Goal: Transaction & Acquisition: Purchase product/service

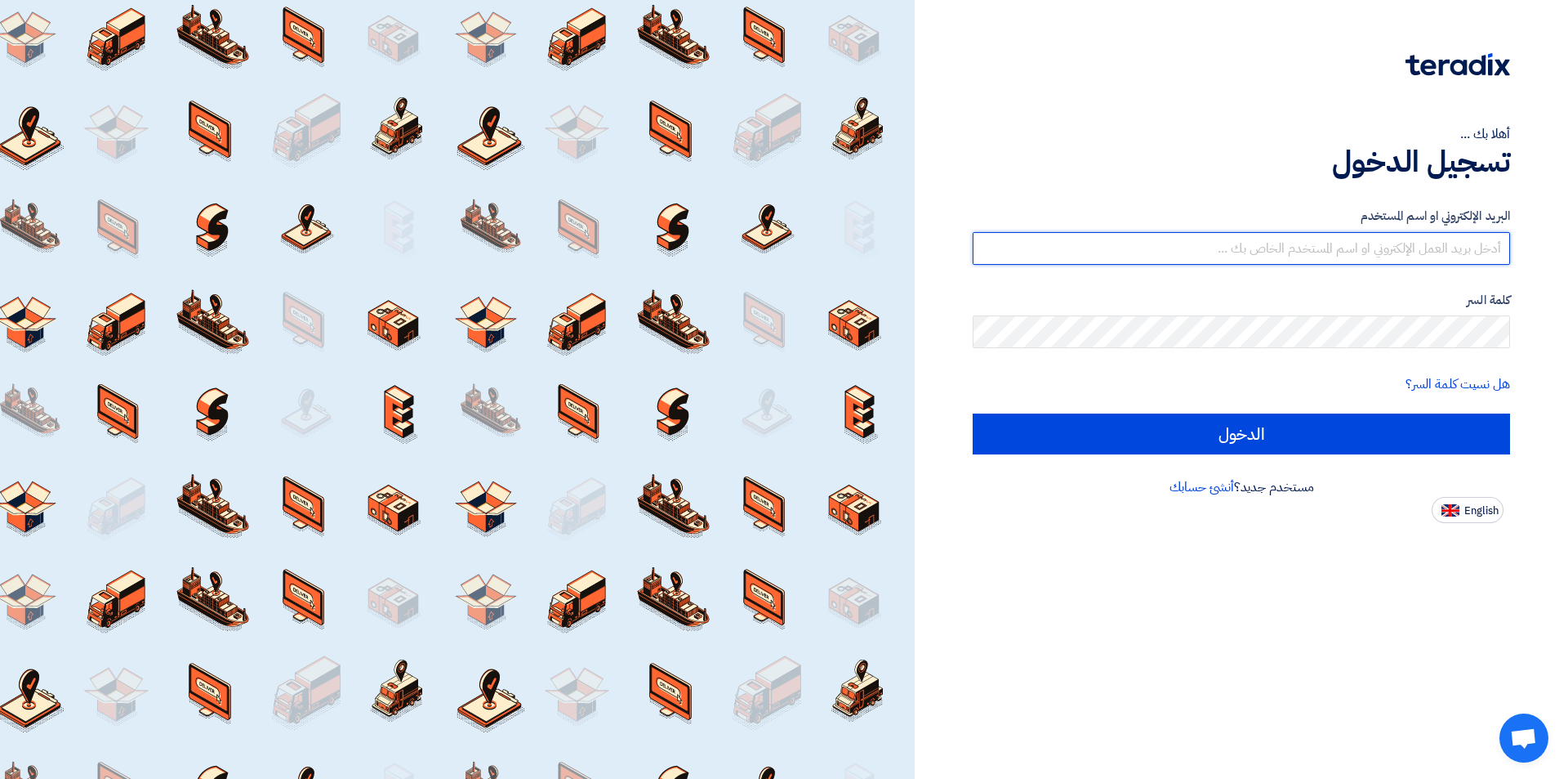
click at [1339, 255] on input "text" at bounding box center [1241, 248] width 537 height 32
type input "[EMAIL_ADDRESS][DOMAIN_NAME]"
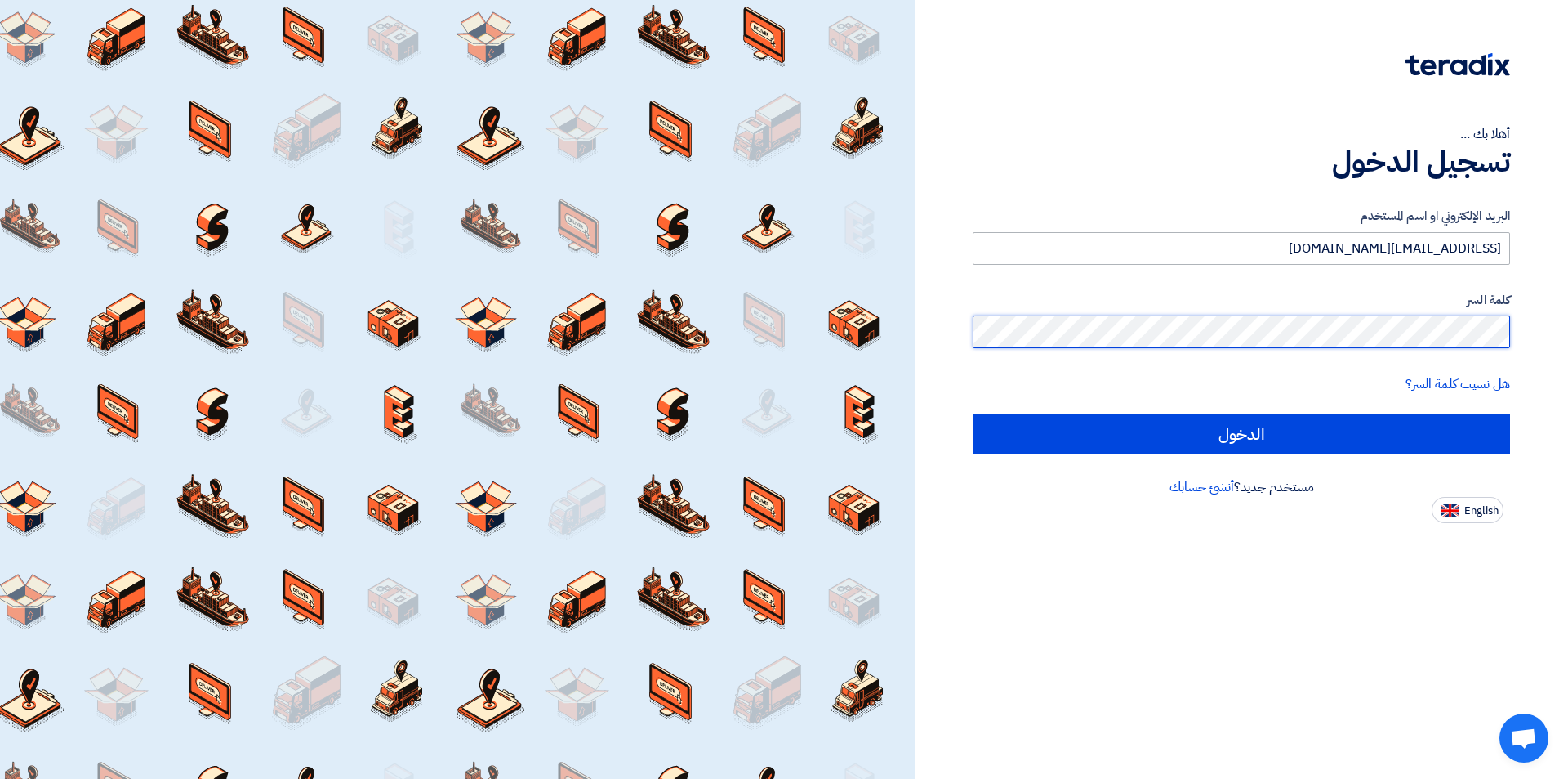
click at [973, 414] on input "الدخول" at bounding box center [1241, 434] width 537 height 41
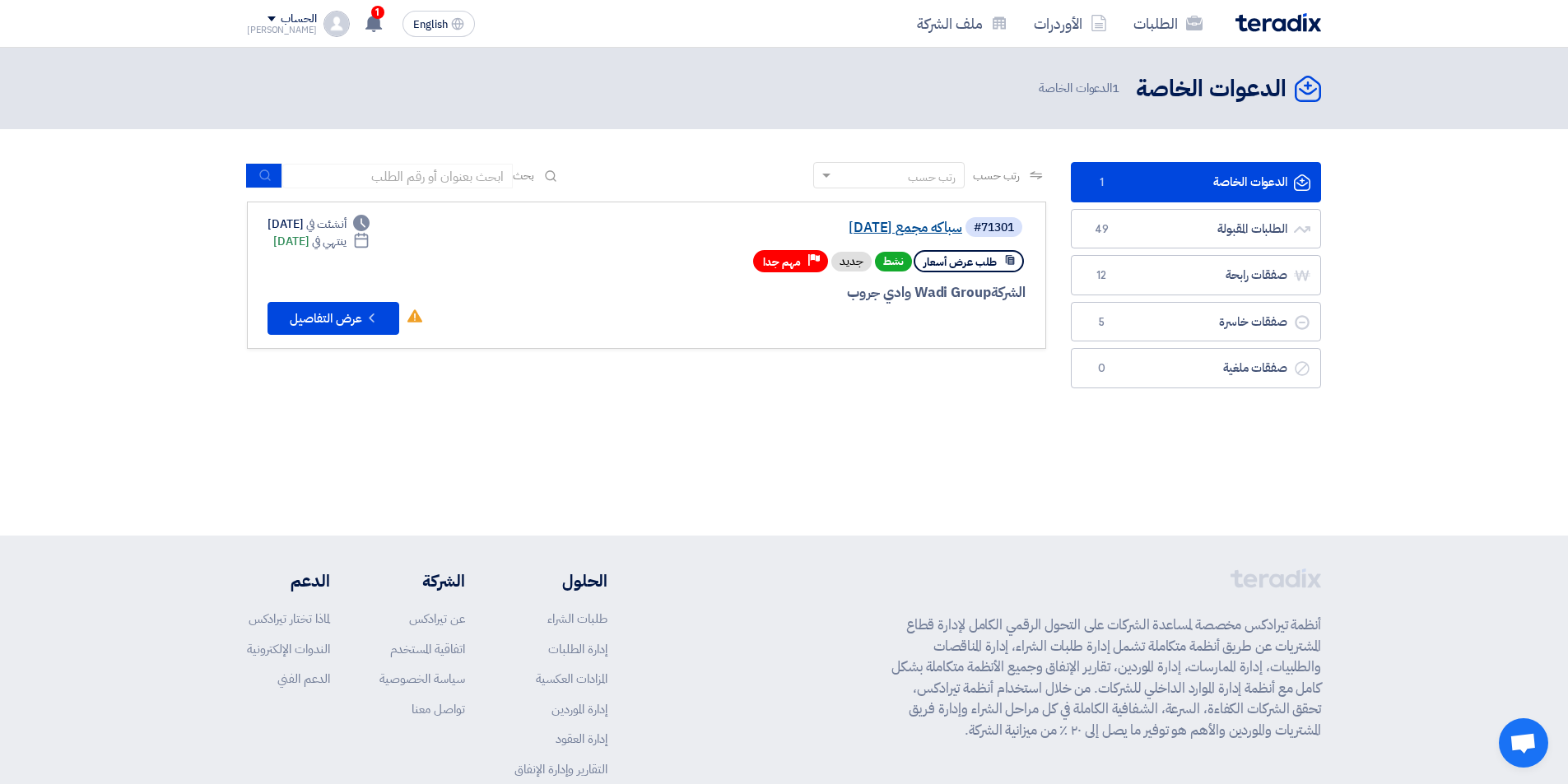
click at [919, 226] on link "سباكه مجمع [DATE]" at bounding box center [797, 227] width 329 height 15
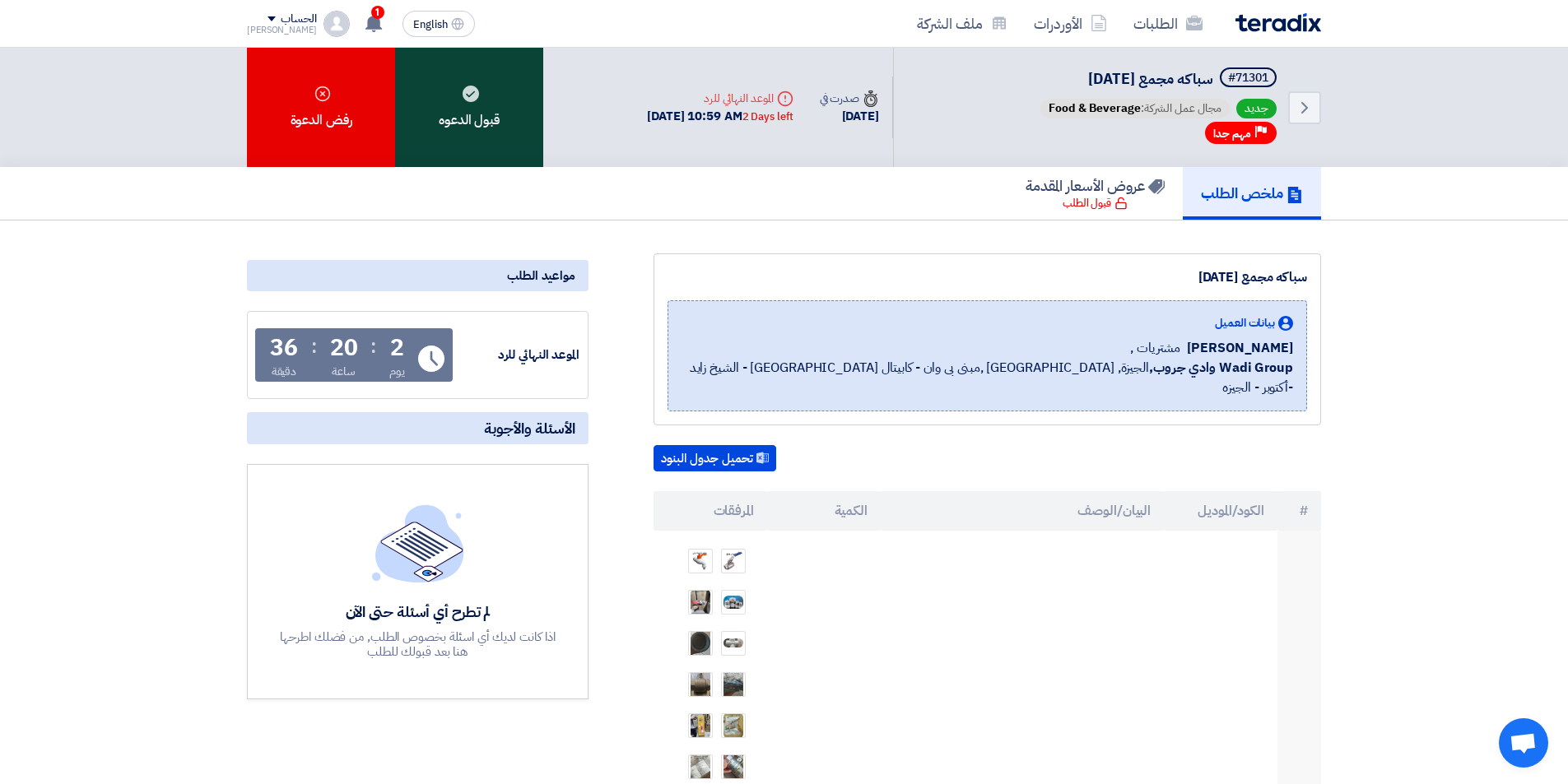
click at [468, 124] on div "قبول الدعوه" at bounding box center [469, 107] width 148 height 120
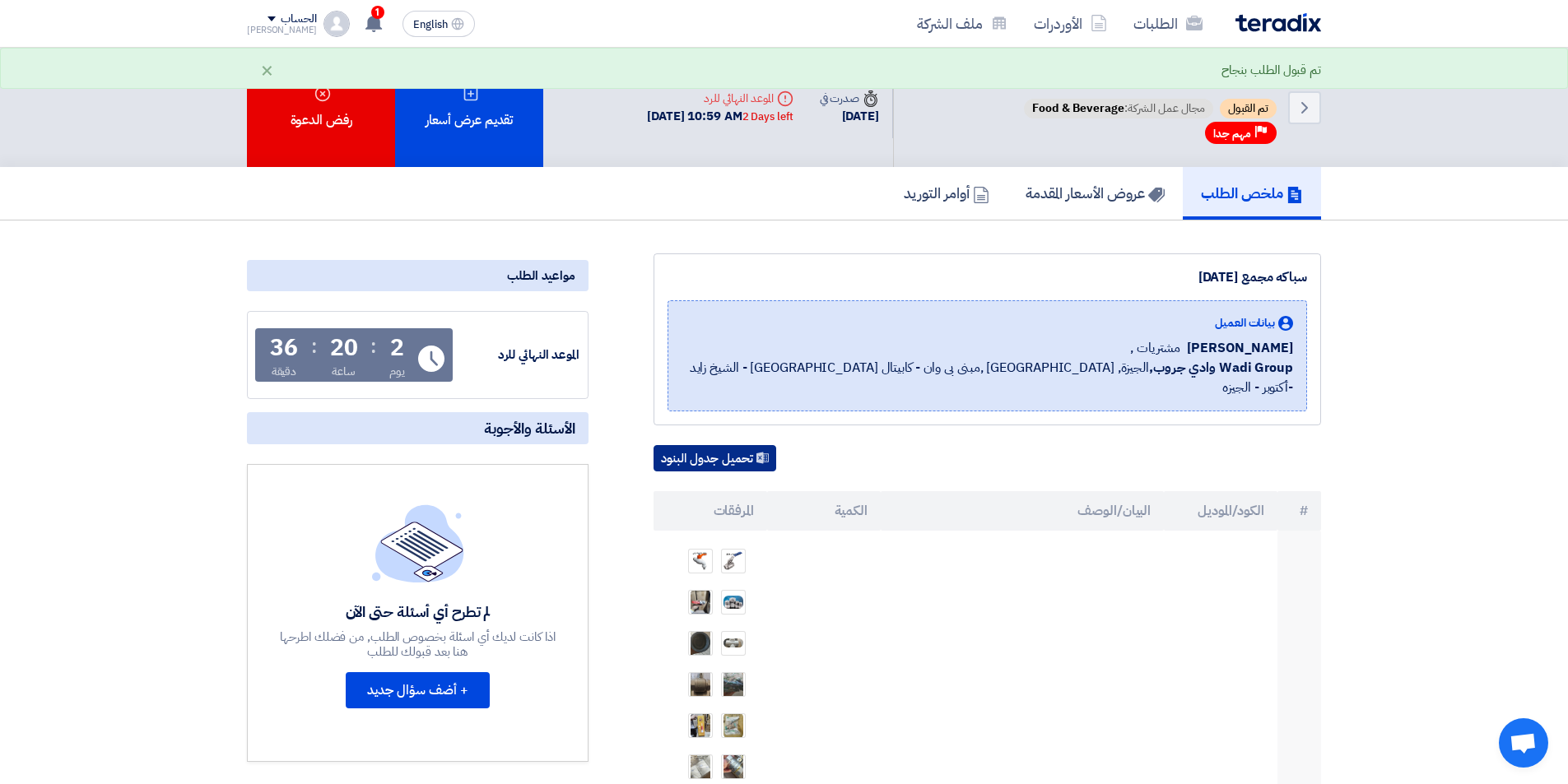
click at [759, 452] on icon at bounding box center [763, 458] width 12 height 12
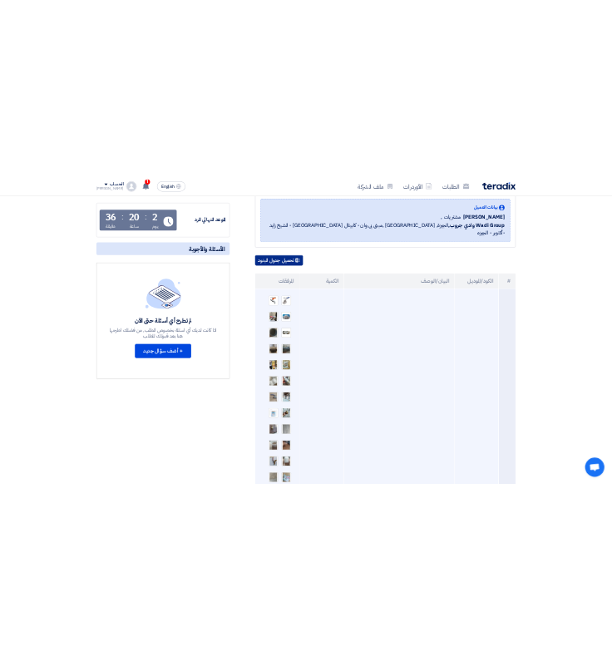
scroll to position [250, 0]
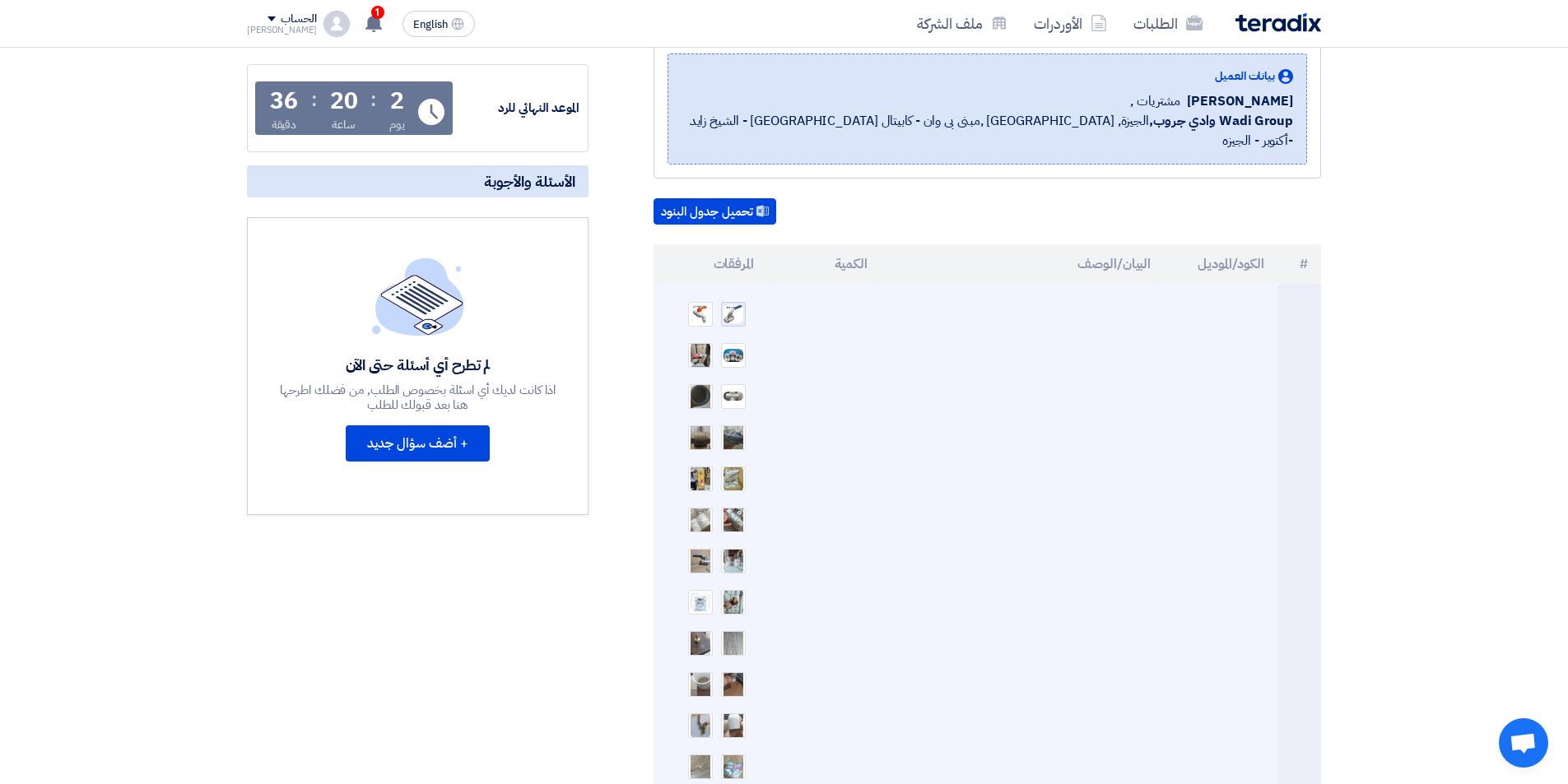
click at [727, 303] on img at bounding box center [733, 313] width 23 height 22
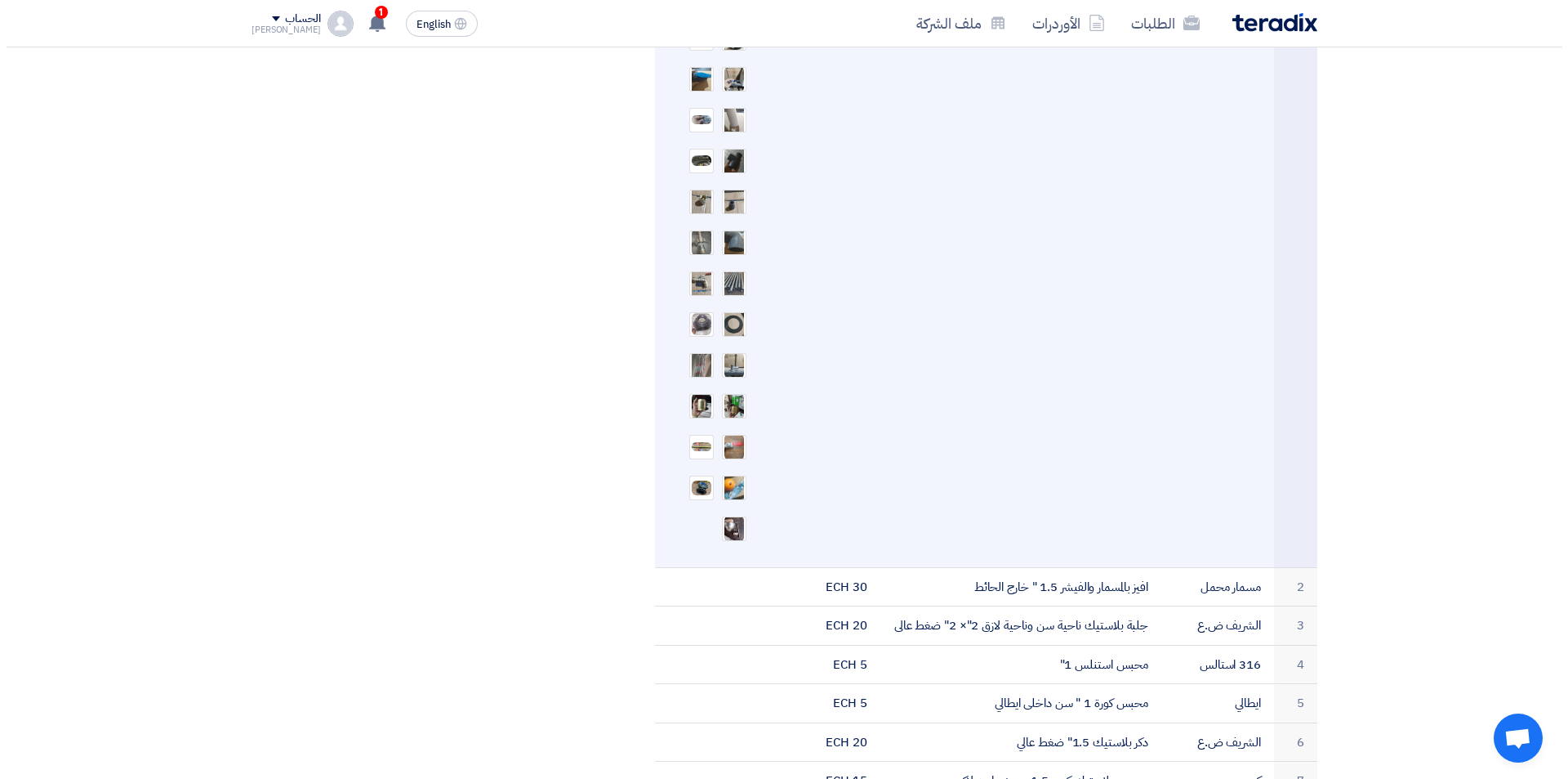
scroll to position [1144, 0]
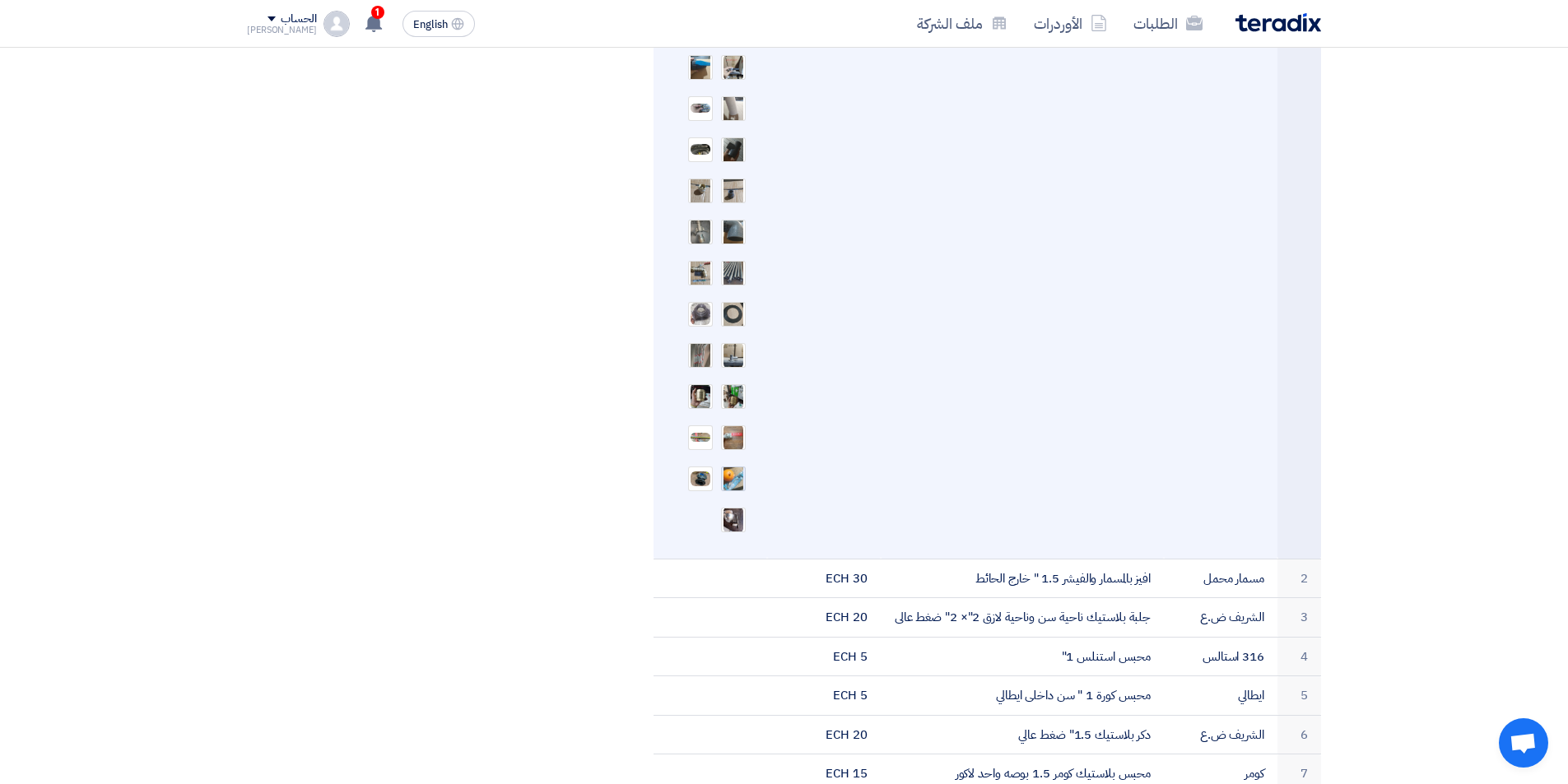
click at [605, 463] on img at bounding box center [733, 479] width 23 height 33
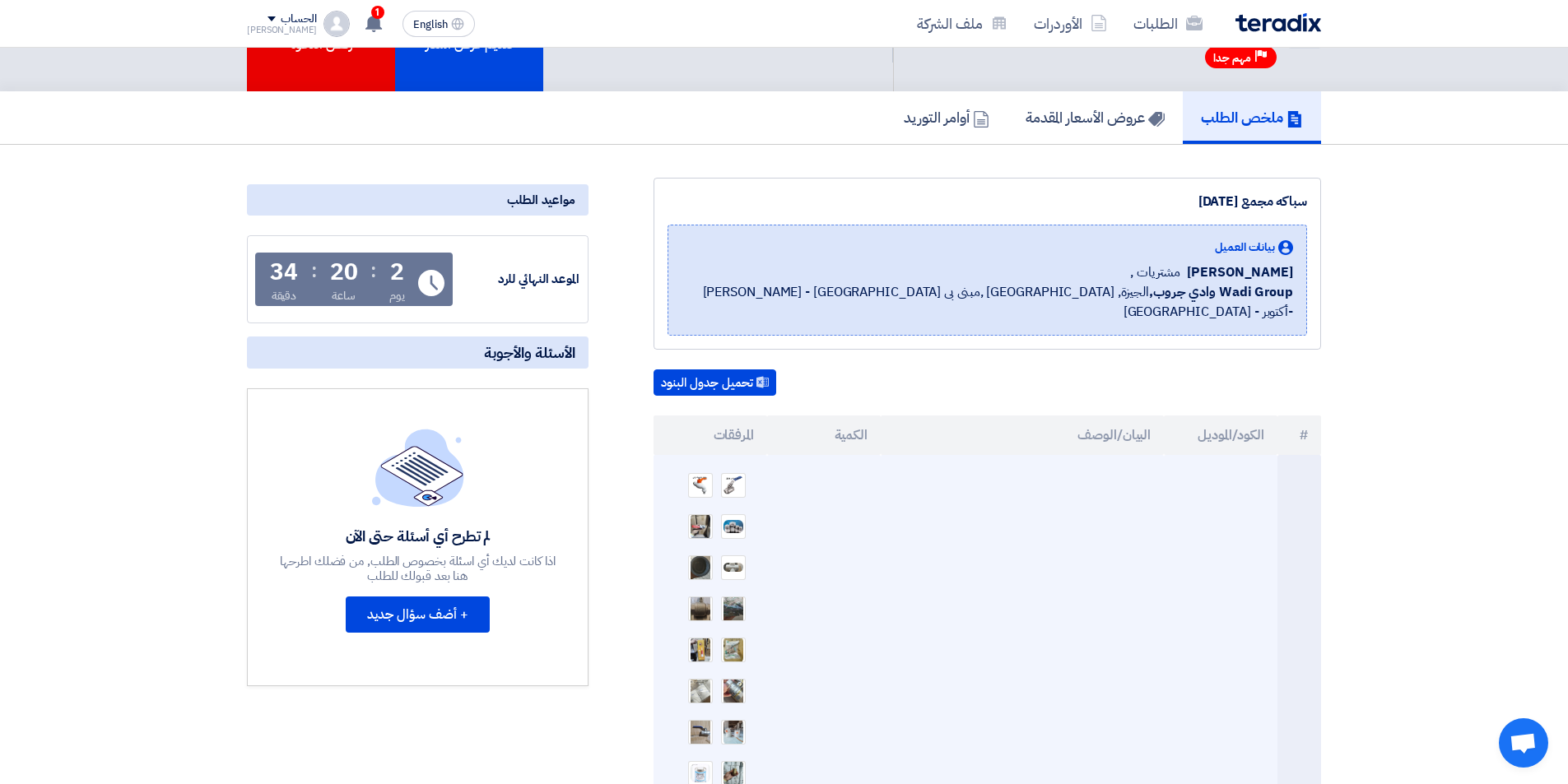
scroll to position [164, 0]
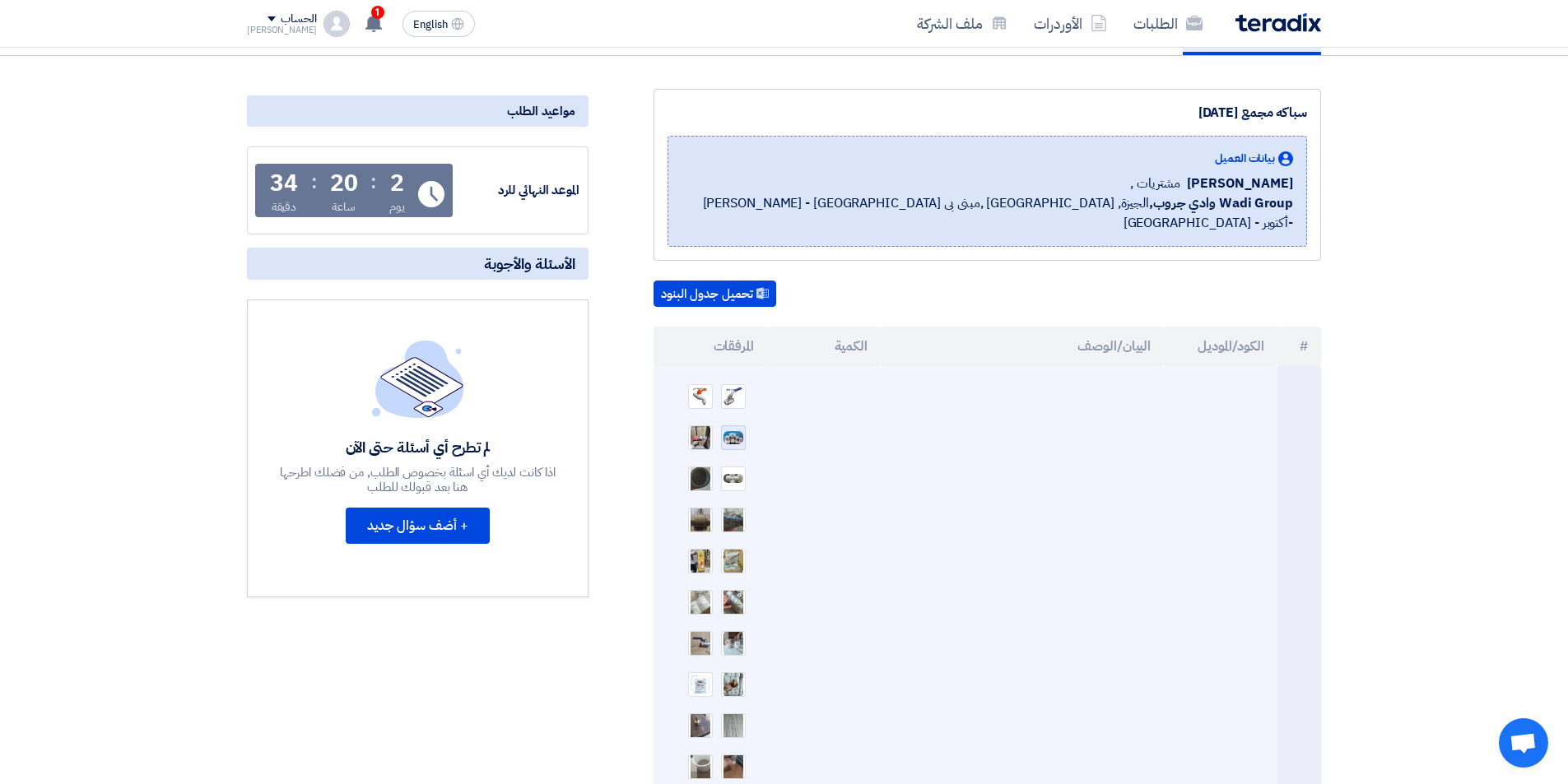
click at [734, 429] on img at bounding box center [733, 437] width 23 height 17
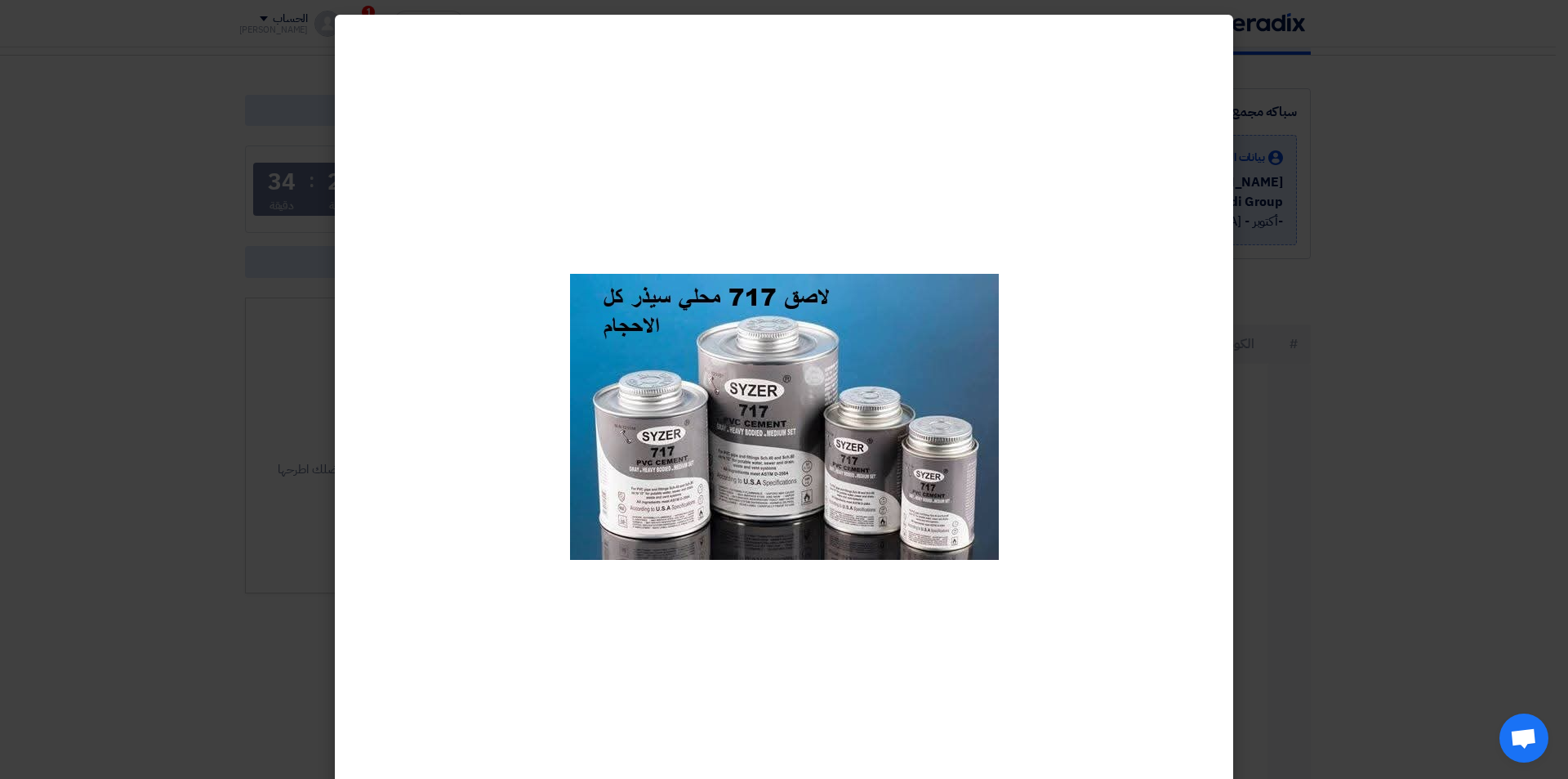
click at [1372, 397] on modal-container at bounding box center [784, 389] width 1568 height 779
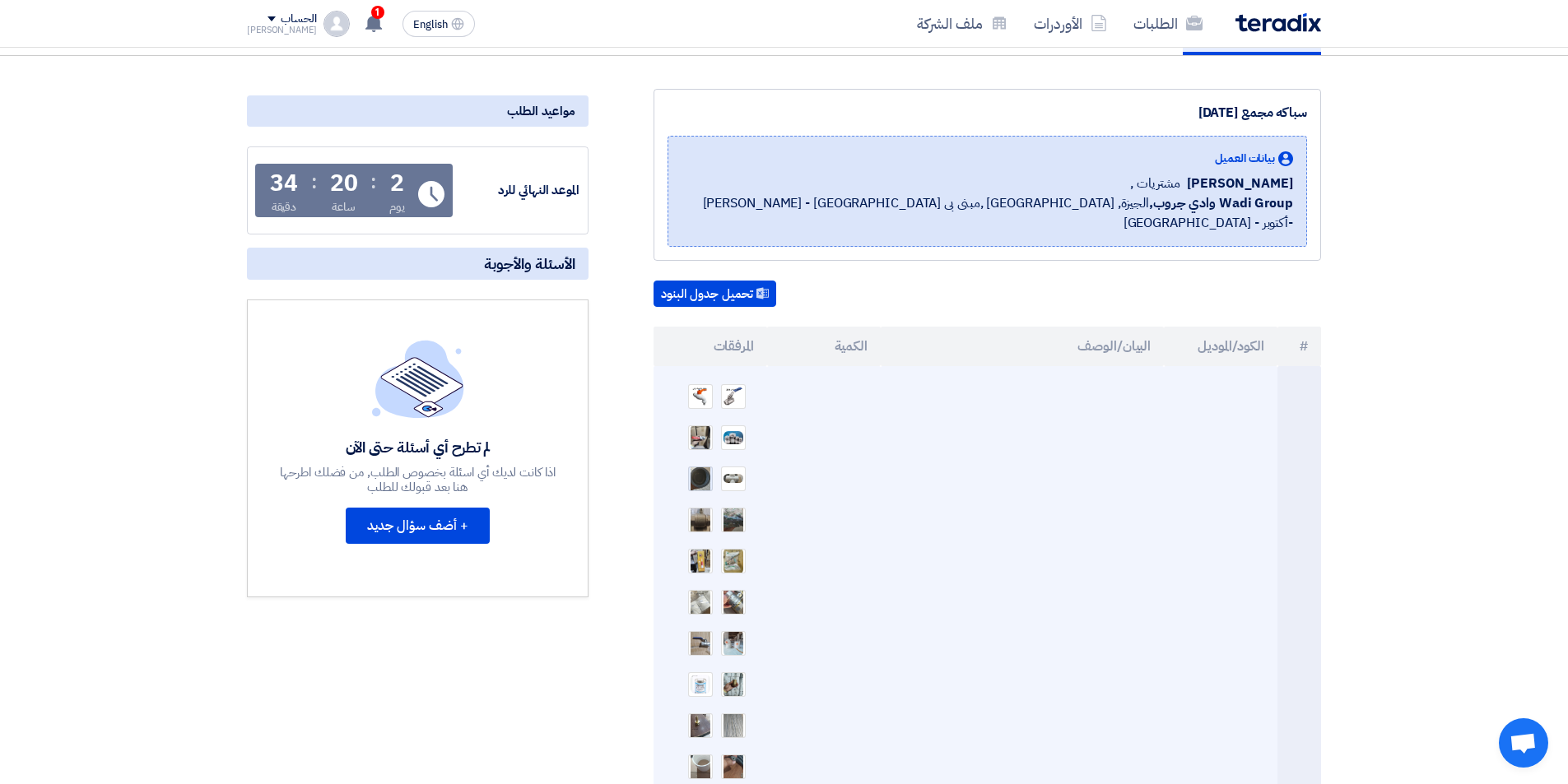
click at [708, 456] on img at bounding box center [699, 478] width 23 height 46
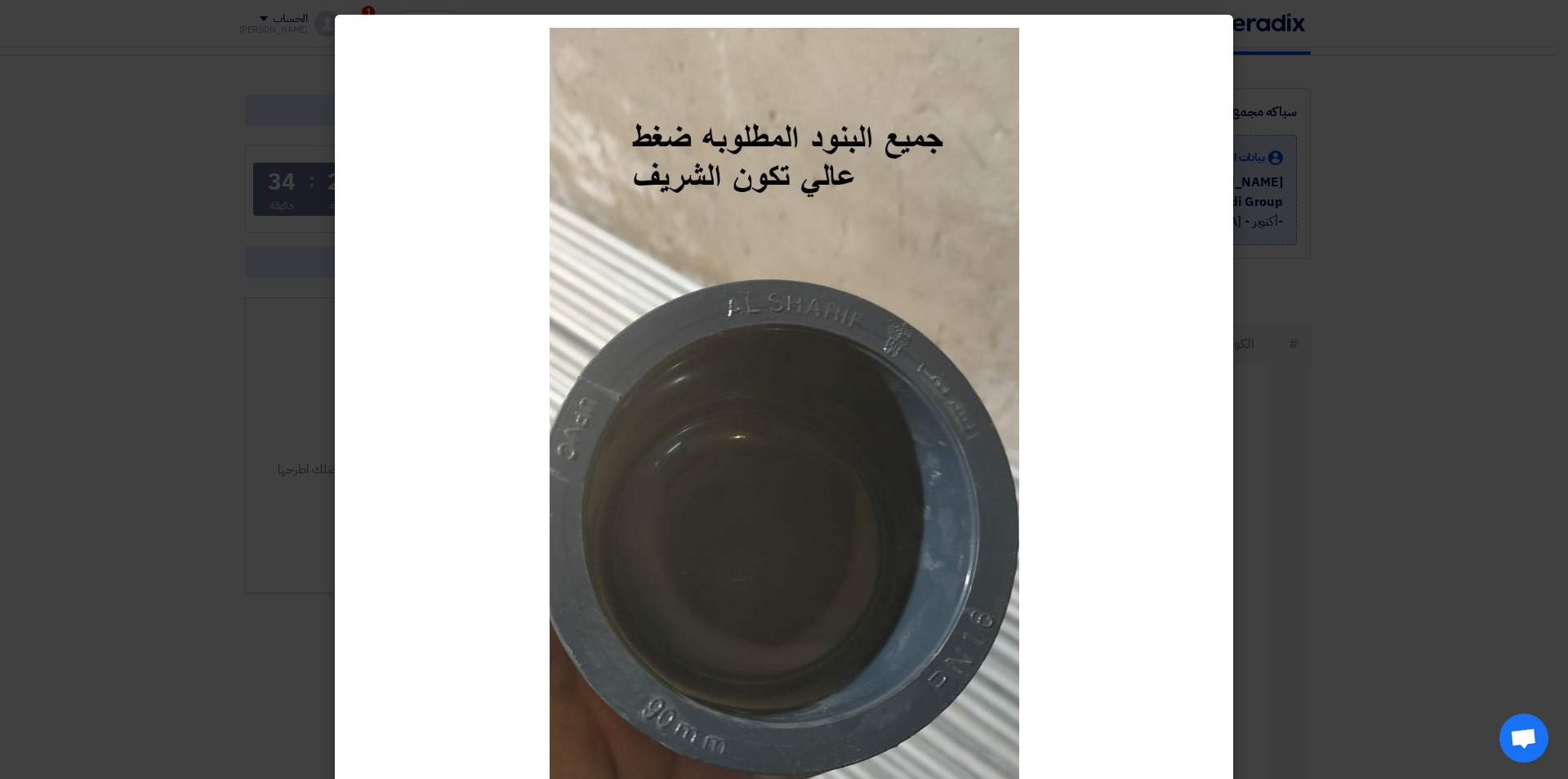
click at [1233, 402] on div at bounding box center [784, 551] width 898 height 1073
click at [1285, 199] on modal-container at bounding box center [784, 389] width 1568 height 779
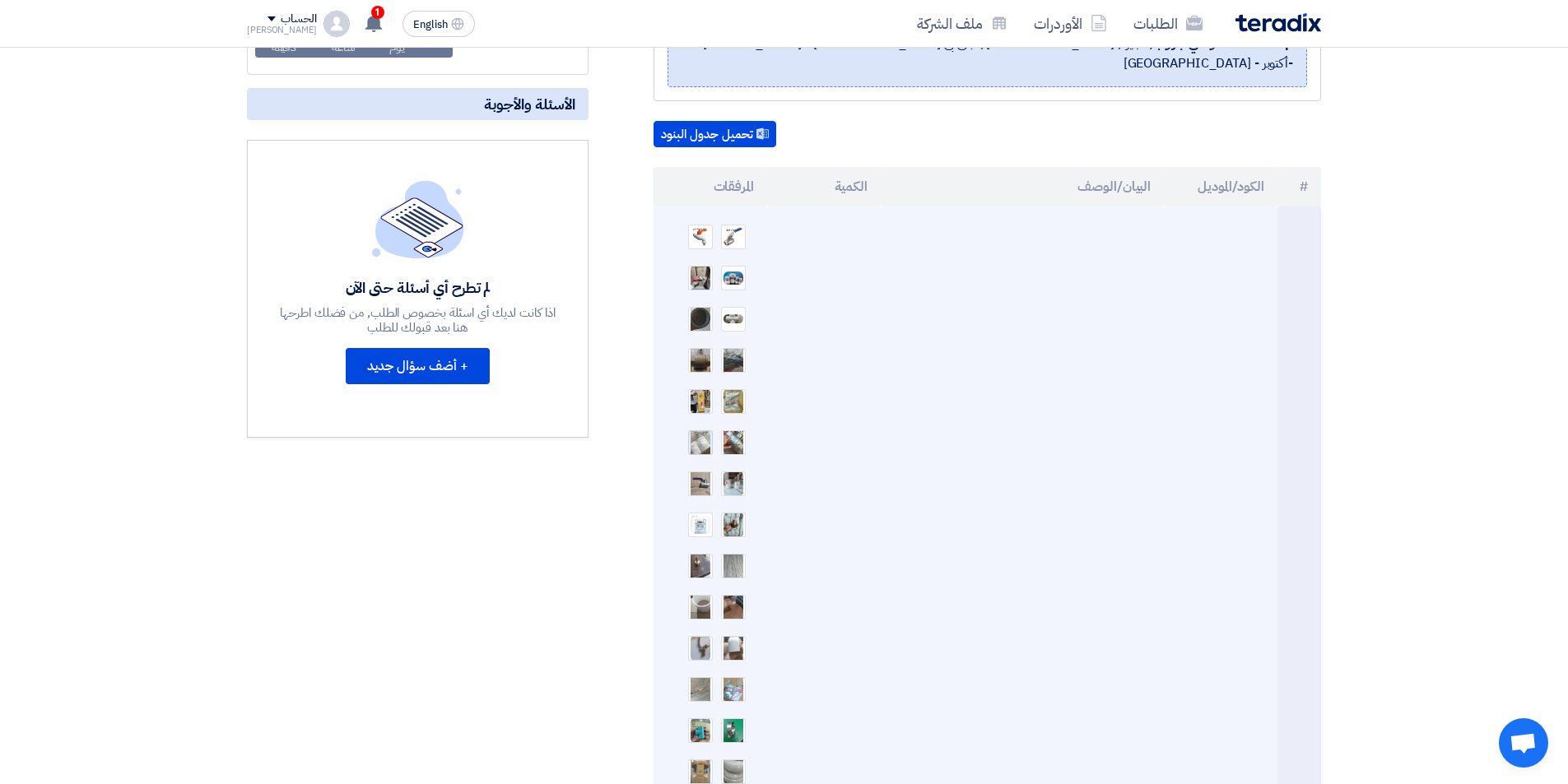
scroll to position [329, 0]
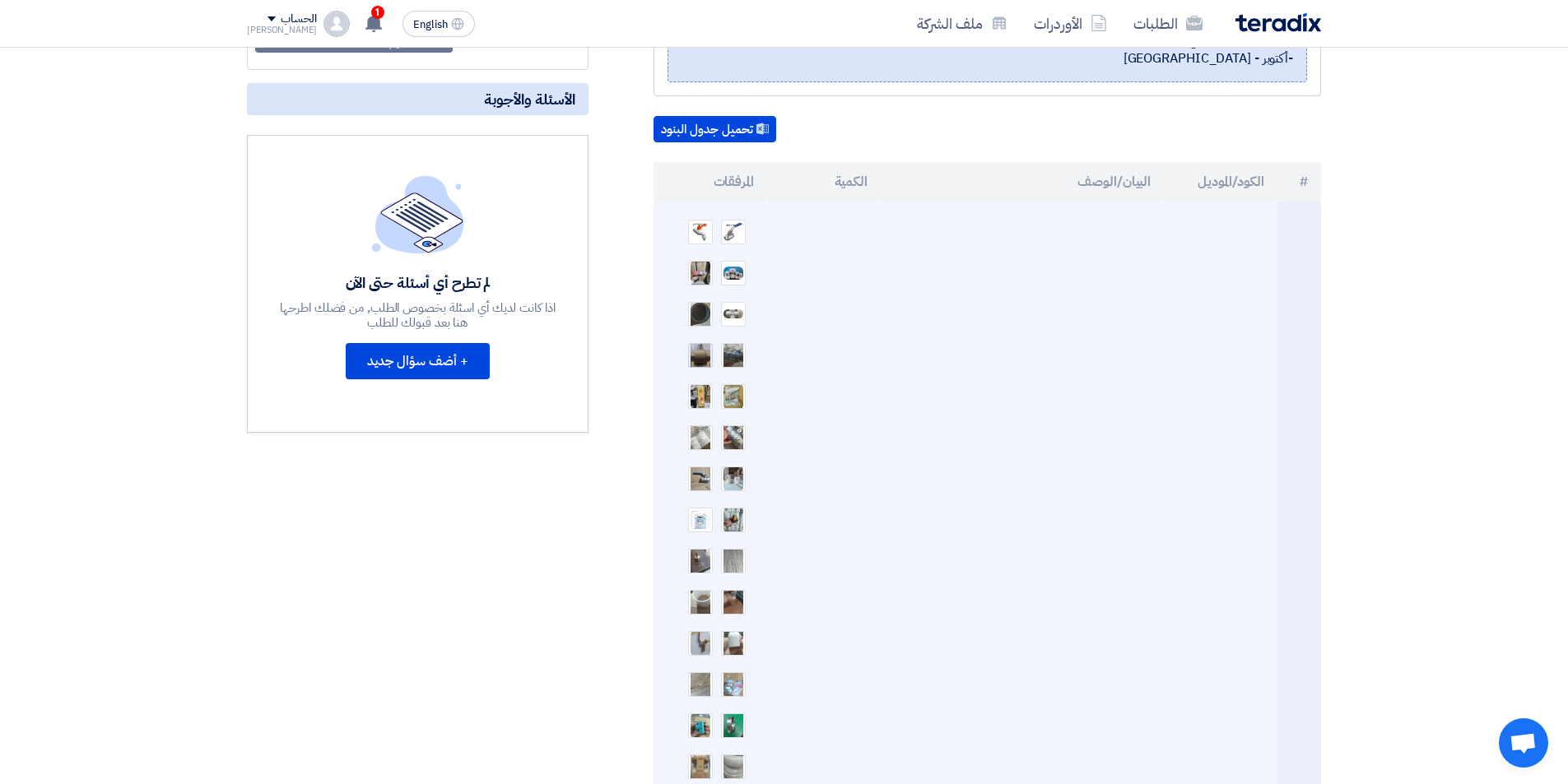
click at [697, 335] on img at bounding box center [699, 354] width 23 height 39
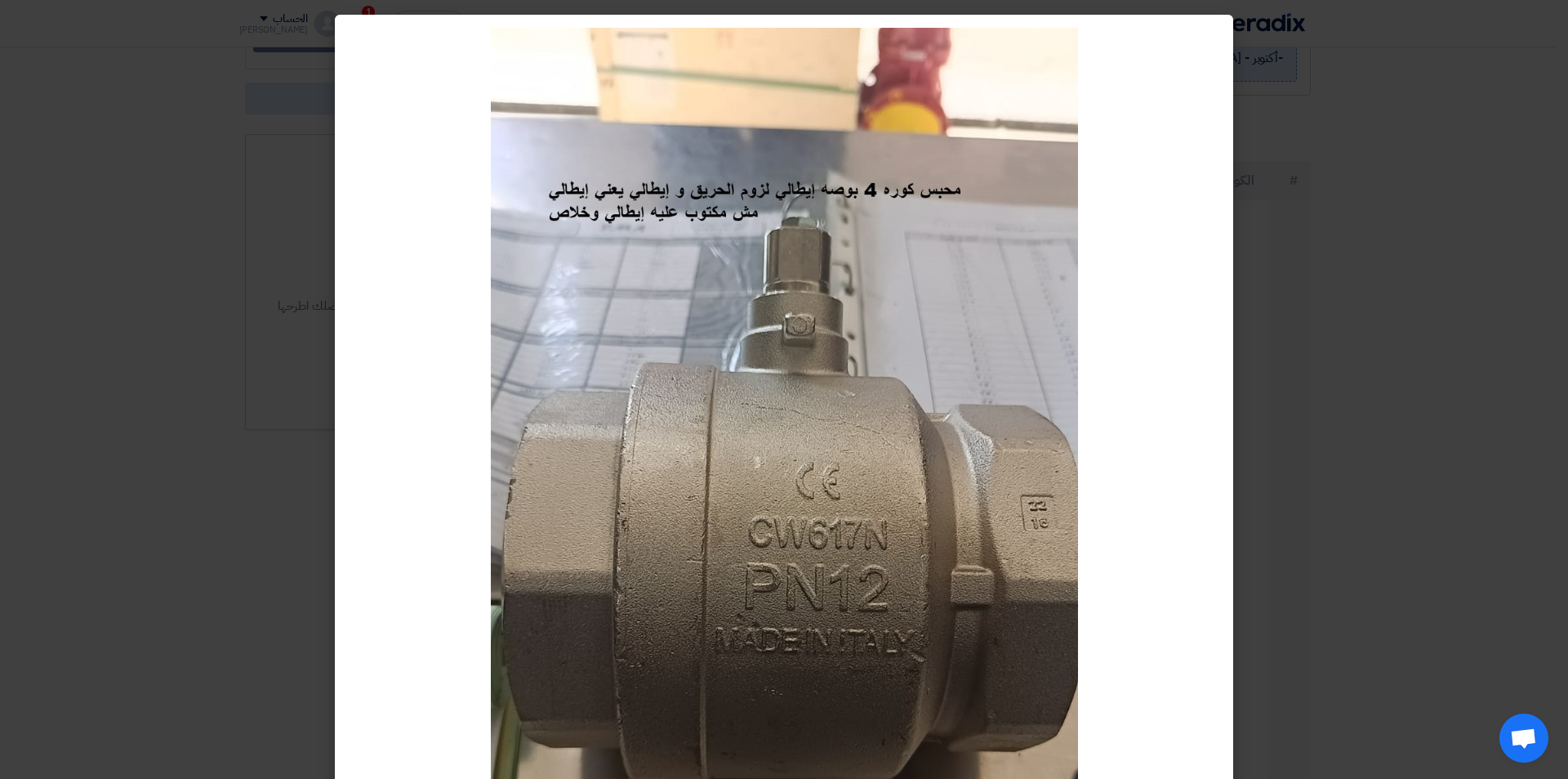
click at [1303, 309] on modal-container at bounding box center [784, 389] width 1568 height 779
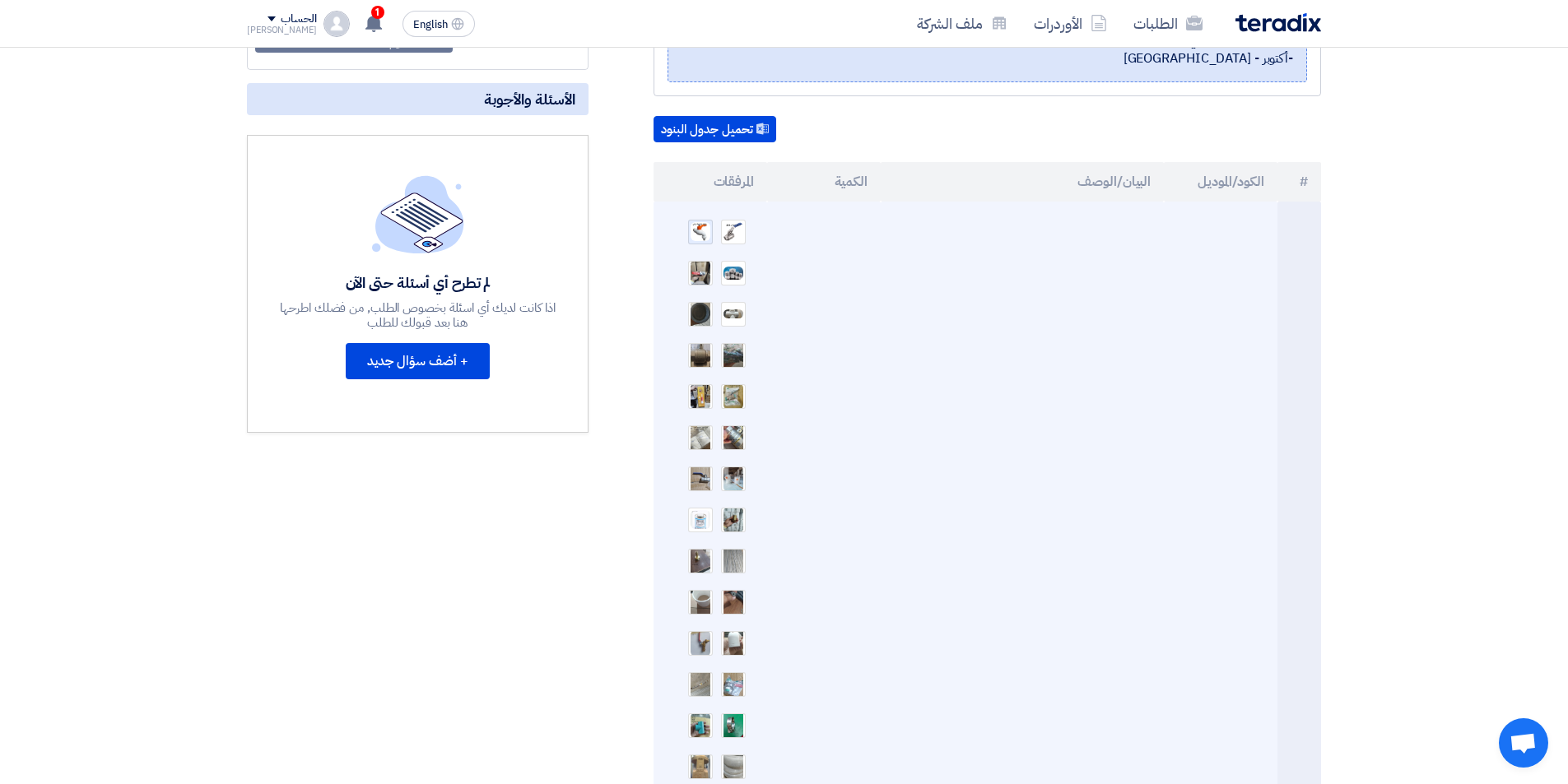
click at [705, 220] on img at bounding box center [699, 231] width 23 height 22
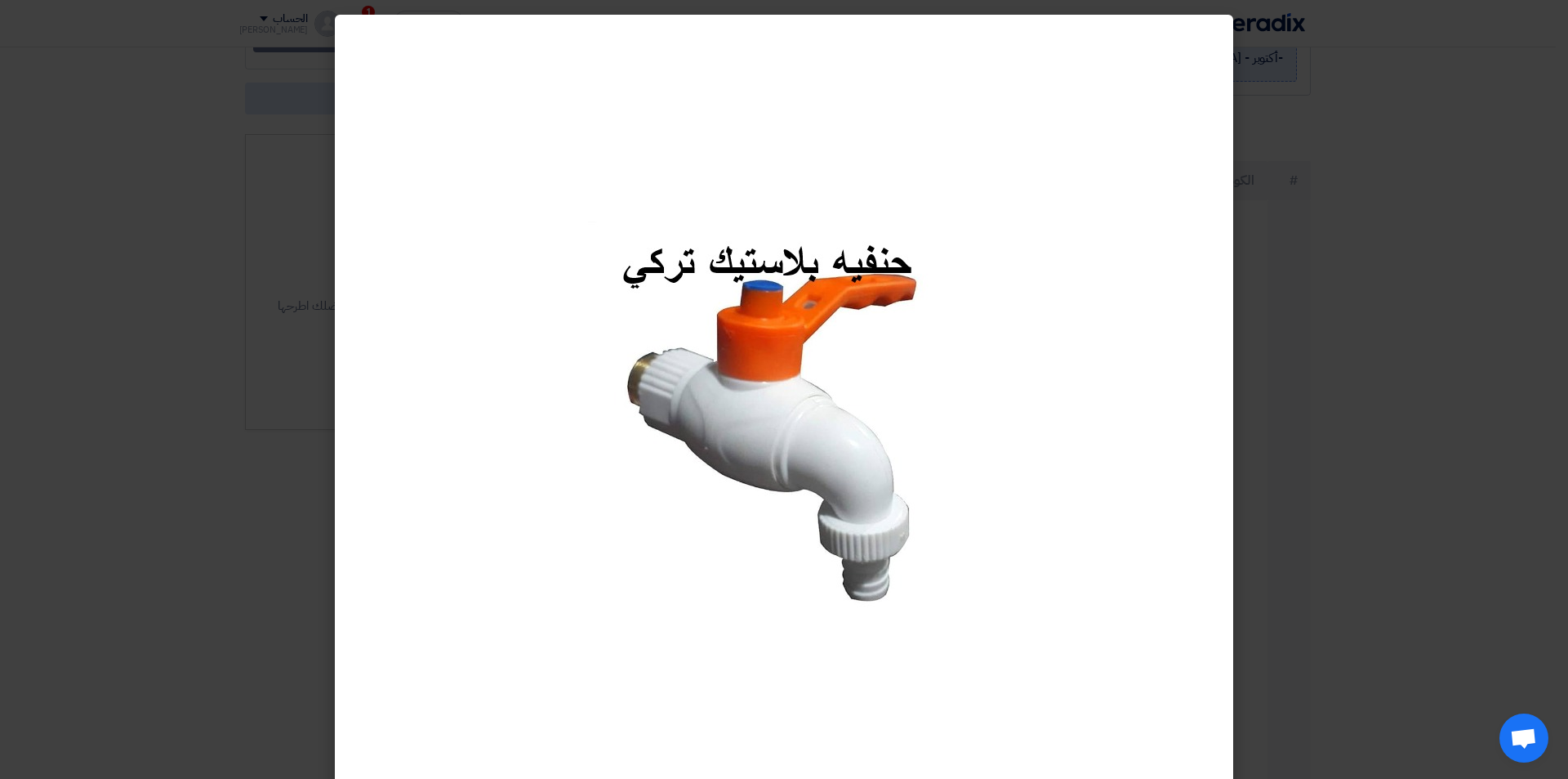
click at [1381, 387] on modal-container at bounding box center [784, 389] width 1568 height 779
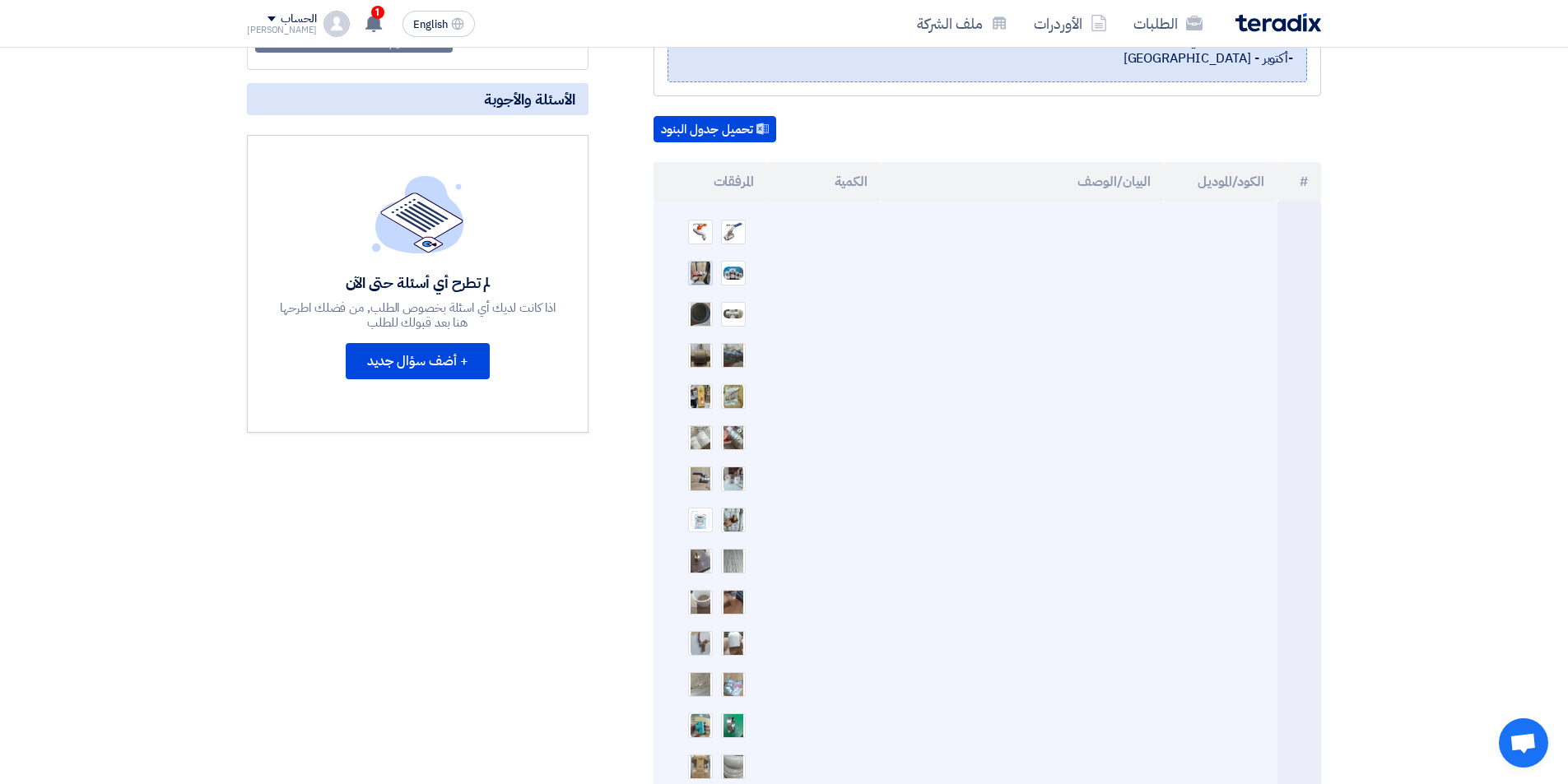
click at [705, 261] on img at bounding box center [699, 273] width 23 height 30
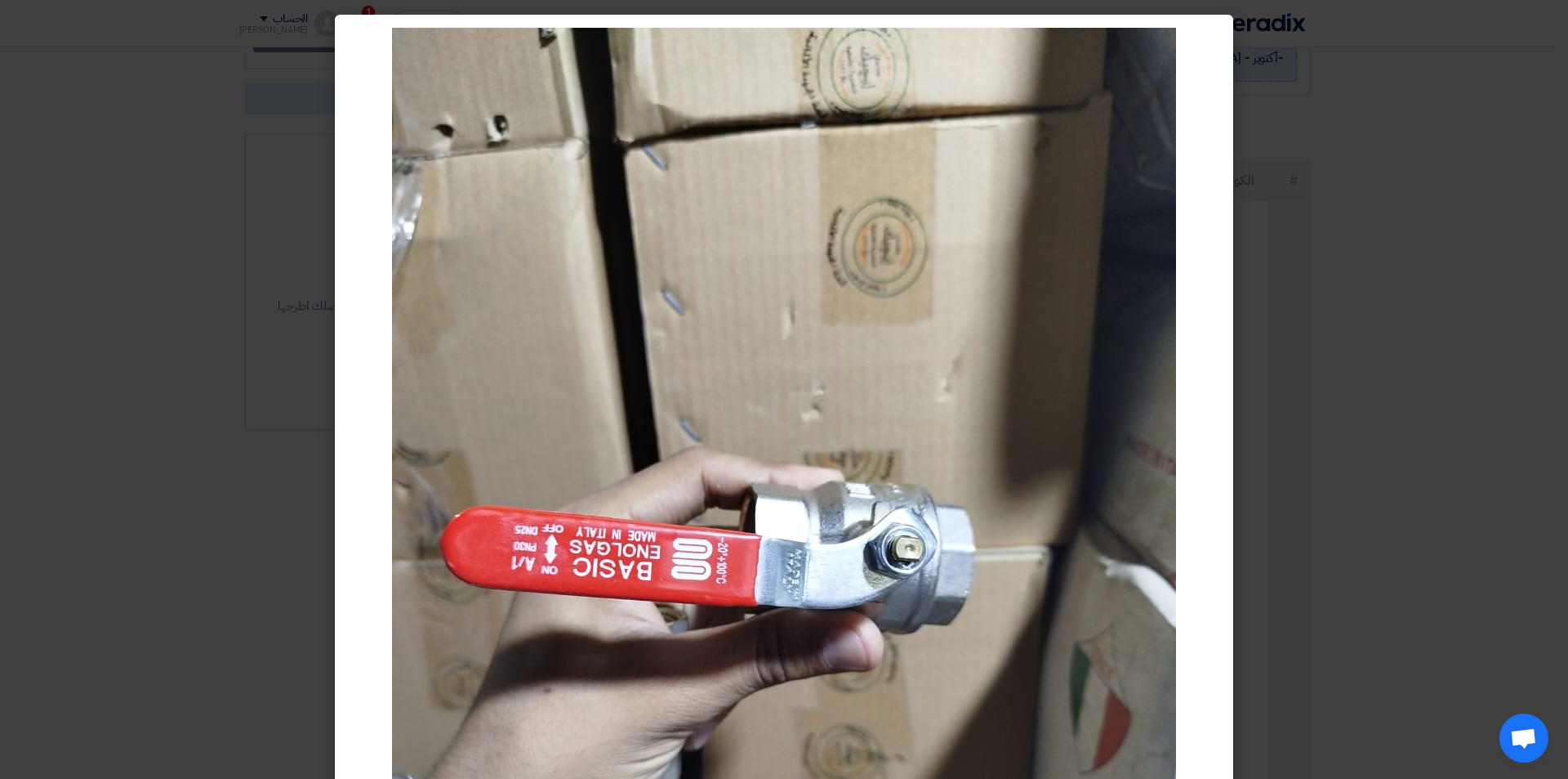
click at [1379, 153] on modal-container at bounding box center [784, 389] width 1568 height 779
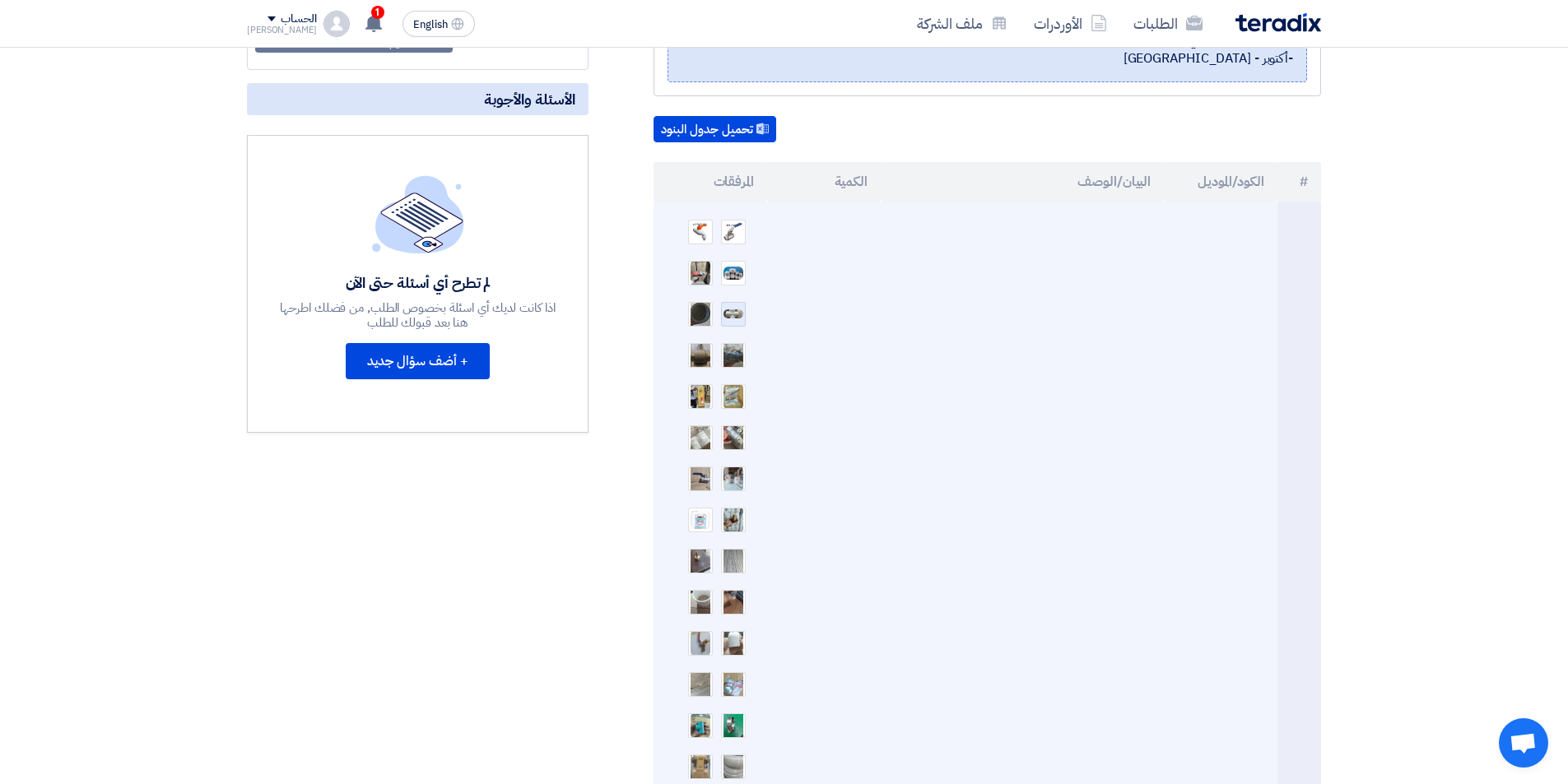
click at [734, 307] on img at bounding box center [733, 313] width 23 height 12
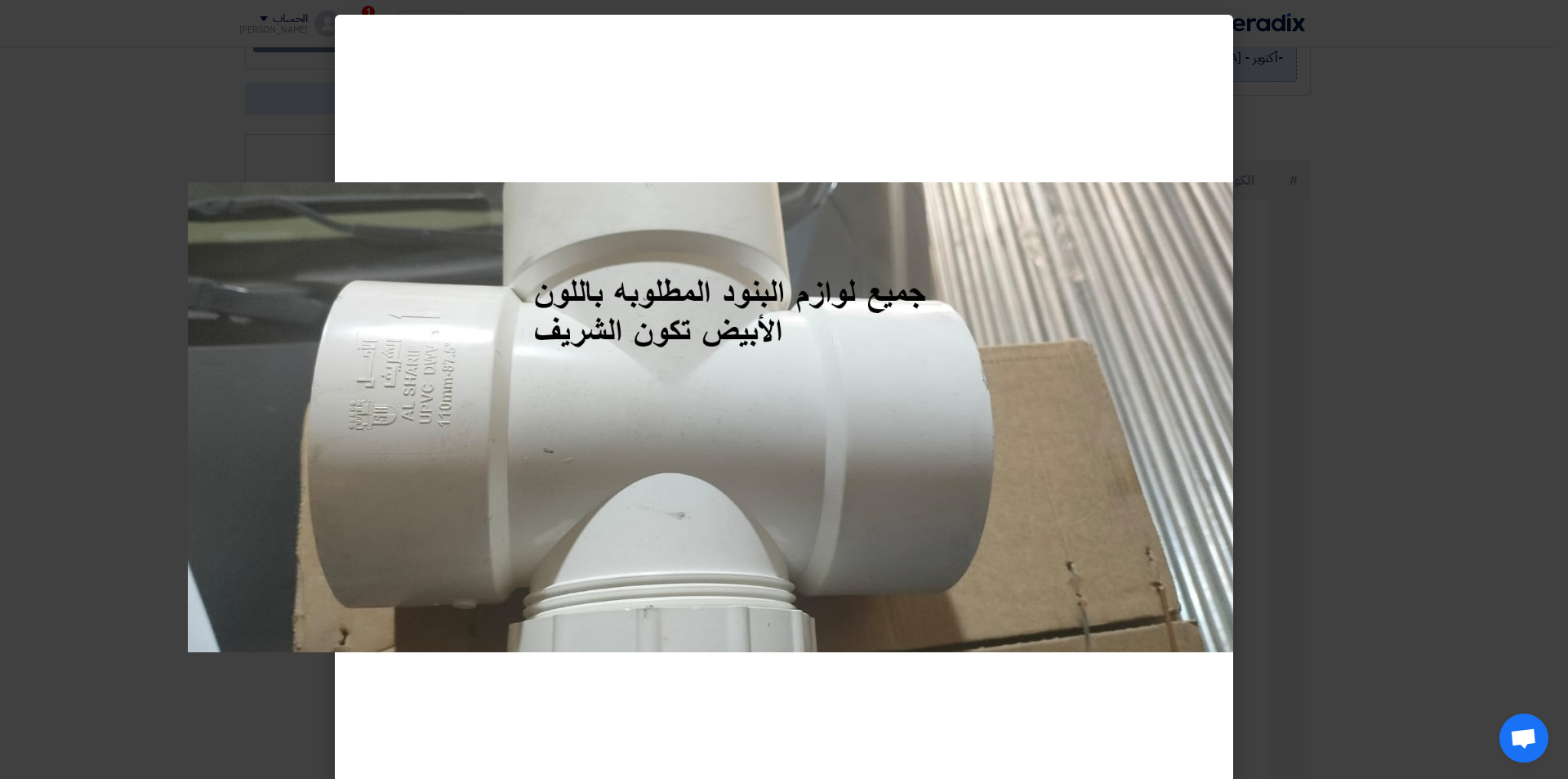
click at [1357, 286] on modal-container at bounding box center [784, 389] width 1568 height 779
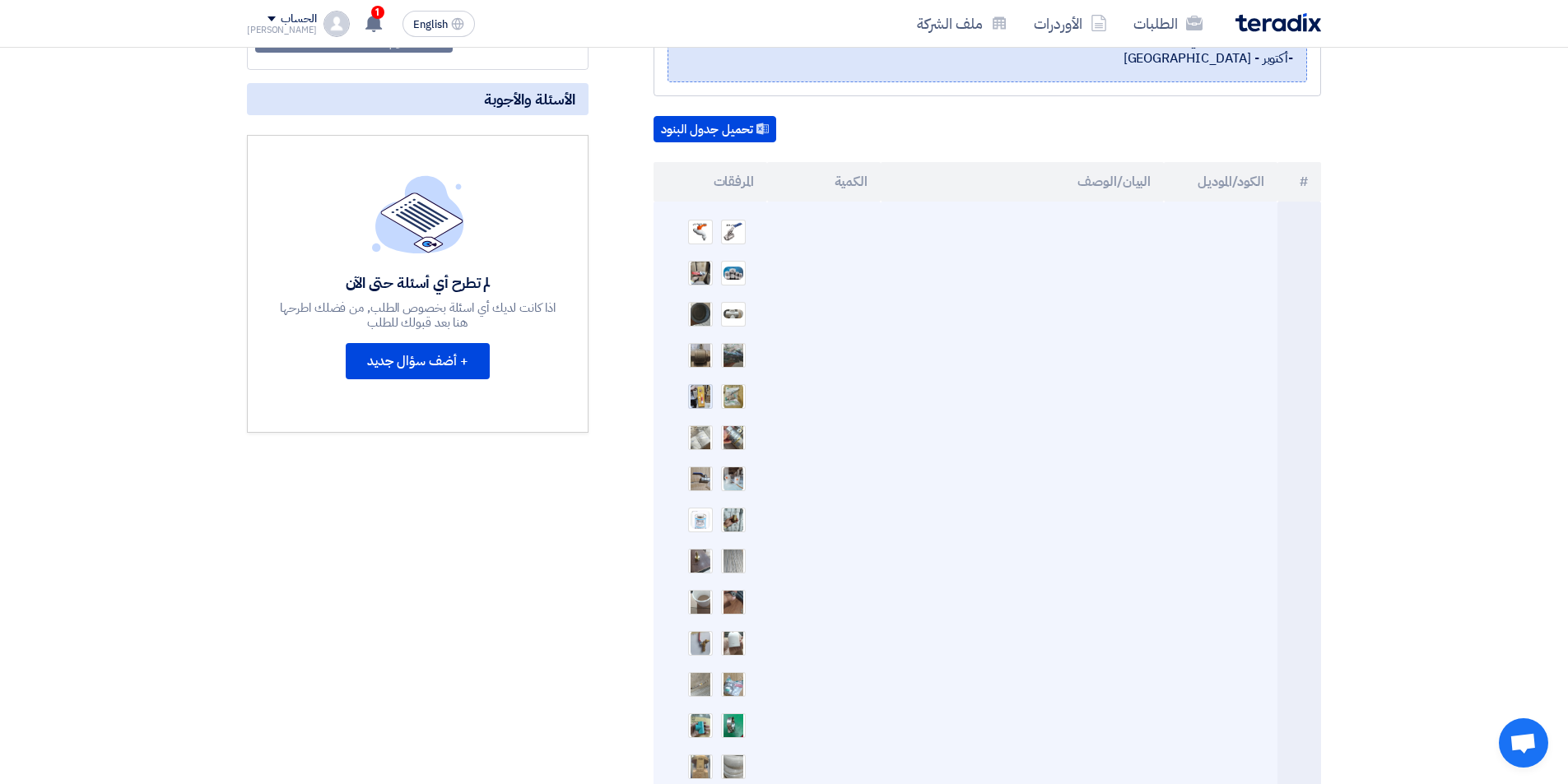
click at [689, 384] on img at bounding box center [699, 396] width 23 height 30
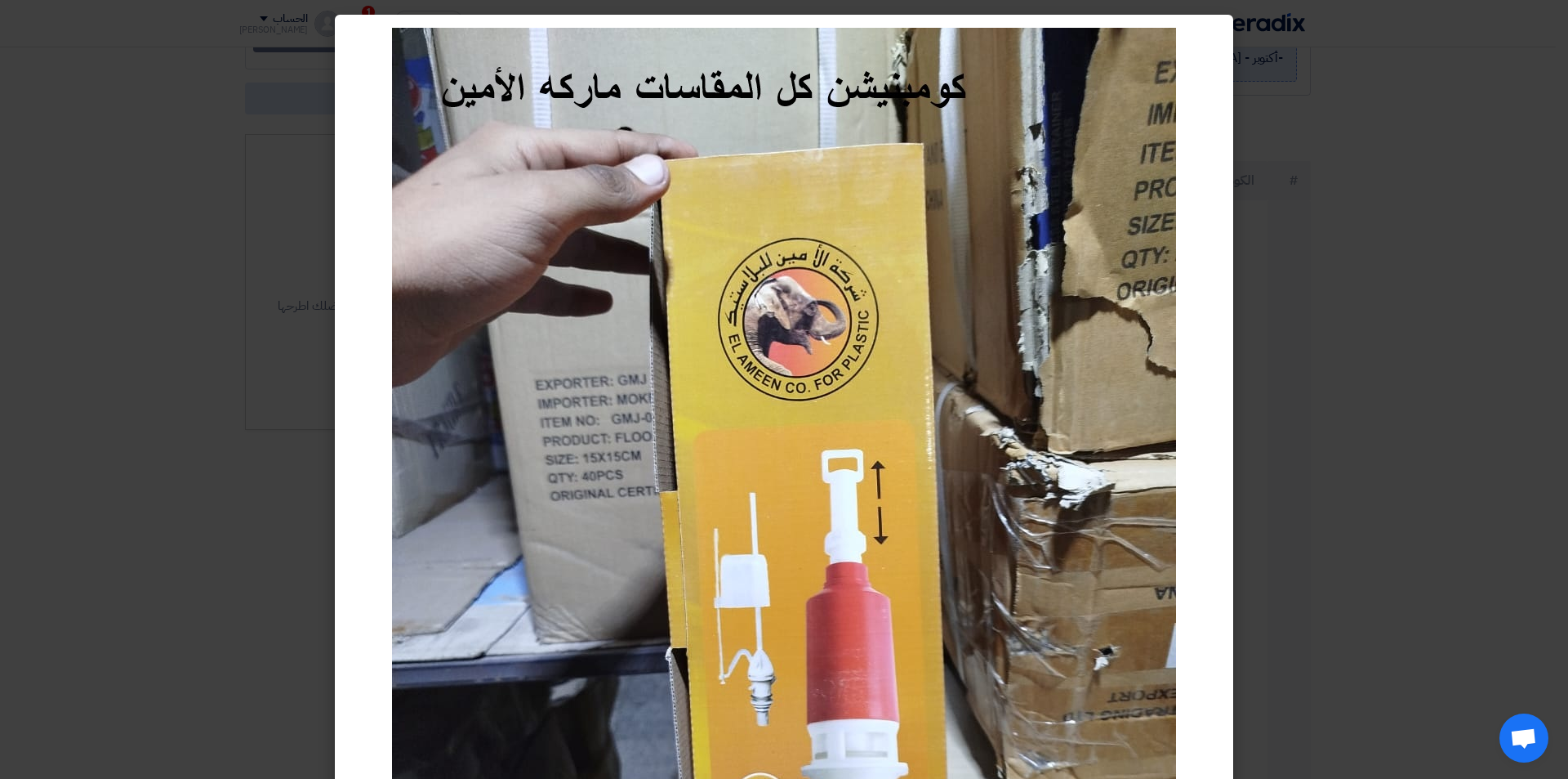
click at [1392, 249] on modal-container at bounding box center [784, 389] width 1568 height 779
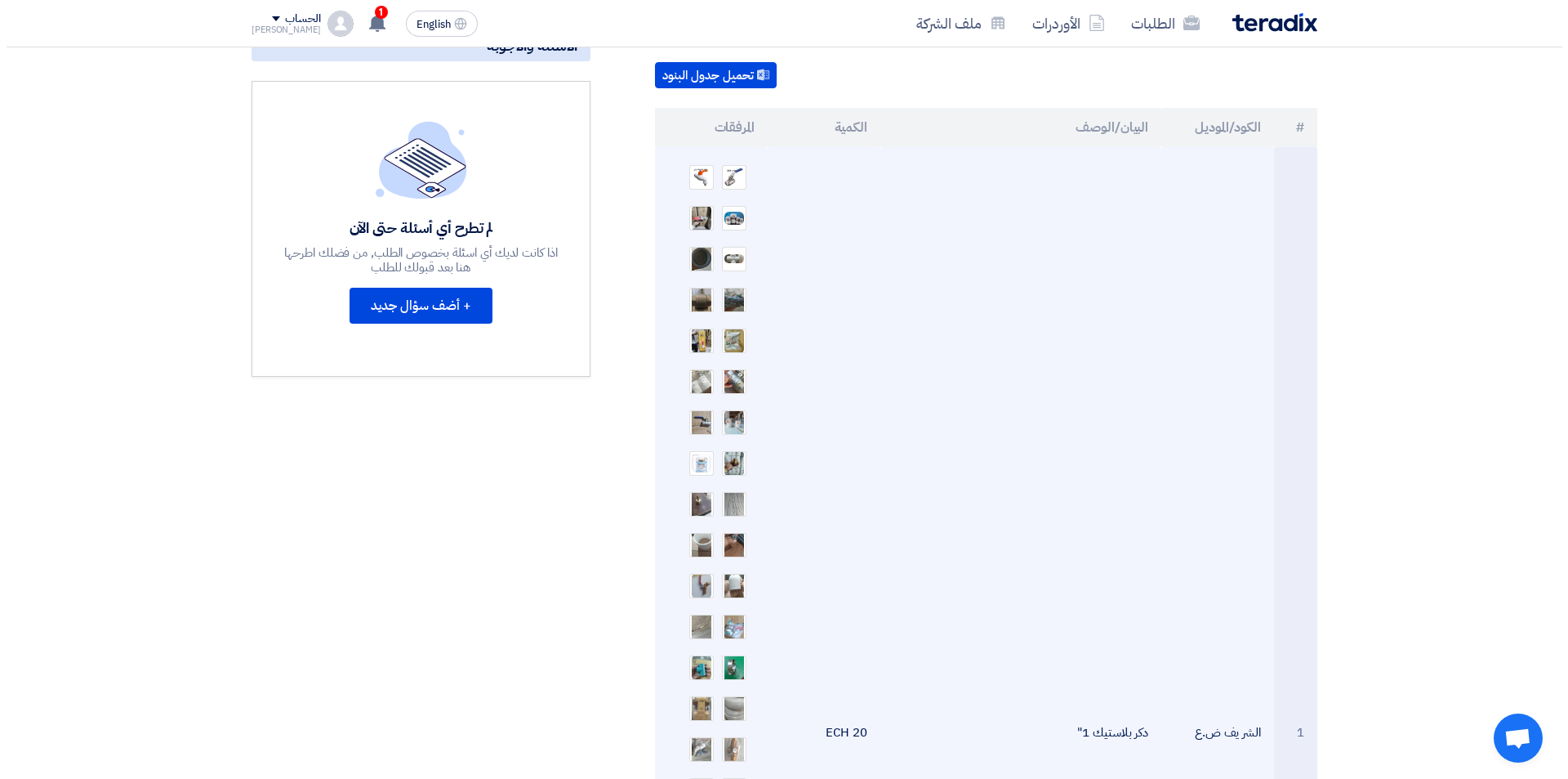
scroll to position [409, 0]
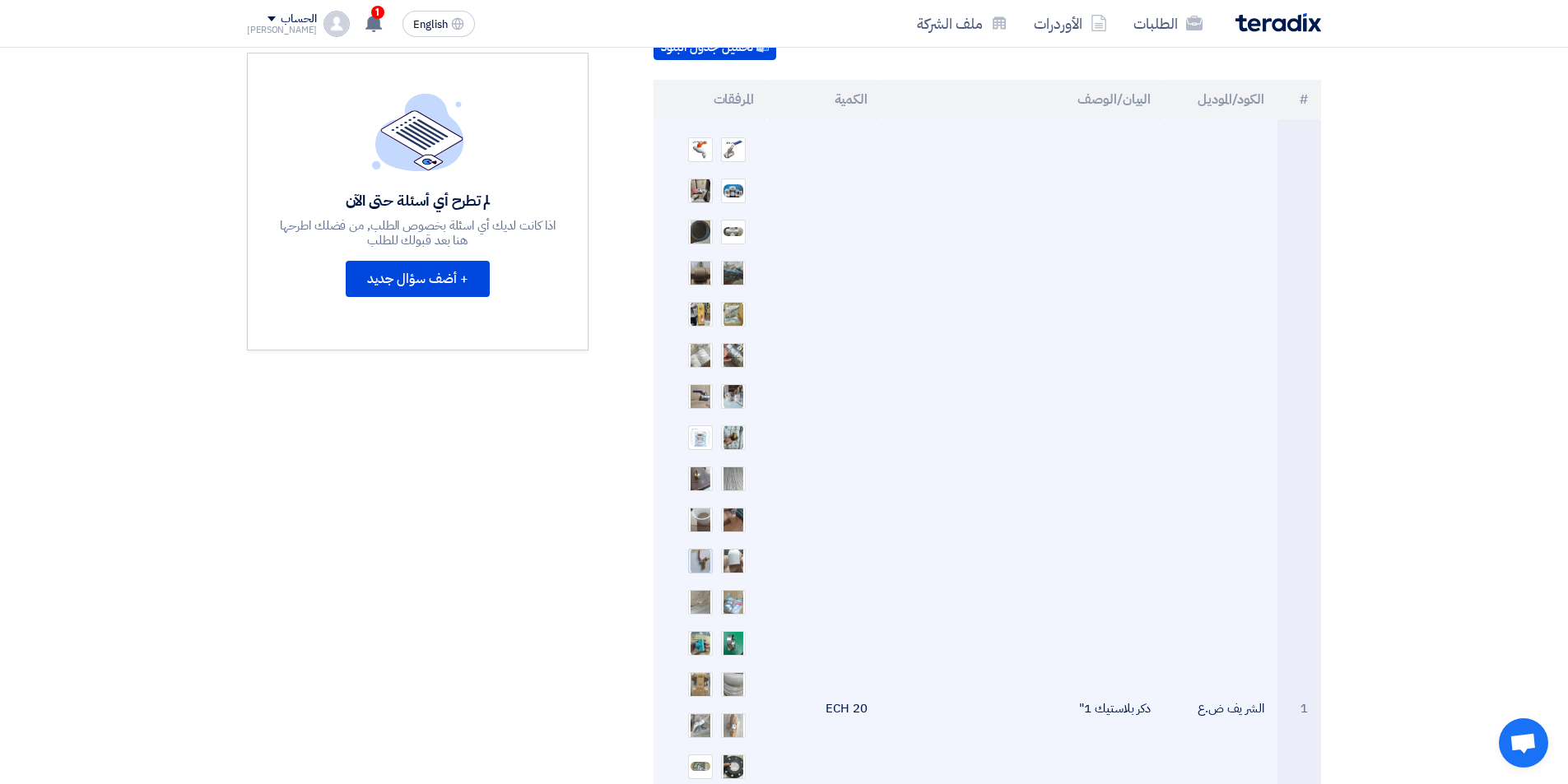
click at [703, 546] on img at bounding box center [699, 561] width 23 height 30
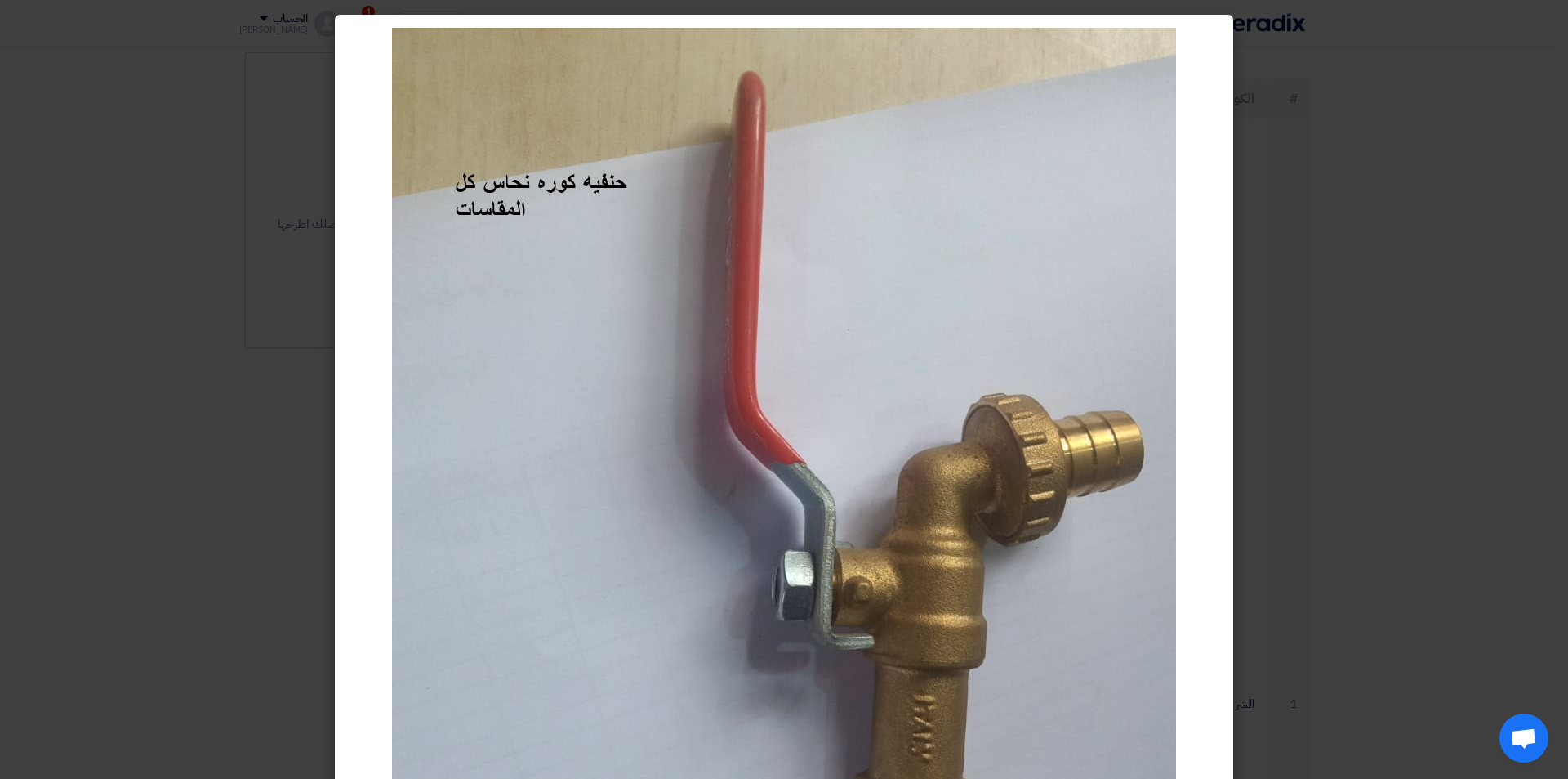
click at [1320, 248] on modal-container at bounding box center [784, 389] width 1568 height 779
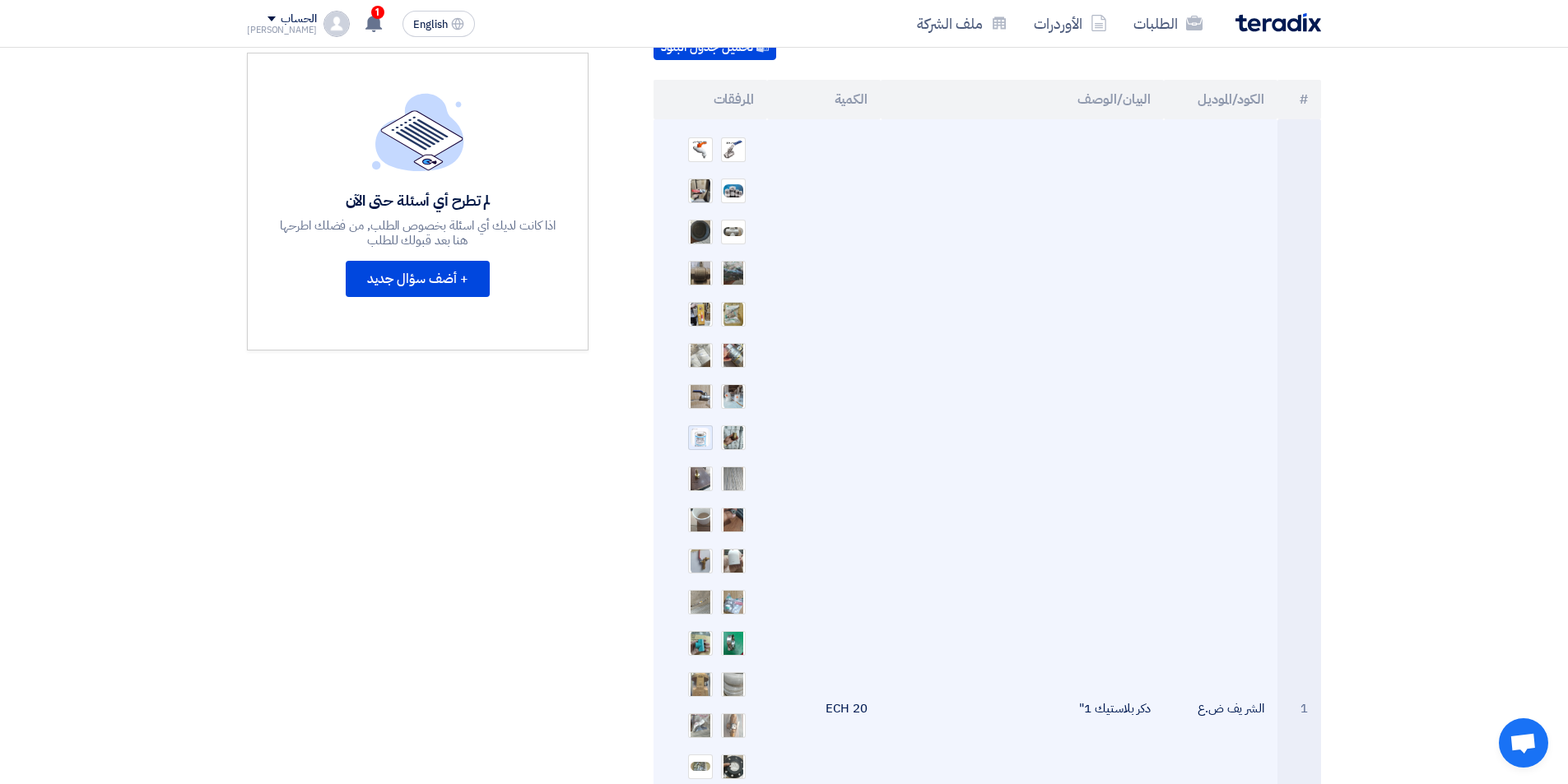
click at [699, 428] on img at bounding box center [699, 437] width 23 height 23
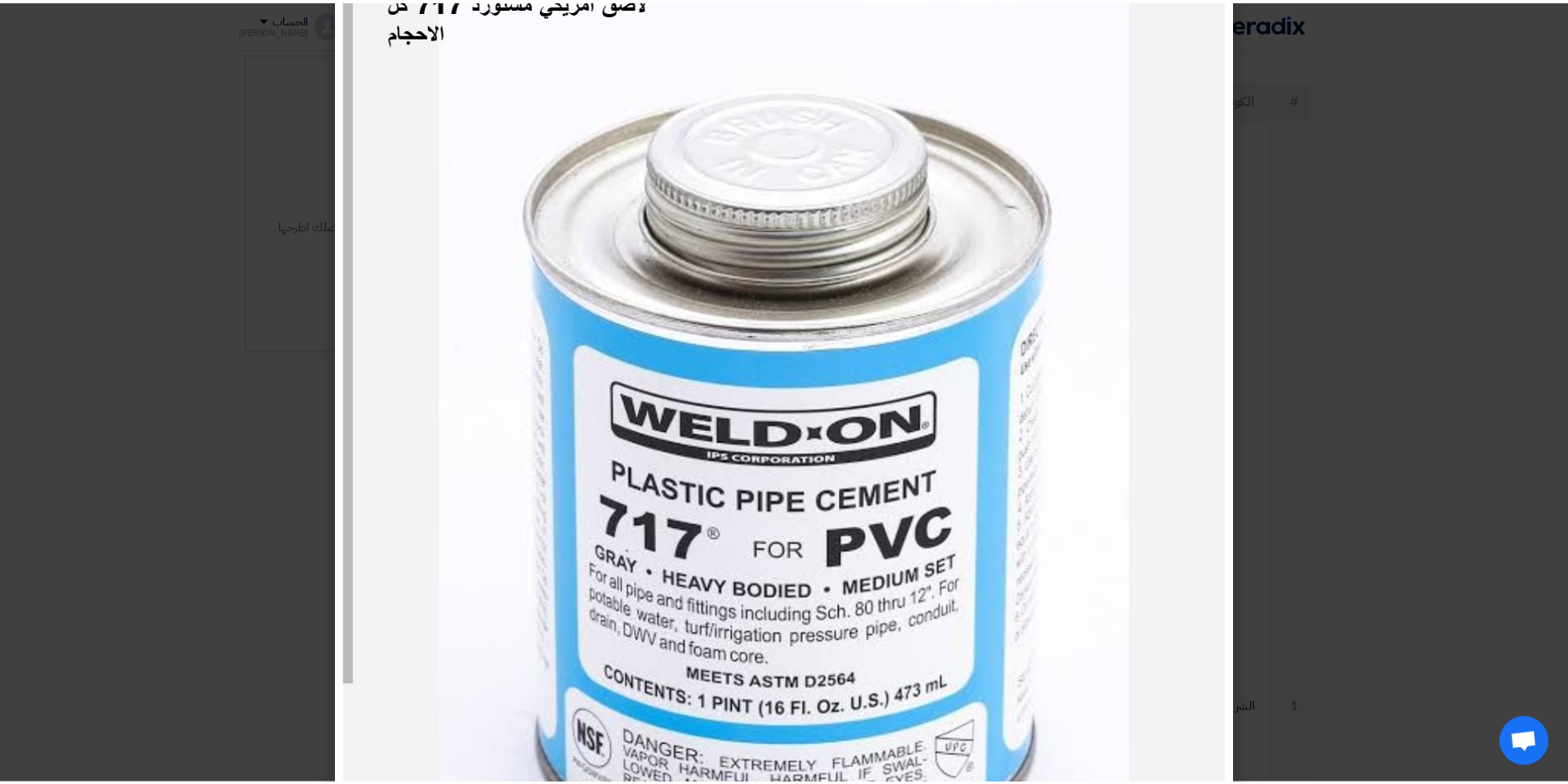
scroll to position [152, 0]
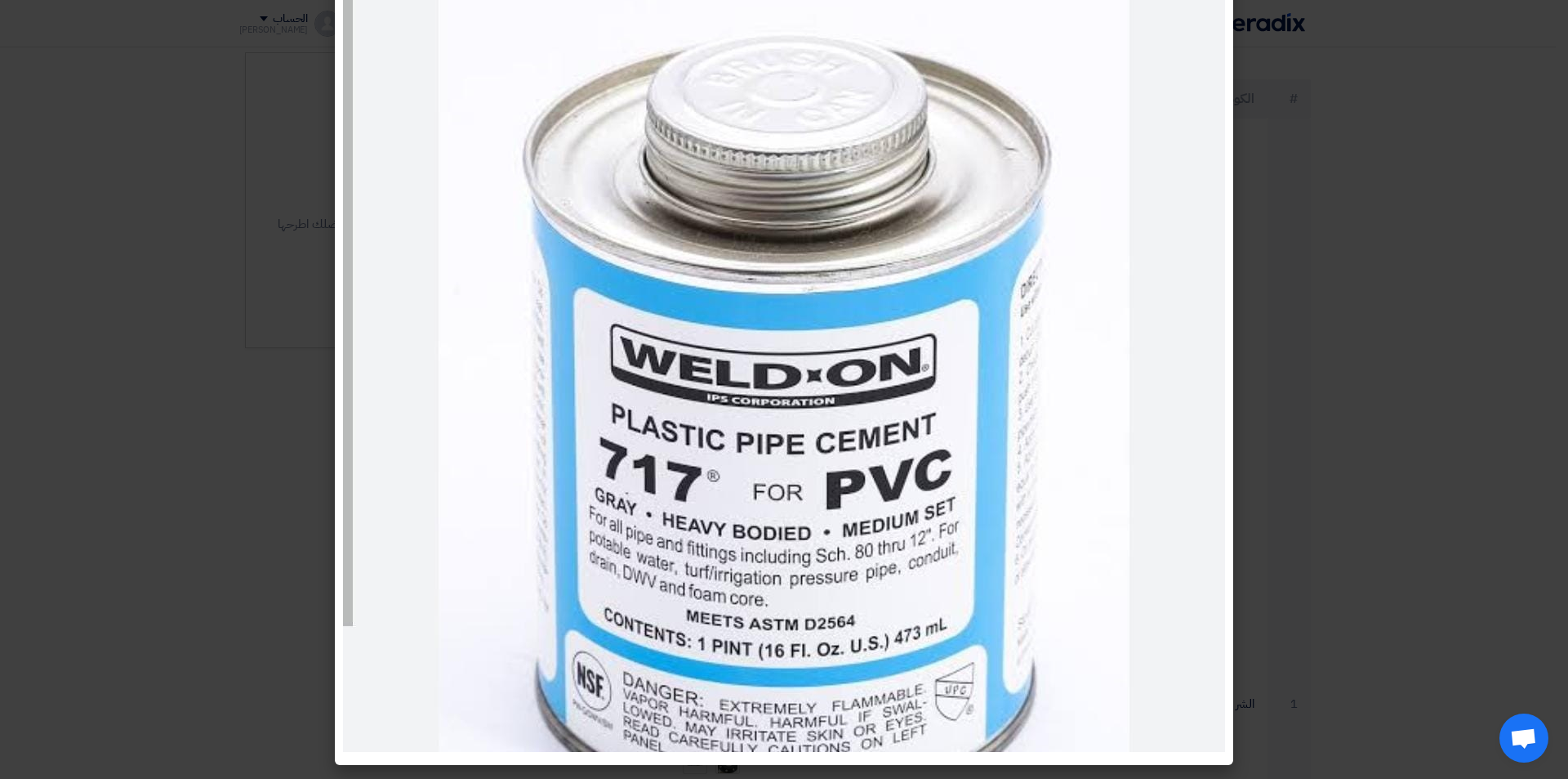
click at [1379, 271] on modal-container at bounding box center [784, 389] width 1568 height 779
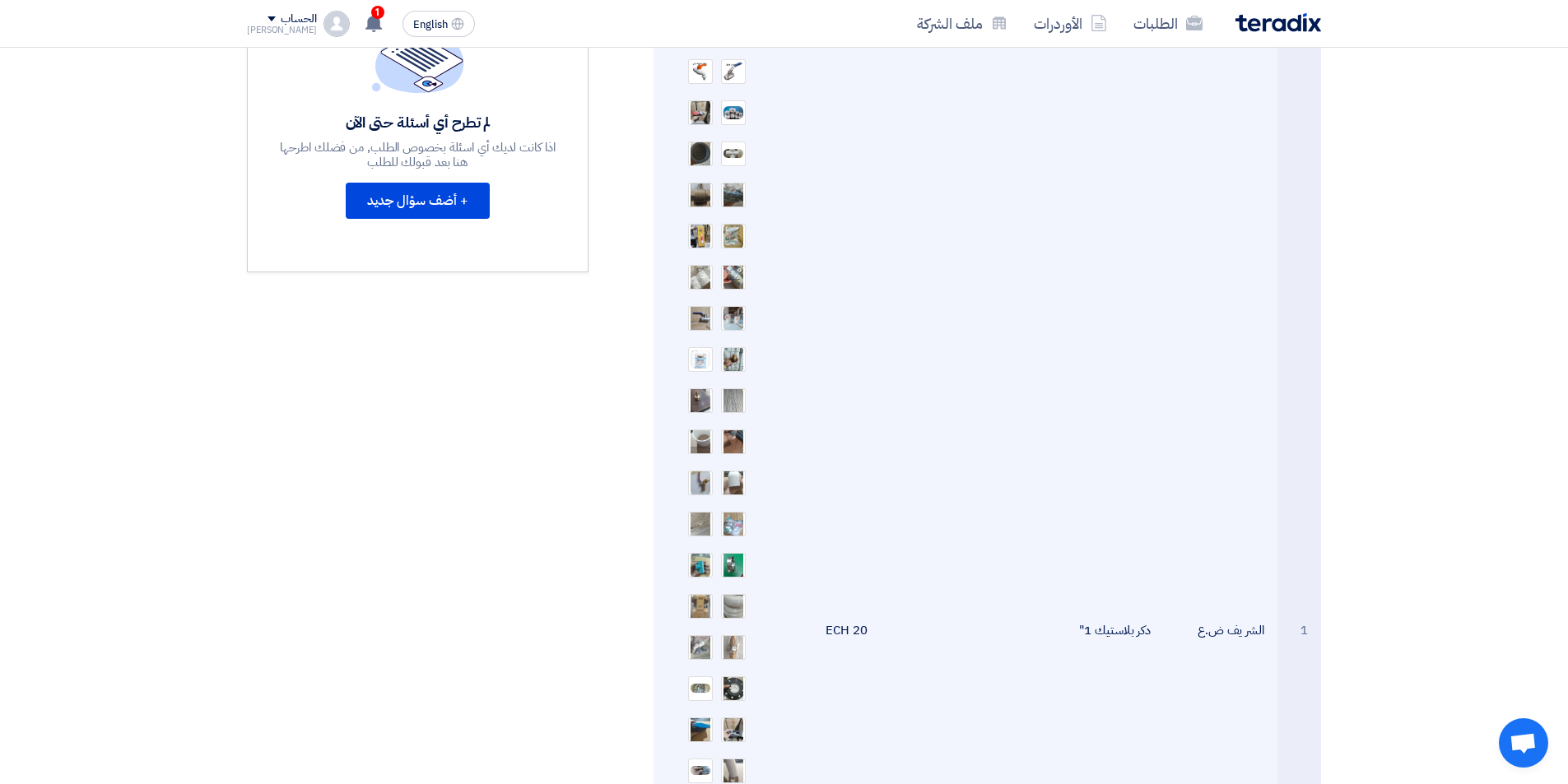
scroll to position [493, 0]
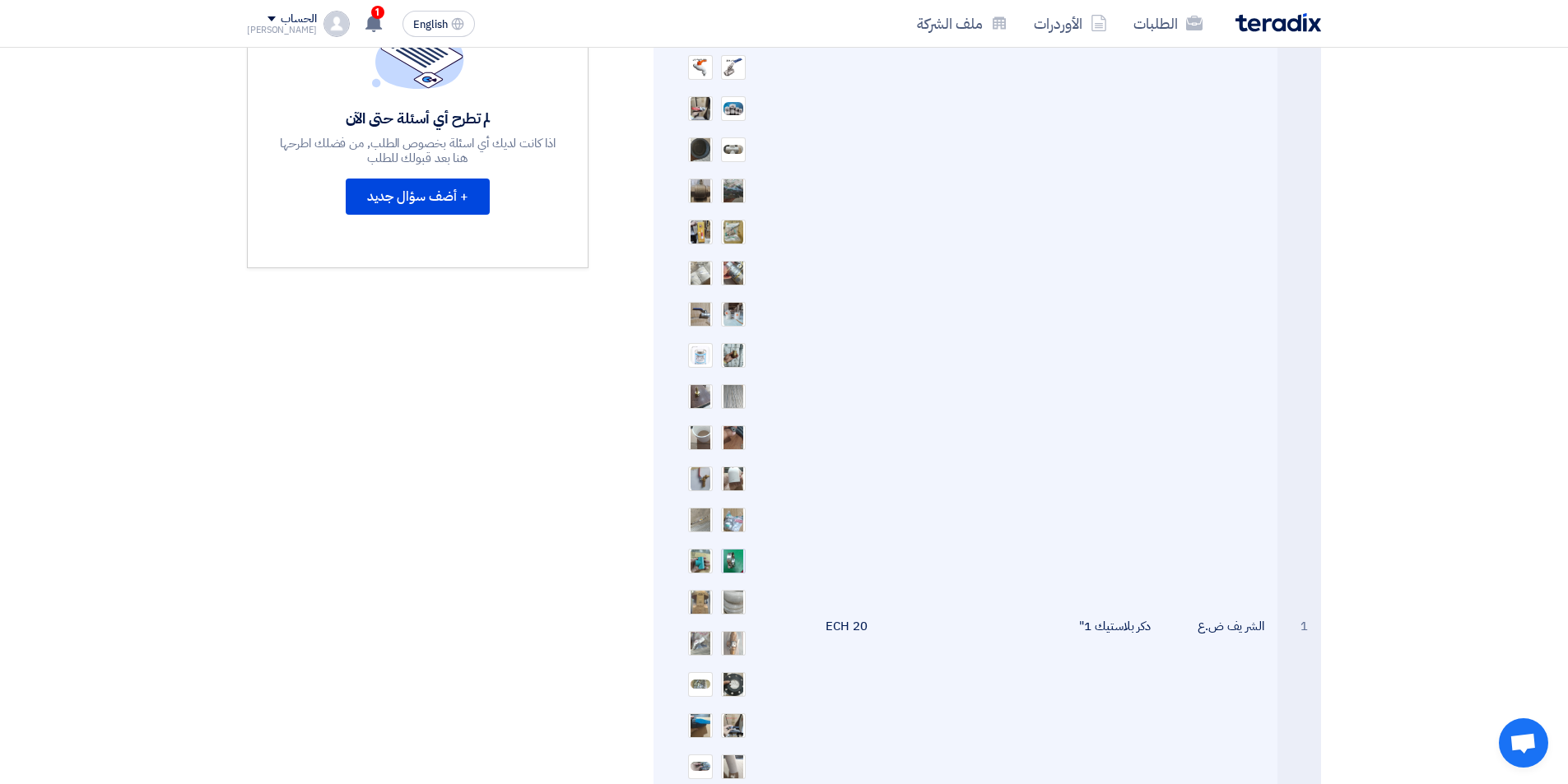
click at [724, 541] on img at bounding box center [733, 560] width 23 height 39
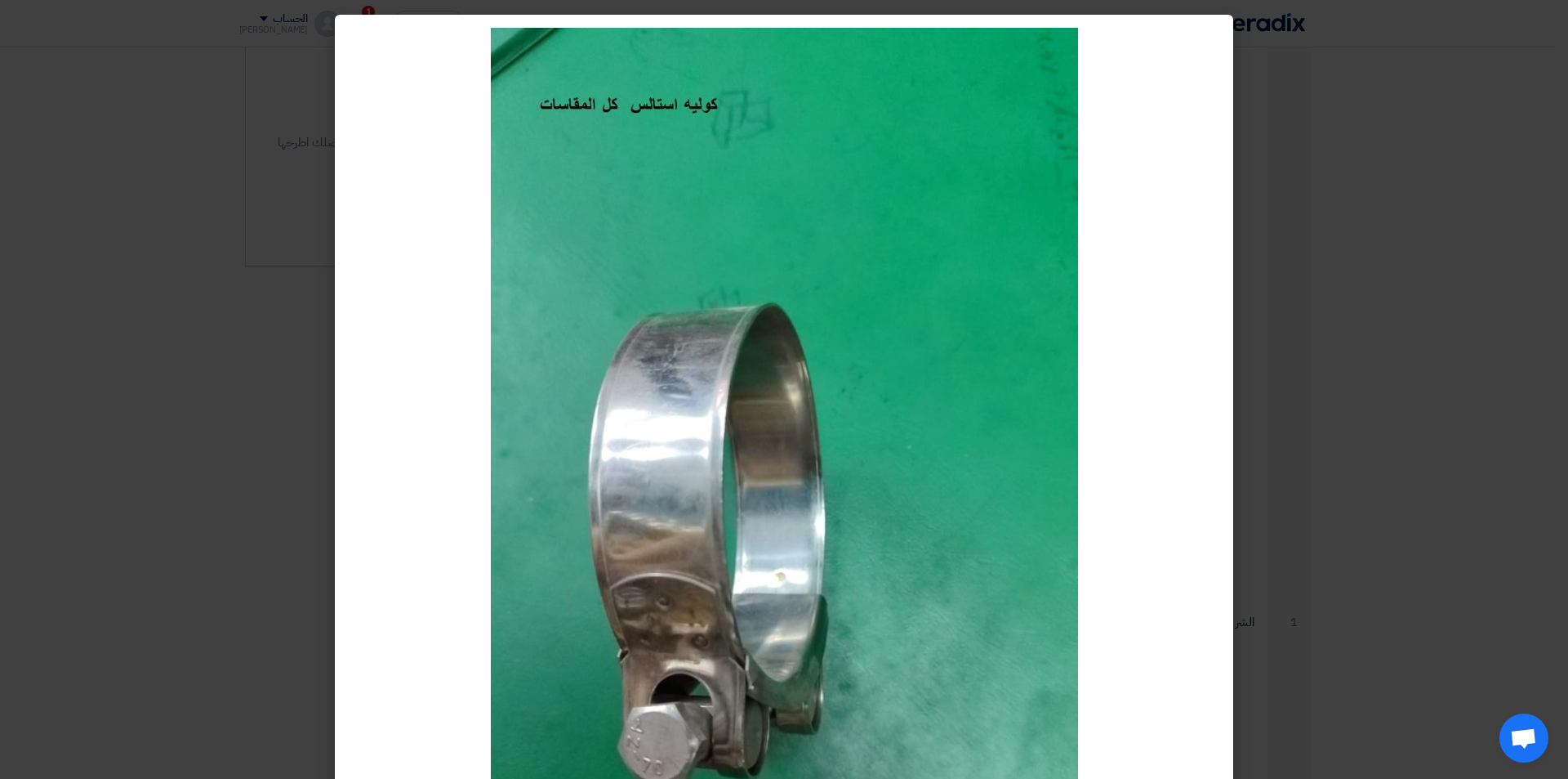
click at [1382, 262] on modal-container at bounding box center [784, 389] width 1568 height 779
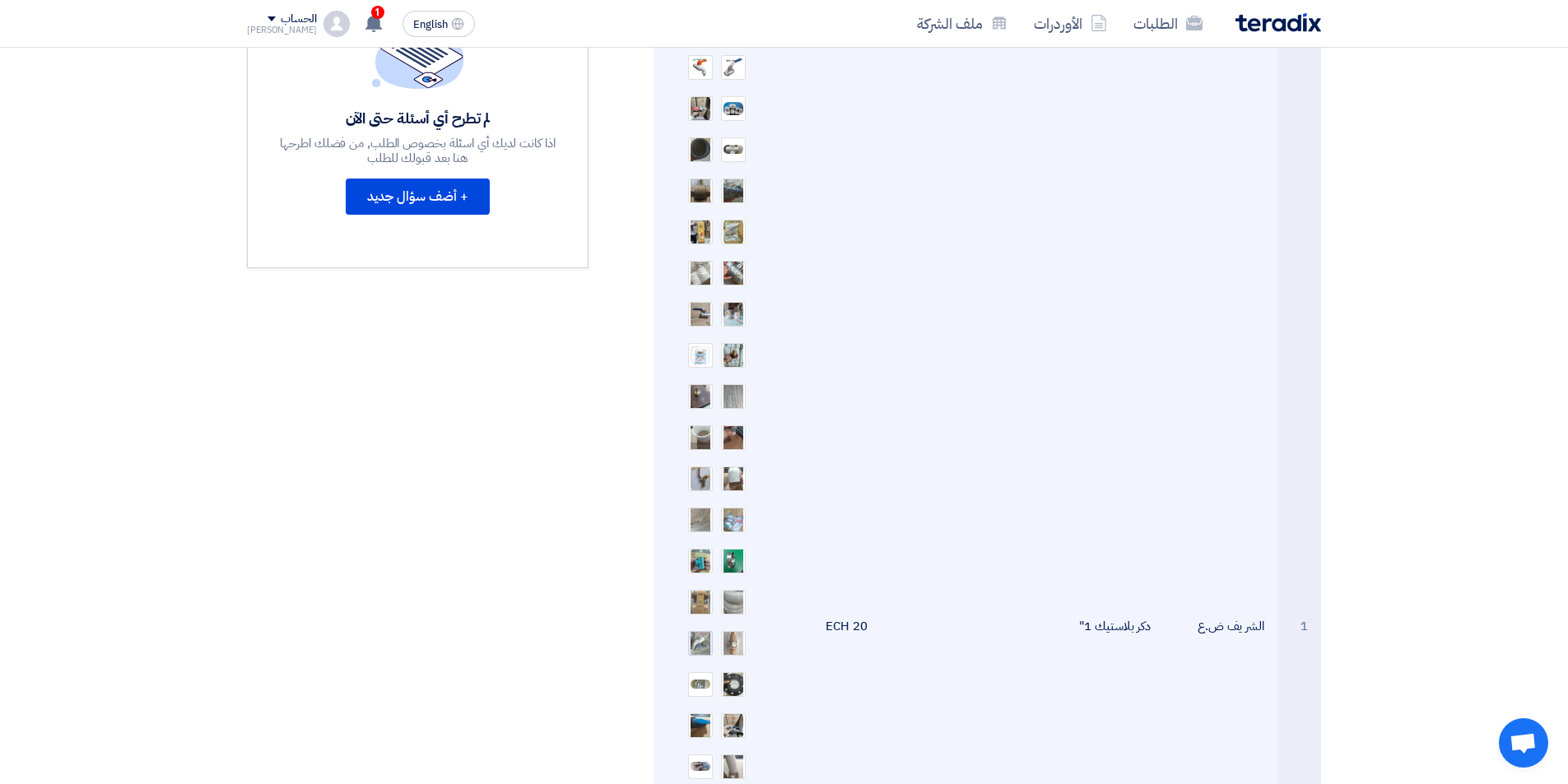
click at [696, 626] on img at bounding box center [699, 642] width 23 height 46
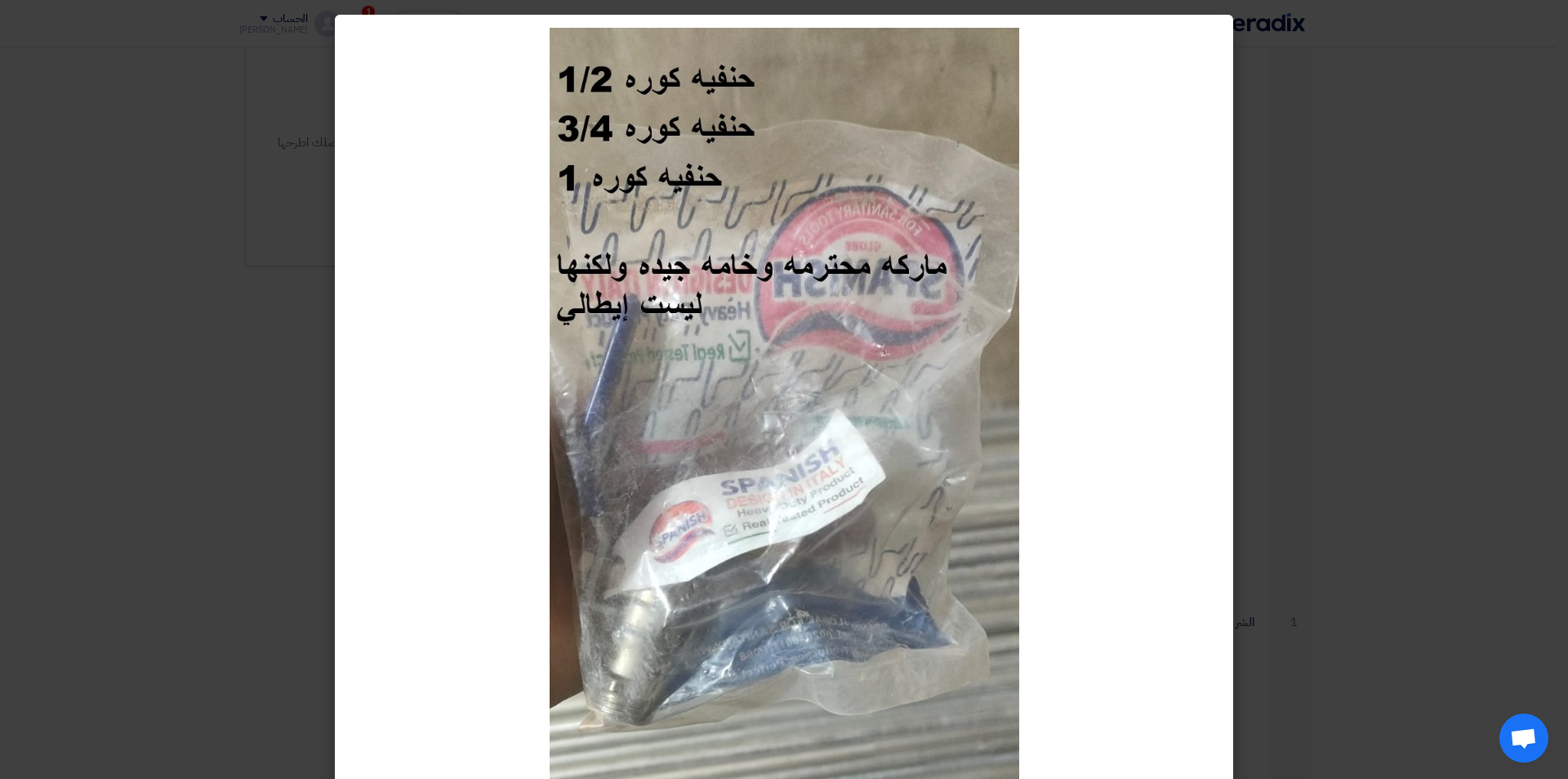
click at [1384, 360] on modal-container at bounding box center [784, 389] width 1568 height 779
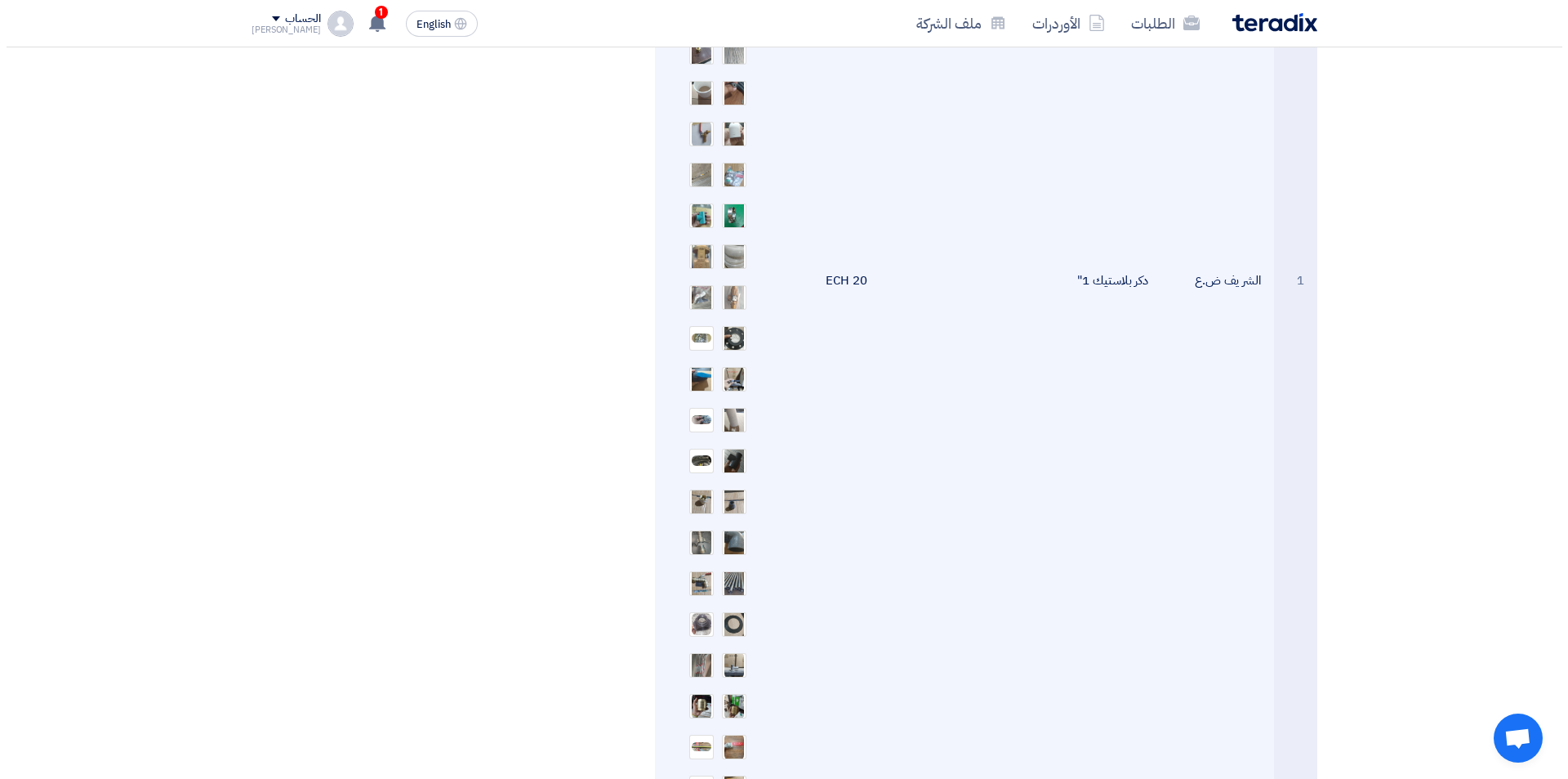
scroll to position [1063, 0]
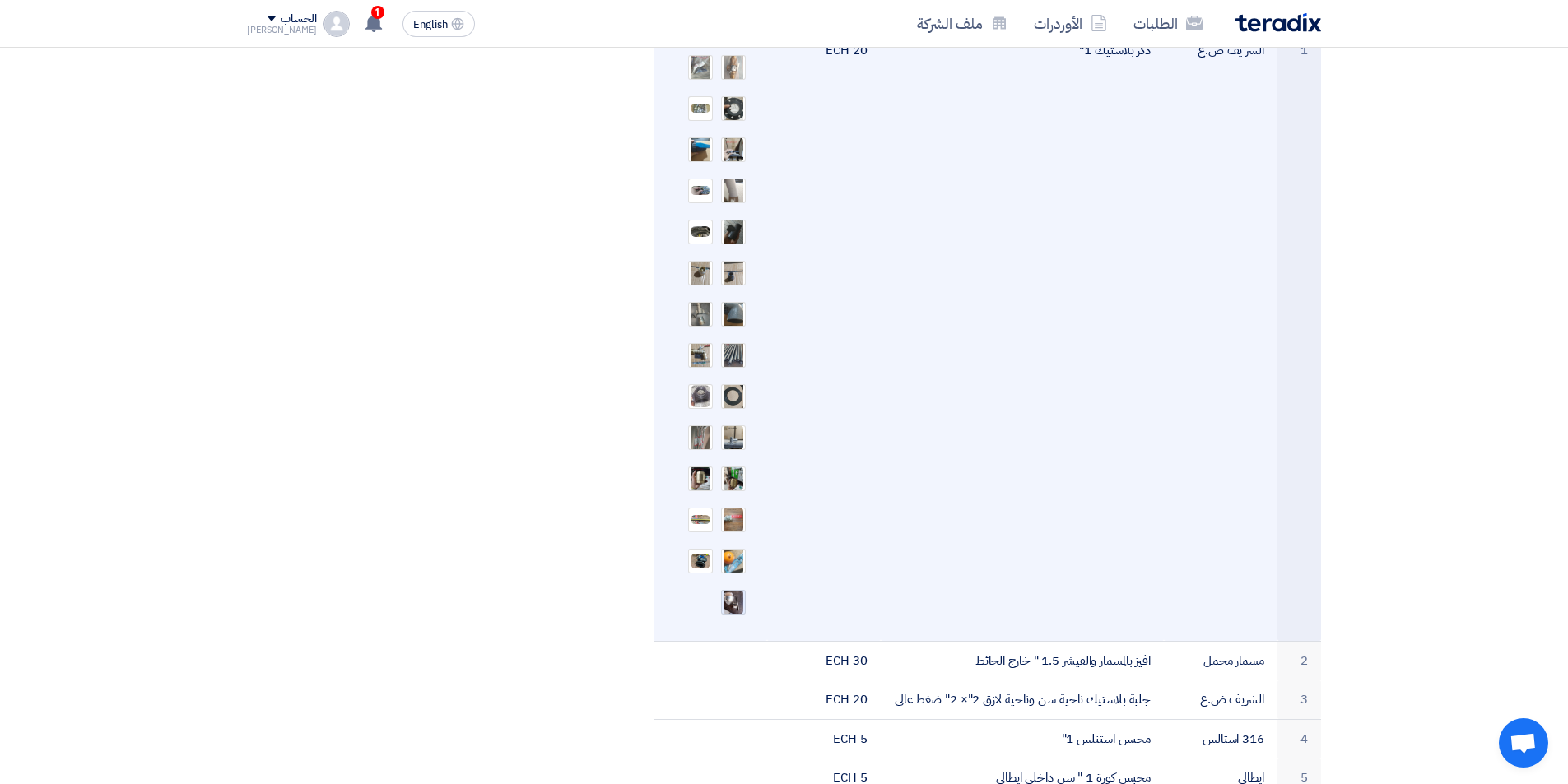
click at [738, 587] on img at bounding box center [733, 602] width 23 height 30
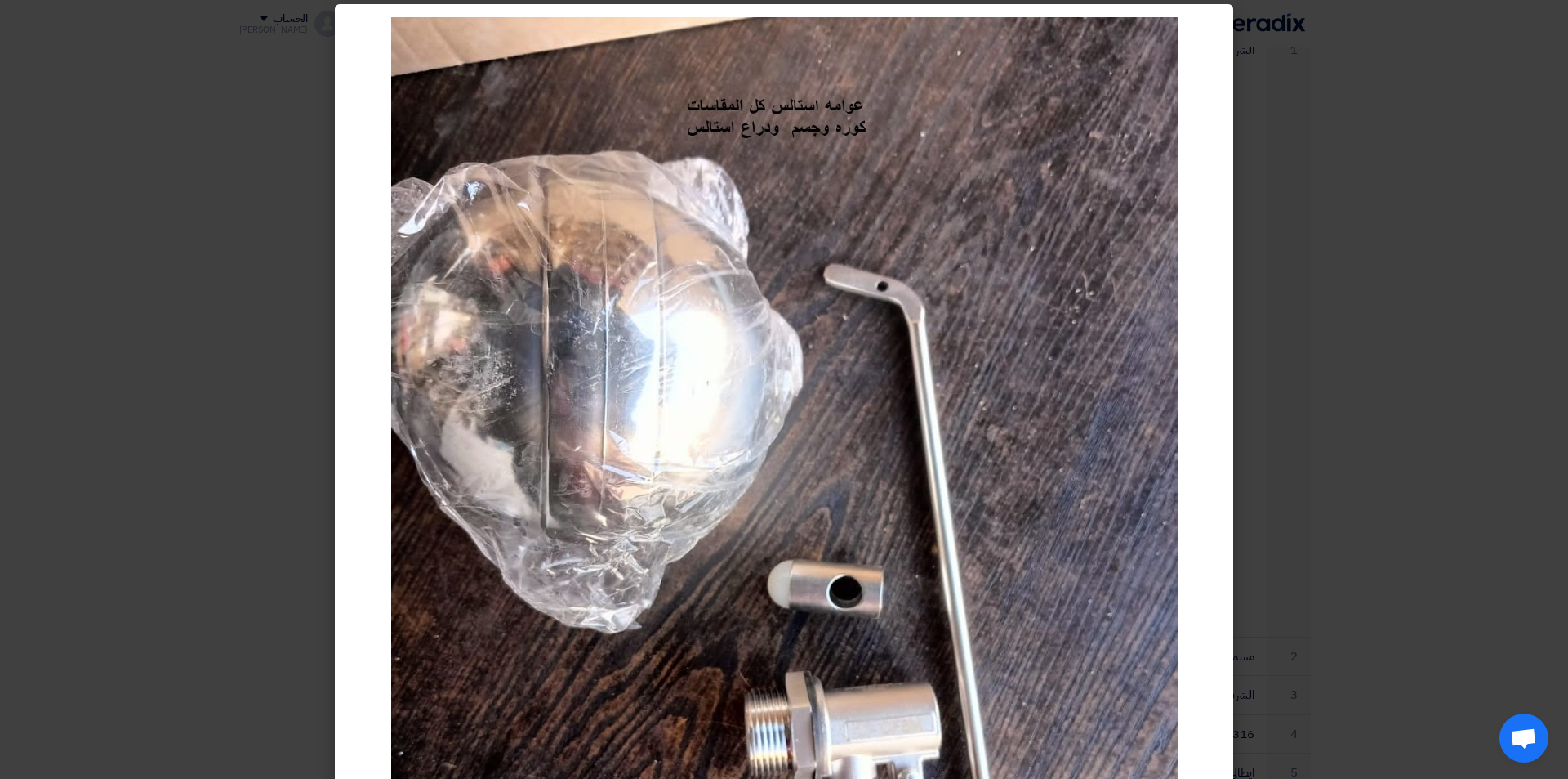
scroll to position [0, 0]
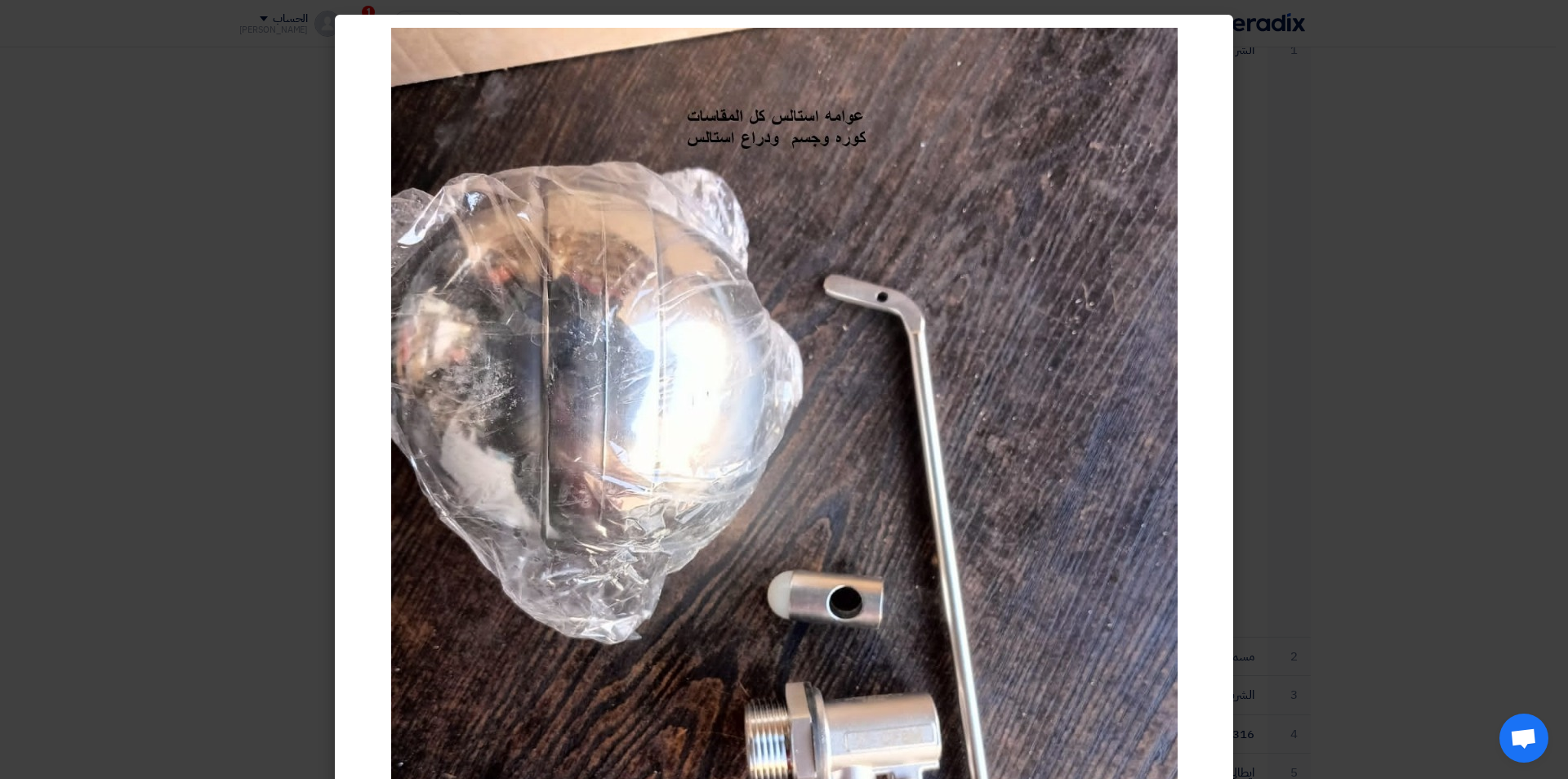
click at [1427, 342] on modal-container at bounding box center [784, 389] width 1568 height 779
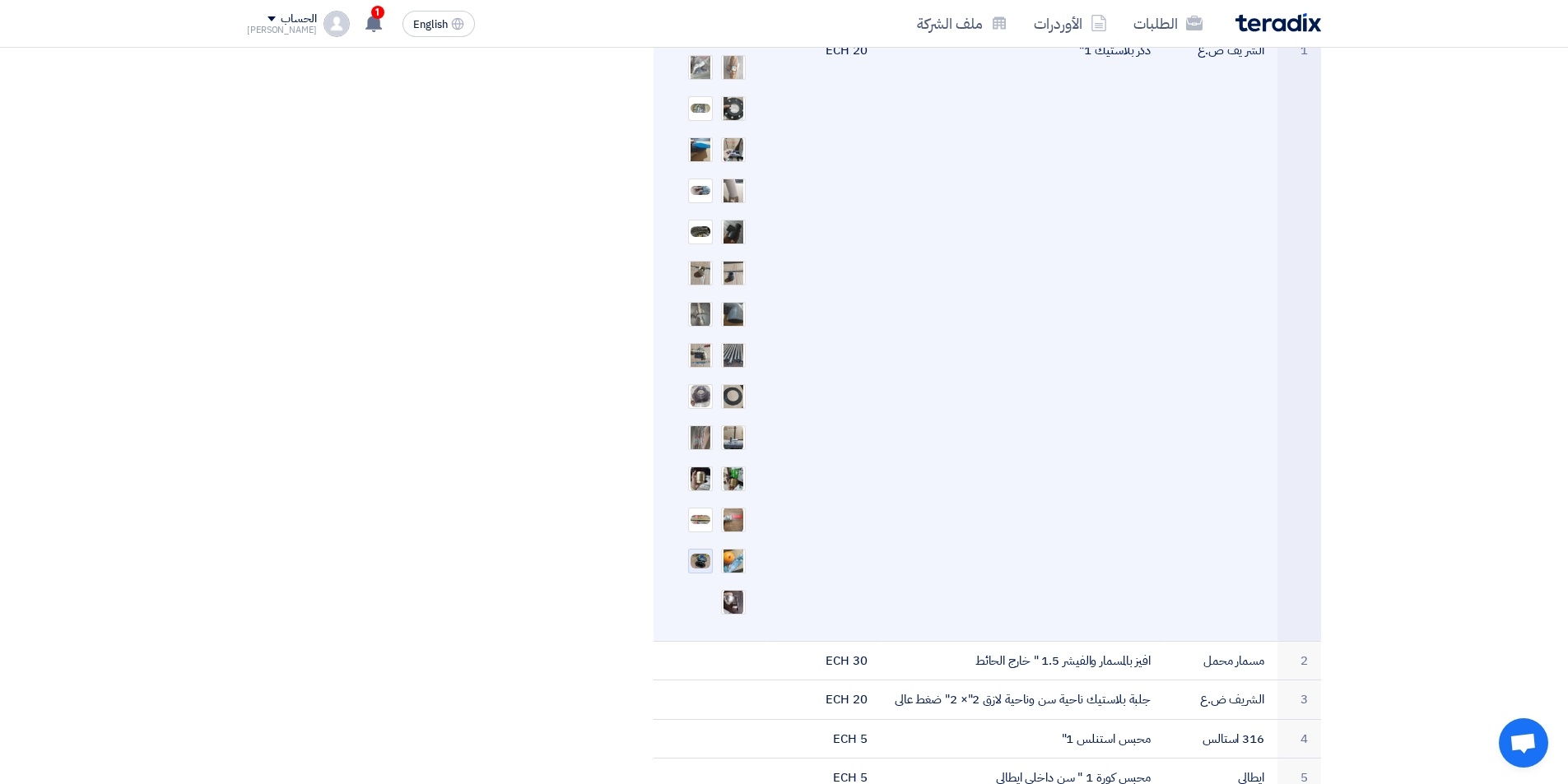
click at [696, 552] on img at bounding box center [699, 561] width 23 height 18
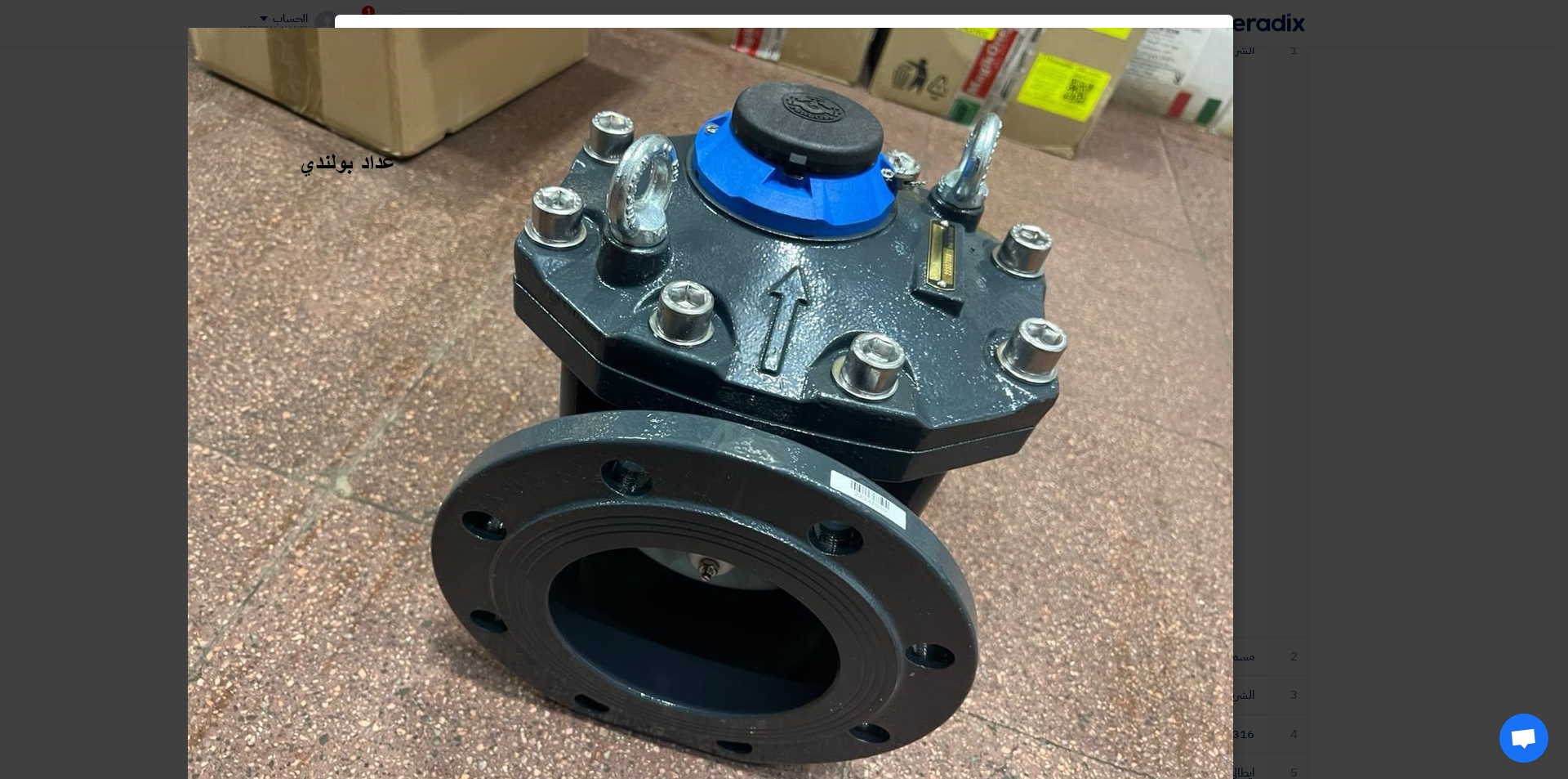
click at [1354, 226] on modal-container at bounding box center [784, 389] width 1568 height 779
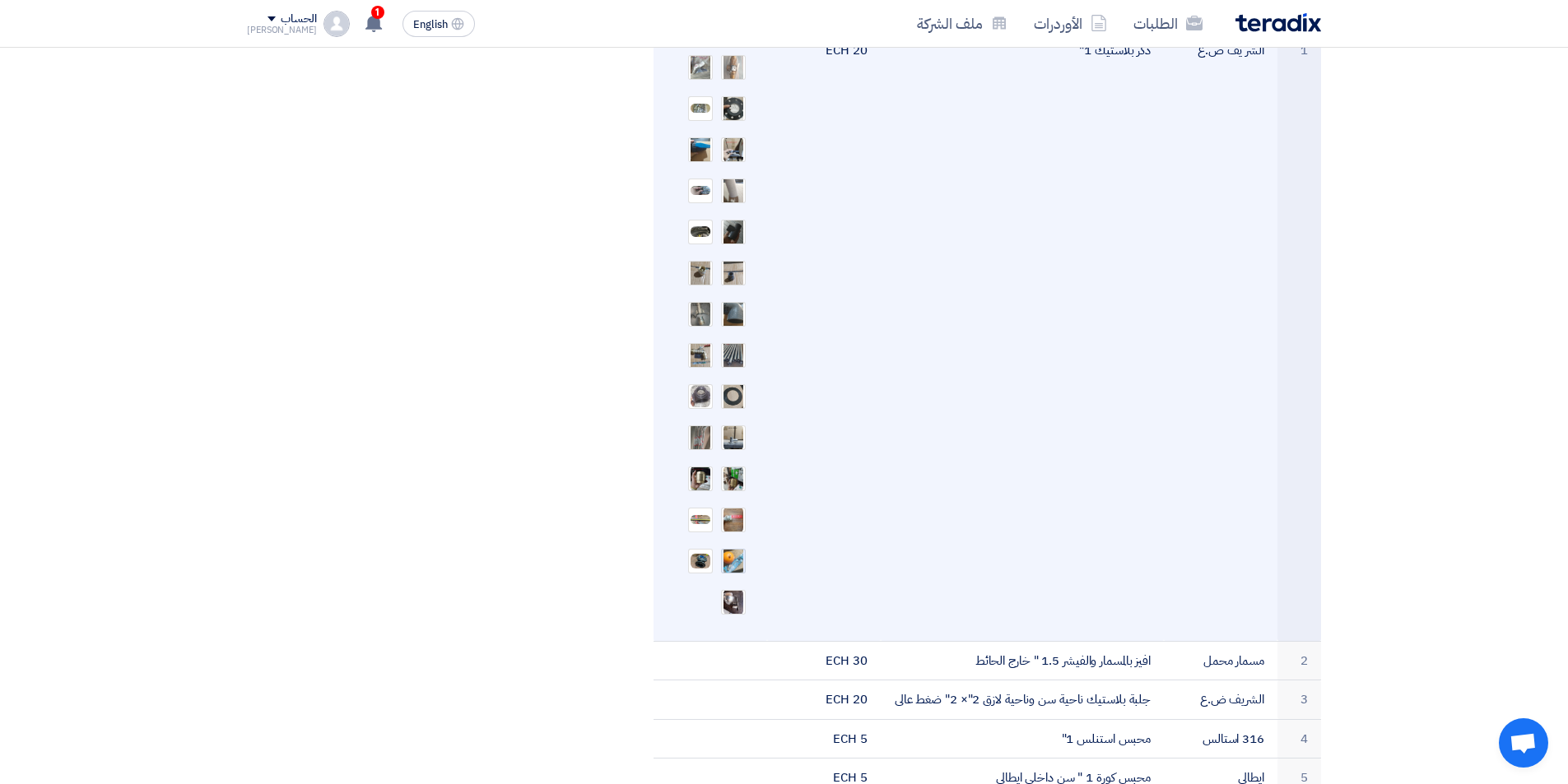
click at [725, 545] on img at bounding box center [733, 561] width 23 height 33
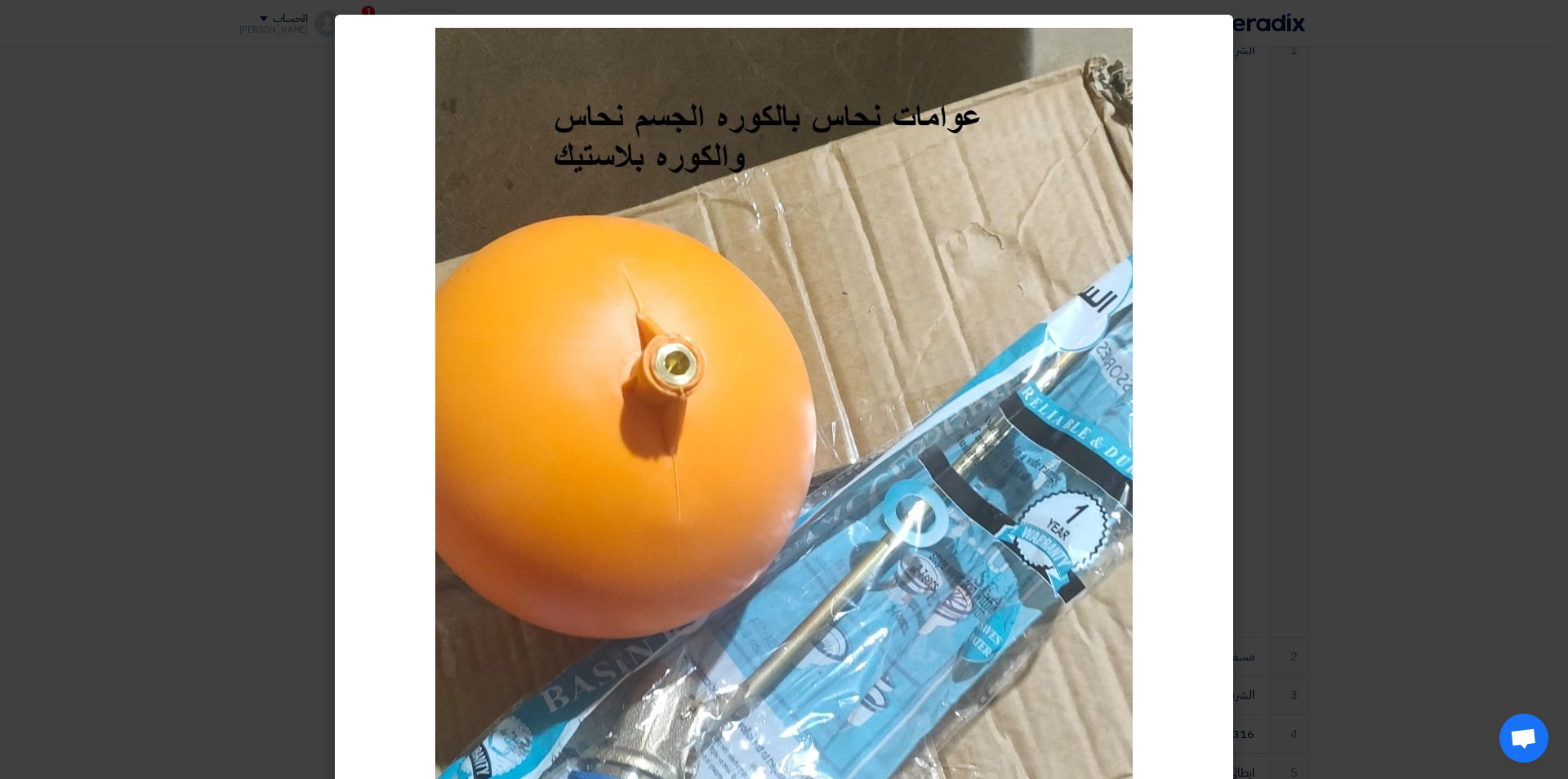
click at [1359, 358] on modal-container at bounding box center [784, 389] width 1568 height 779
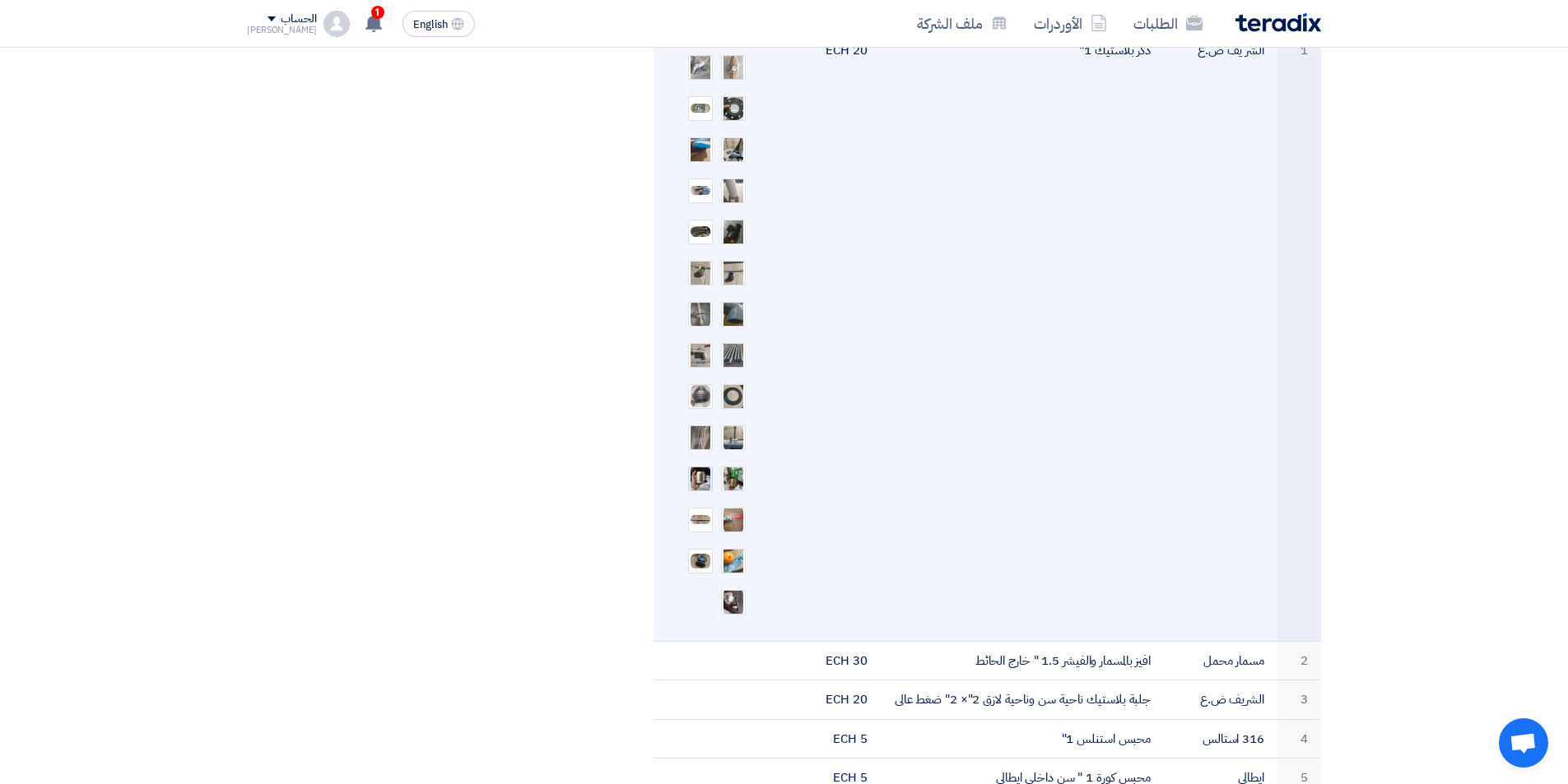
click at [697, 464] on img at bounding box center [699, 479] width 23 height 30
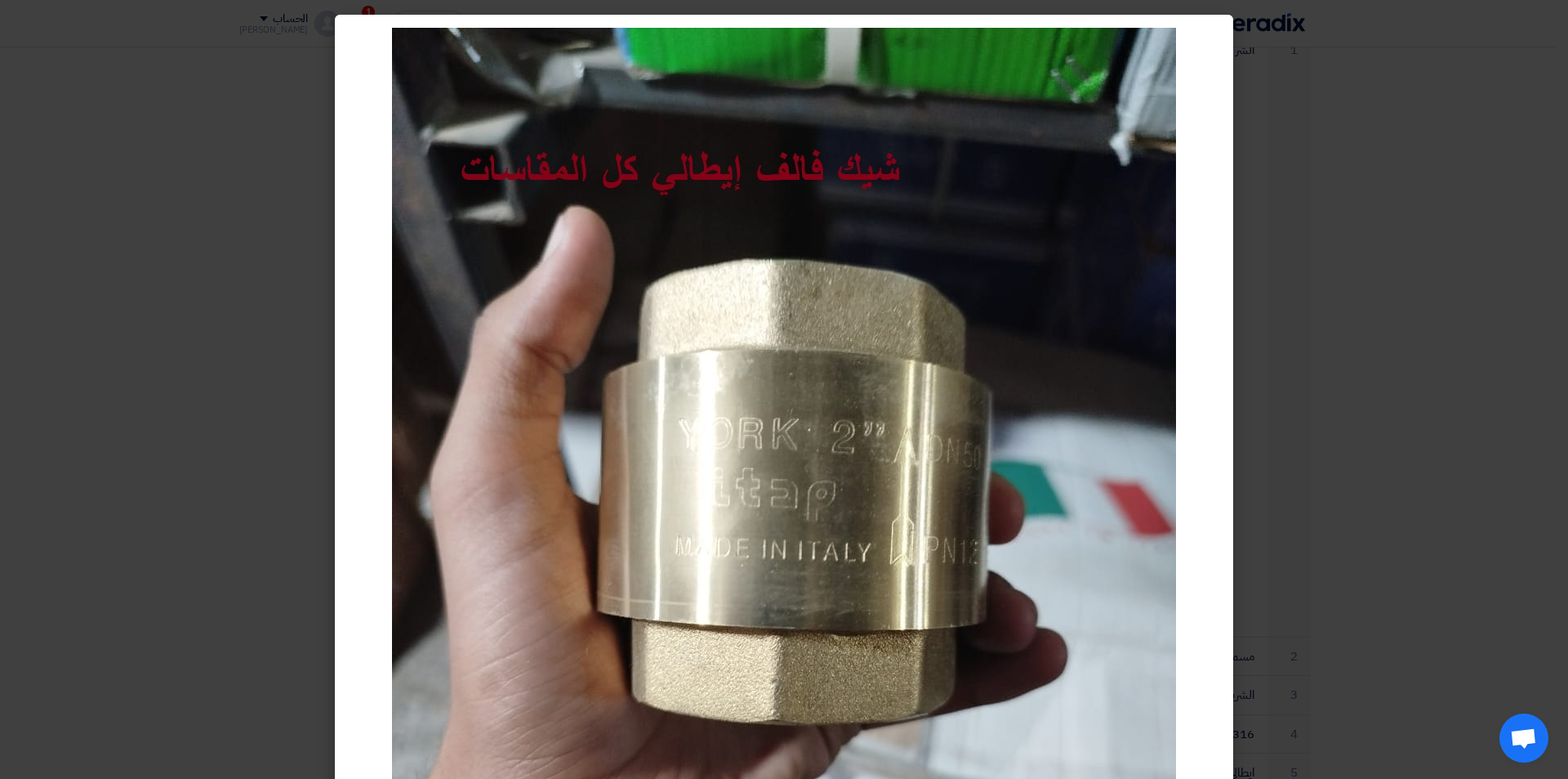
click at [1471, 365] on modal-container at bounding box center [784, 389] width 1568 height 779
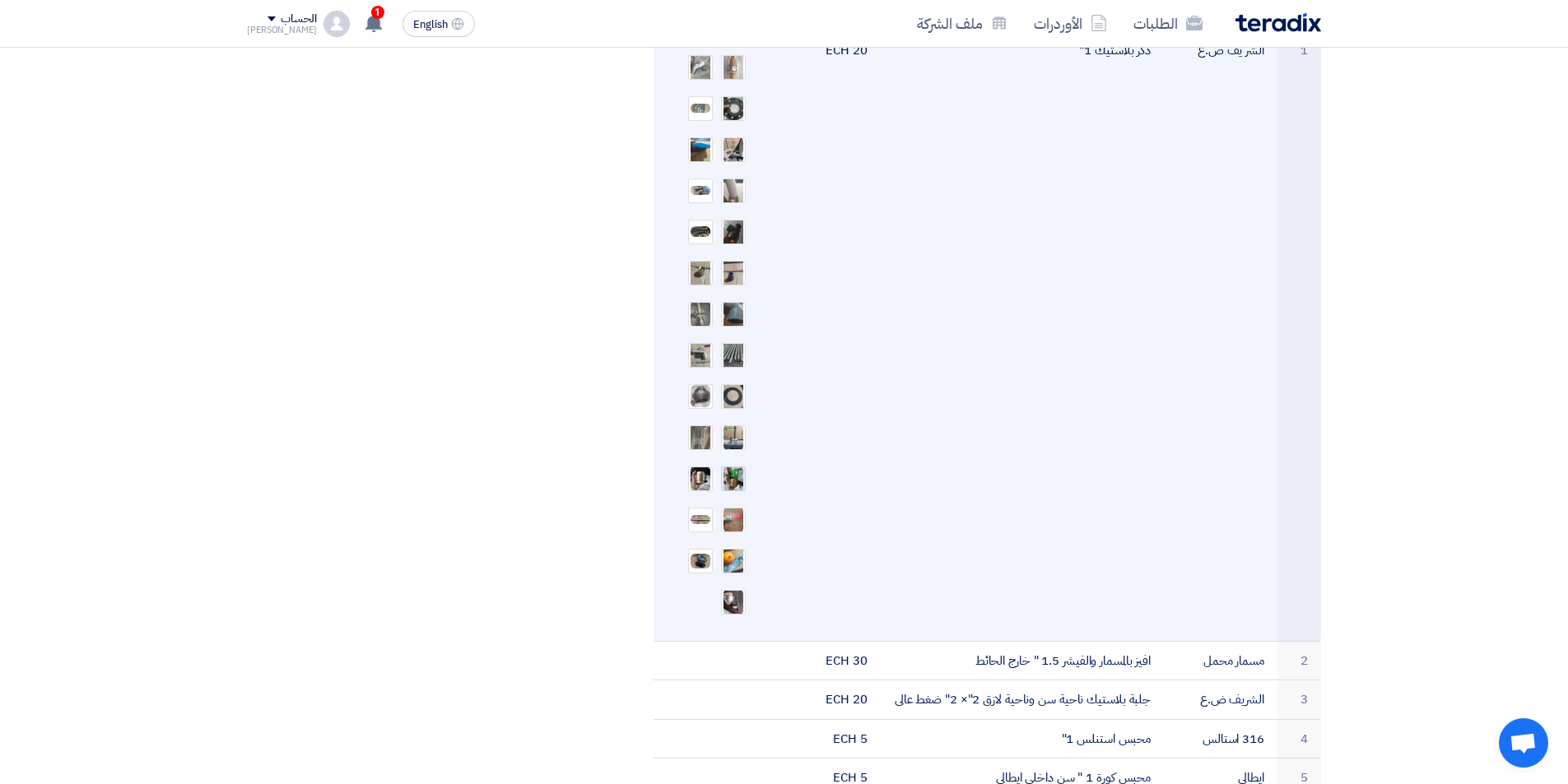
click at [732, 468] on img at bounding box center [733, 479] width 23 height 30
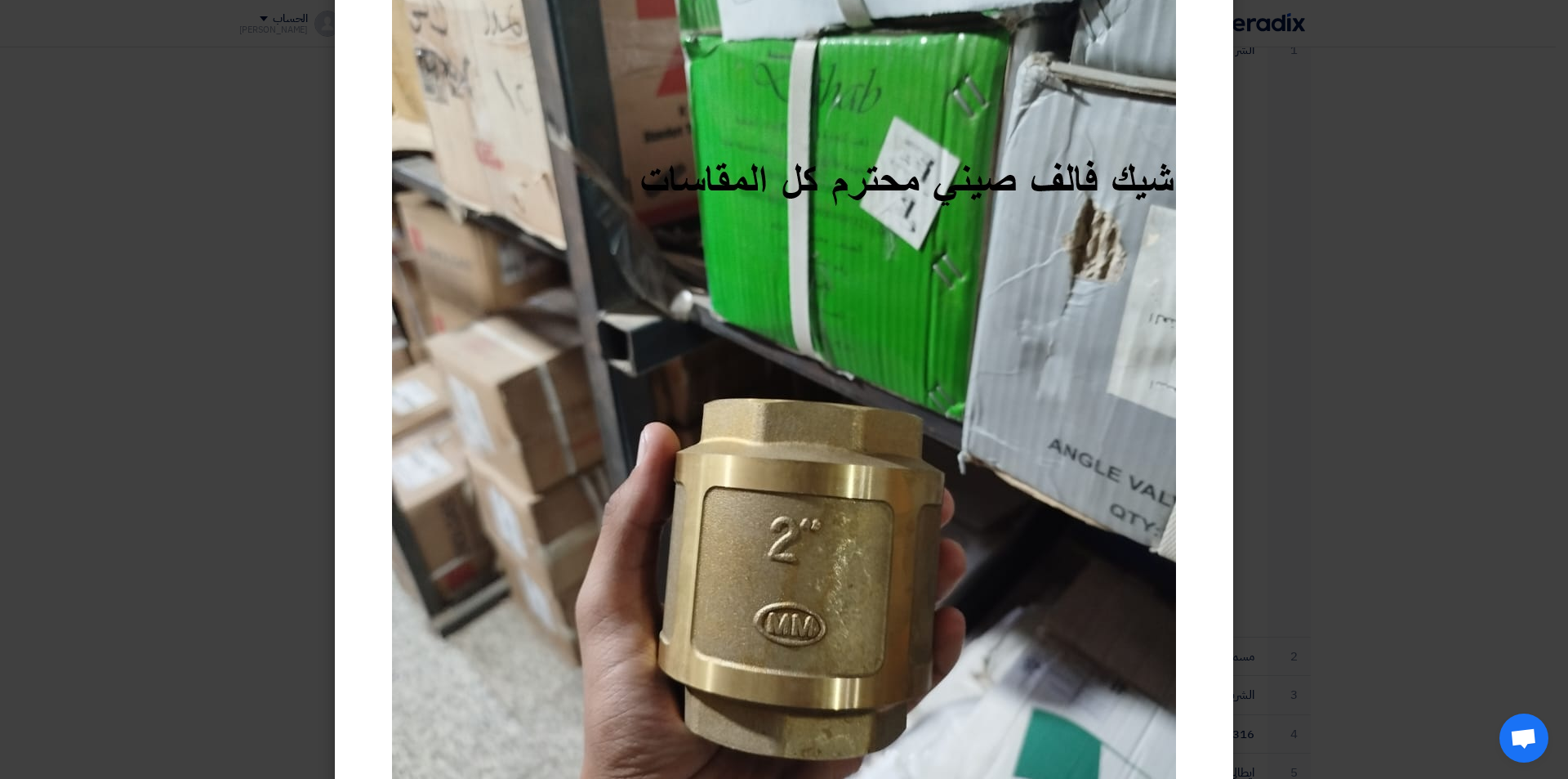
scroll to position [163, 0]
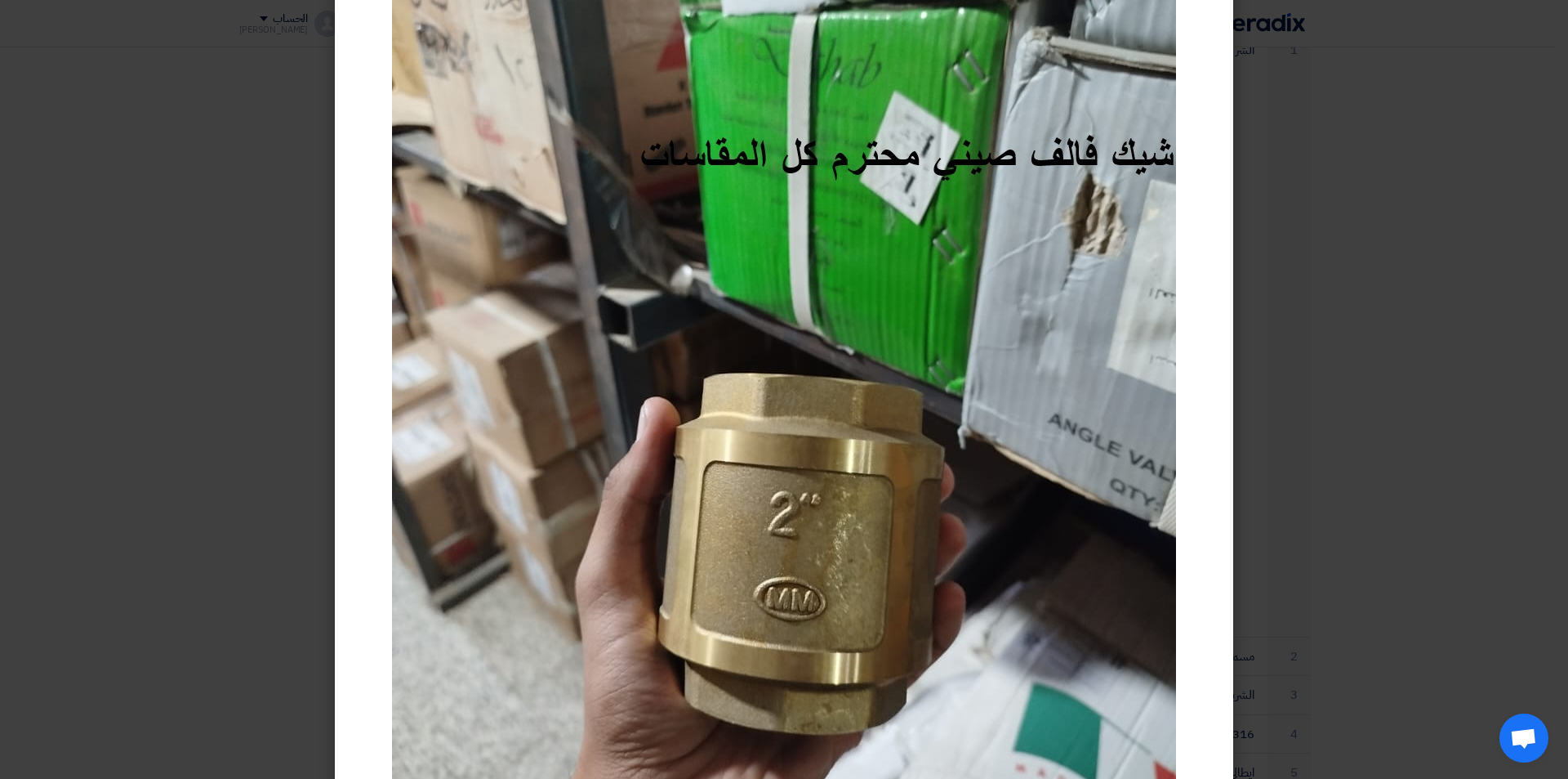
click at [1373, 362] on modal-container at bounding box center [784, 389] width 1568 height 779
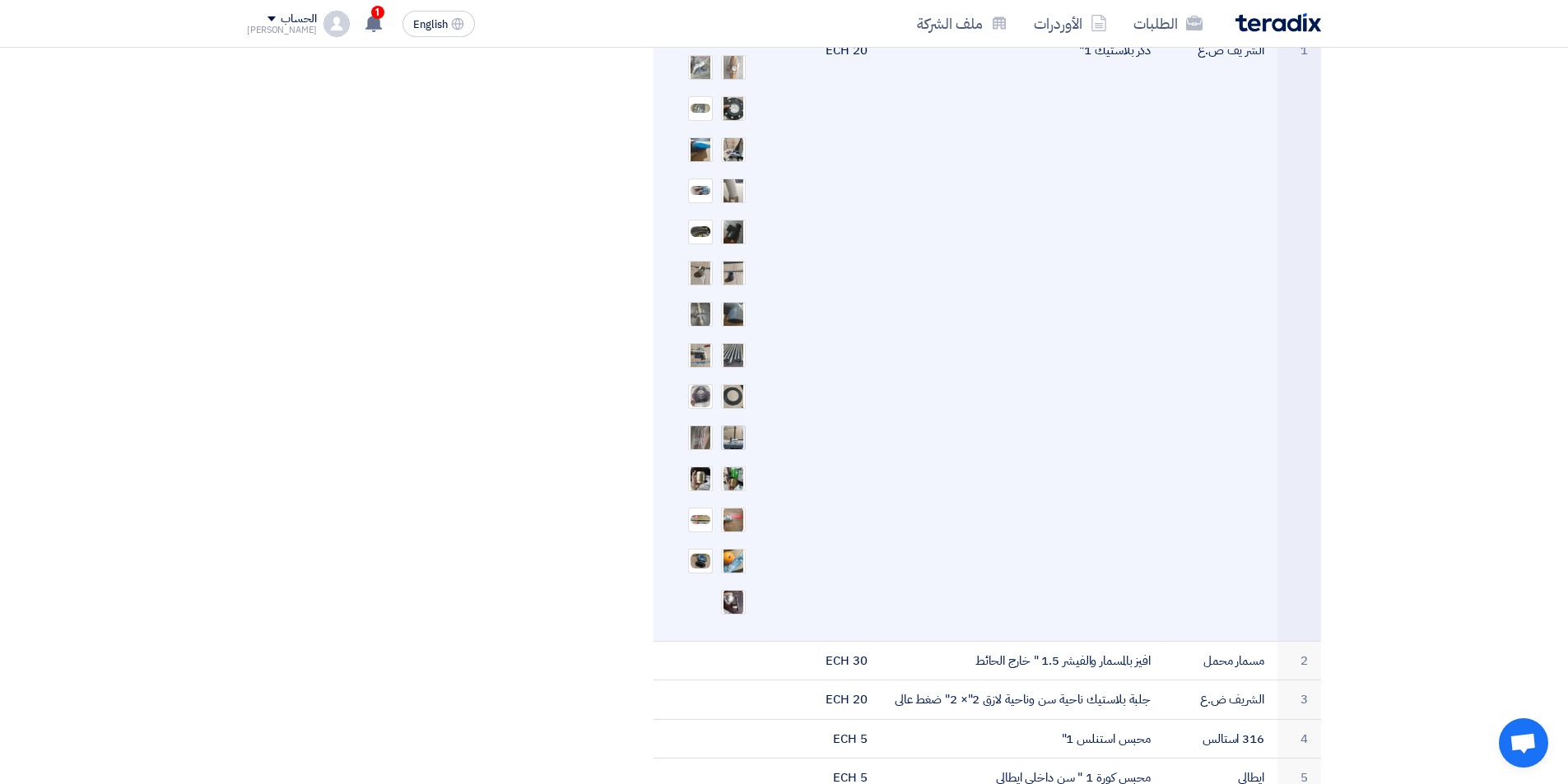
click at [742, 423] on img at bounding box center [733, 438] width 23 height 30
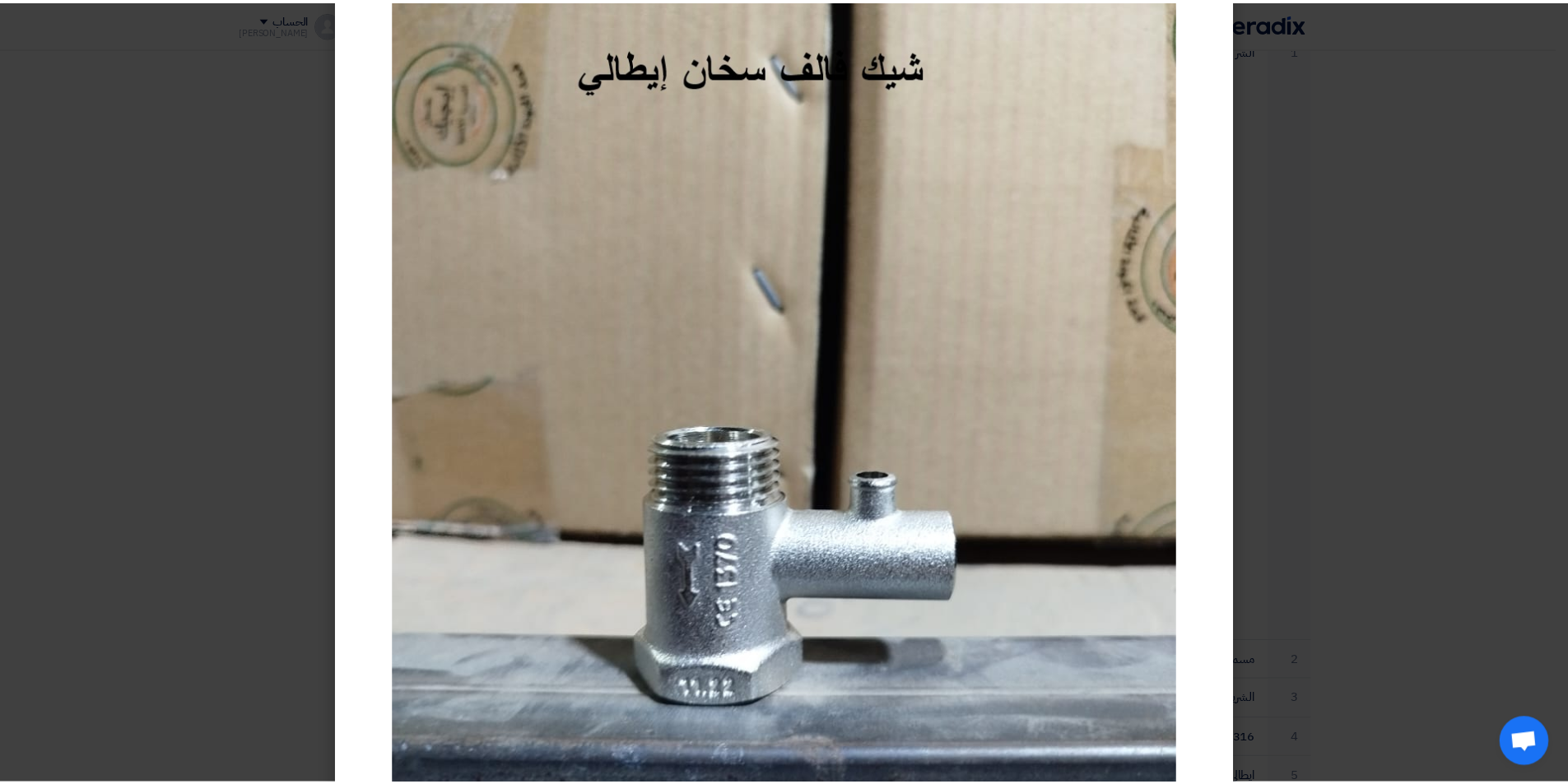
scroll to position [0, 0]
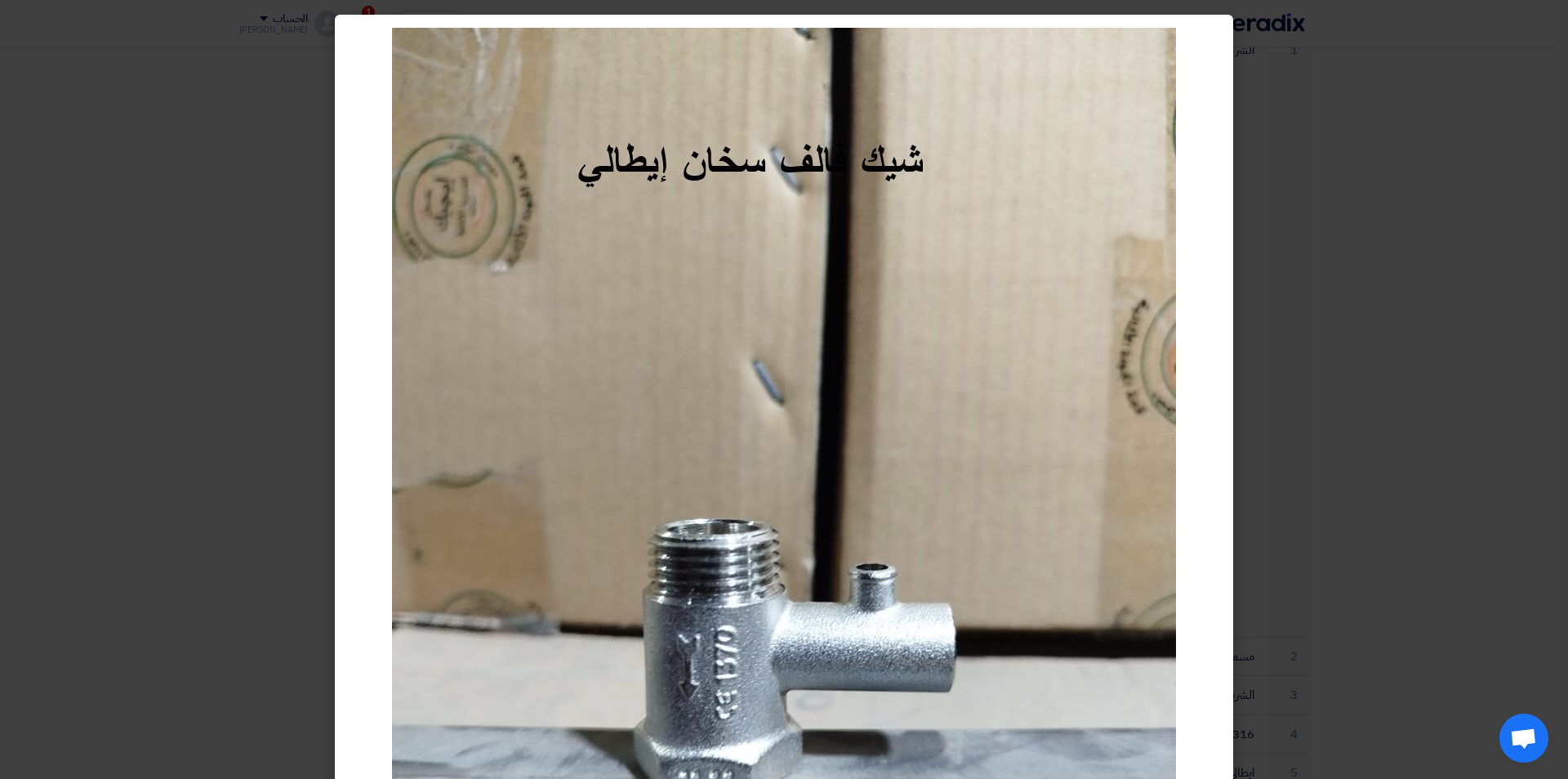
click at [1341, 339] on modal-container at bounding box center [784, 389] width 1568 height 779
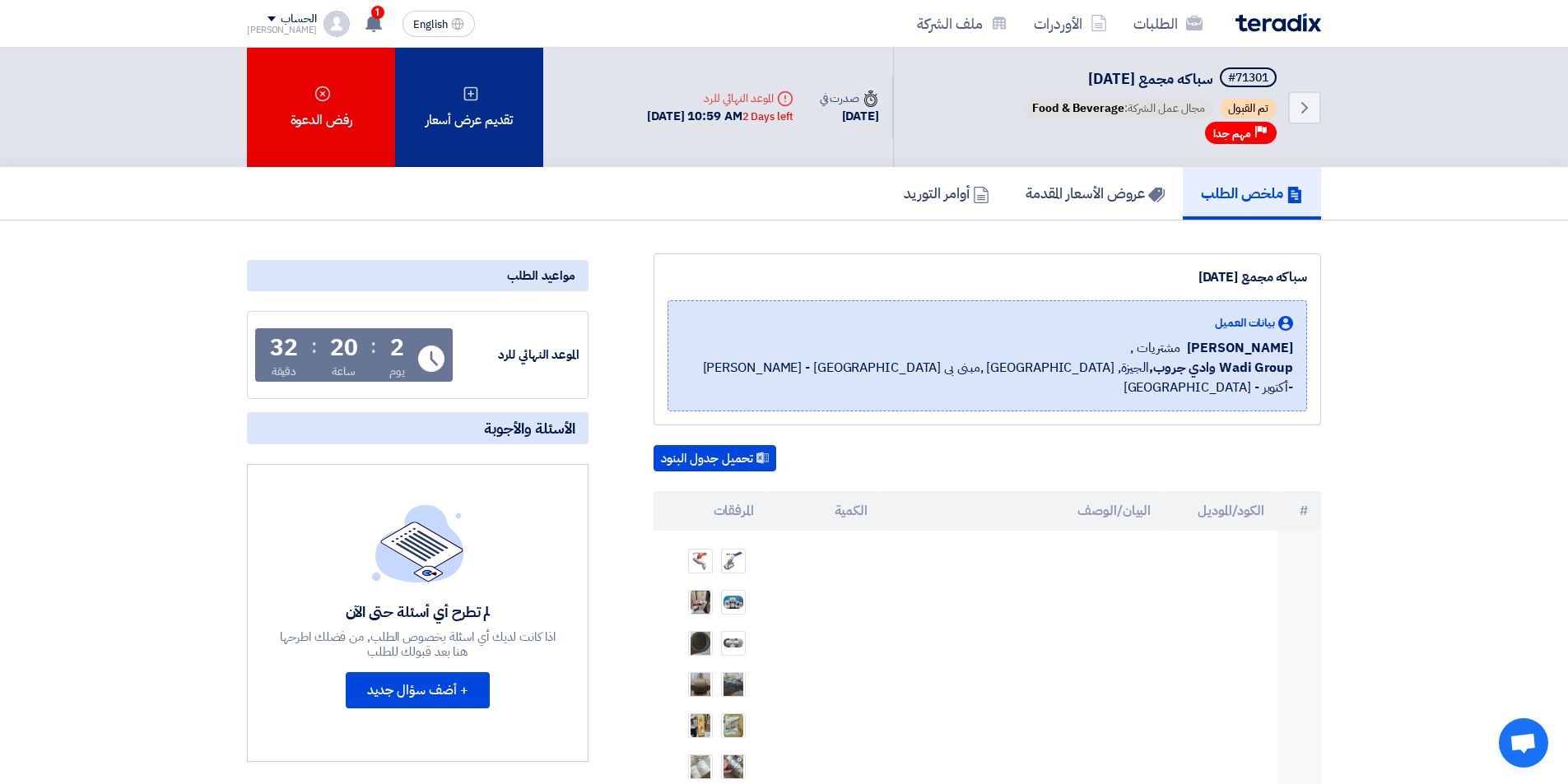
click at [501, 120] on div "تقديم عرض أسعار" at bounding box center [469, 107] width 148 height 120
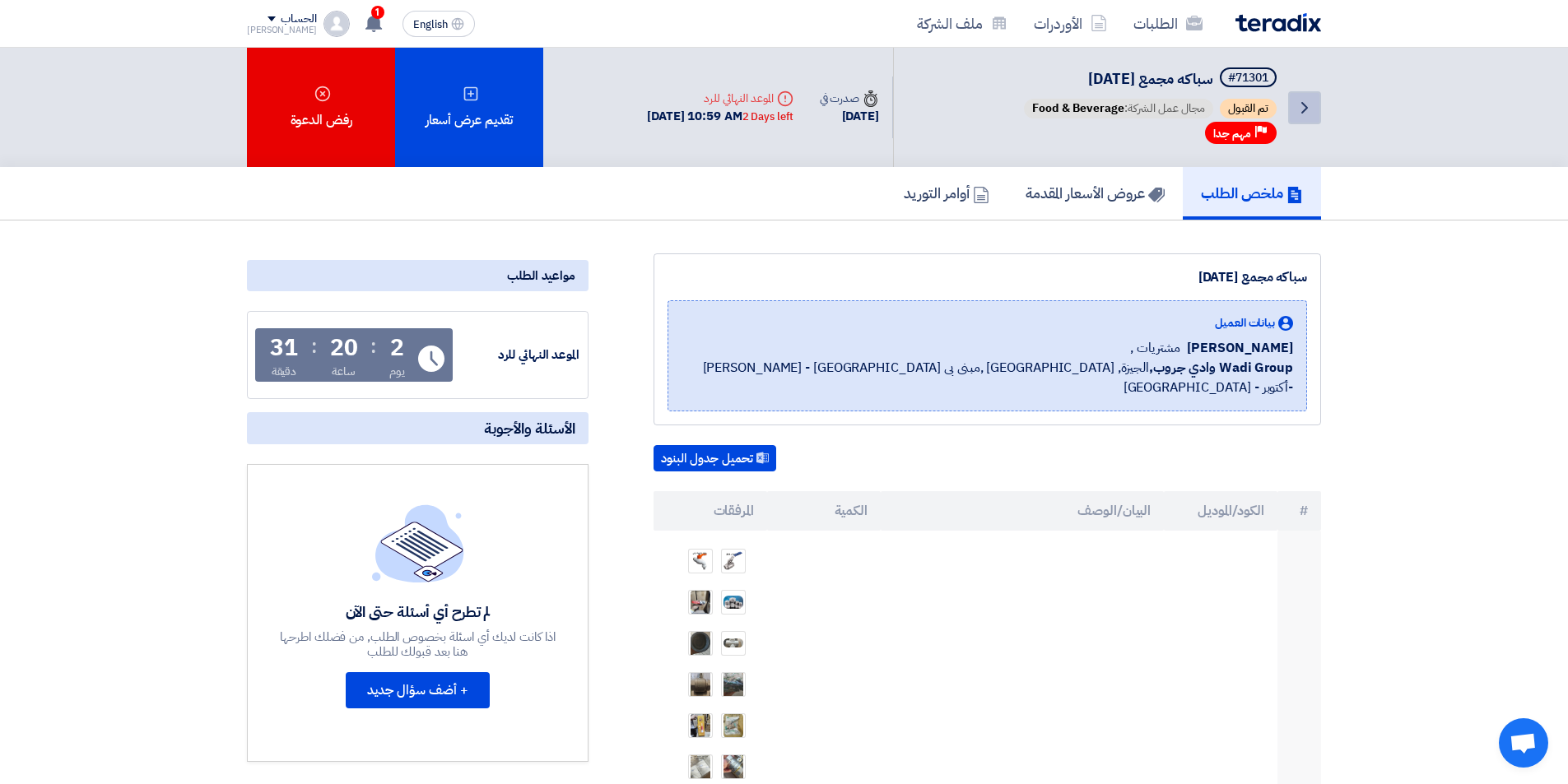
click at [1301, 111] on icon "Back" at bounding box center [1305, 108] width 20 height 20
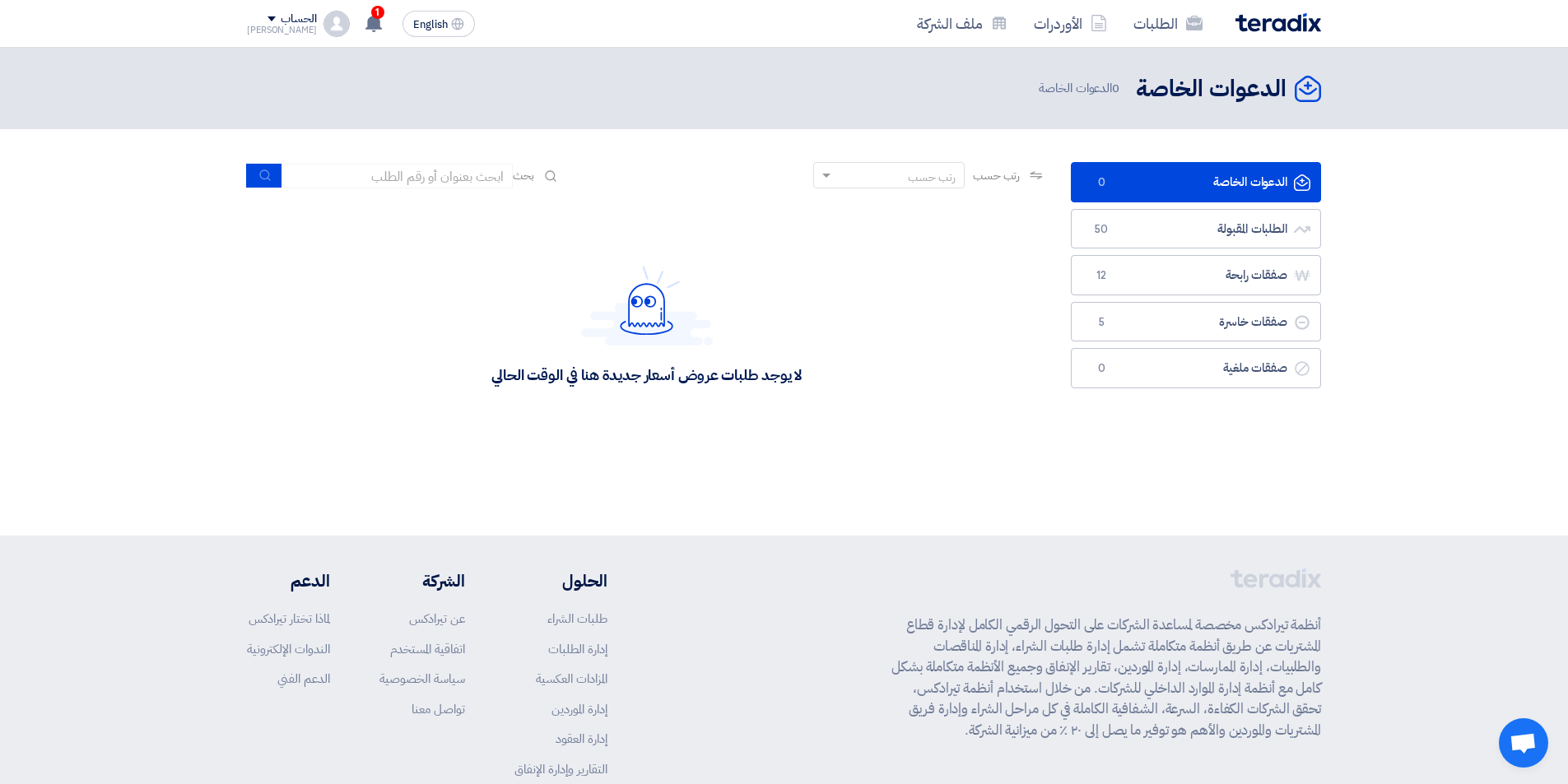
click at [1123, 176] on link "الدعوات الخاصة الدعوات الخاصة 0" at bounding box center [1195, 182] width 250 height 41
click at [1159, 223] on link "الطلبات المقبولة الطلبات المقبولة 50" at bounding box center [1195, 228] width 250 height 41
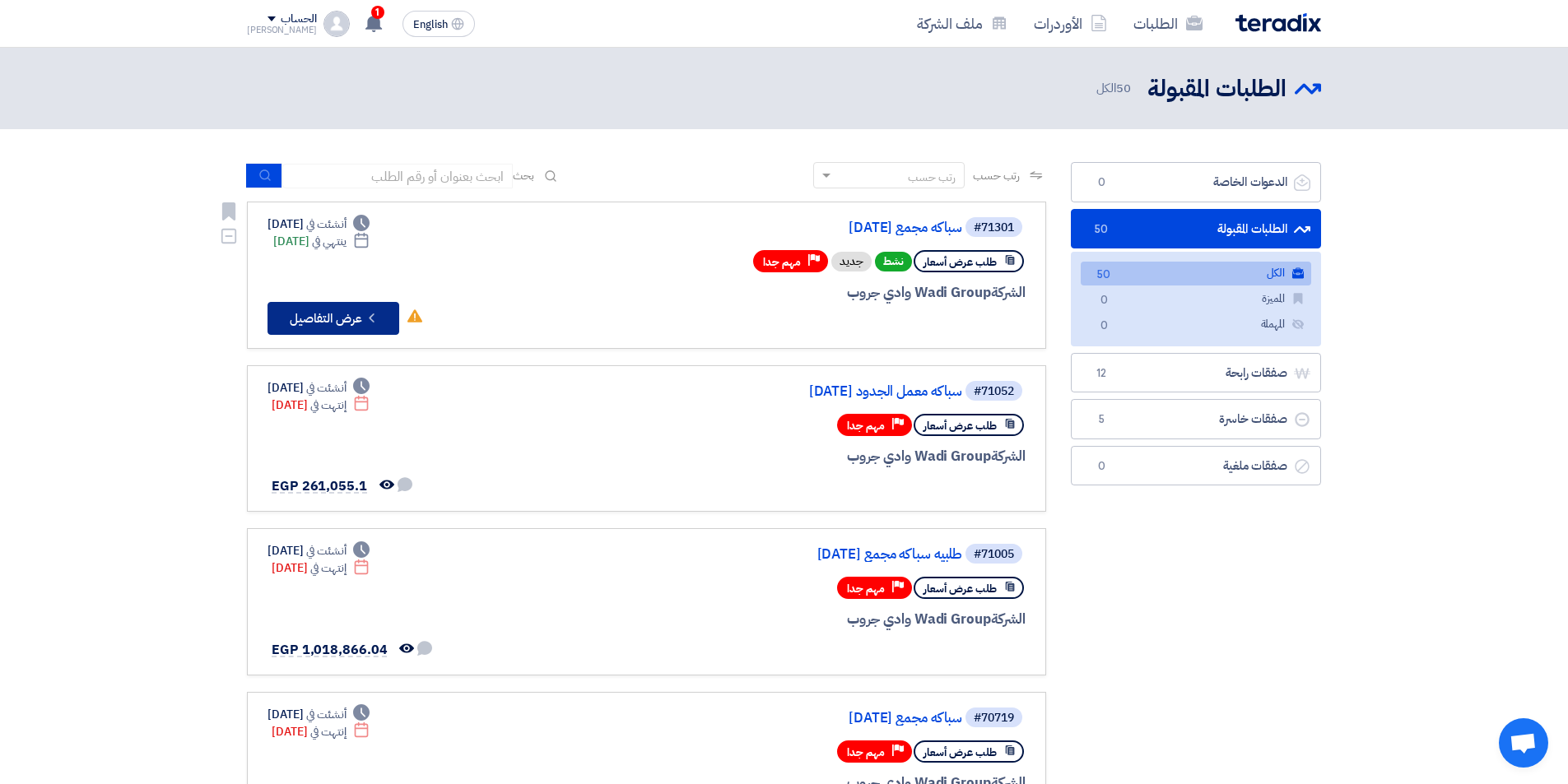
click at [375, 310] on icon "Check details" at bounding box center [372, 318] width 16 height 16
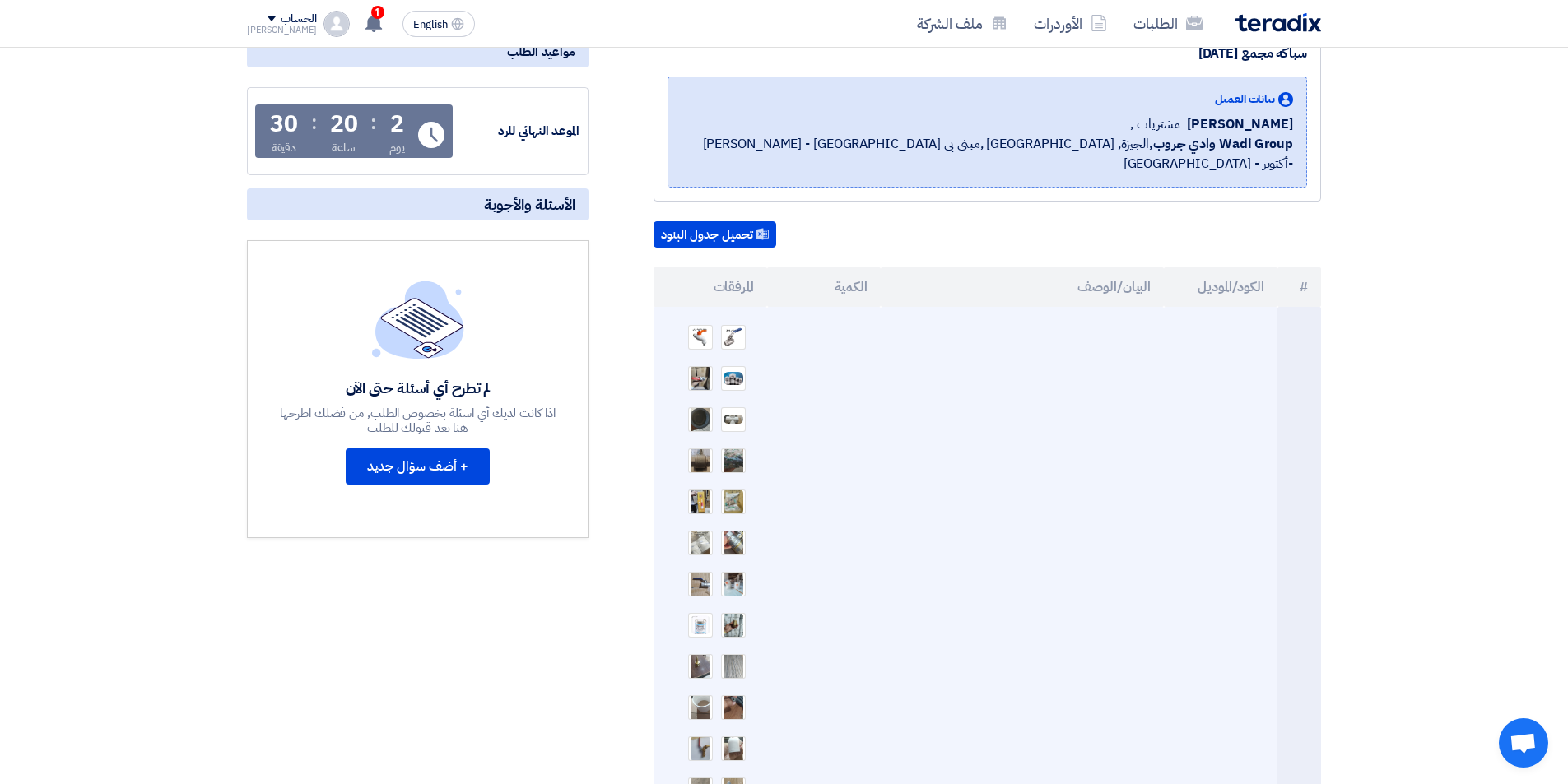
scroll to position [247, 0]
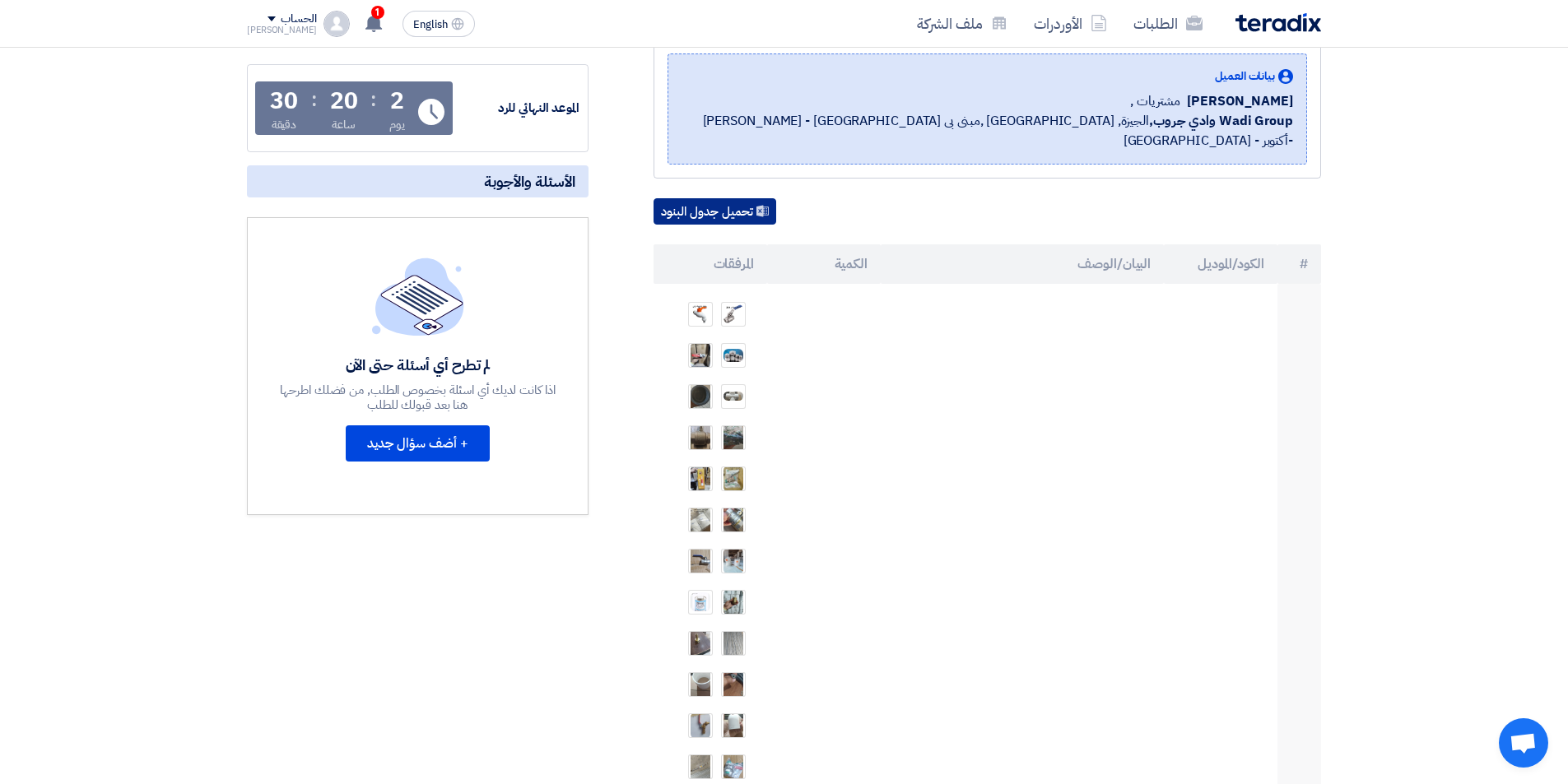
click at [727, 199] on button "تحميل جدول البنود" at bounding box center [715, 212] width 123 height 27
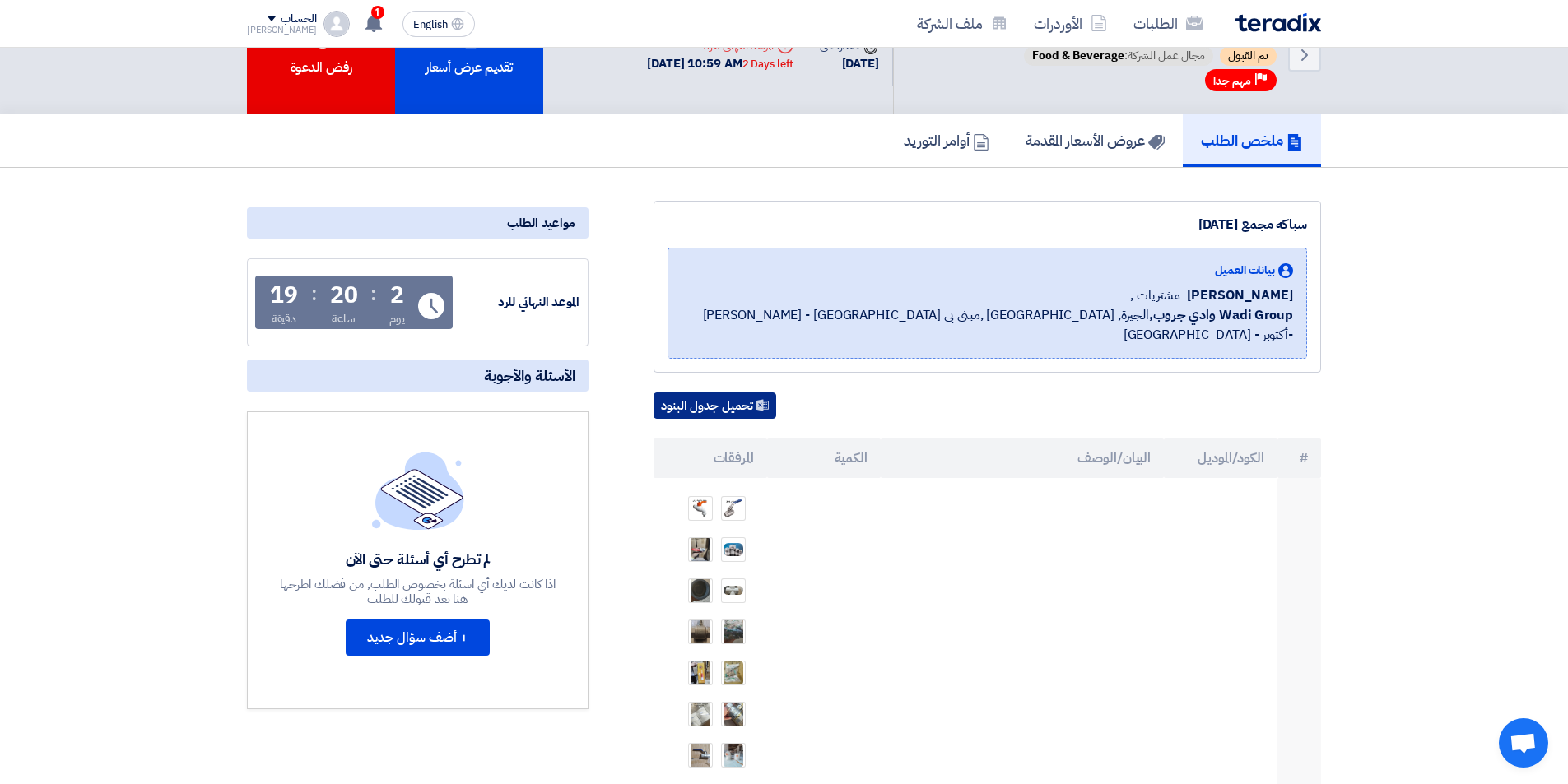
scroll to position [0, 0]
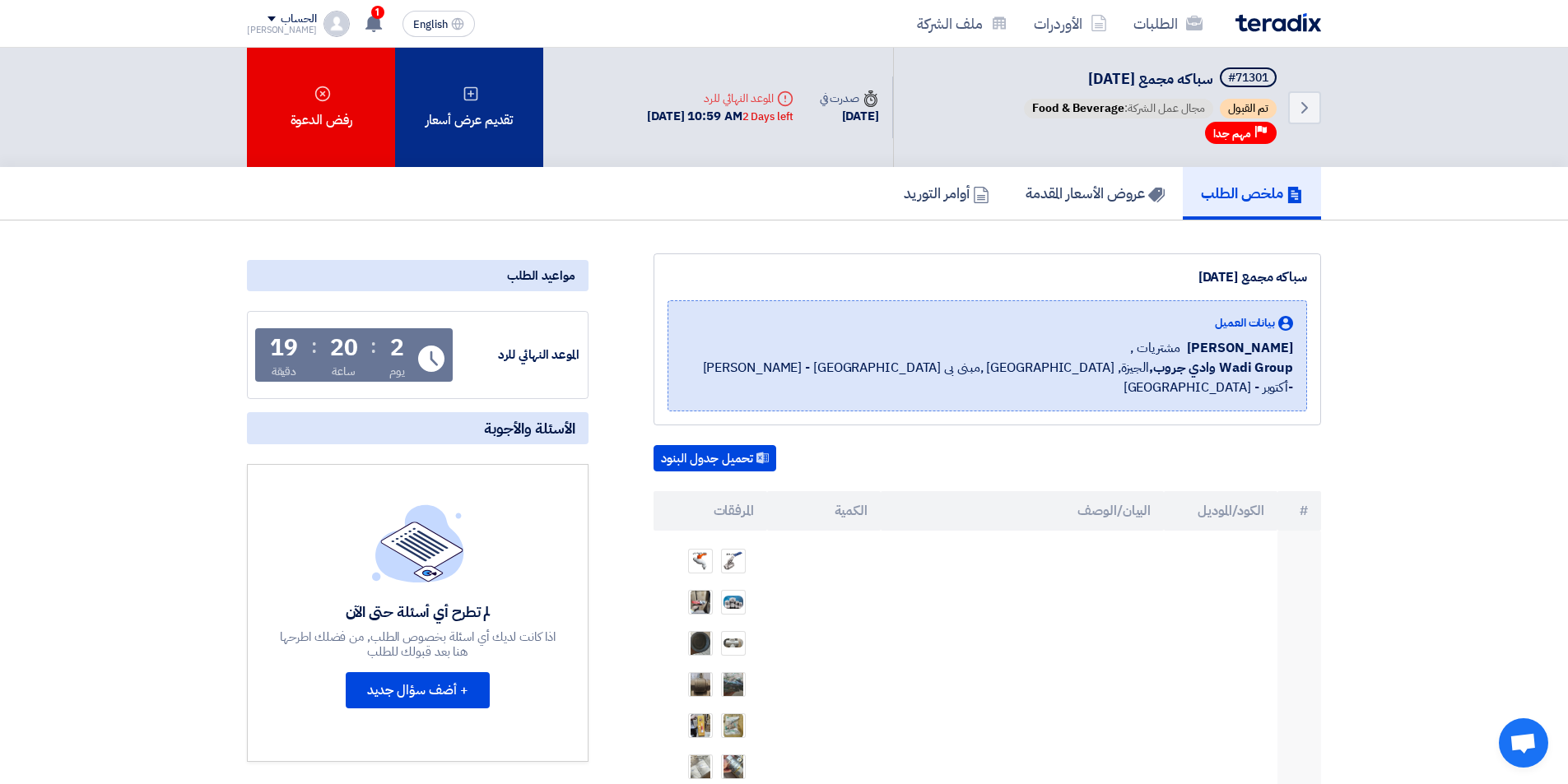
click at [459, 115] on div "تقديم عرض أسعار" at bounding box center [469, 107] width 148 height 120
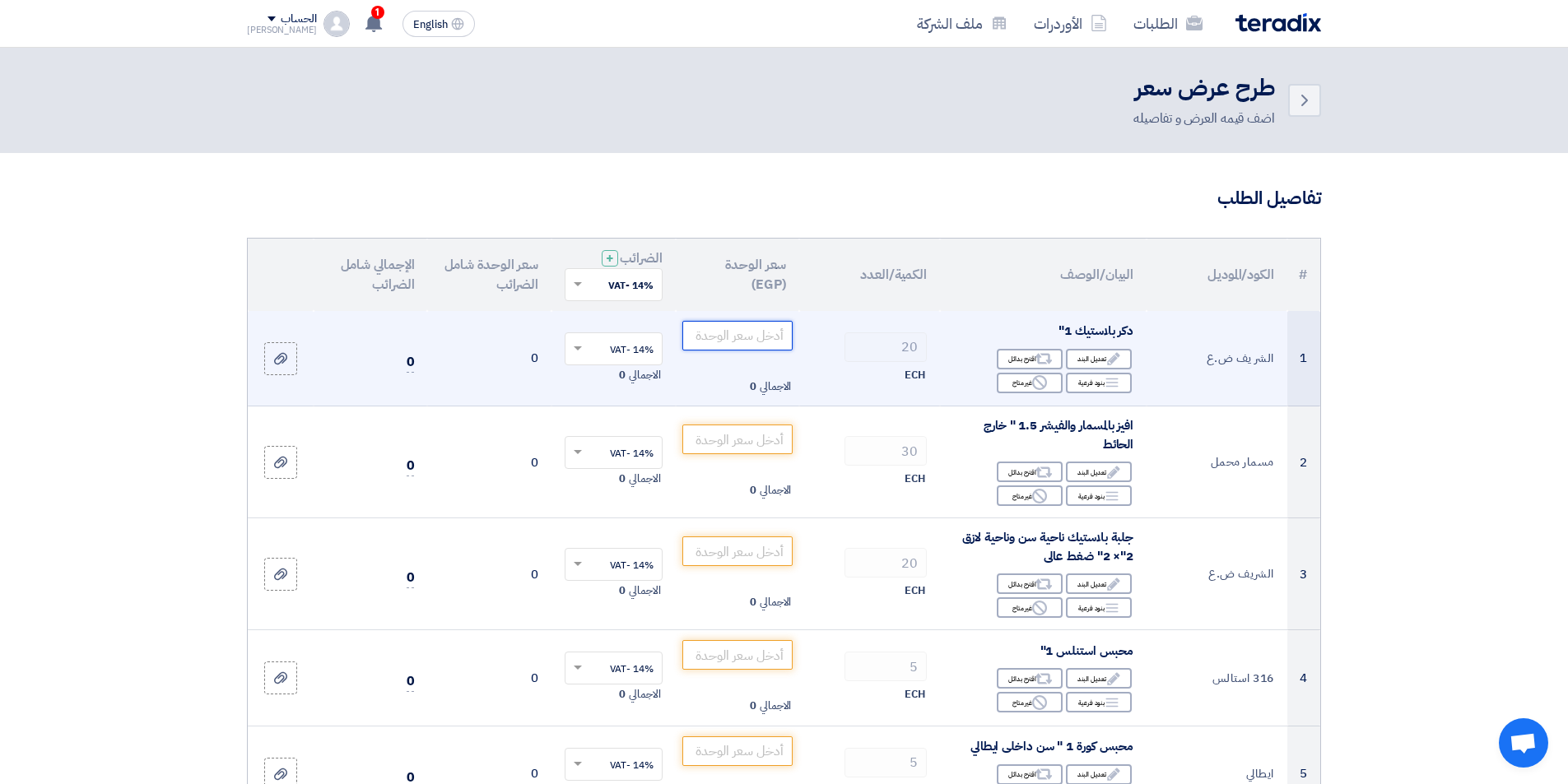
click at [737, 331] on input "number" at bounding box center [738, 335] width 111 height 30
click at [1038, 379] on icon "Reject" at bounding box center [1039, 382] width 15 height 15
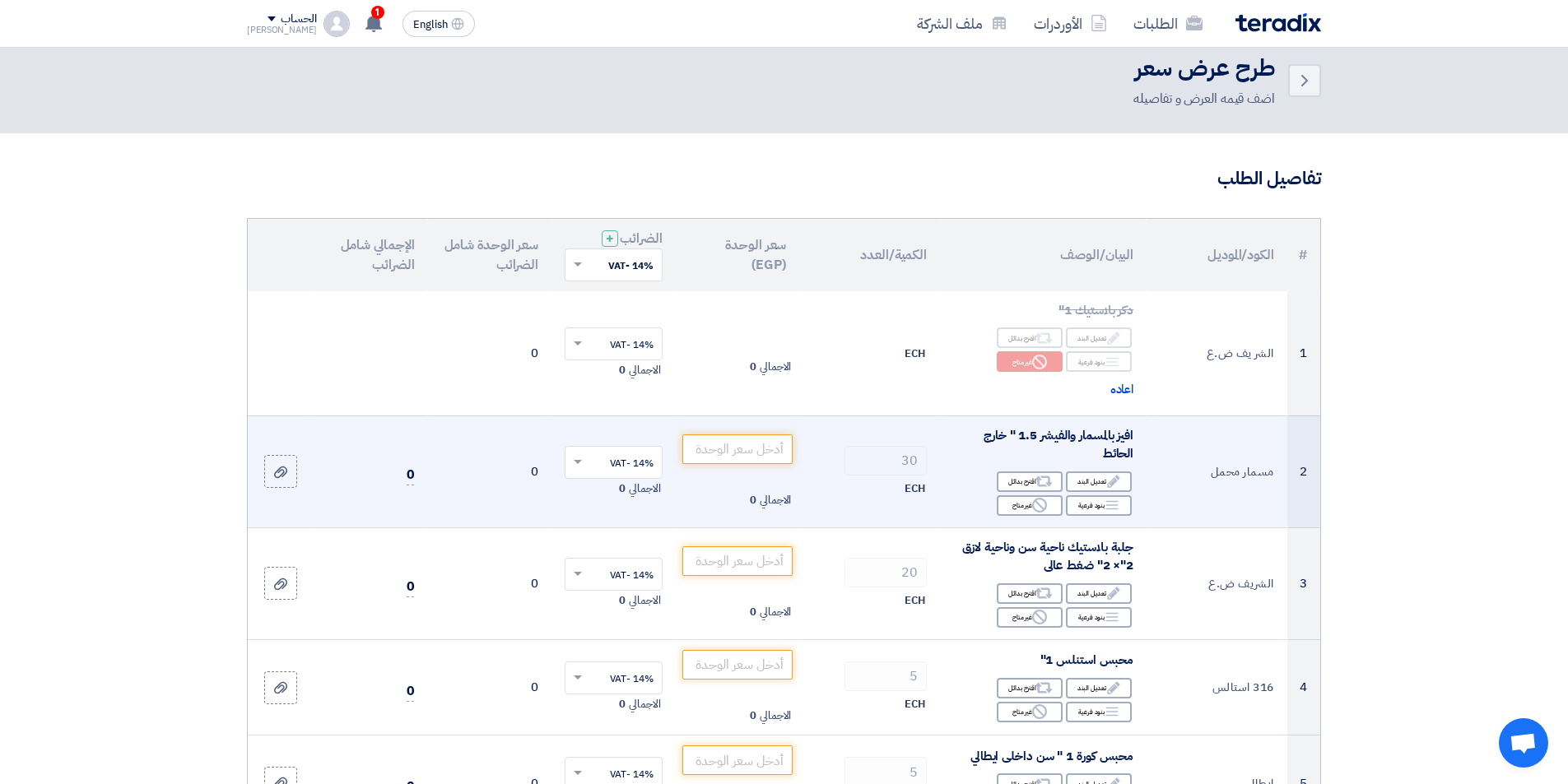
scroll to position [82, 0]
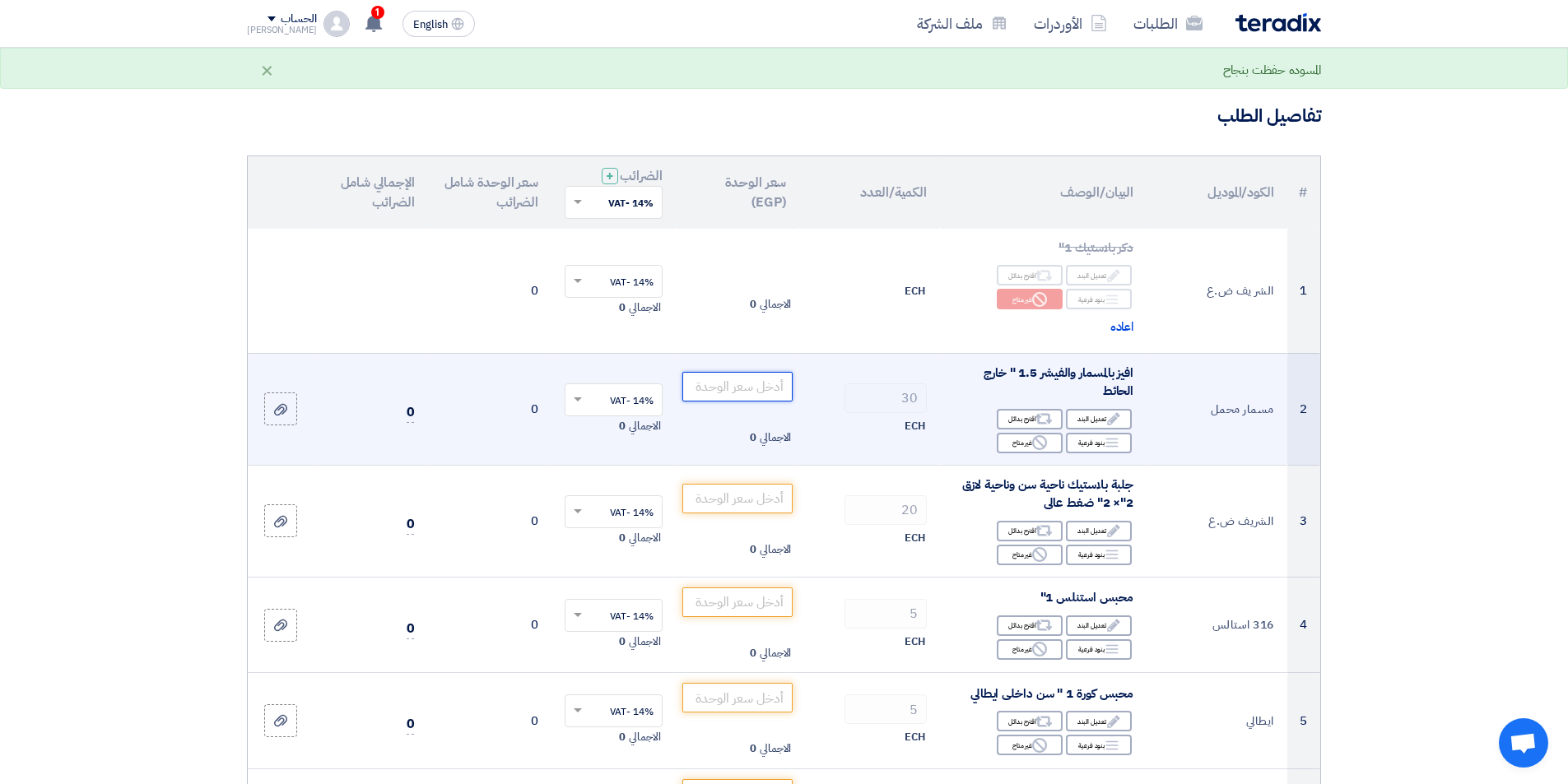
click at [768, 387] on input "number" at bounding box center [738, 387] width 111 height 30
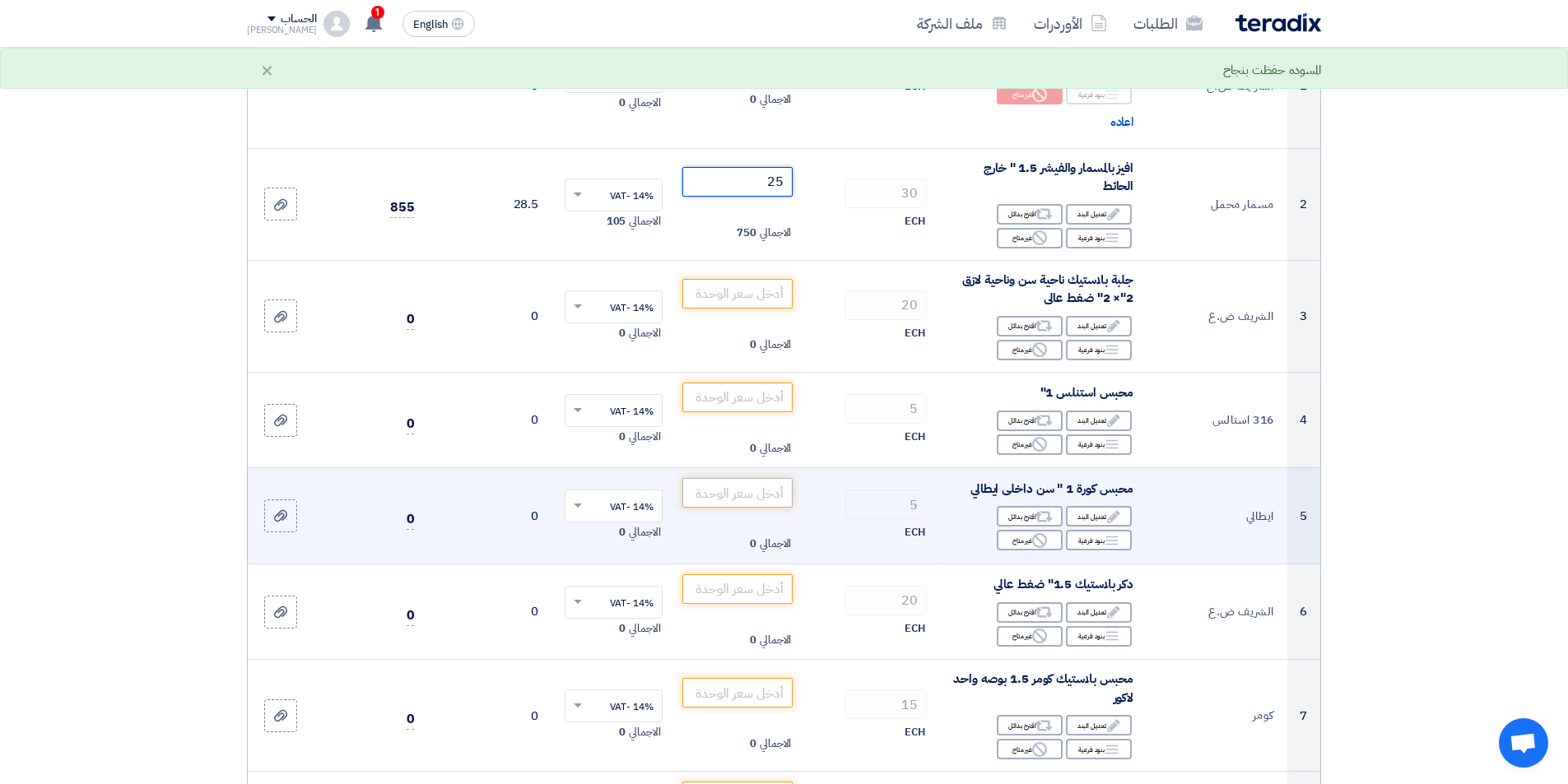
scroll to position [329, 0]
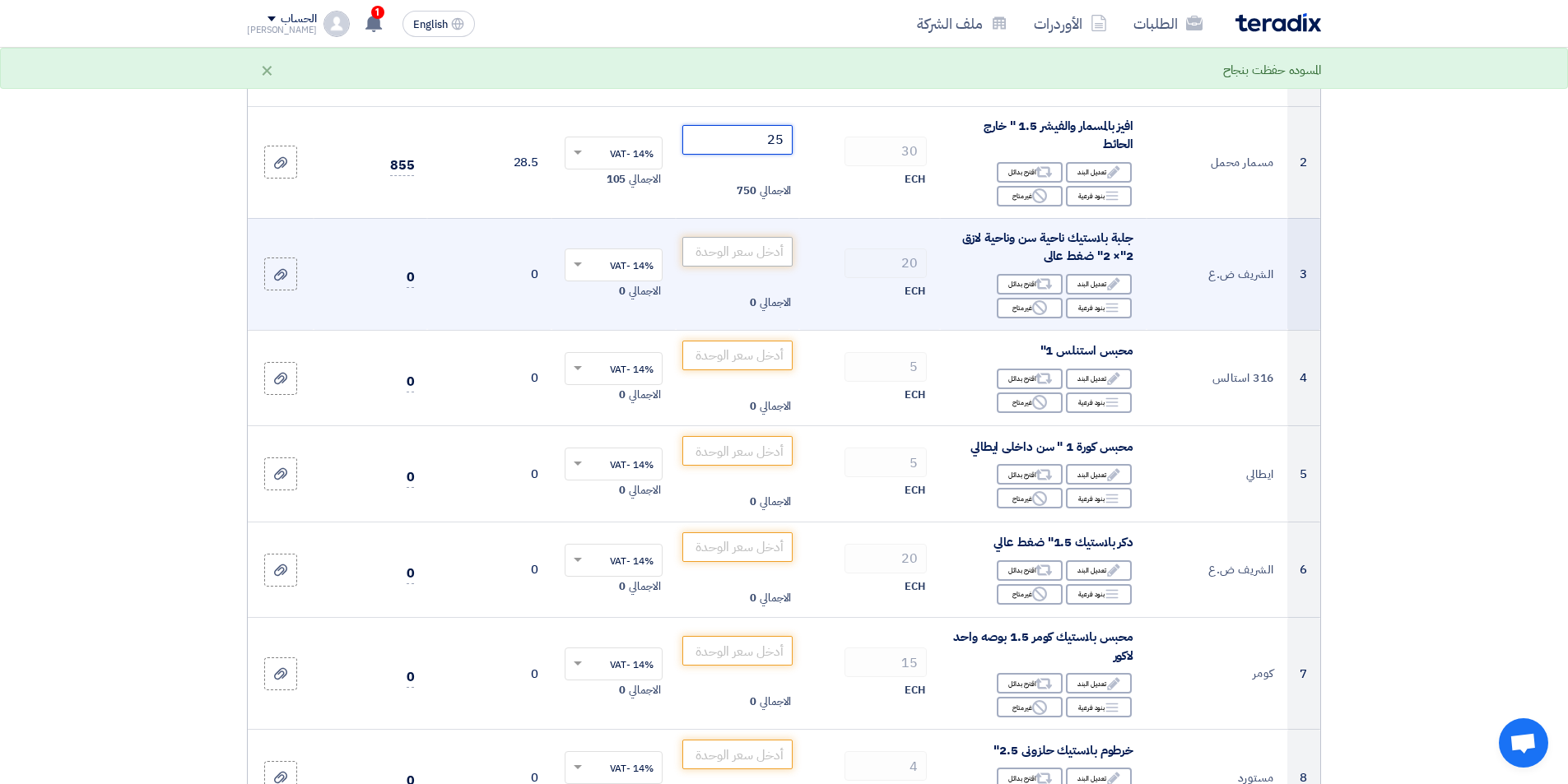
type input "25"
click at [756, 245] on input "number" at bounding box center [738, 252] width 111 height 30
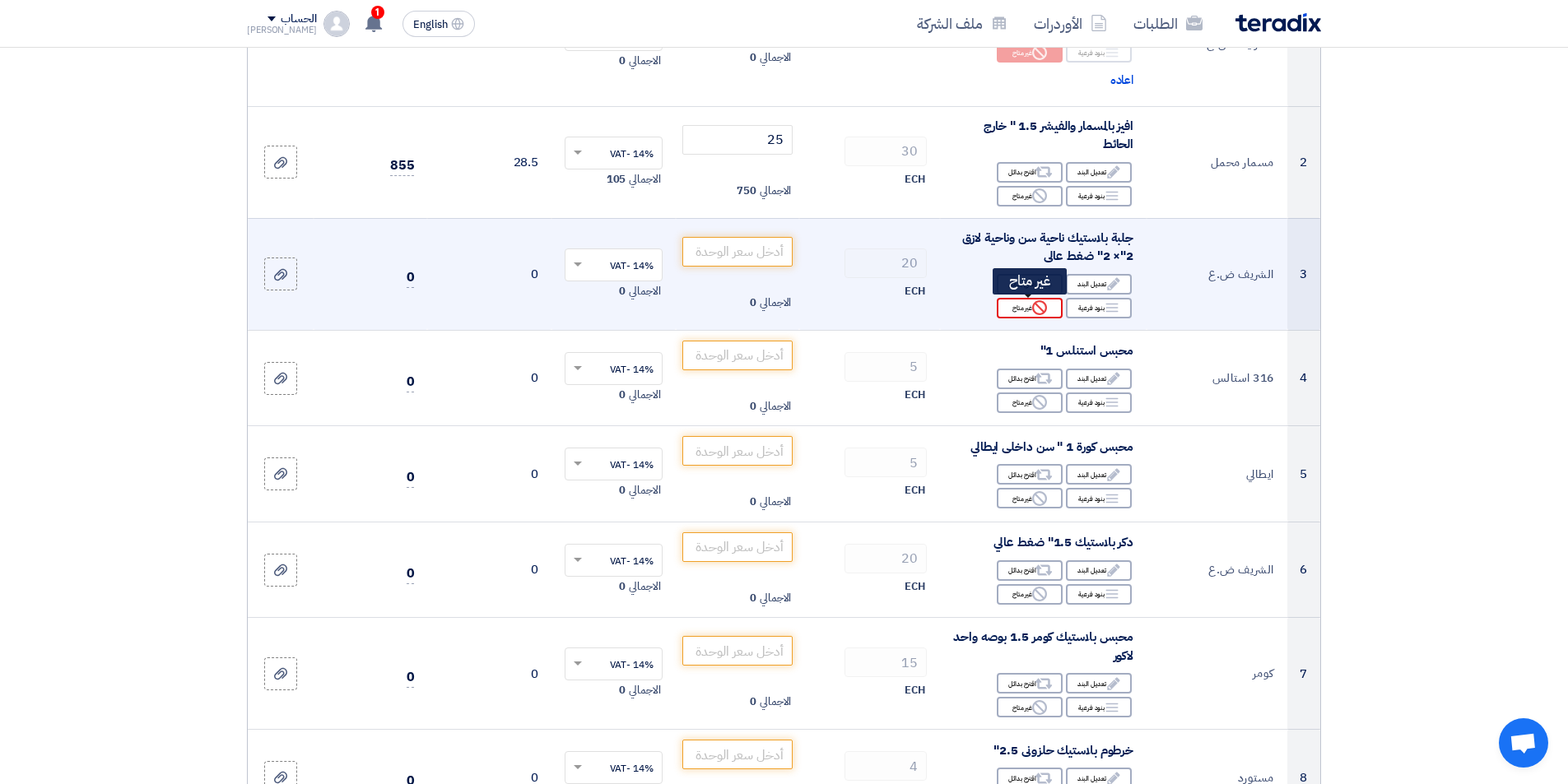
click at [1019, 313] on div "Reject غير متاح" at bounding box center [1030, 307] width 66 height 21
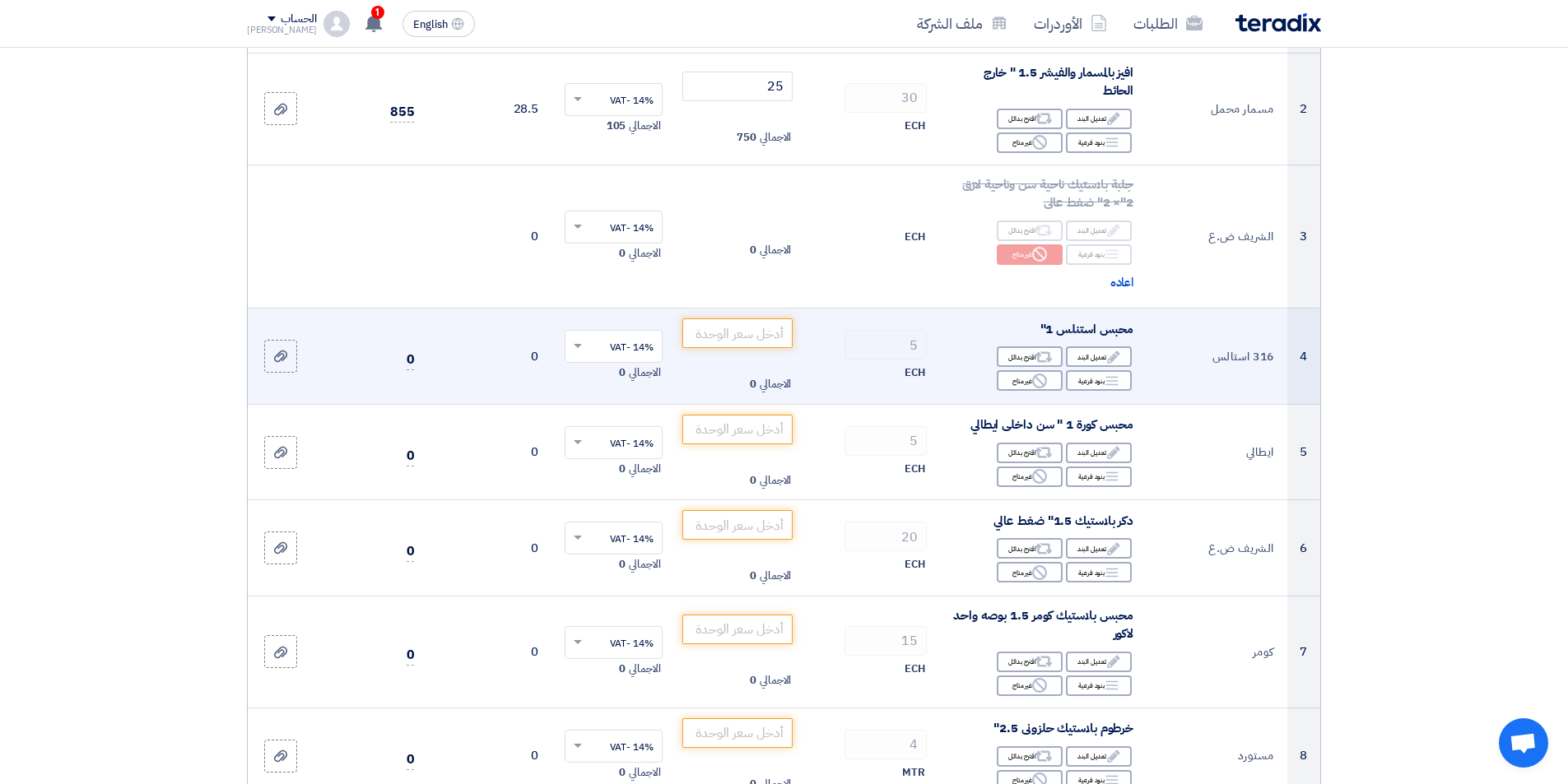
scroll to position [411, 0]
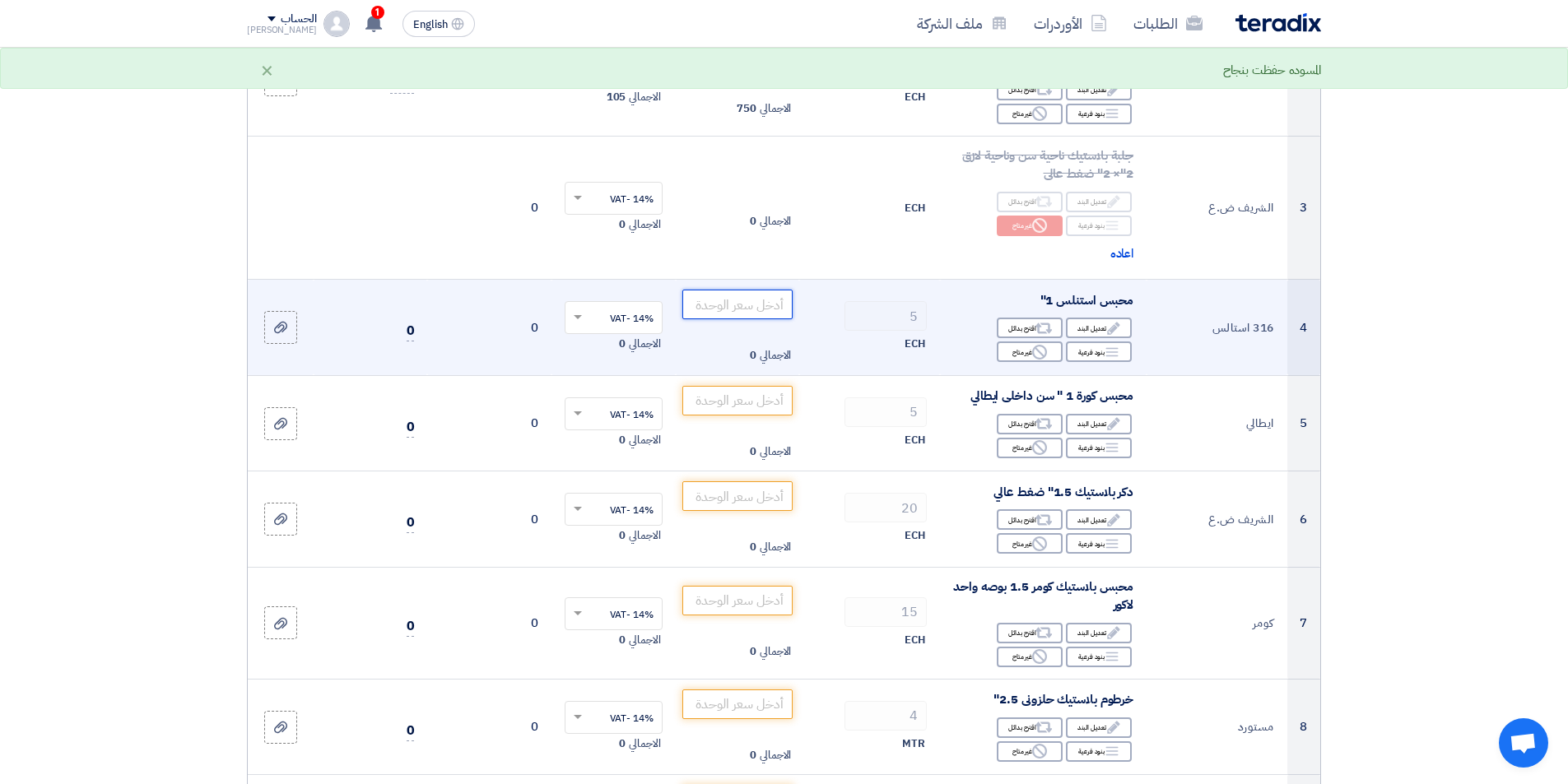
click at [758, 308] on input "number" at bounding box center [738, 305] width 111 height 30
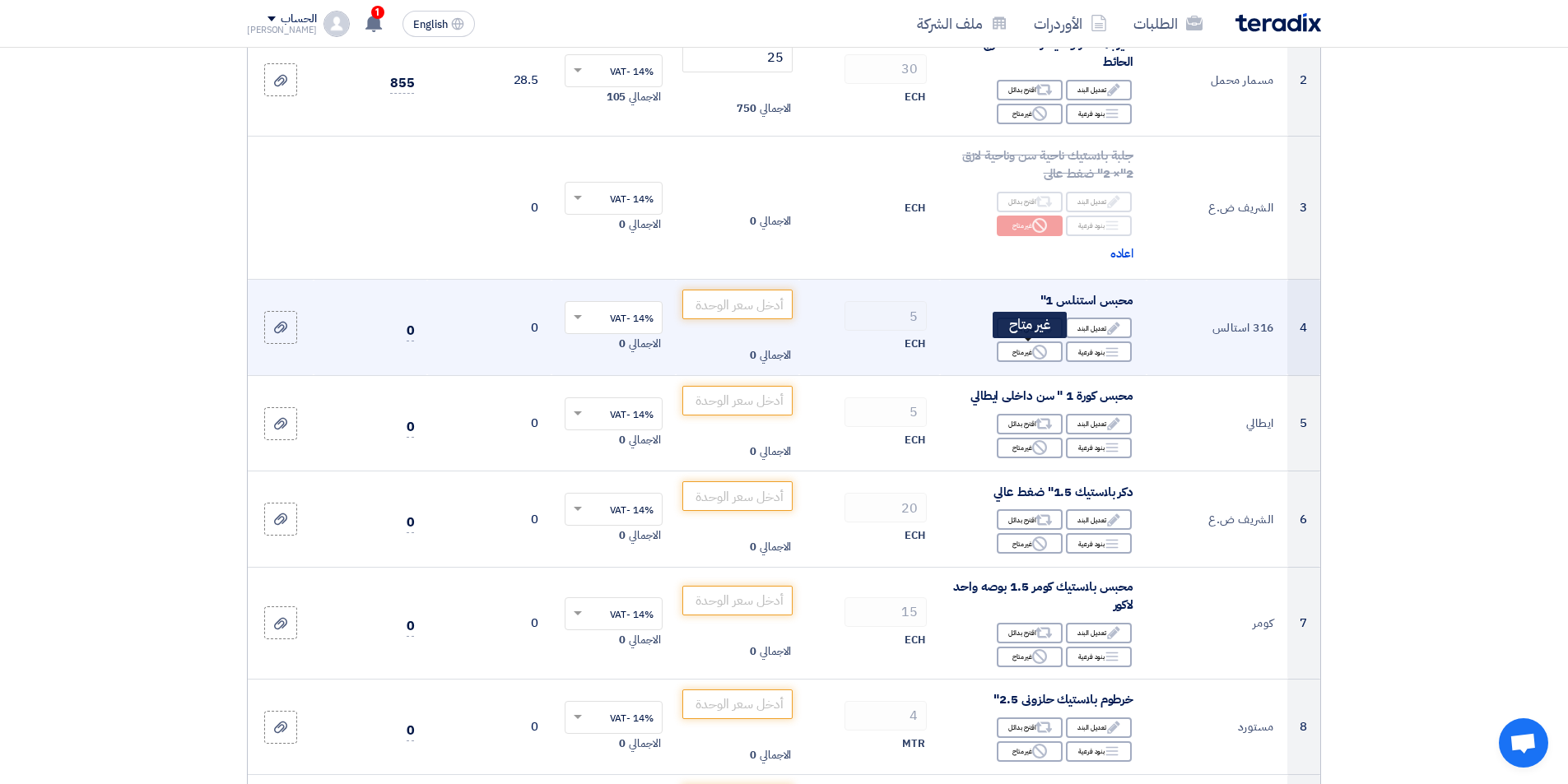
drag, startPoint x: 1050, startPoint y: 360, endPoint x: 1047, endPoint y: 368, distance: 8.5
click at [1049, 360] on div "Reject غير متاح" at bounding box center [1030, 351] width 66 height 21
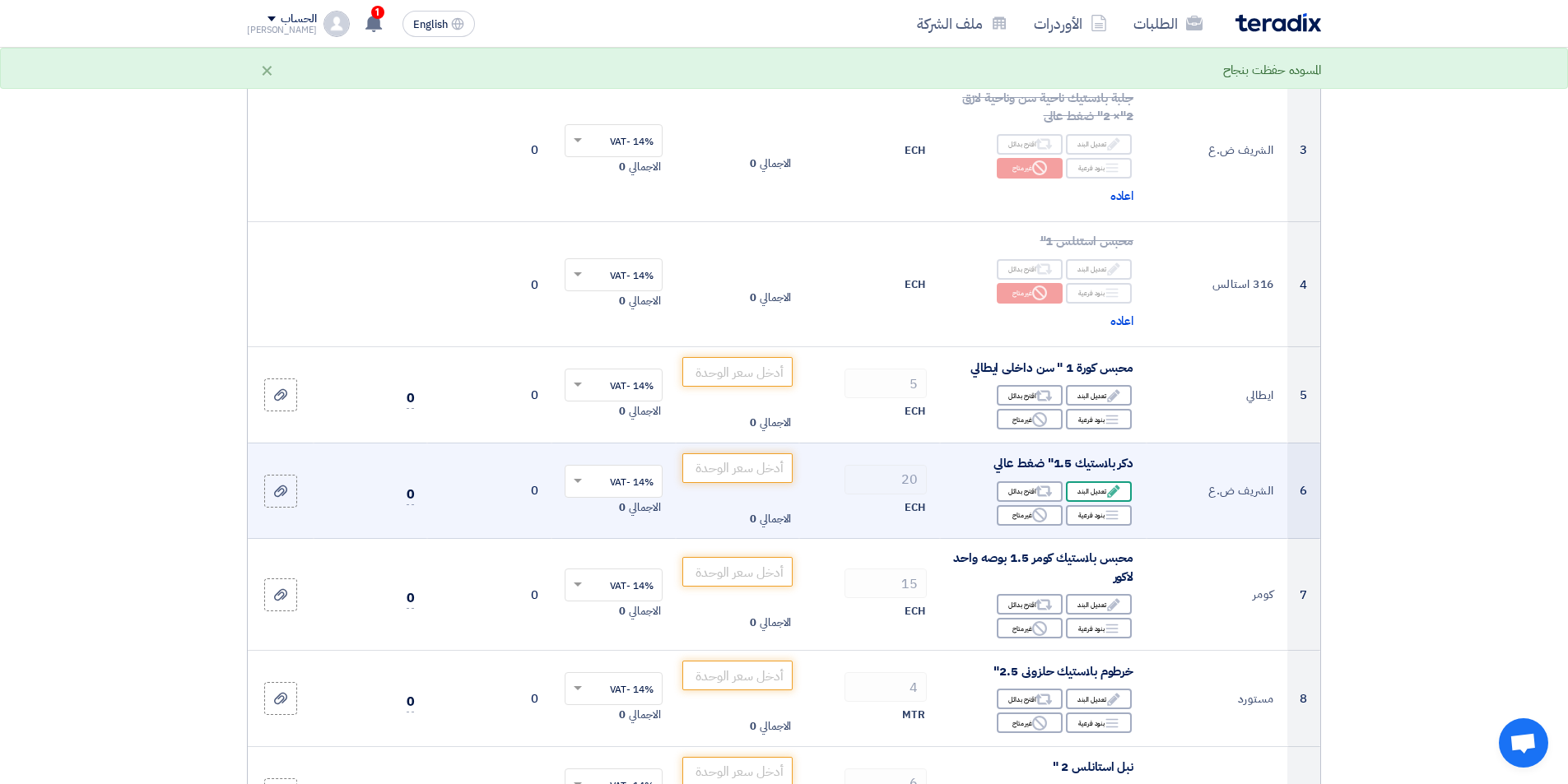
scroll to position [493, 0]
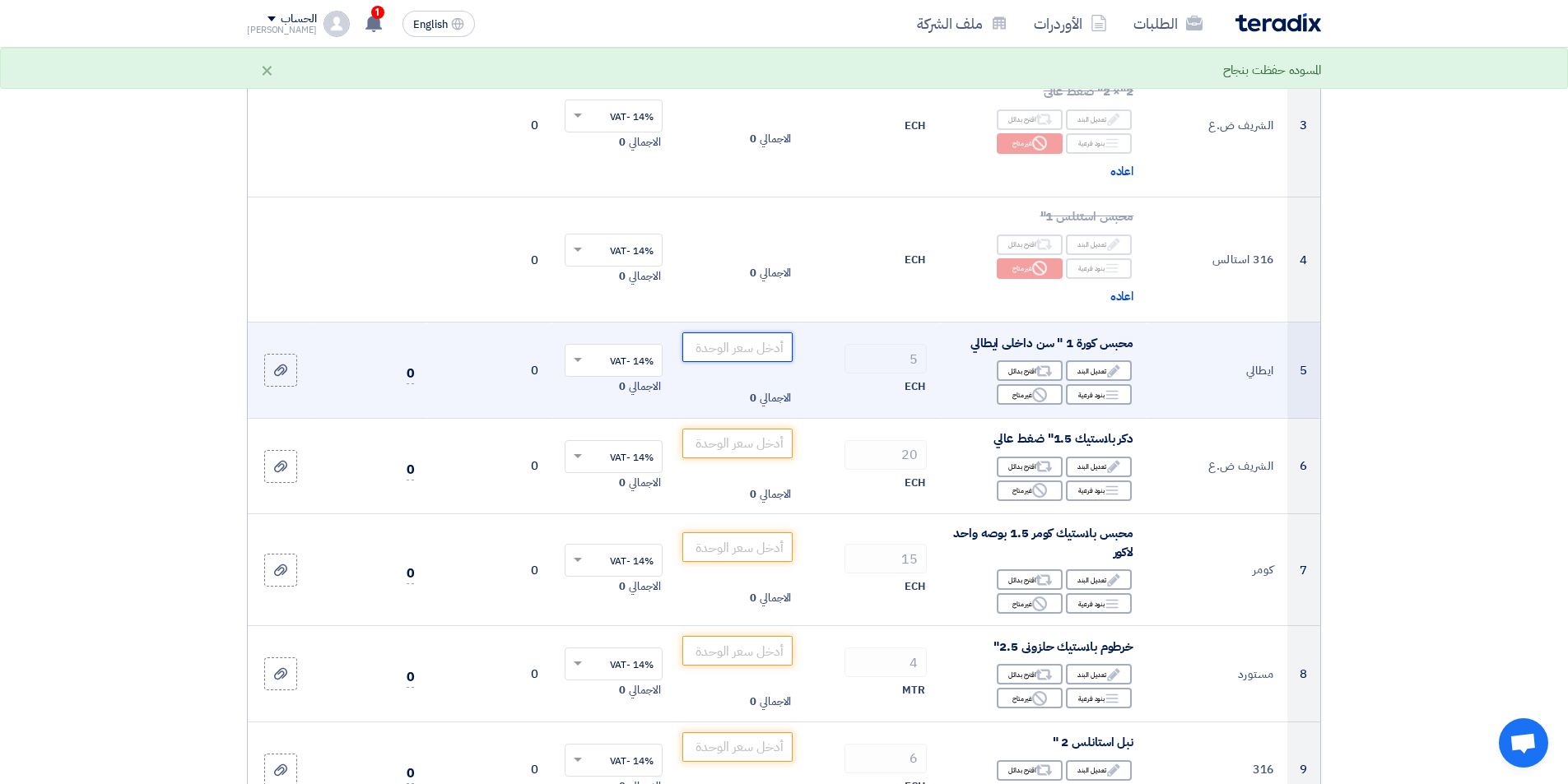
click at [766, 344] on input "number" at bounding box center [738, 347] width 111 height 30
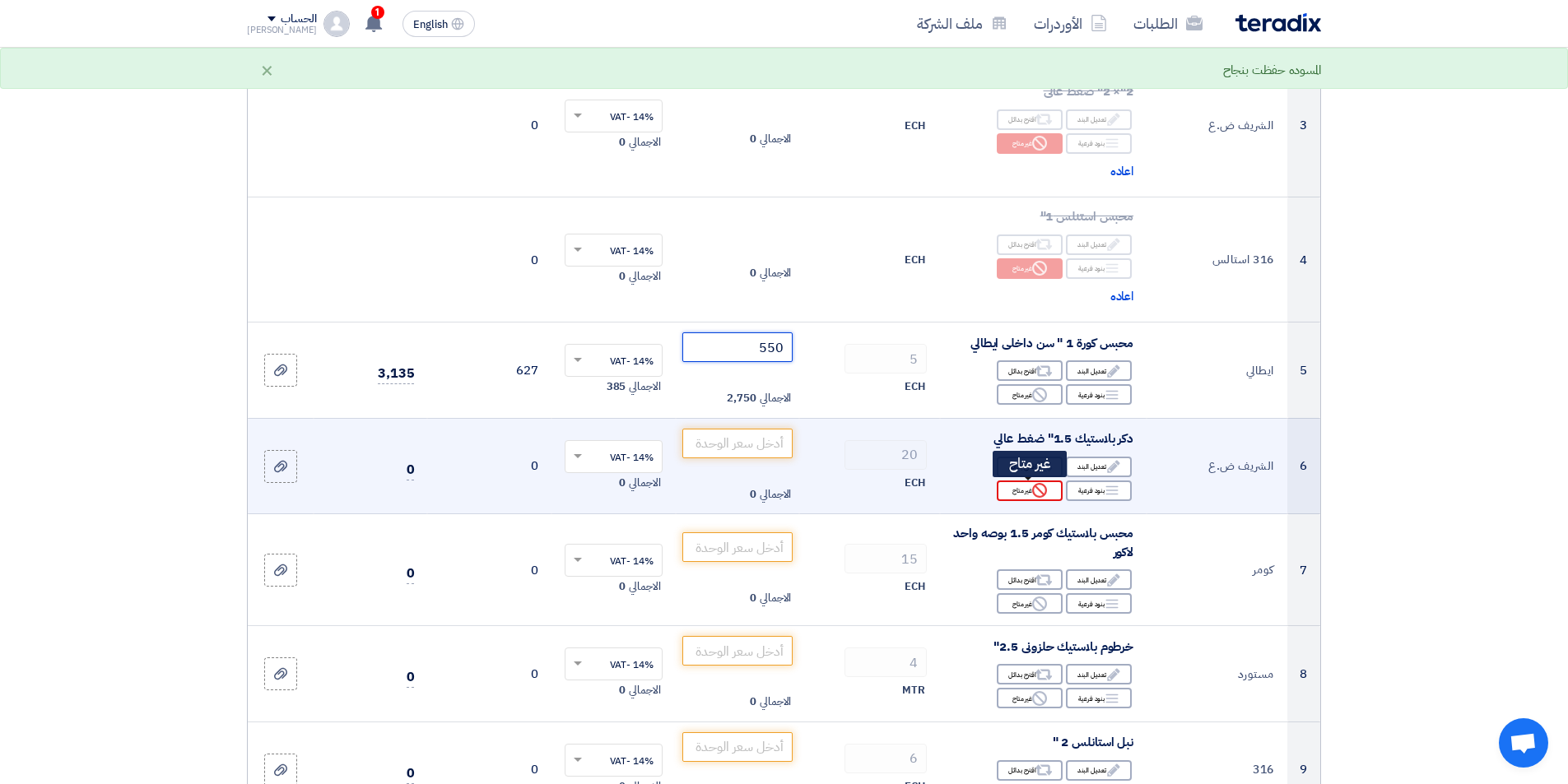
type input "550"
click at [1024, 495] on div "Reject غير متاح" at bounding box center [1030, 490] width 66 height 21
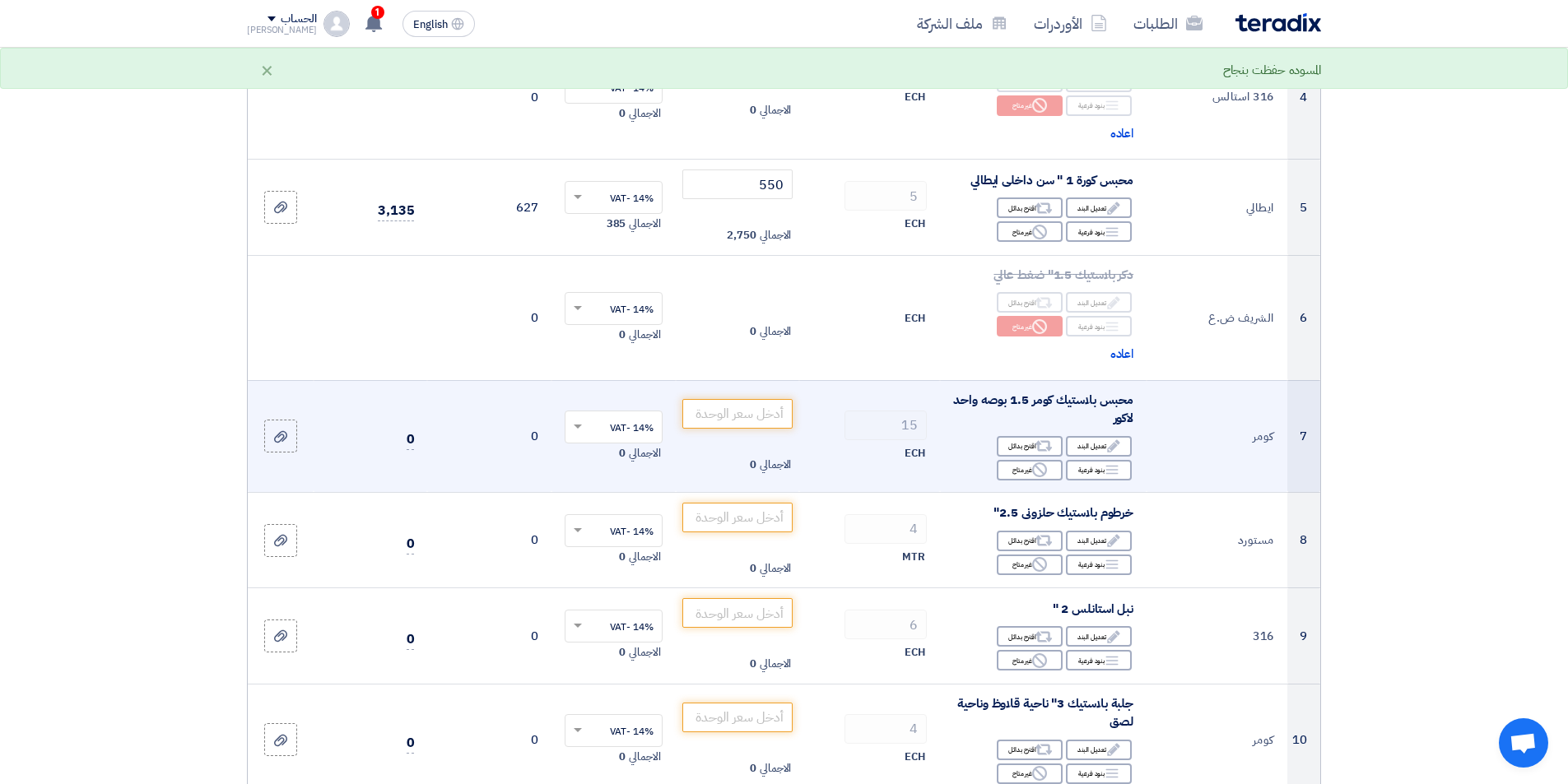
scroll to position [658, 0]
click at [770, 418] on input "number" at bounding box center [738, 412] width 111 height 30
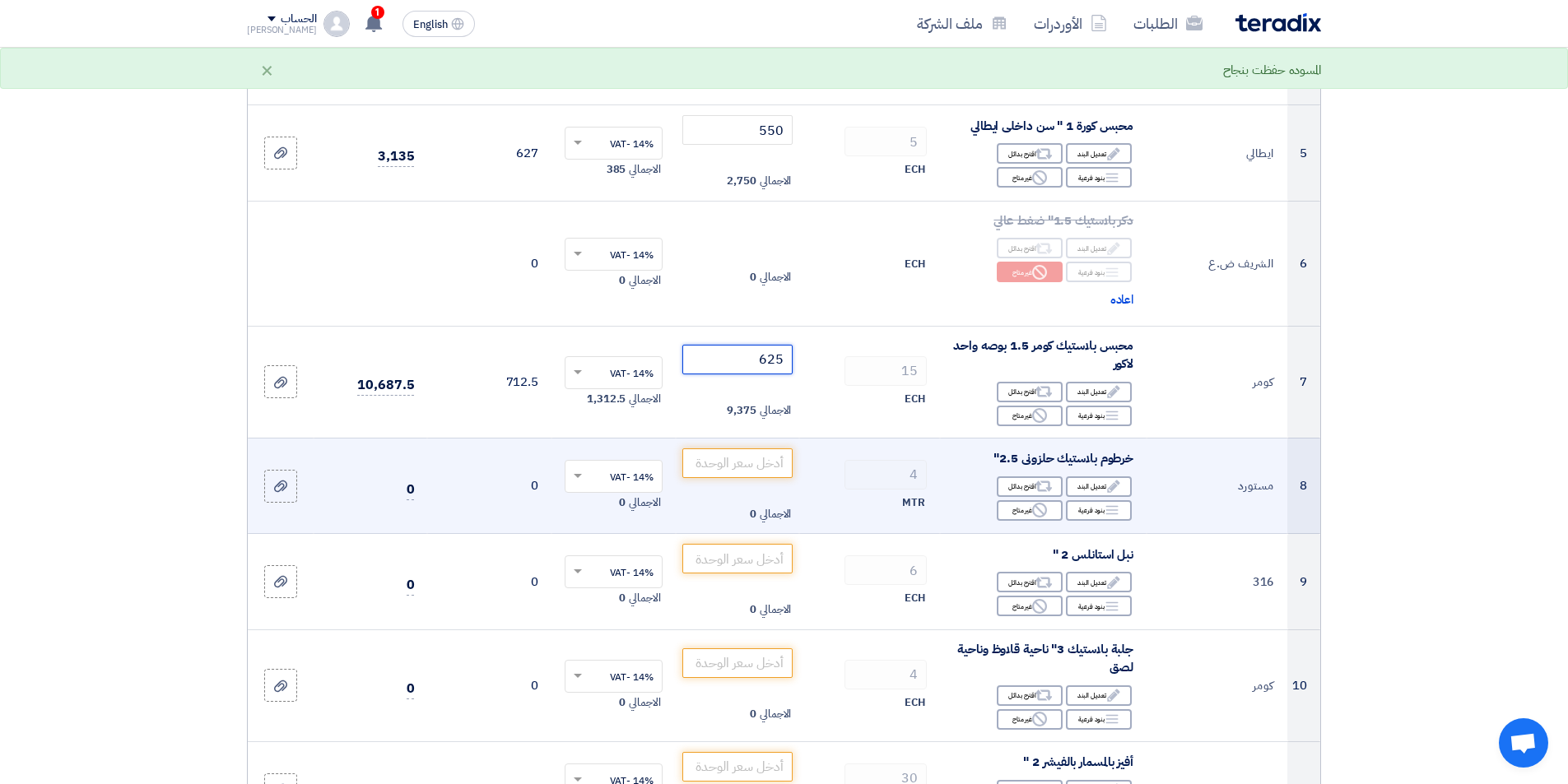
scroll to position [740, 0]
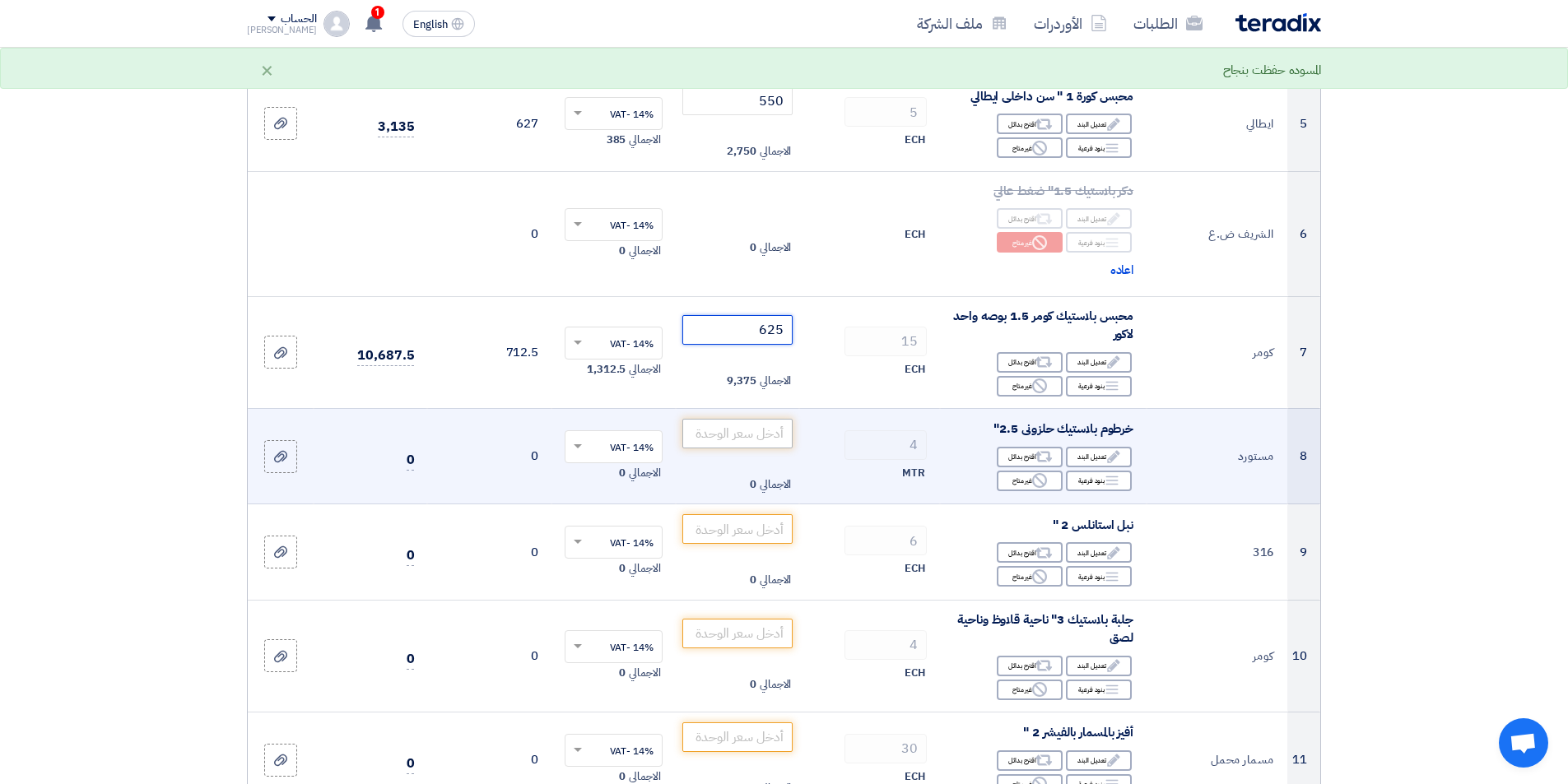
type input "625"
click at [750, 438] on input "number" at bounding box center [738, 433] width 111 height 30
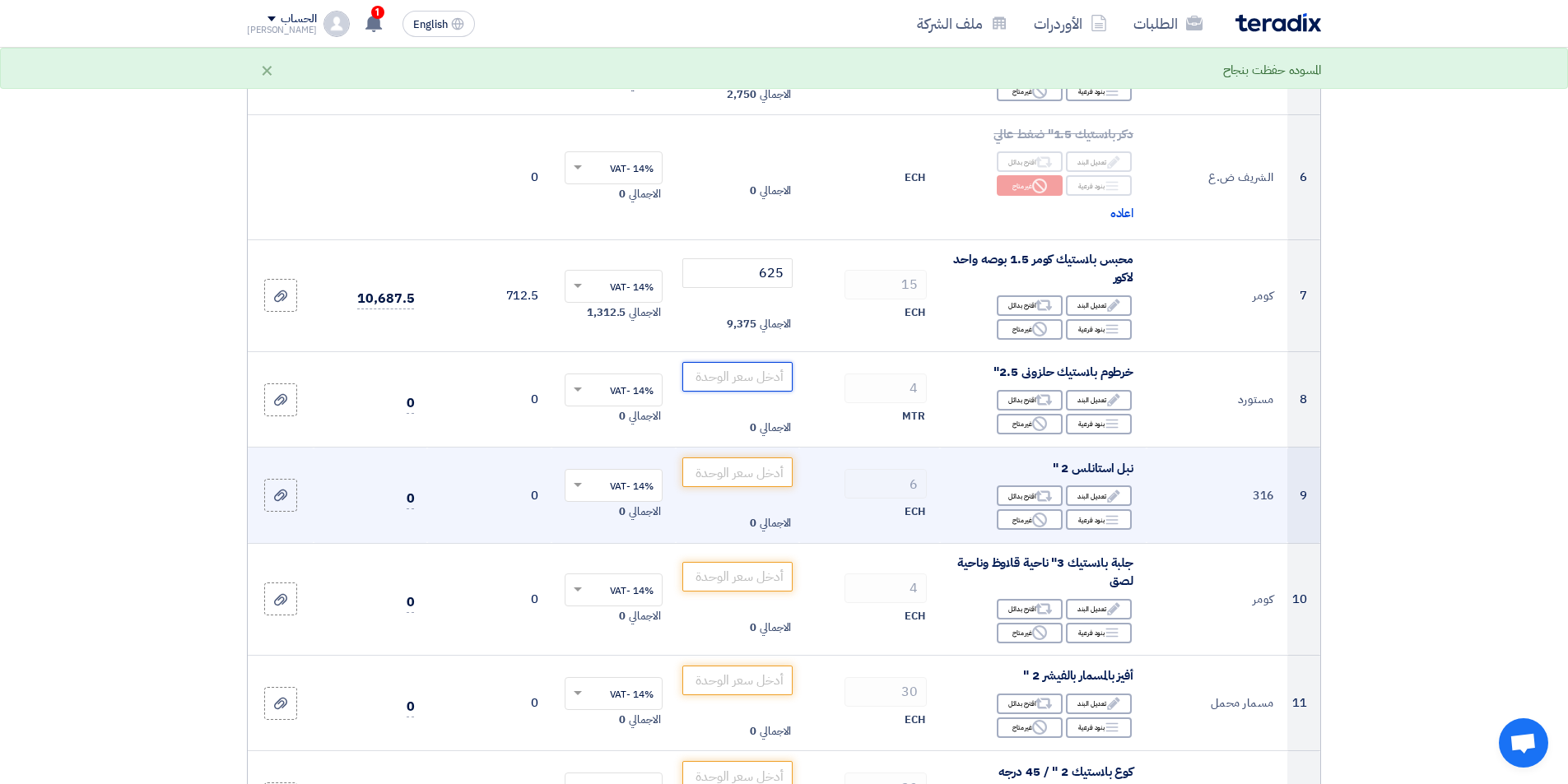
scroll to position [823, 0]
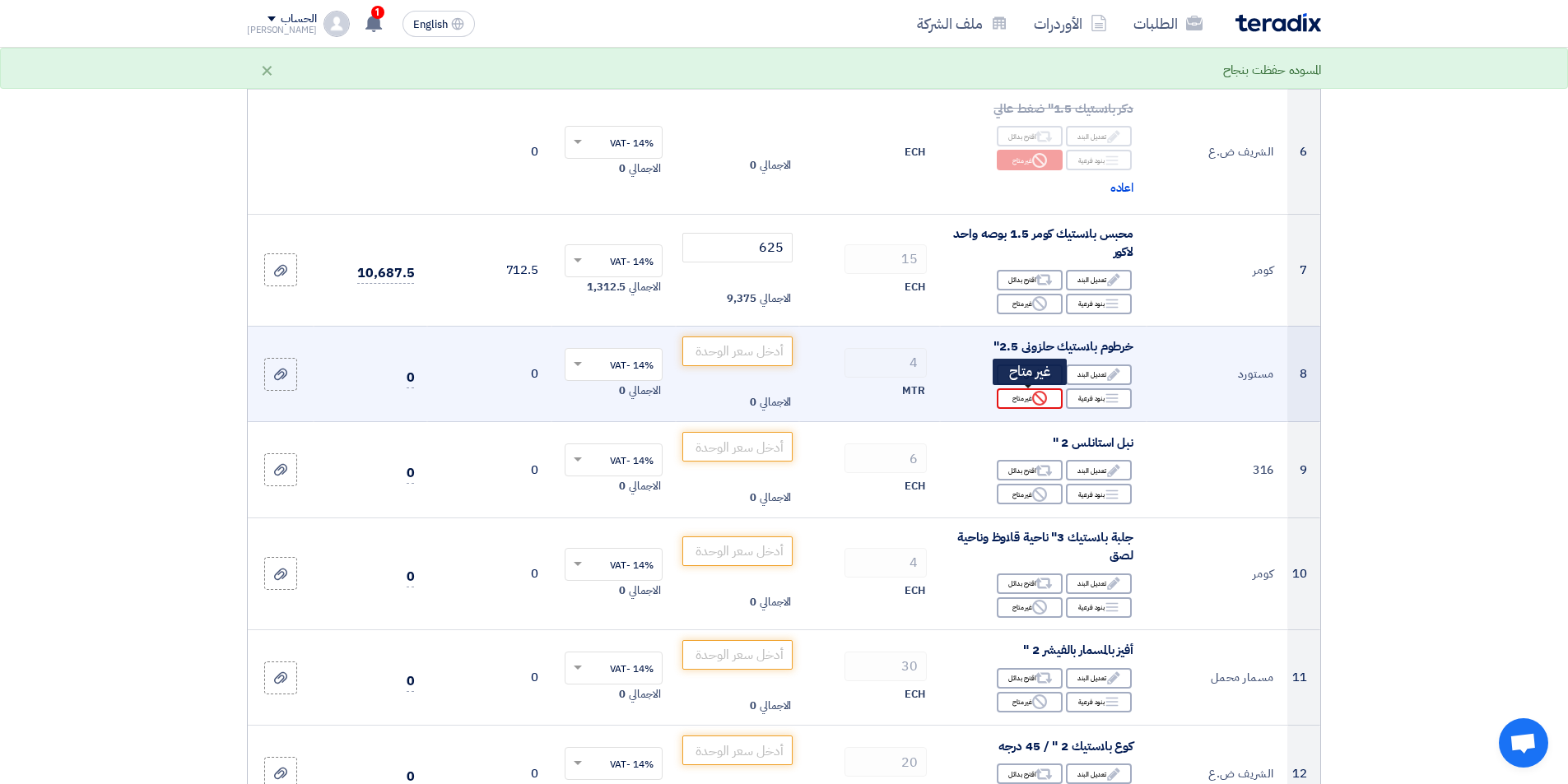
click at [1043, 394] on icon "Reject" at bounding box center [1039, 397] width 15 height 15
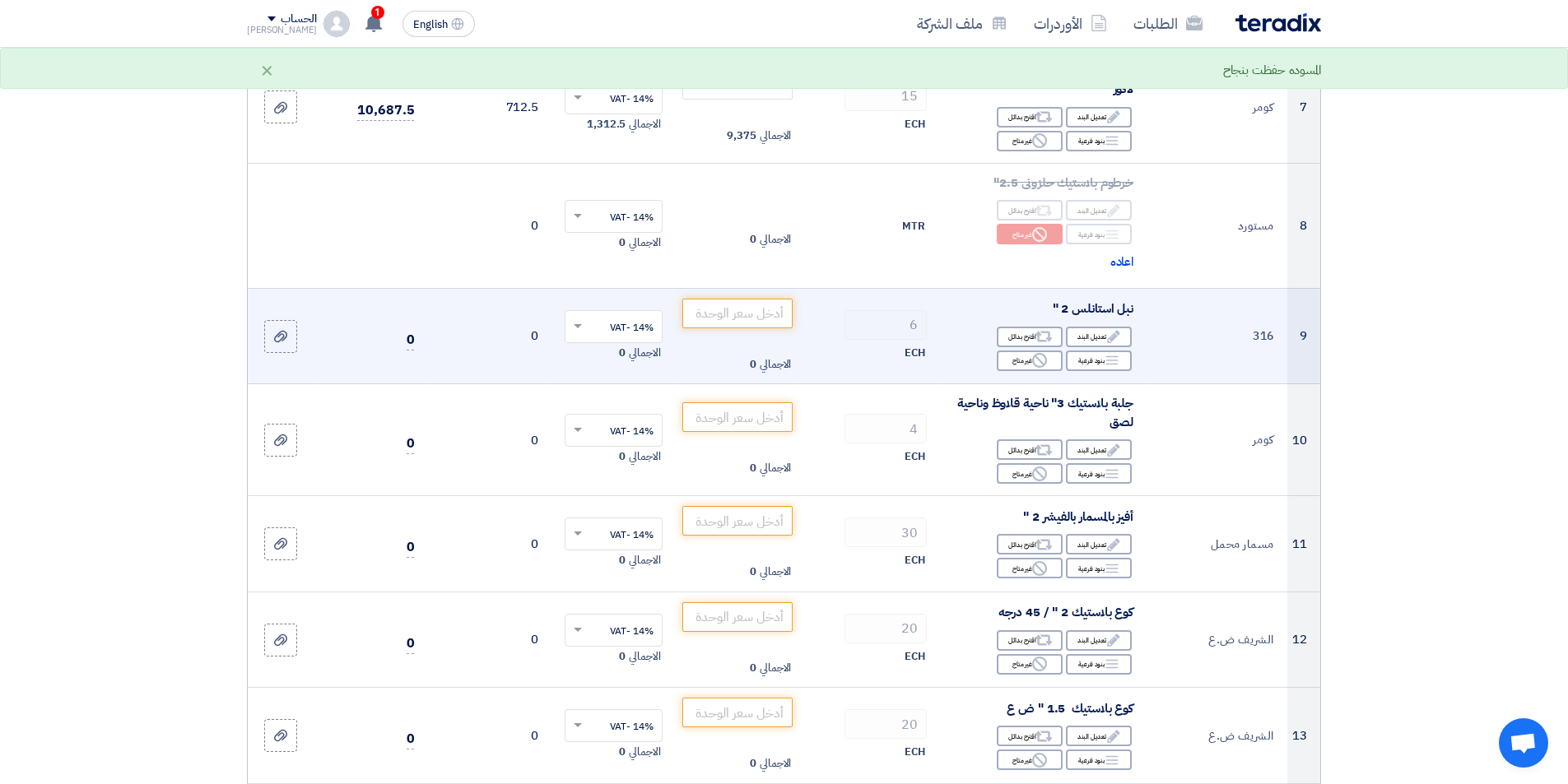
scroll to position [987, 0]
click at [742, 309] on input "number" at bounding box center [738, 311] width 111 height 30
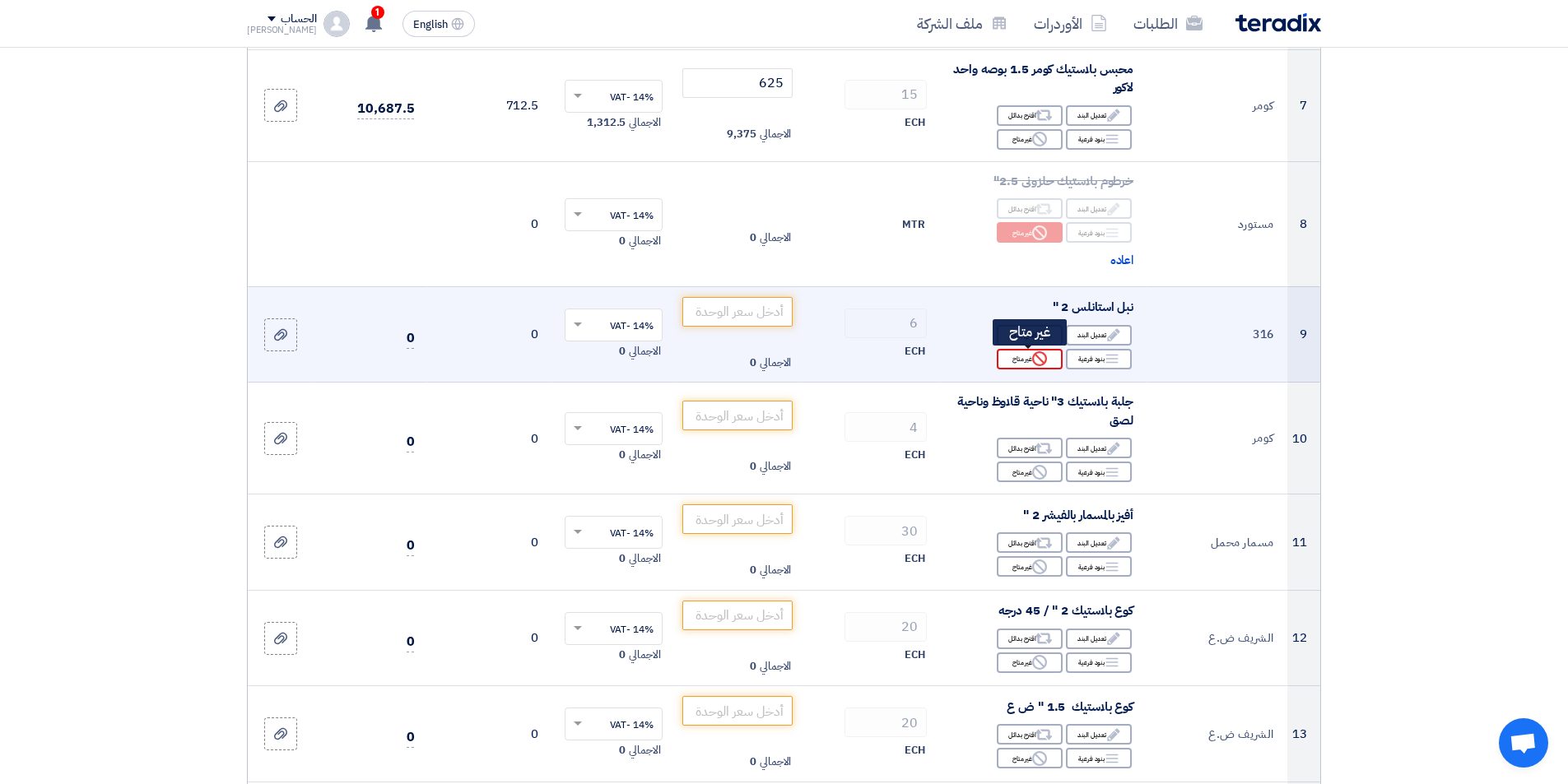
click at [1043, 360] on icon "Reject" at bounding box center [1039, 358] width 15 height 15
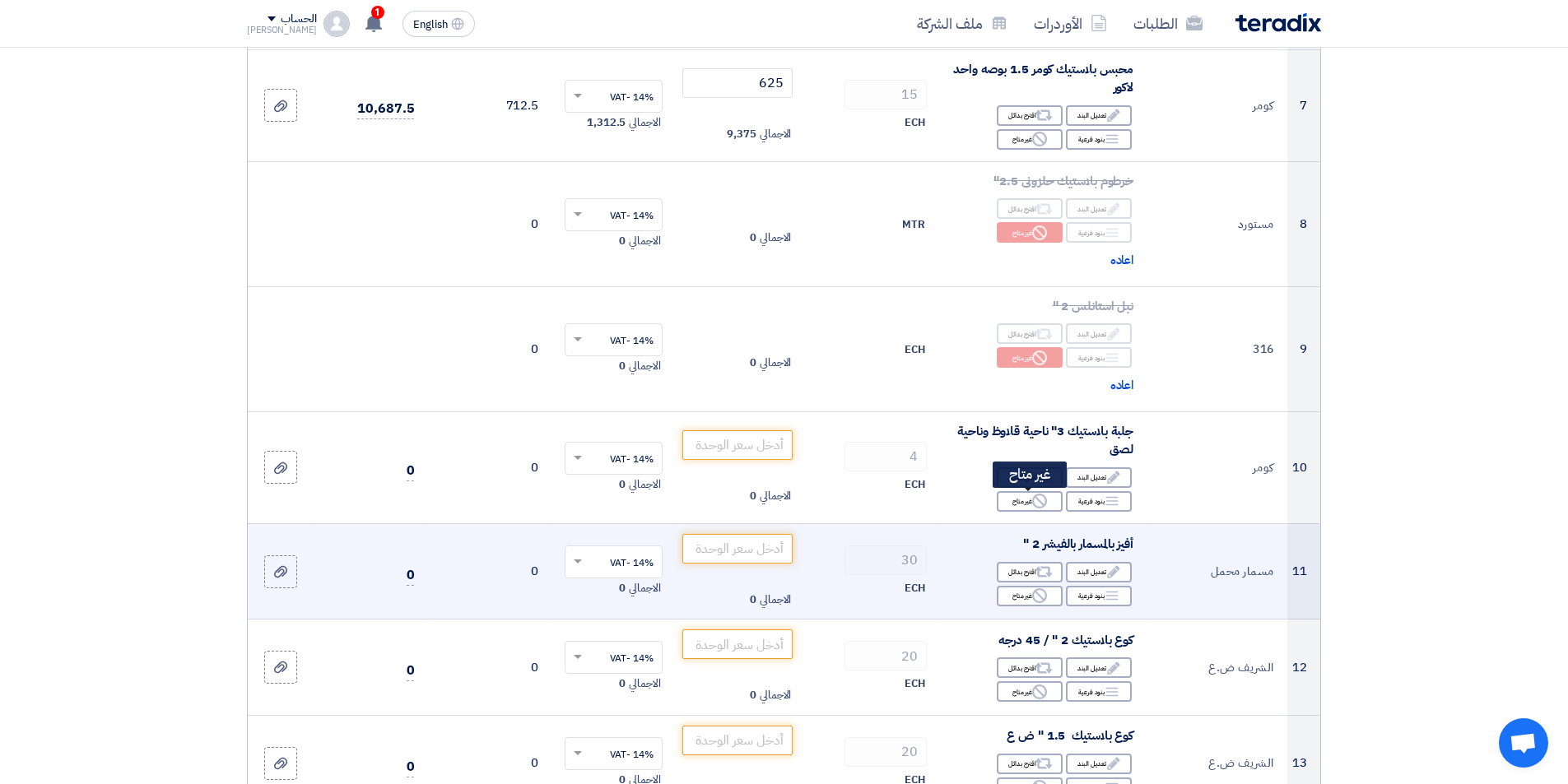
scroll to position [1070, 0]
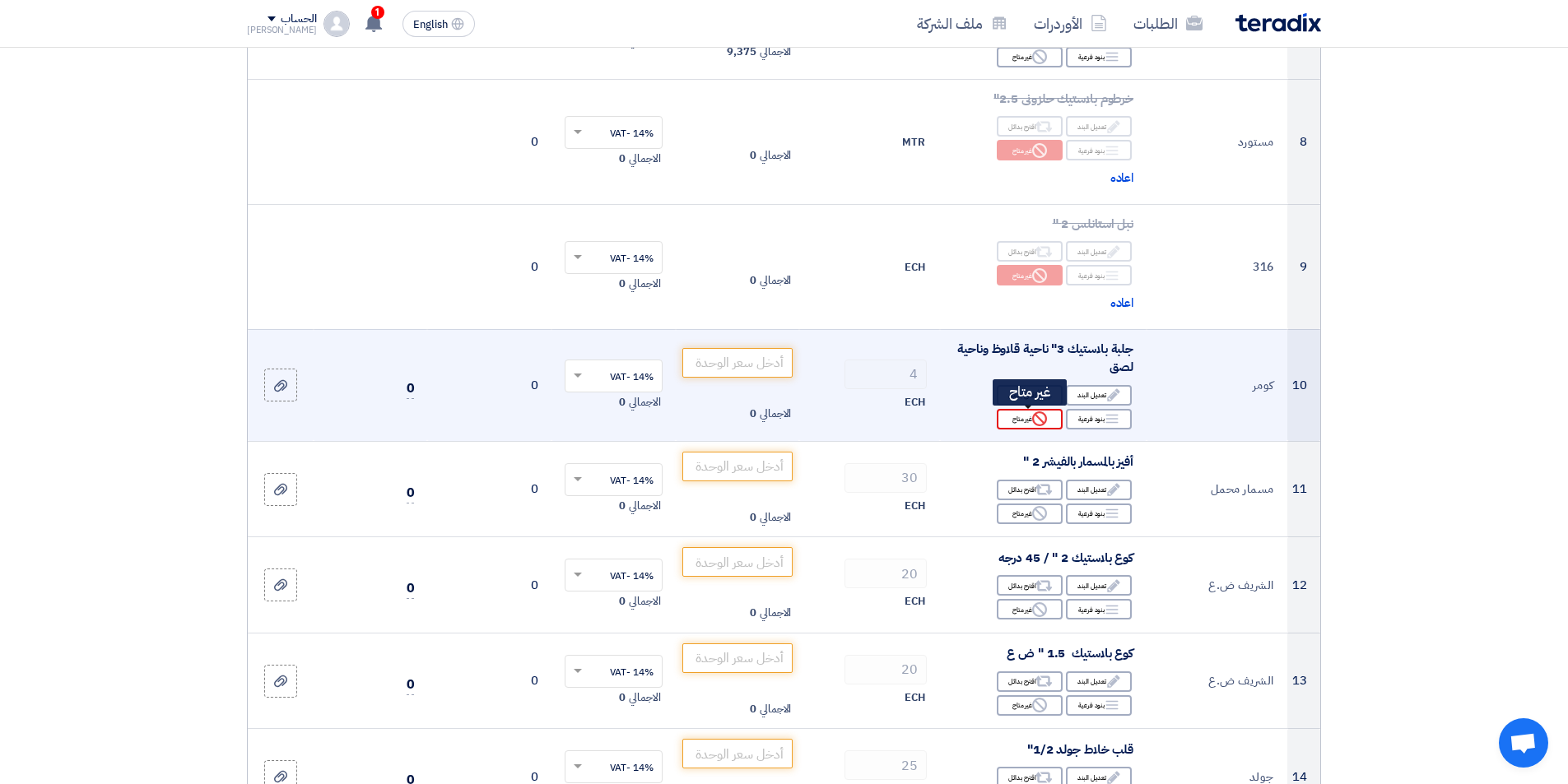
click at [1021, 425] on div "Reject غير متاح" at bounding box center [1030, 418] width 66 height 21
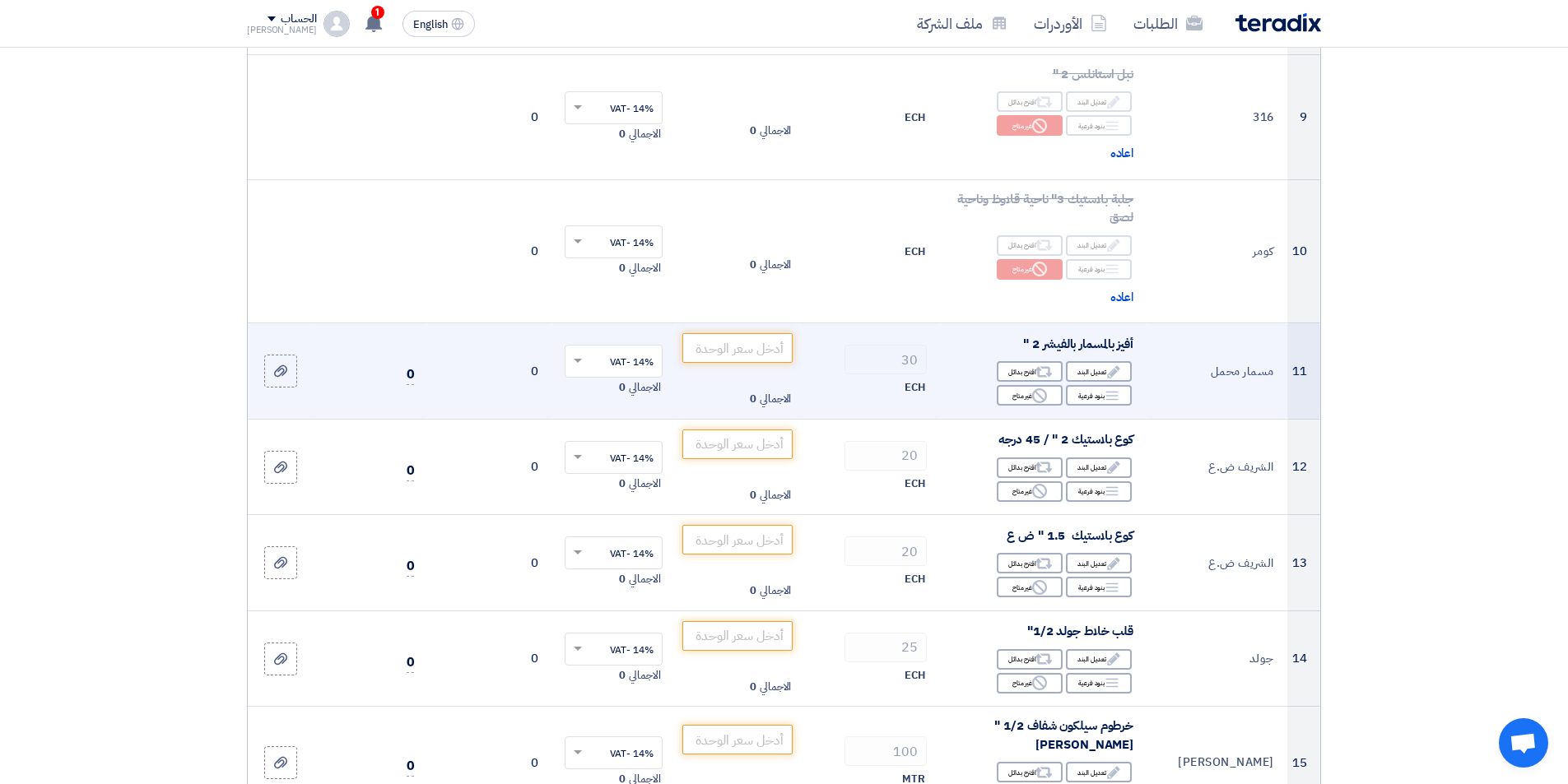
scroll to position [1234, 0]
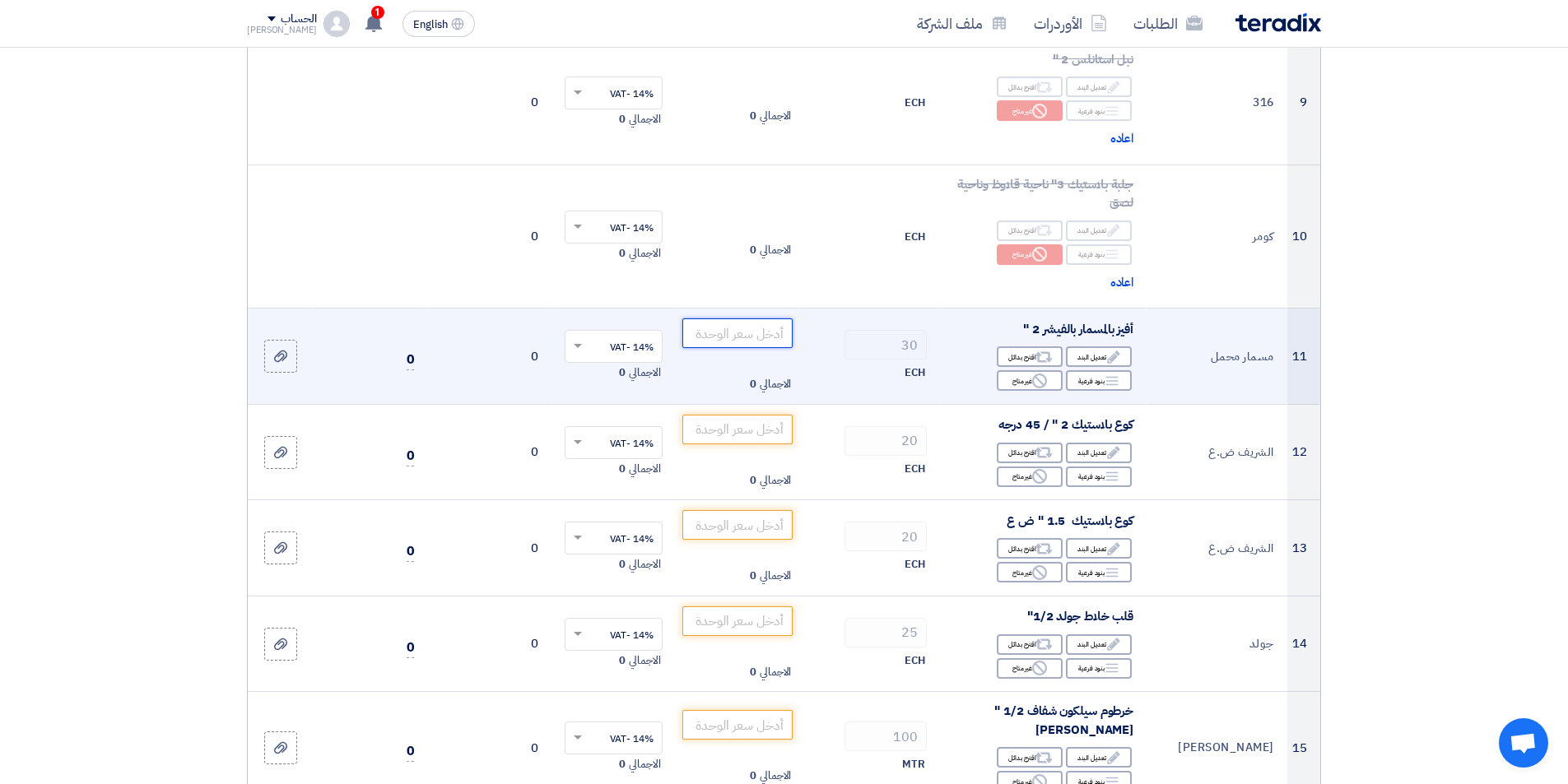
click at [782, 335] on input "number" at bounding box center [738, 333] width 111 height 30
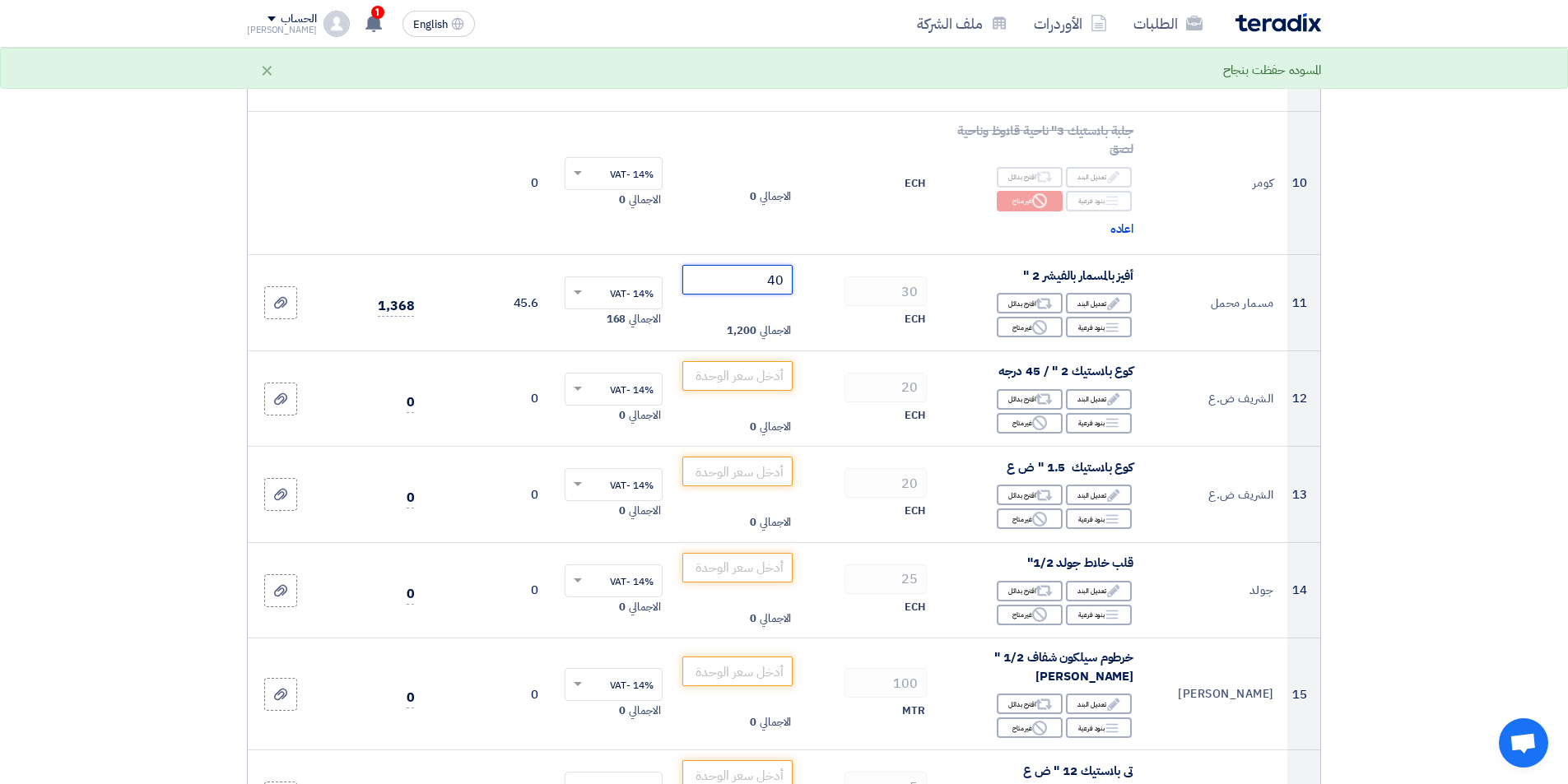
scroll to position [1316, 0]
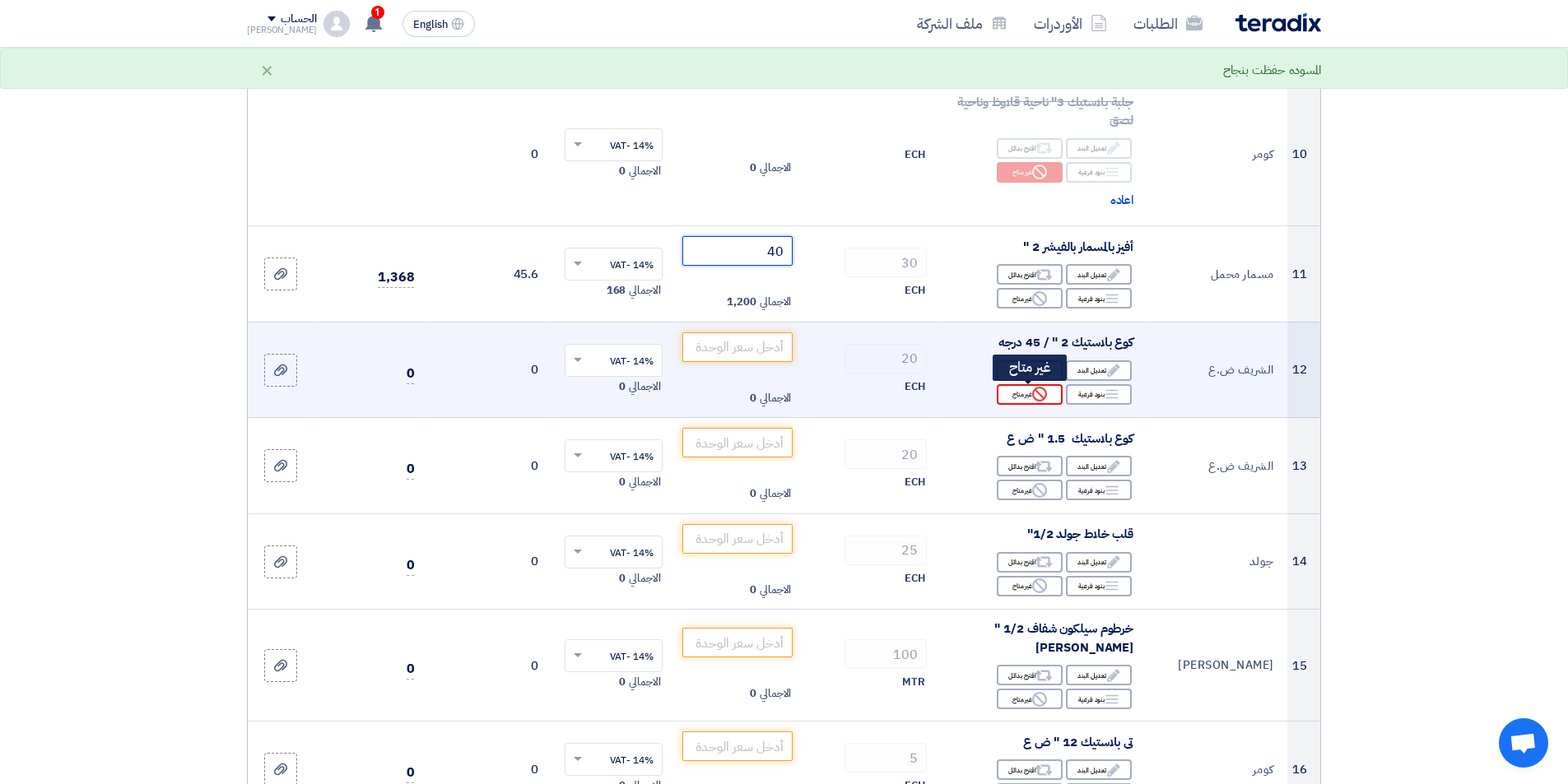
type input "40"
click at [1028, 392] on div "Reject غير متاح" at bounding box center [1030, 394] width 66 height 21
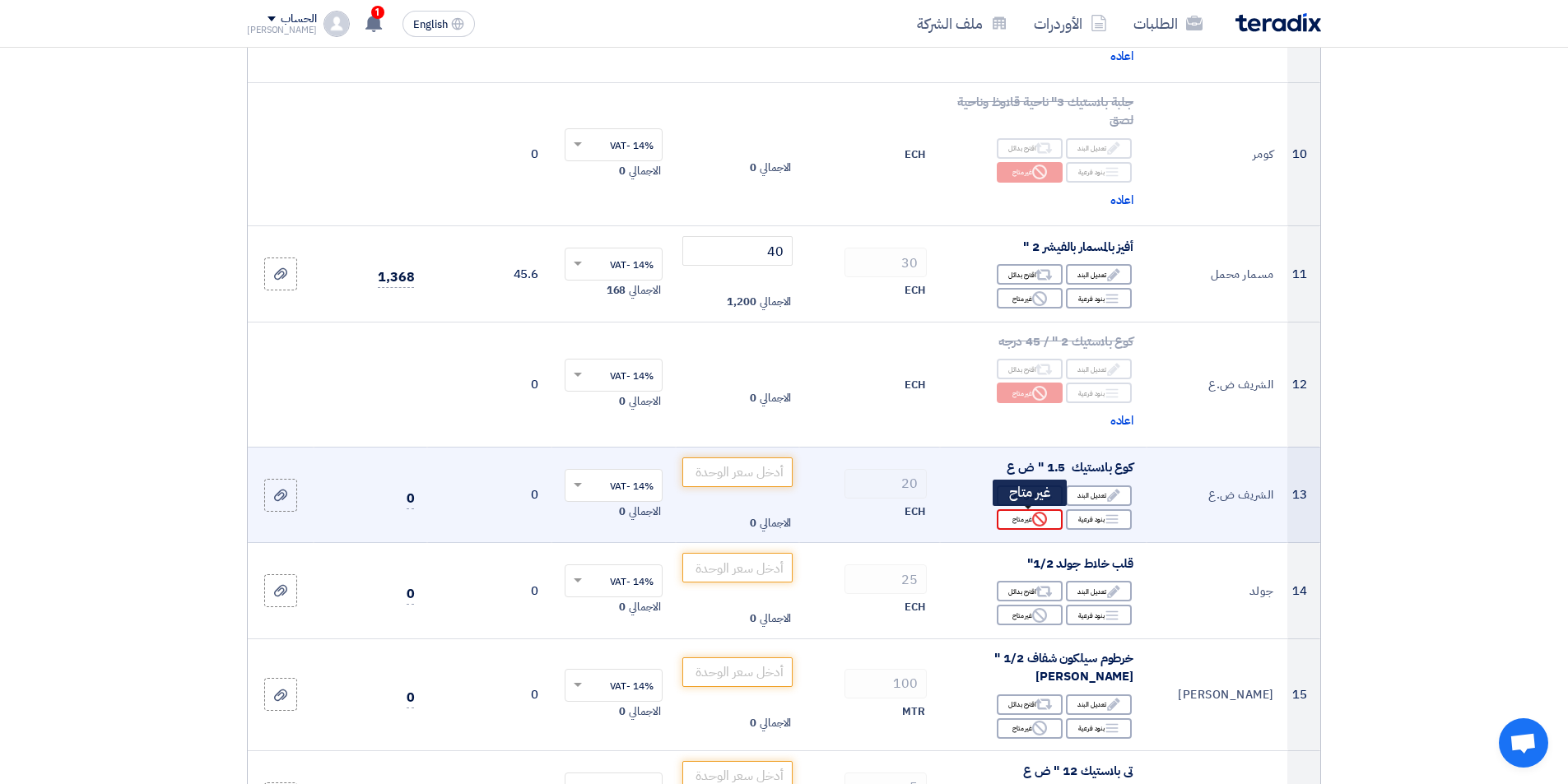
click at [1051, 516] on div "Reject غير متاح" at bounding box center [1030, 519] width 66 height 21
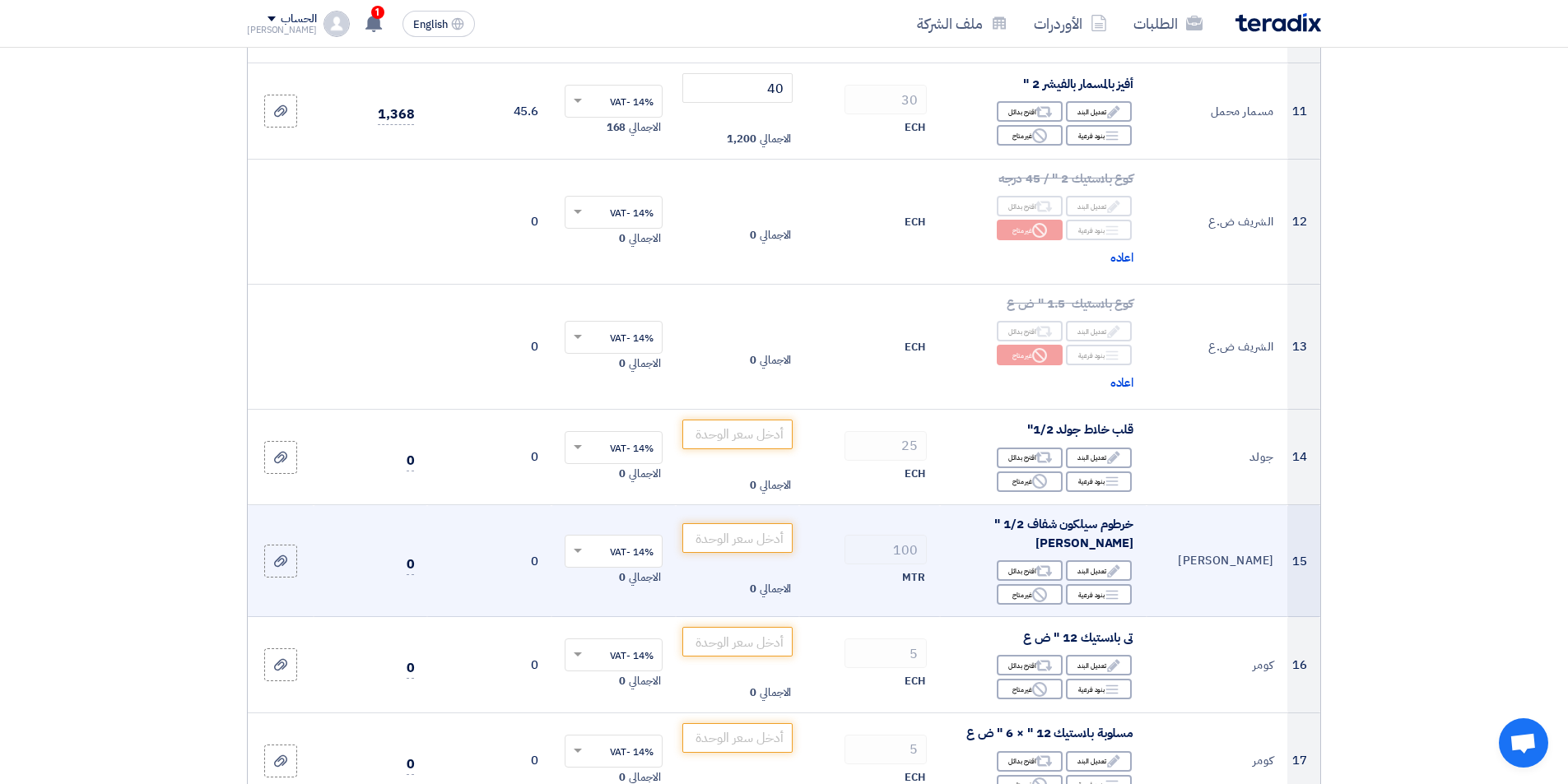
scroll to position [1481, 0]
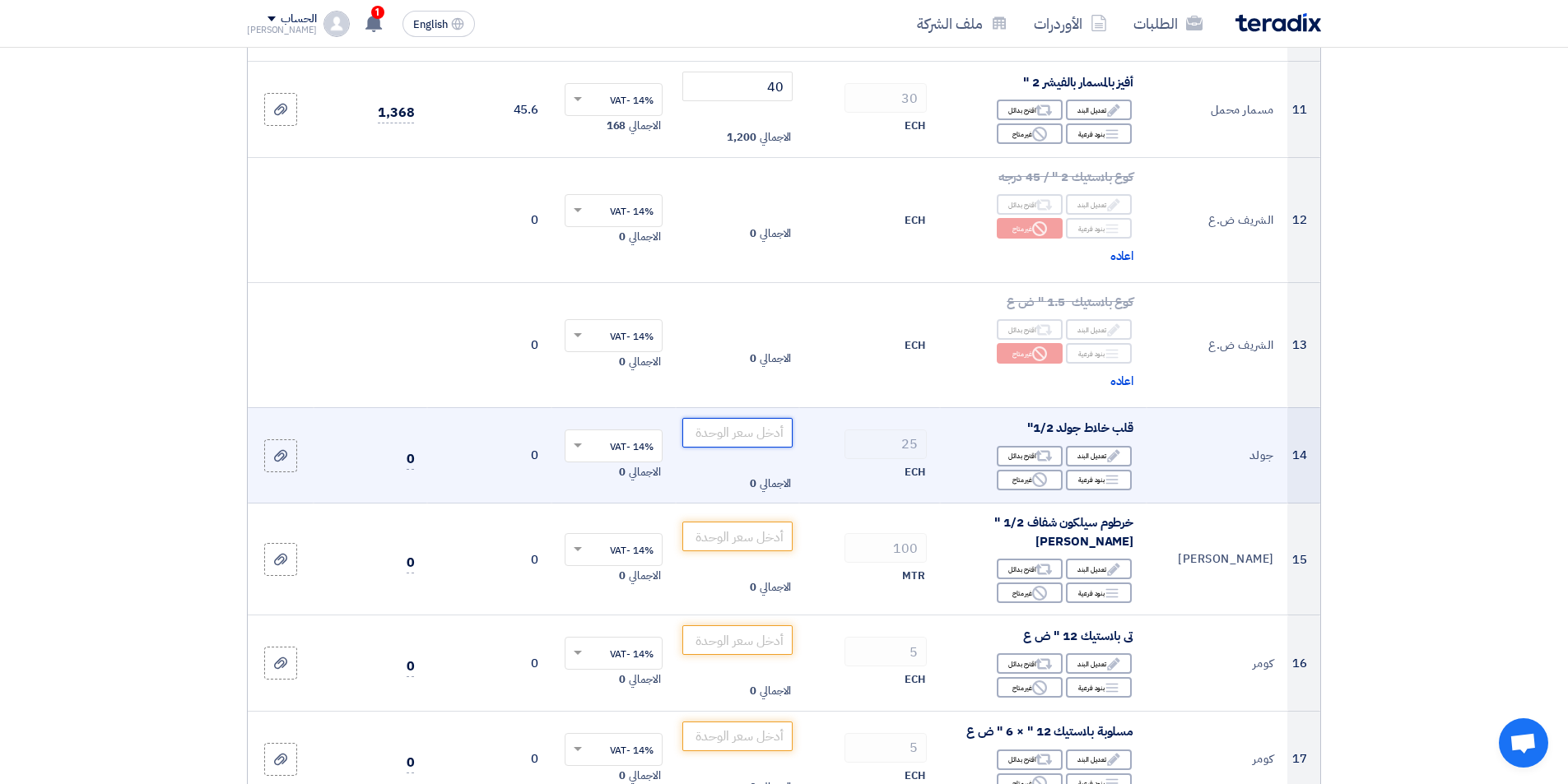
click at [781, 436] on input "number" at bounding box center [738, 433] width 111 height 30
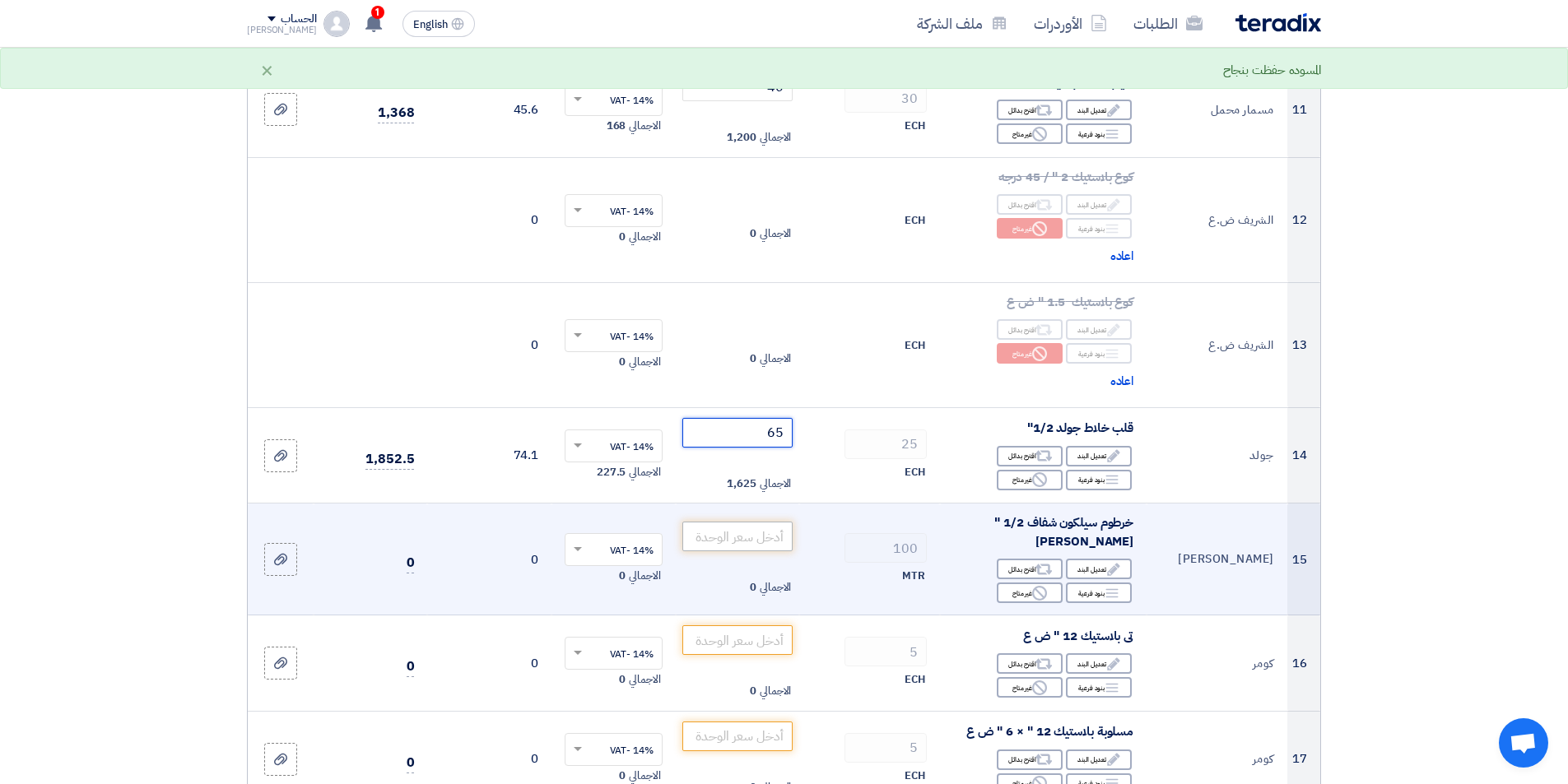
type input "65"
click at [777, 542] on input "number" at bounding box center [738, 536] width 111 height 30
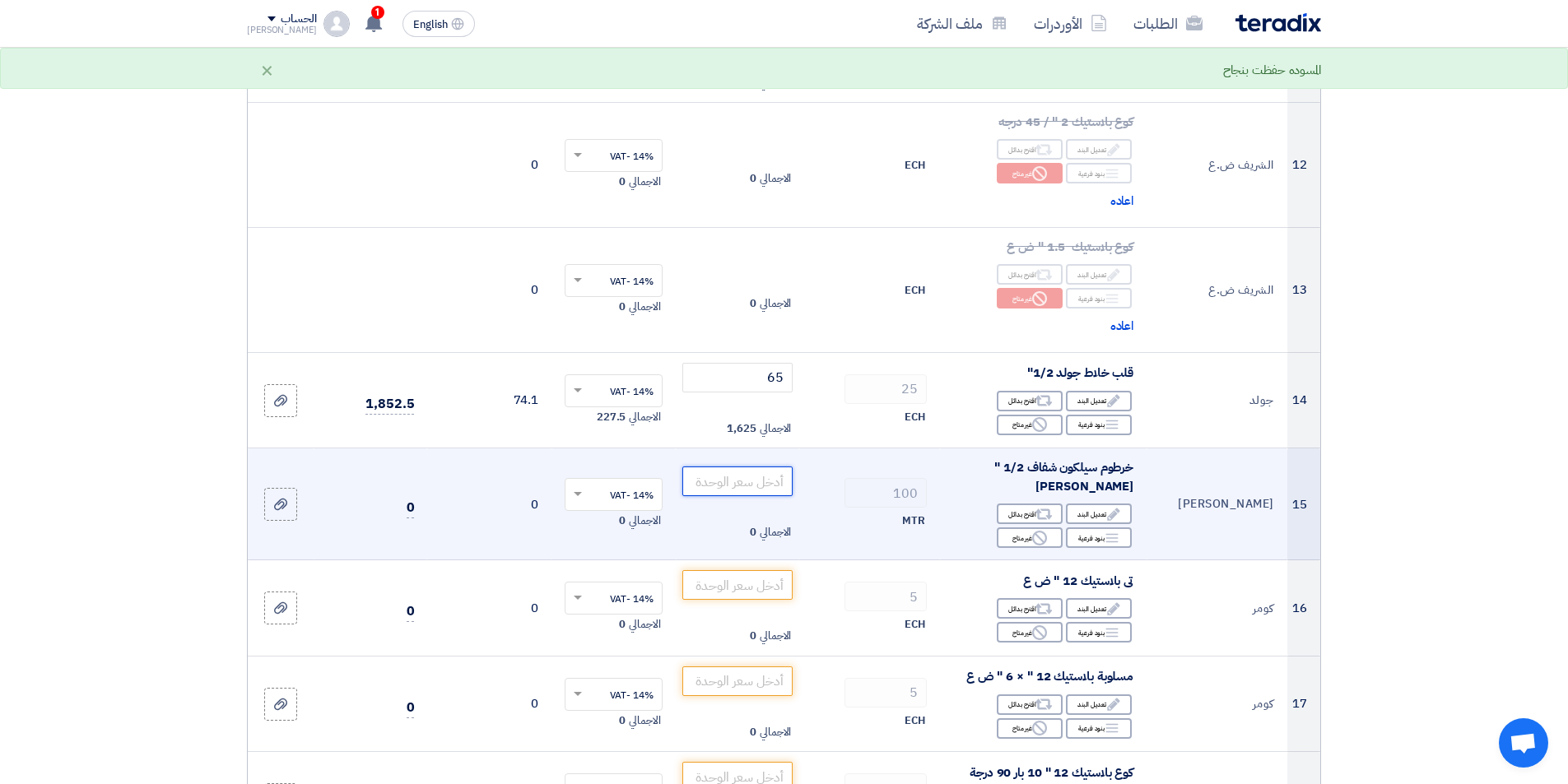
scroll to position [1563, 0]
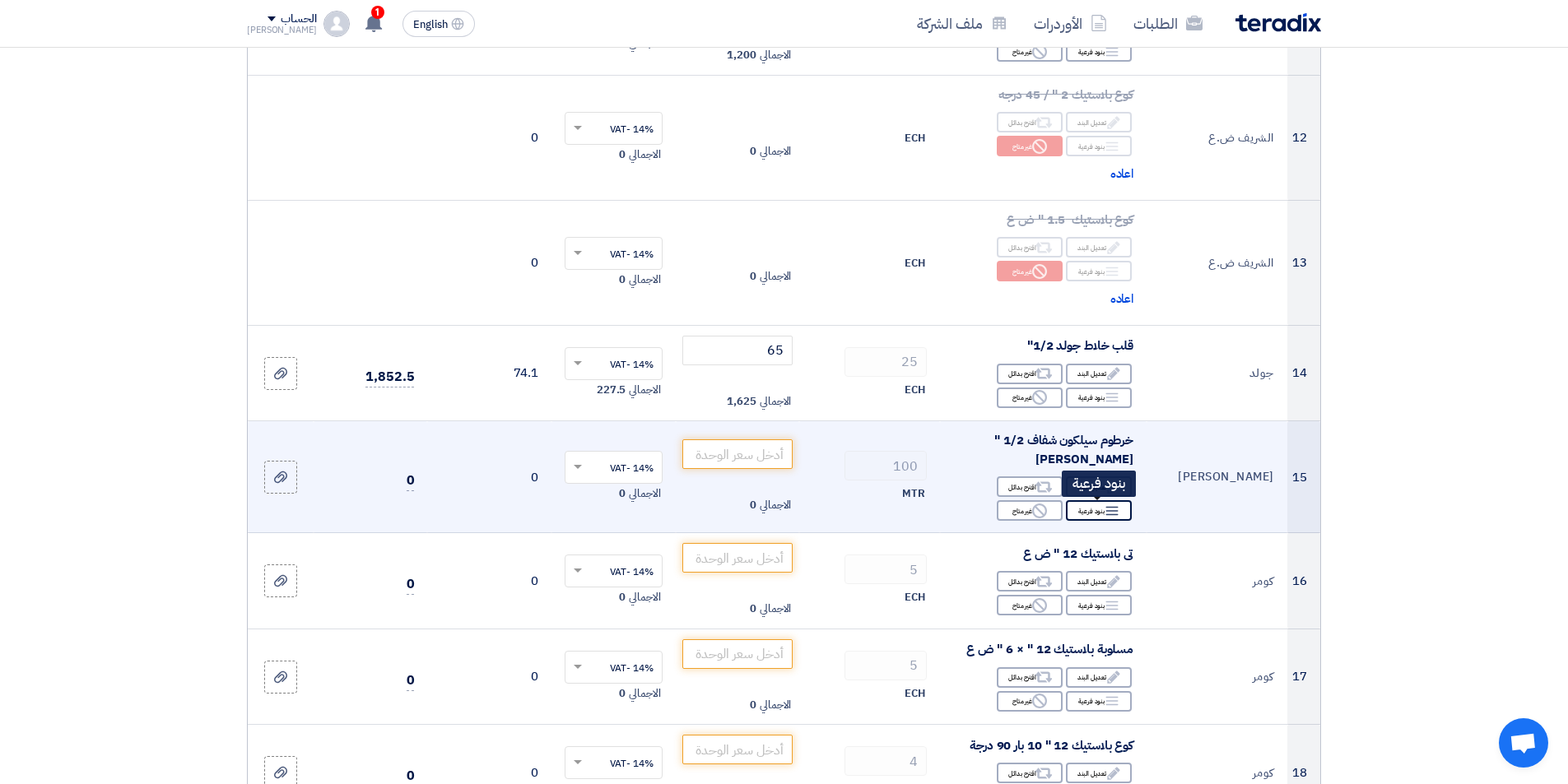
click at [1110, 507] on use at bounding box center [1112, 511] width 12 height 9
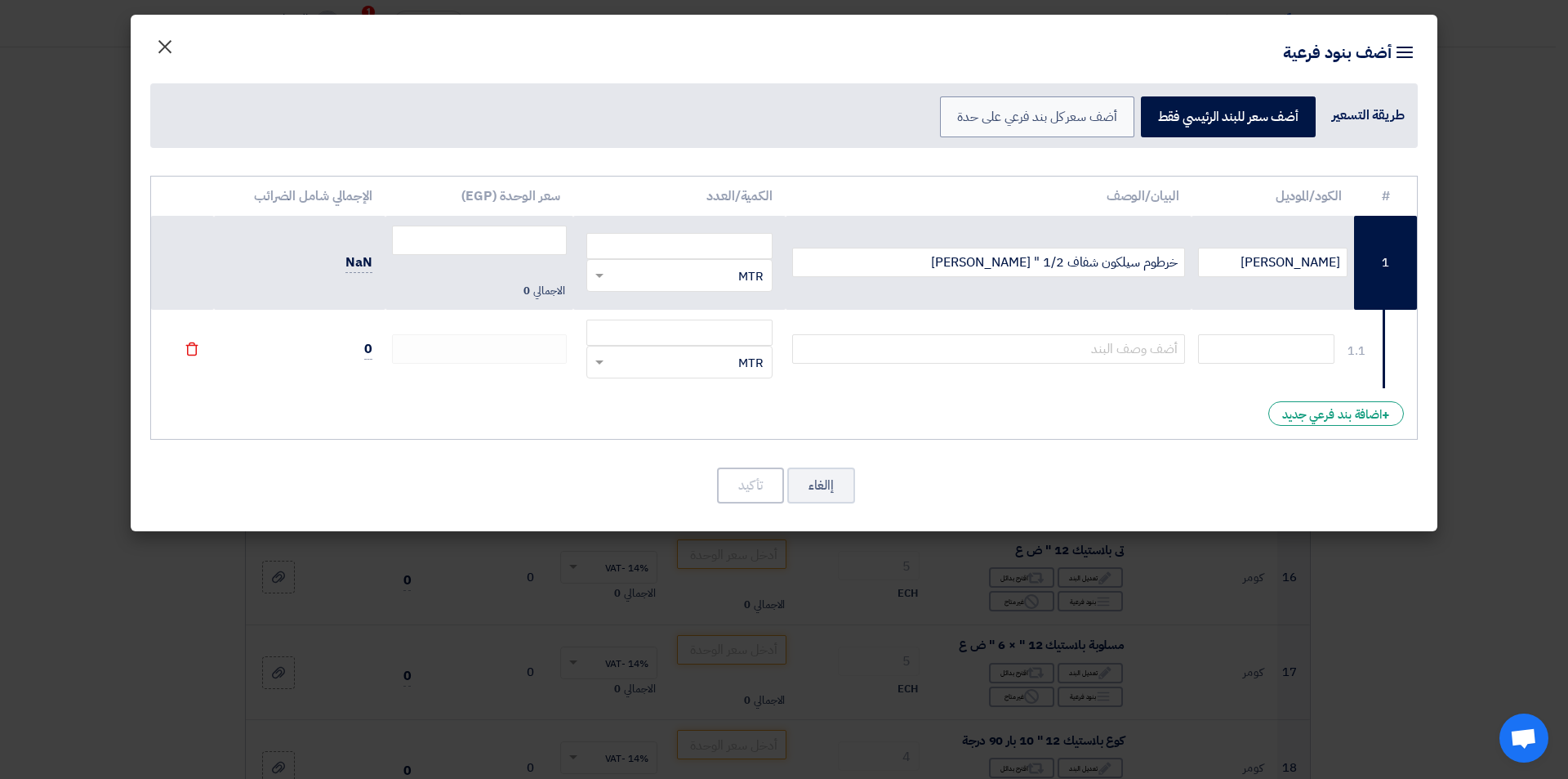
click at [168, 48] on span "×" at bounding box center [165, 46] width 20 height 49
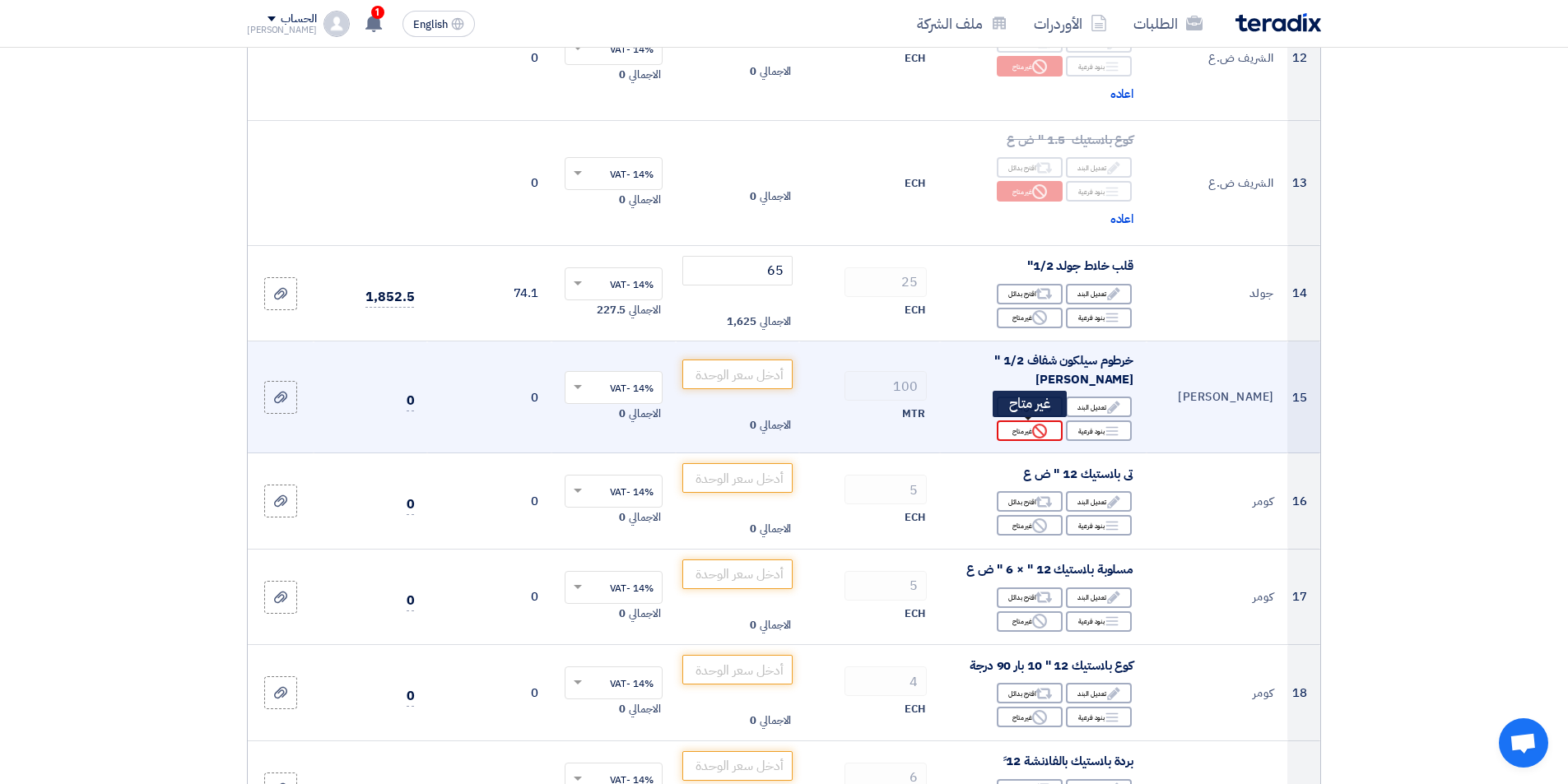
scroll to position [1645, 0]
click at [1035, 434] on icon "Reject" at bounding box center [1039, 428] width 15 height 15
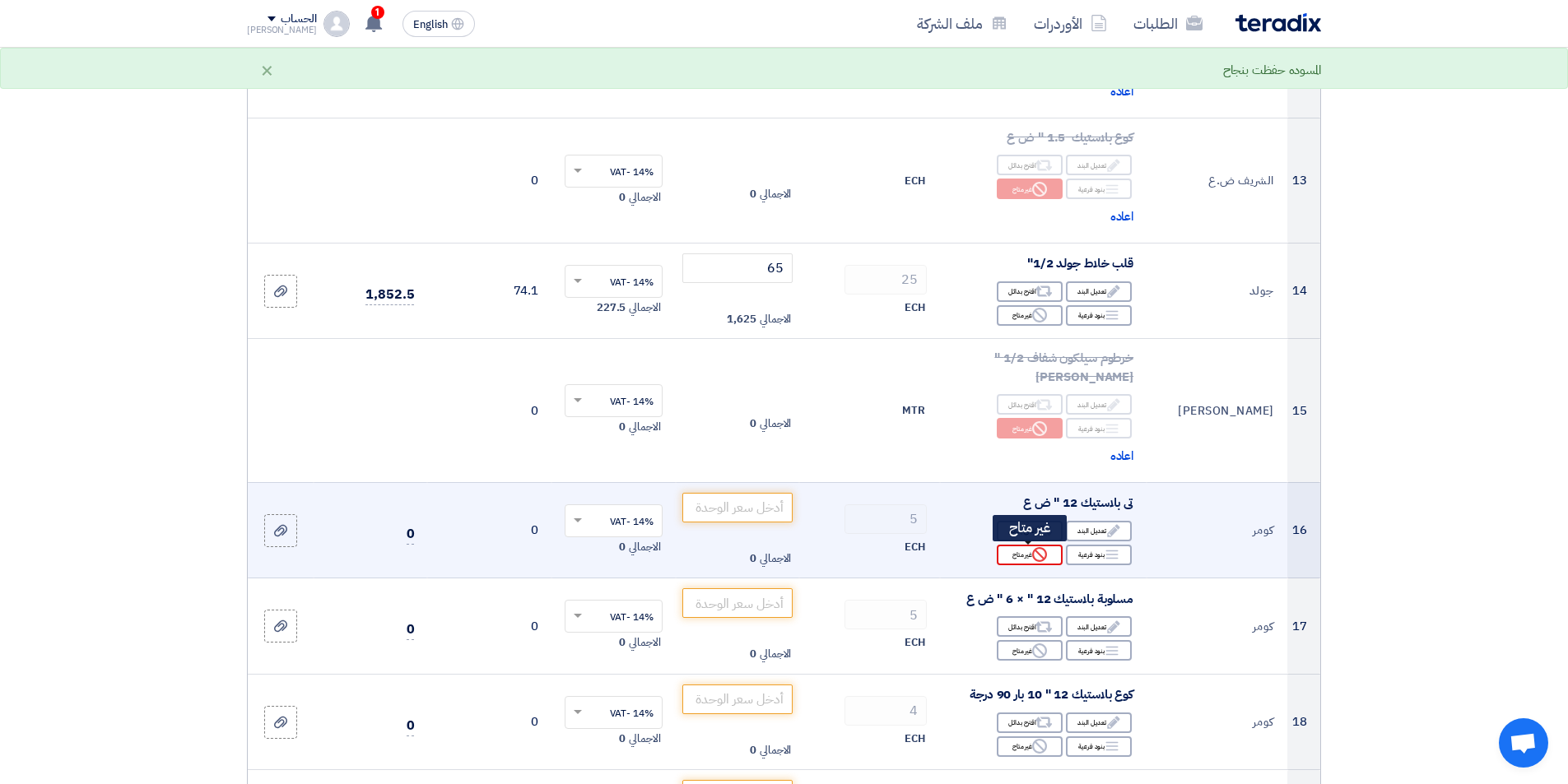
click at [1034, 561] on icon "Reject" at bounding box center [1039, 554] width 15 height 15
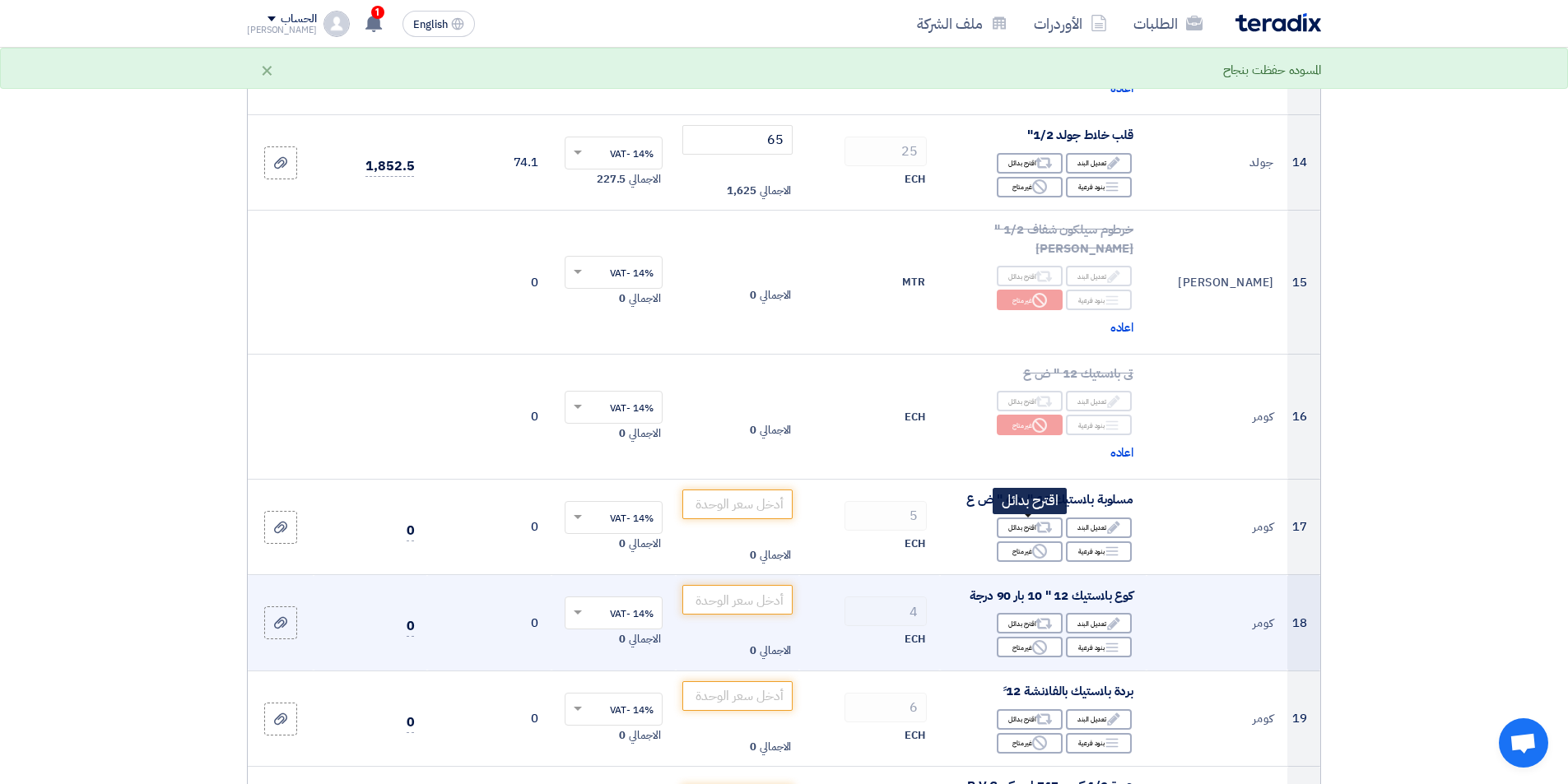
scroll to position [1809, 0]
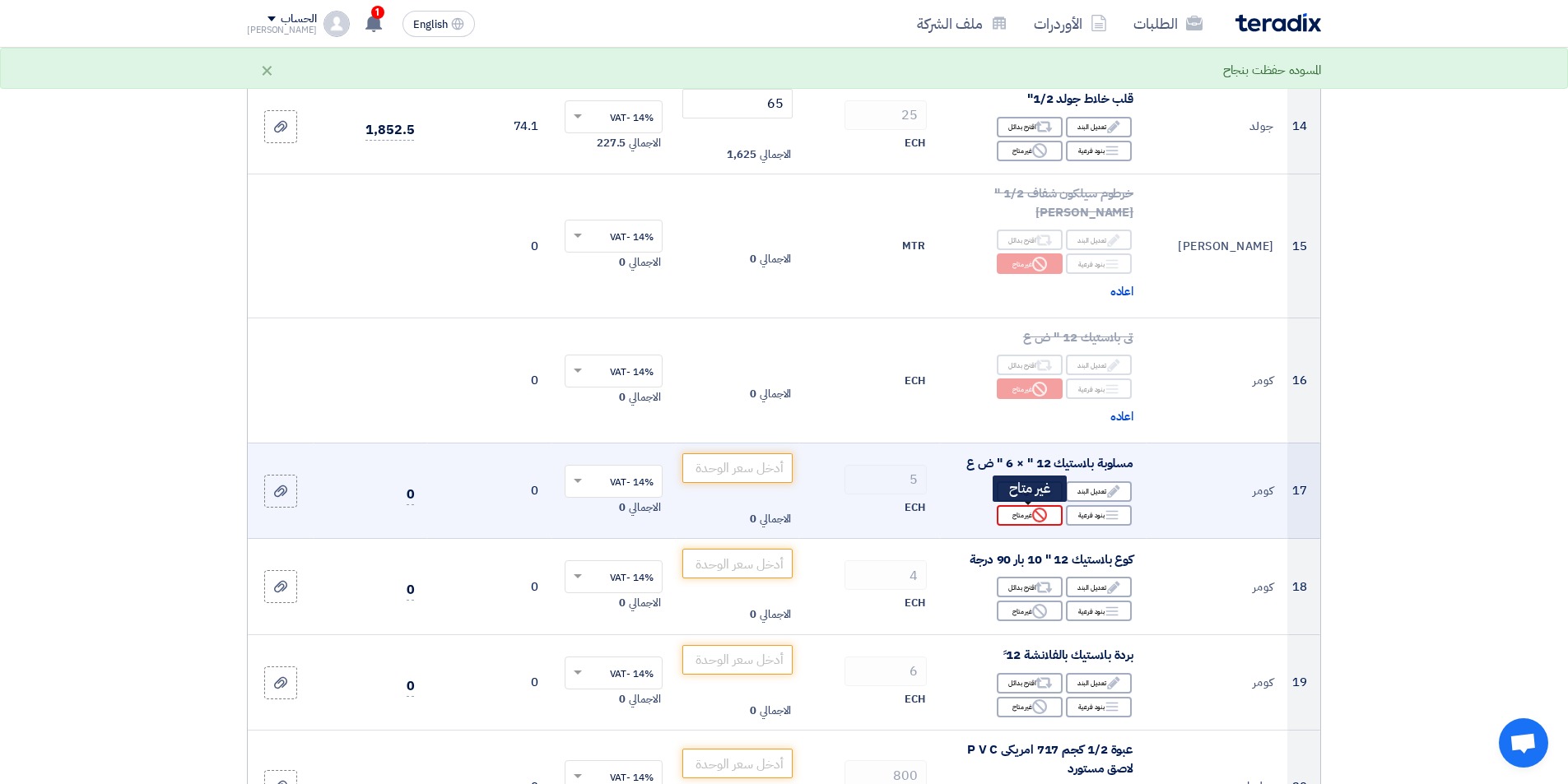
click at [1030, 514] on div "Reject غير متاح" at bounding box center [1030, 515] width 66 height 21
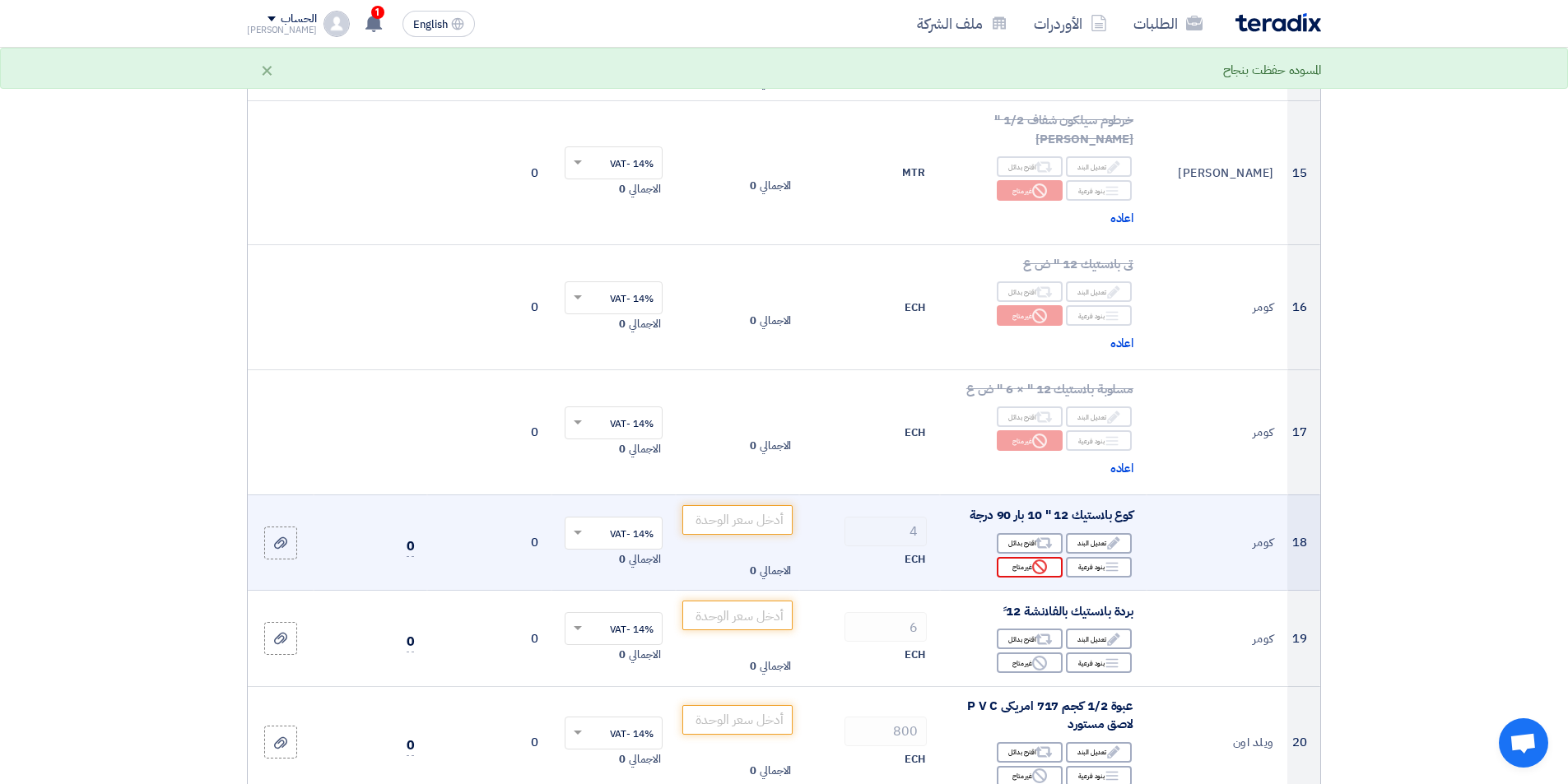
scroll to position [1892, 0]
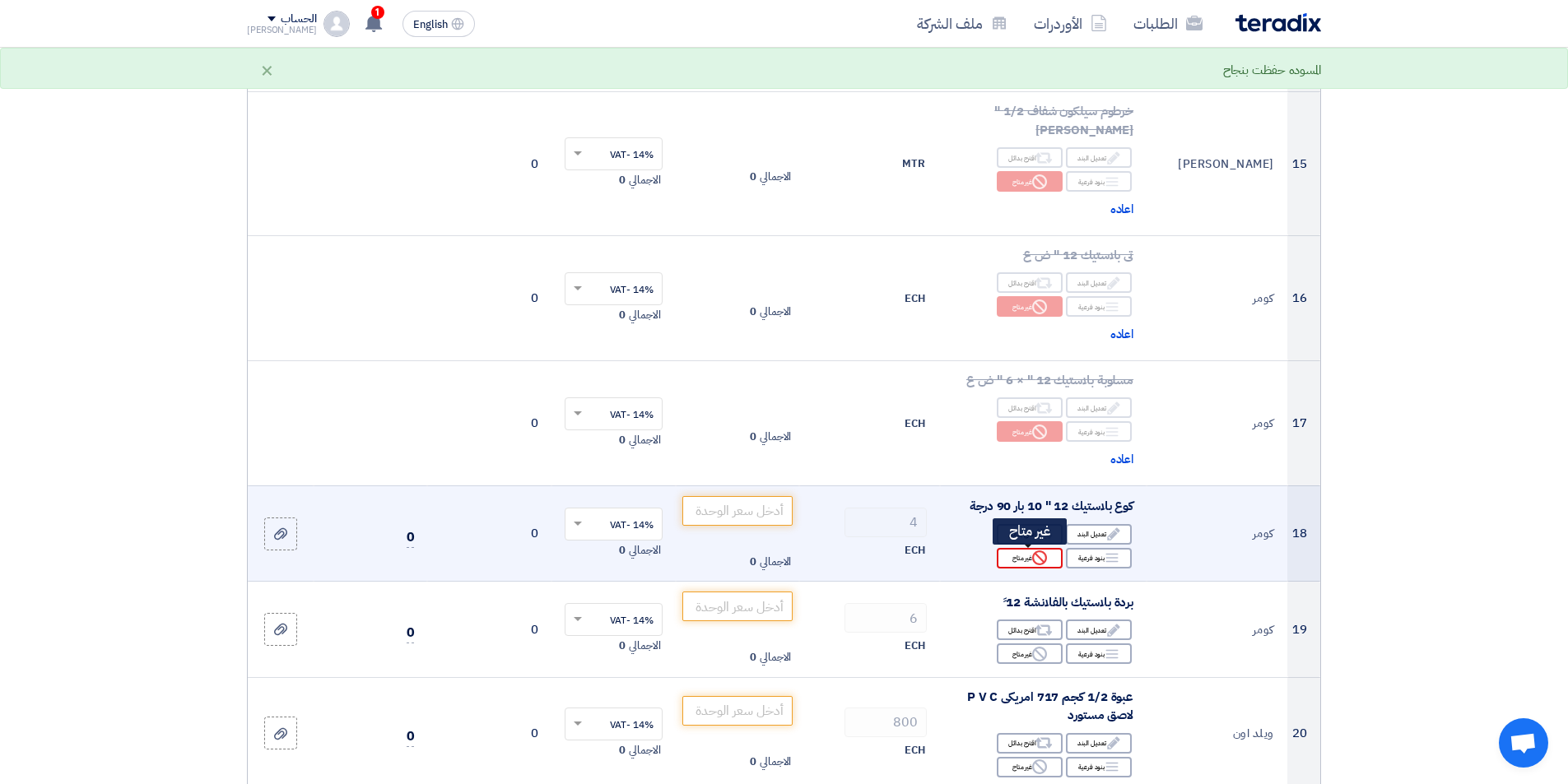
click at [1052, 566] on div "Reject غير متاح" at bounding box center [1030, 558] width 66 height 21
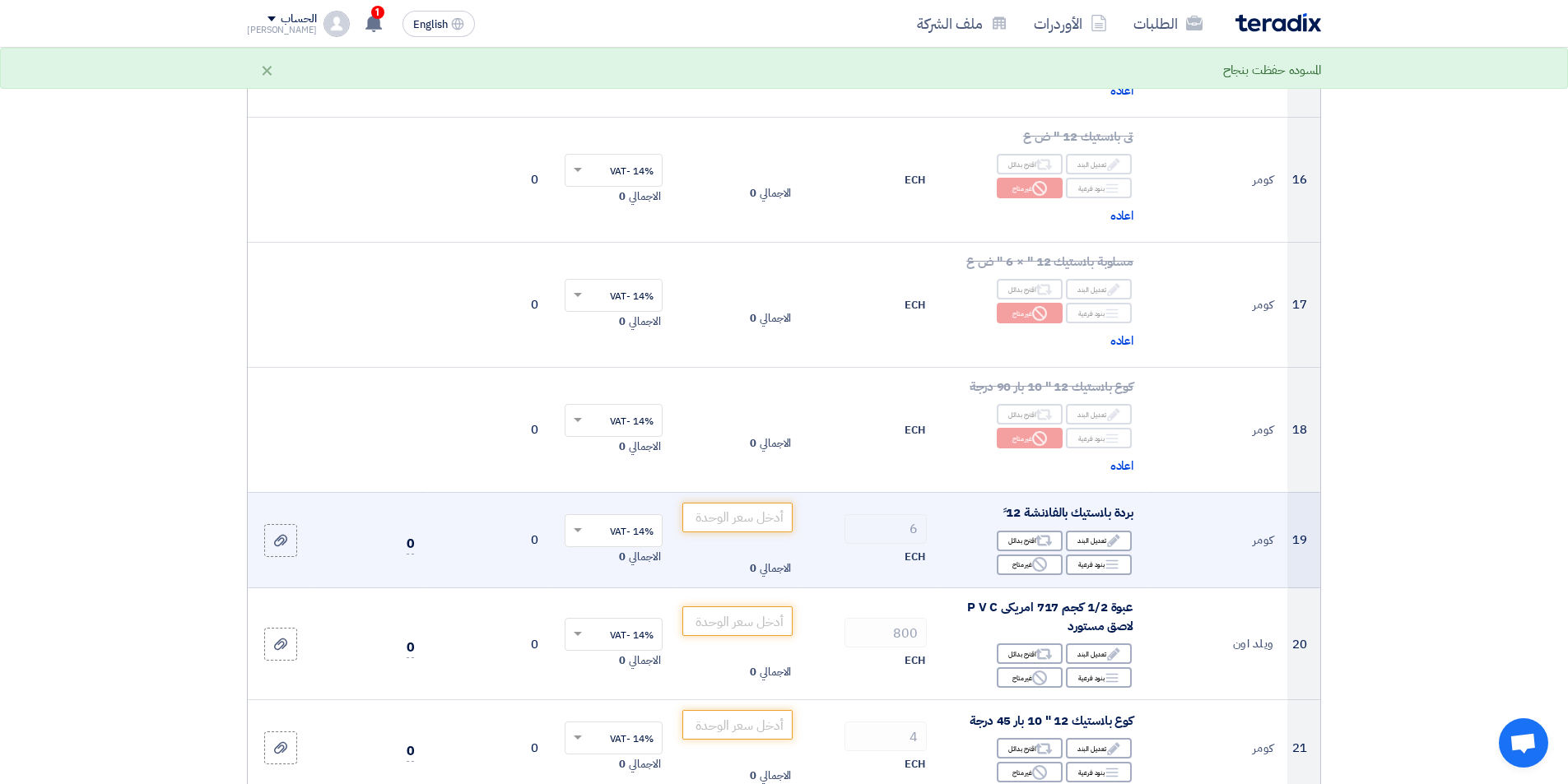
scroll to position [2056, 0]
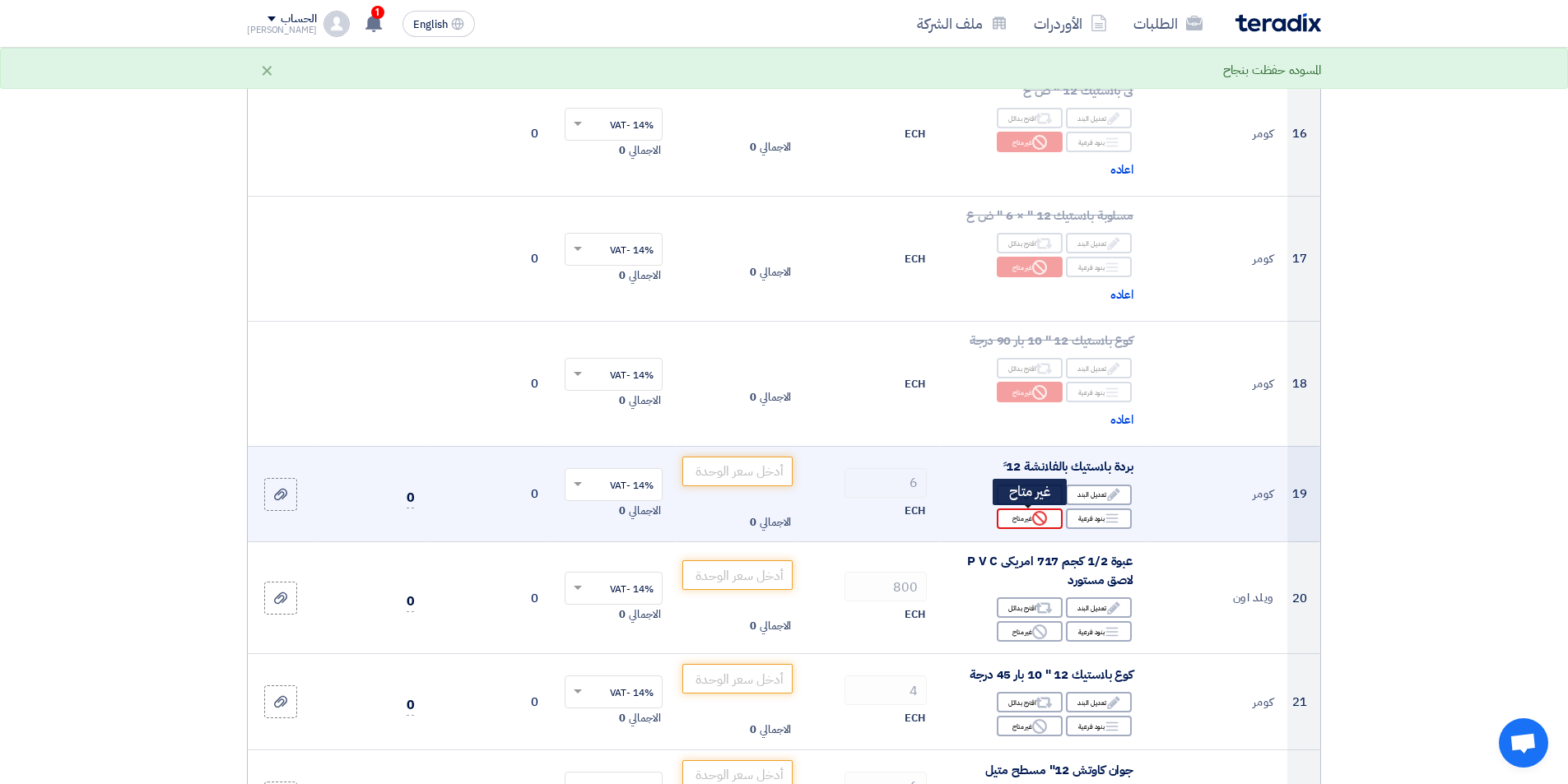
click at [1042, 513] on use at bounding box center [1039, 518] width 15 height 15
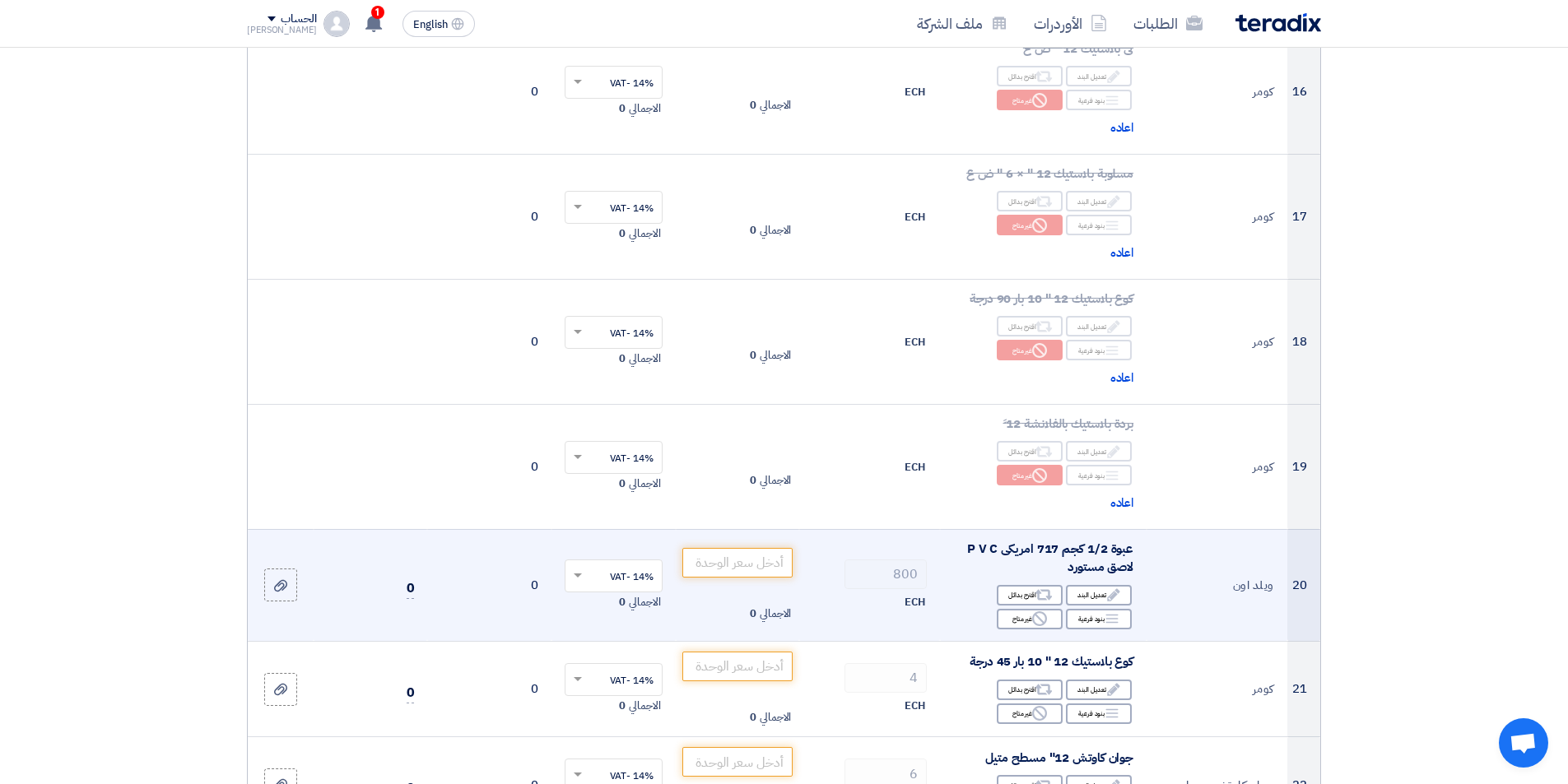
scroll to position [2138, 0]
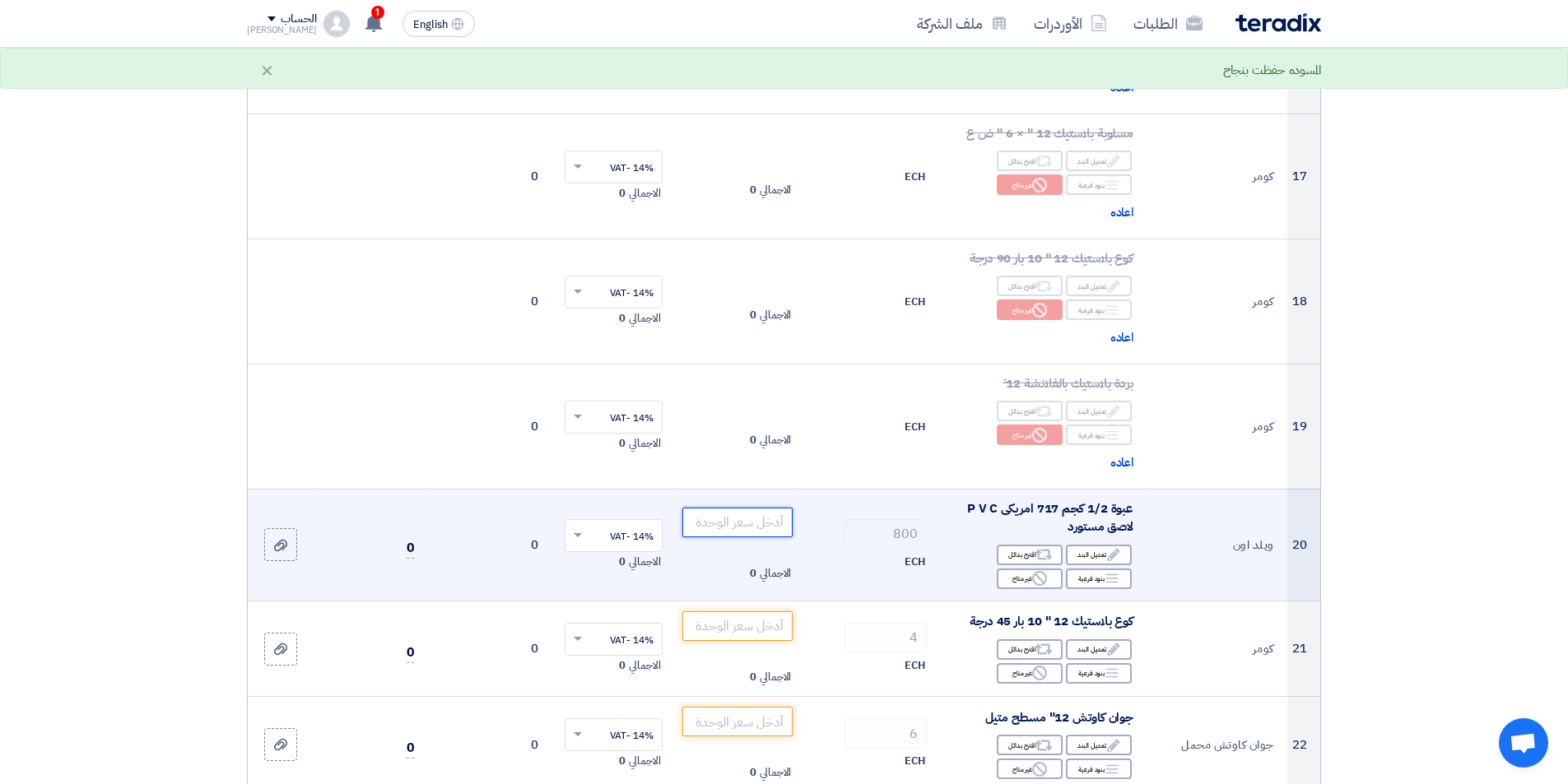
click at [767, 527] on input "number" at bounding box center [738, 522] width 111 height 30
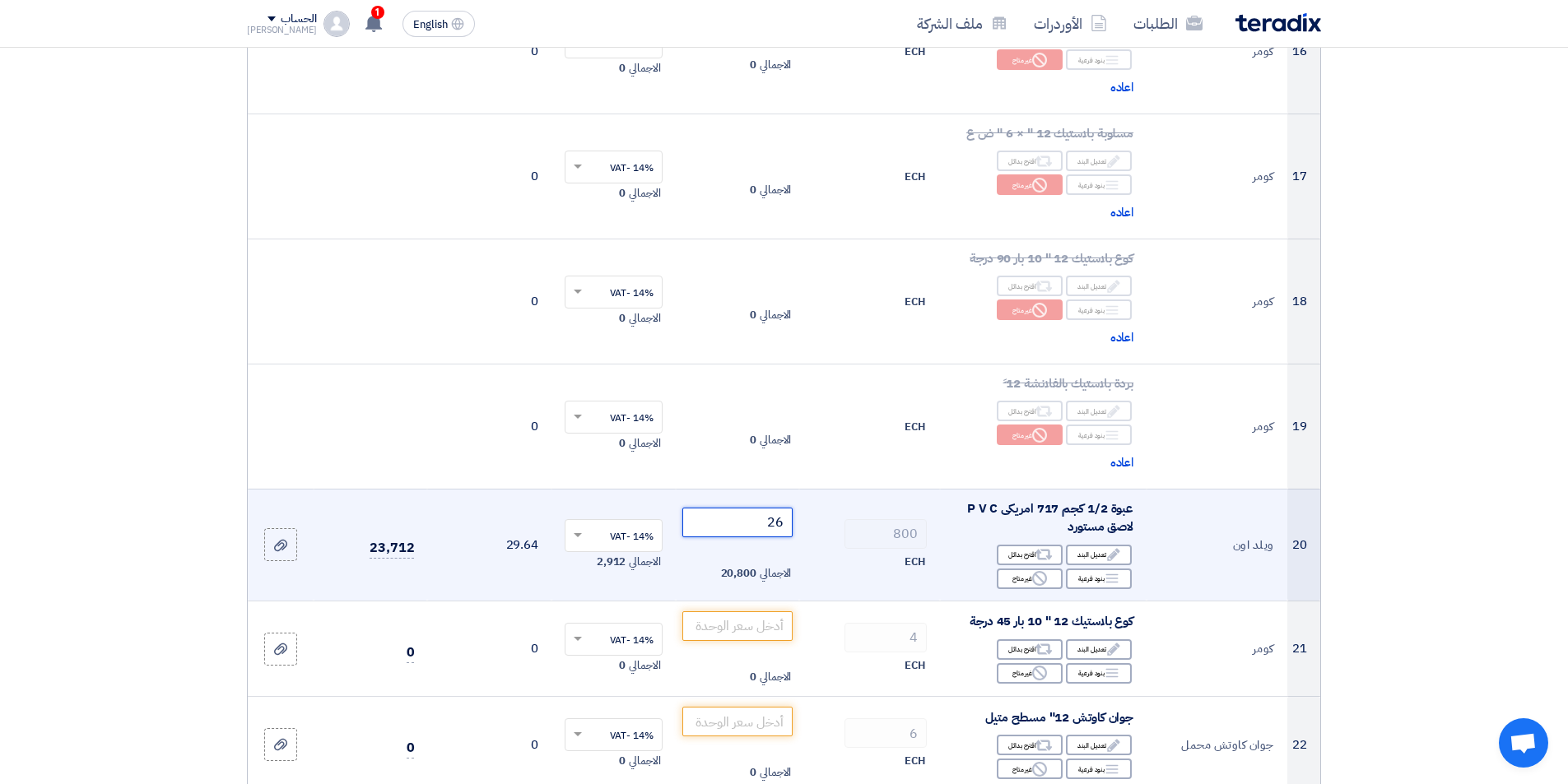
type input "2"
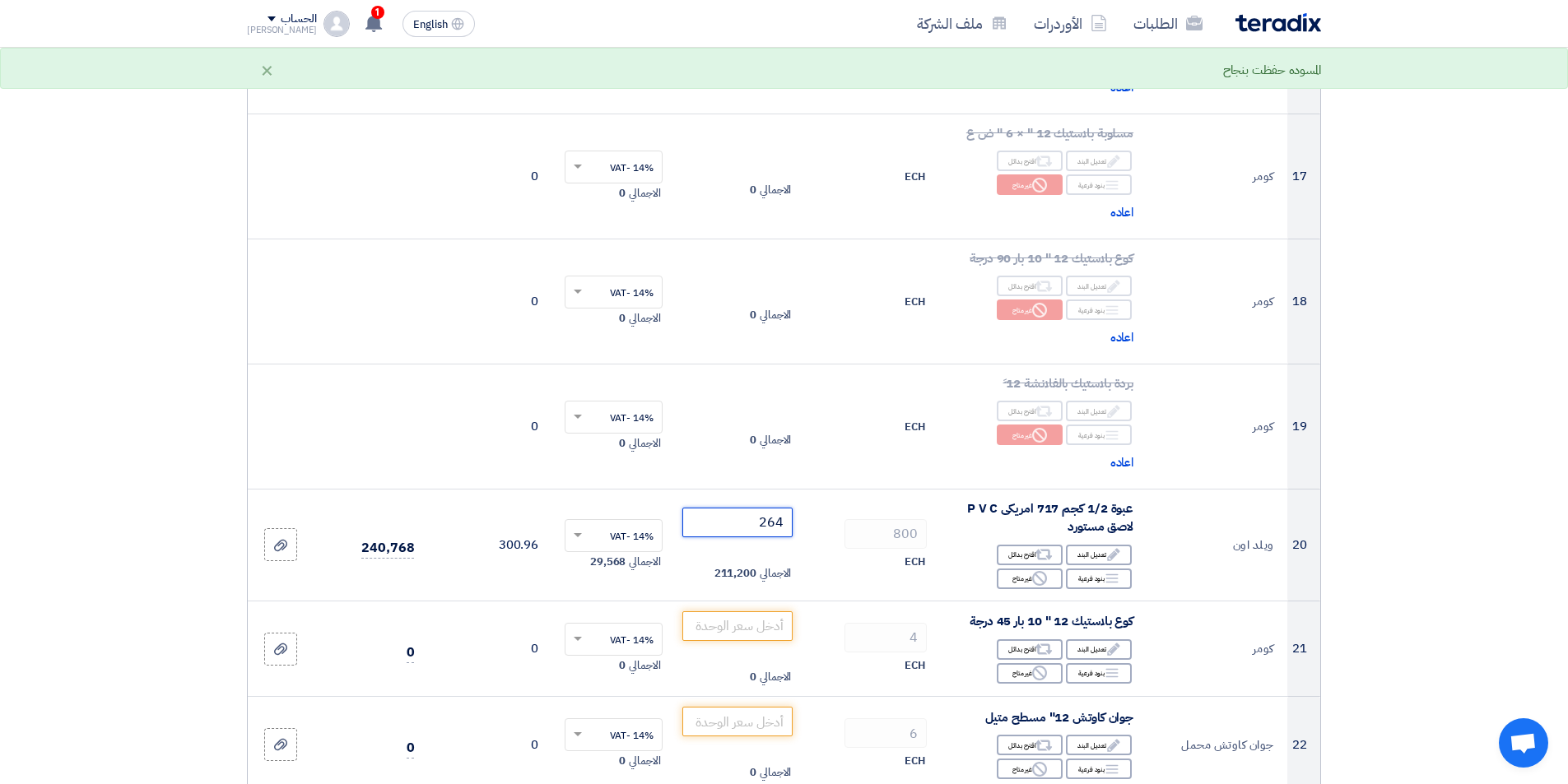
type input "264"
drag, startPoint x: 1371, startPoint y: 465, endPoint x: 1349, endPoint y: 481, distance: 27.2
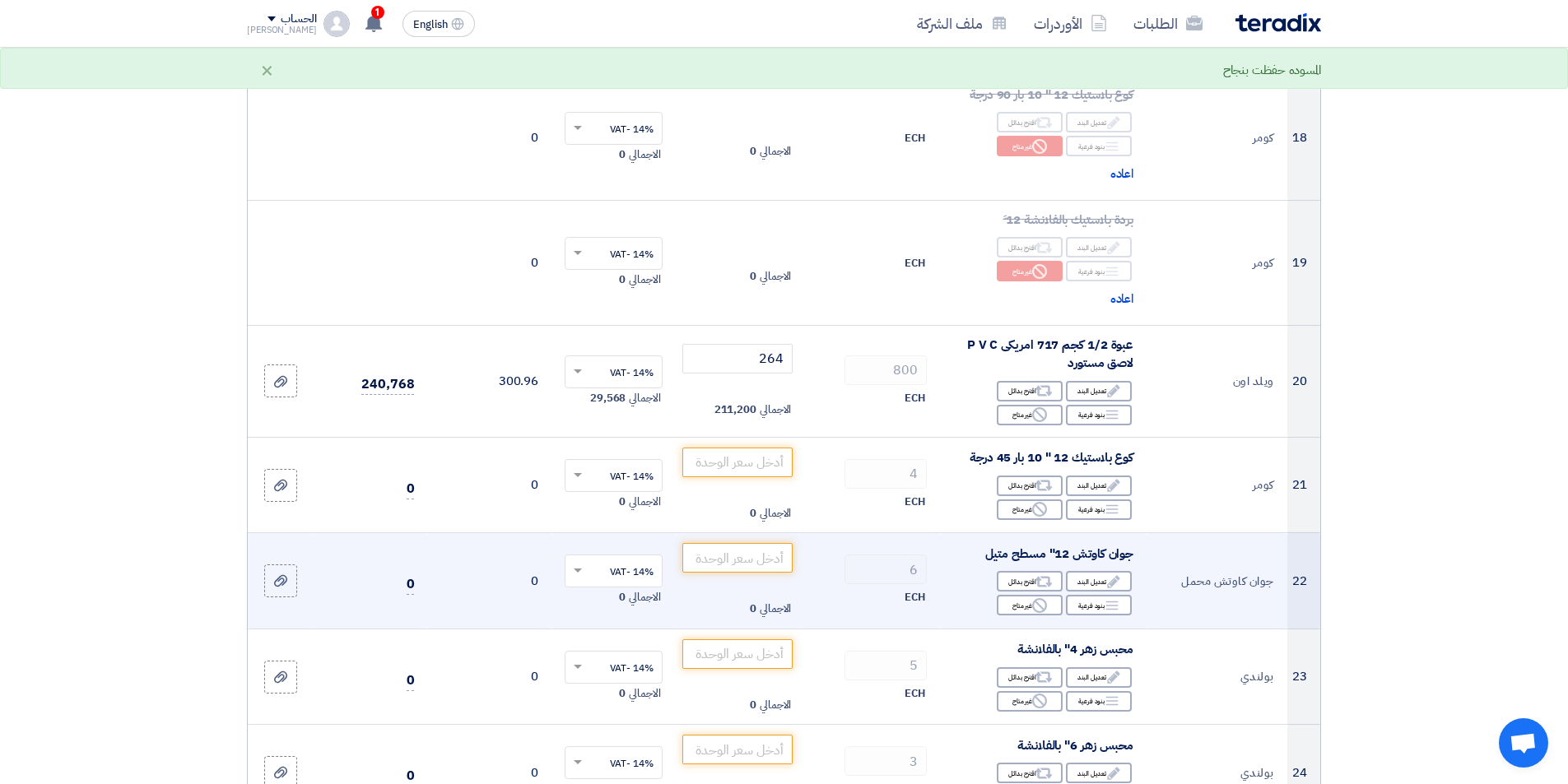
scroll to position [2304, 0]
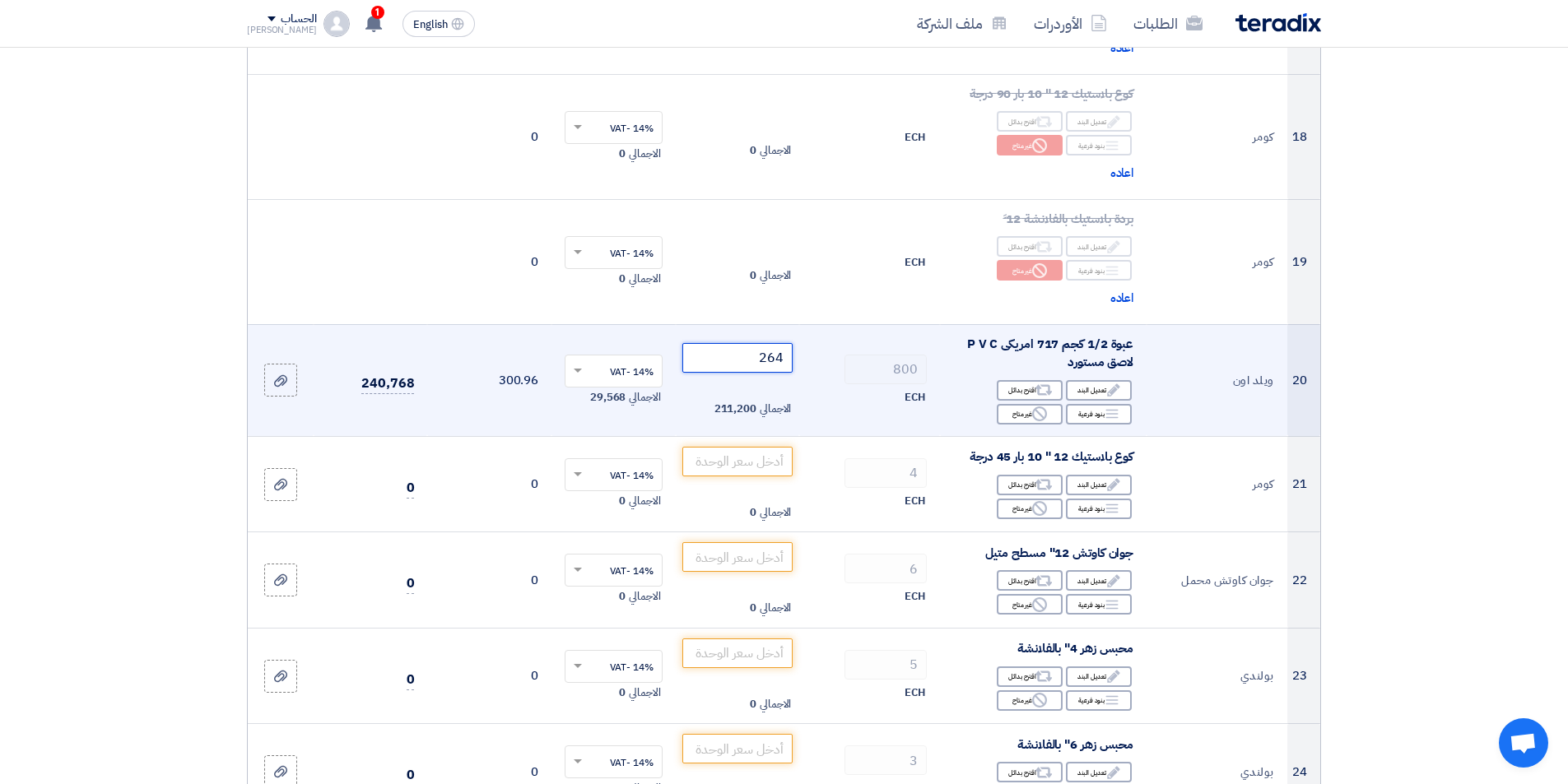
drag, startPoint x: 775, startPoint y: 354, endPoint x: 786, endPoint y: 355, distance: 11.0
click at [786, 355] on input "264" at bounding box center [738, 358] width 111 height 30
click at [753, 365] on input "264" at bounding box center [738, 358] width 111 height 30
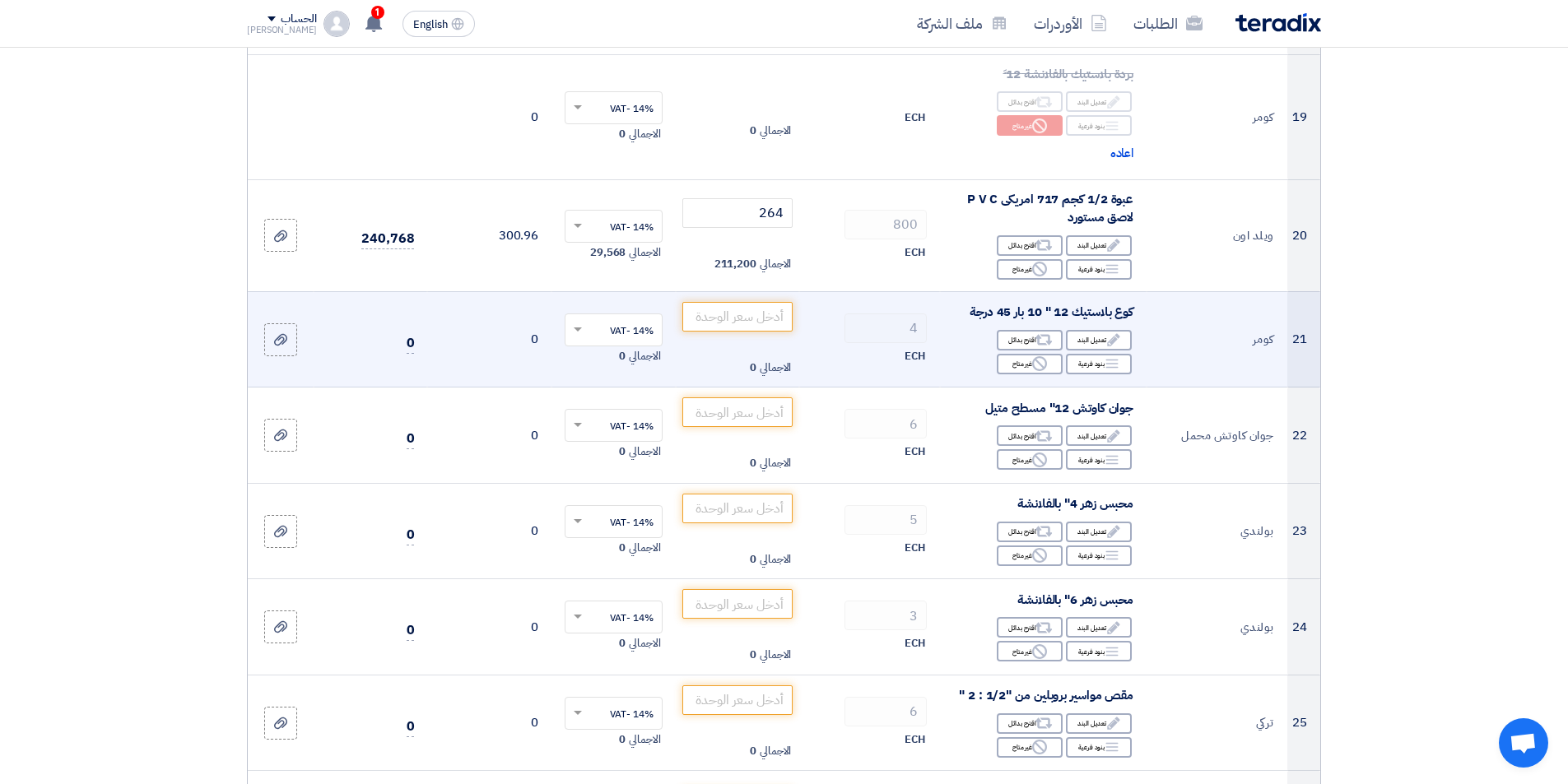
scroll to position [2468, 0]
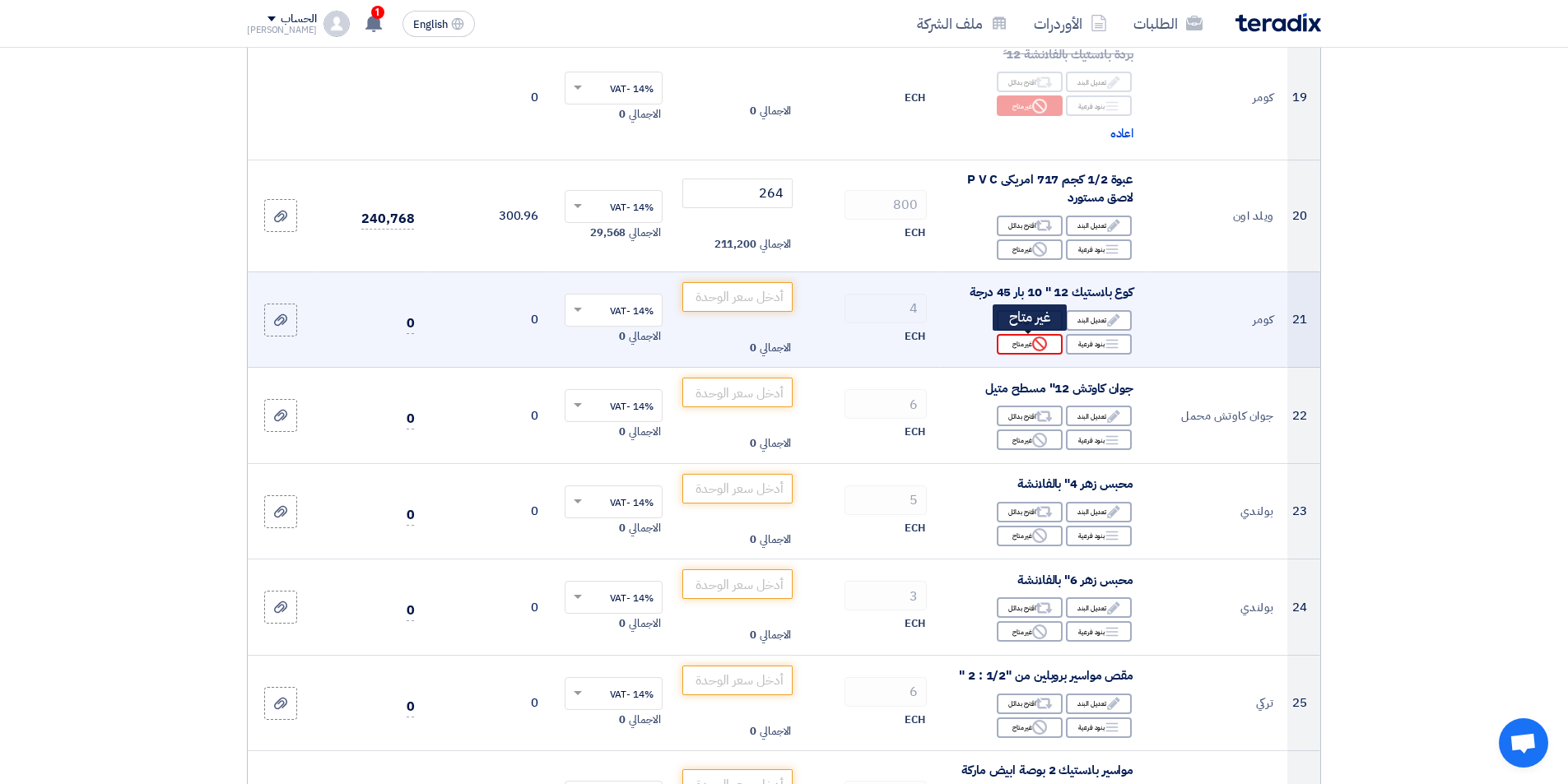
click at [1016, 347] on div "Reject غير متاح" at bounding box center [1030, 344] width 66 height 21
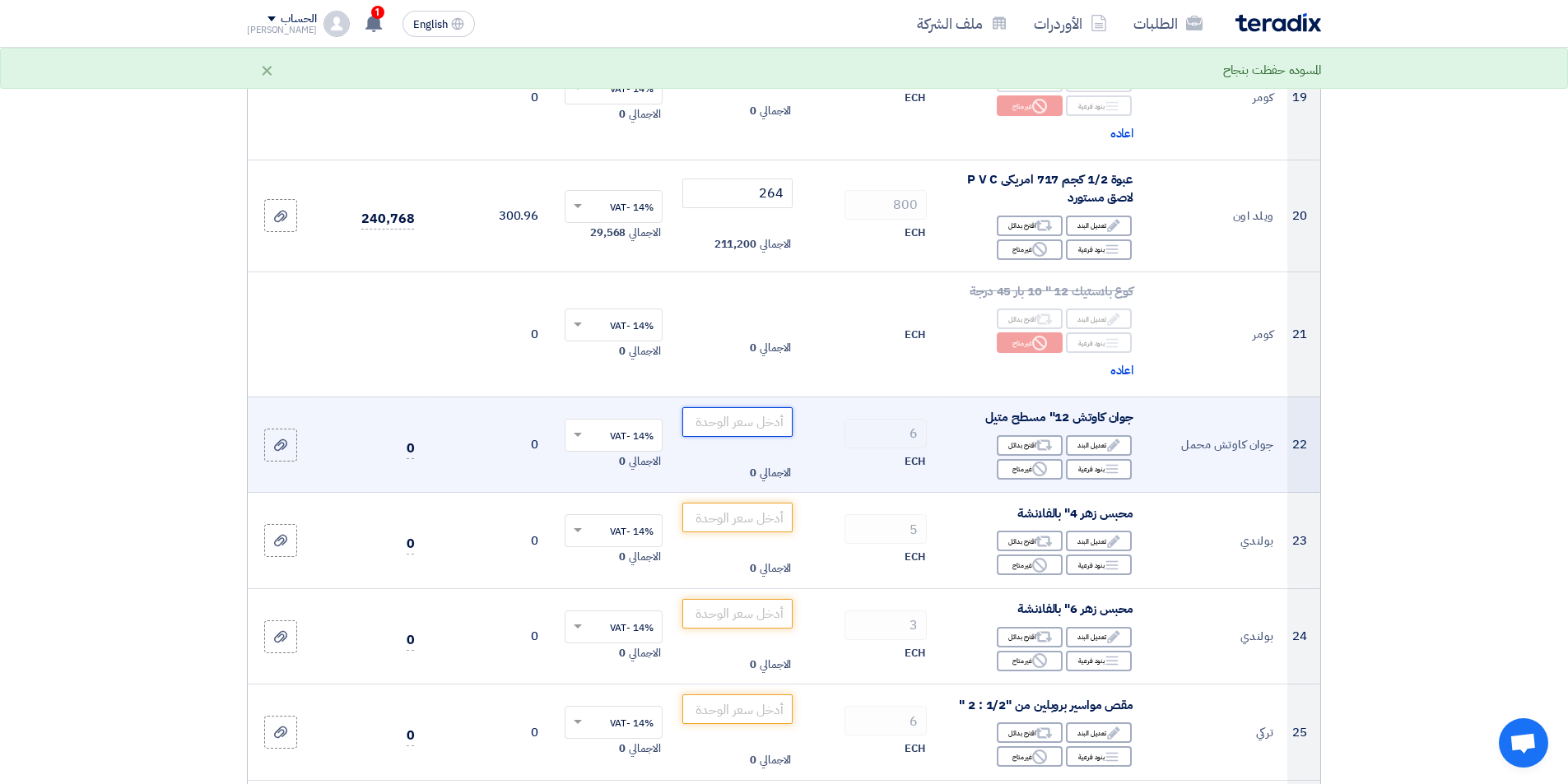
click at [768, 424] on input "number" at bounding box center [738, 422] width 111 height 30
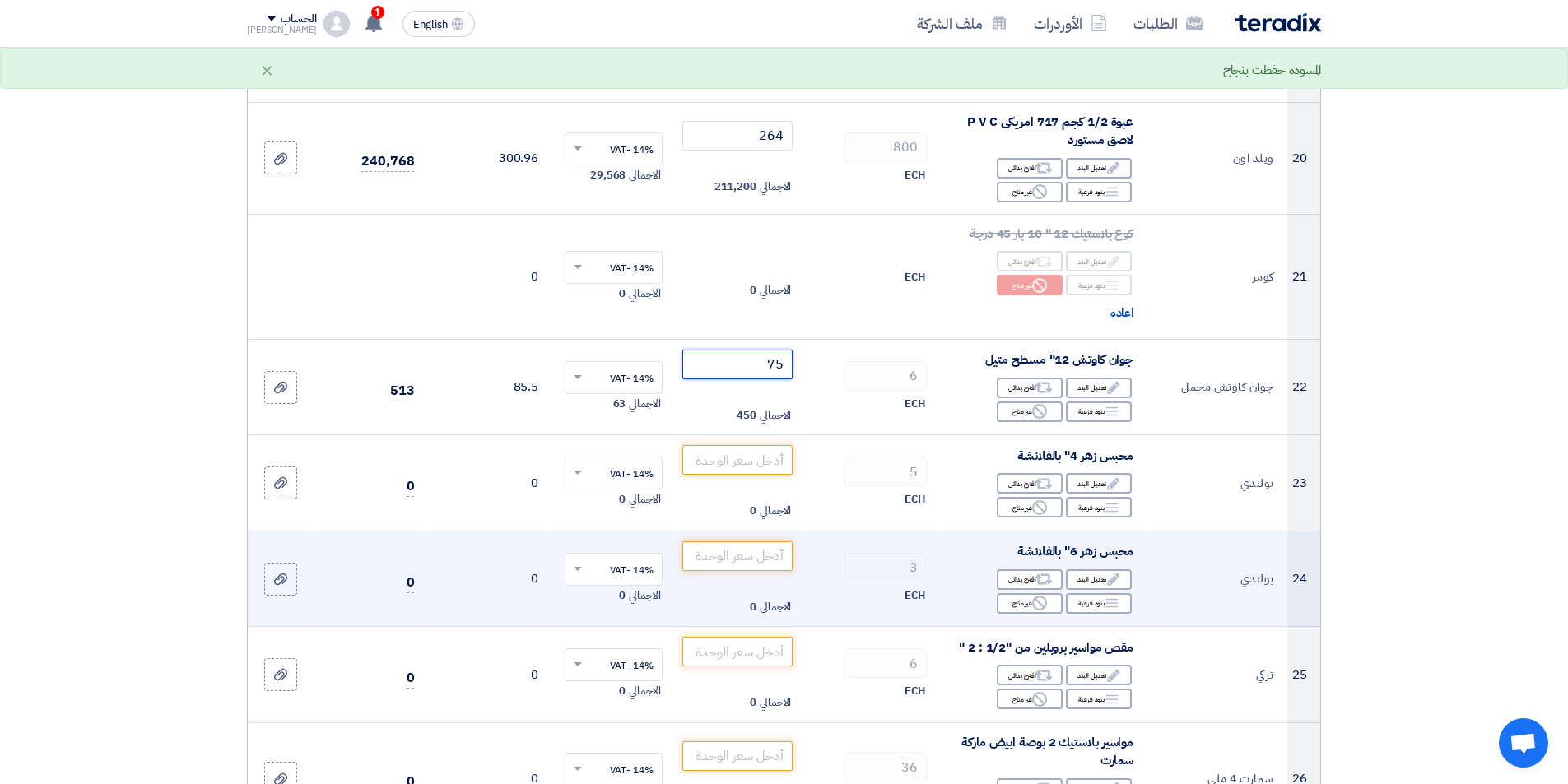
scroll to position [2550, 0]
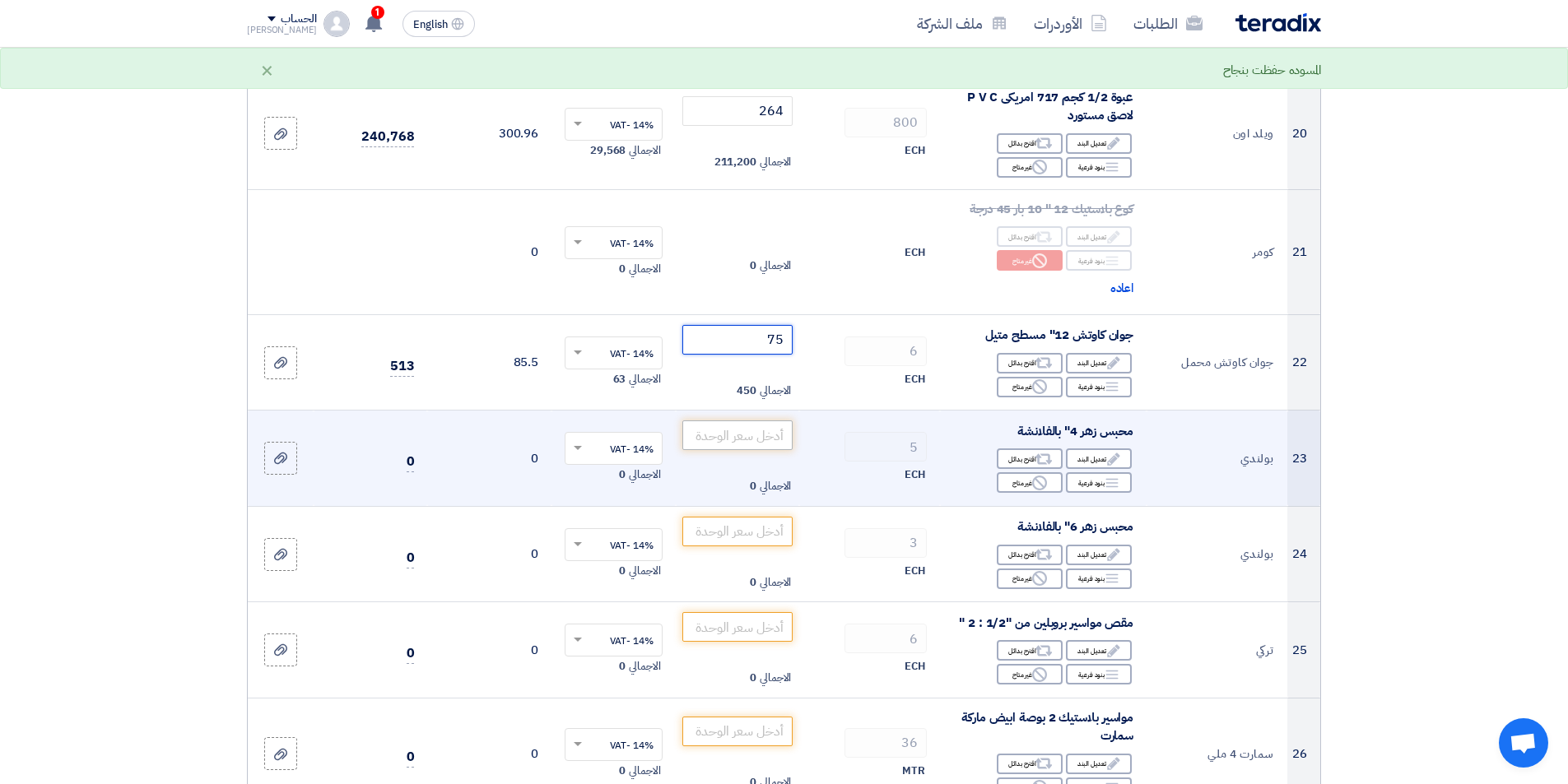
type input "75"
click at [753, 441] on input "number" at bounding box center [738, 435] width 111 height 30
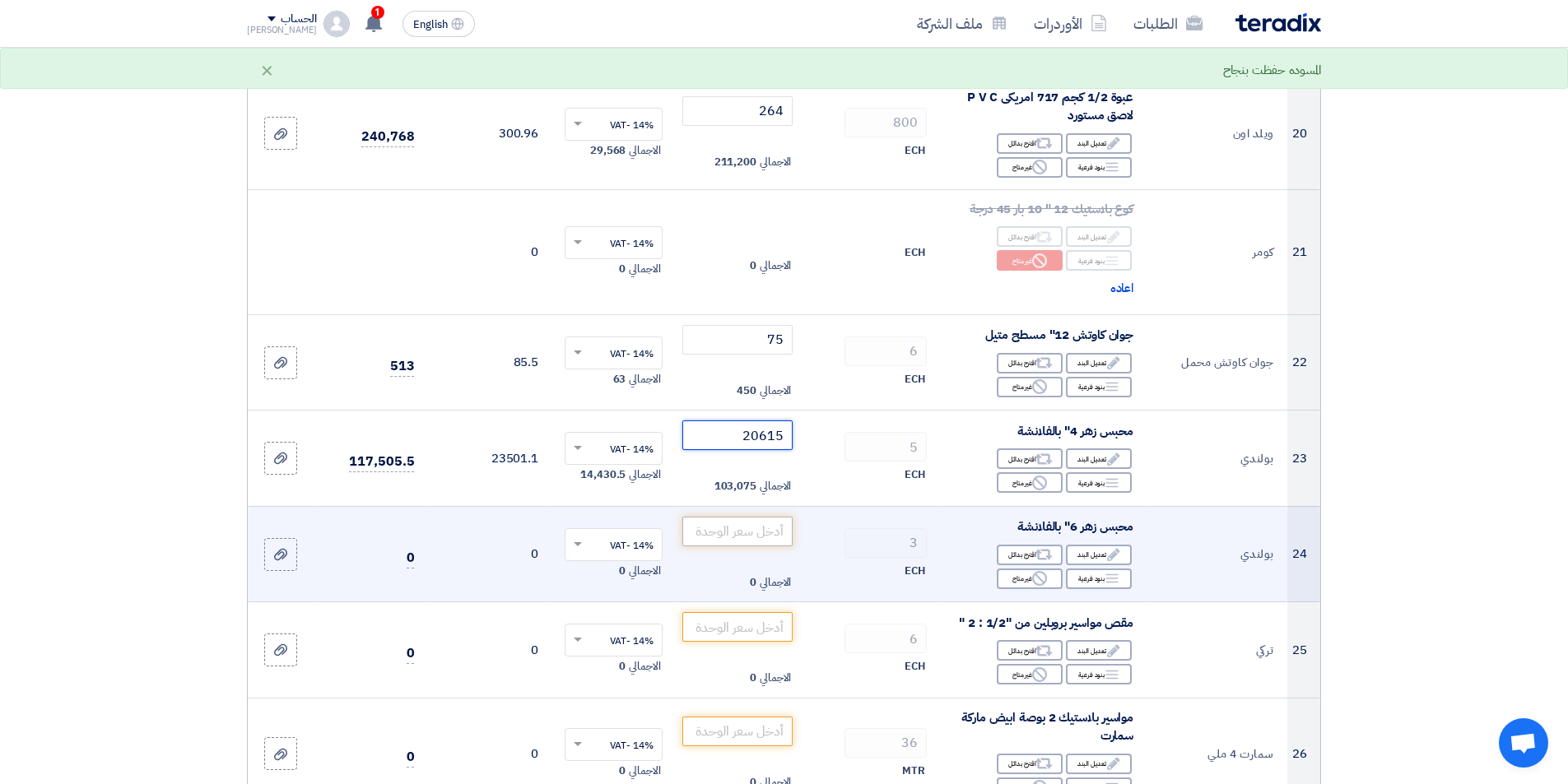
type input "20615"
click at [767, 537] on input "number" at bounding box center [738, 531] width 111 height 30
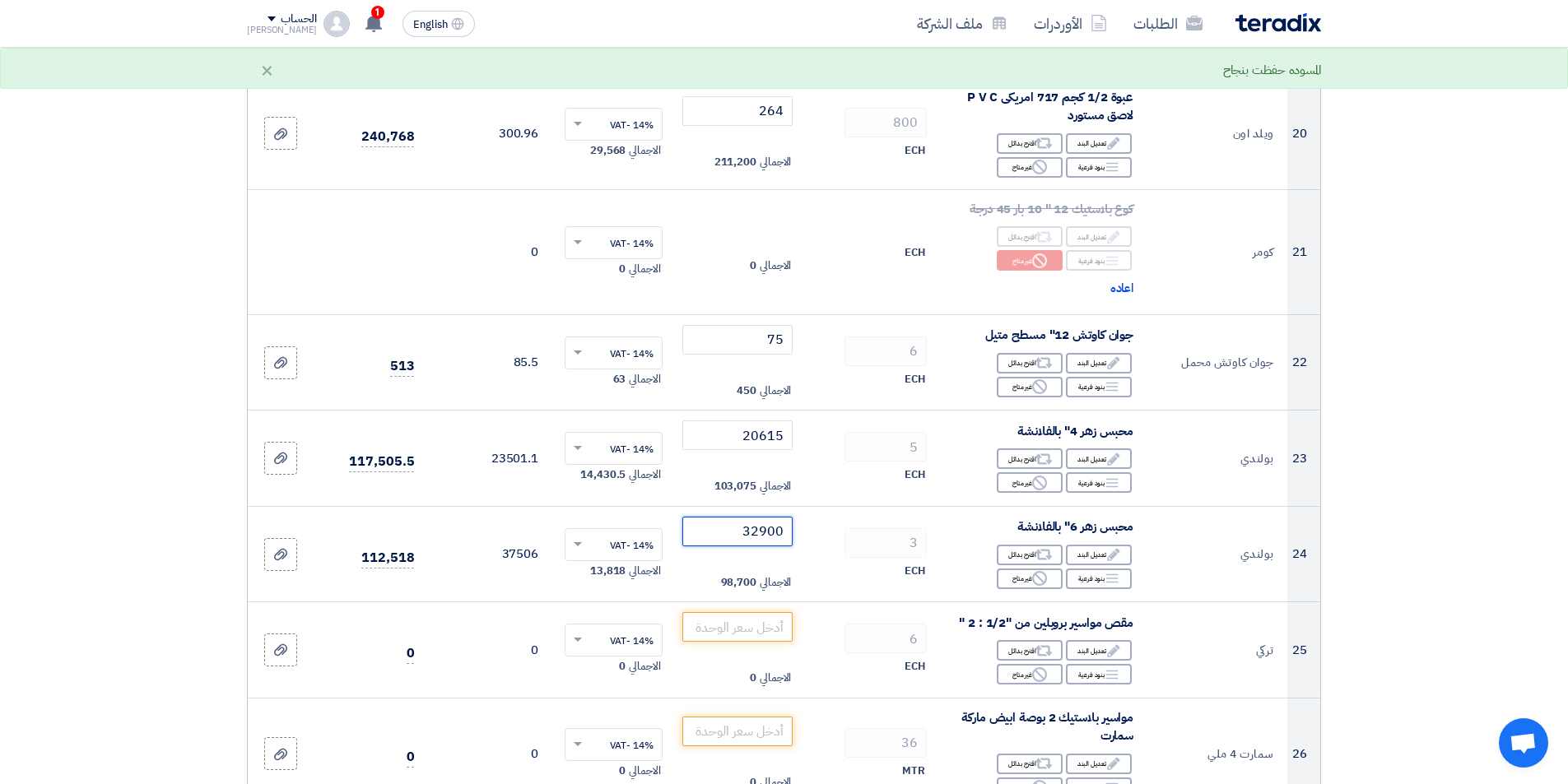
type input "32900"
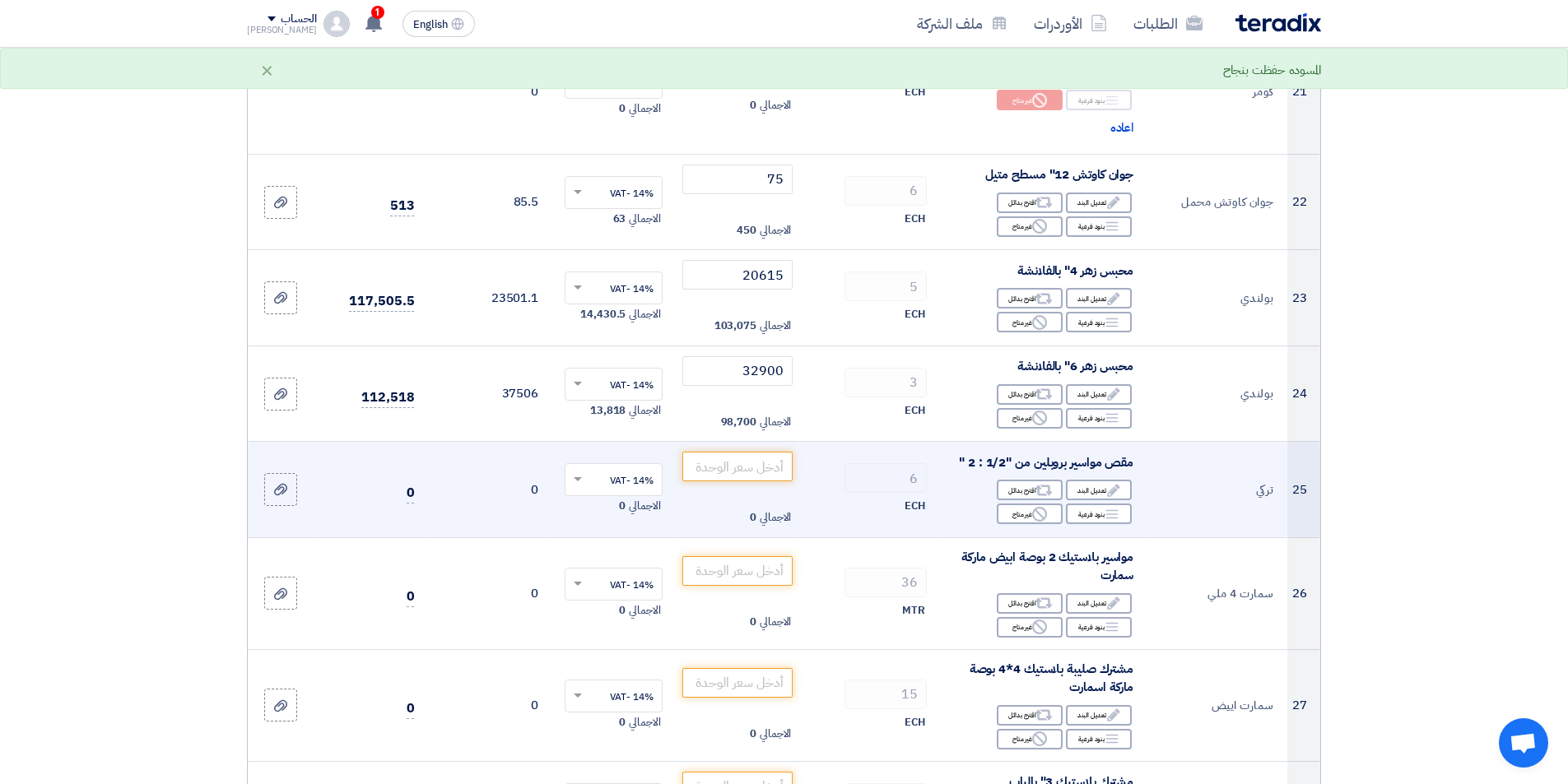
scroll to position [2715, 0]
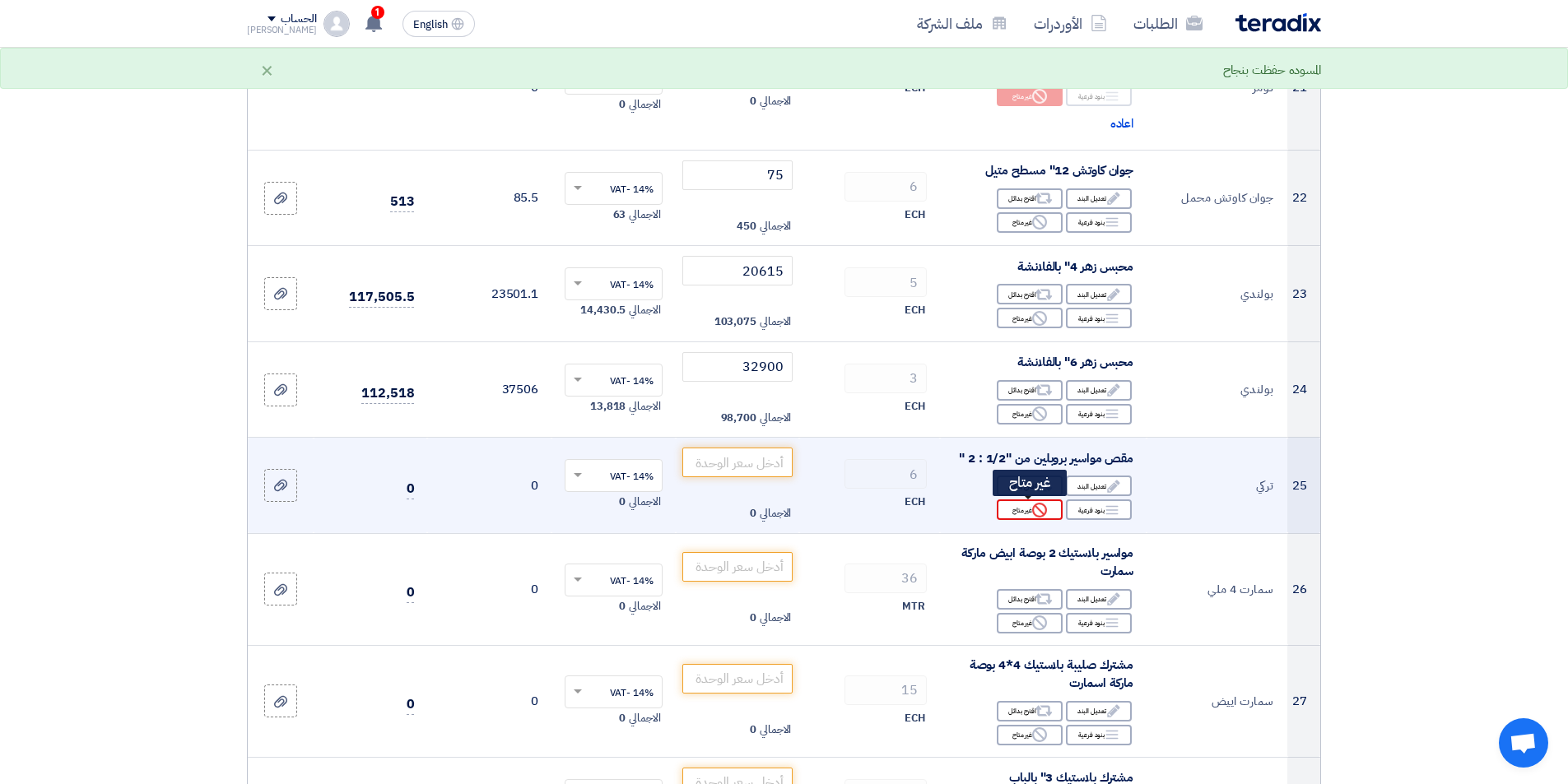
click at [1013, 513] on div "Reject غير متاح" at bounding box center [1030, 509] width 66 height 21
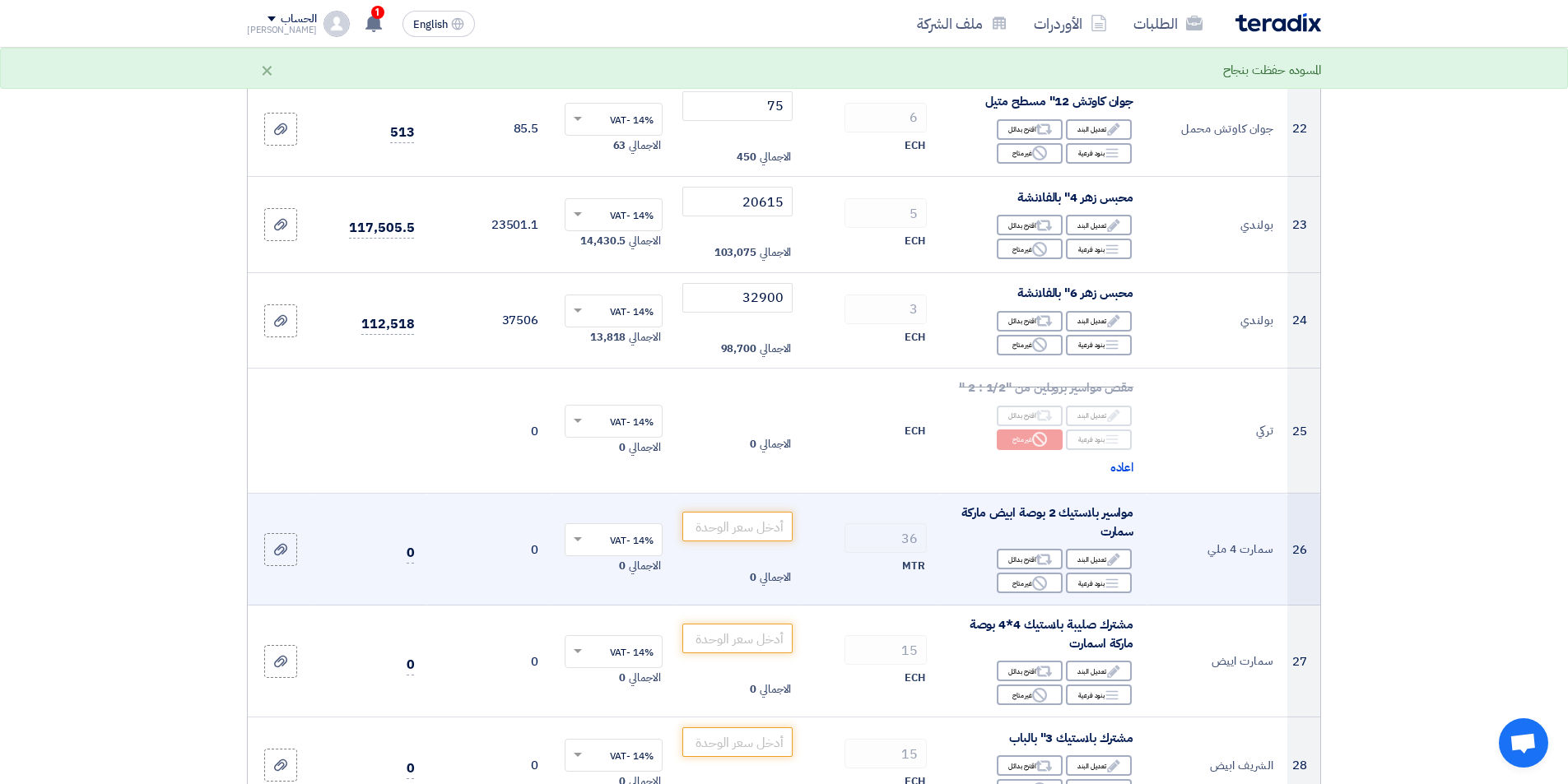
scroll to position [2879, 0]
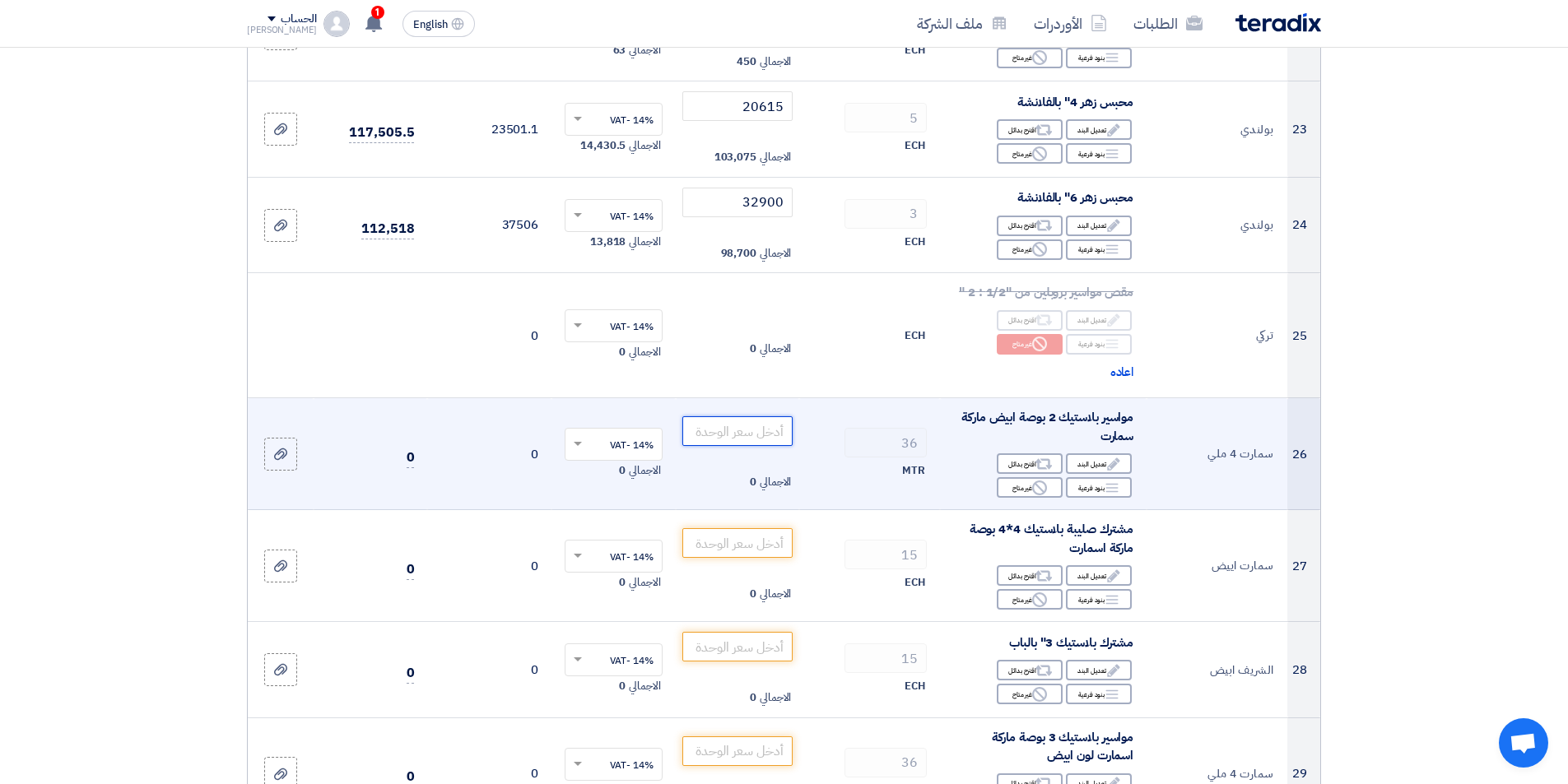
click at [761, 430] on input "number" at bounding box center [738, 431] width 111 height 30
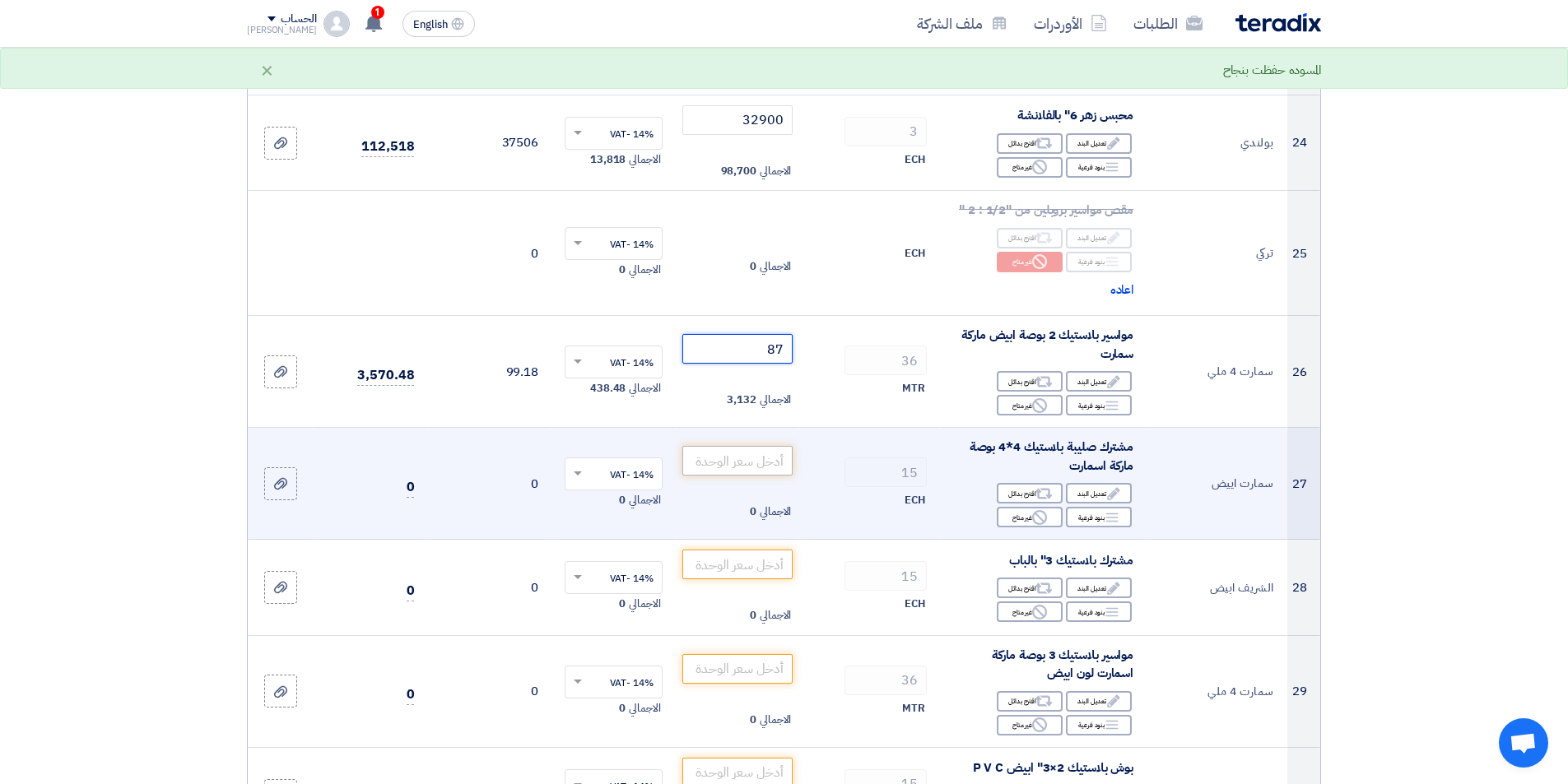
type input "87"
click at [747, 467] on input "number" at bounding box center [738, 461] width 111 height 30
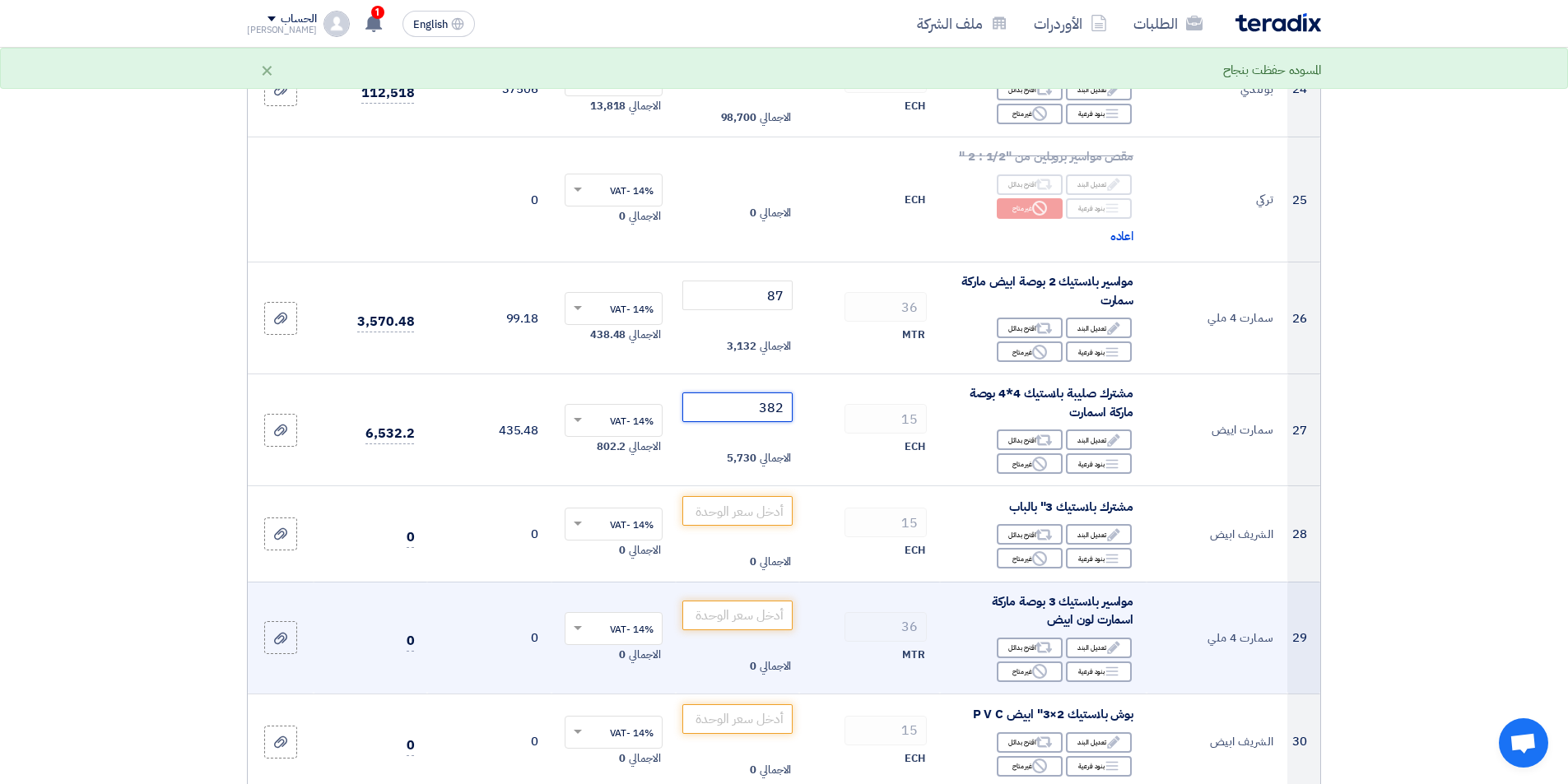
scroll to position [3043, 0]
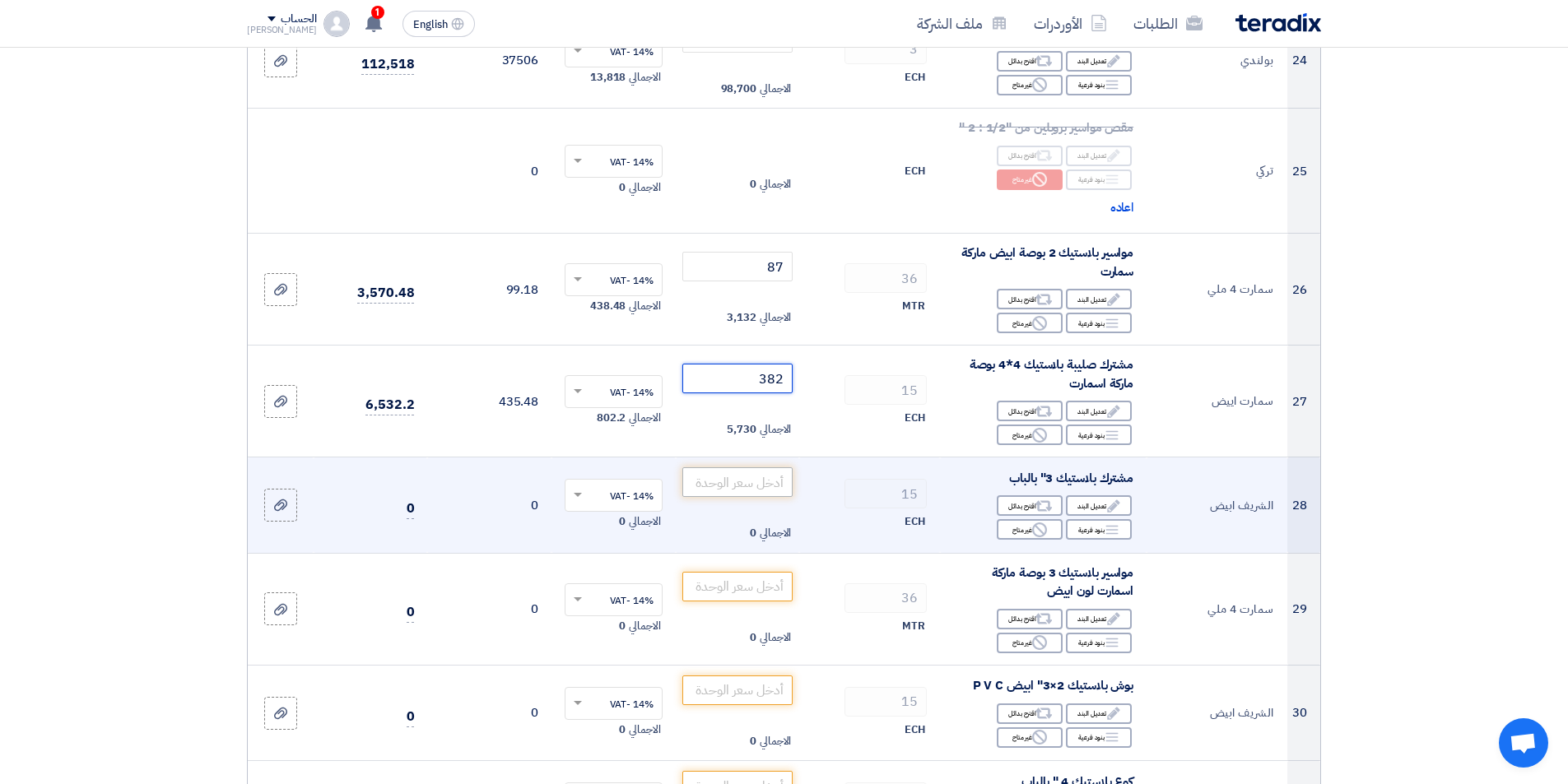
type input "382"
click at [757, 479] on input "number" at bounding box center [738, 482] width 111 height 30
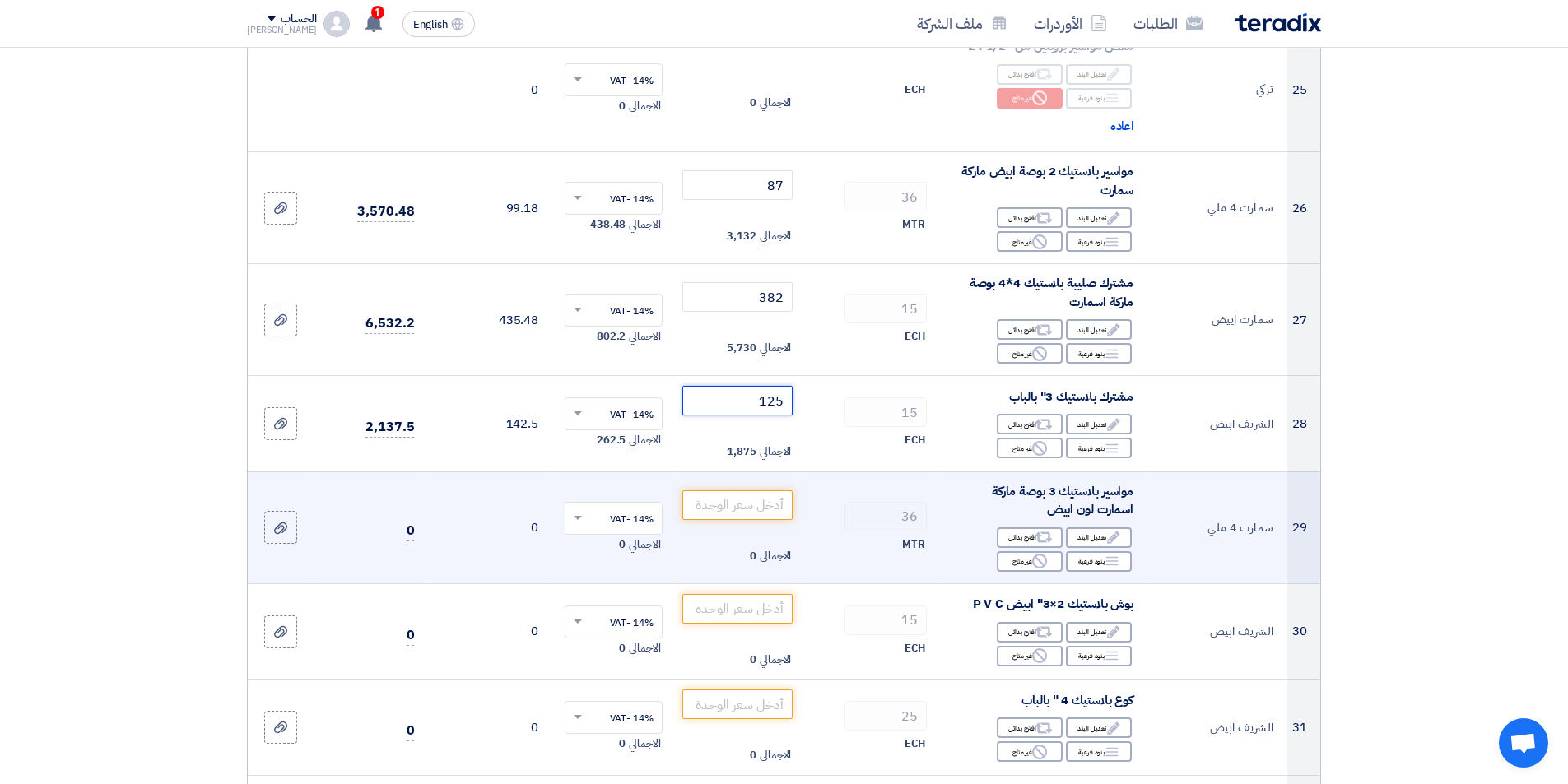
scroll to position [3126, 0]
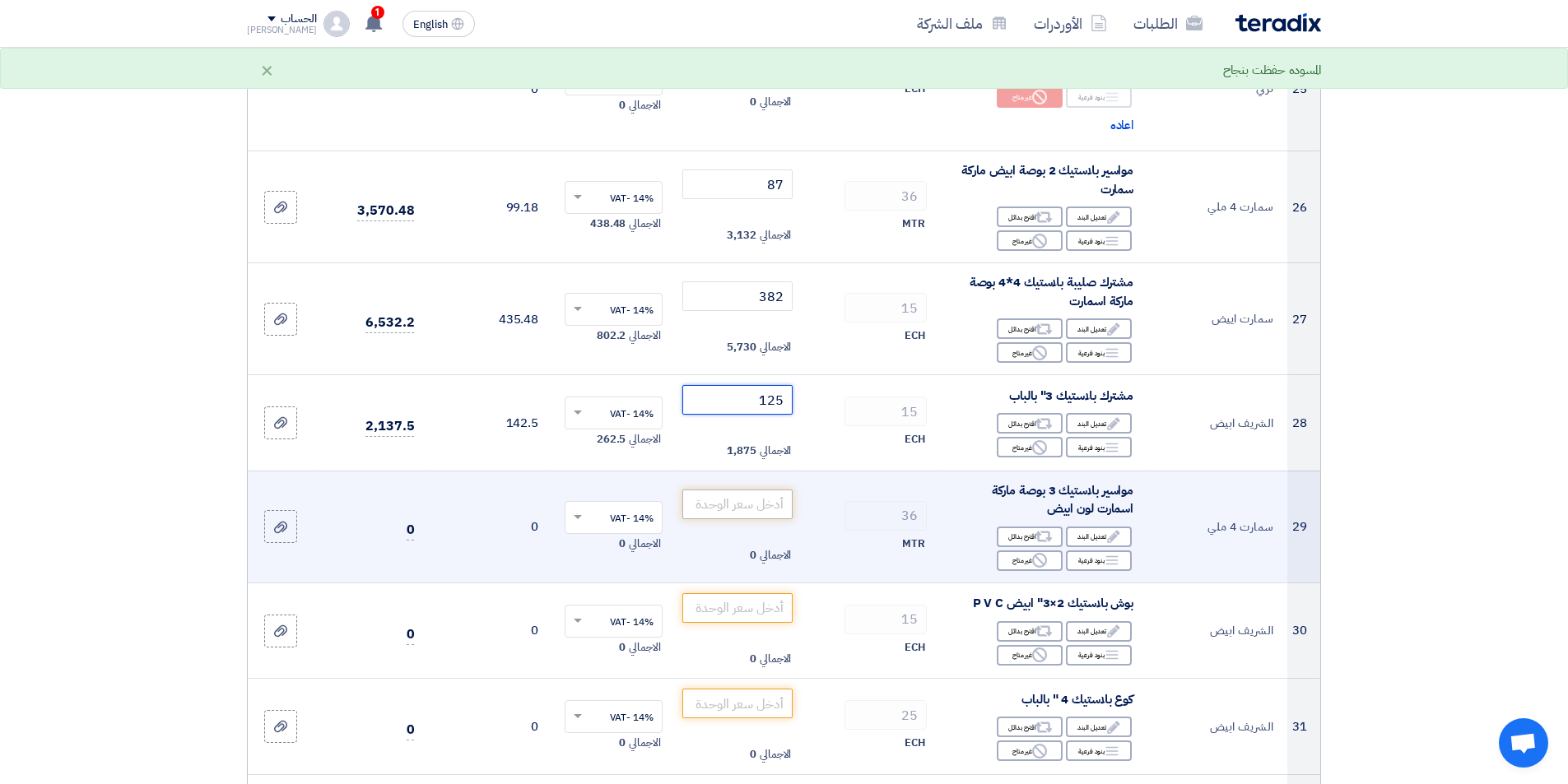
type input "125"
click at [737, 503] on input "number" at bounding box center [738, 504] width 111 height 30
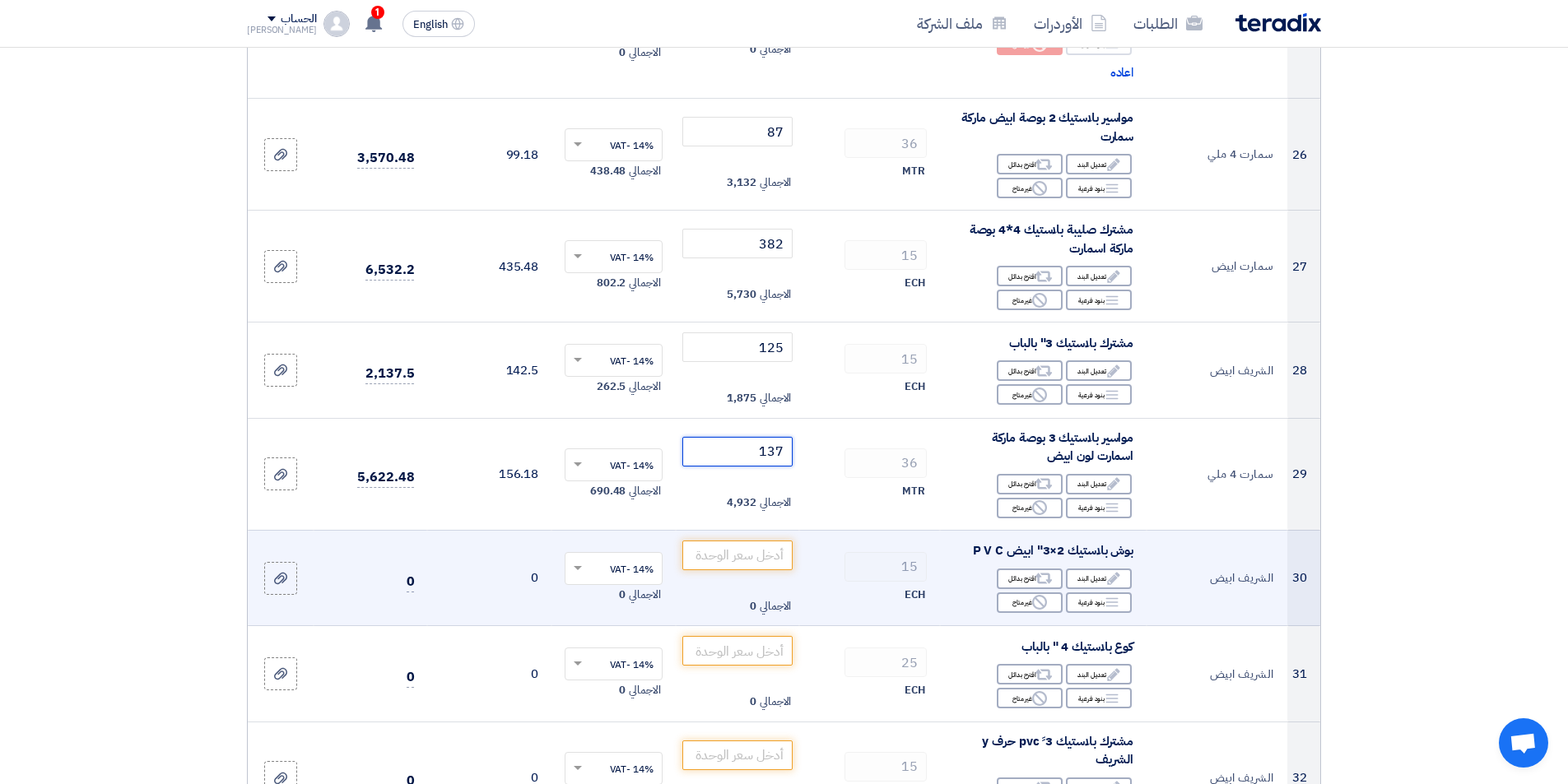
scroll to position [3208, 0]
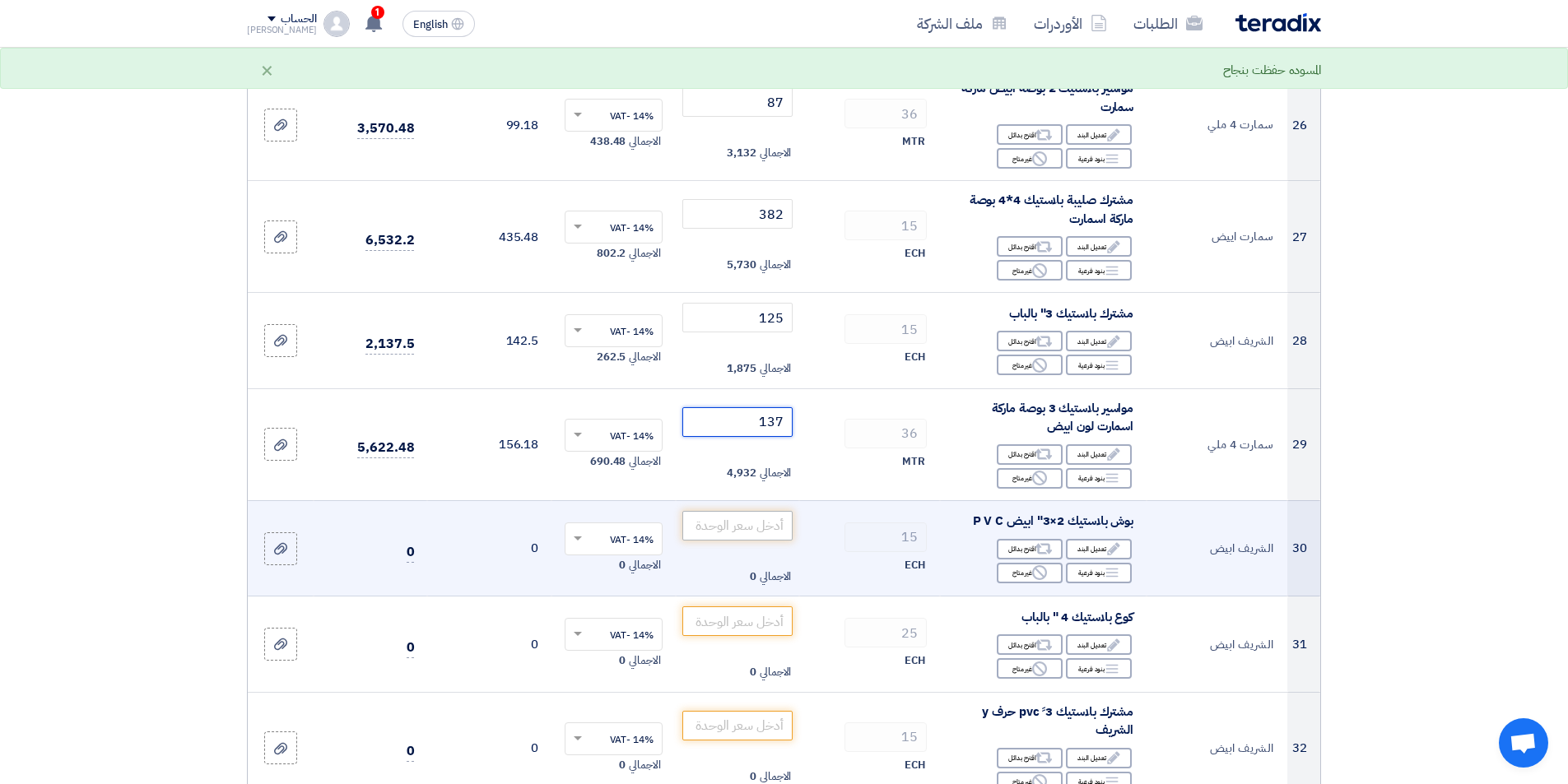
type input "137"
click at [757, 528] on input "number" at bounding box center [738, 526] width 111 height 30
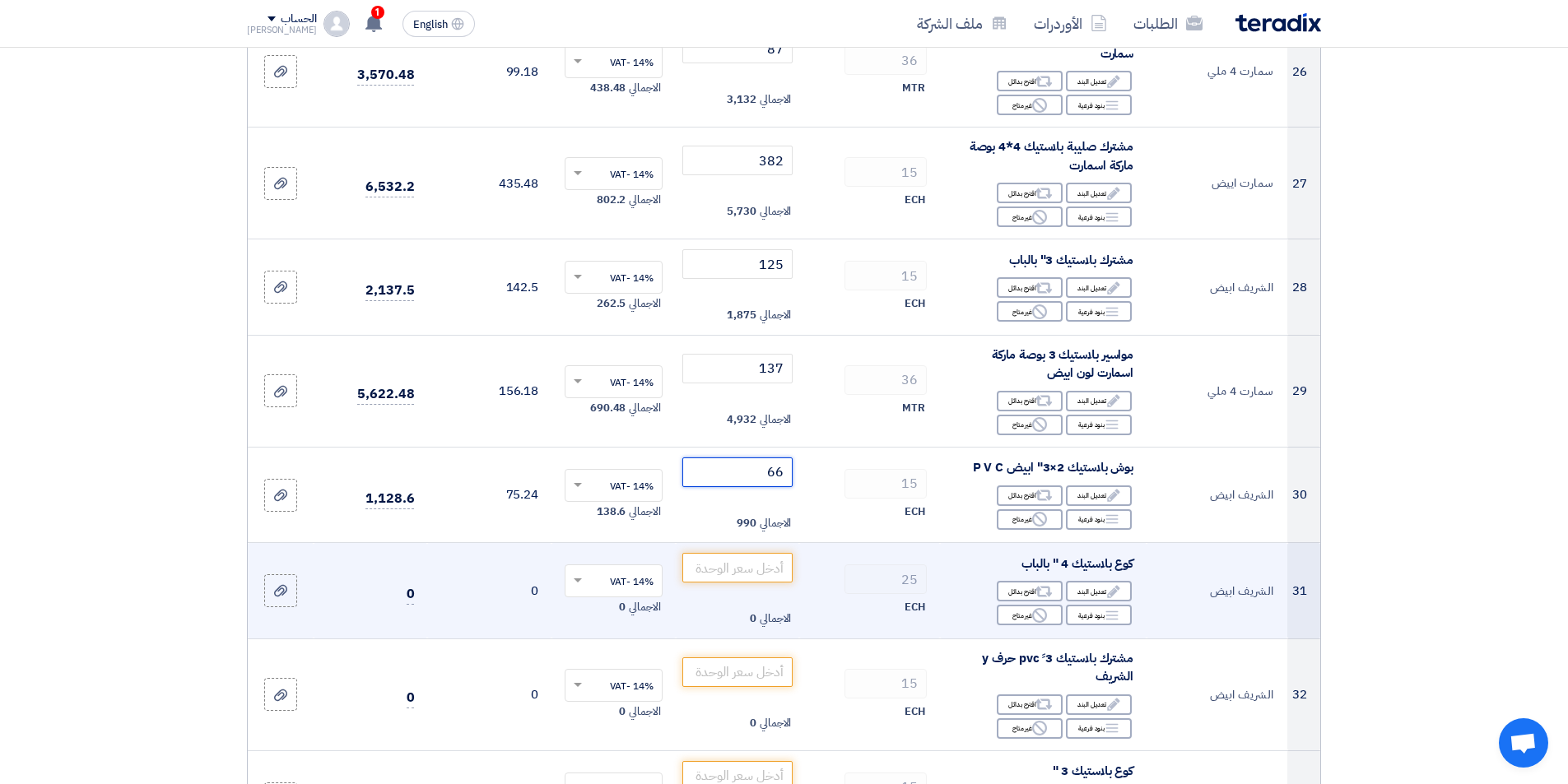
scroll to position [3290, 0]
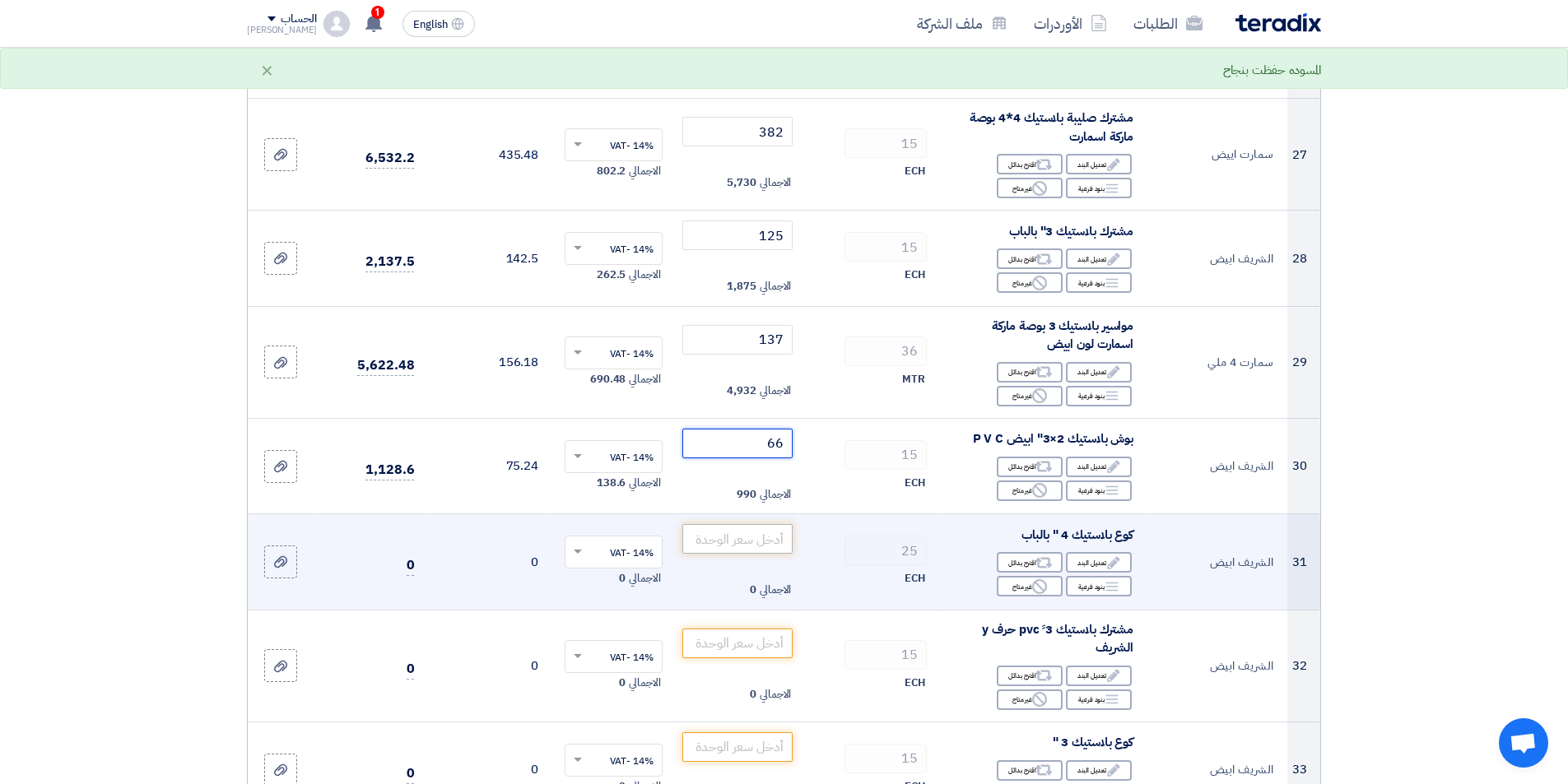
type input "66"
click at [760, 530] on input "number" at bounding box center [738, 539] width 111 height 30
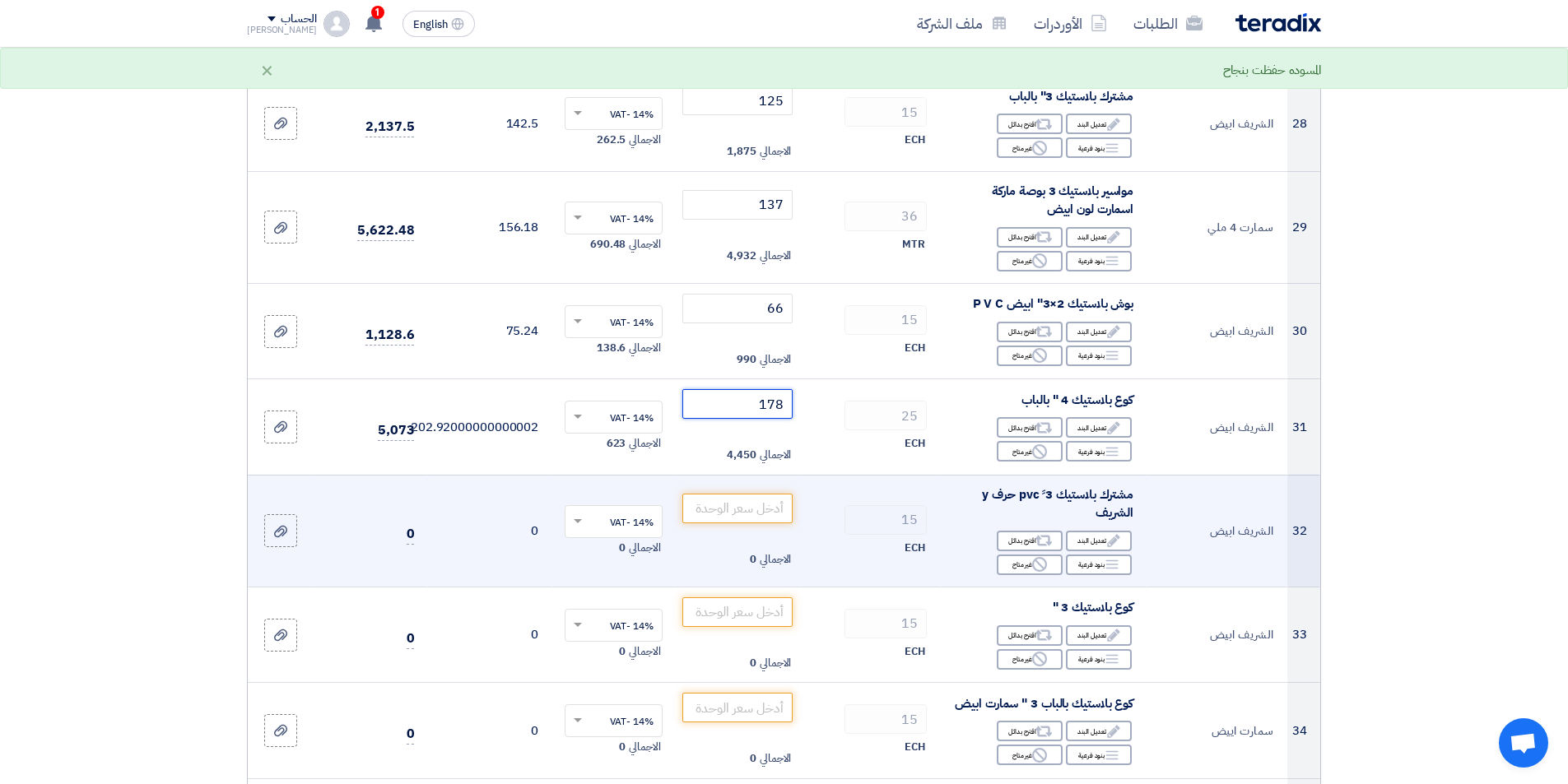
scroll to position [3454, 0]
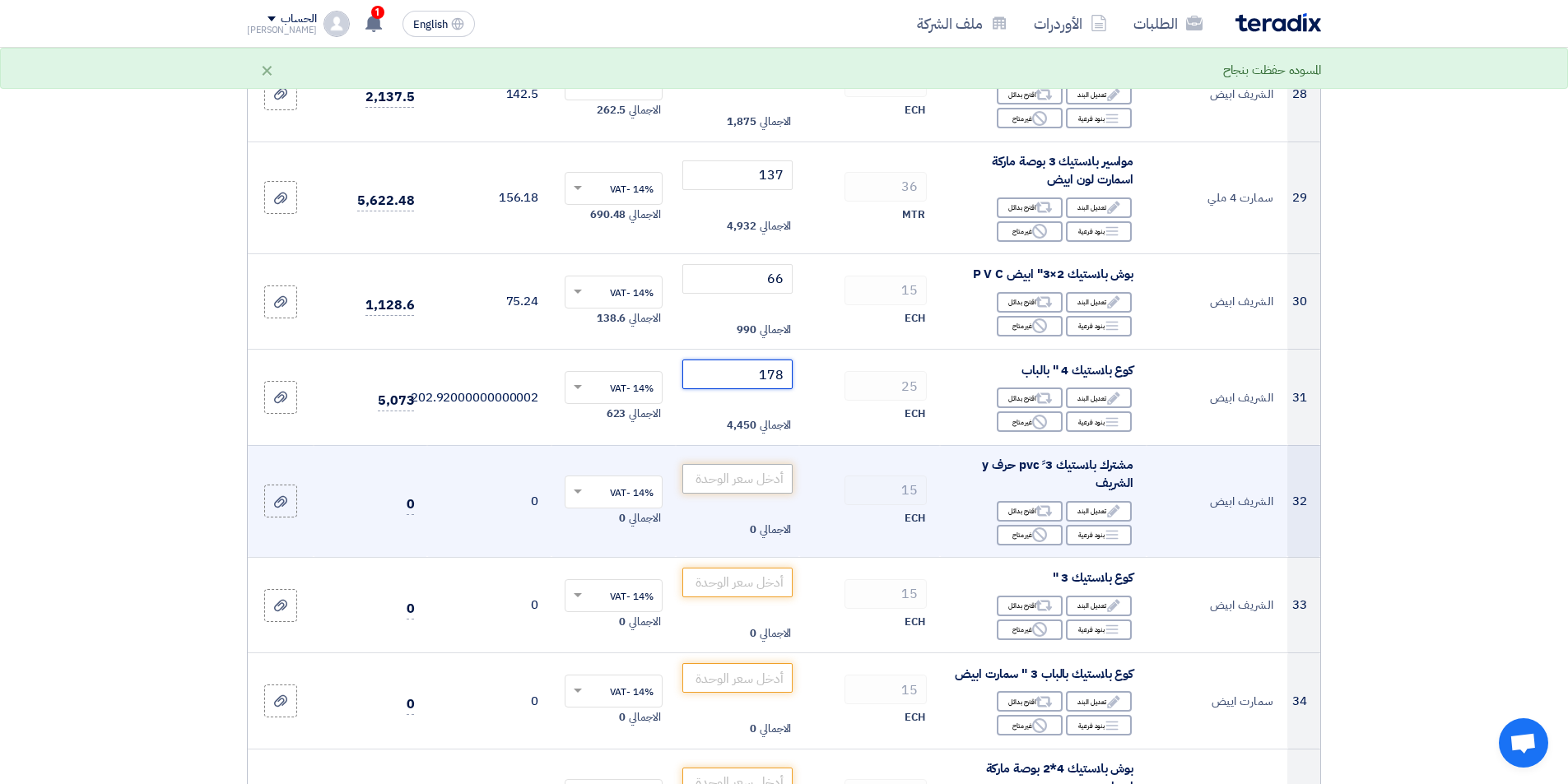
type input "178"
click at [753, 482] on input "number" at bounding box center [738, 479] width 111 height 30
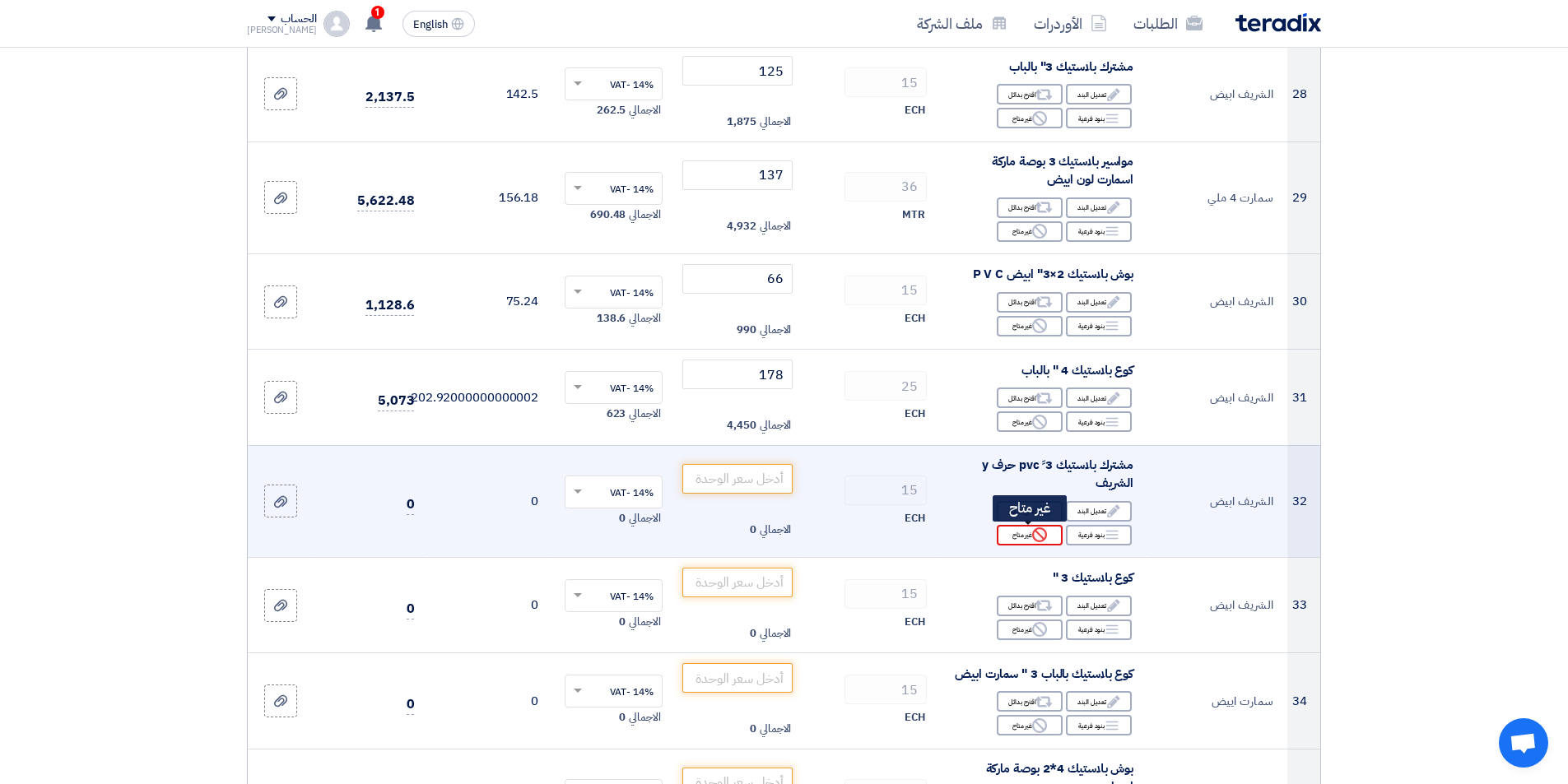
click at [1025, 532] on div "Reject غير متاح" at bounding box center [1030, 535] width 66 height 21
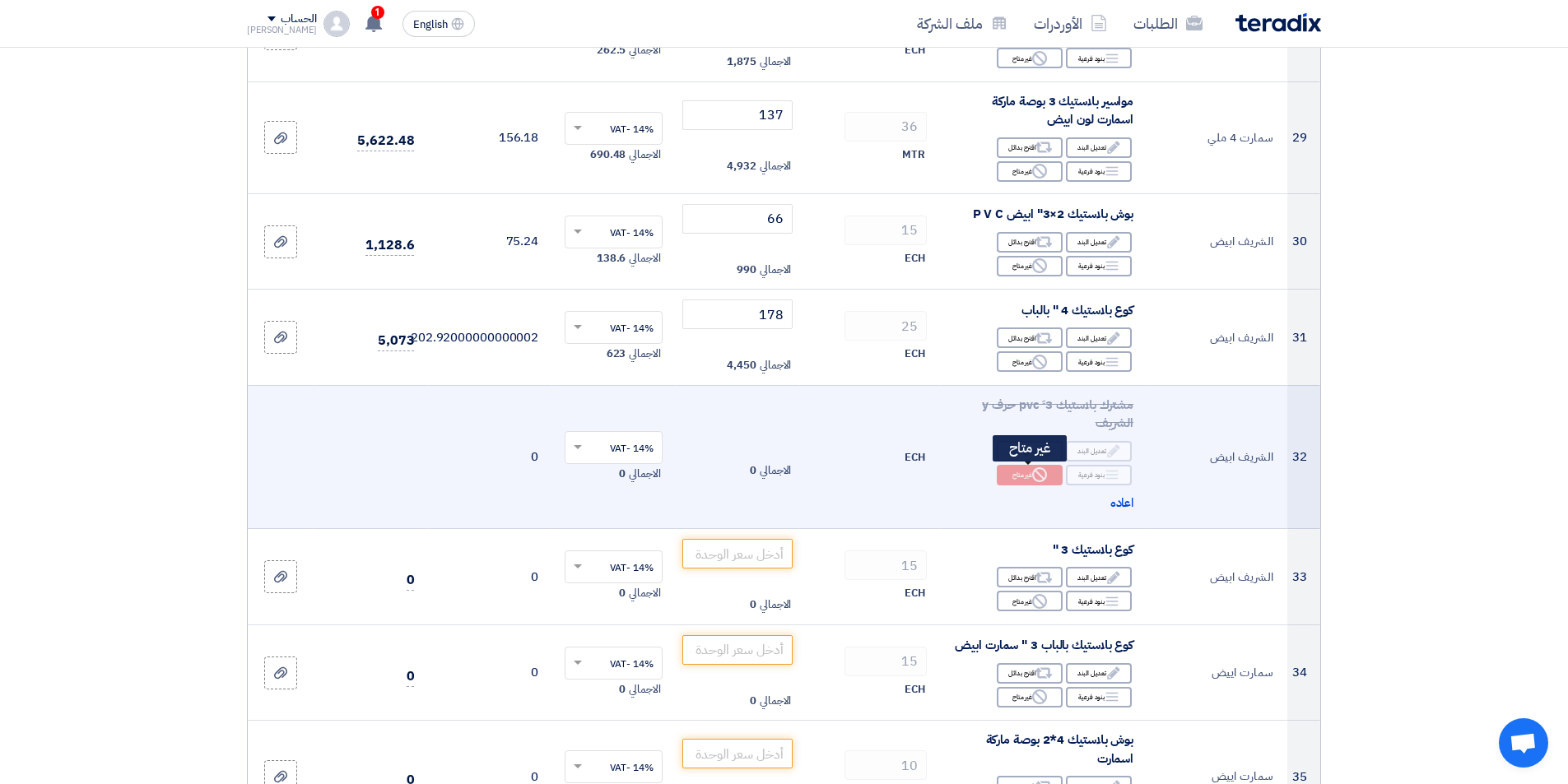
scroll to position [3619, 0]
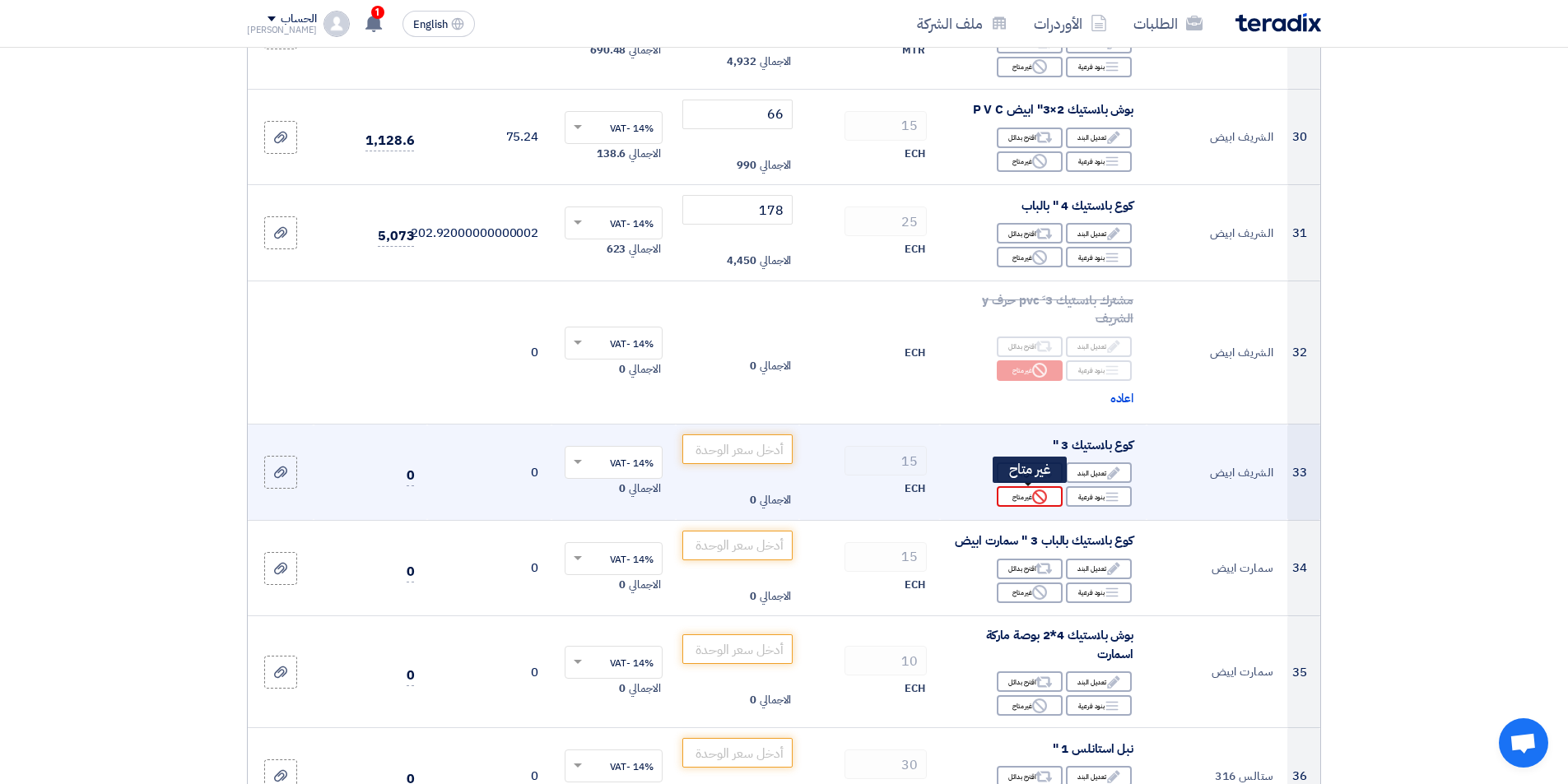
click at [1030, 497] on div "Reject غير متاح" at bounding box center [1030, 496] width 66 height 21
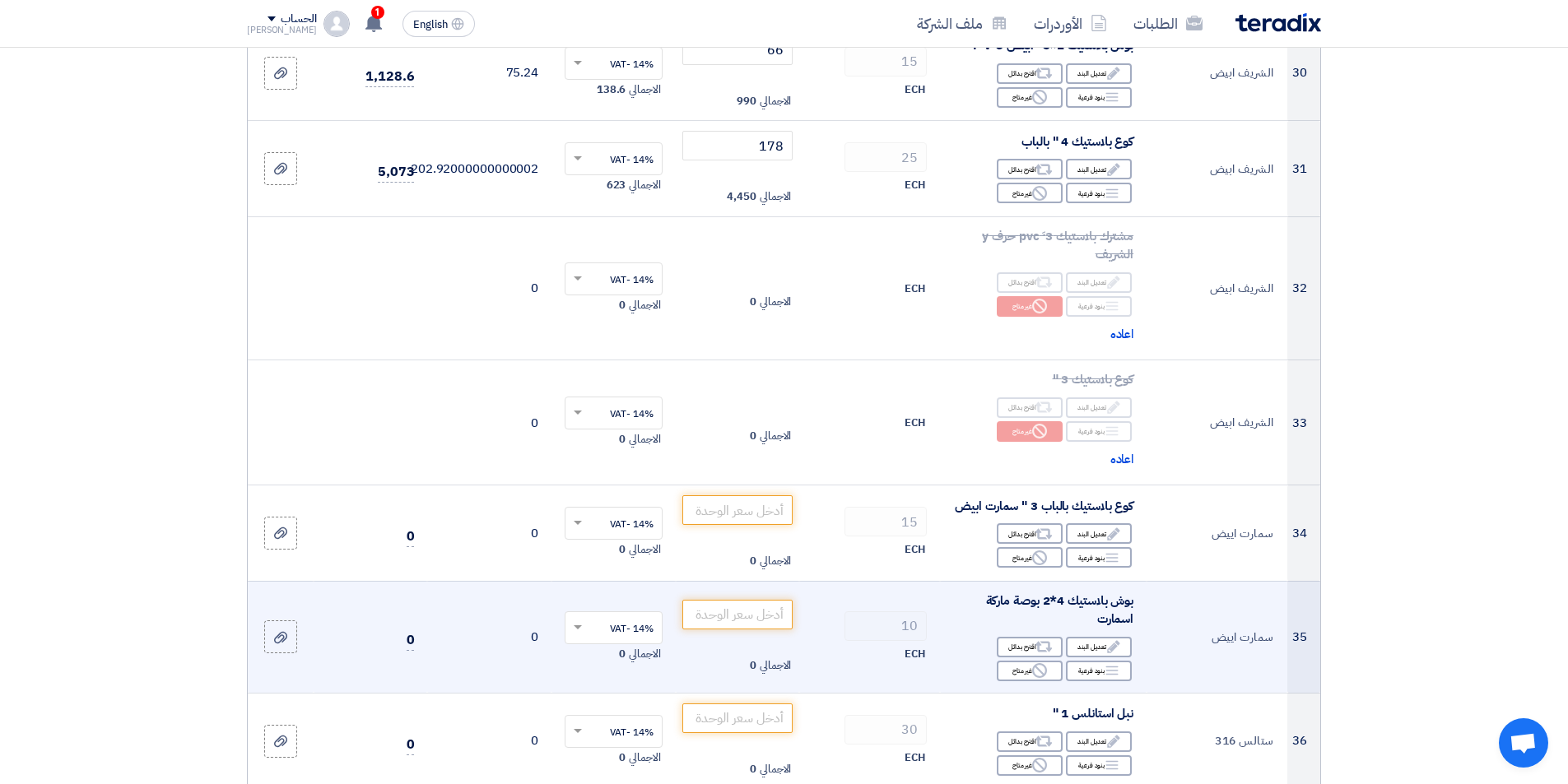
scroll to position [3784, 0]
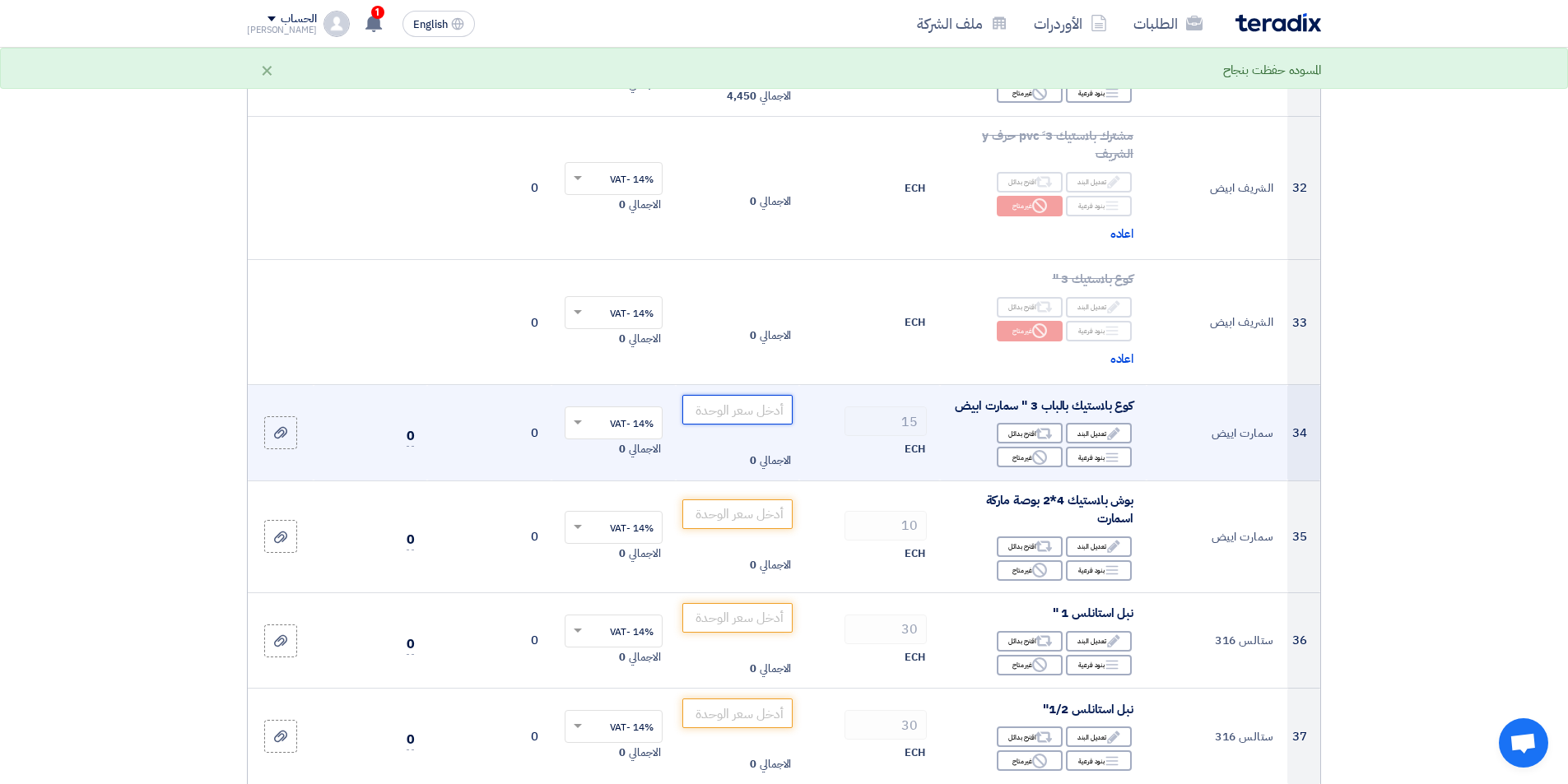
click at [762, 421] on input "number" at bounding box center [738, 409] width 111 height 30
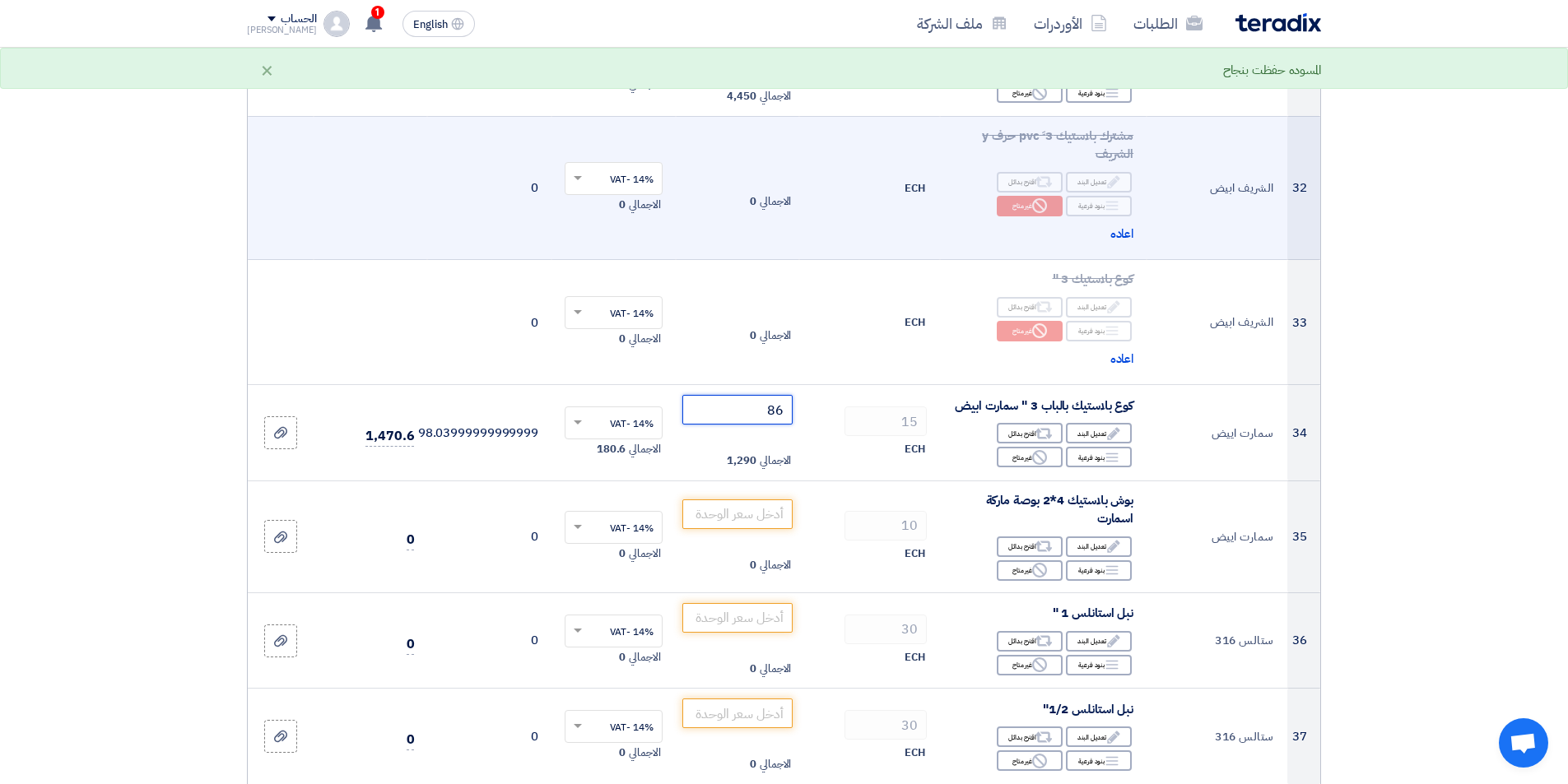
type input "8"
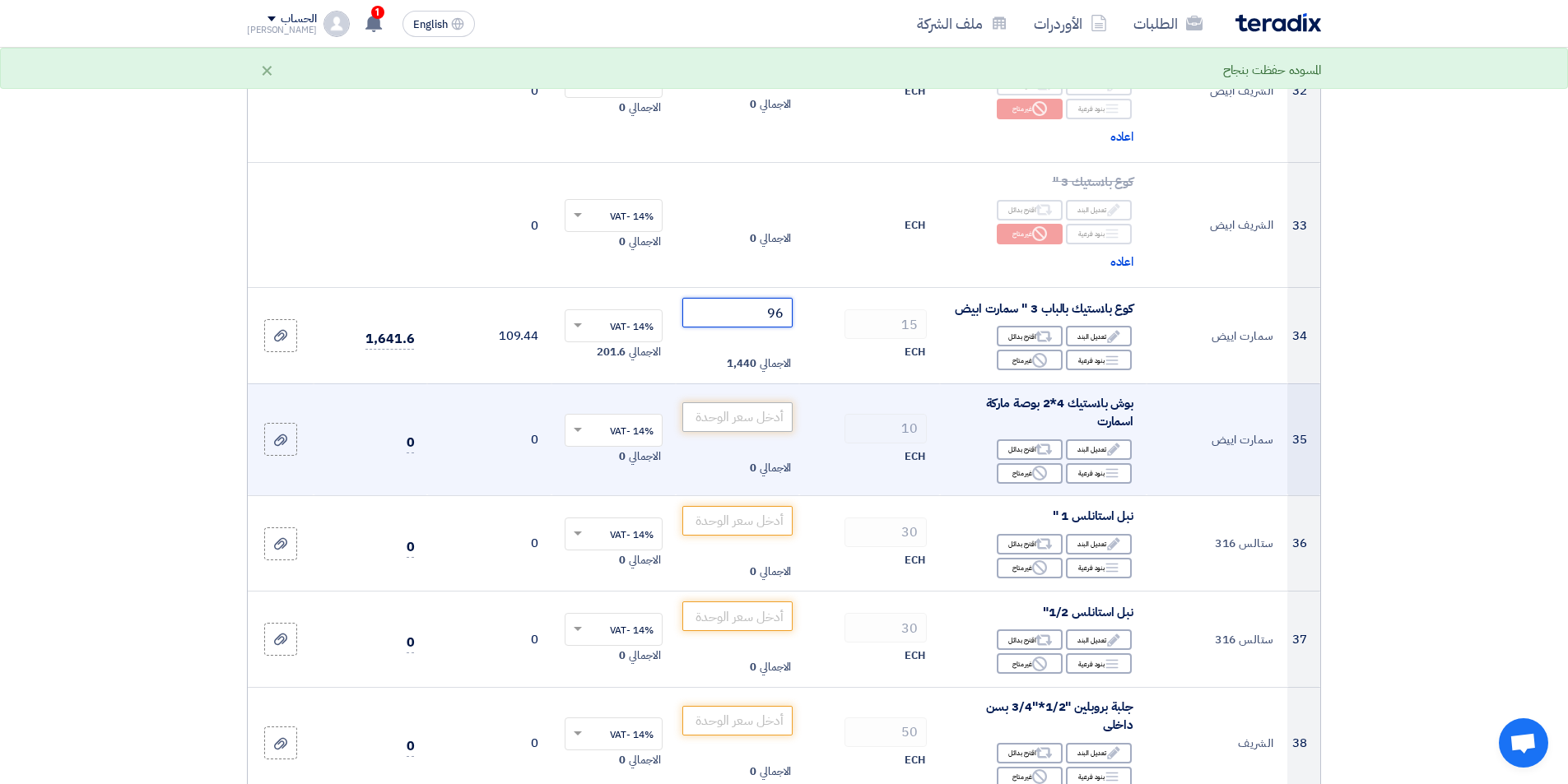
scroll to position [3949, 0]
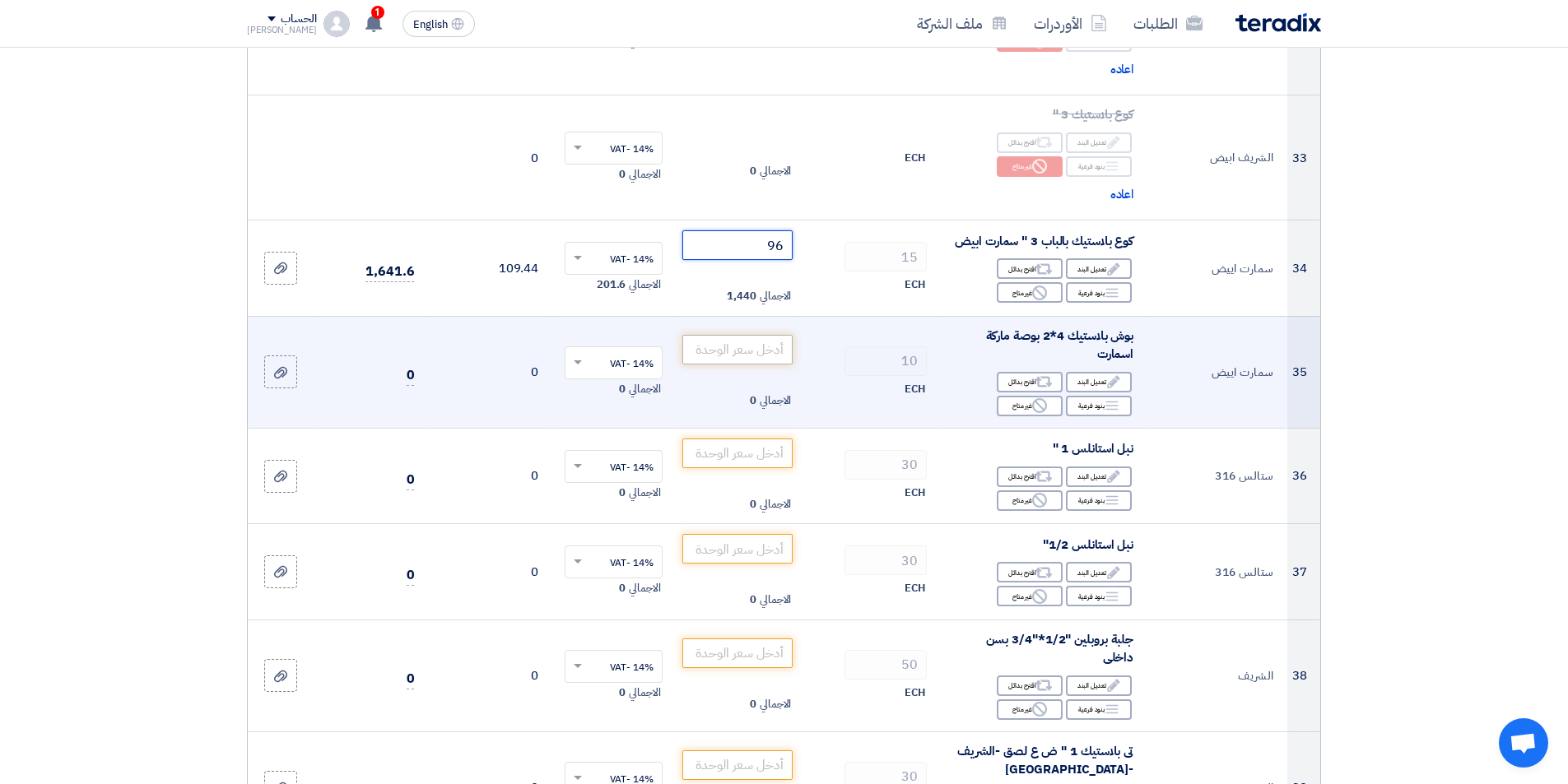
type input "96"
click at [722, 365] on input "number" at bounding box center [738, 350] width 111 height 30
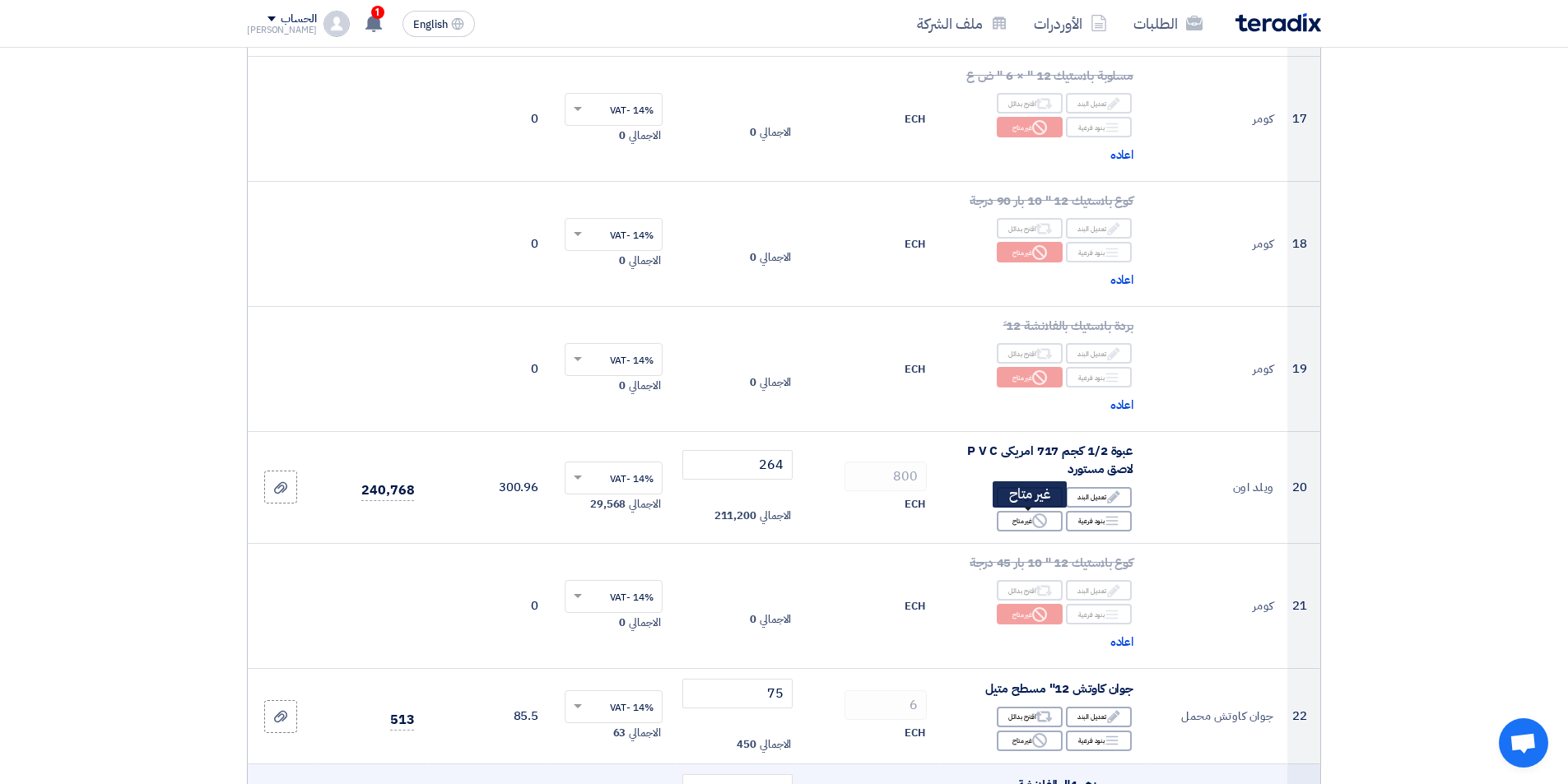
scroll to position [2221, 0]
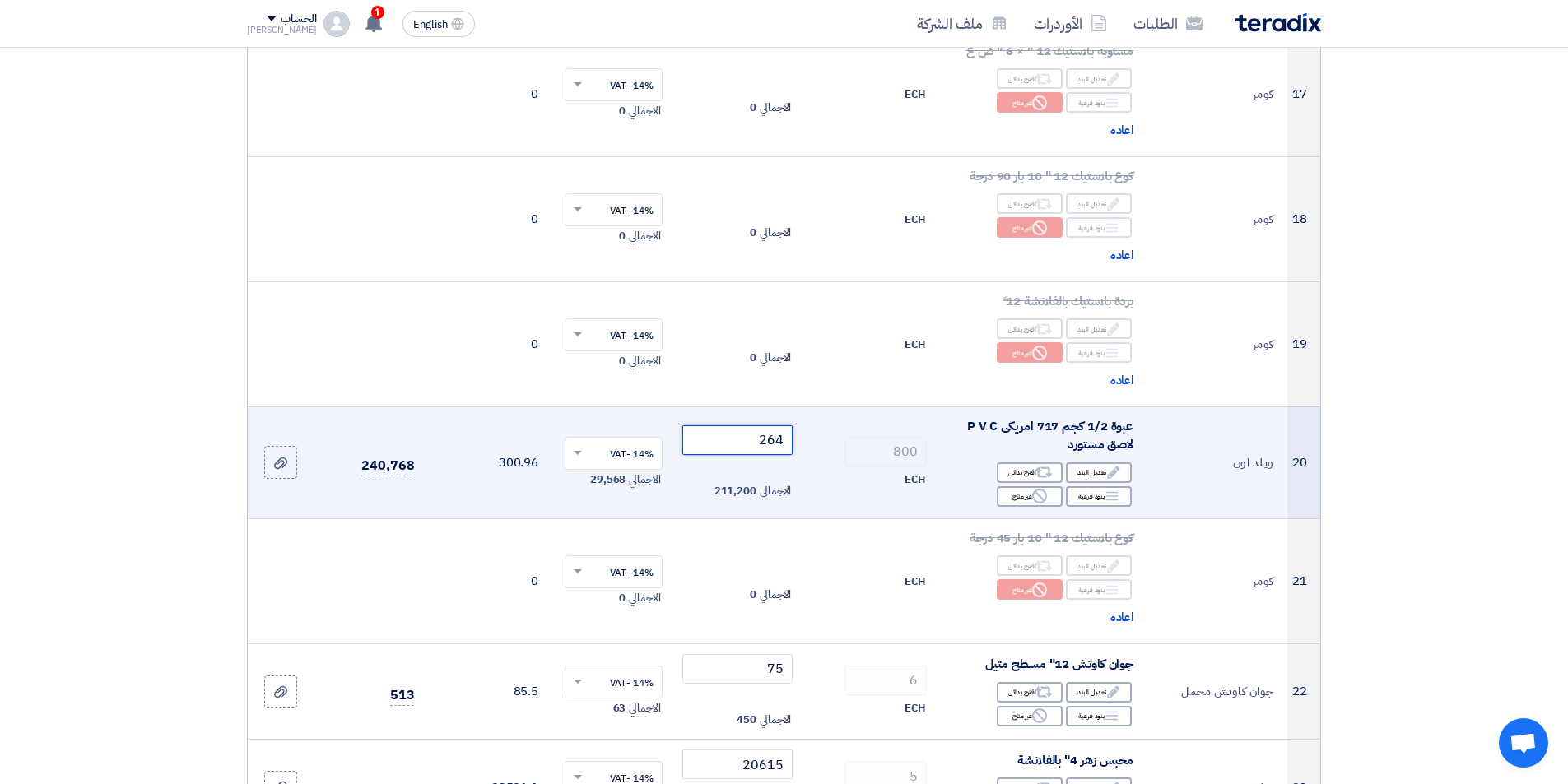
drag, startPoint x: 747, startPoint y: 441, endPoint x: 796, endPoint y: 434, distance: 49.5
click at [796, 434] on td "264 الاجمالي 211,200" at bounding box center [738, 462] width 125 height 112
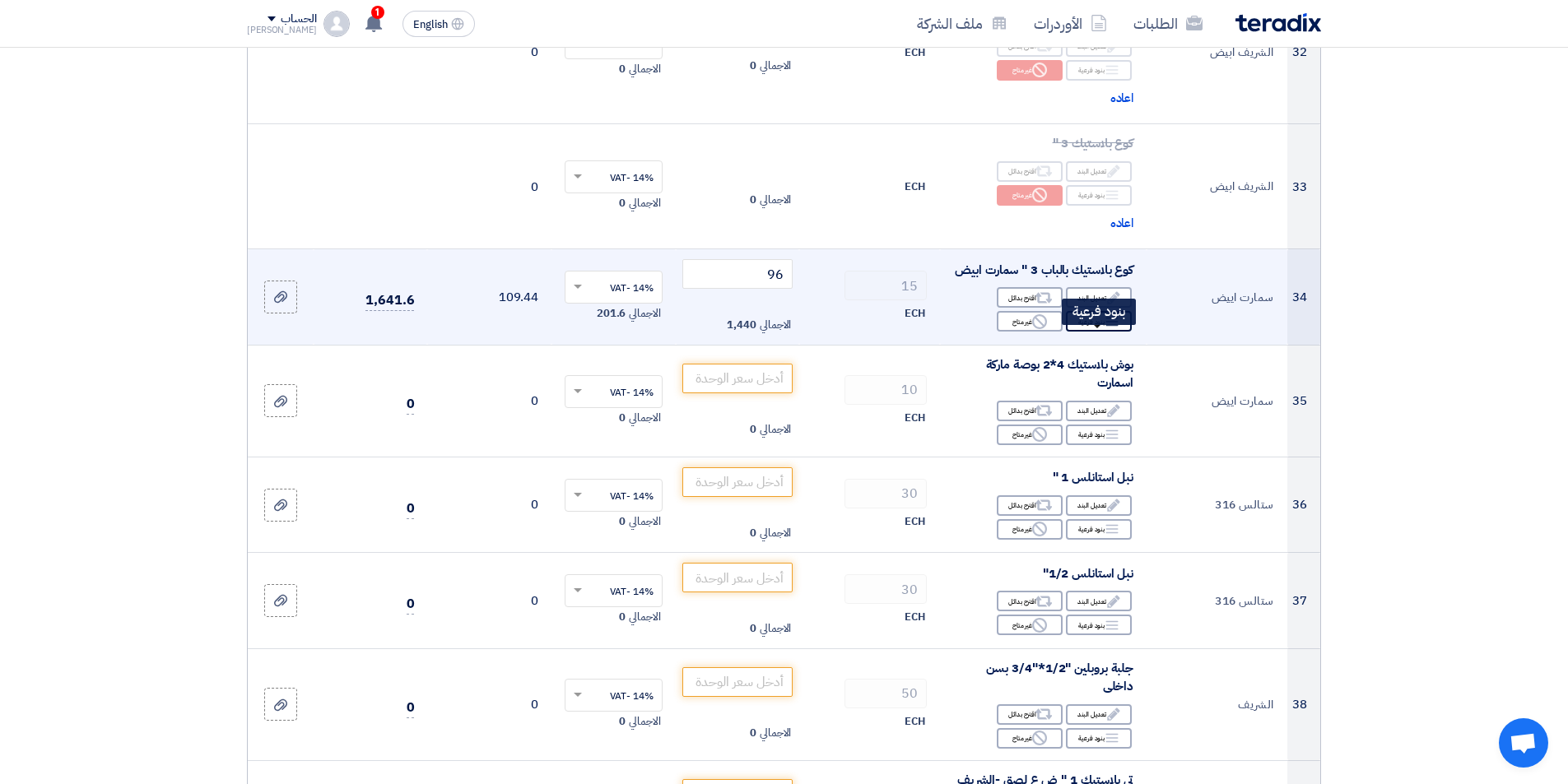
scroll to position [3949, 0]
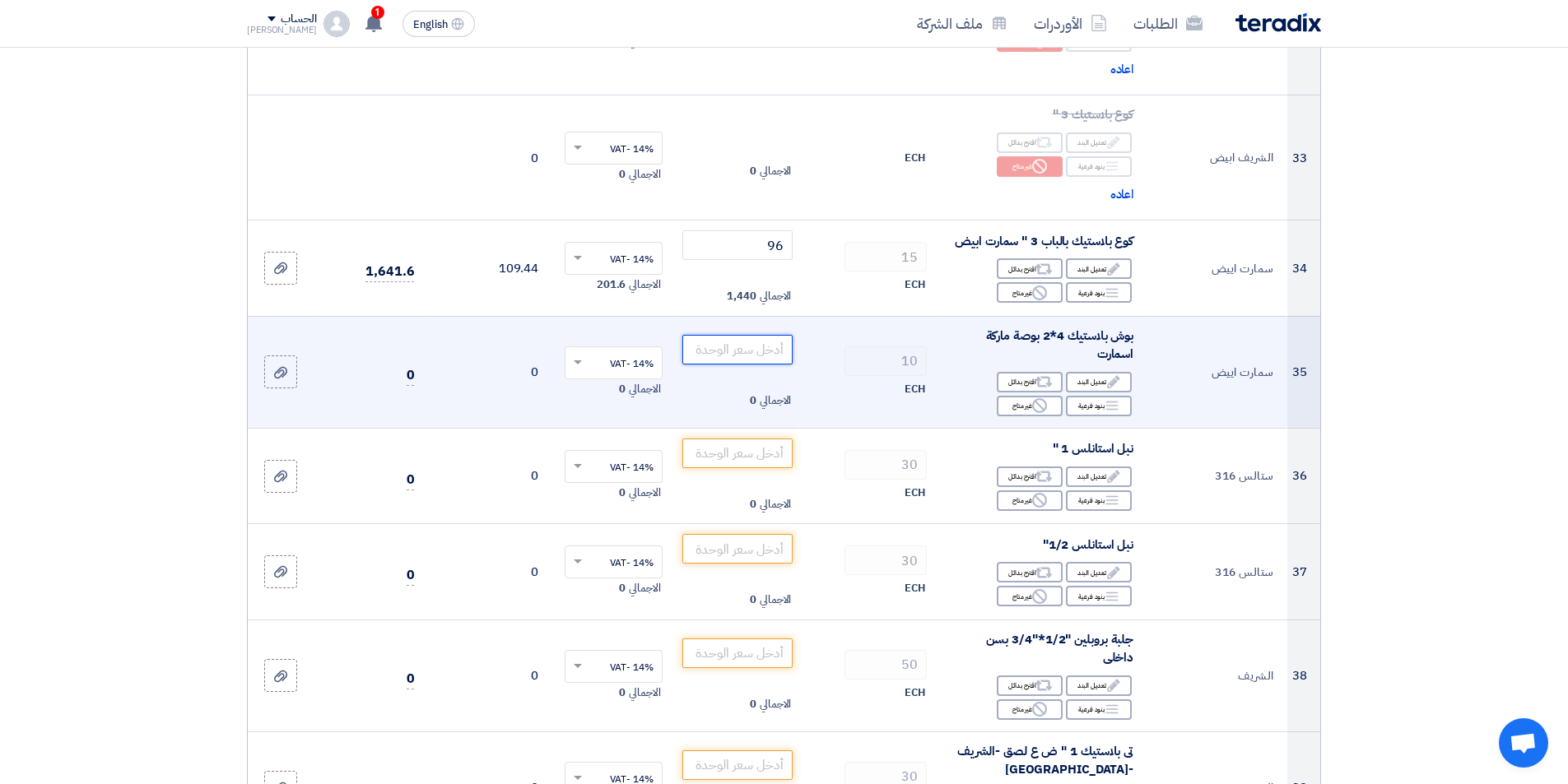
click at [735, 365] on input "number" at bounding box center [738, 350] width 111 height 30
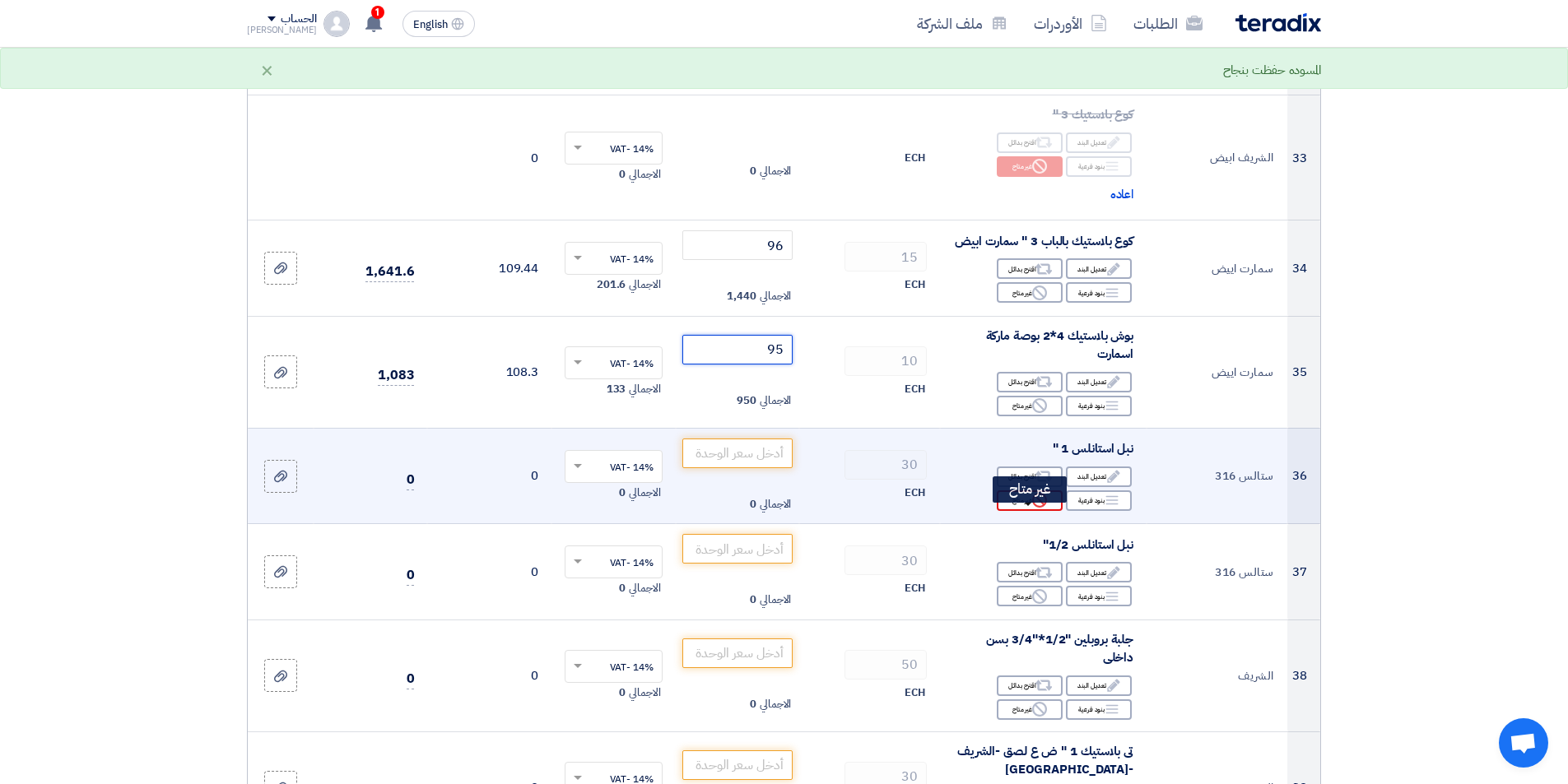
type input "95"
click at [1007, 511] on div "Reject غير متاح" at bounding box center [1030, 500] width 66 height 21
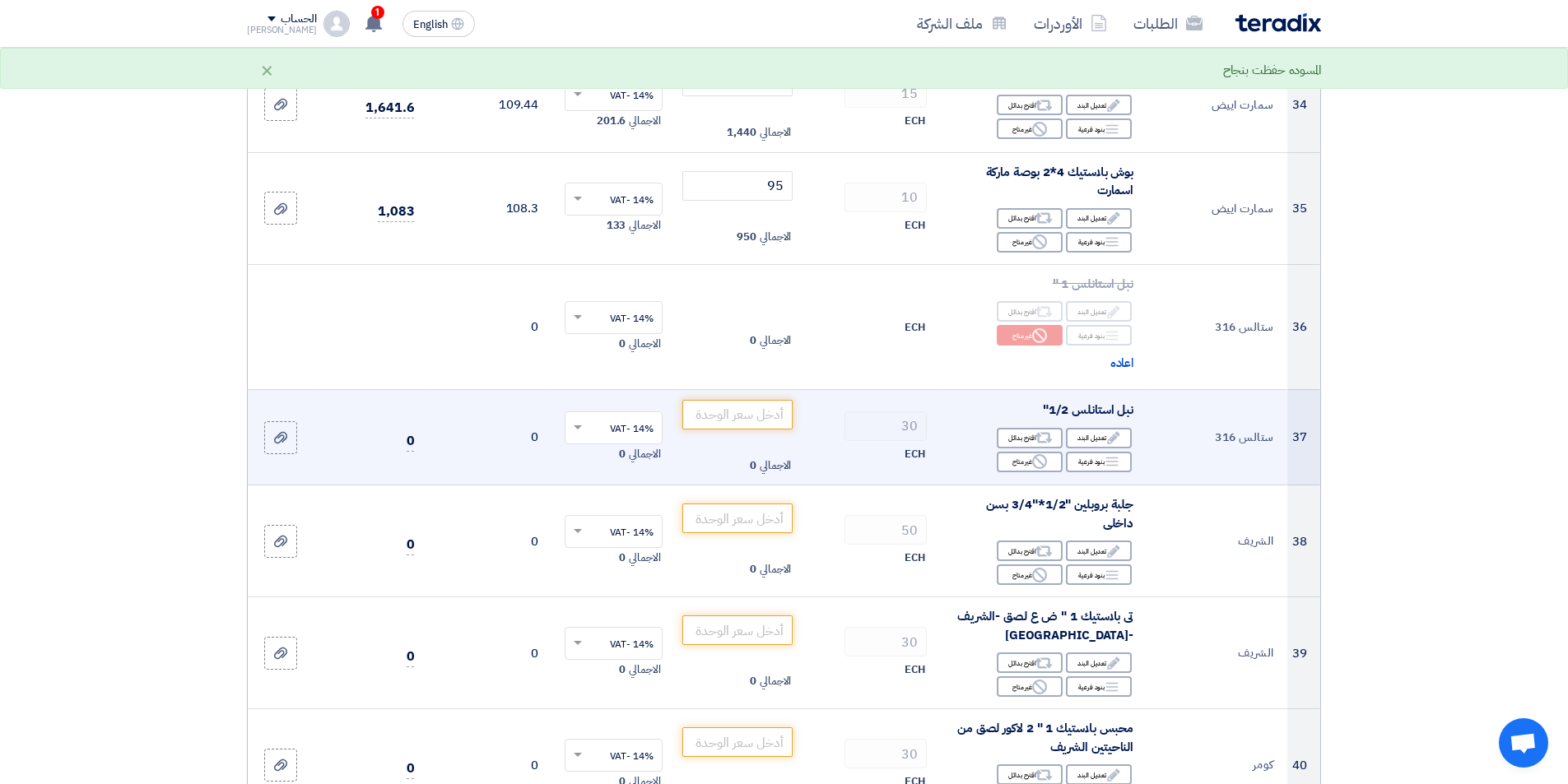
scroll to position [4113, 0]
click at [775, 428] on input "number" at bounding box center [738, 414] width 111 height 30
type input "1"
click at [1027, 472] on div "Reject غير متاح" at bounding box center [1030, 461] width 66 height 21
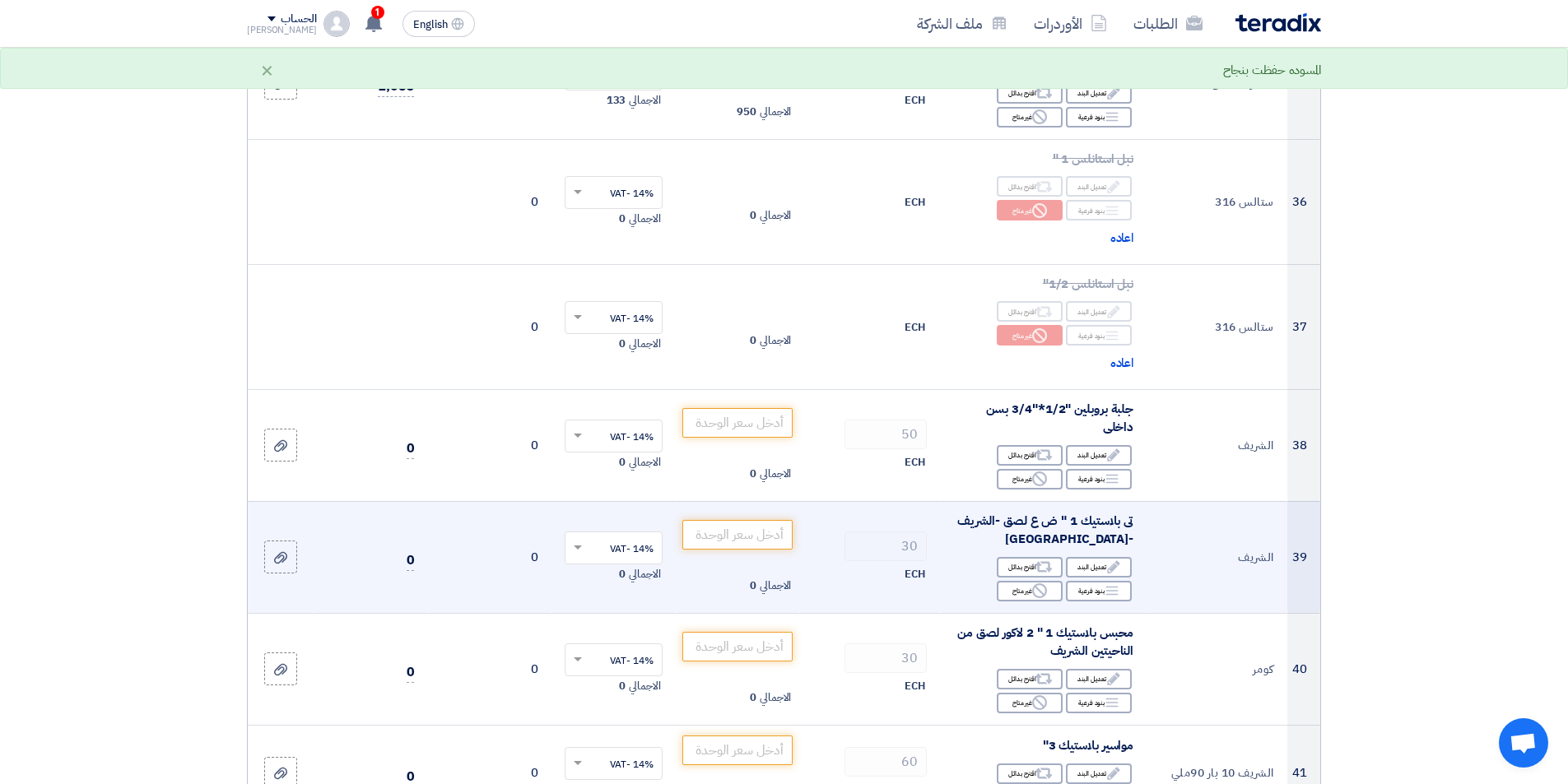
scroll to position [4277, 0]
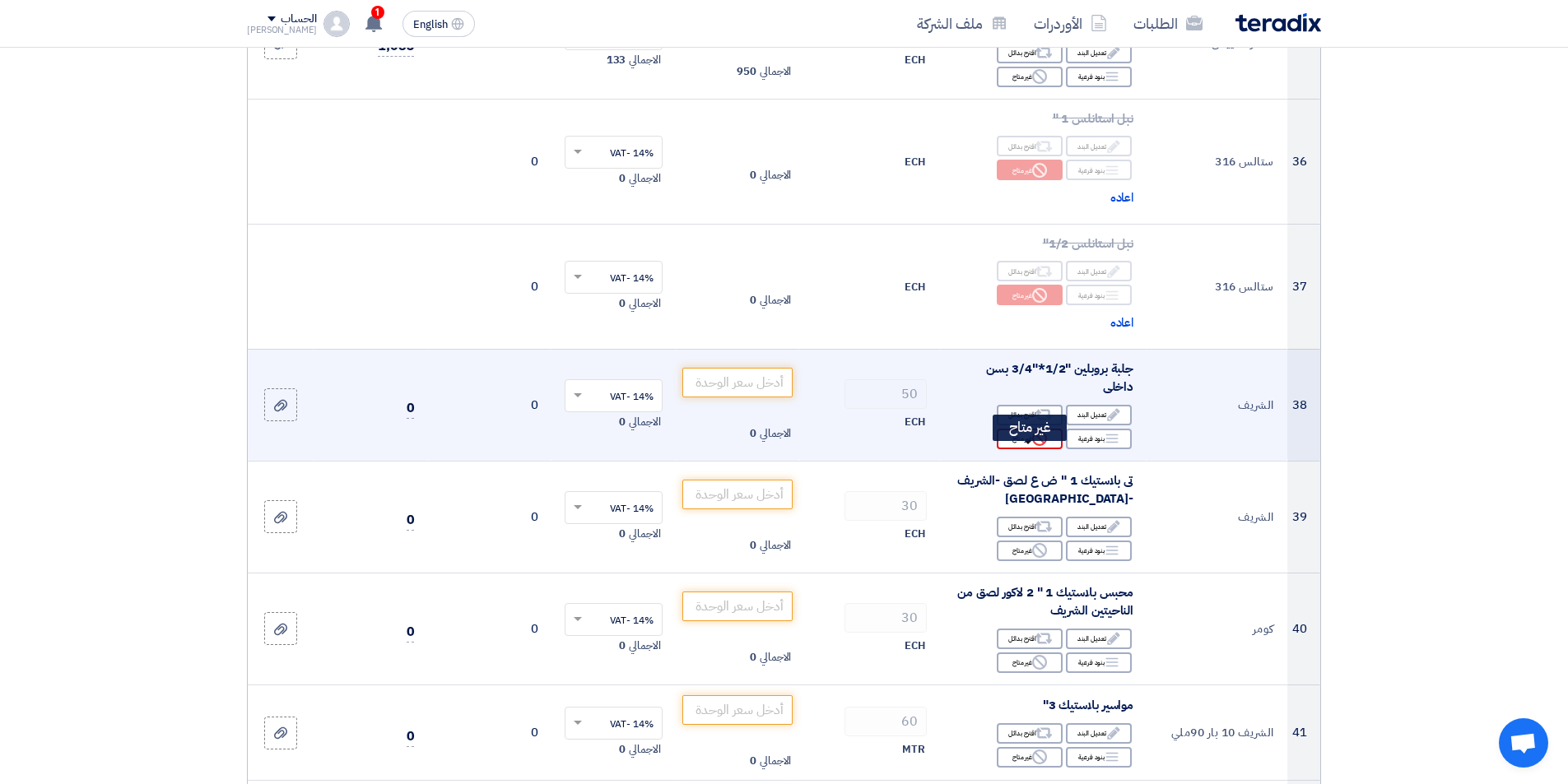
click at [1042, 446] on icon "Reject" at bounding box center [1039, 438] width 15 height 15
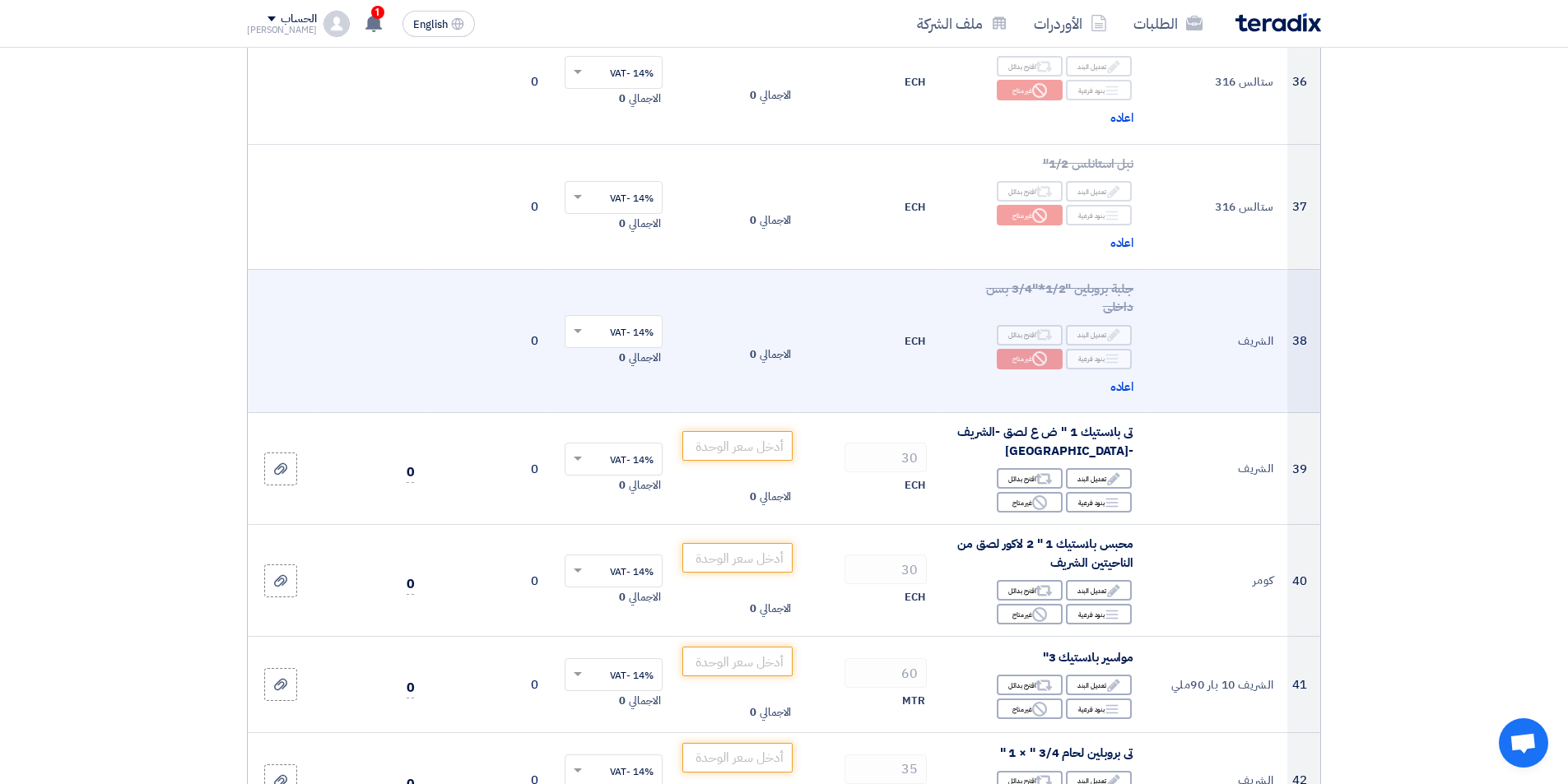
scroll to position [4360, 0]
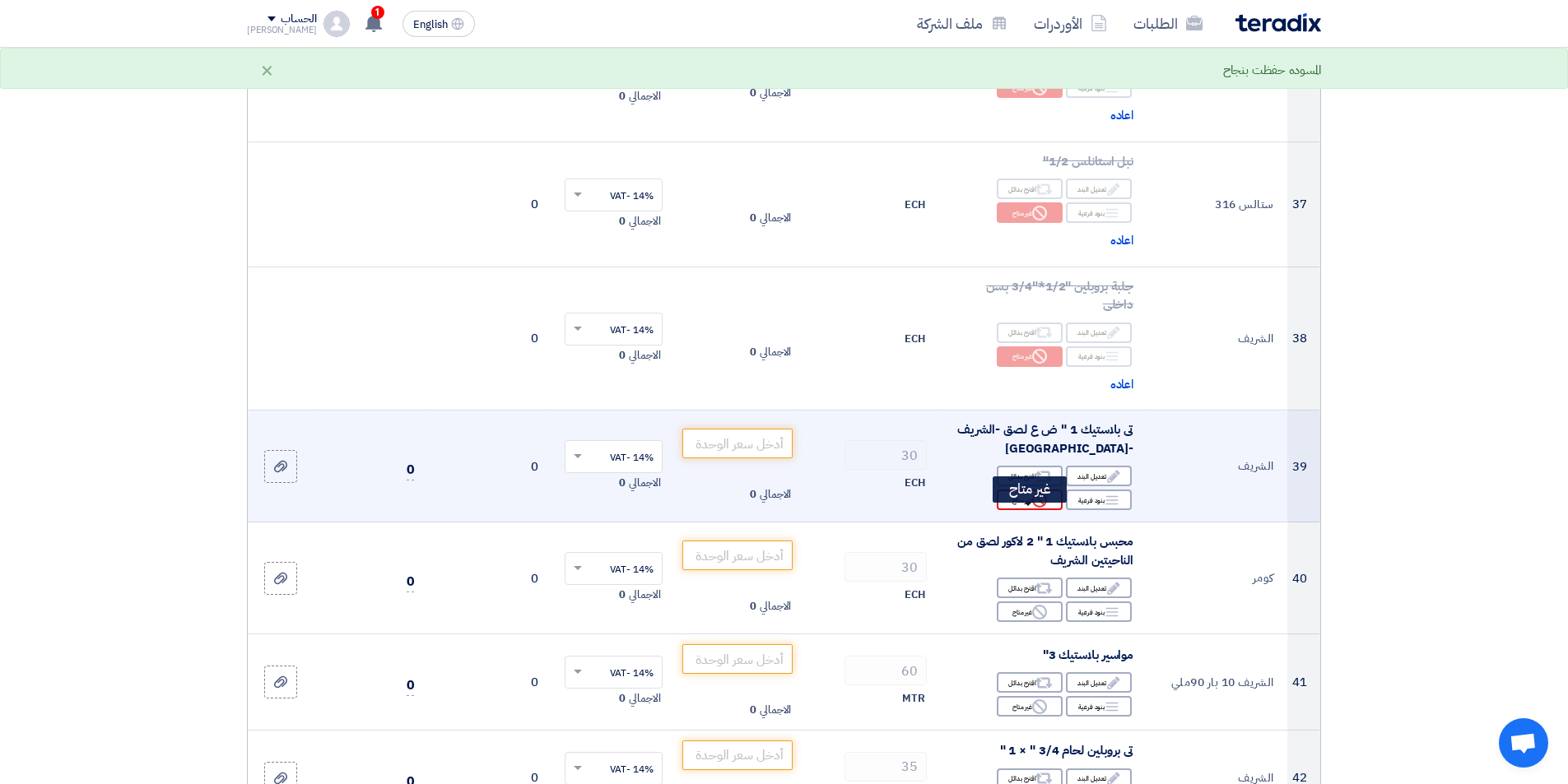
click at [1021, 510] on div "Reject غير متاح" at bounding box center [1030, 499] width 66 height 21
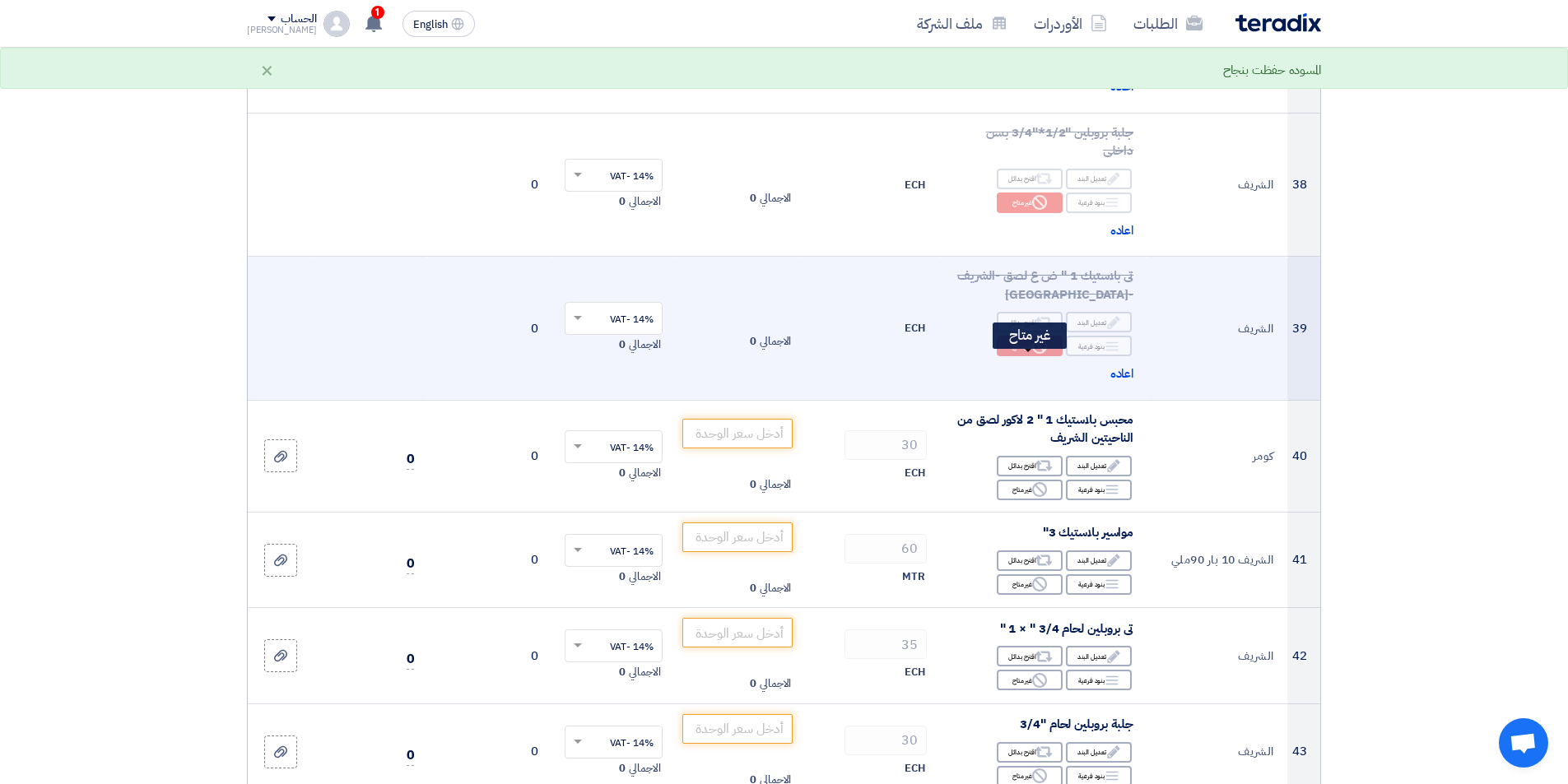
scroll to position [4524, 0]
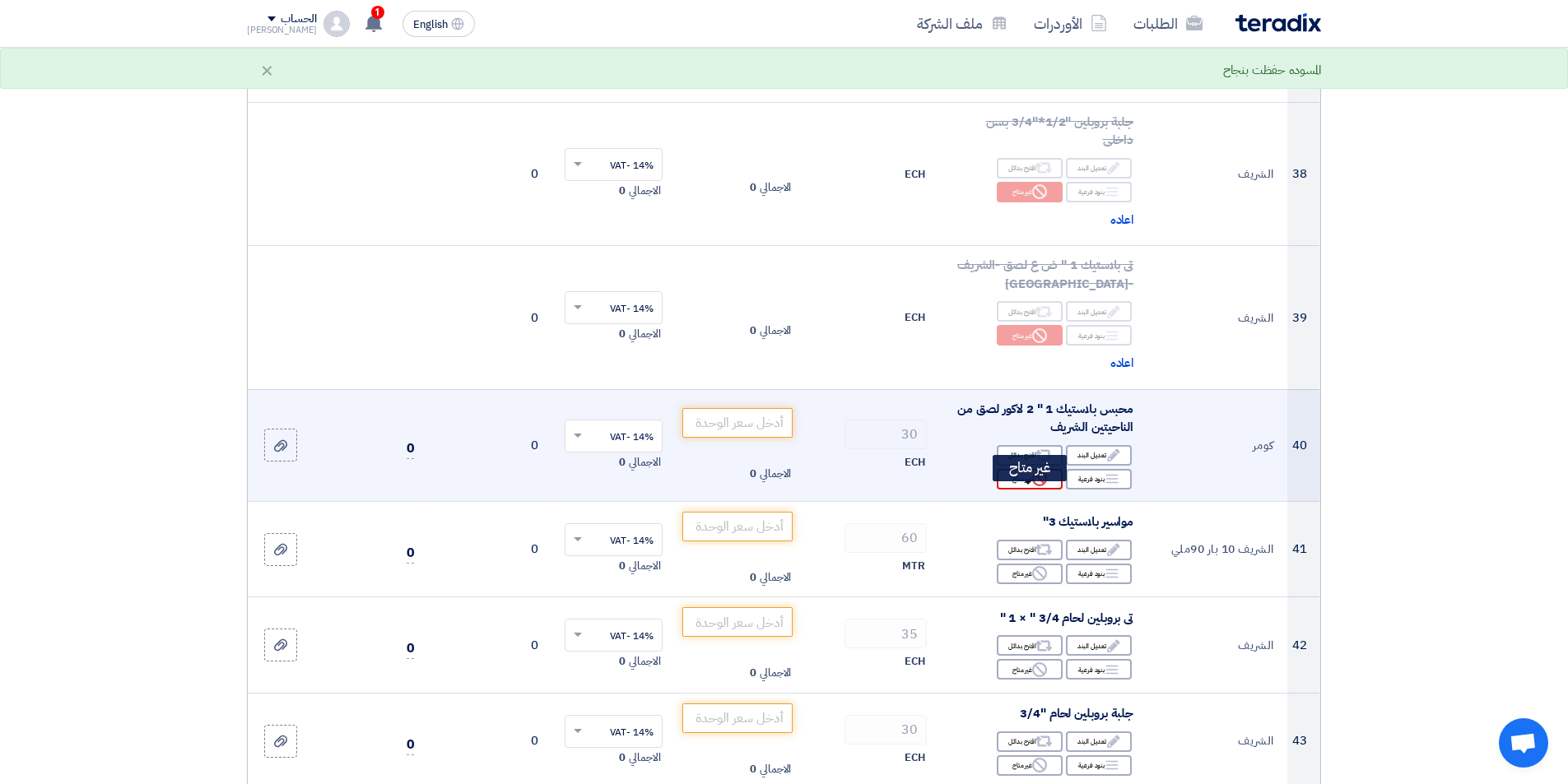
click at [1032, 486] on icon "Reject" at bounding box center [1039, 479] width 15 height 15
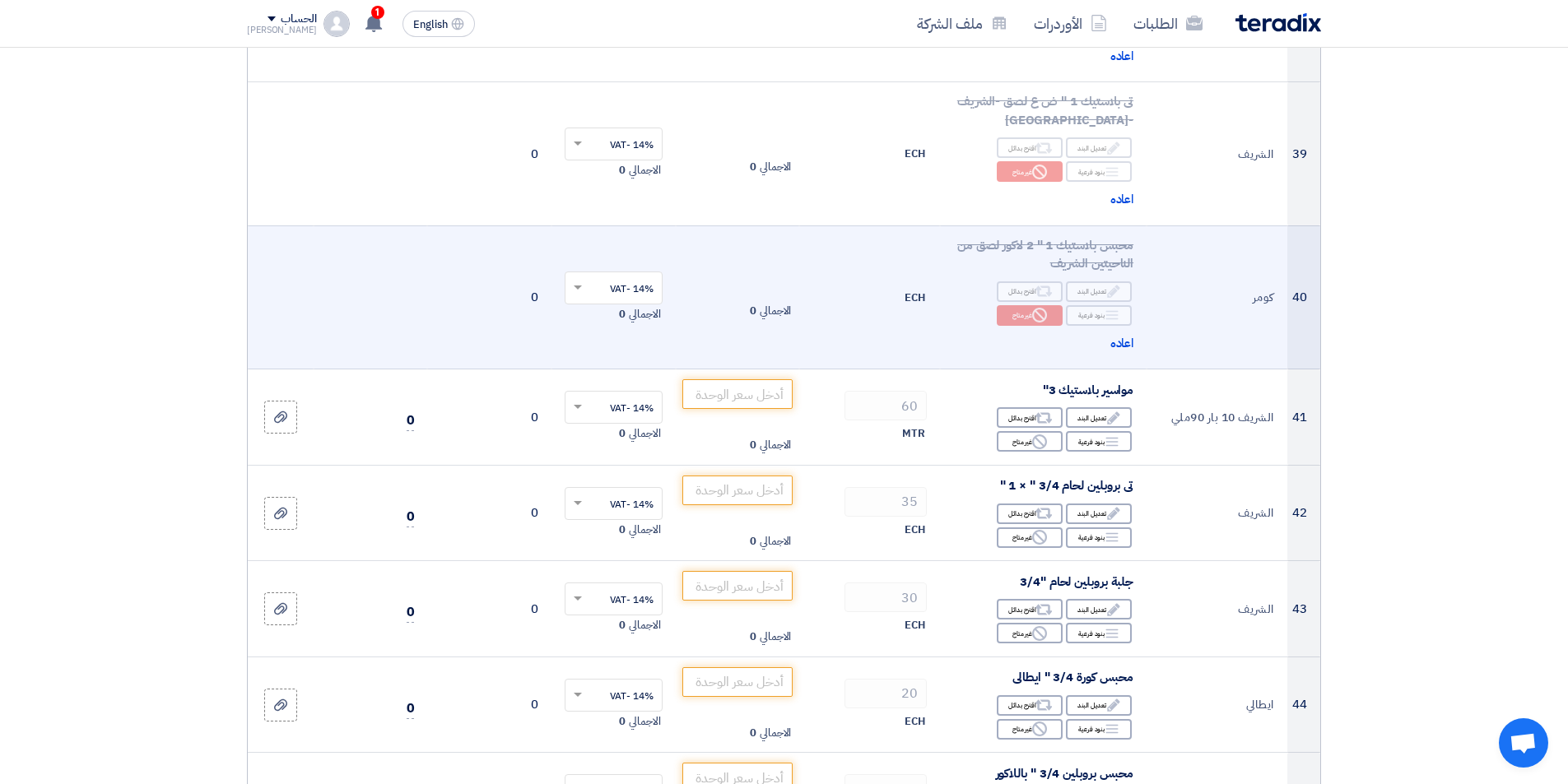
scroll to position [4688, 0]
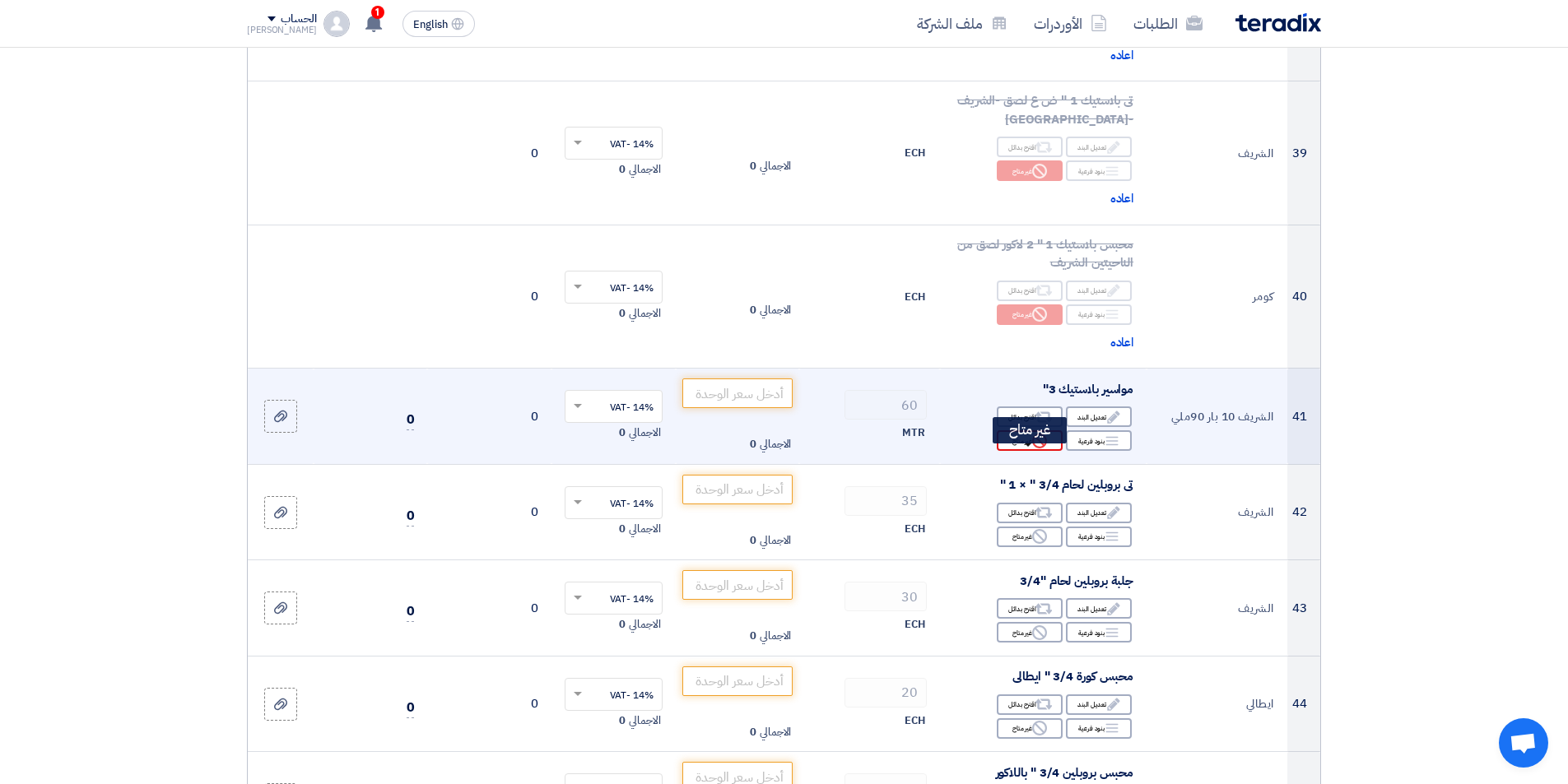
click at [1037, 448] on icon "Reject" at bounding box center [1039, 440] width 15 height 15
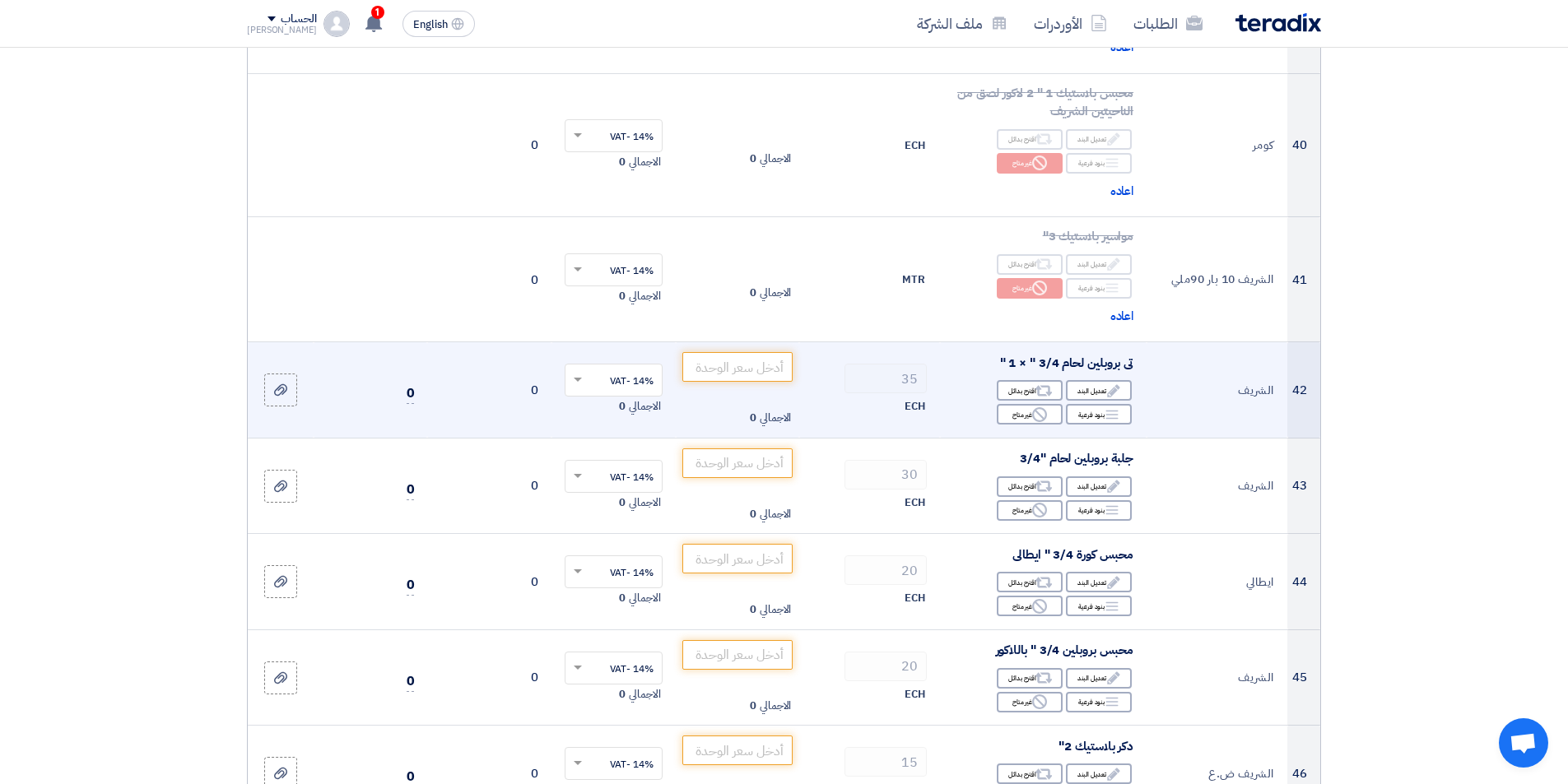
scroll to position [4853, 0]
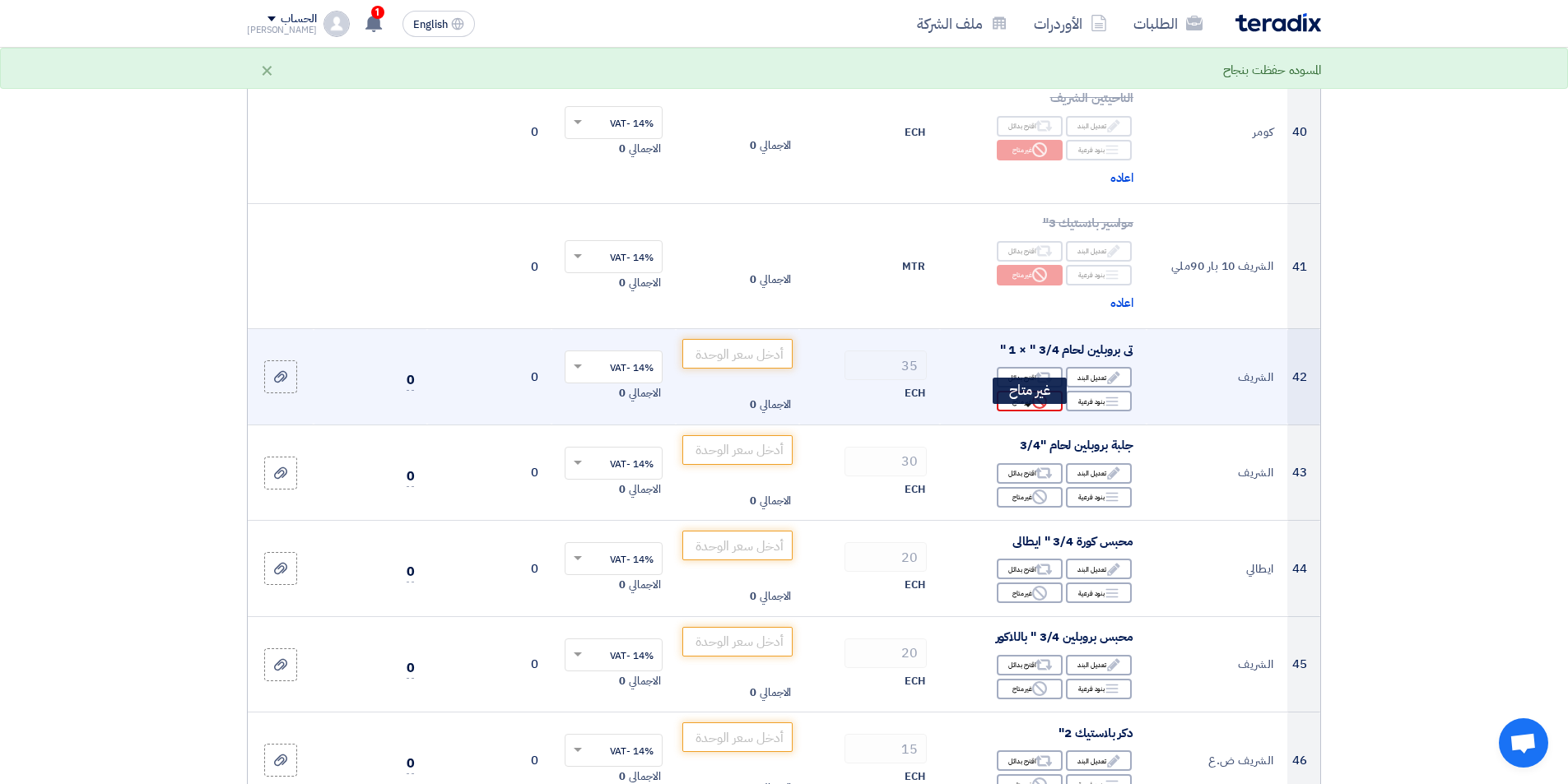
click at [1029, 411] on div "Reject غير متاح" at bounding box center [1030, 400] width 66 height 21
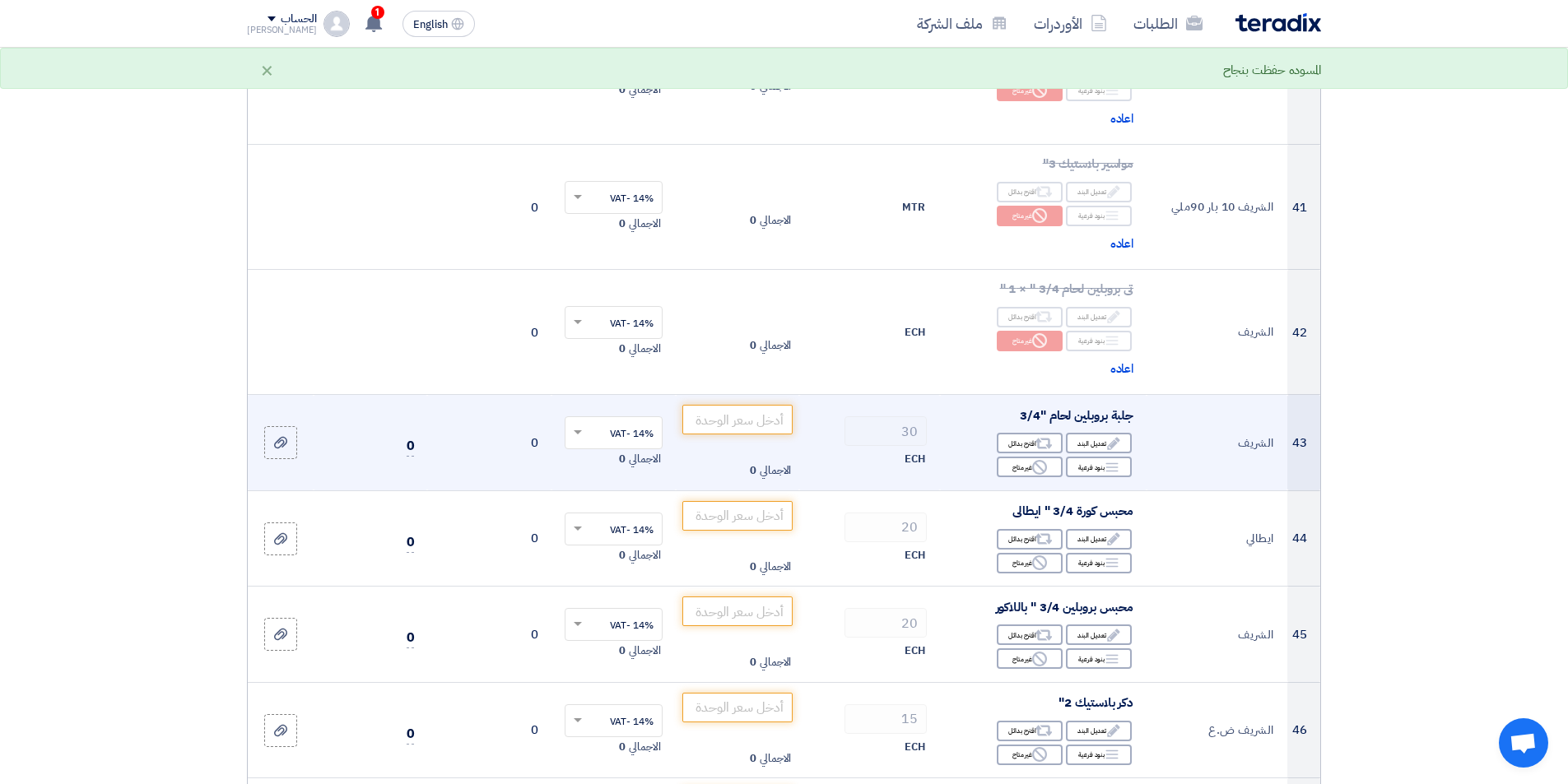
scroll to position [5017, 0]
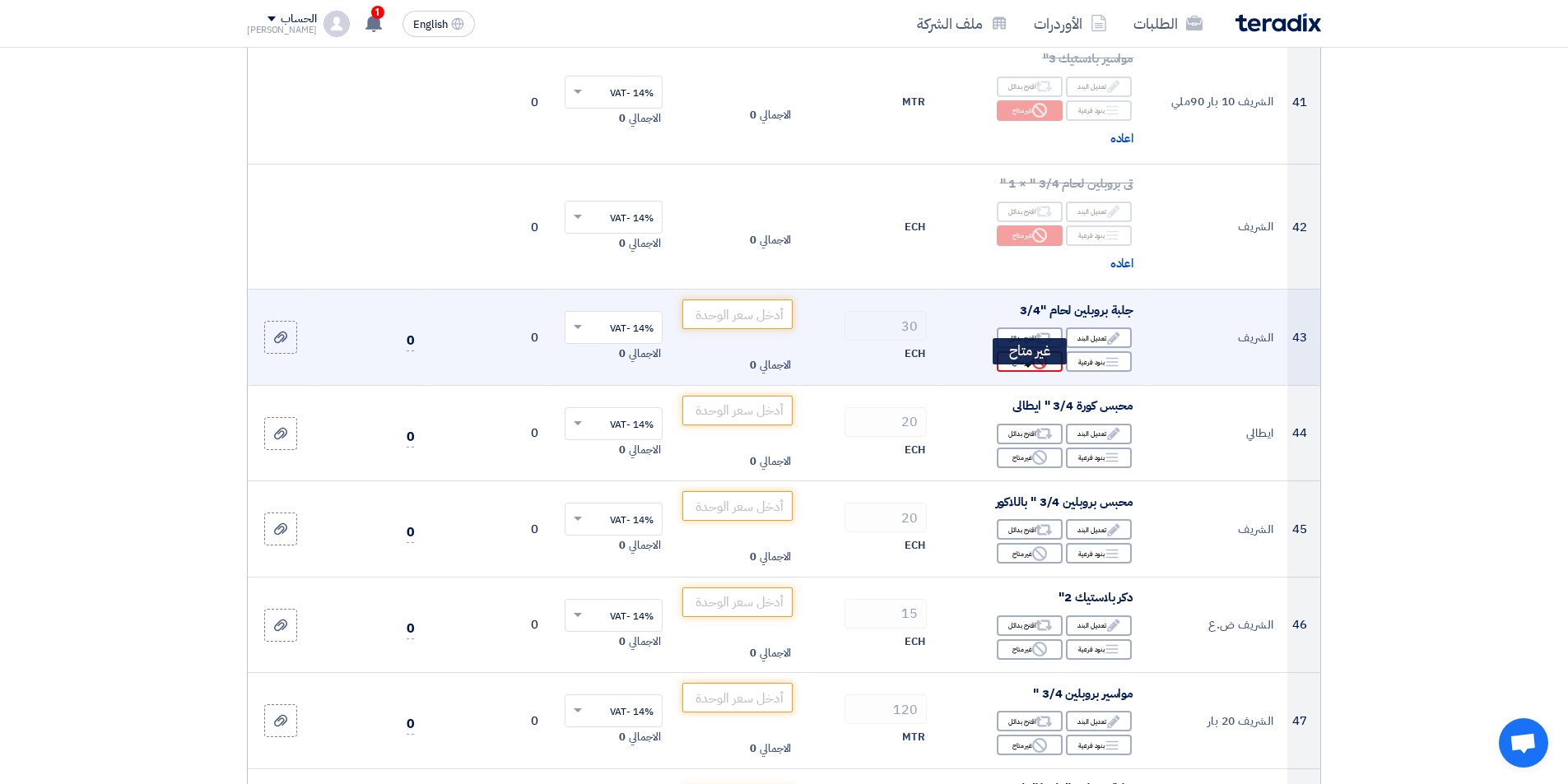
click at [1038, 370] on icon "Reject" at bounding box center [1039, 362] width 15 height 15
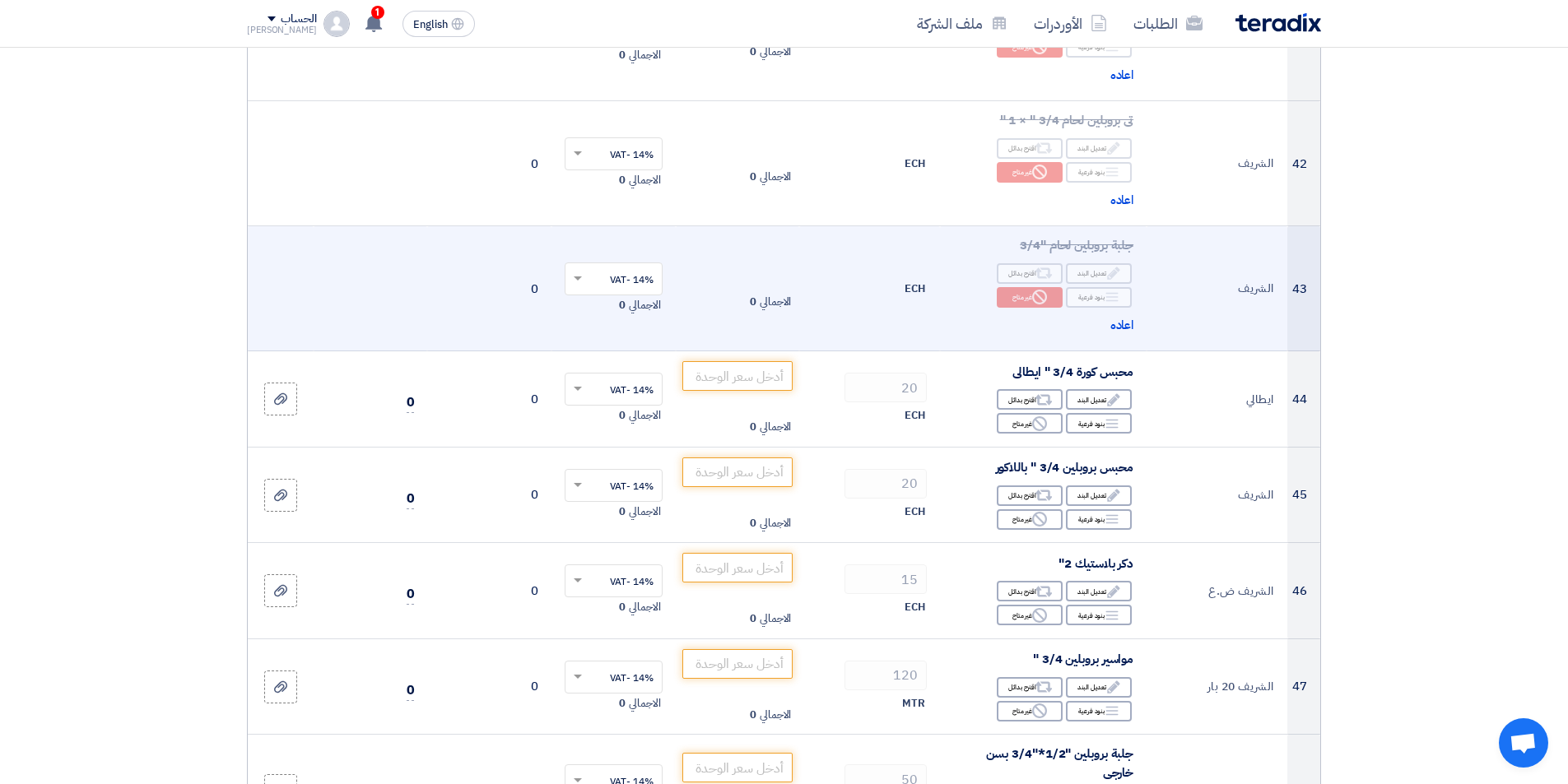
scroll to position [5099, 0]
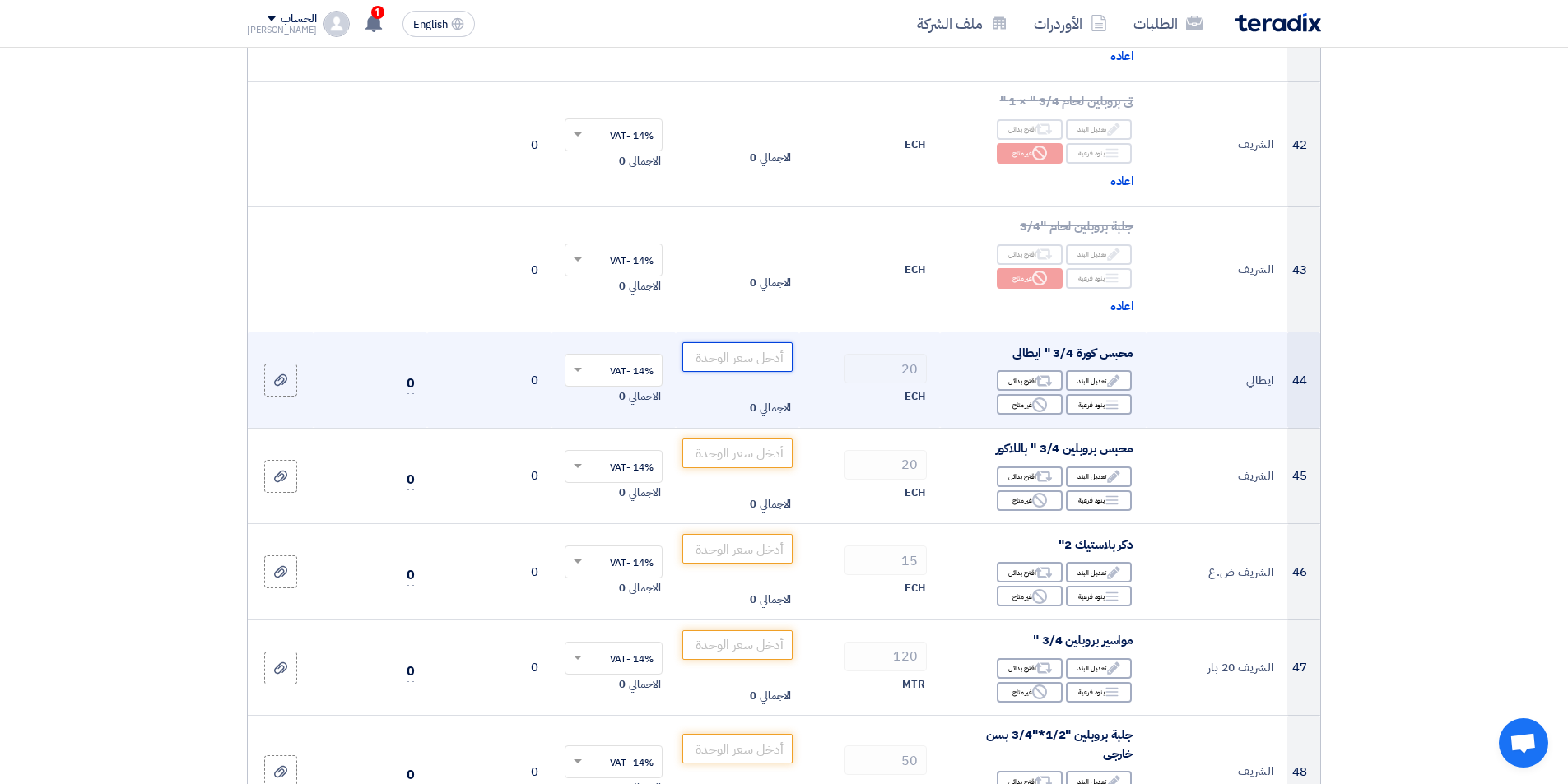
click at [752, 372] on input "number" at bounding box center [738, 357] width 111 height 30
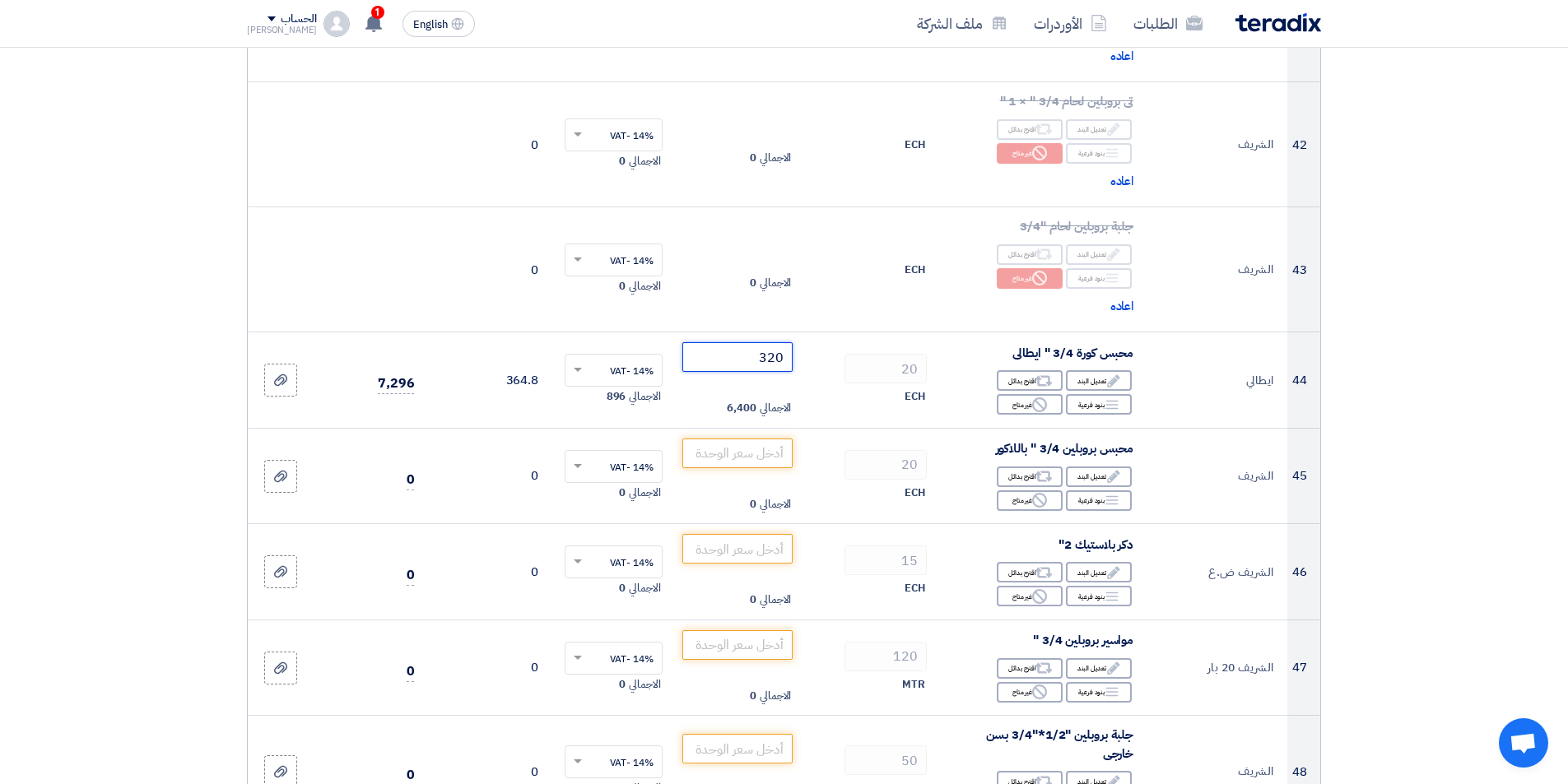
type input "320"
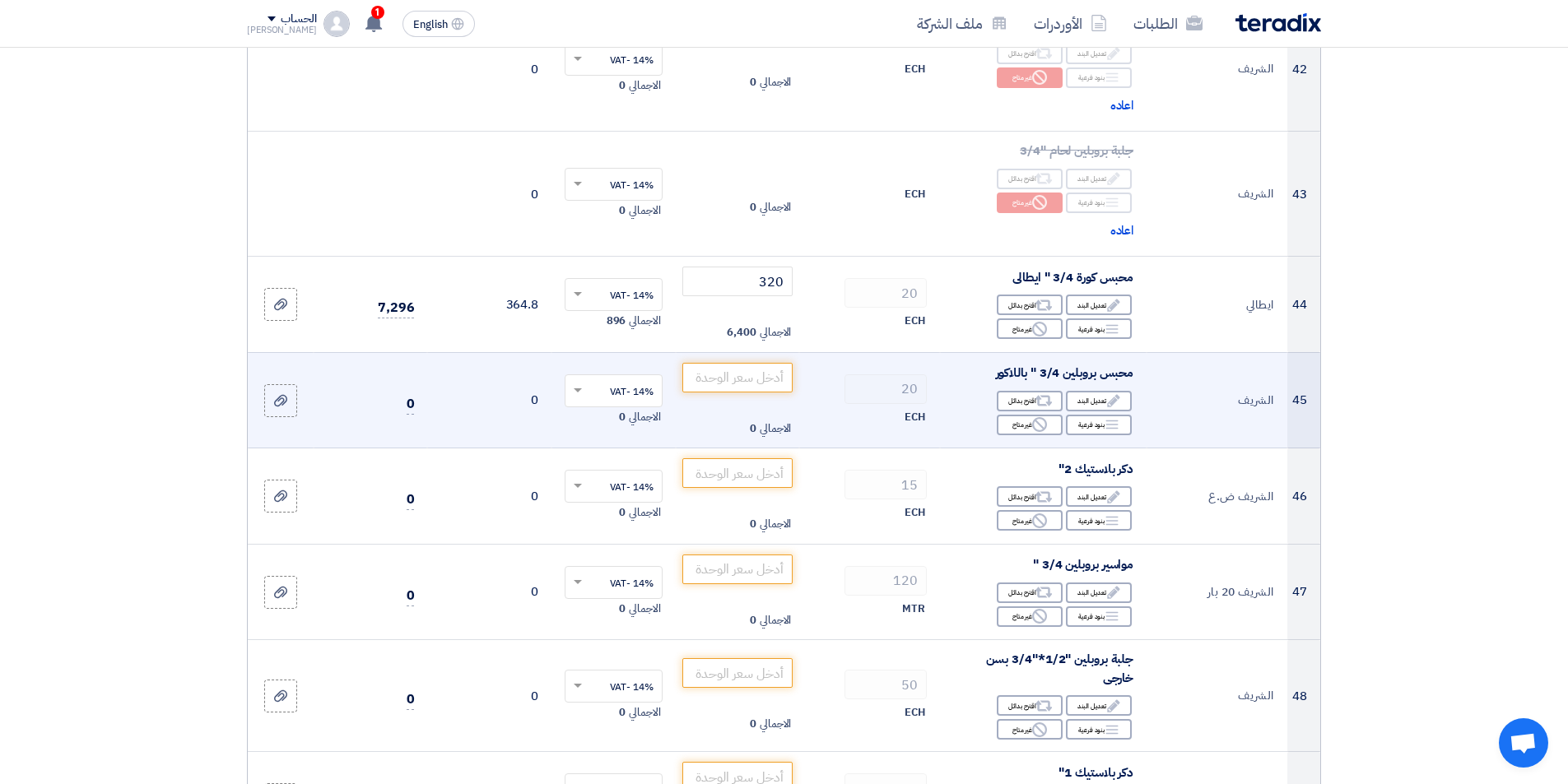
scroll to position [5265, 0]
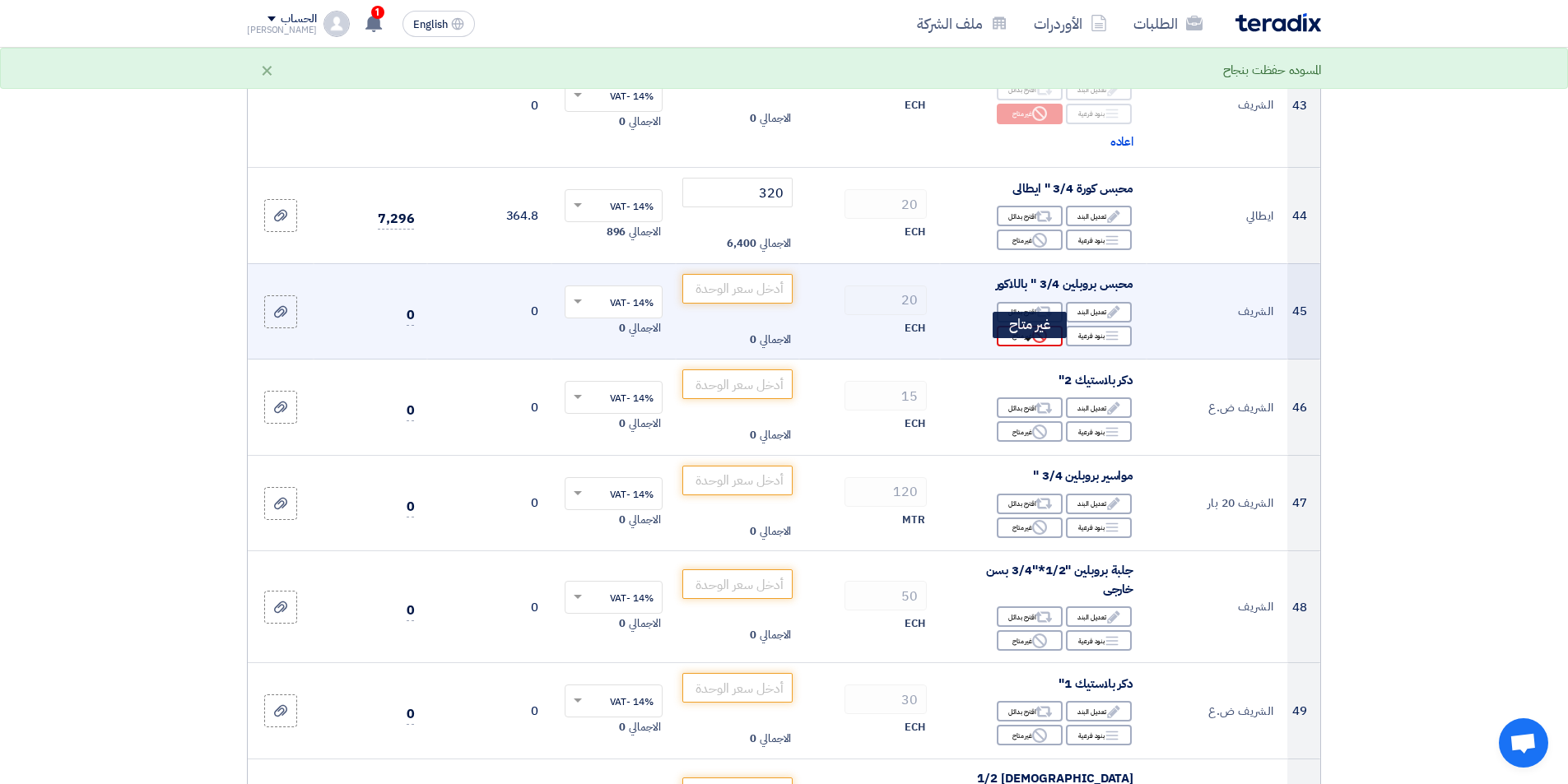
click at [1044, 343] on use at bounding box center [1039, 335] width 15 height 15
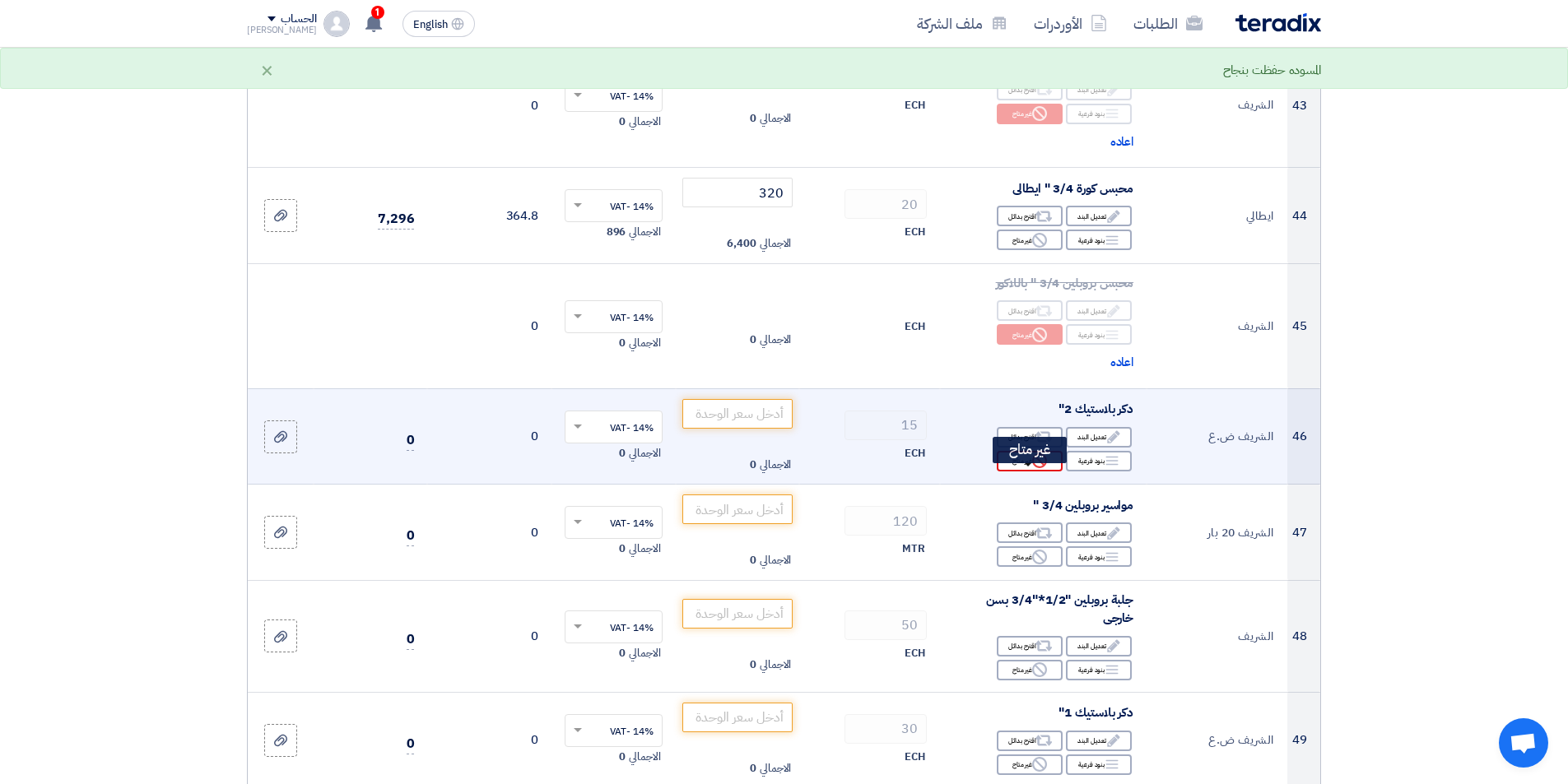
click at [1036, 468] on icon "Reject" at bounding box center [1039, 460] width 15 height 15
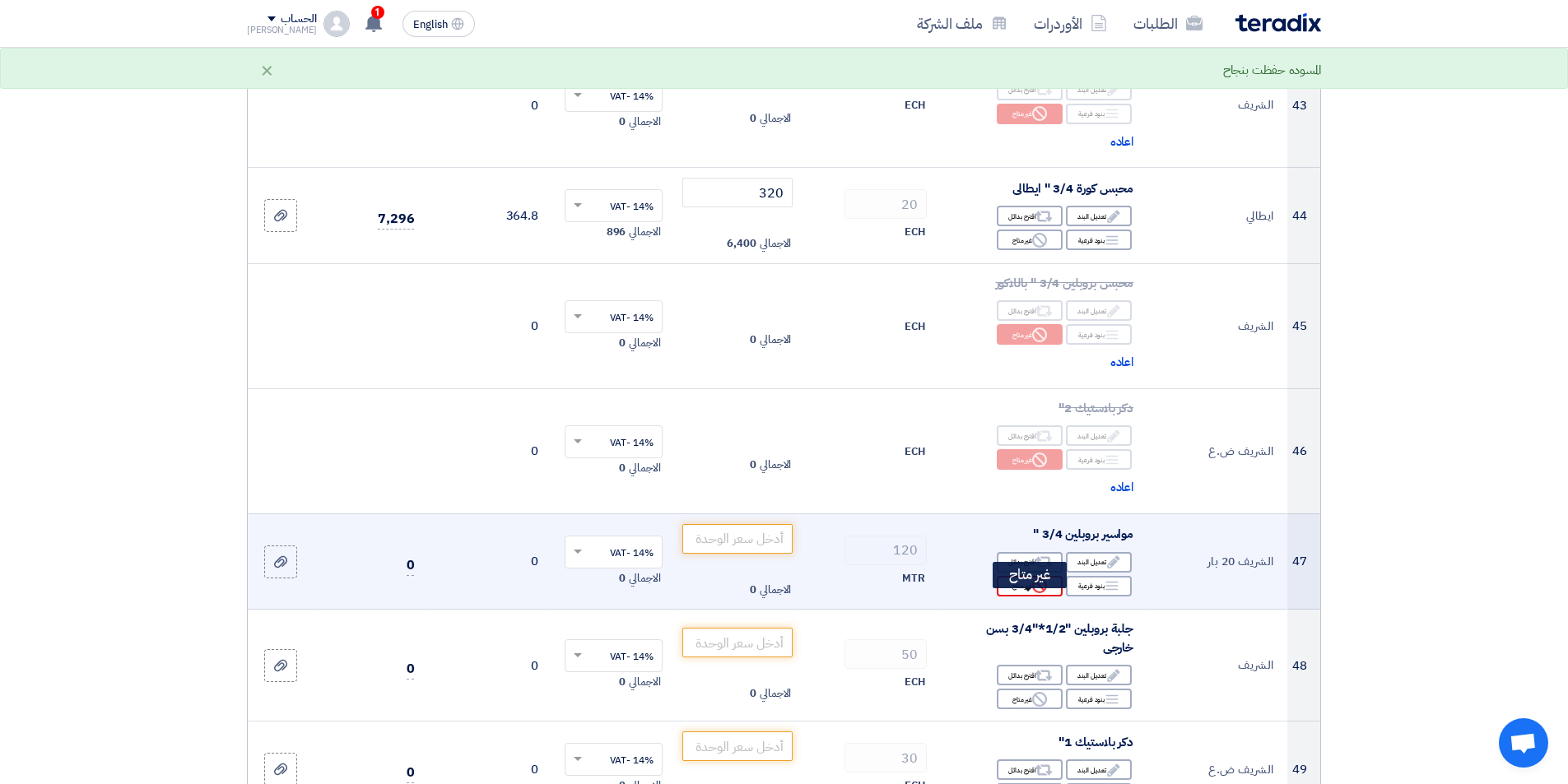
click at [1048, 596] on div "Reject غير متاح" at bounding box center [1030, 585] width 66 height 21
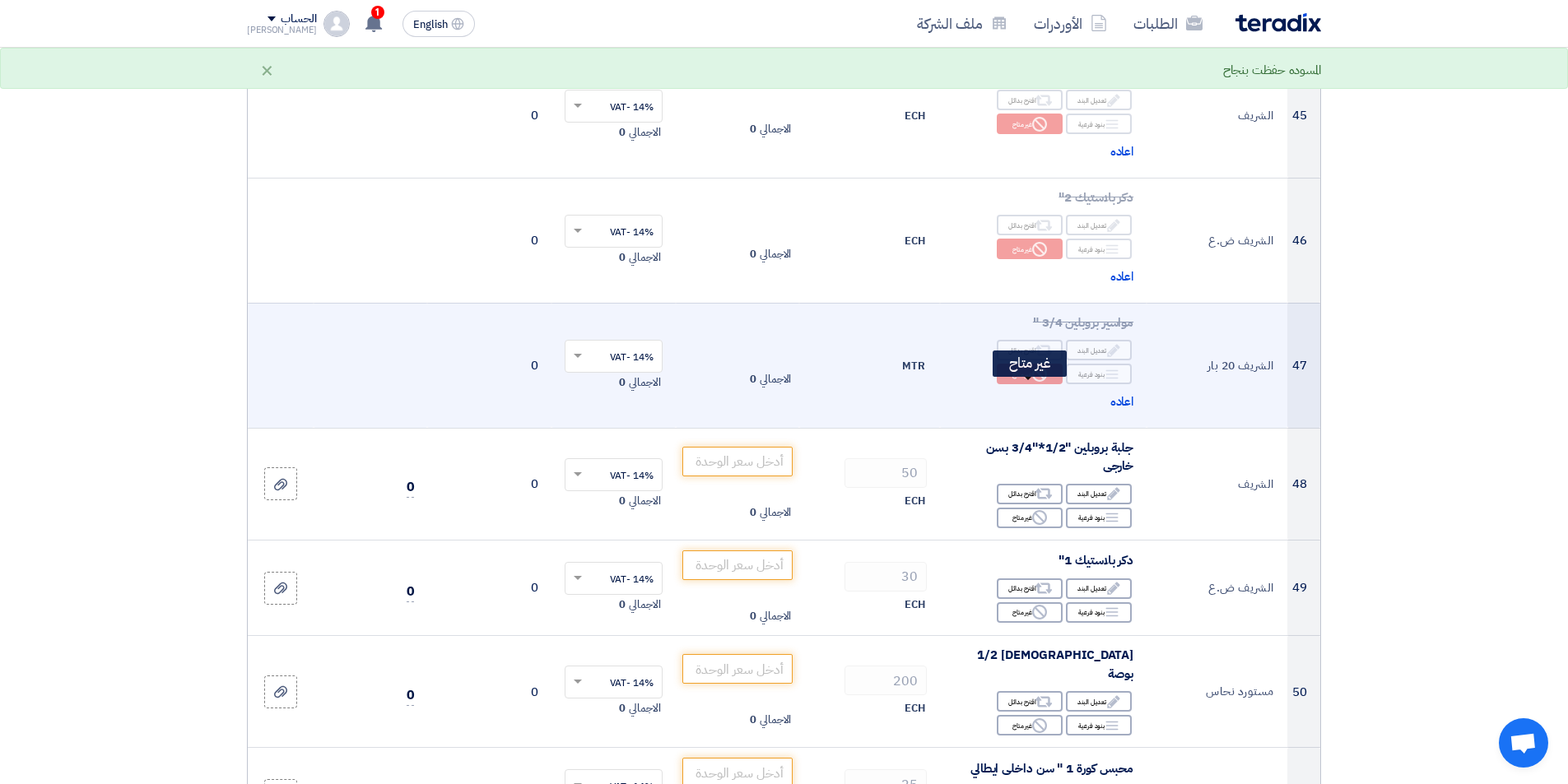
scroll to position [5511, 0]
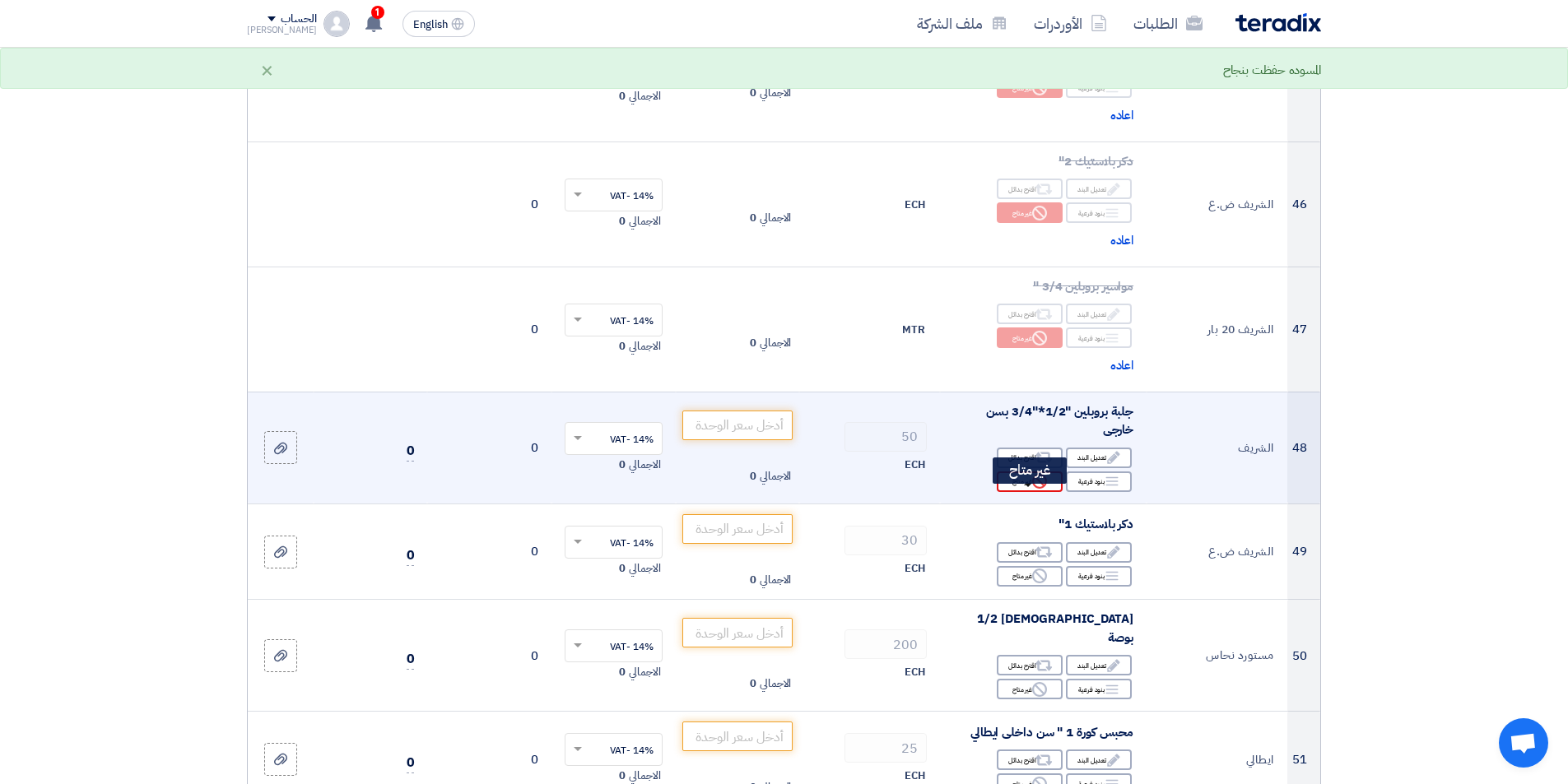
click at [1047, 488] on use at bounding box center [1039, 480] width 15 height 15
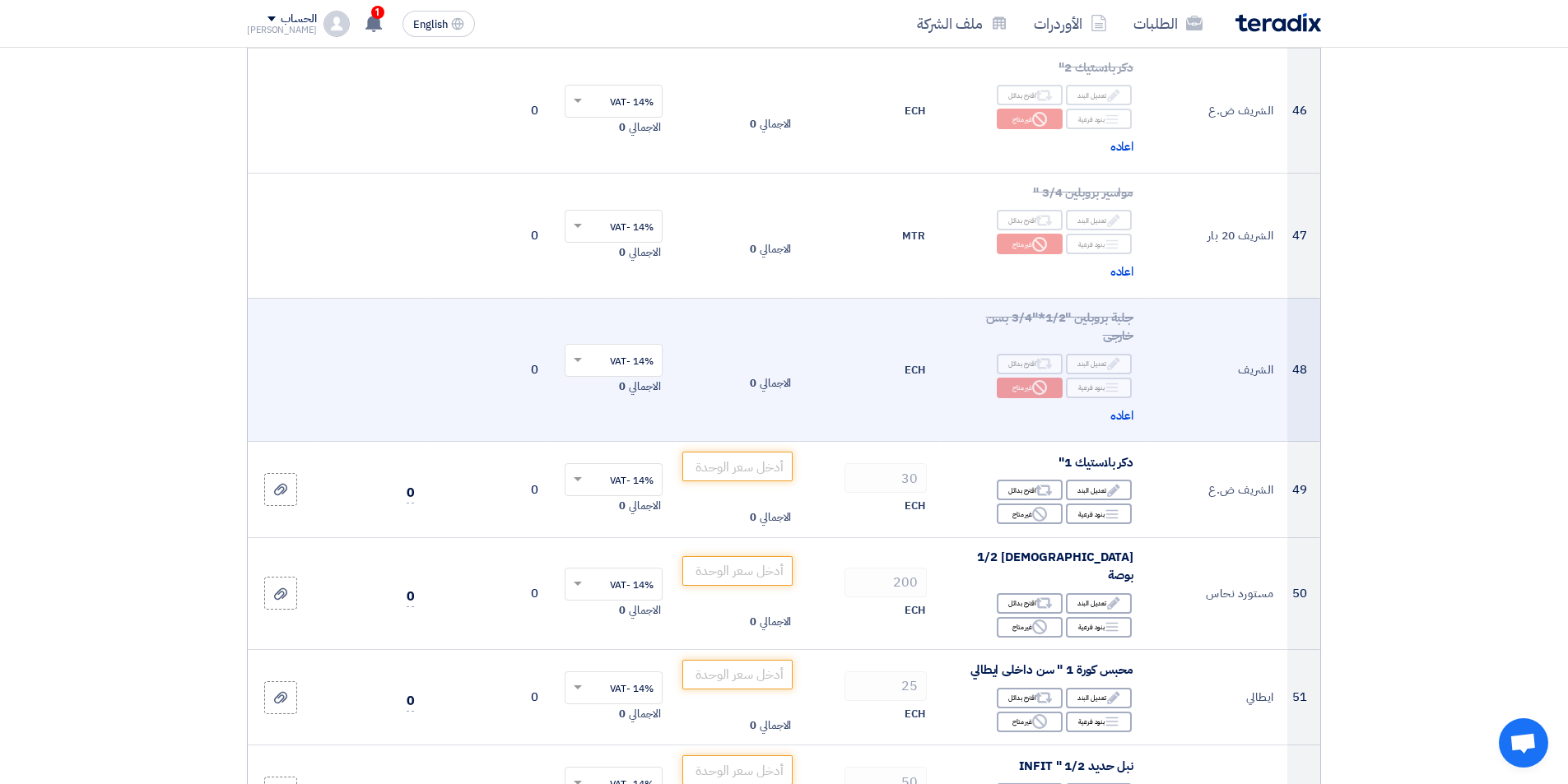
scroll to position [5676, 0]
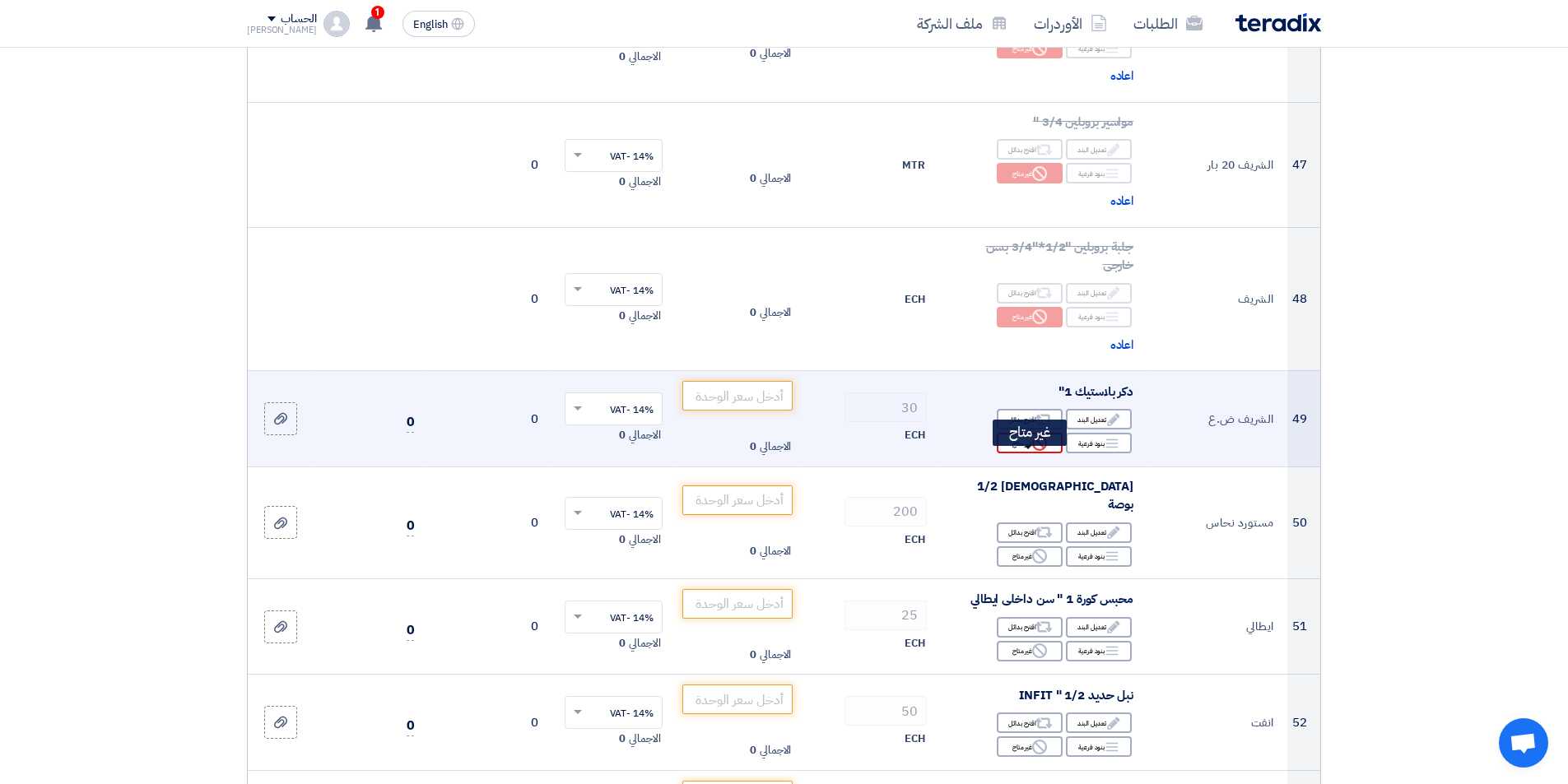
click at [1041, 451] on use at bounding box center [1039, 443] width 15 height 15
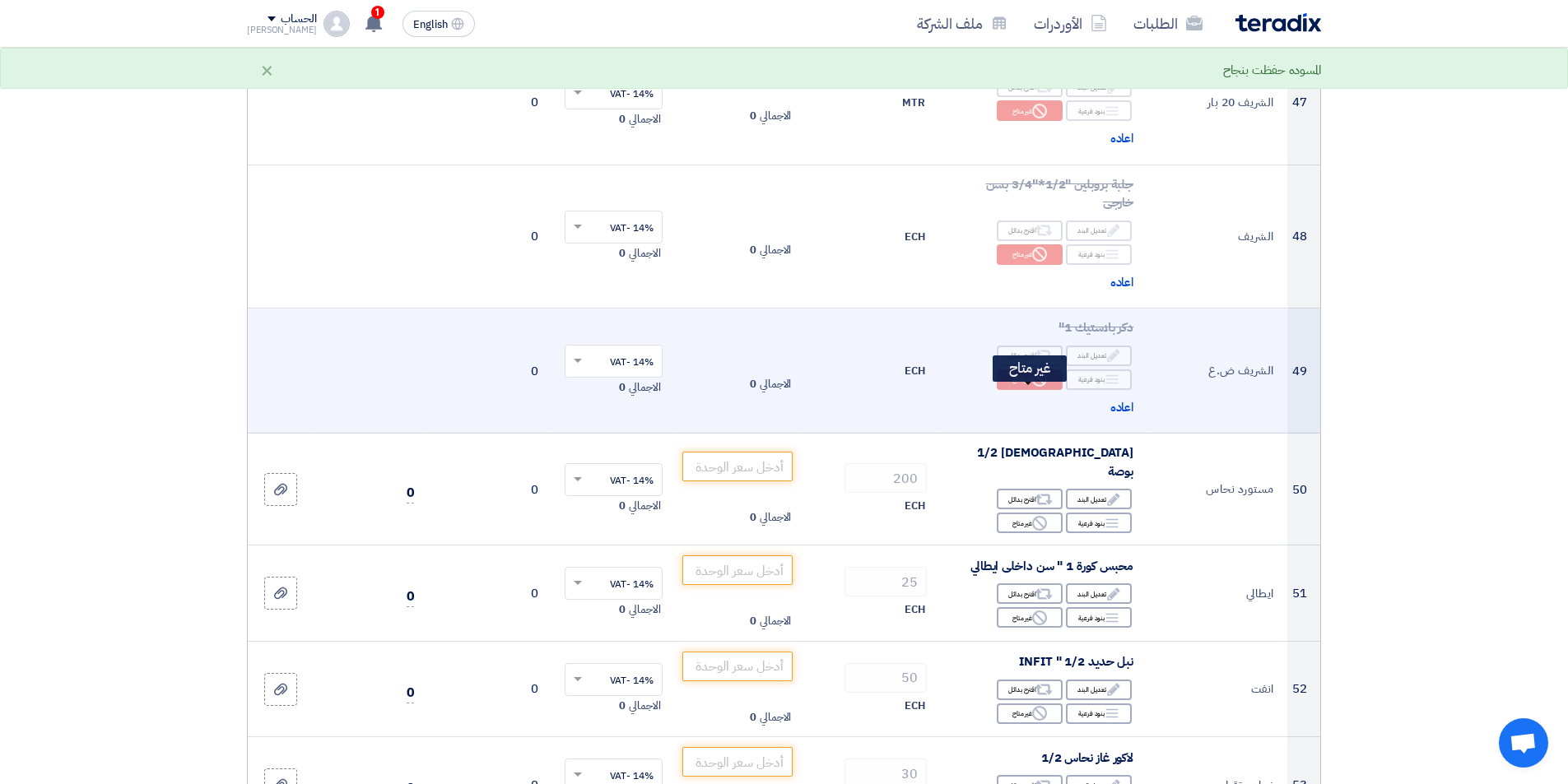
scroll to position [5840, 0]
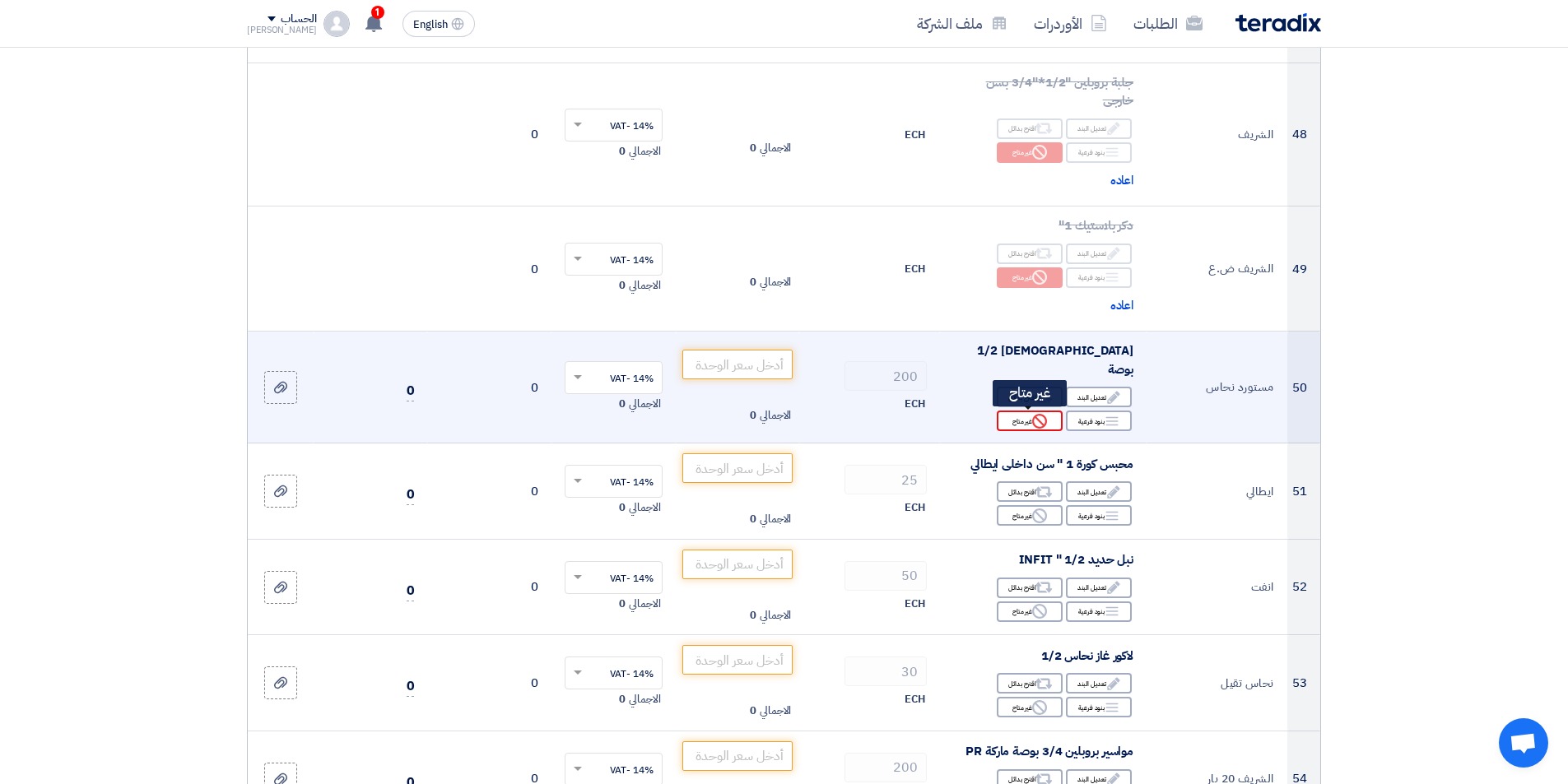
click at [1029, 419] on div "Reject غير متاح" at bounding box center [1030, 420] width 66 height 21
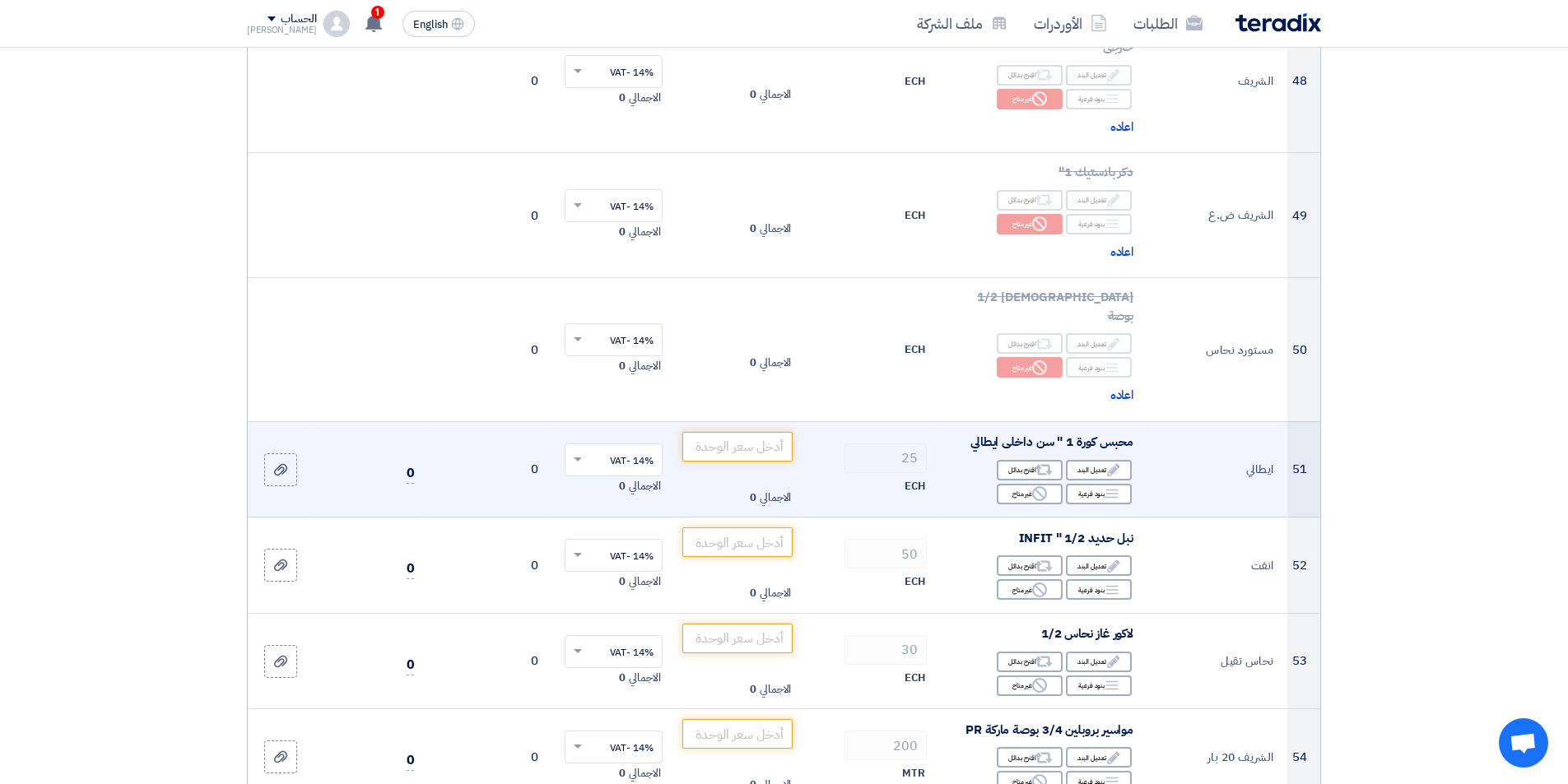
scroll to position [5922, 0]
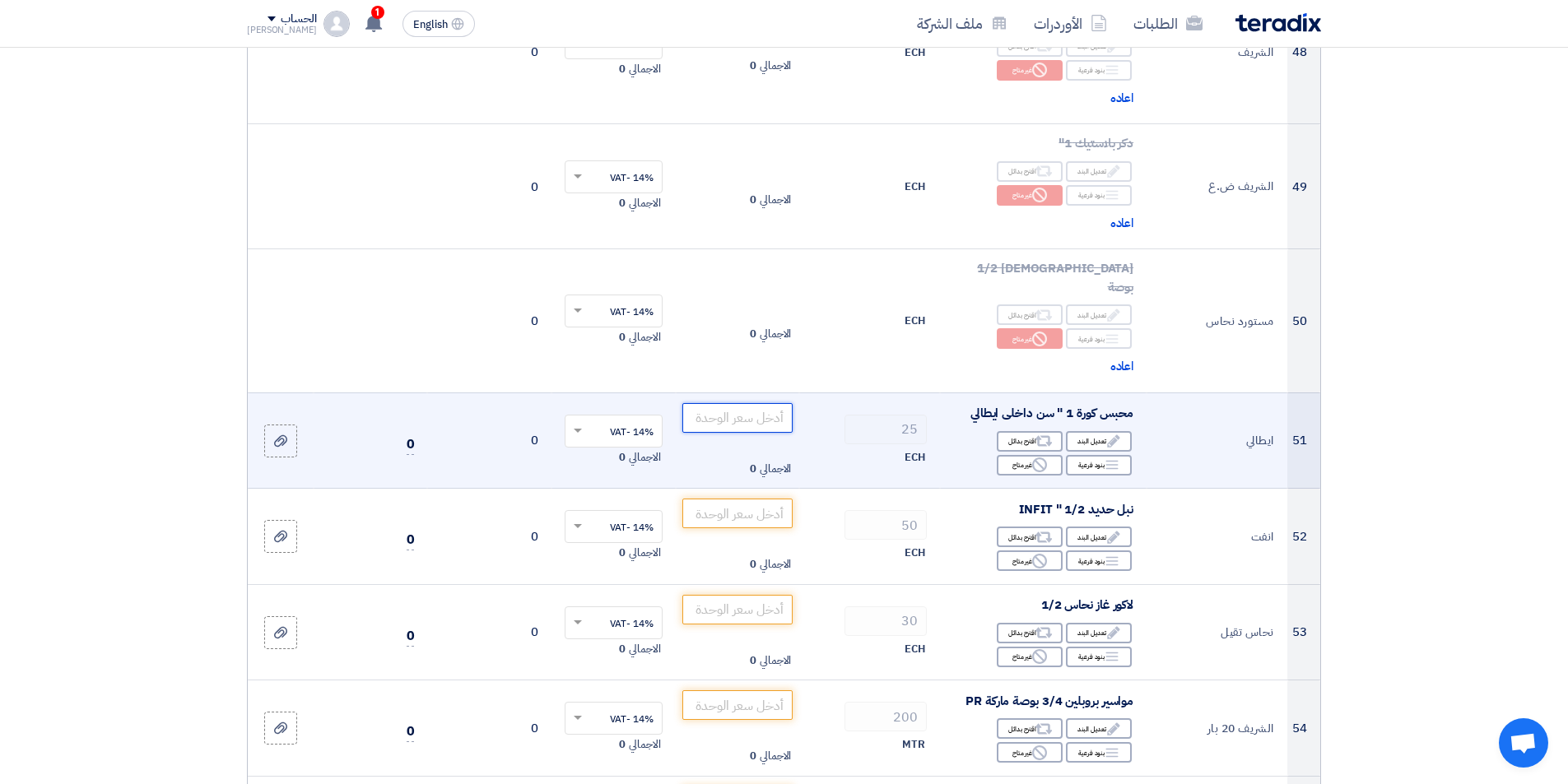
click at [767, 412] on input "number" at bounding box center [738, 418] width 111 height 30
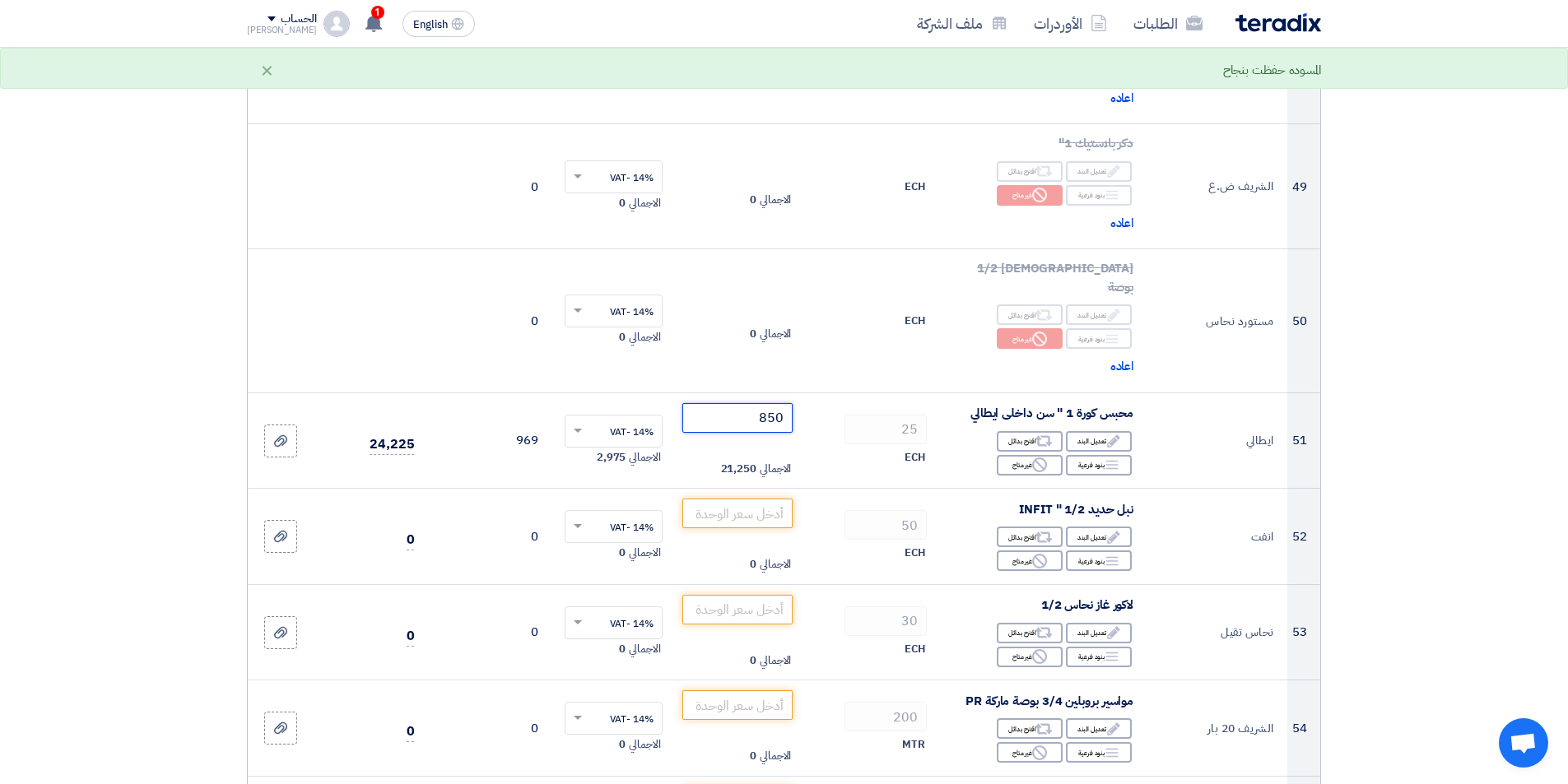
type input "850"
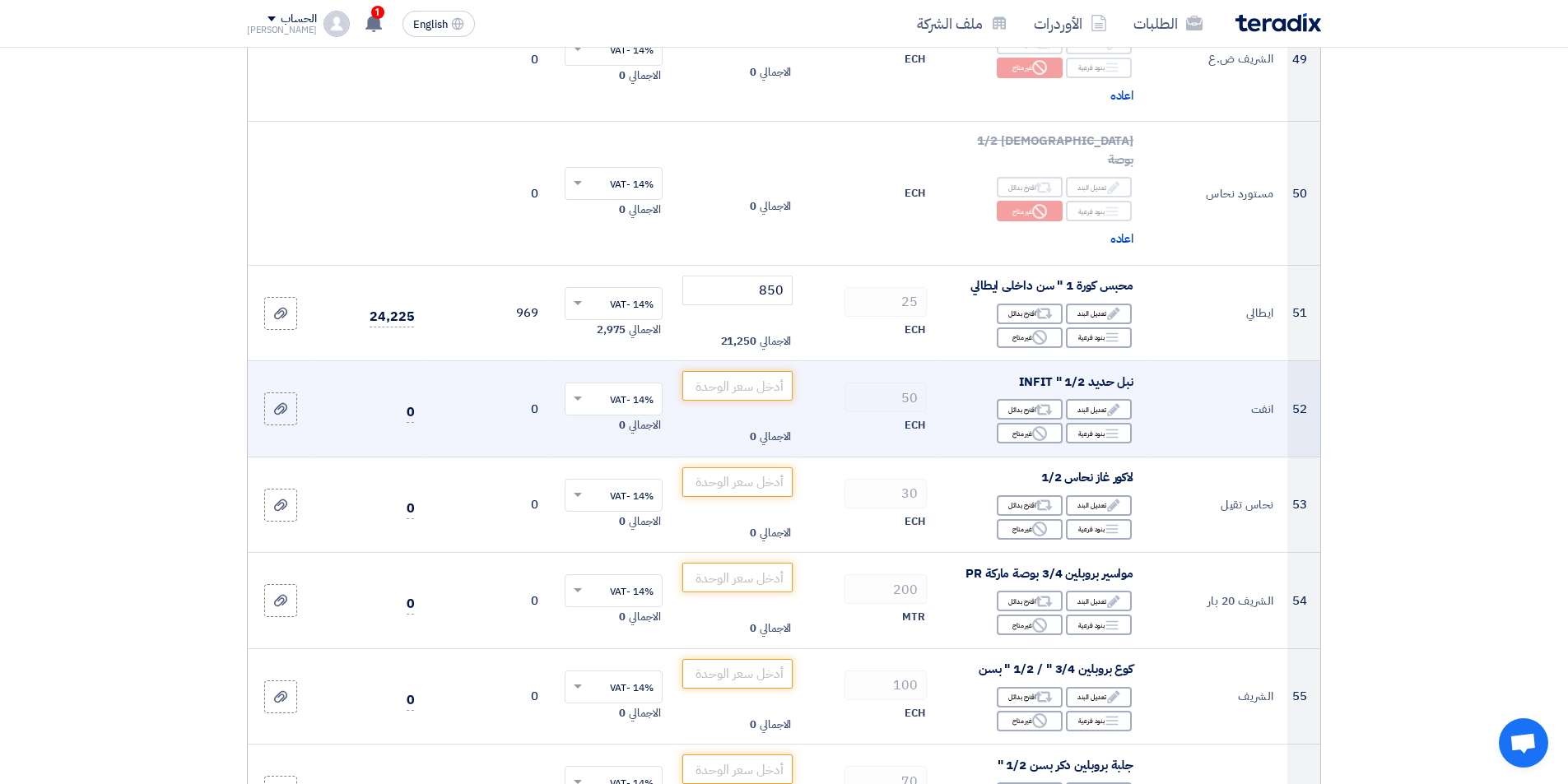
scroll to position [6087, 0]
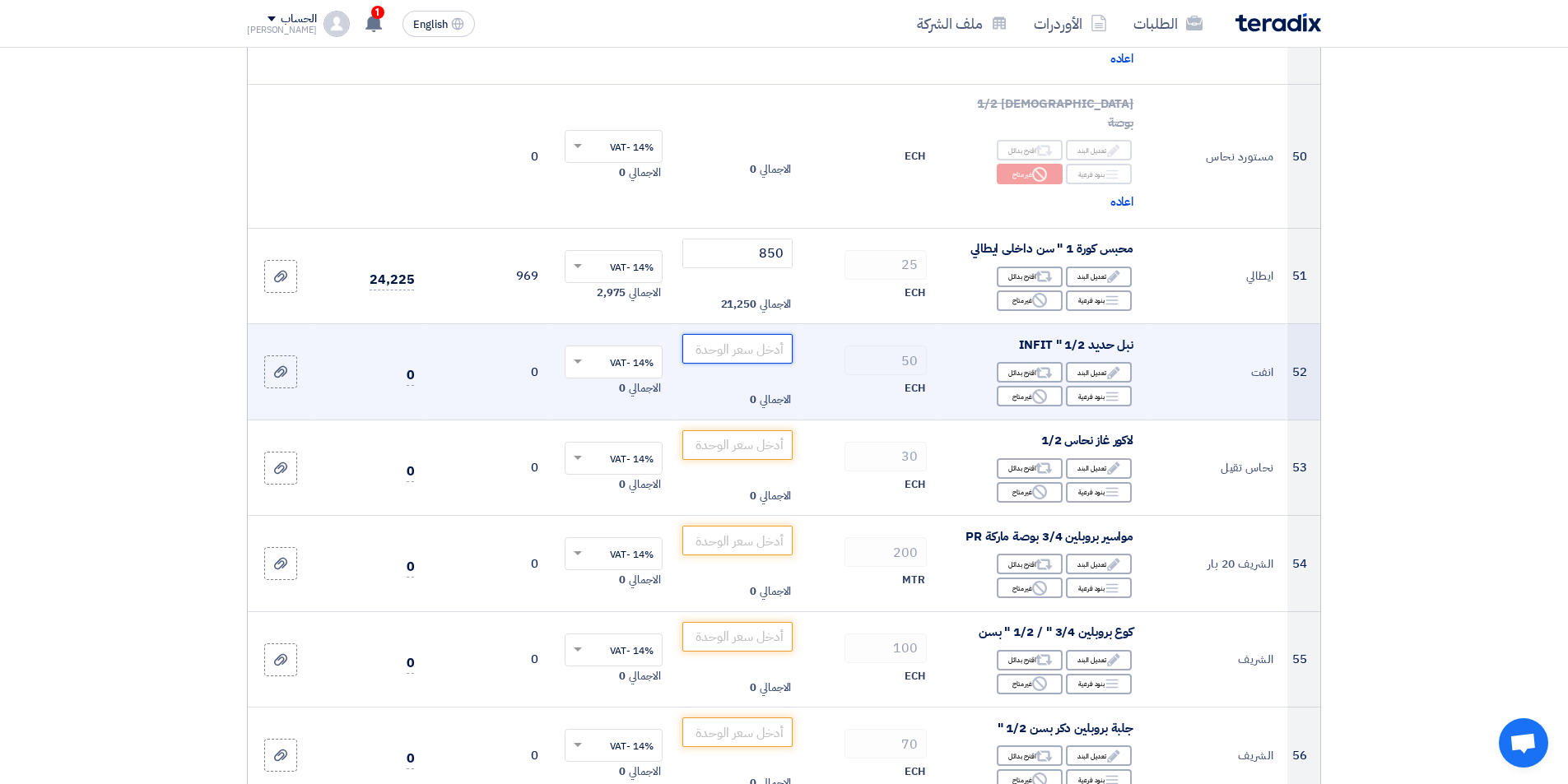
click at [756, 341] on input "number" at bounding box center [738, 349] width 111 height 30
click at [1060, 400] on div "Reject غير متاح" at bounding box center [1030, 395] width 66 height 21
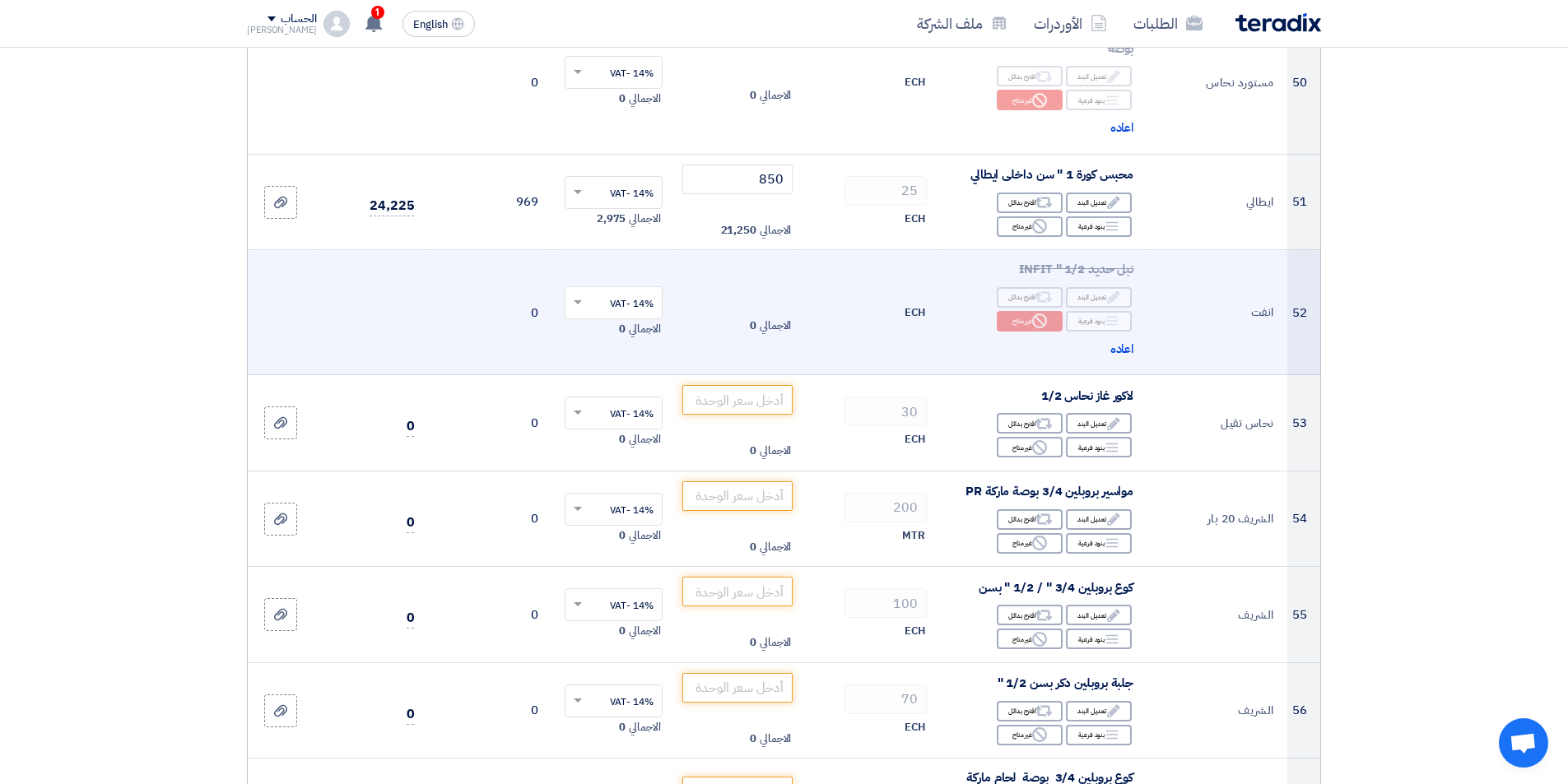
scroll to position [6251, 0]
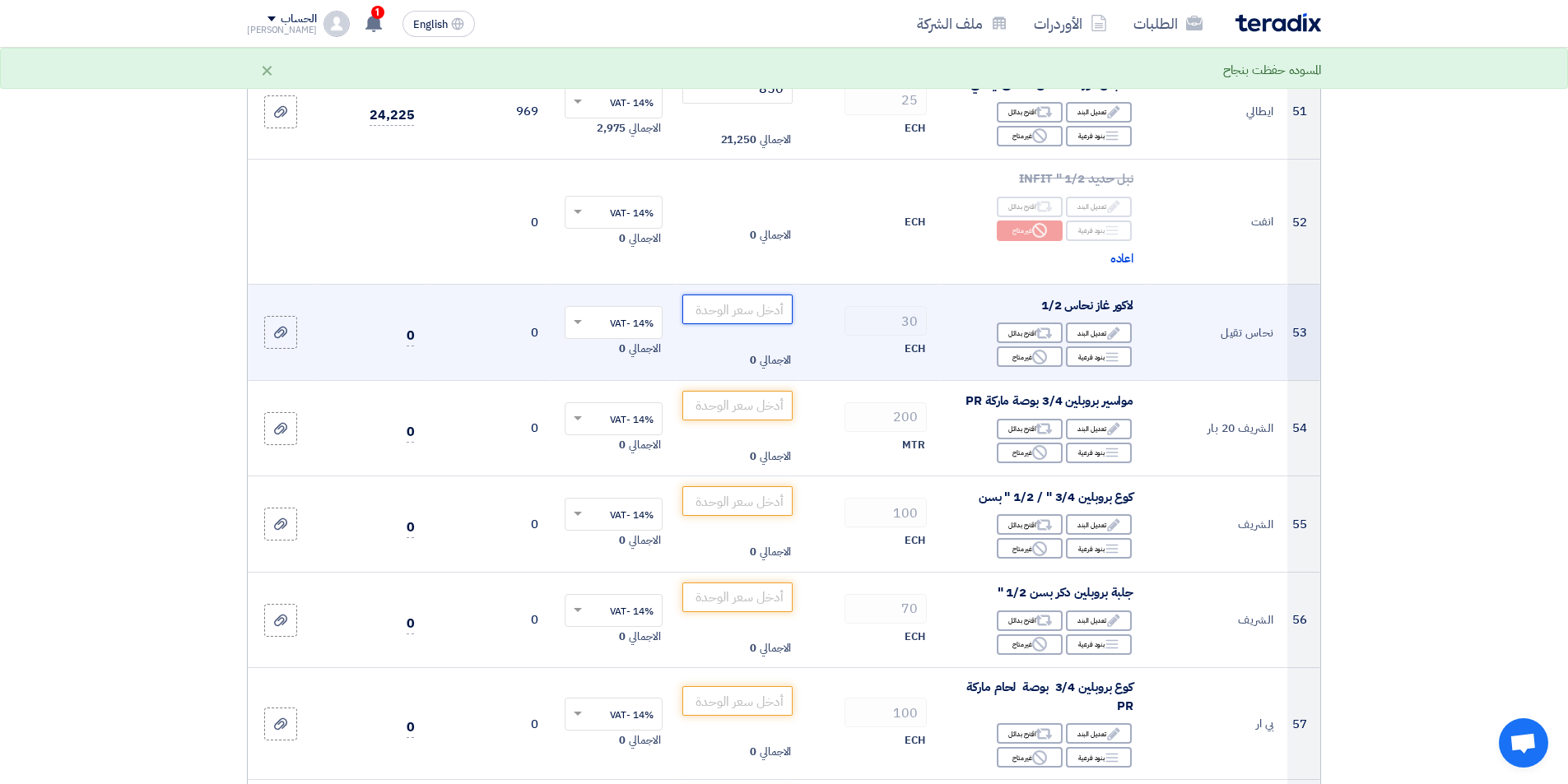
click at [771, 315] on input "number" at bounding box center [738, 309] width 111 height 30
click at [1023, 360] on div "Reject غير متاح" at bounding box center [1030, 356] width 66 height 21
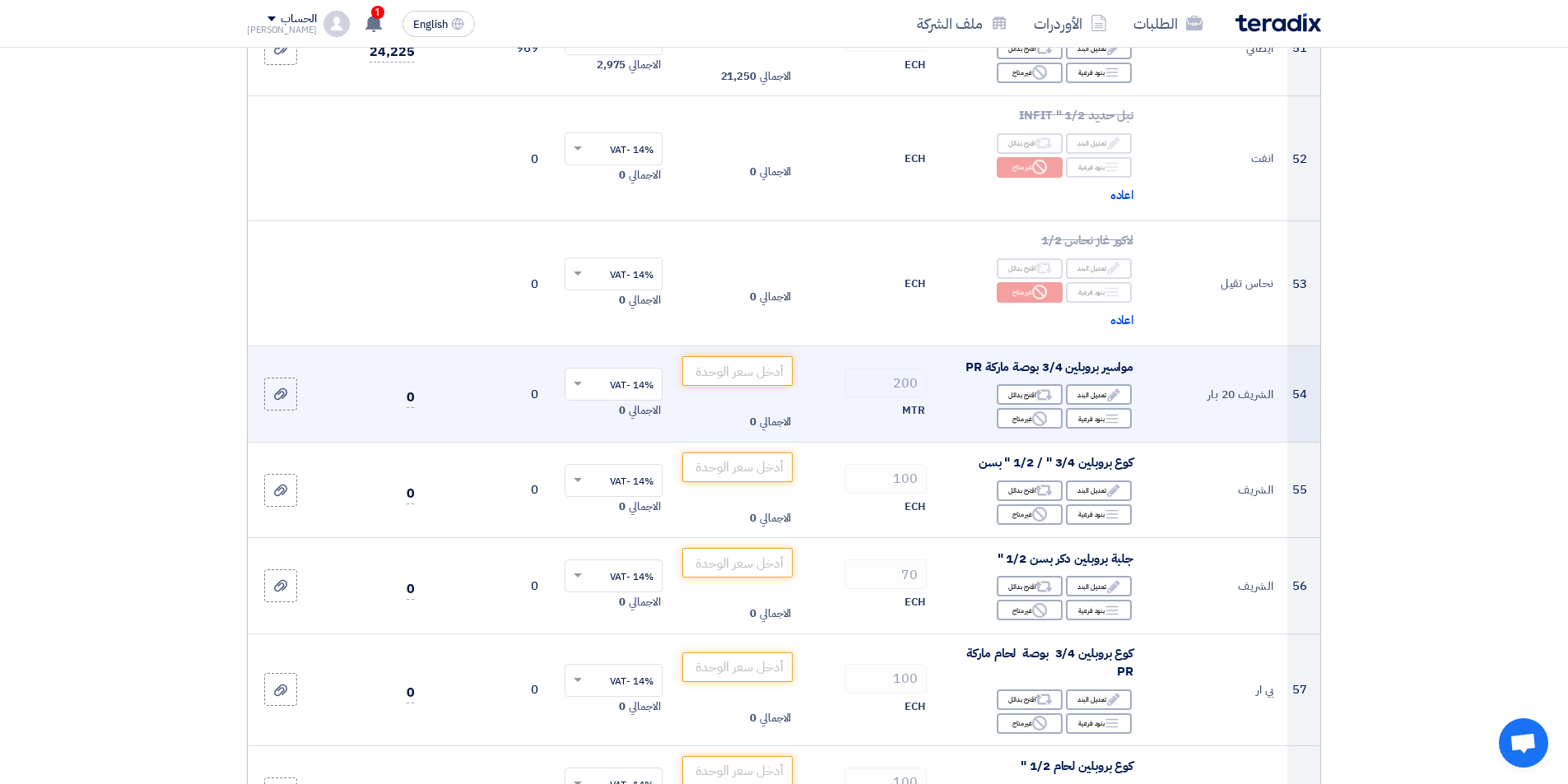
scroll to position [6333, 0]
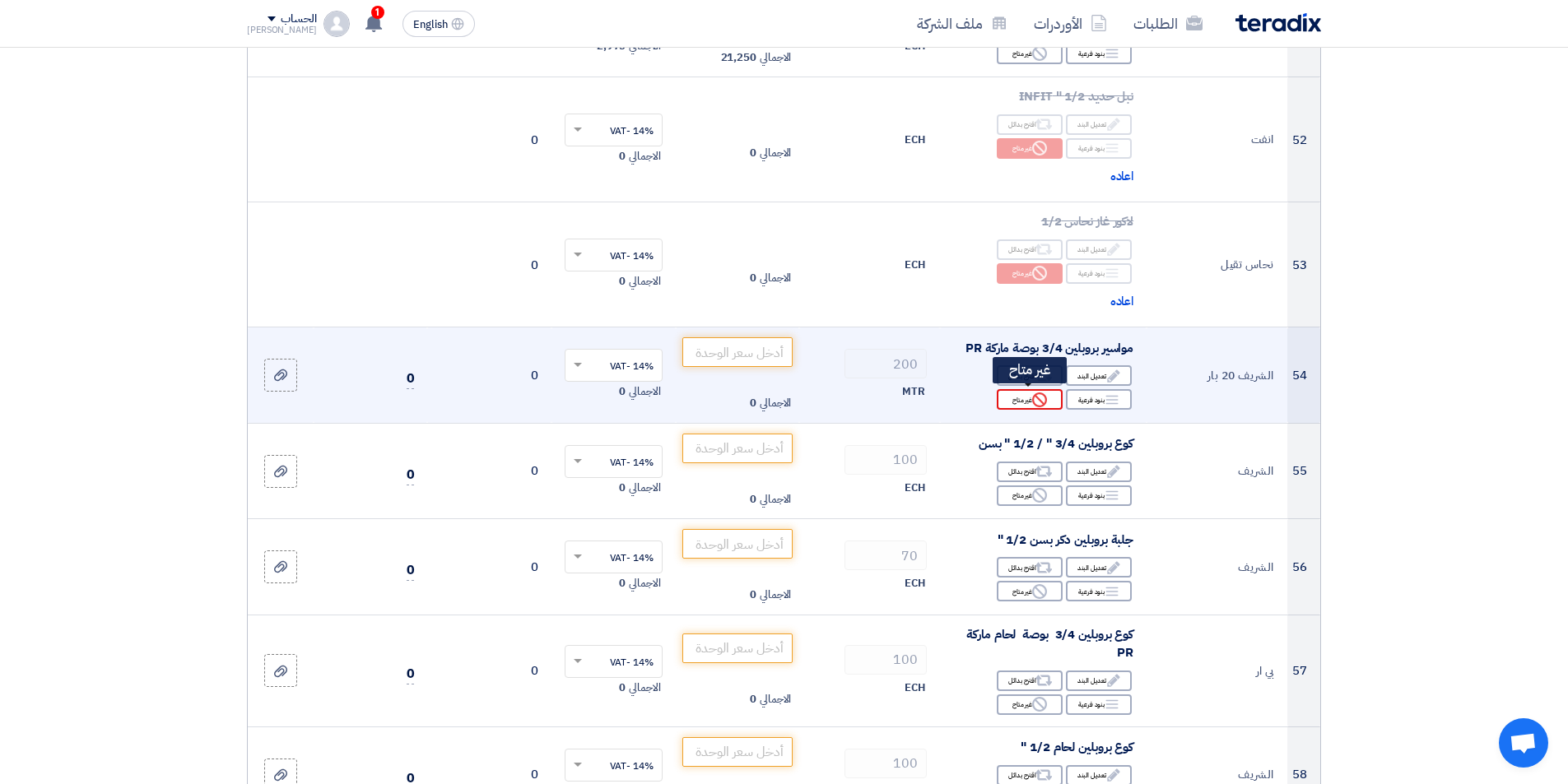
click at [1041, 403] on use at bounding box center [1039, 399] width 15 height 15
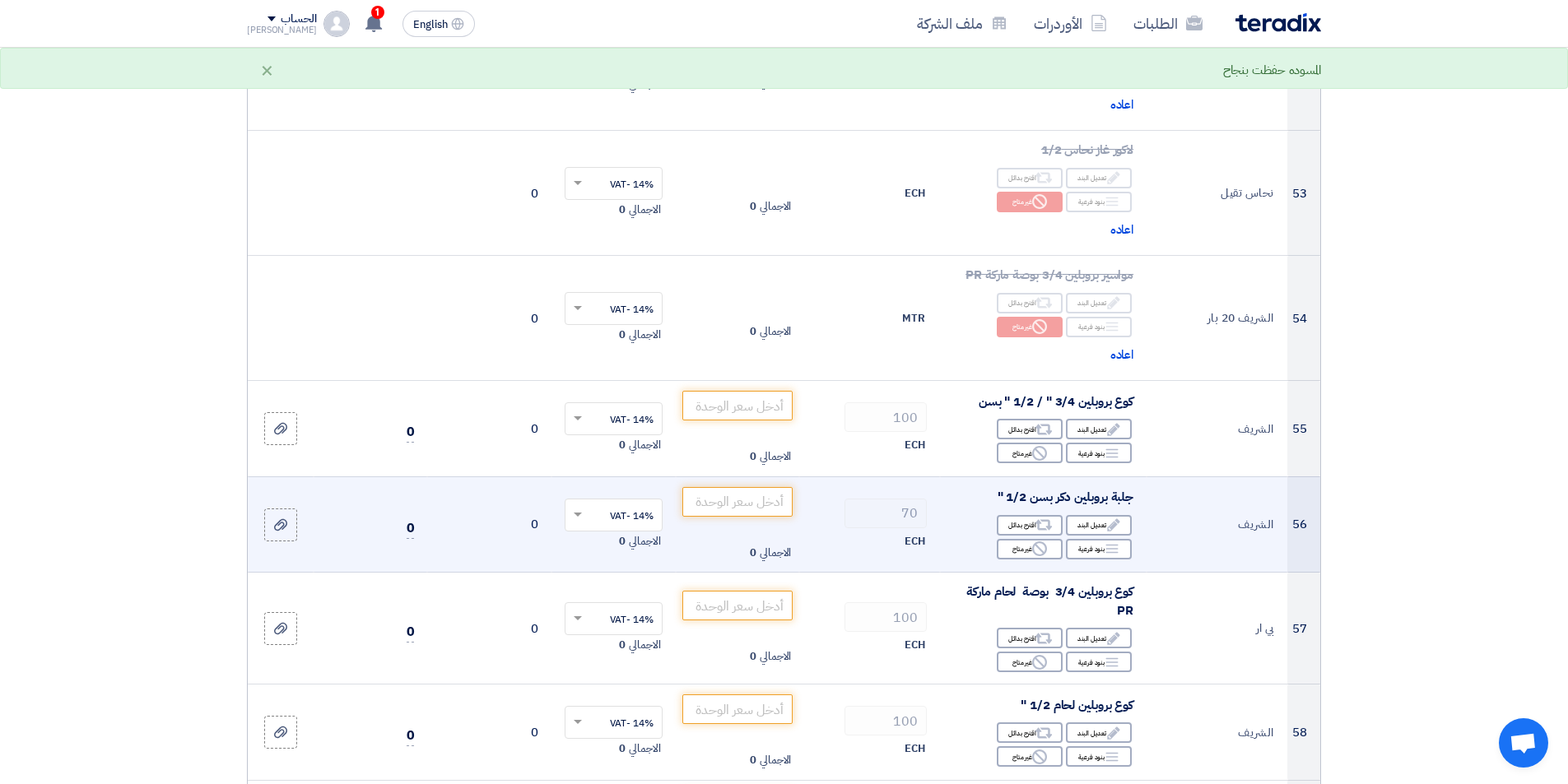
scroll to position [6498, 0]
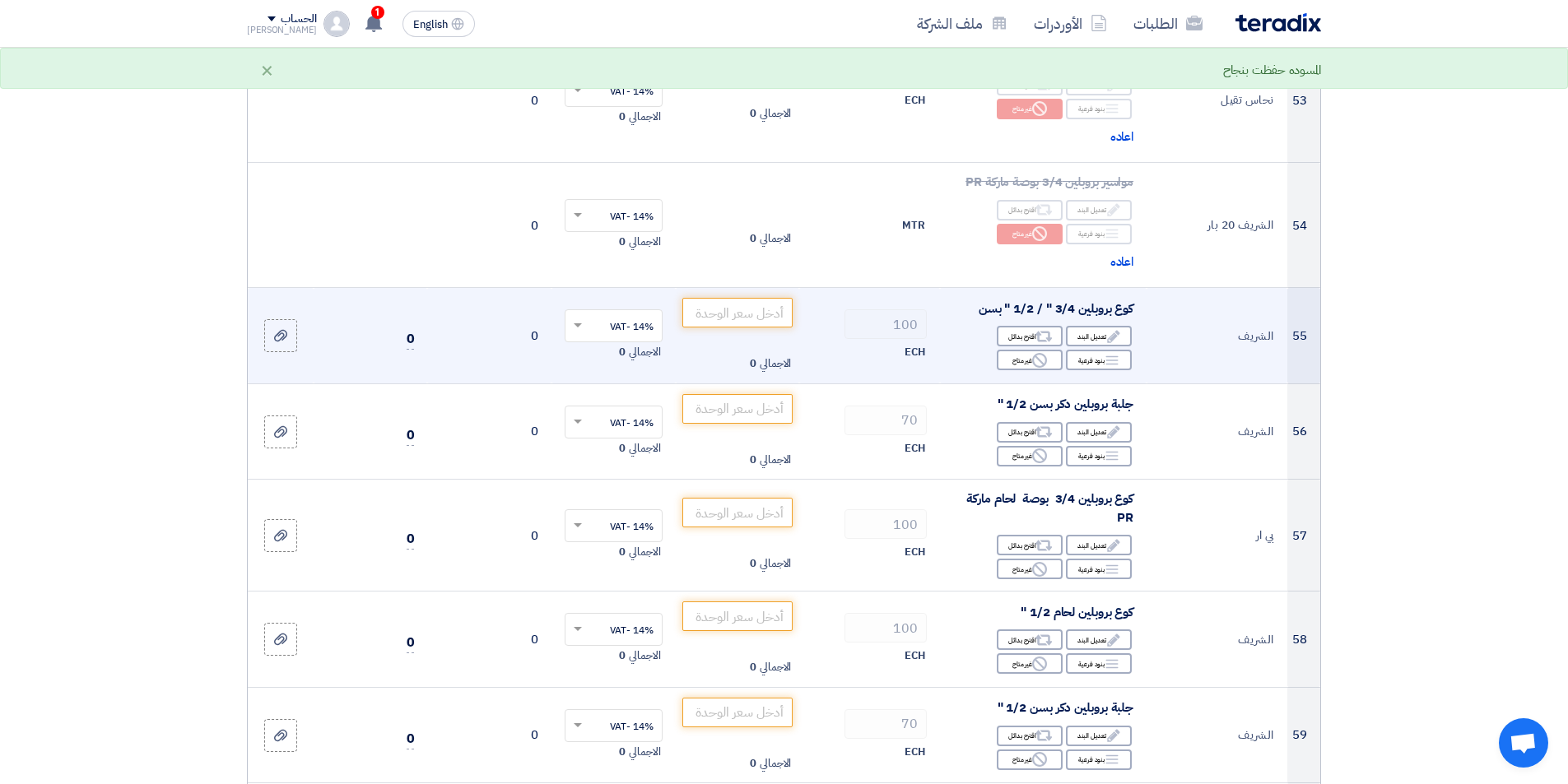
click at [1038, 369] on div "Edit تعديل البند Alternative اقترح بدائل Breakdown بنود فرعية Reject" at bounding box center [1043, 348] width 180 height 47
click at [1038, 361] on icon "Reject" at bounding box center [1039, 360] width 15 height 15
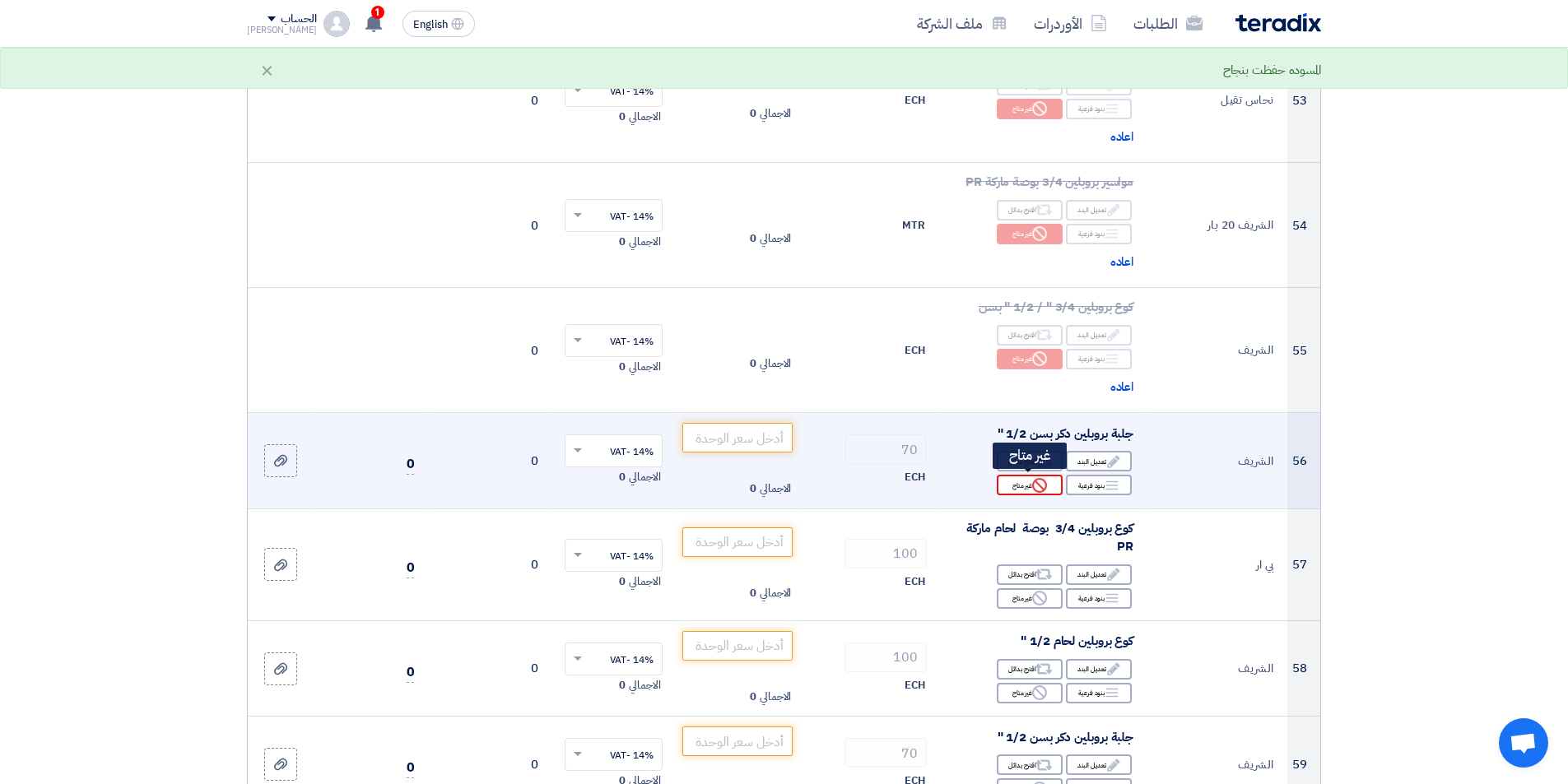
click at [1053, 479] on div "Reject غير متاح" at bounding box center [1030, 484] width 66 height 21
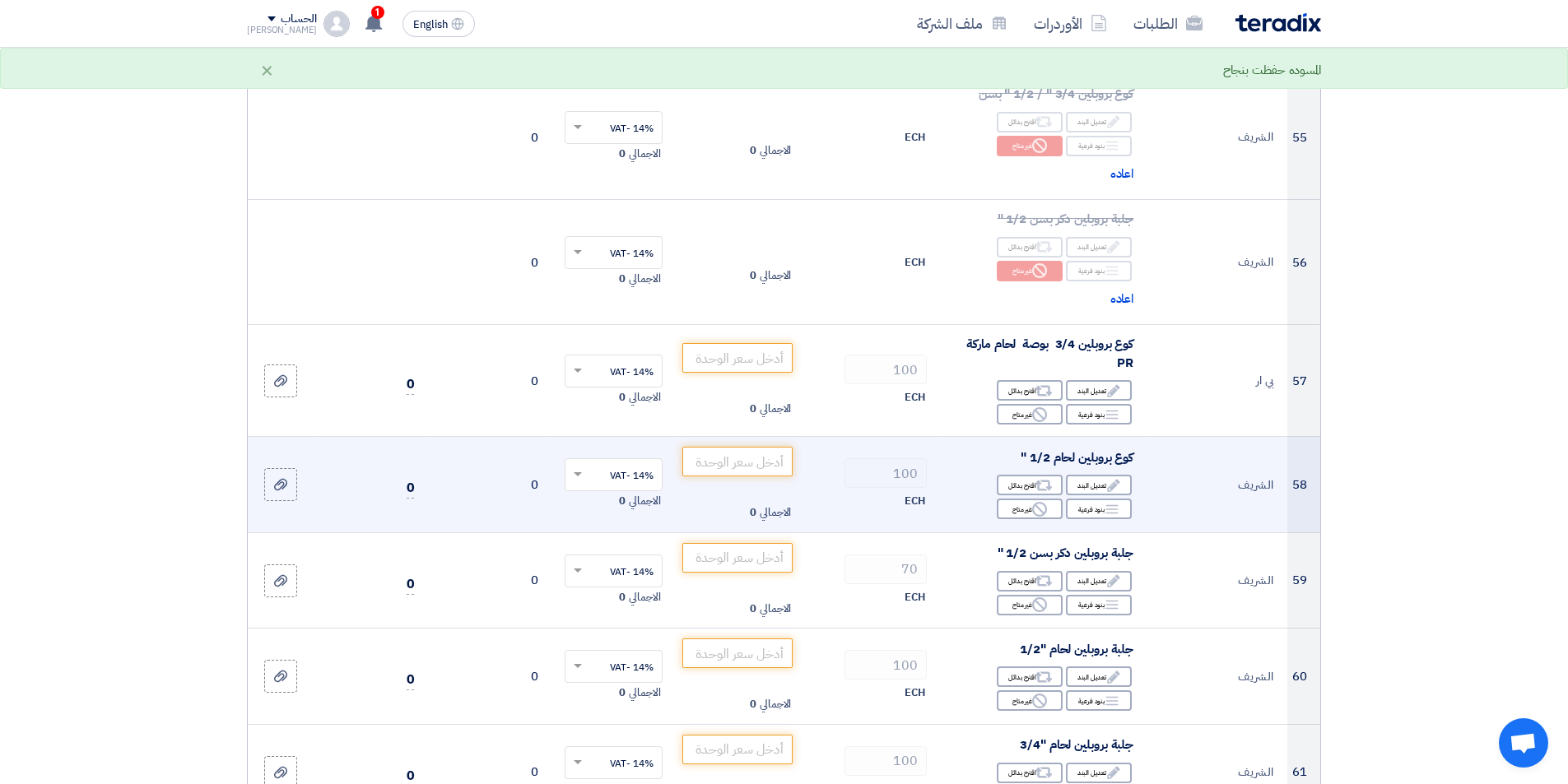
scroll to position [6745, 0]
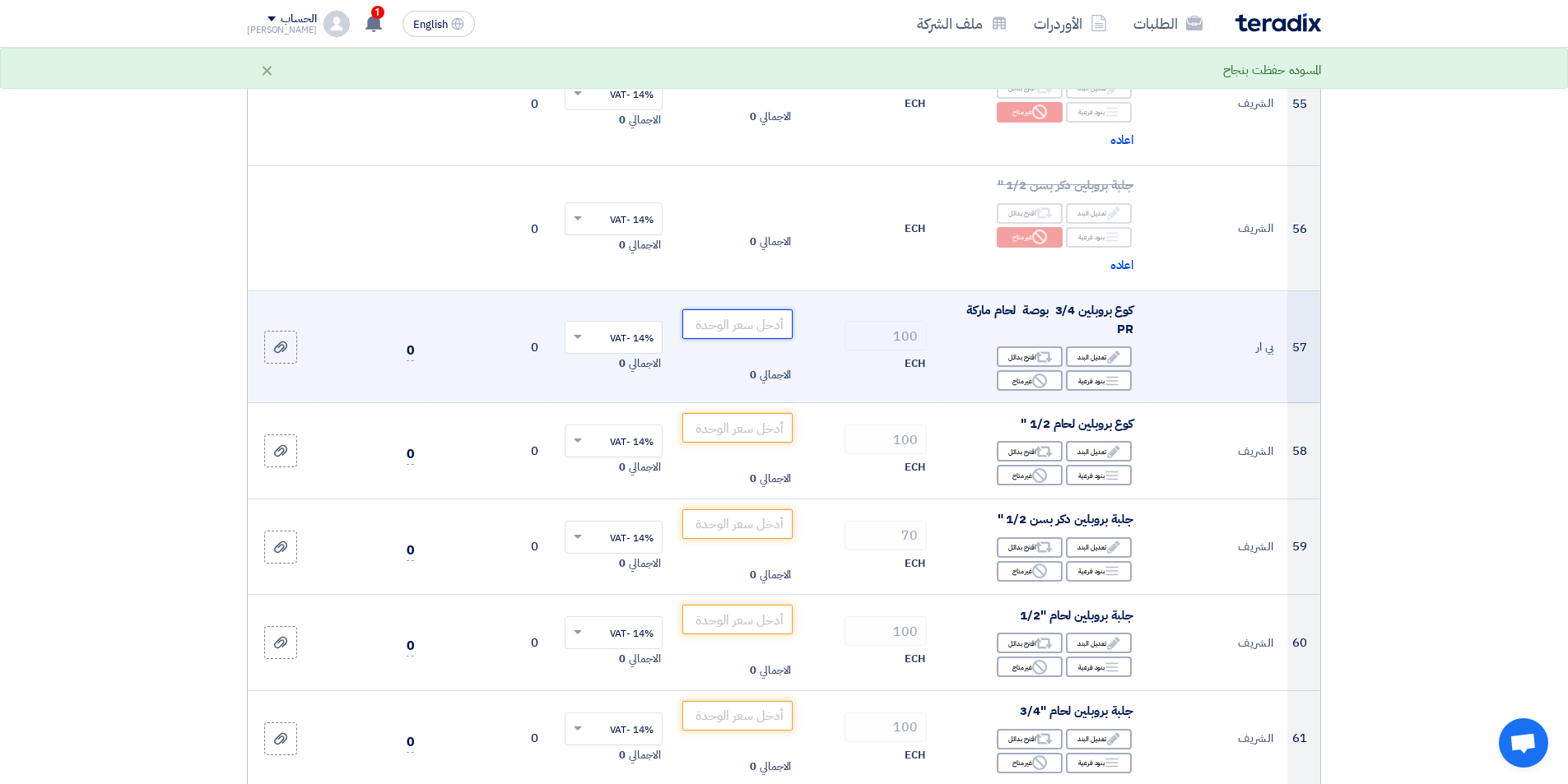
click at [766, 321] on input "number" at bounding box center [738, 324] width 111 height 30
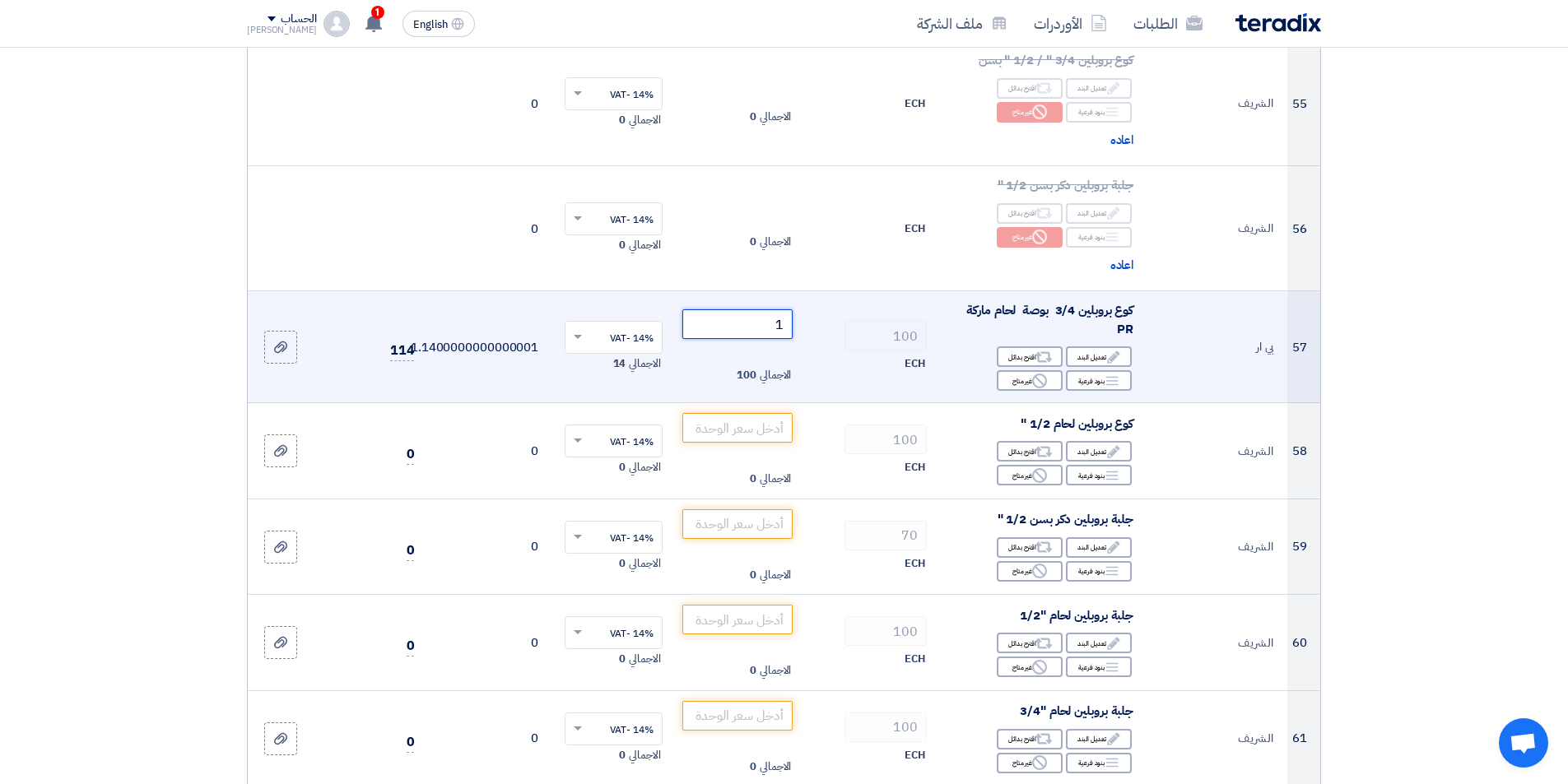
click at [767, 325] on input "1" at bounding box center [738, 324] width 111 height 30
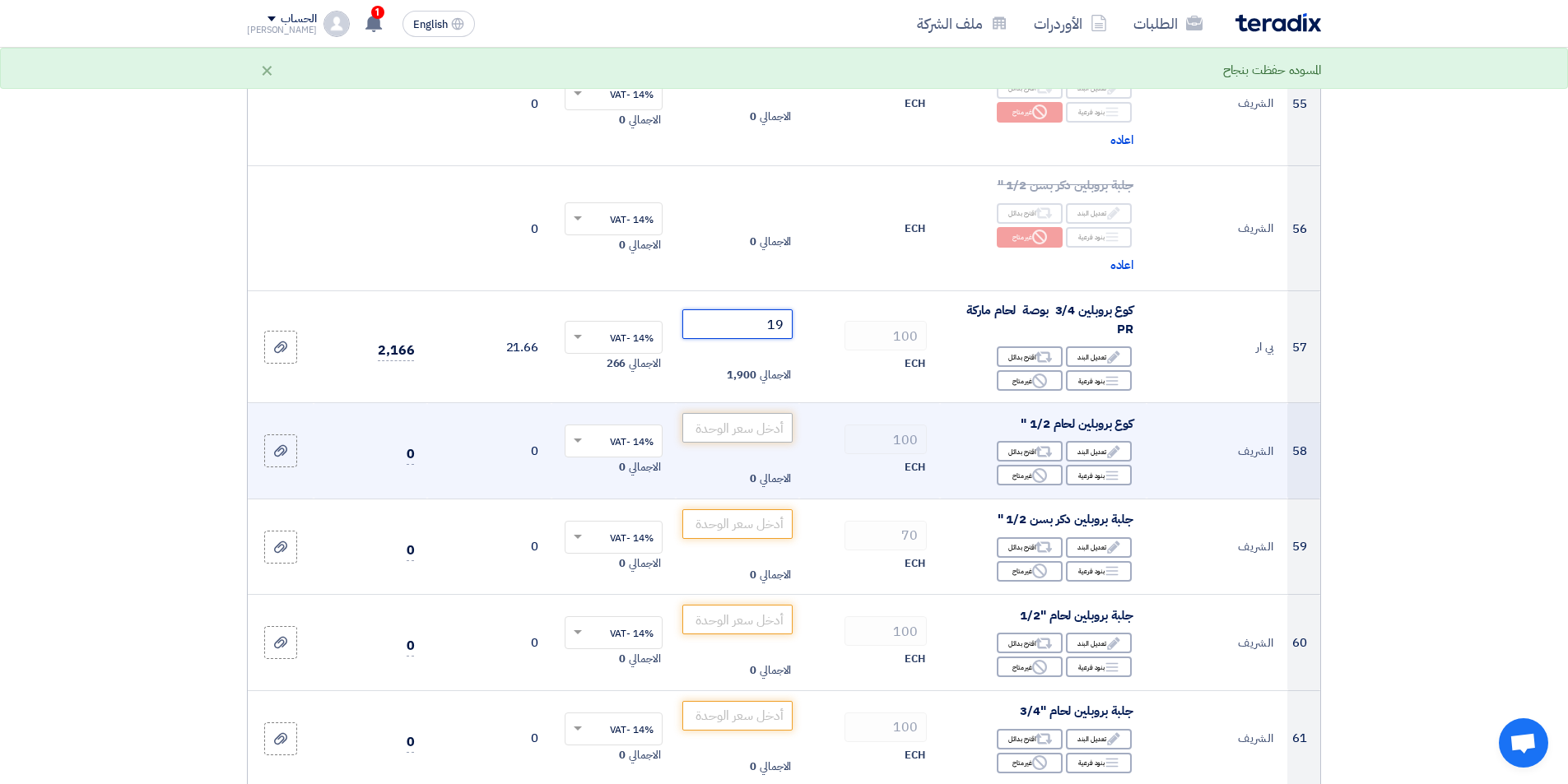
type input "19"
click at [750, 425] on input "number" at bounding box center [738, 428] width 111 height 30
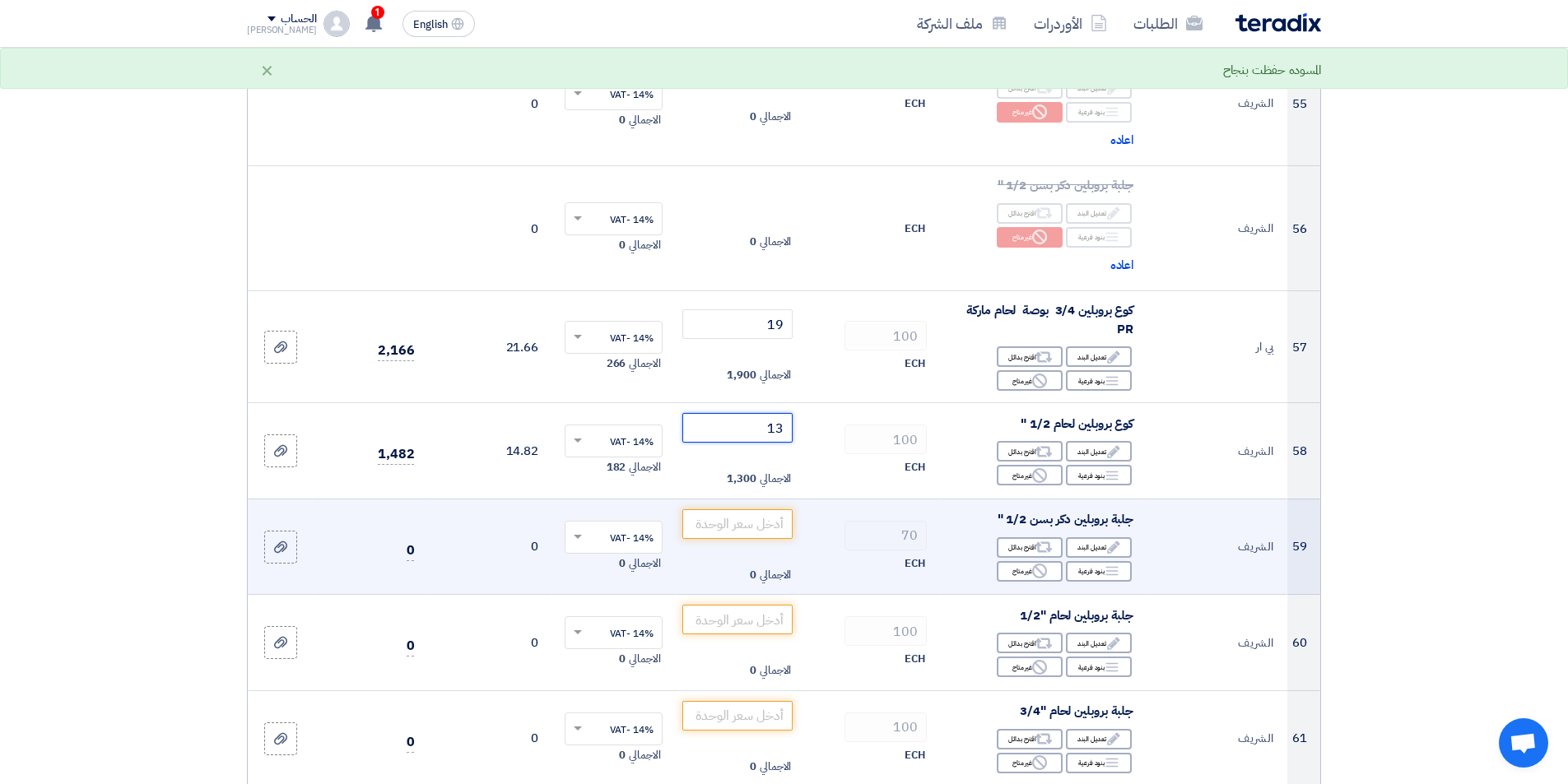
scroll to position [6827, 0]
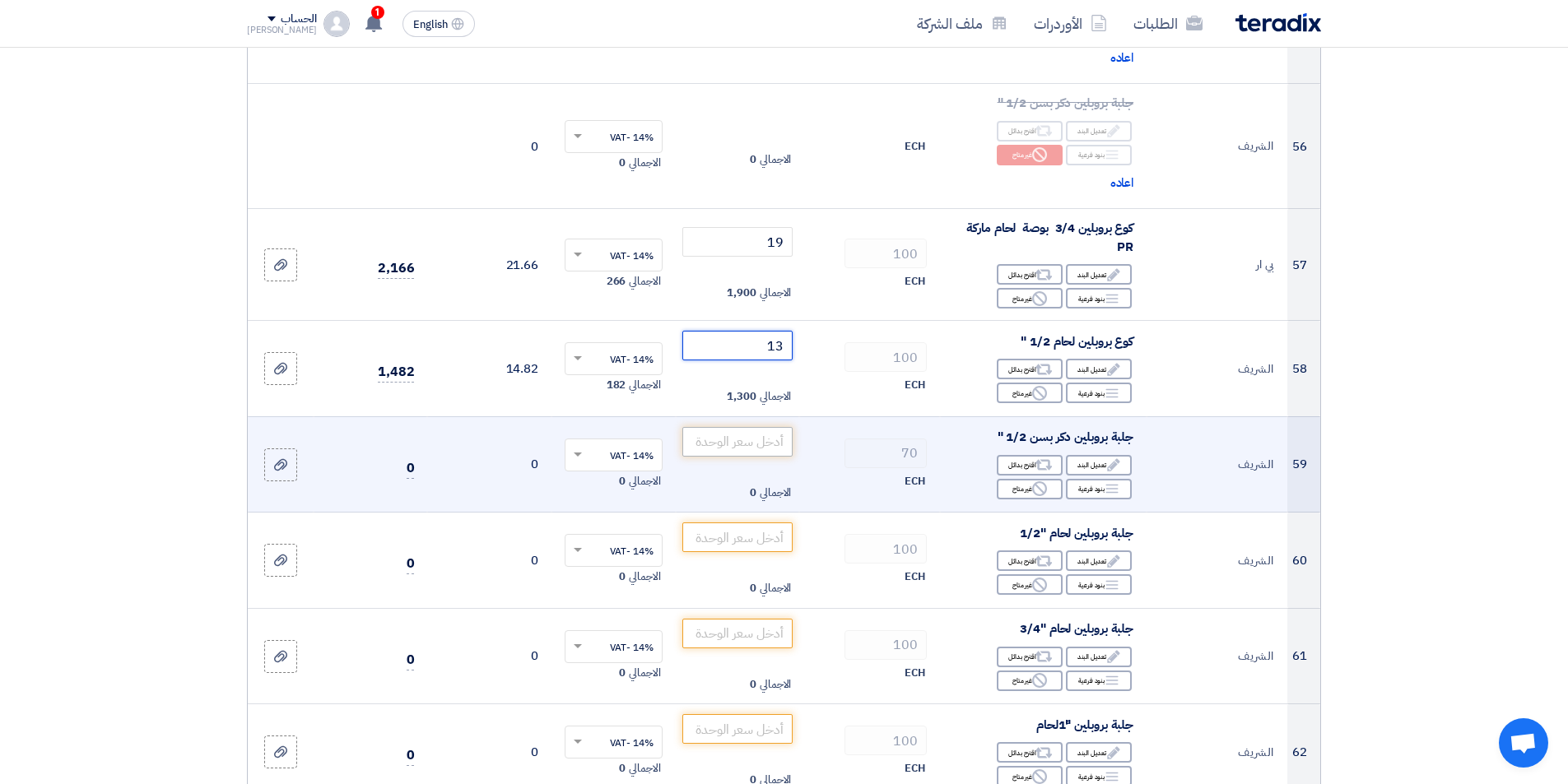
type input "13"
click at [757, 433] on input "number" at bounding box center [738, 442] width 111 height 30
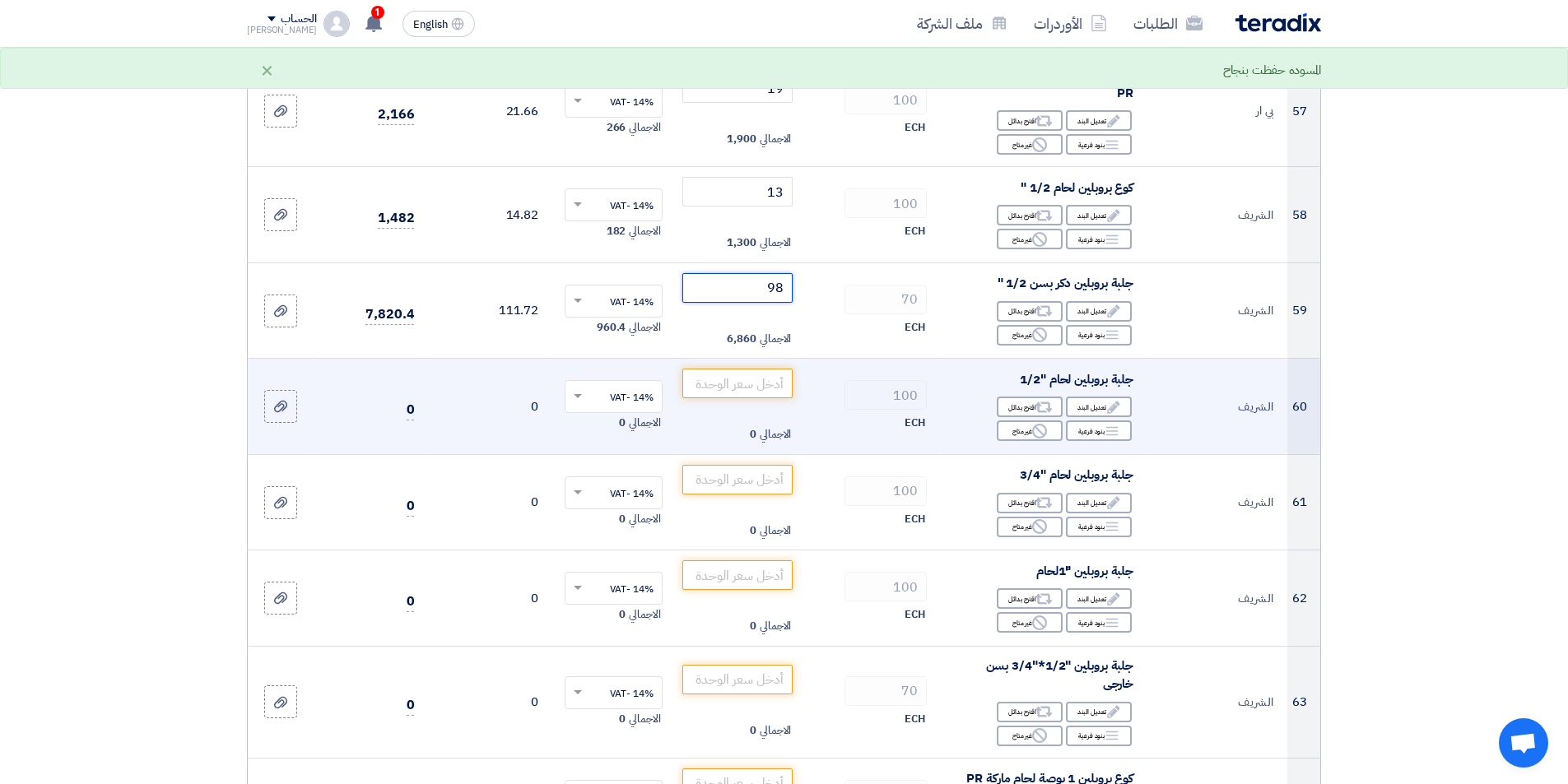
scroll to position [6992, 0]
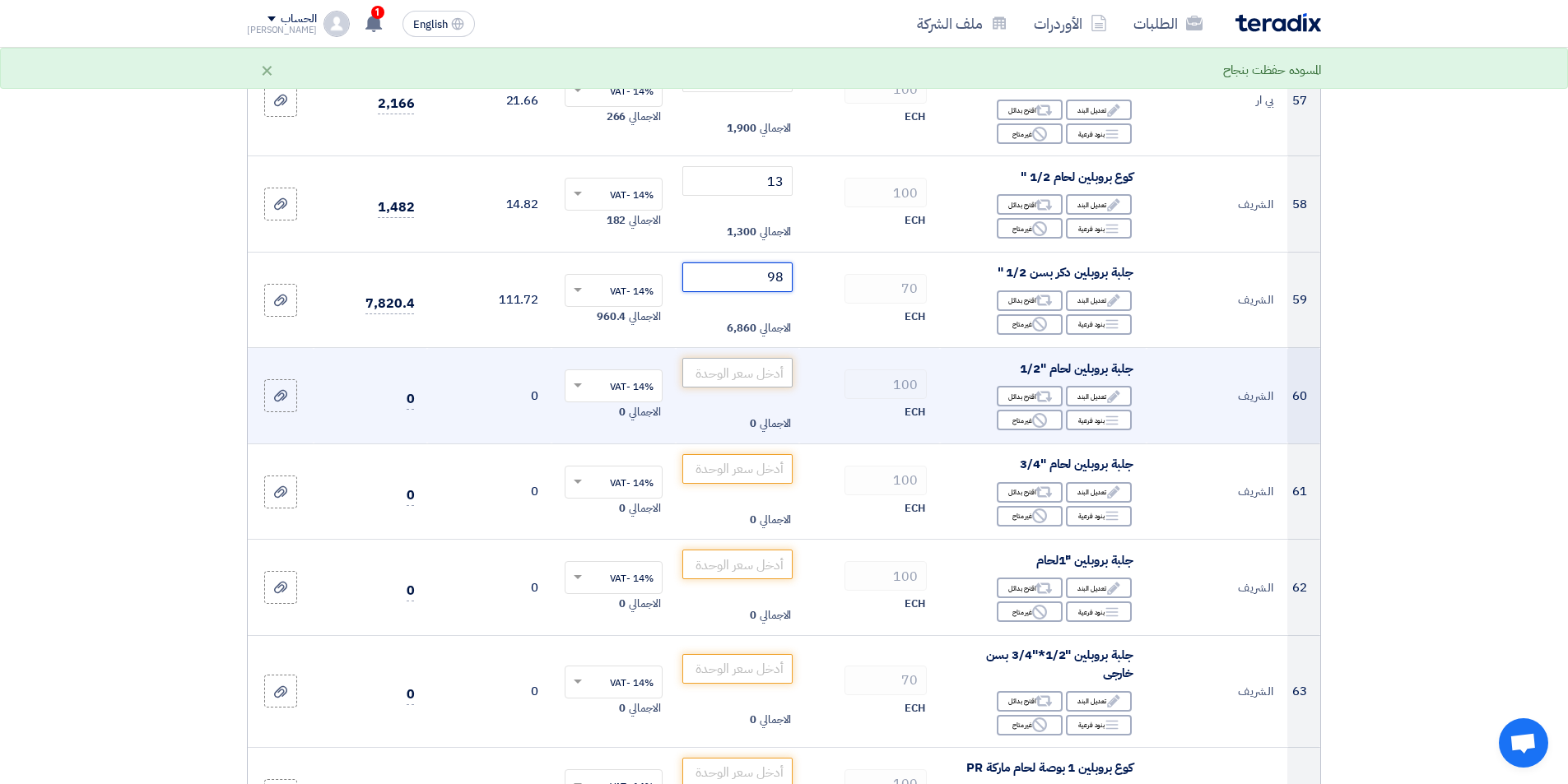
type input "98"
click at [743, 362] on input "number" at bounding box center [738, 373] width 111 height 30
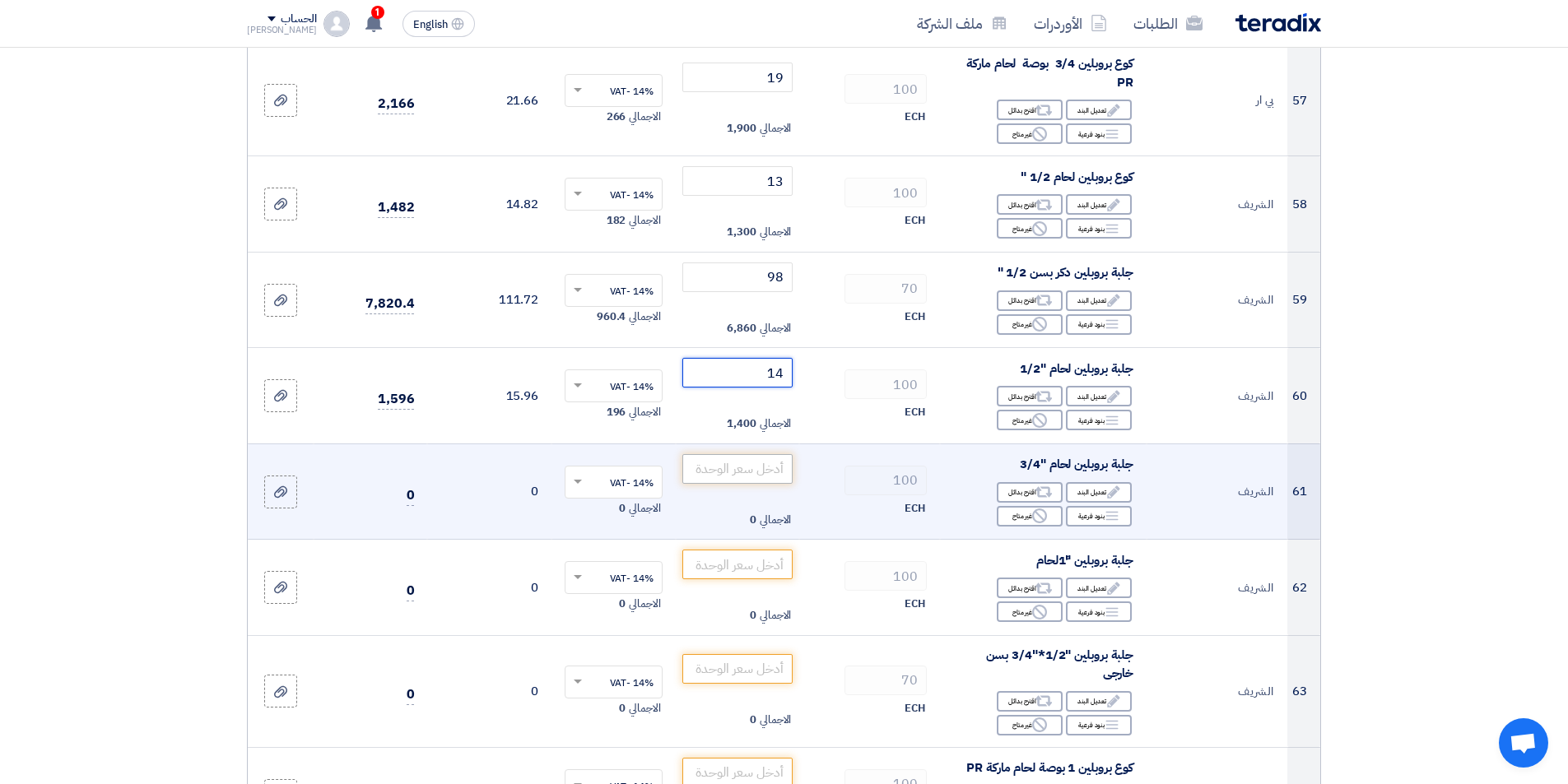
type input "14"
click at [722, 454] on input "number" at bounding box center [738, 469] width 111 height 30
click at [735, 462] on input "number" at bounding box center [738, 469] width 111 height 30
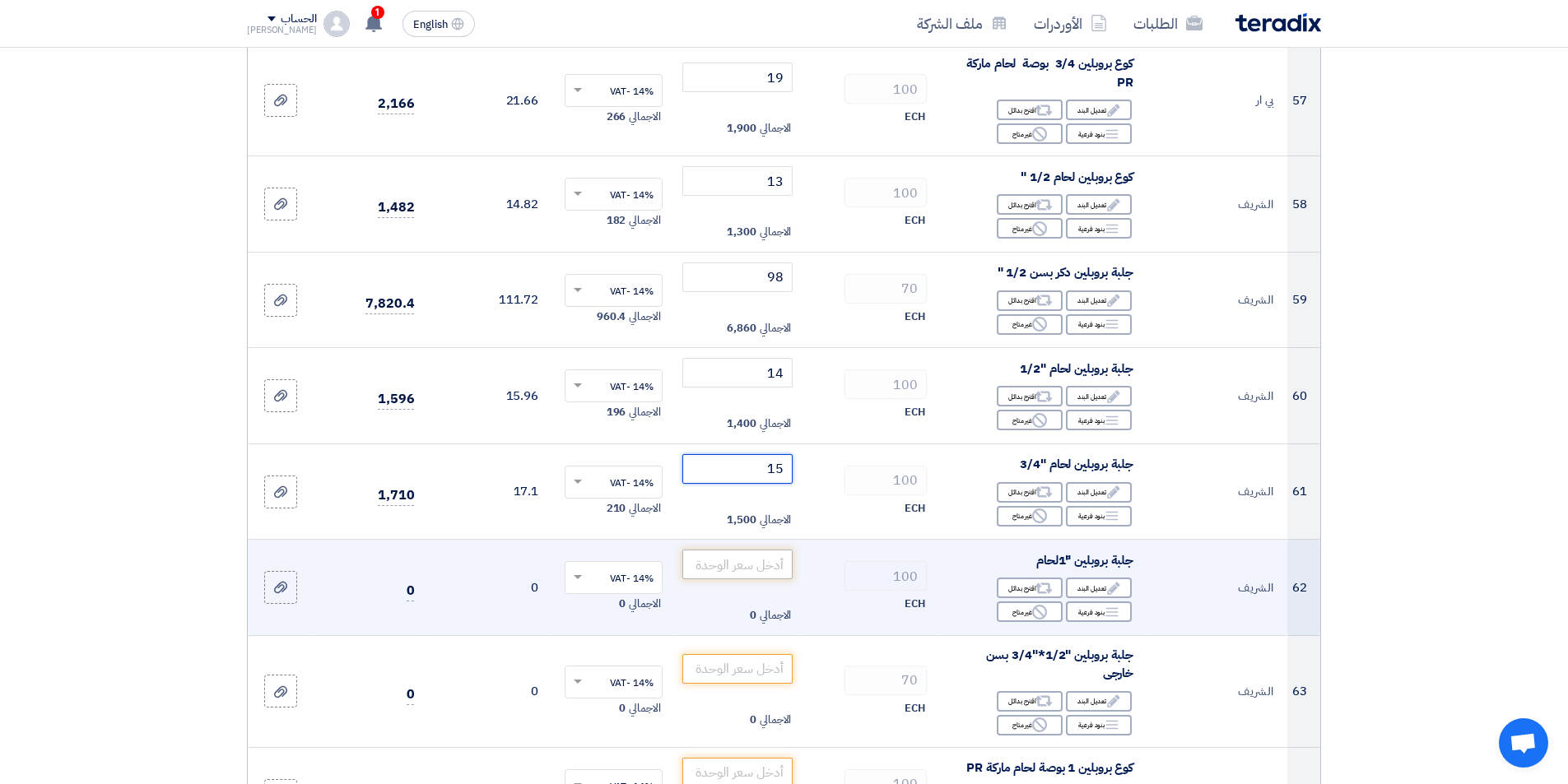
type input "15"
click at [762, 560] on input "number" at bounding box center [738, 565] width 111 height 30
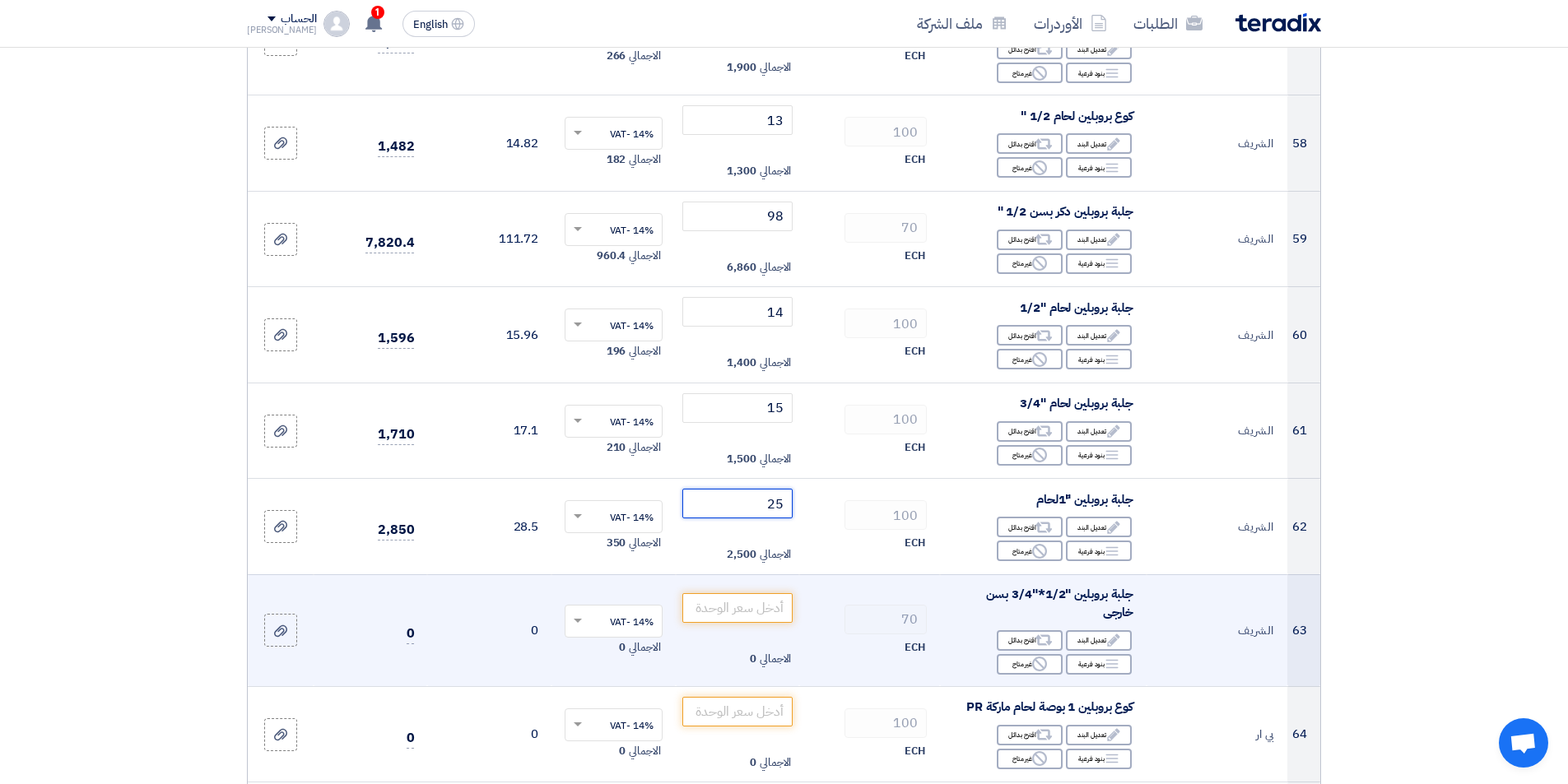
scroll to position [7156, 0]
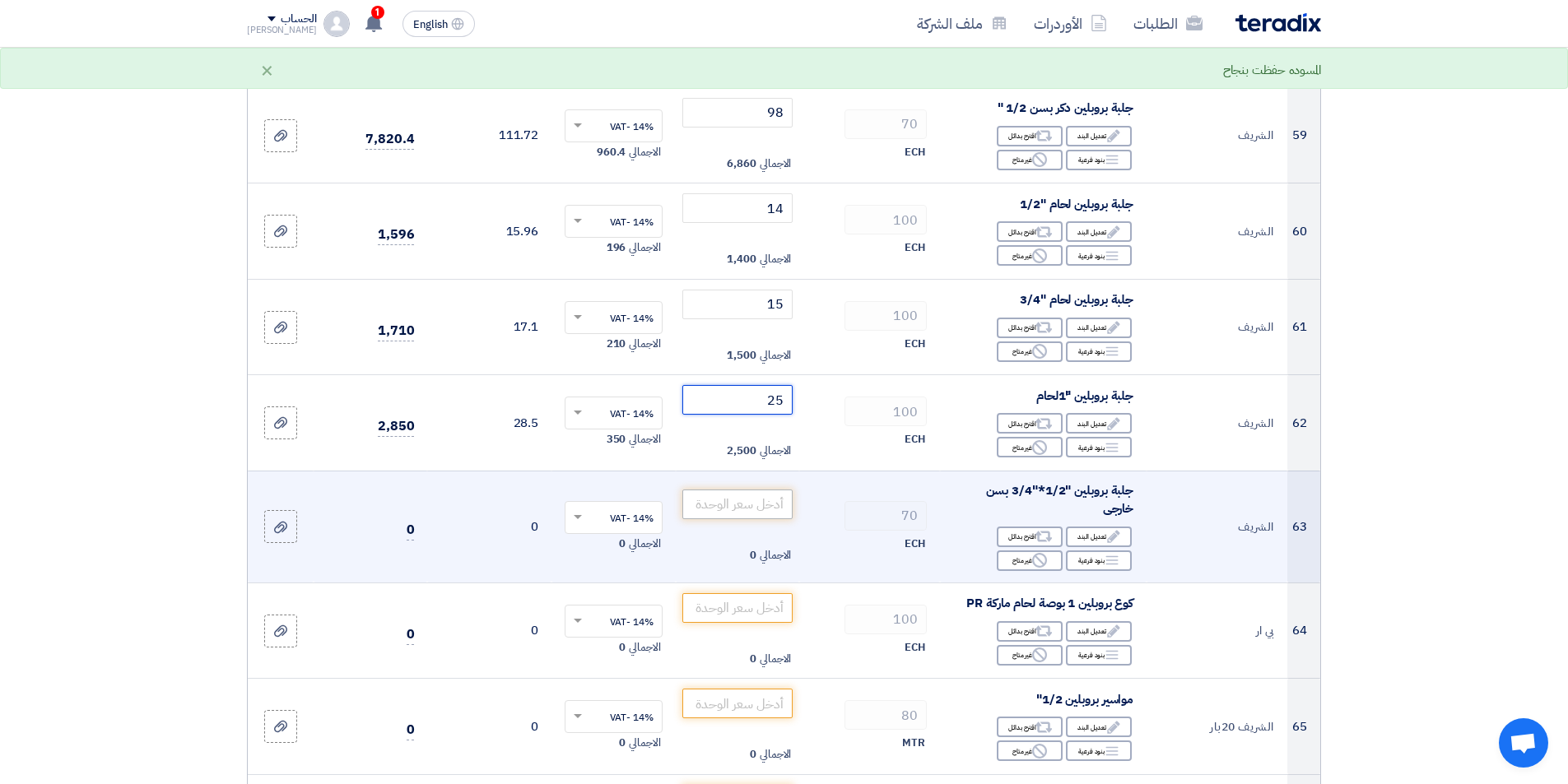
type input "25"
click at [765, 508] on input "number" at bounding box center [738, 504] width 111 height 30
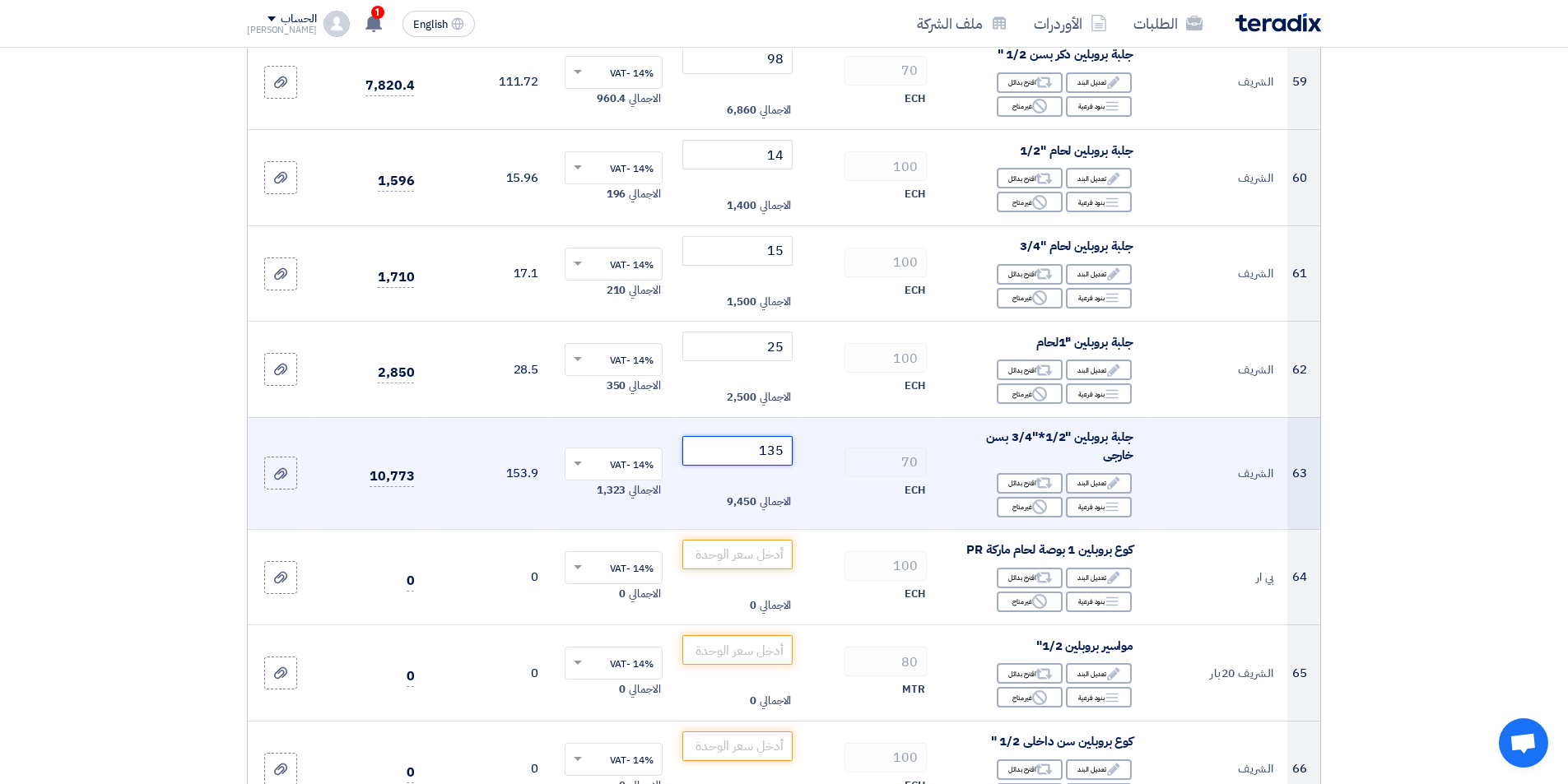
scroll to position [7238, 0]
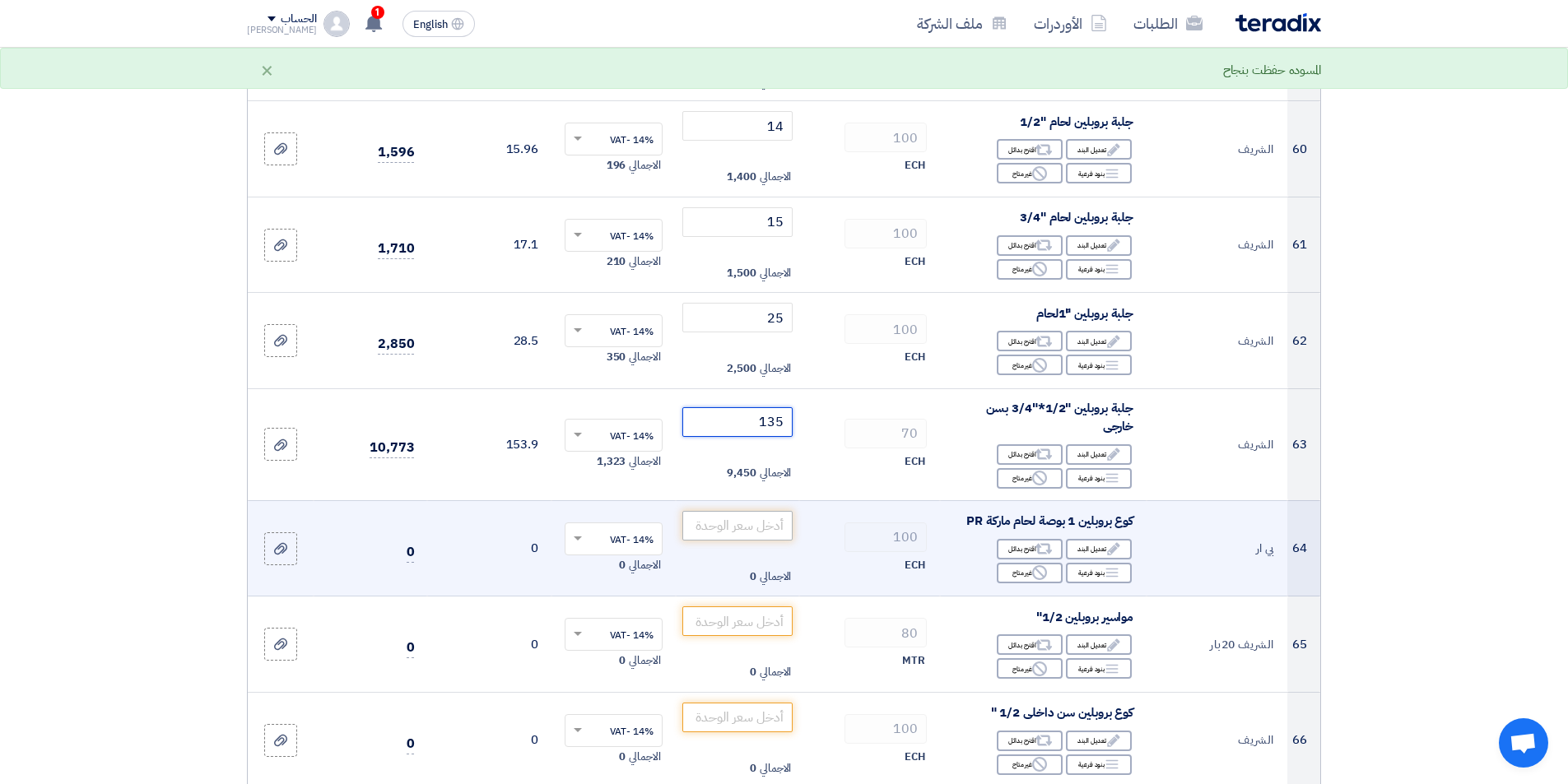
type input "135"
click at [772, 521] on input "number" at bounding box center [738, 526] width 111 height 30
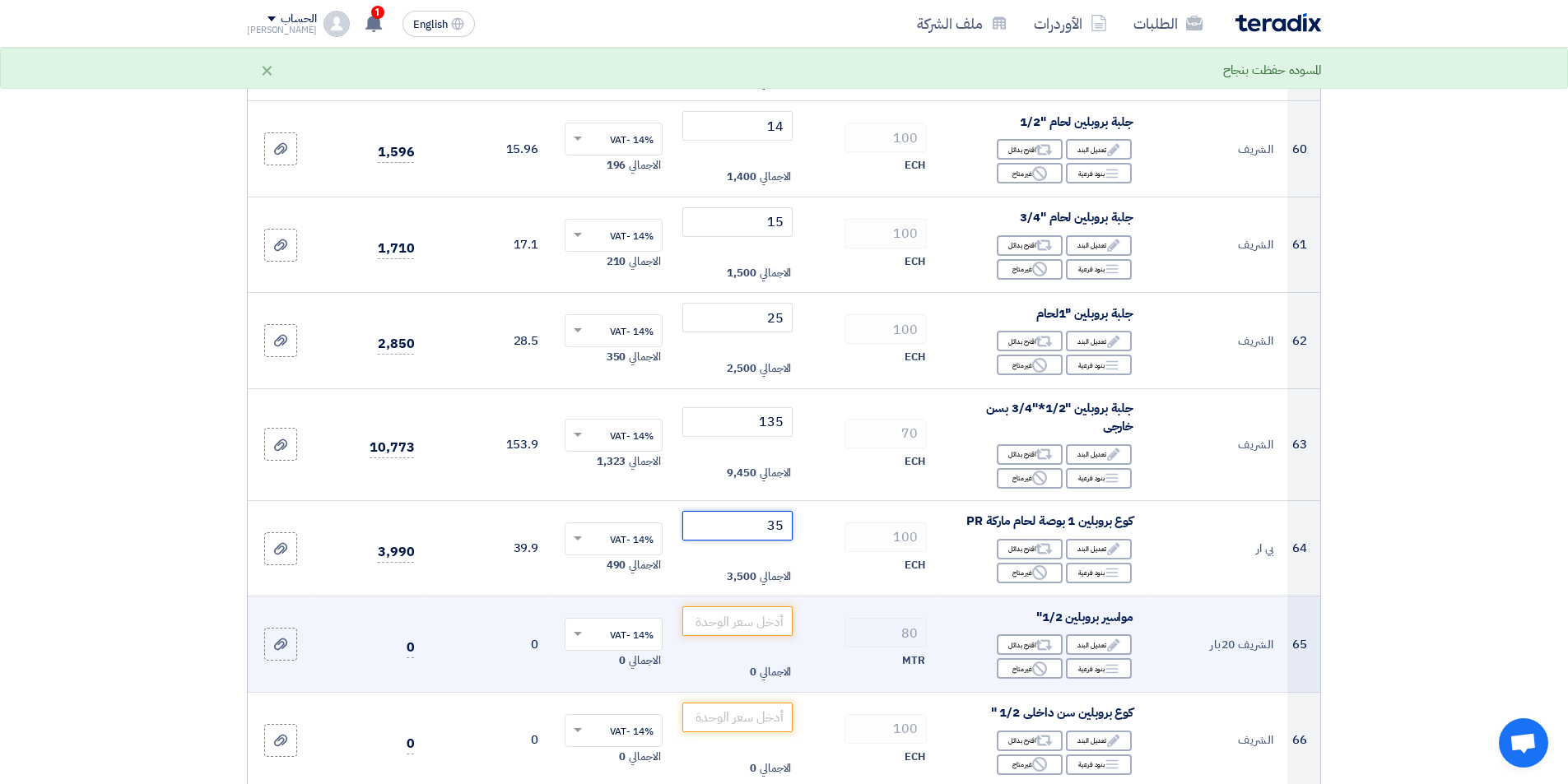
scroll to position [7321, 0]
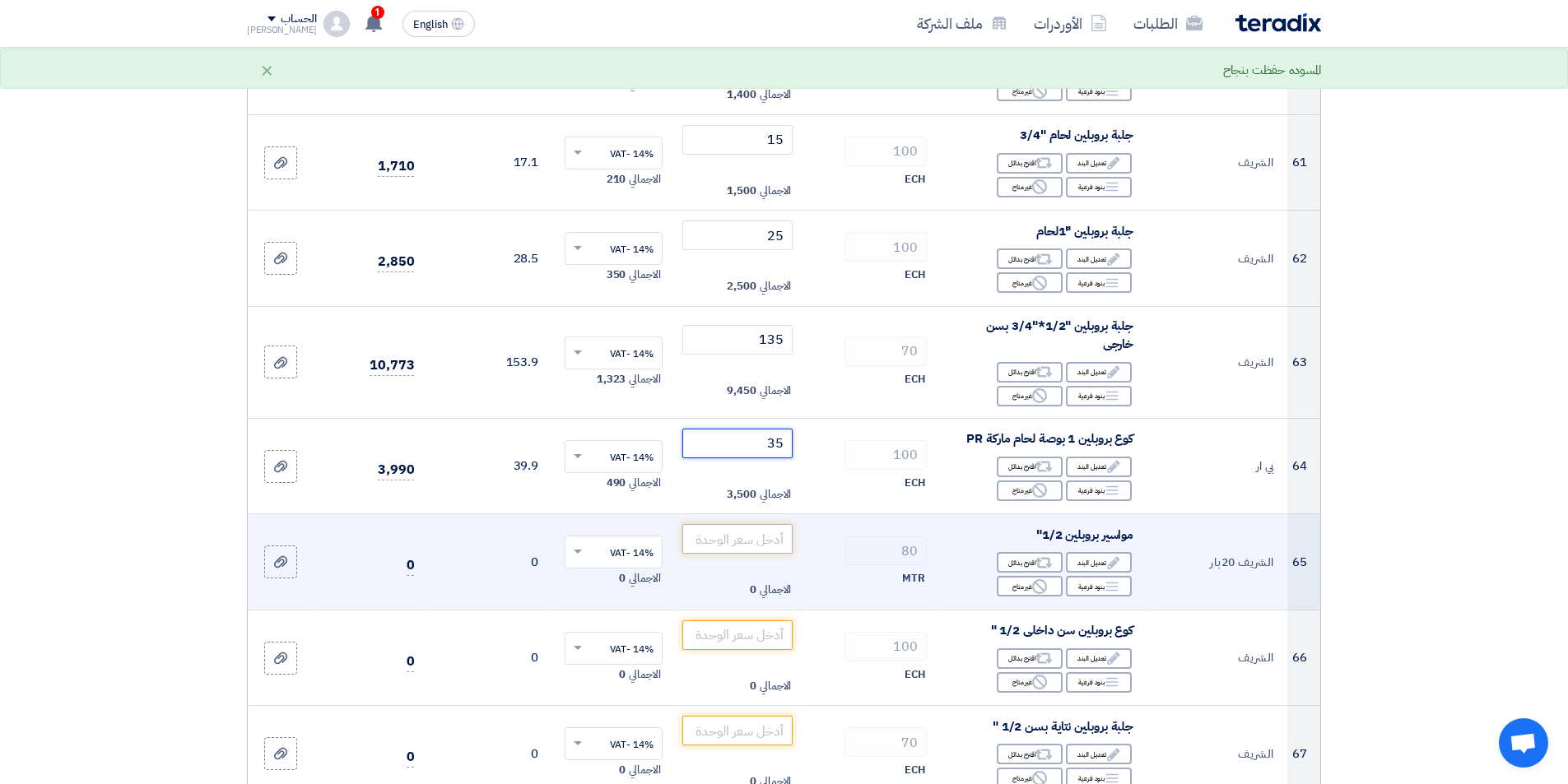
type input "35"
click at [771, 540] on input "number" at bounding box center [738, 539] width 111 height 30
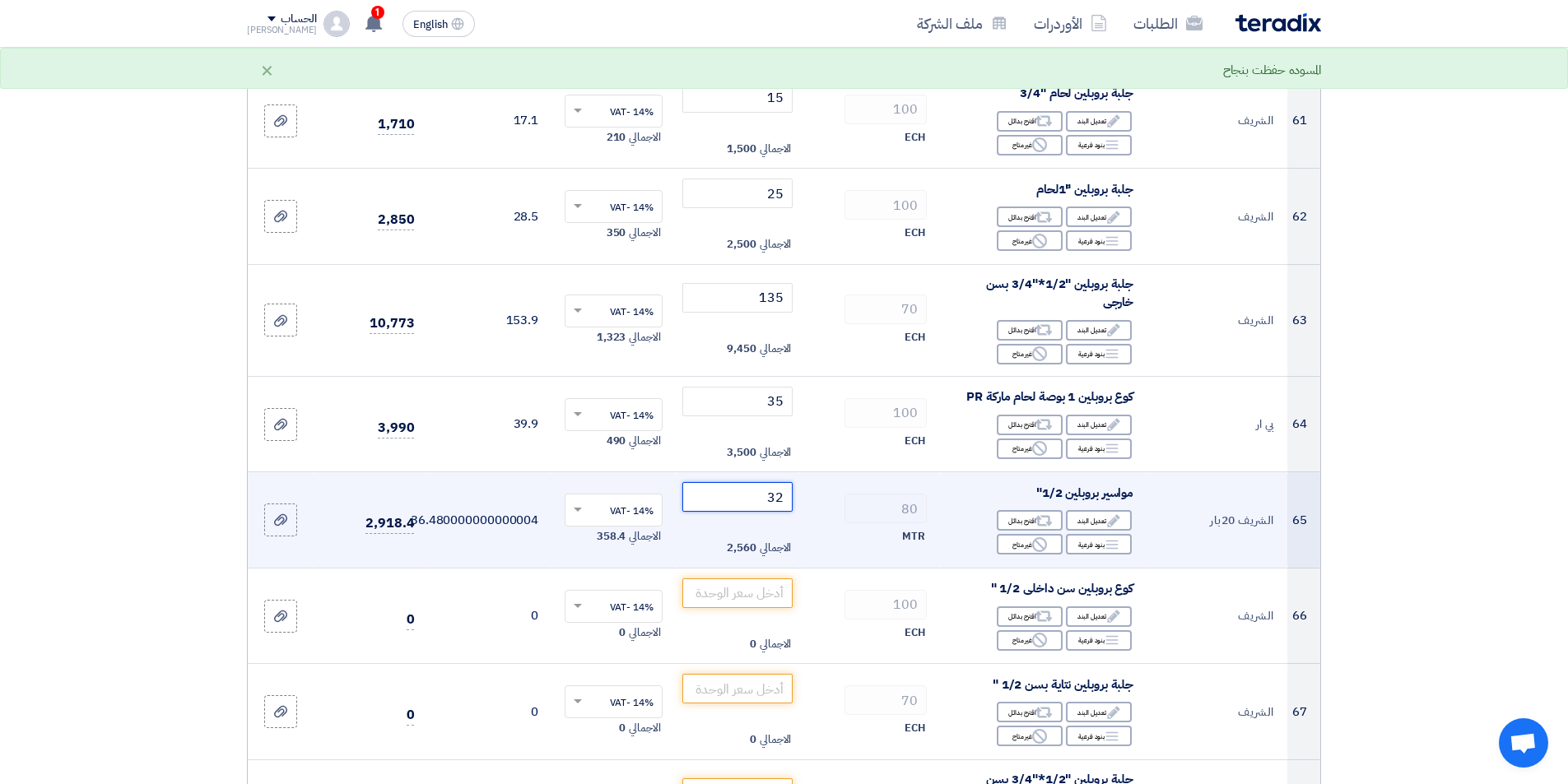
scroll to position [7403, 0]
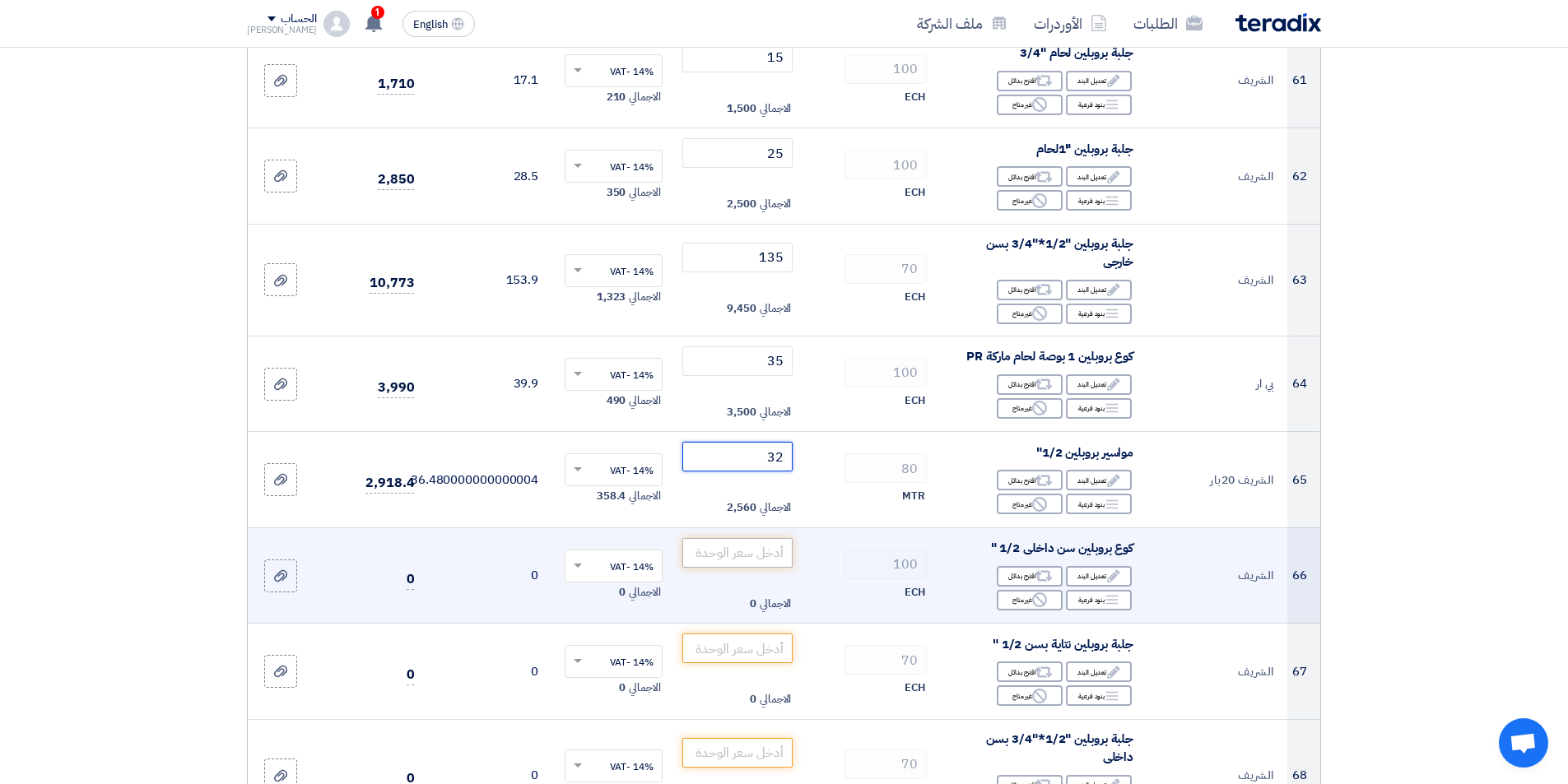
type input "32"
click at [767, 546] on input "number" at bounding box center [738, 553] width 111 height 30
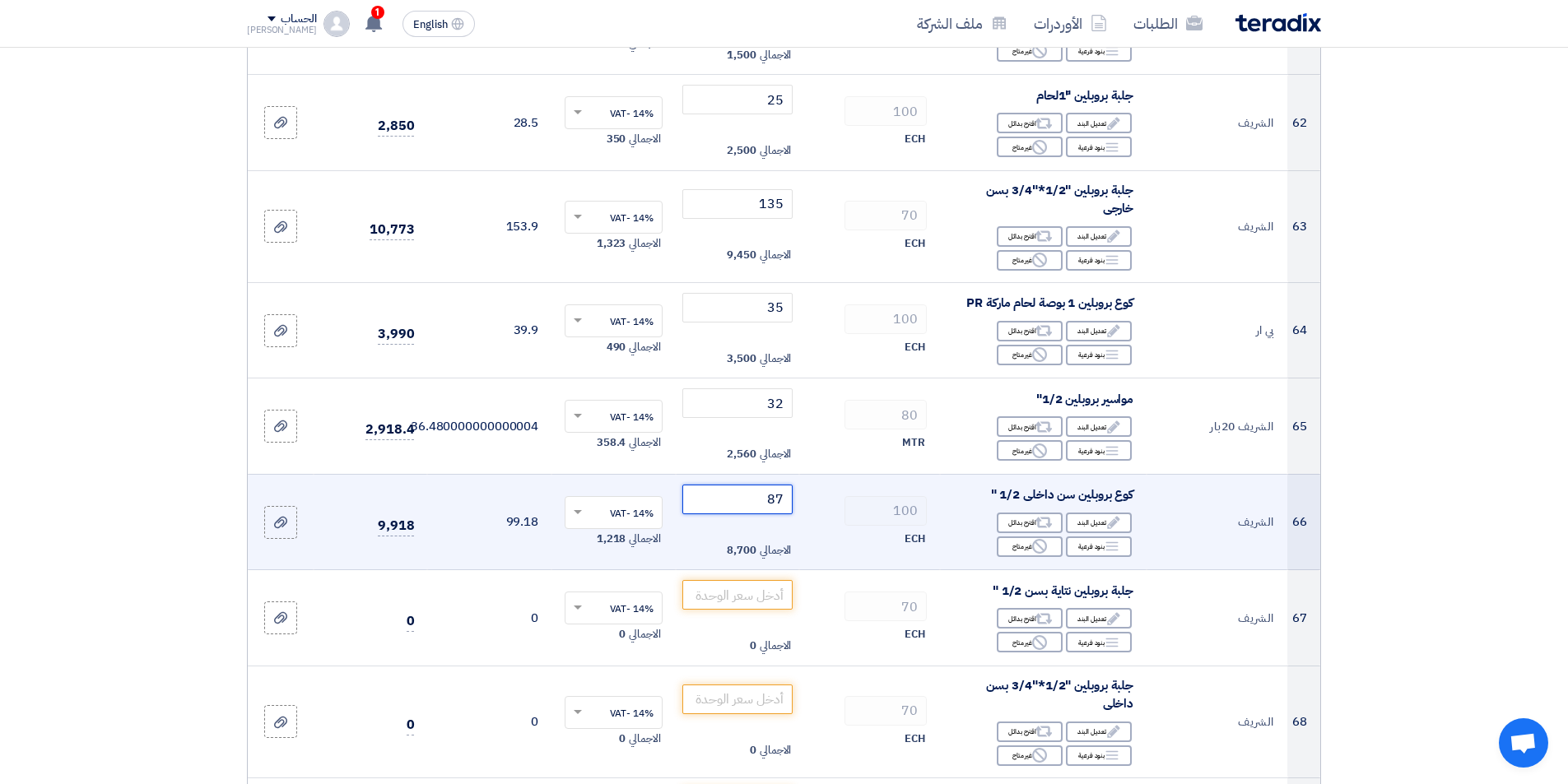
scroll to position [7485, 0]
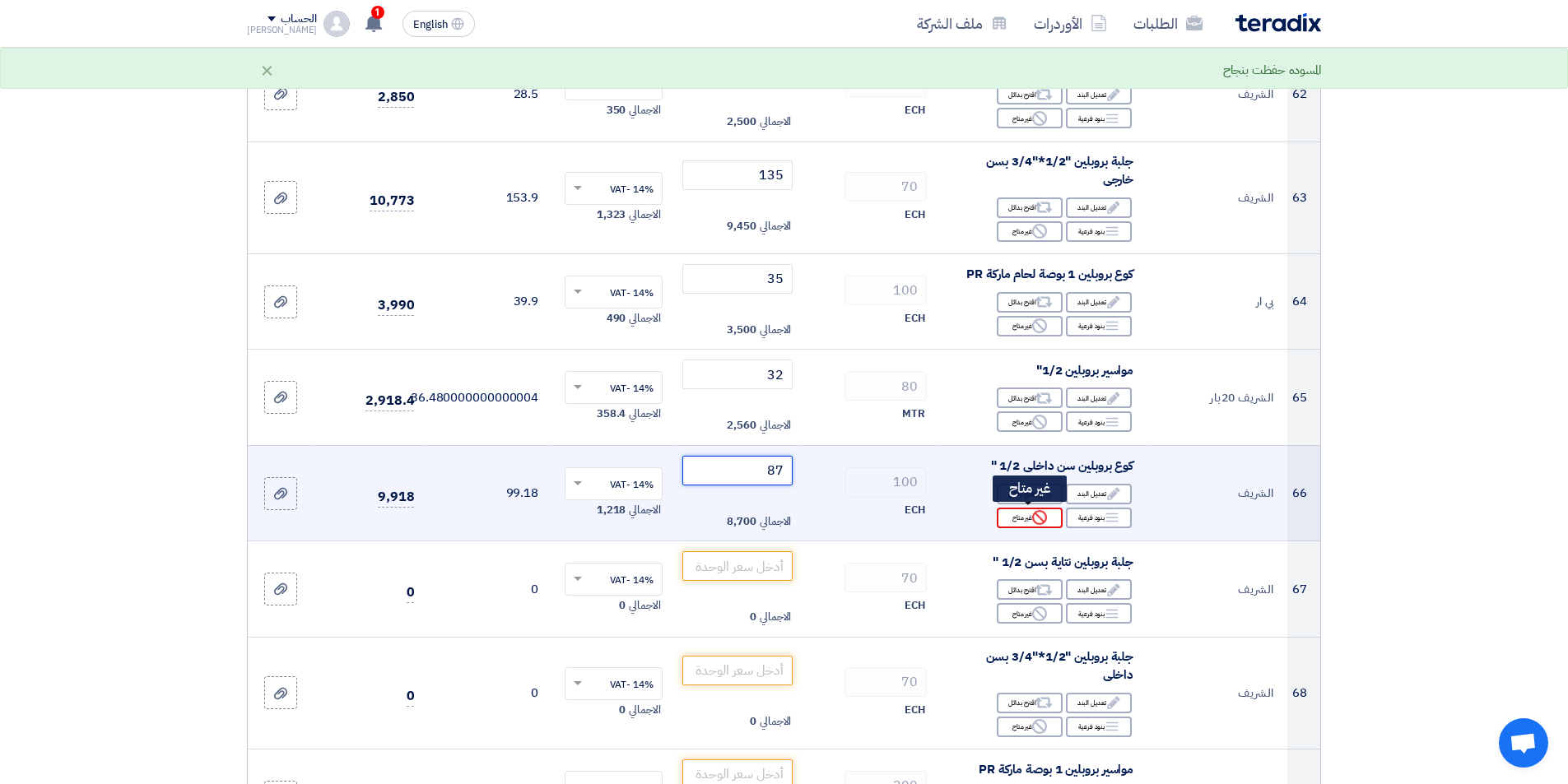
type input "87"
click at [1040, 521] on use at bounding box center [1039, 517] width 15 height 15
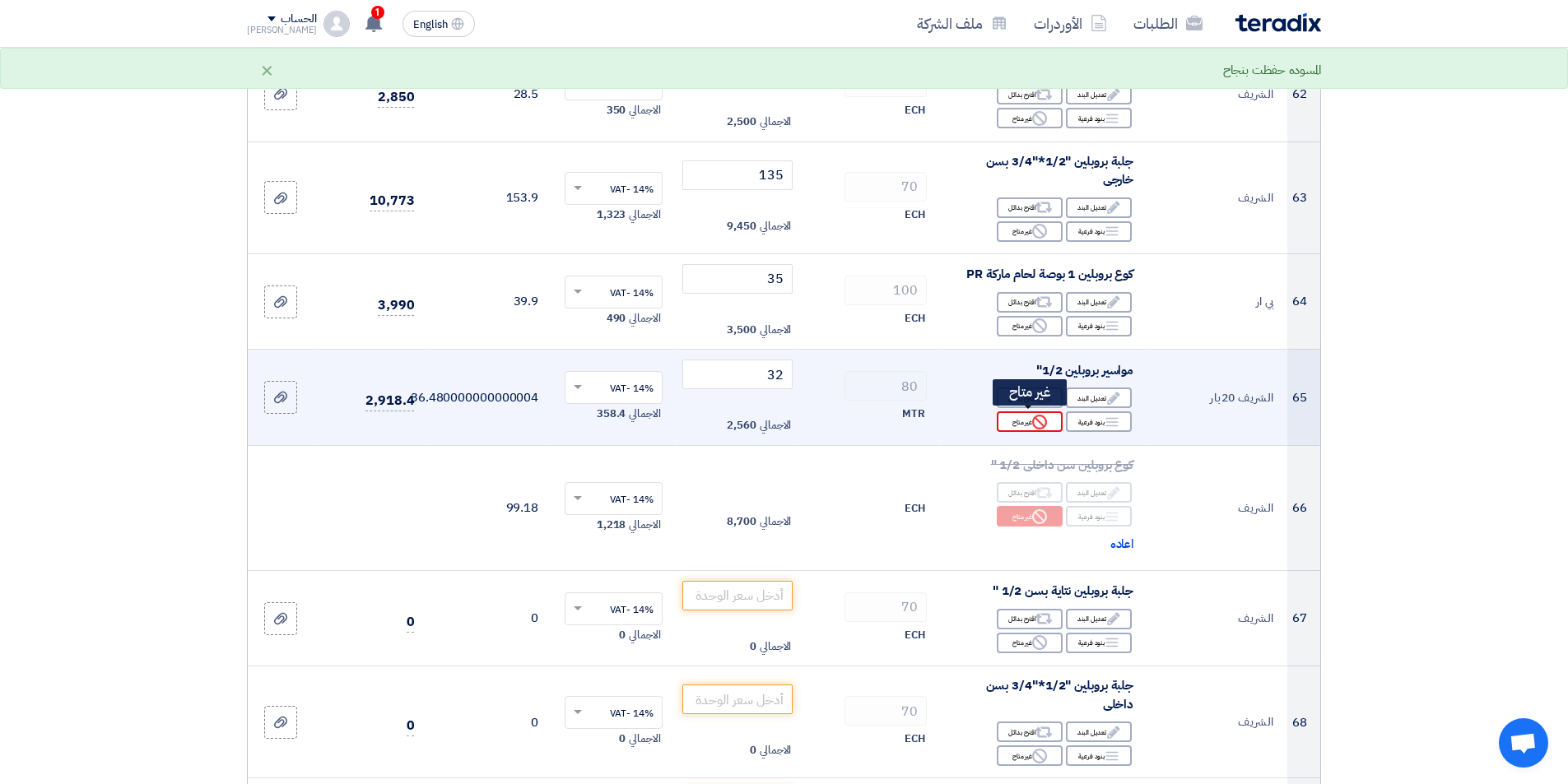
click at [1043, 416] on icon "Reject" at bounding box center [1039, 421] width 15 height 15
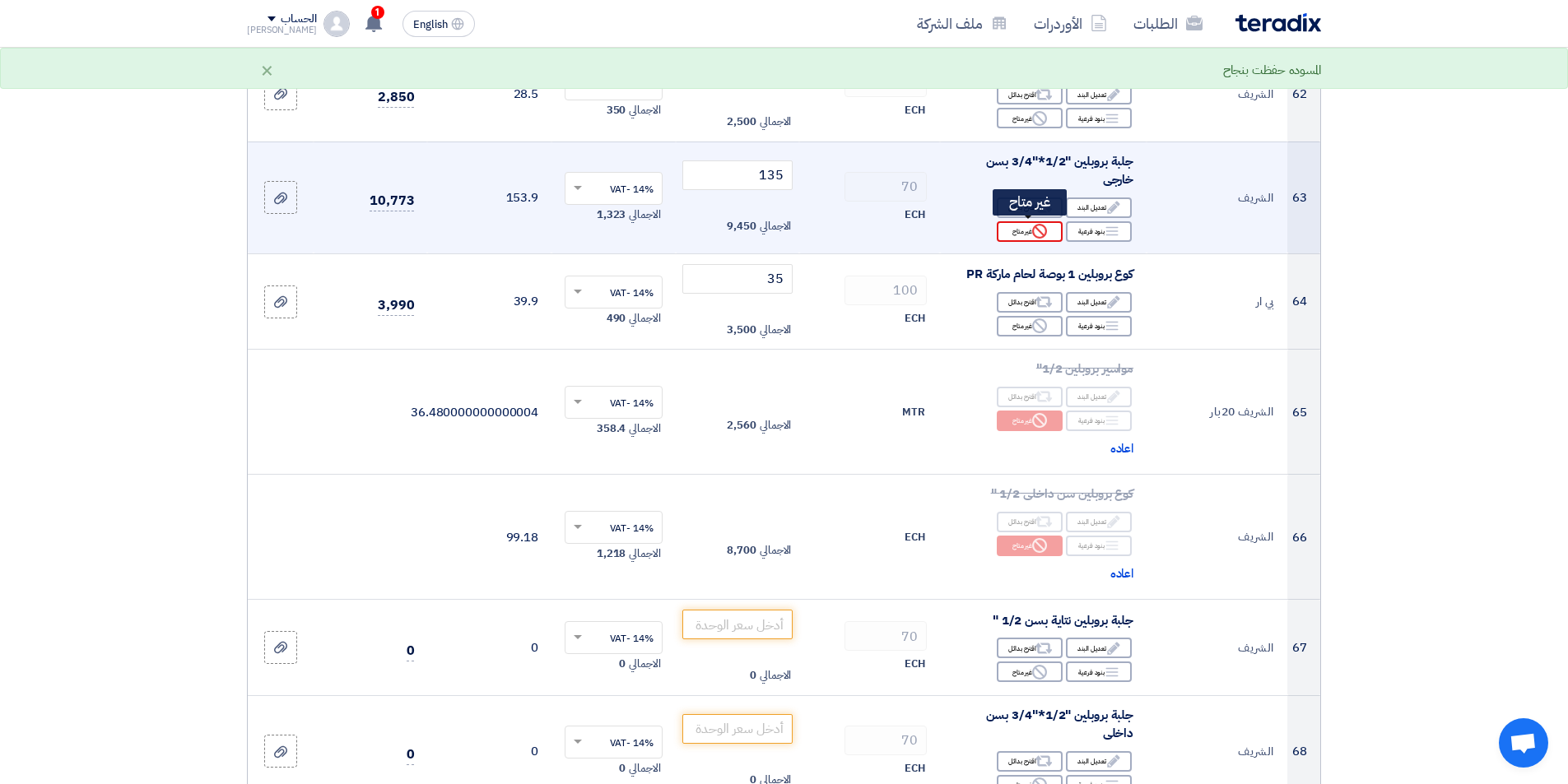
click at [1022, 238] on div "Reject غير متاح" at bounding box center [1030, 231] width 66 height 21
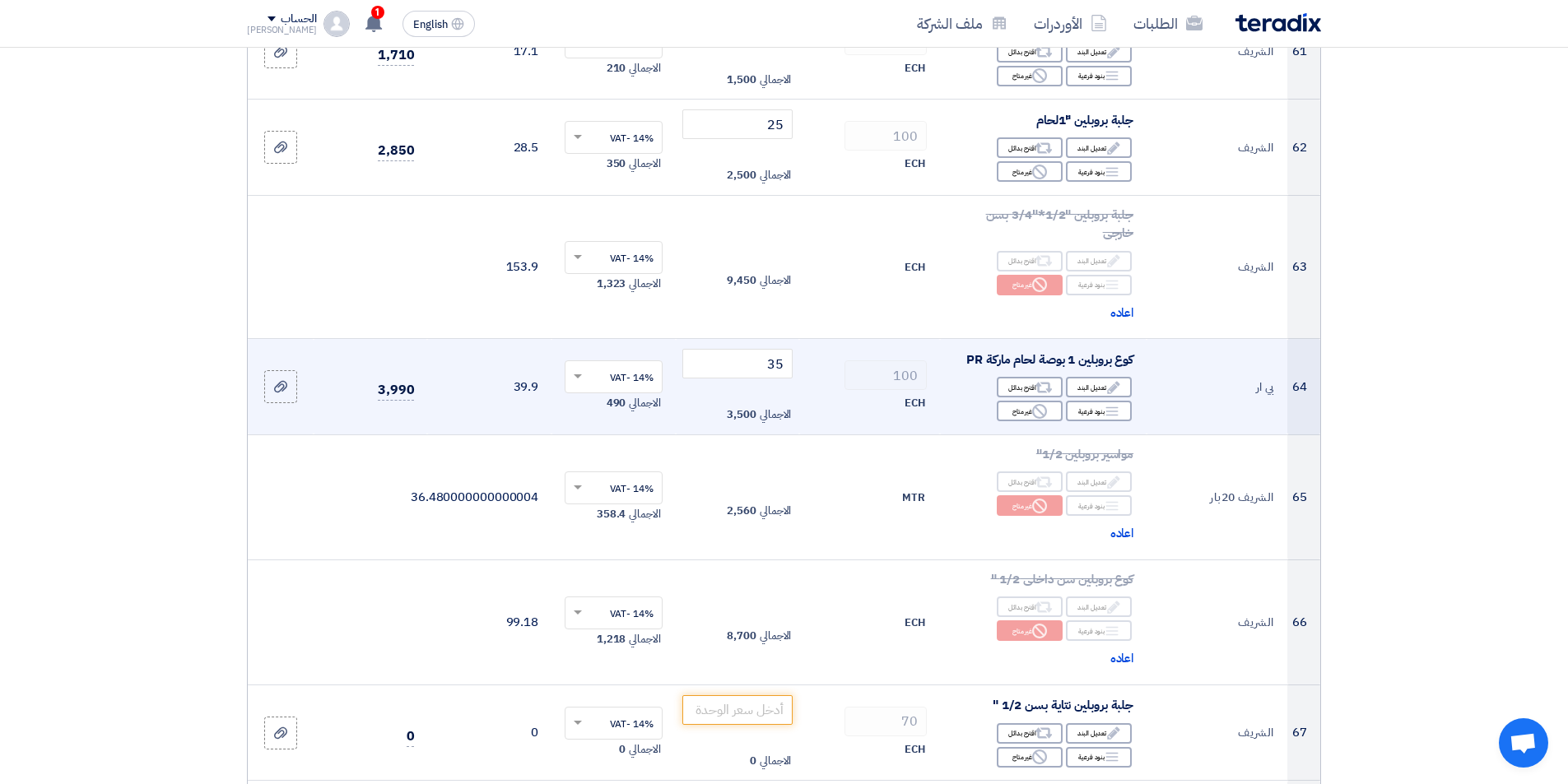
scroll to position [7403, 0]
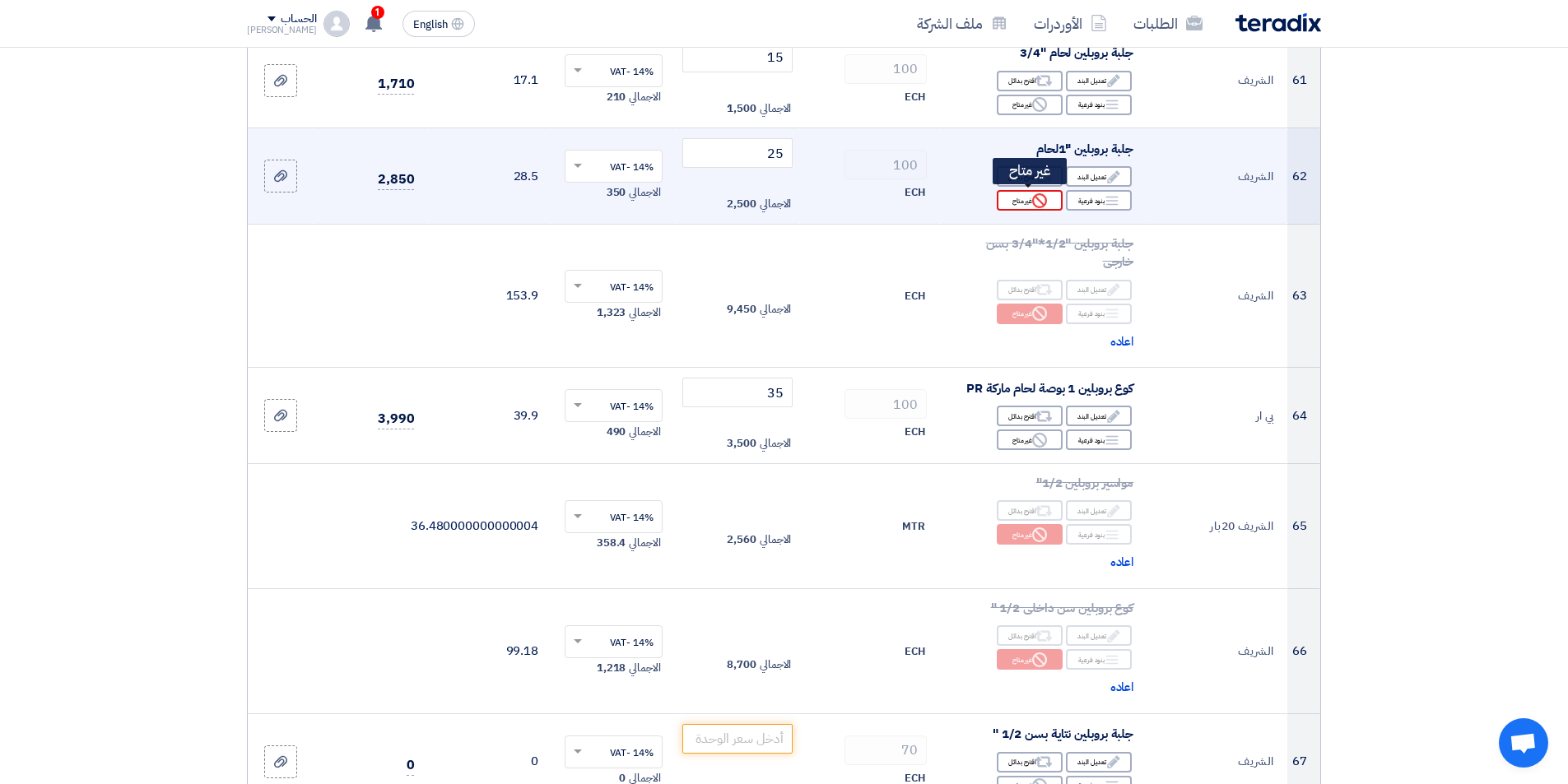
click at [1048, 199] on div "Reject غير متاح" at bounding box center [1030, 200] width 66 height 21
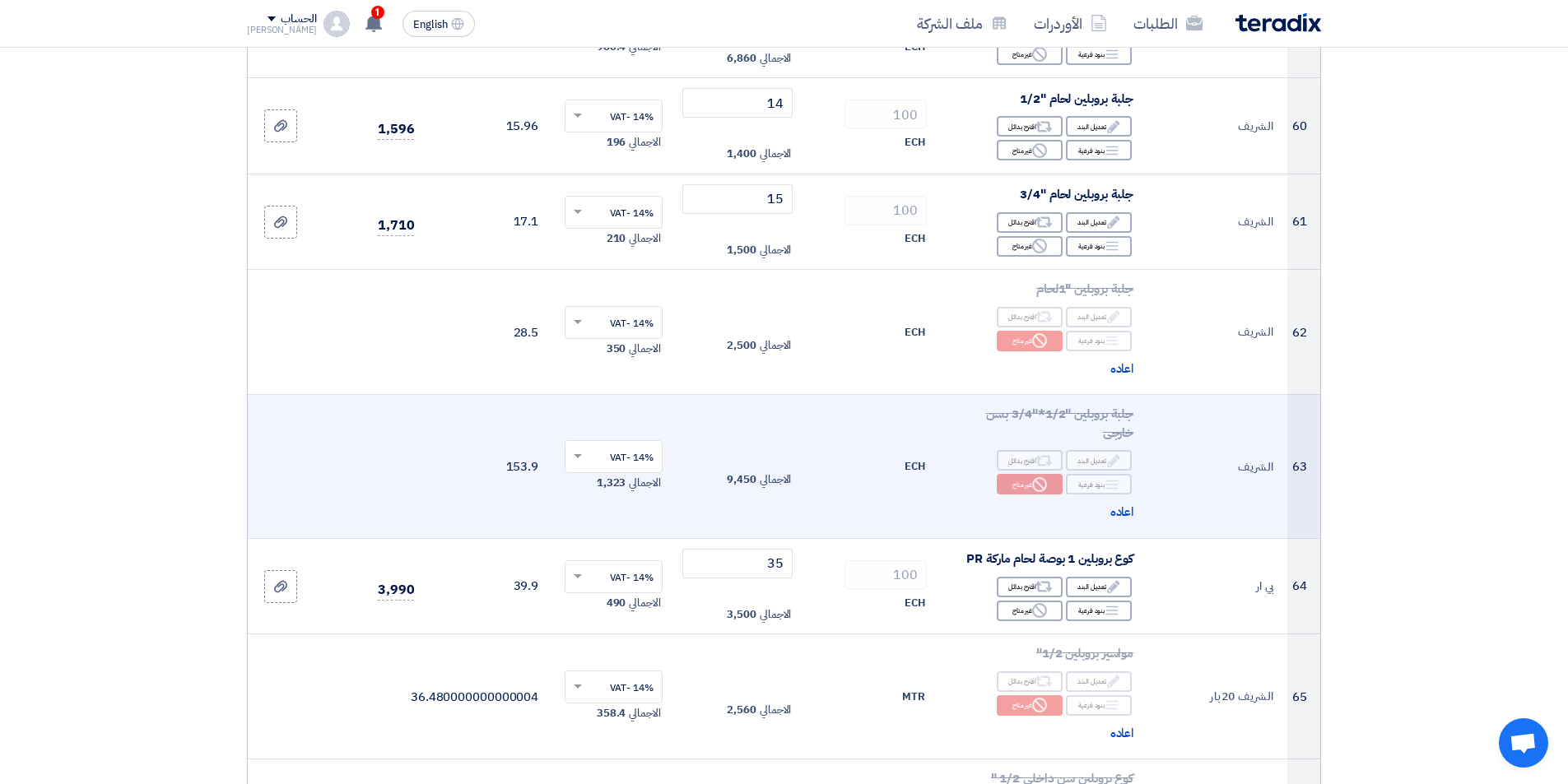
scroll to position [7238, 0]
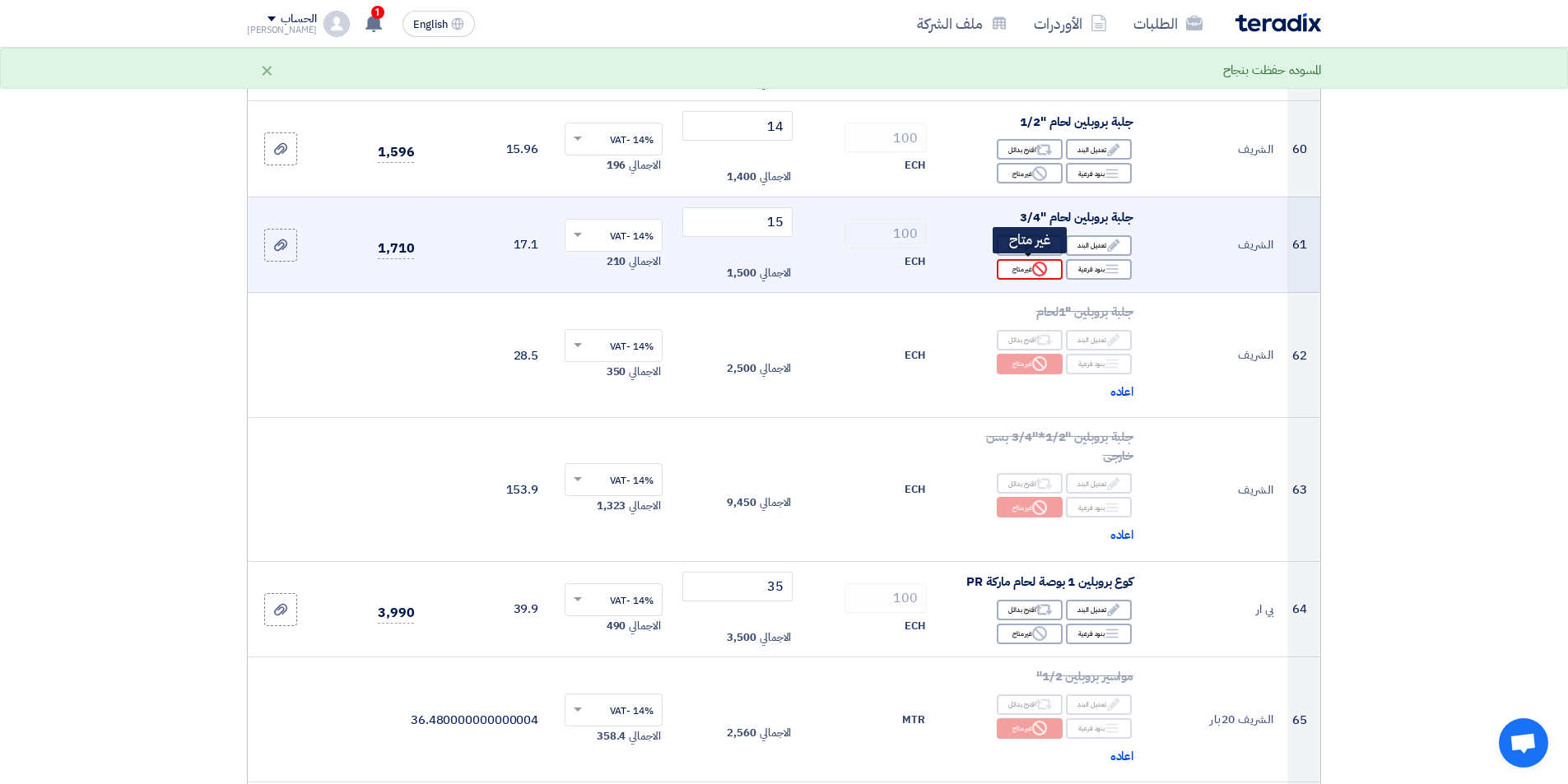
click at [1047, 266] on use at bounding box center [1039, 269] width 15 height 15
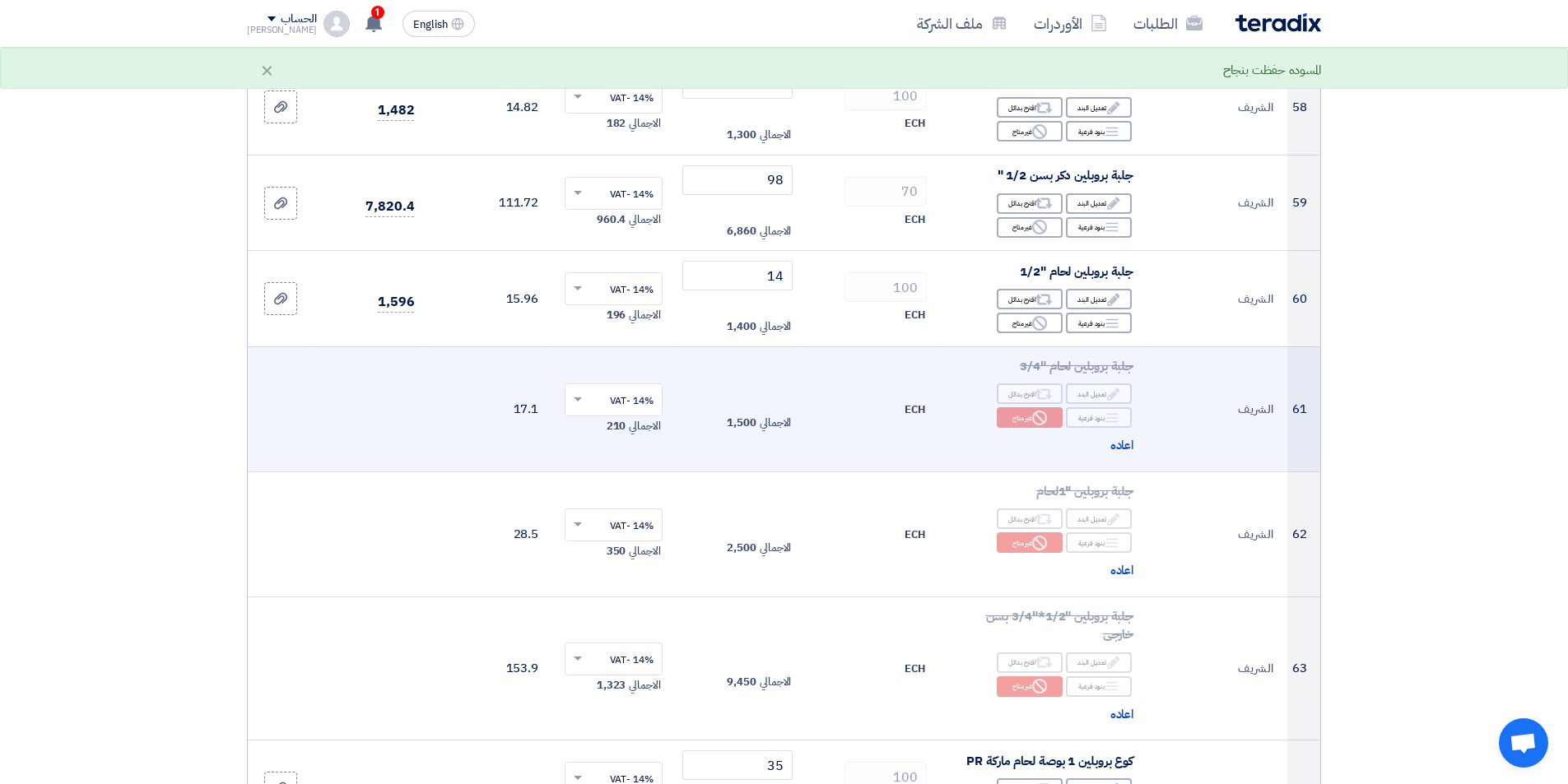
scroll to position [7074, 0]
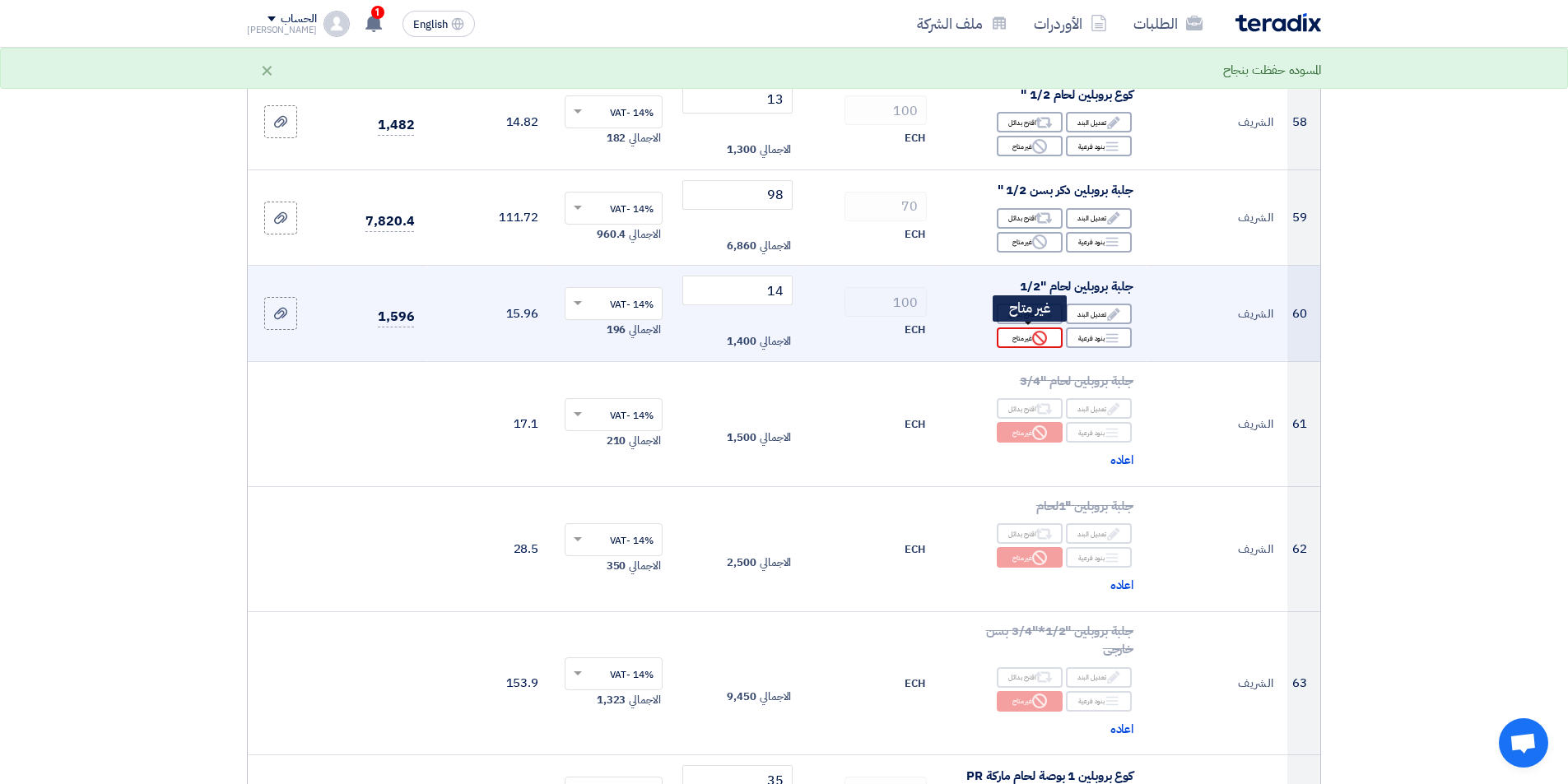
click at [1041, 333] on icon "Reject" at bounding box center [1039, 337] width 15 height 15
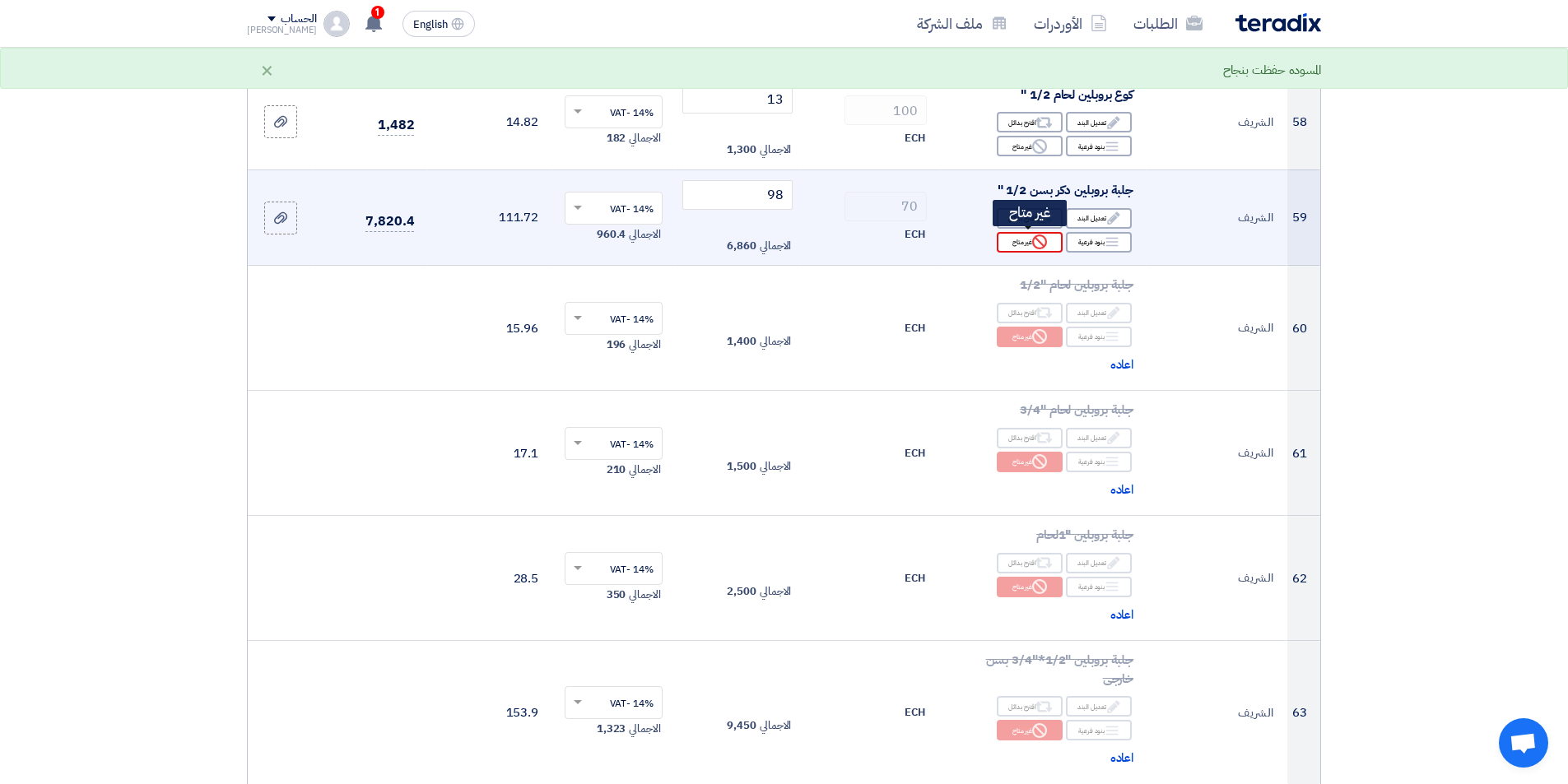
click at [1032, 242] on icon "Reject" at bounding box center [1039, 241] width 15 height 15
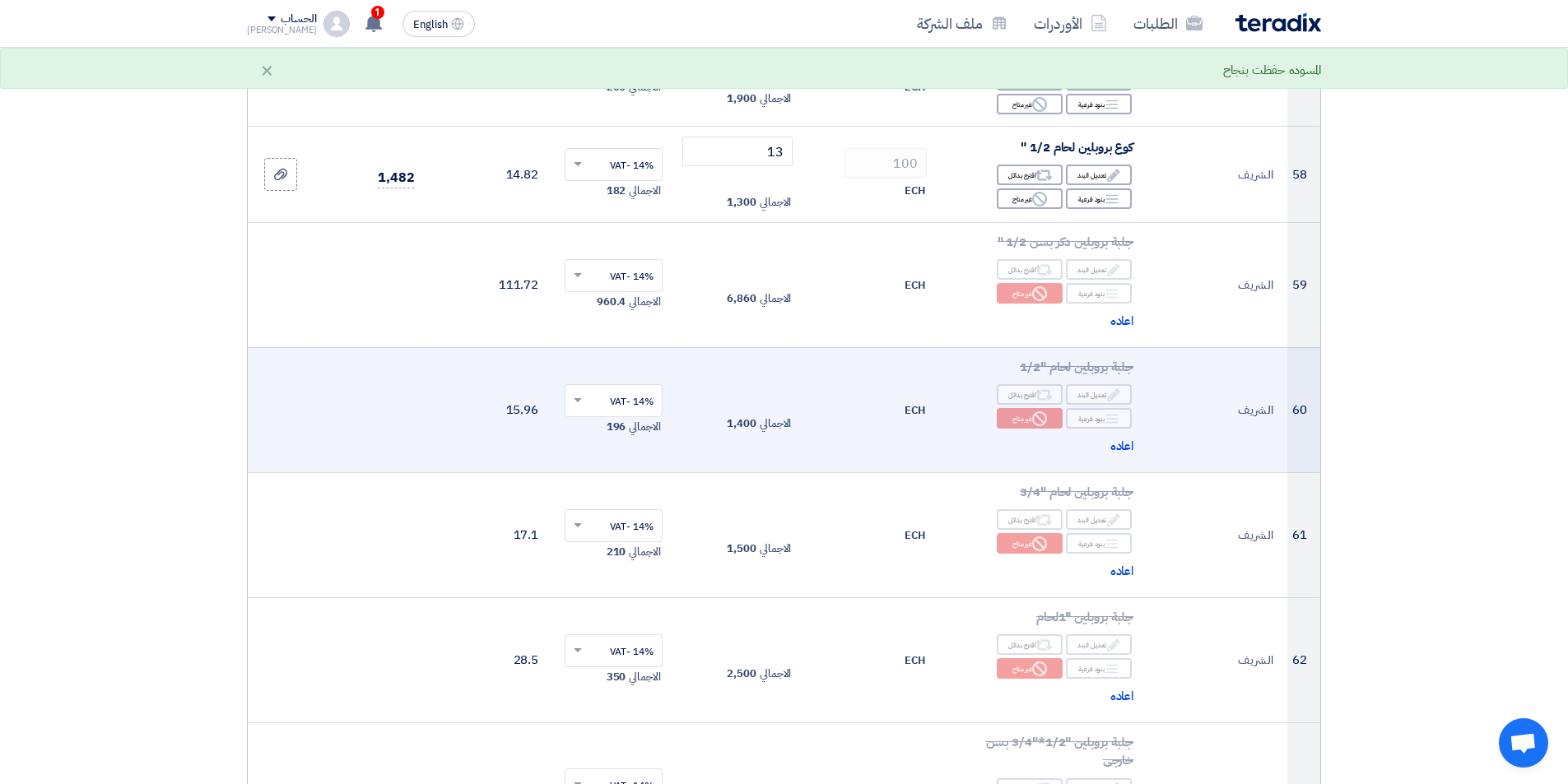
scroll to position [6992, 0]
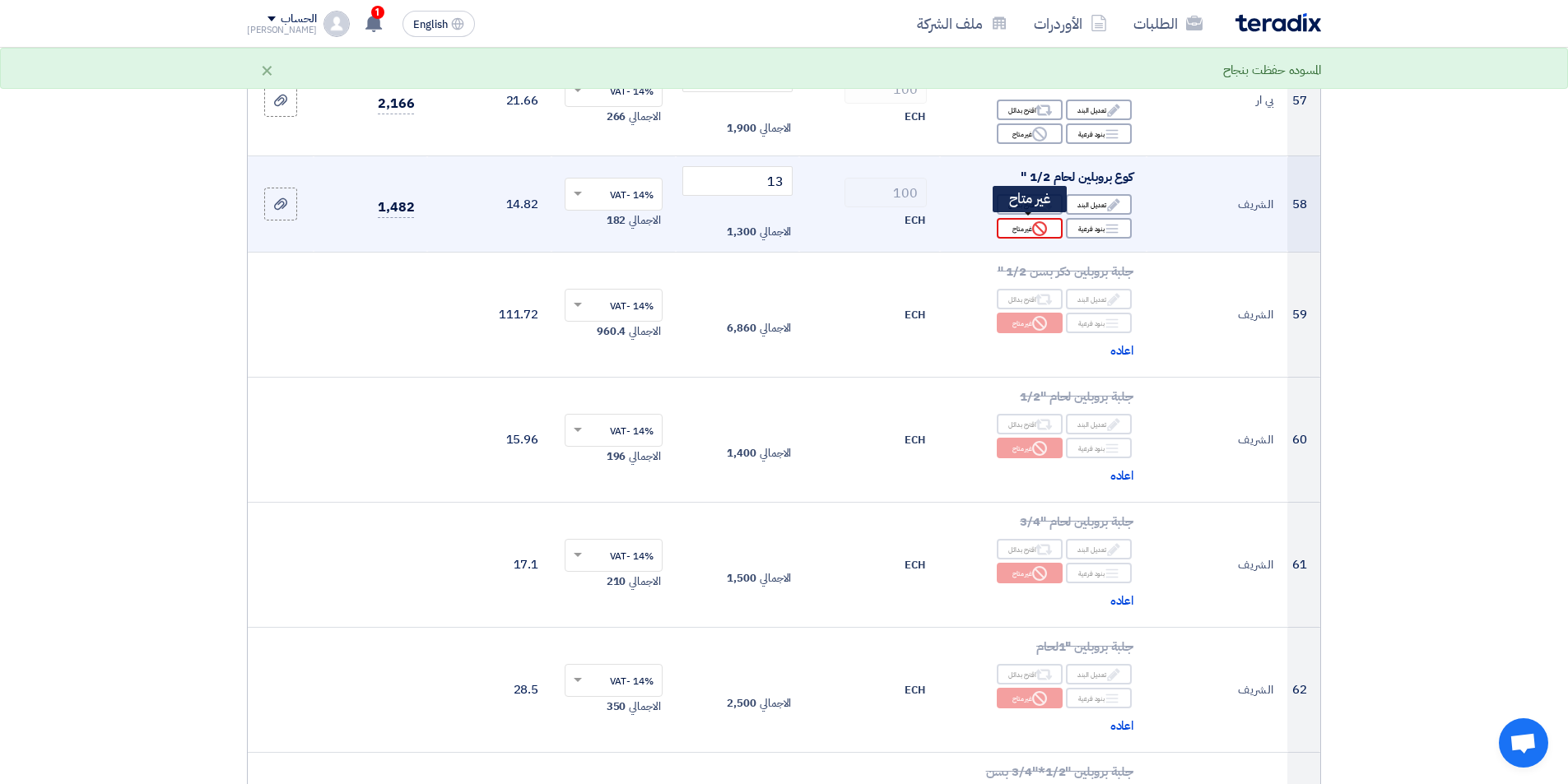
click at [1046, 223] on use at bounding box center [1039, 228] width 15 height 15
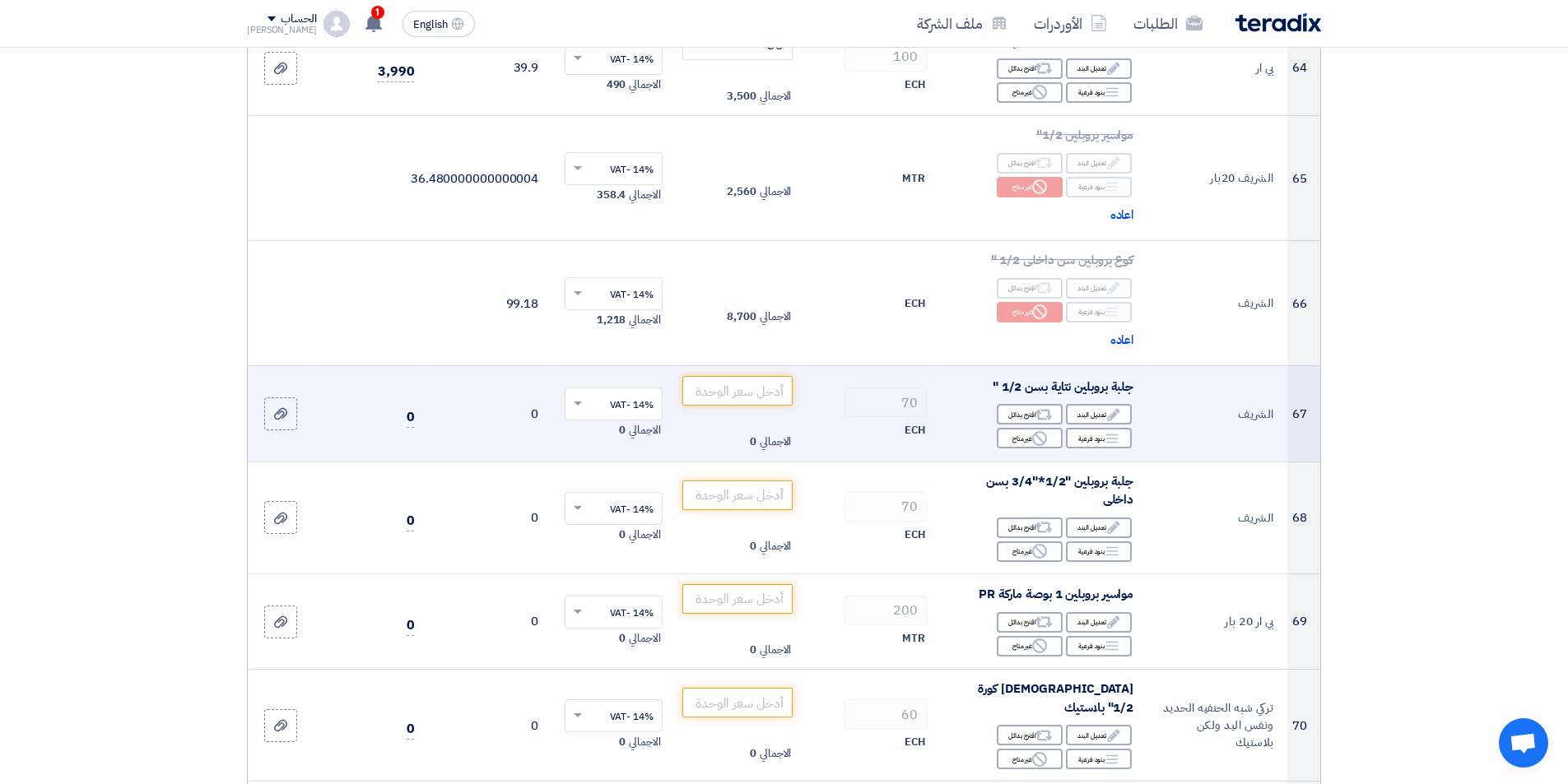
scroll to position [7978, 0]
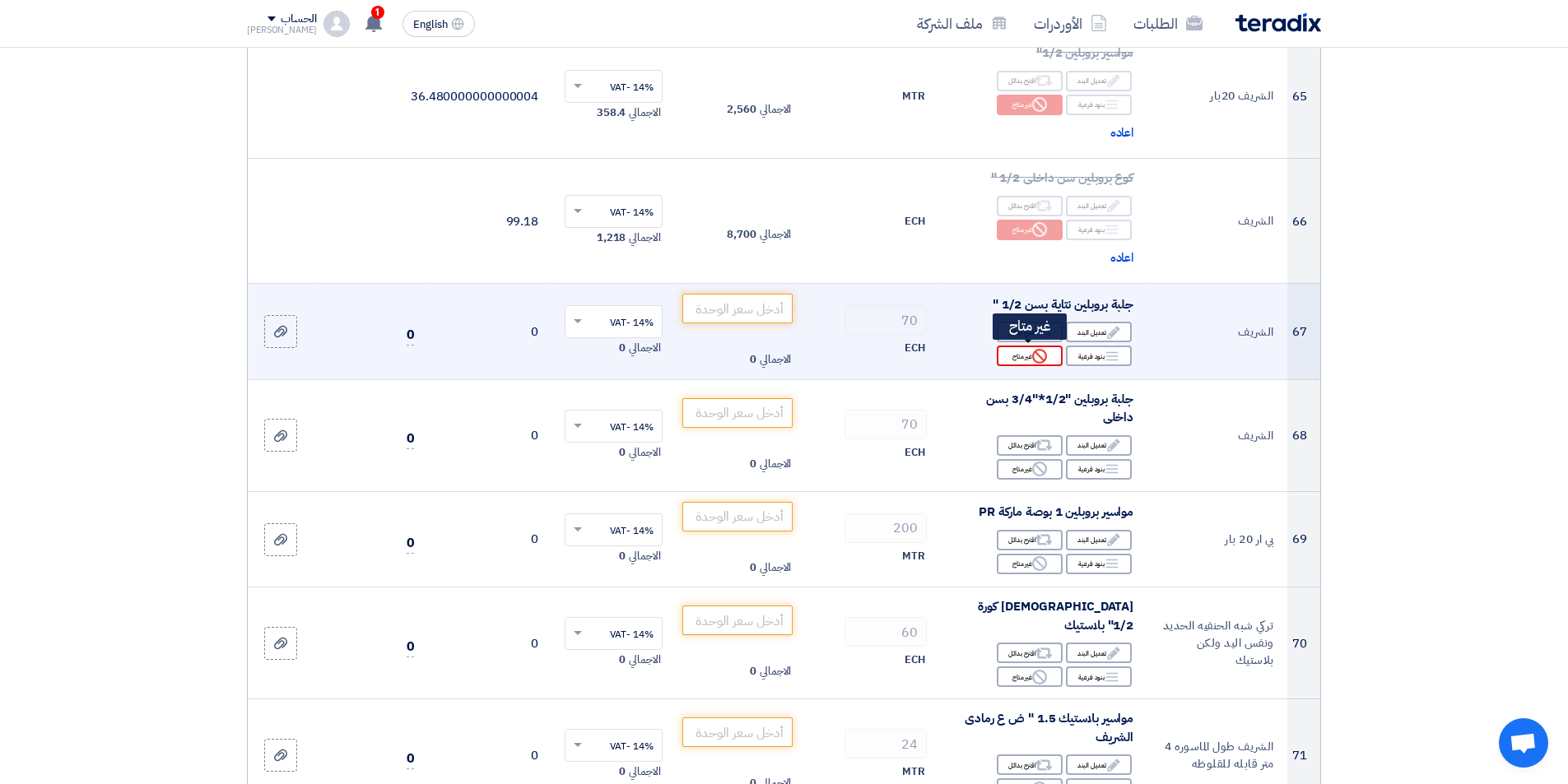
click at [1029, 355] on div "Reject غير متاح" at bounding box center [1030, 355] width 66 height 21
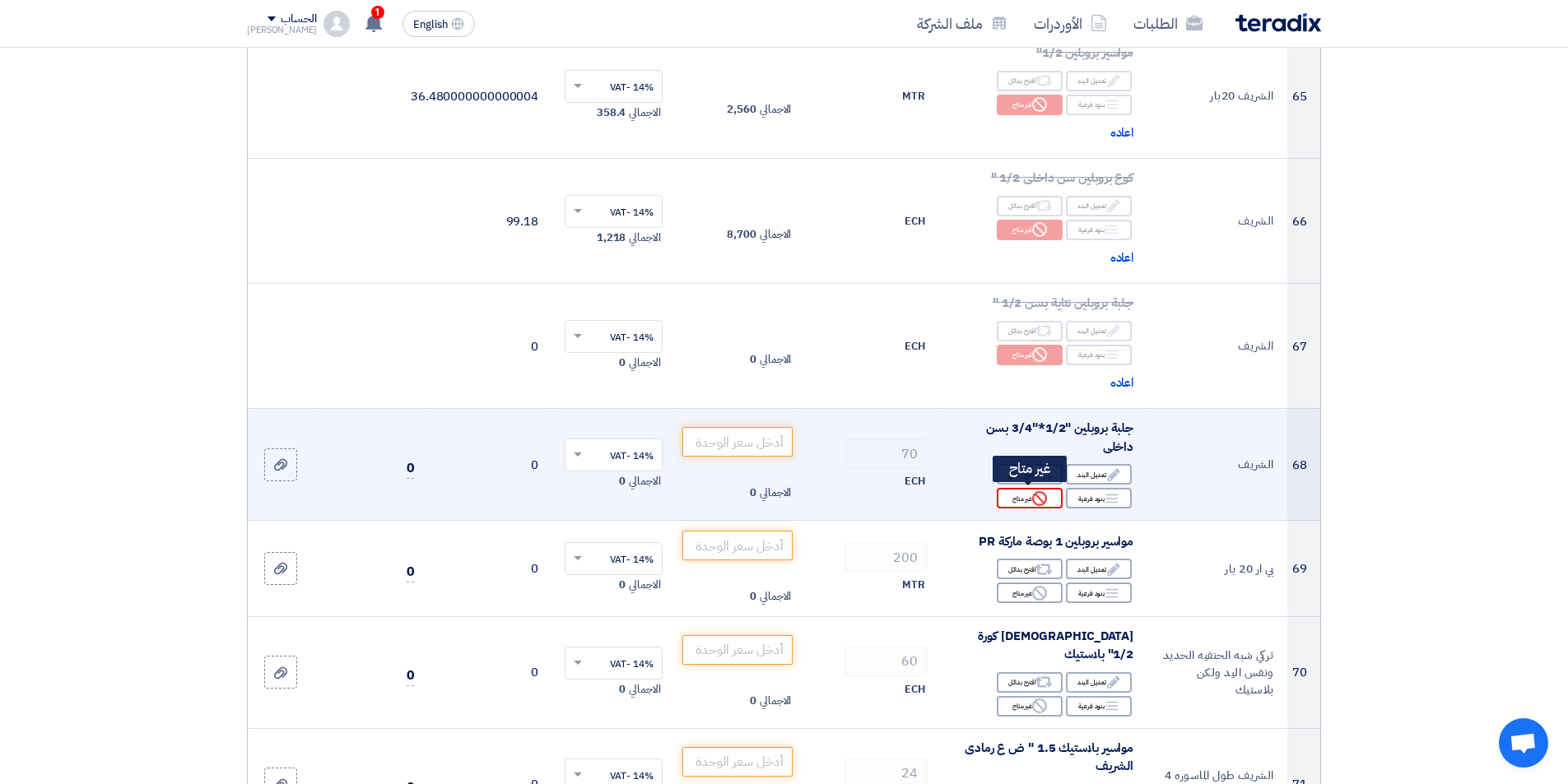
click at [1042, 494] on icon "Reject" at bounding box center [1039, 498] width 15 height 15
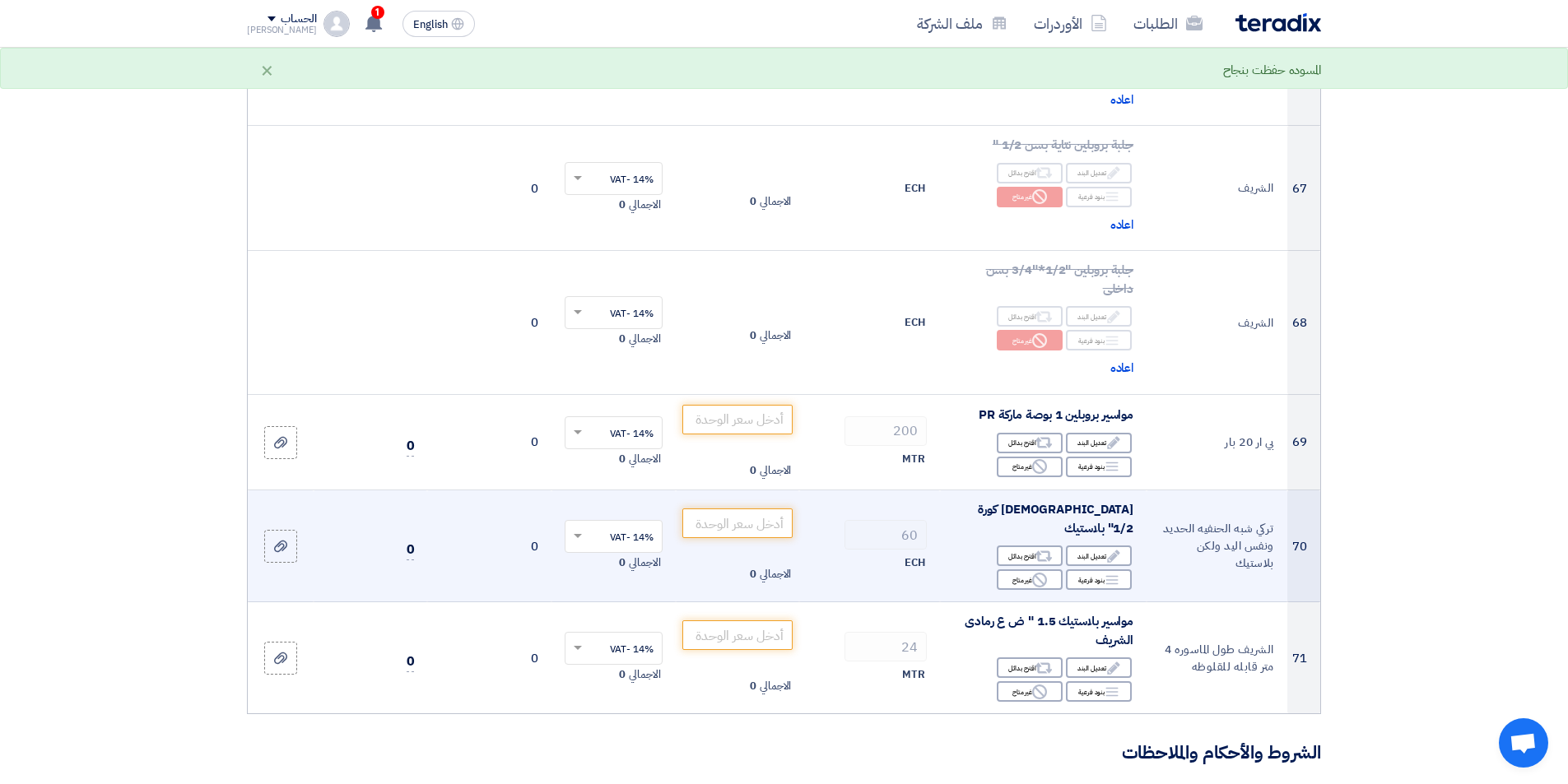
scroll to position [8144, 0]
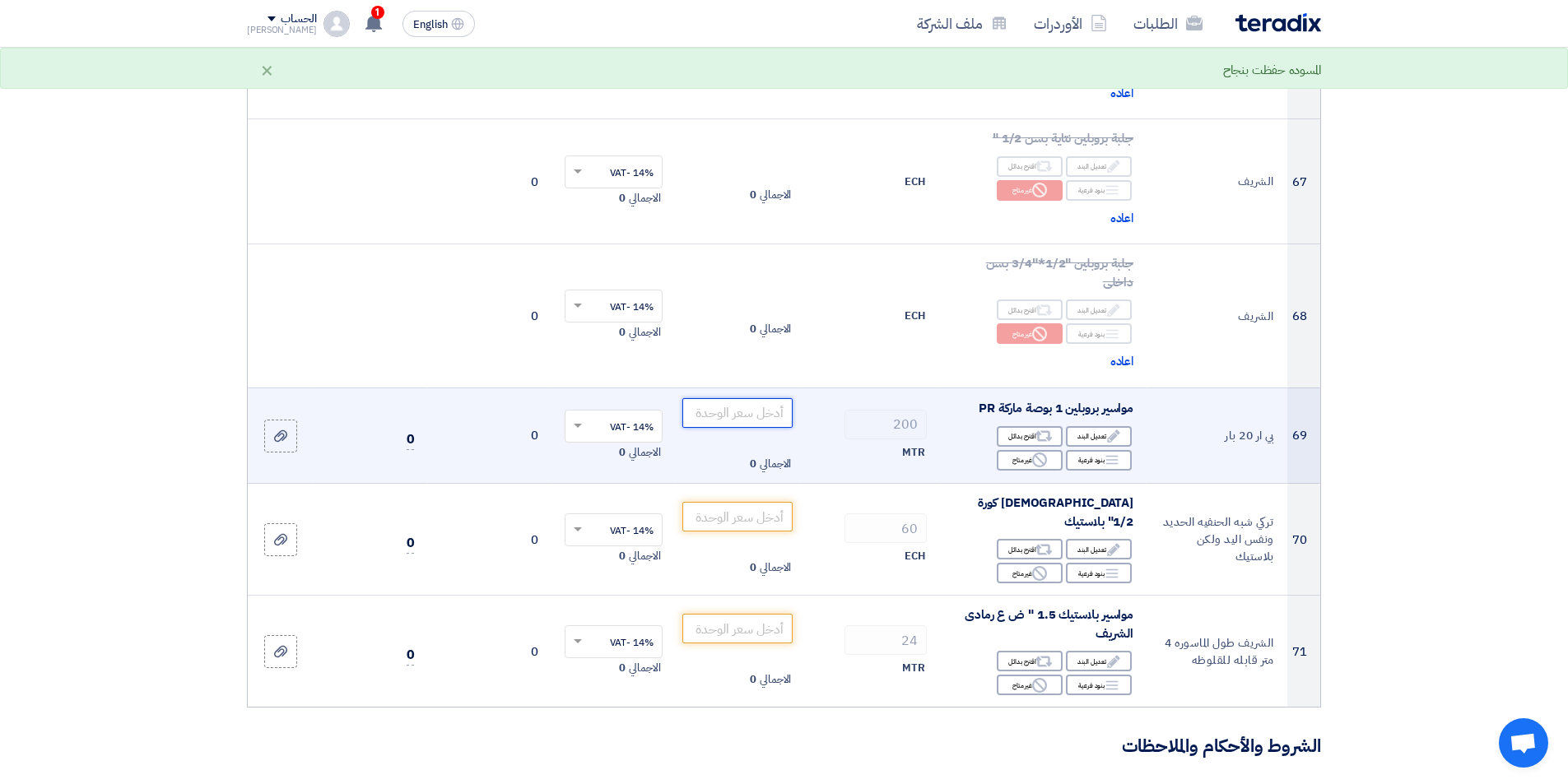
click at [775, 410] on input "number" at bounding box center [738, 413] width 111 height 30
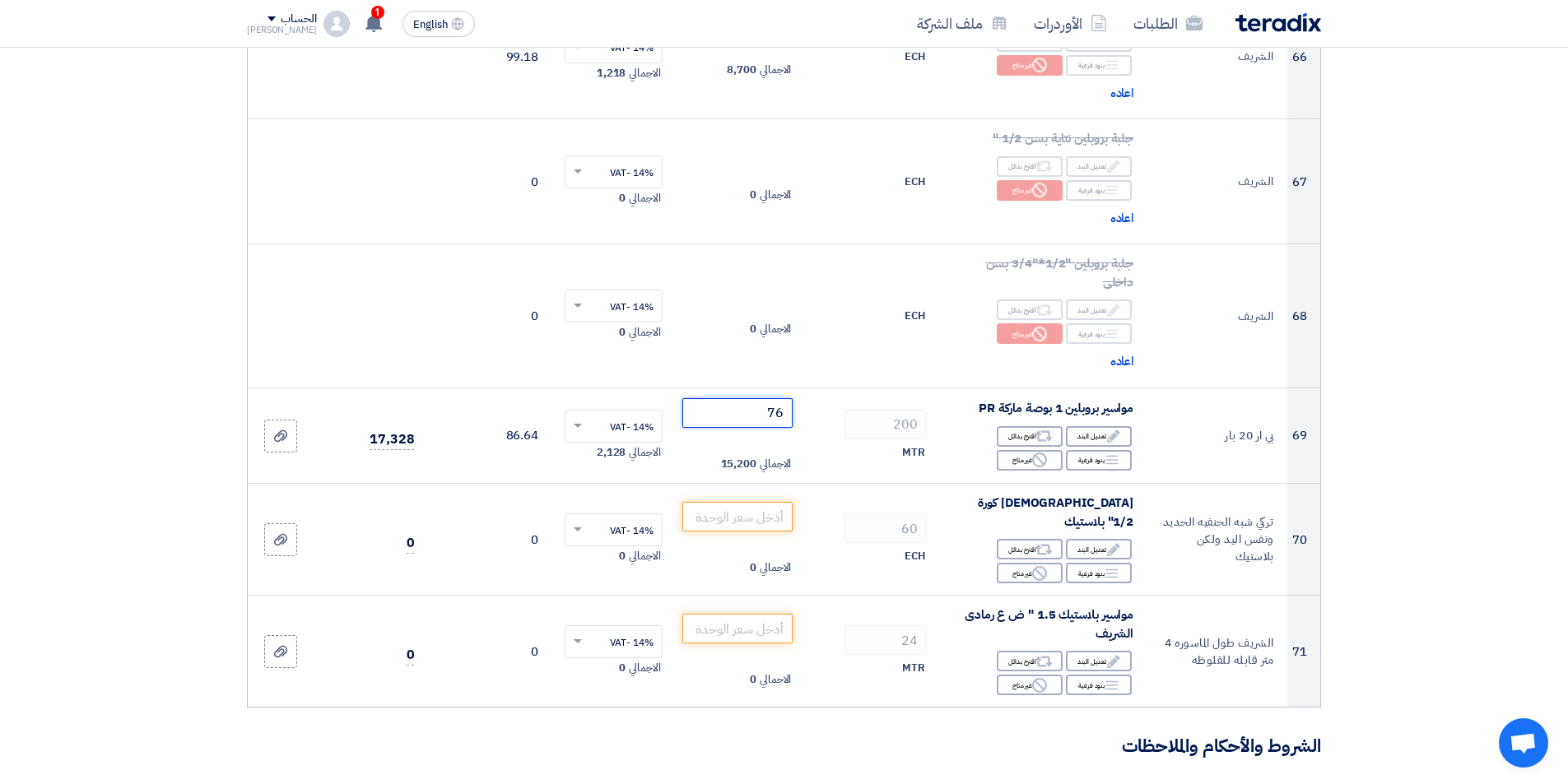
scroll to position [8226, 0]
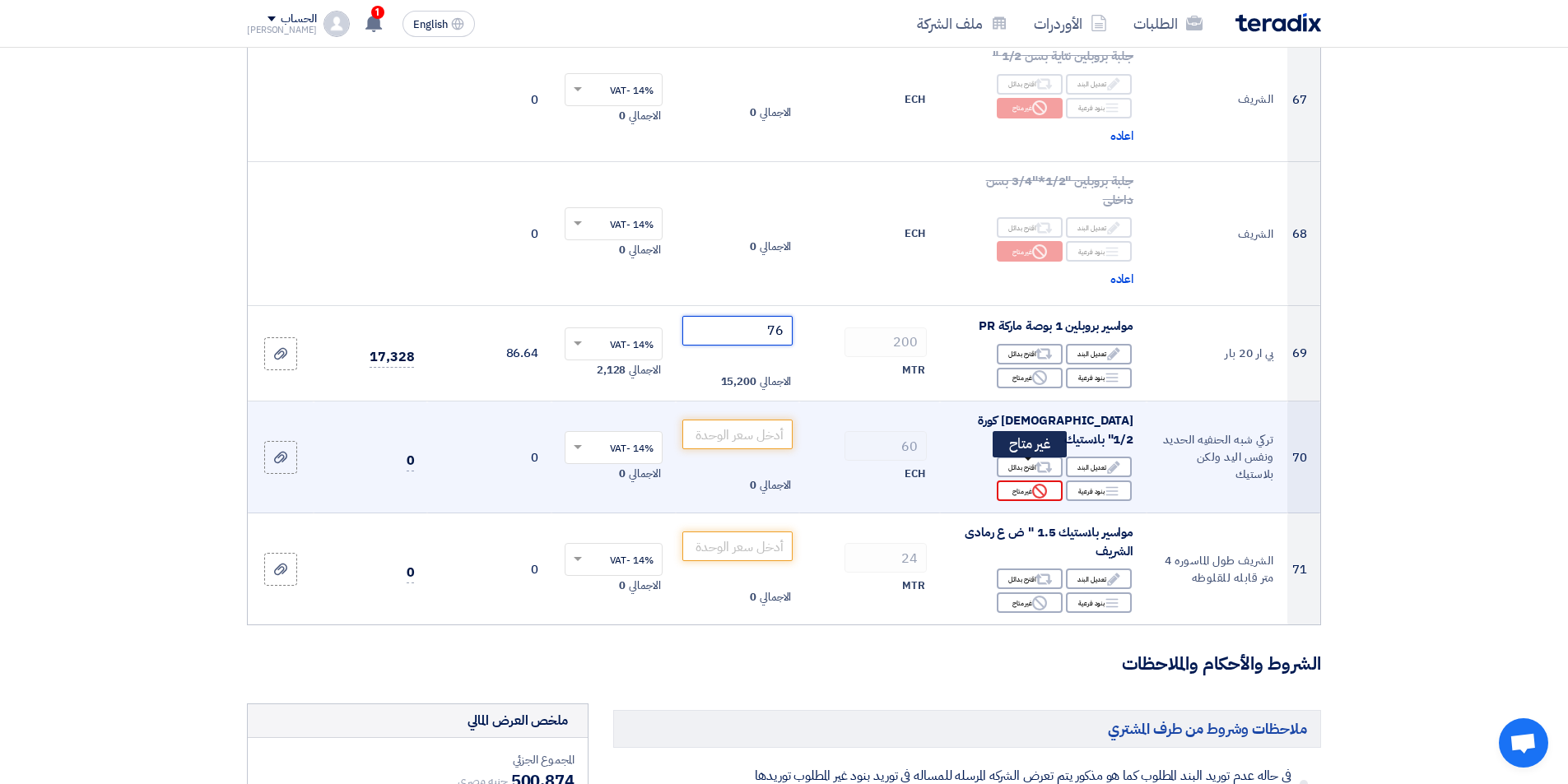
type input "76"
click at [1024, 480] on div "Reject غير متاح" at bounding box center [1030, 490] width 66 height 21
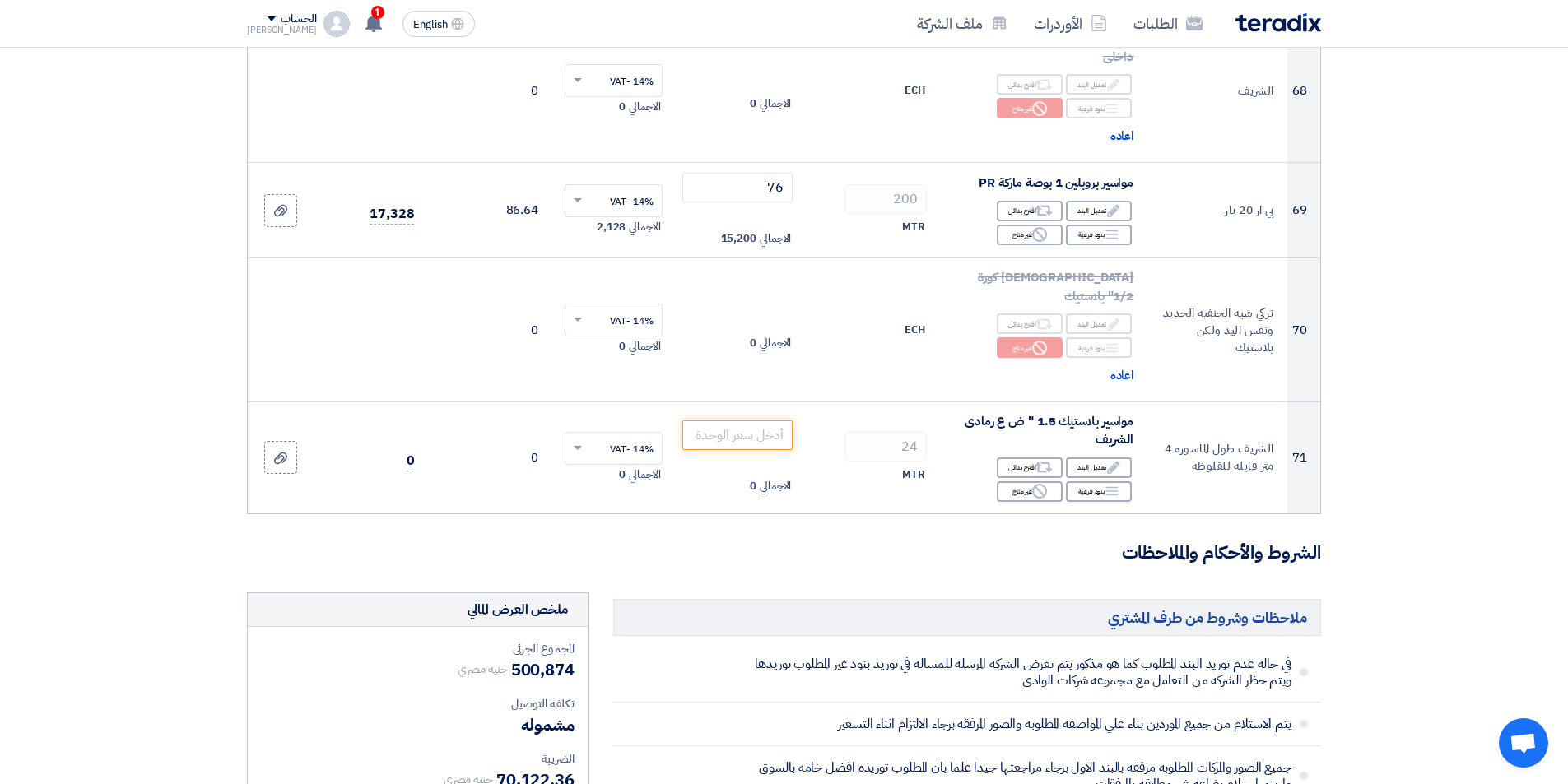
scroll to position [8390, 0]
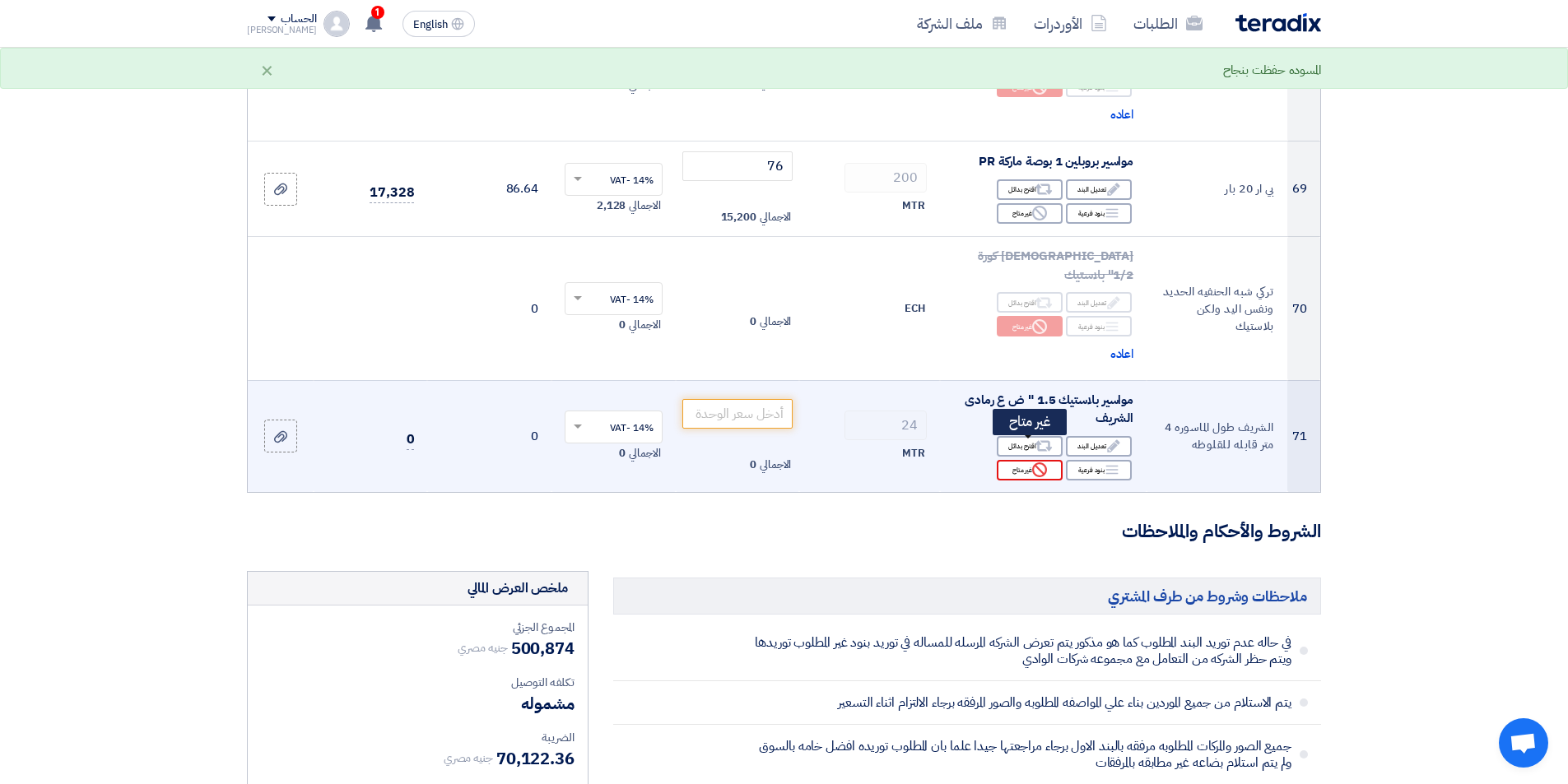
click at [1036, 463] on icon "Reject" at bounding box center [1039, 470] width 15 height 15
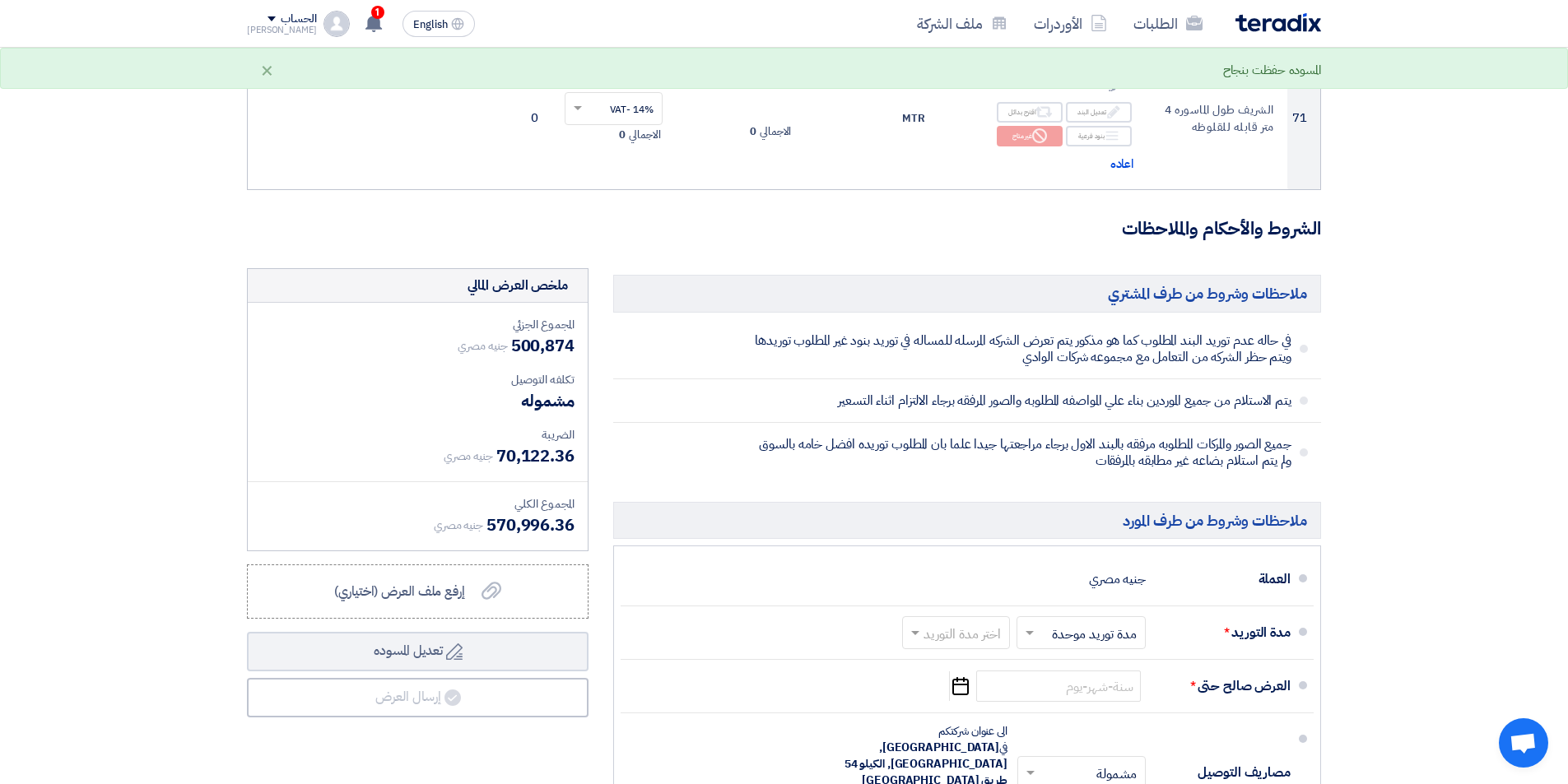
scroll to position [8883, 0]
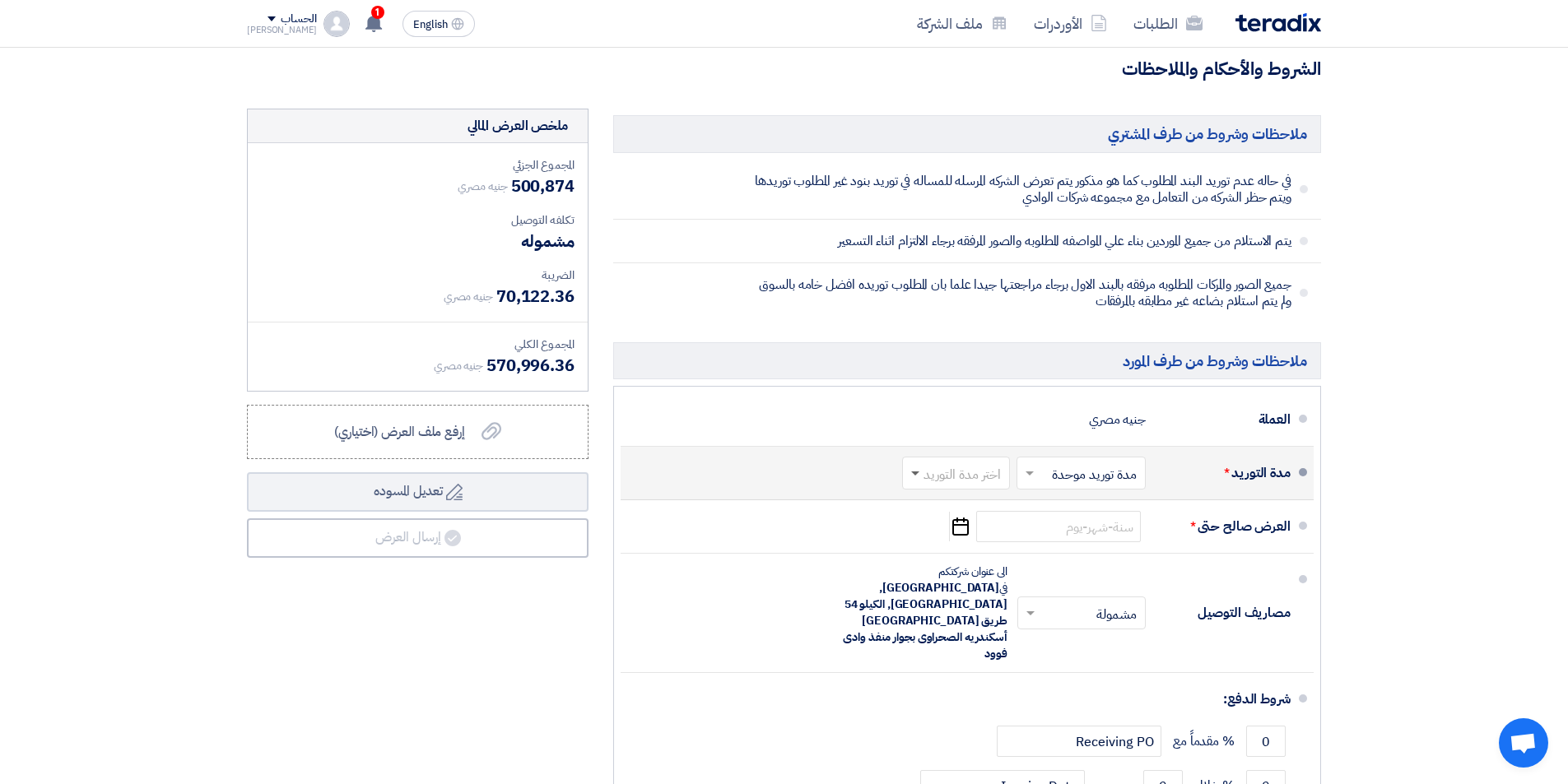
click at [918, 465] on span at bounding box center [913, 473] width 21 height 17
click at [979, 498] on span "(1-2) أيام" at bounding box center [978, 508] width 50 height 20
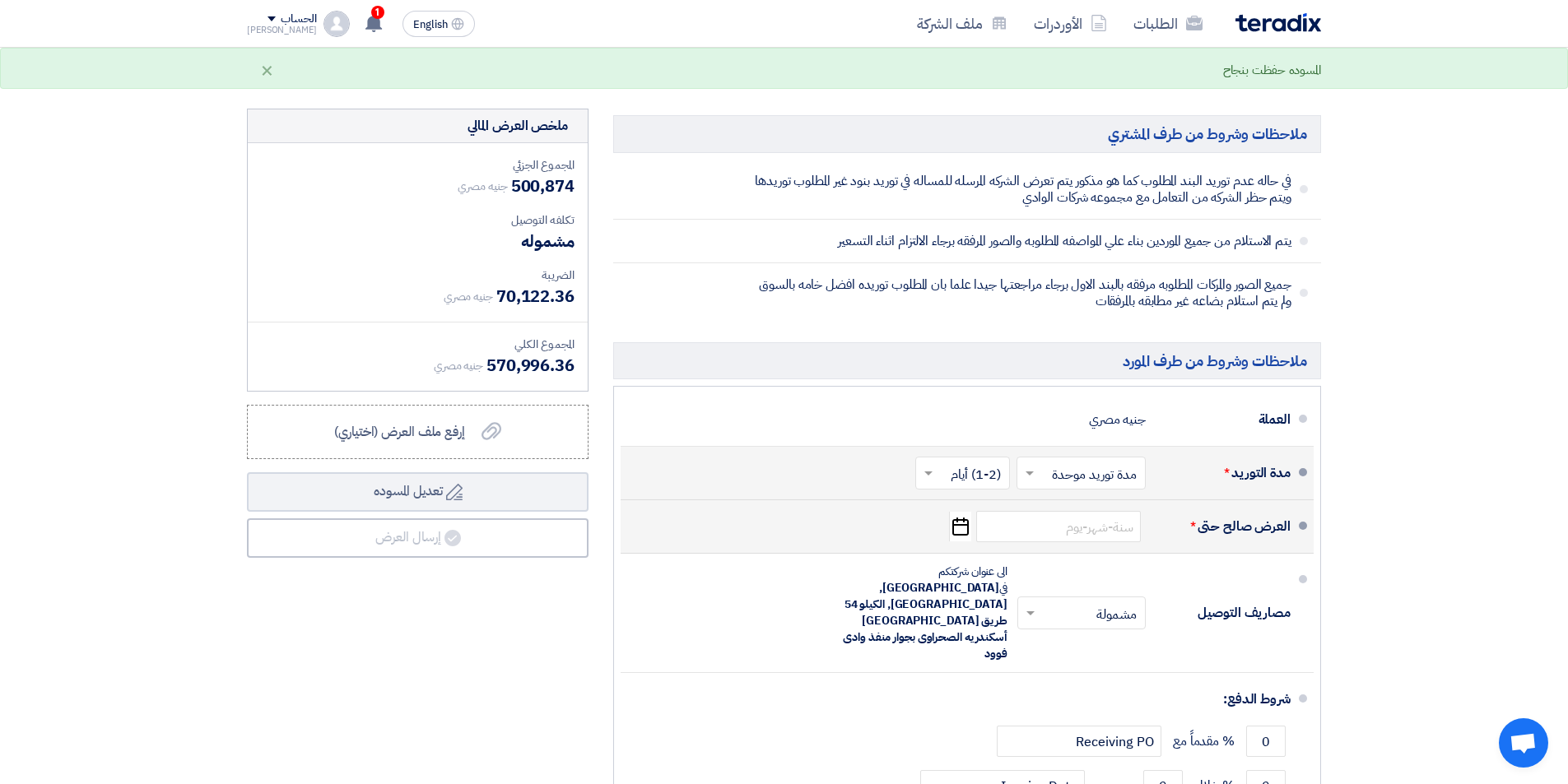
click at [965, 511] on icon "Pick a date" at bounding box center [960, 526] width 22 height 30
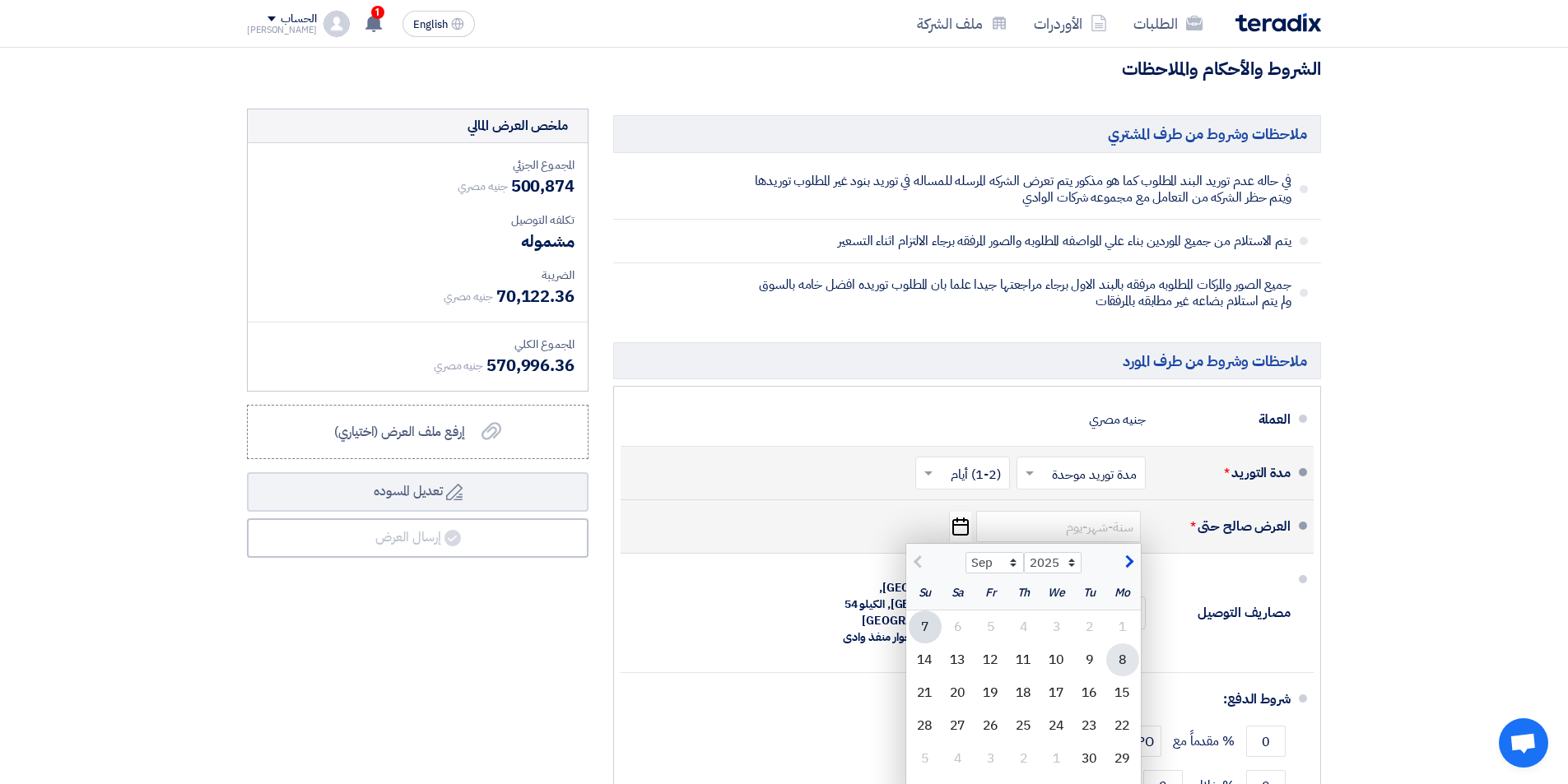
click at [1116, 644] on div "8" at bounding box center [1122, 659] width 33 height 33
type input "9/8/2025"
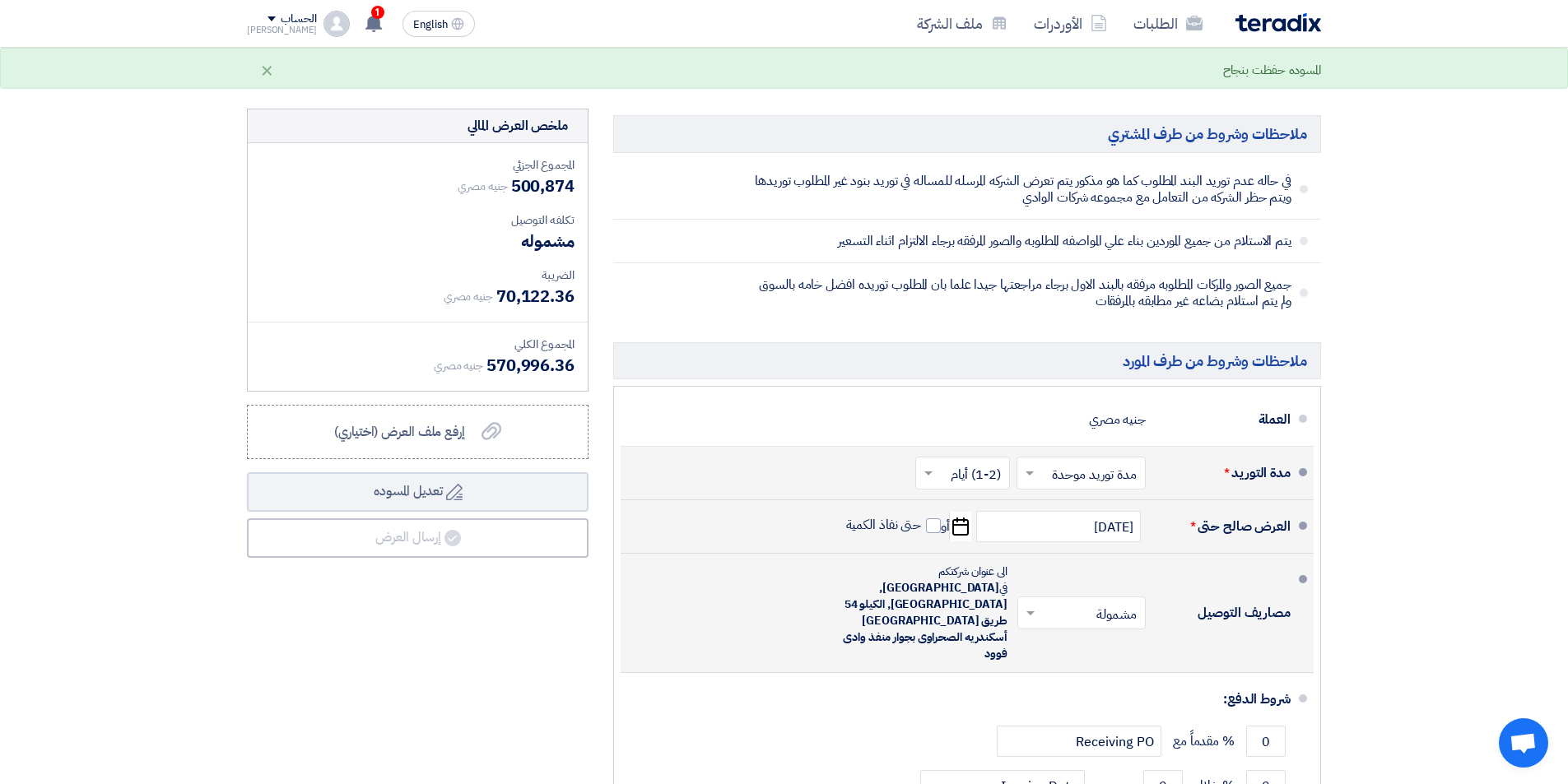
click at [1035, 605] on span at bounding box center [1028, 613] width 21 height 17
click at [1095, 668] on span "غير مشمولة" at bounding box center [1111, 678] width 57 height 20
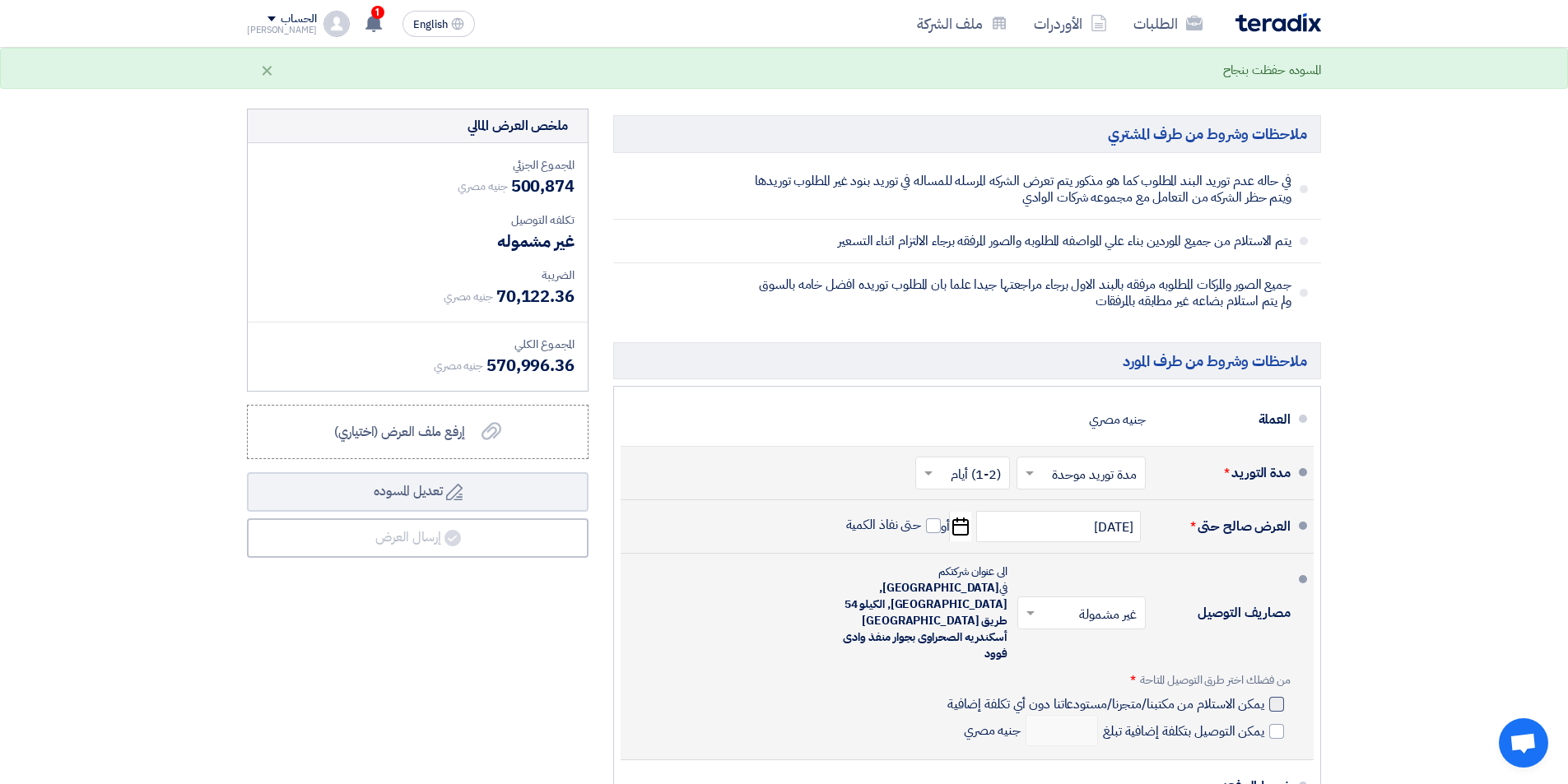
click at [1273, 697] on div at bounding box center [1276, 704] width 15 height 15
click at [1264, 695] on input "يمكن الاستلام من مكتبنا/متجرنا/مستودعاتنا دون أي تكلفة إضافية" at bounding box center [1104, 711] width 321 height 32
checkbox input "true"
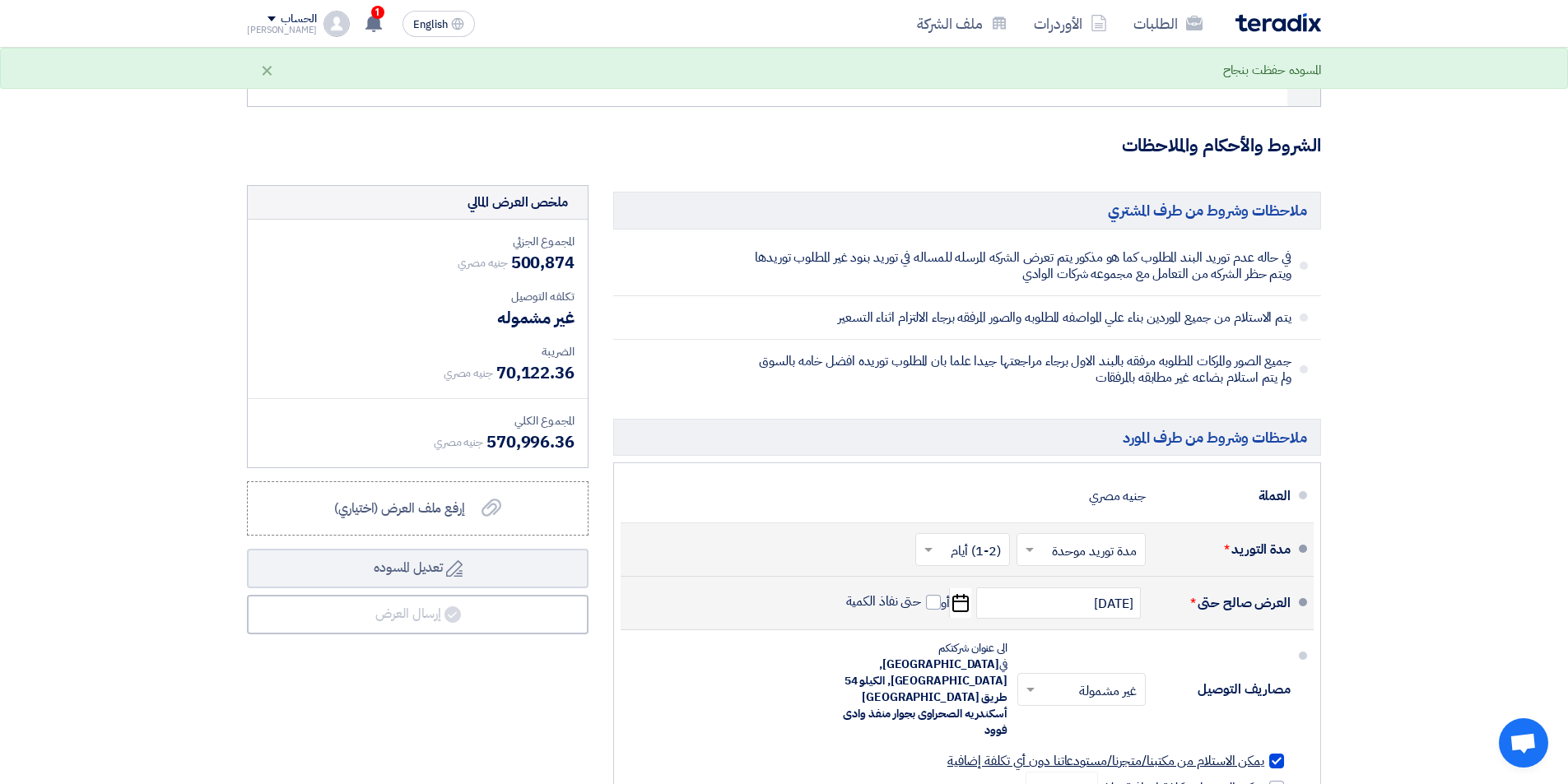
scroll to position [8966, 0]
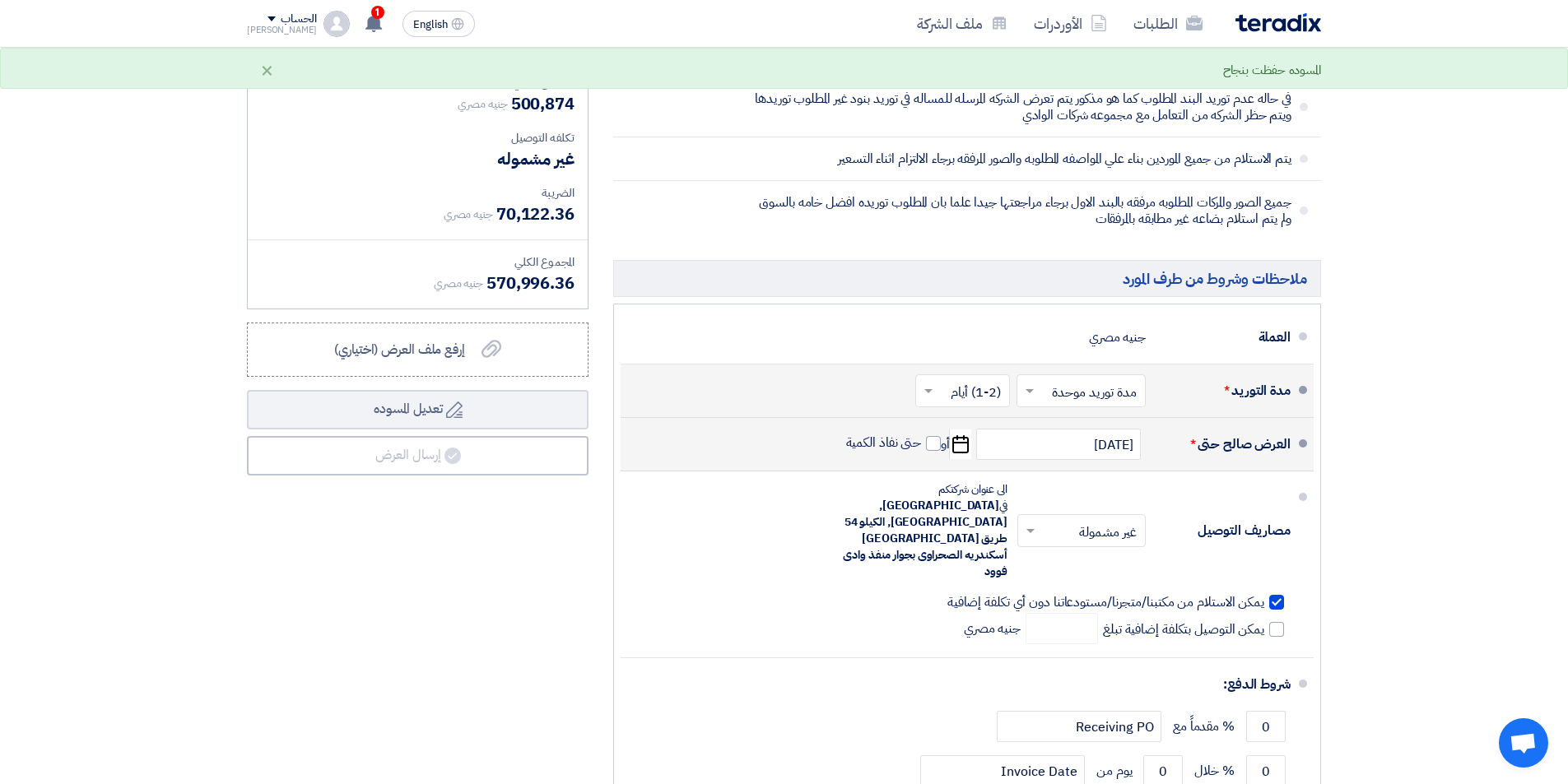
click at [924, 434] on span "حتى نفاذ الكمية" at bounding box center [893, 444] width 96 height 21
click at [927, 436] on span at bounding box center [933, 443] width 15 height 15
click at [922, 434] on input "حتى نفاذ الكمية" at bounding box center [882, 450] width 79 height 32
checkbox input "true"
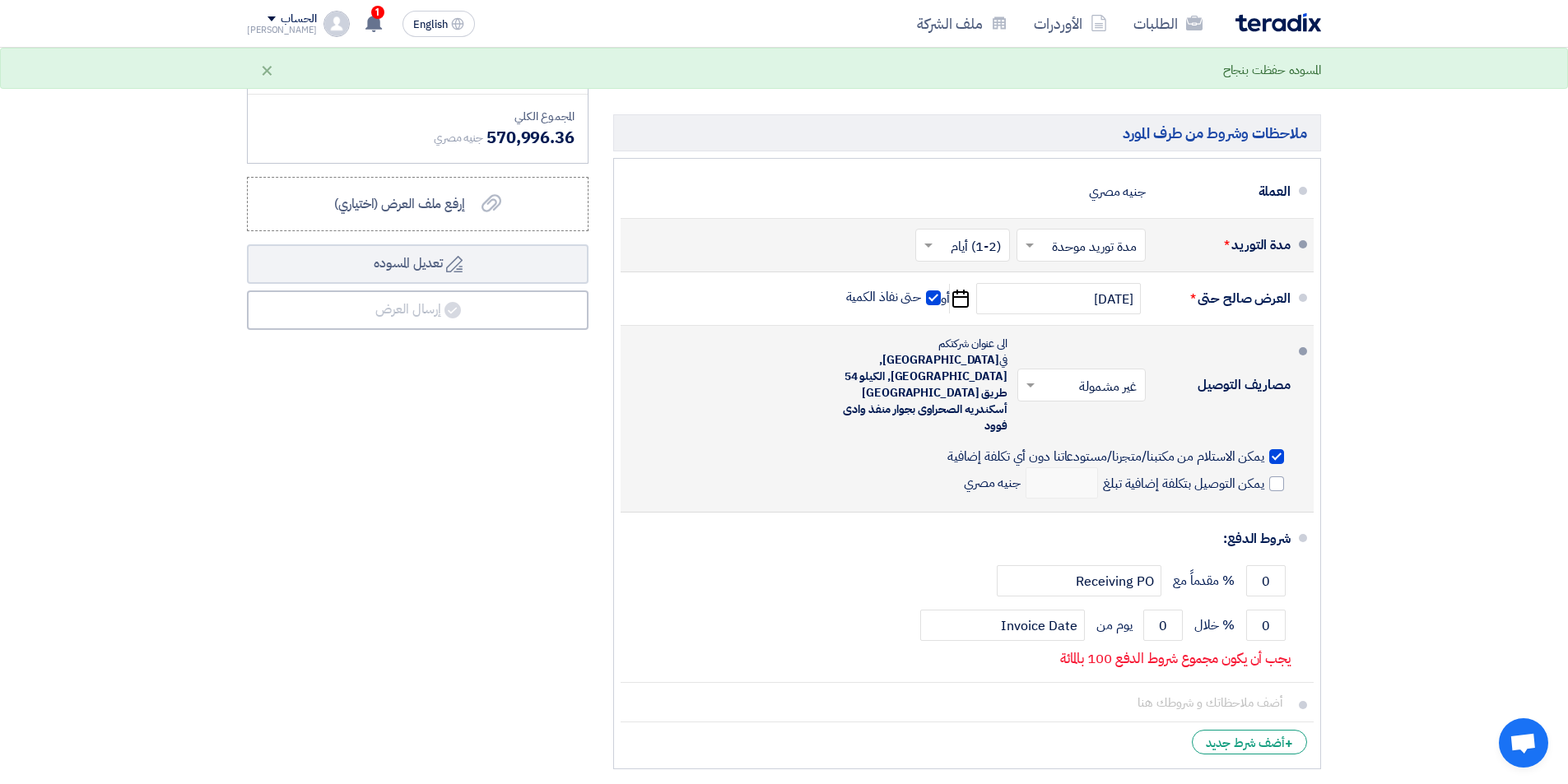
scroll to position [9130, 0]
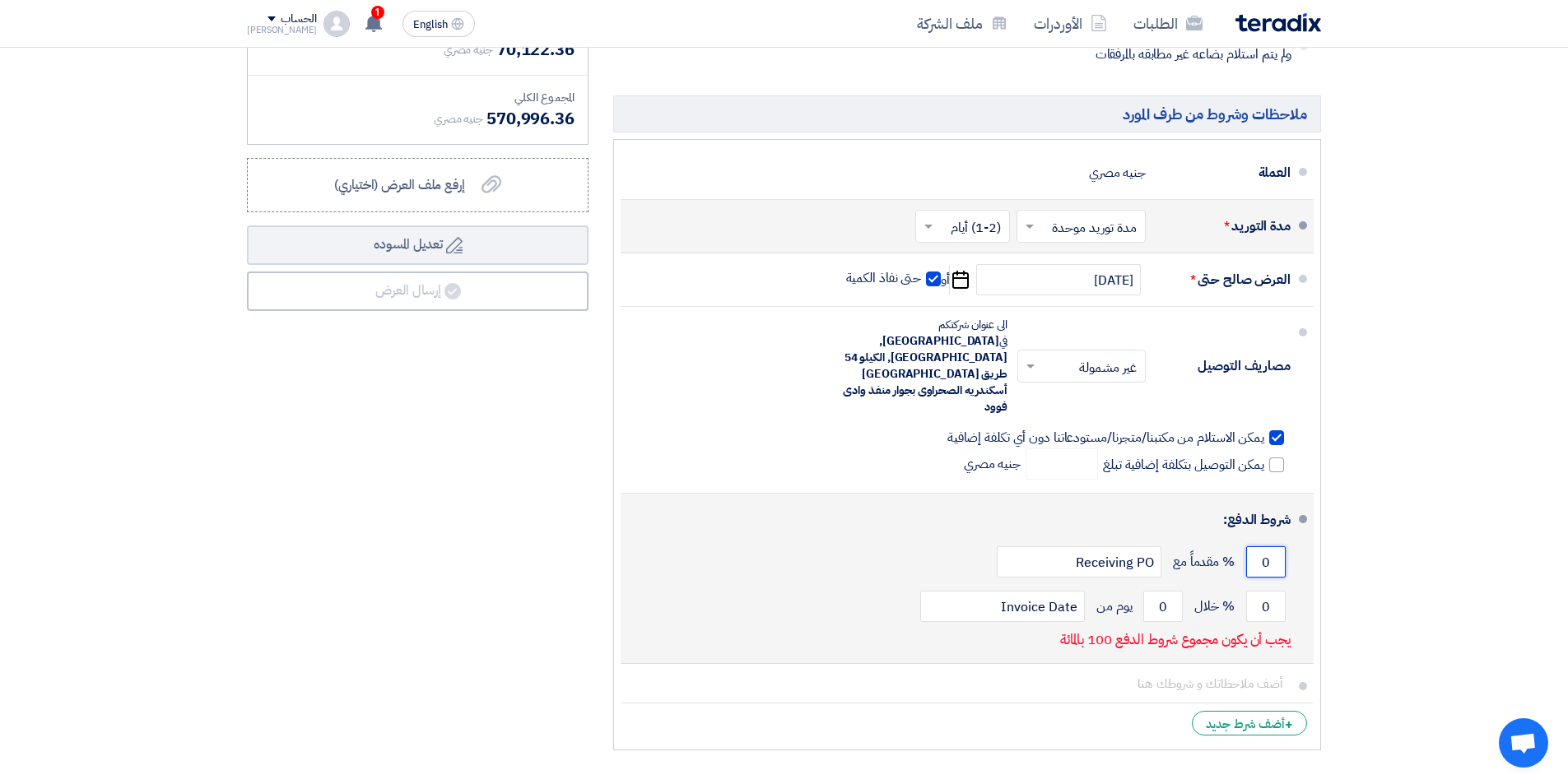
drag, startPoint x: 1253, startPoint y: 490, endPoint x: 1399, endPoint y: 506, distance: 146.9
click at [1301, 493] on li "شروط الدفع: 0 % مقدماً مع Receiving PO 0 % خلال 0 Invoice Date" at bounding box center [967, 578] width 693 height 170
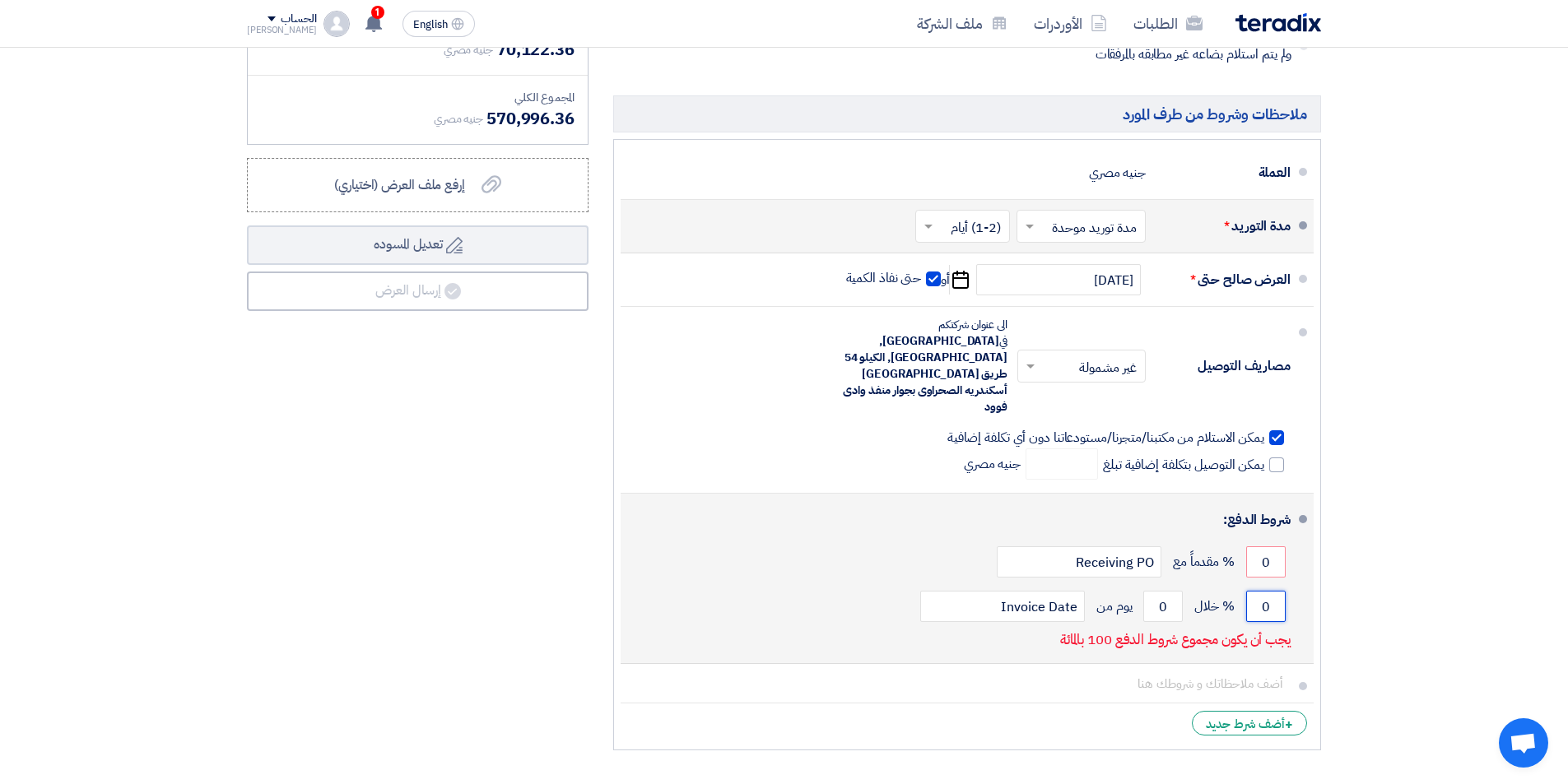
click at [1248, 590] on input "0" at bounding box center [1266, 606] width 40 height 32
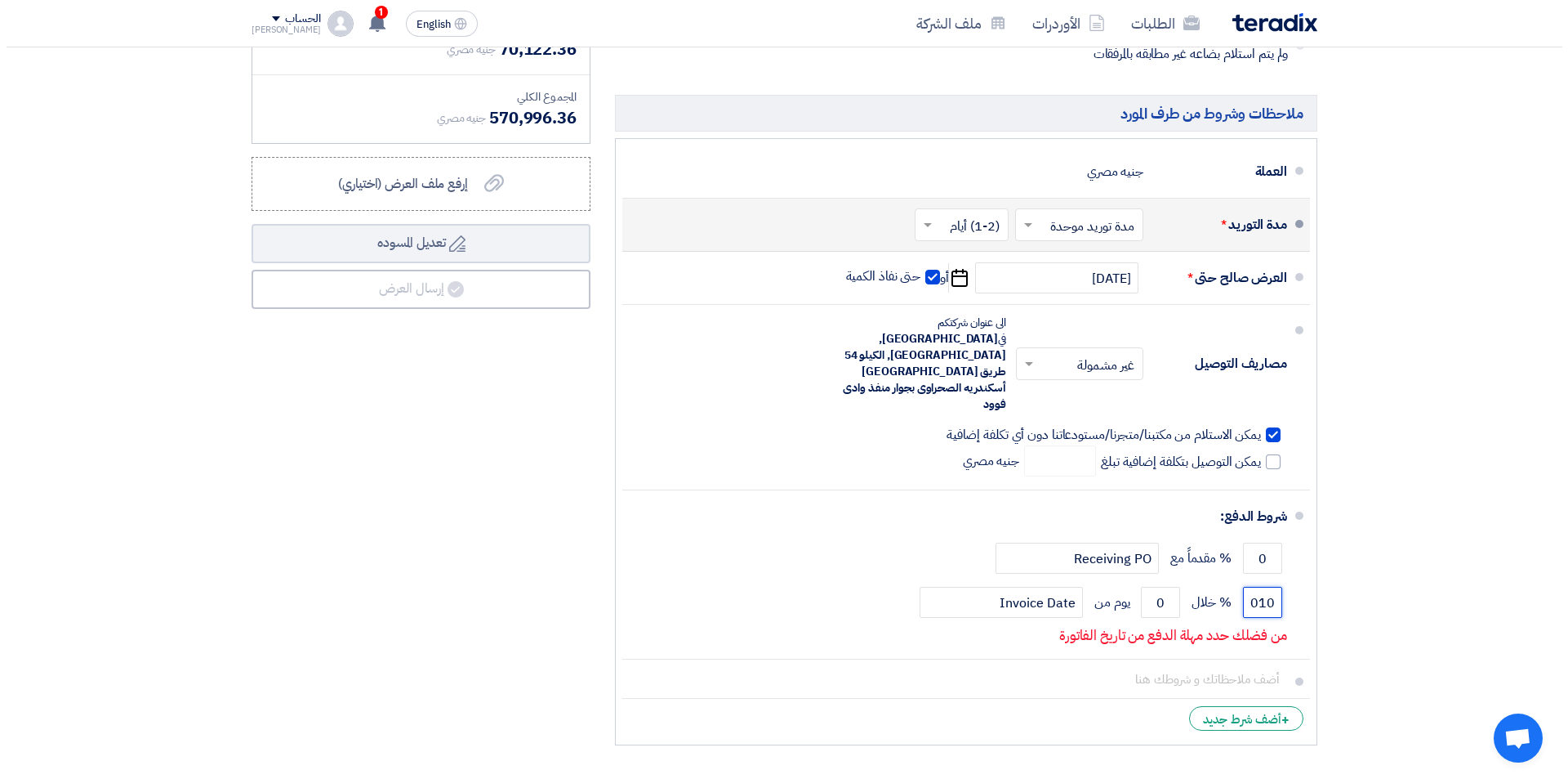
scroll to position [0, 0]
type input "0"
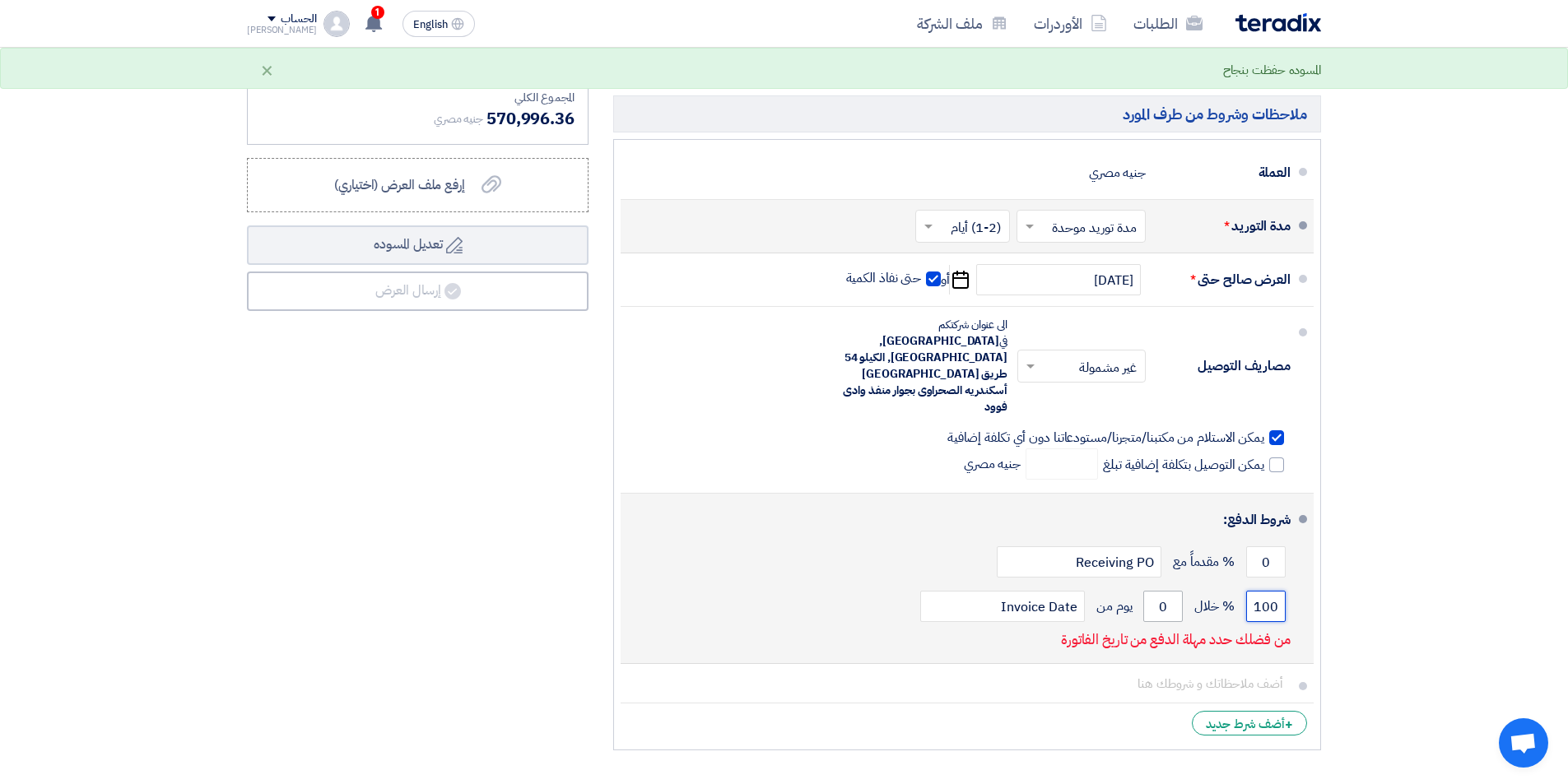
type input "100"
click at [1144, 590] on input "0" at bounding box center [1163, 606] width 40 height 32
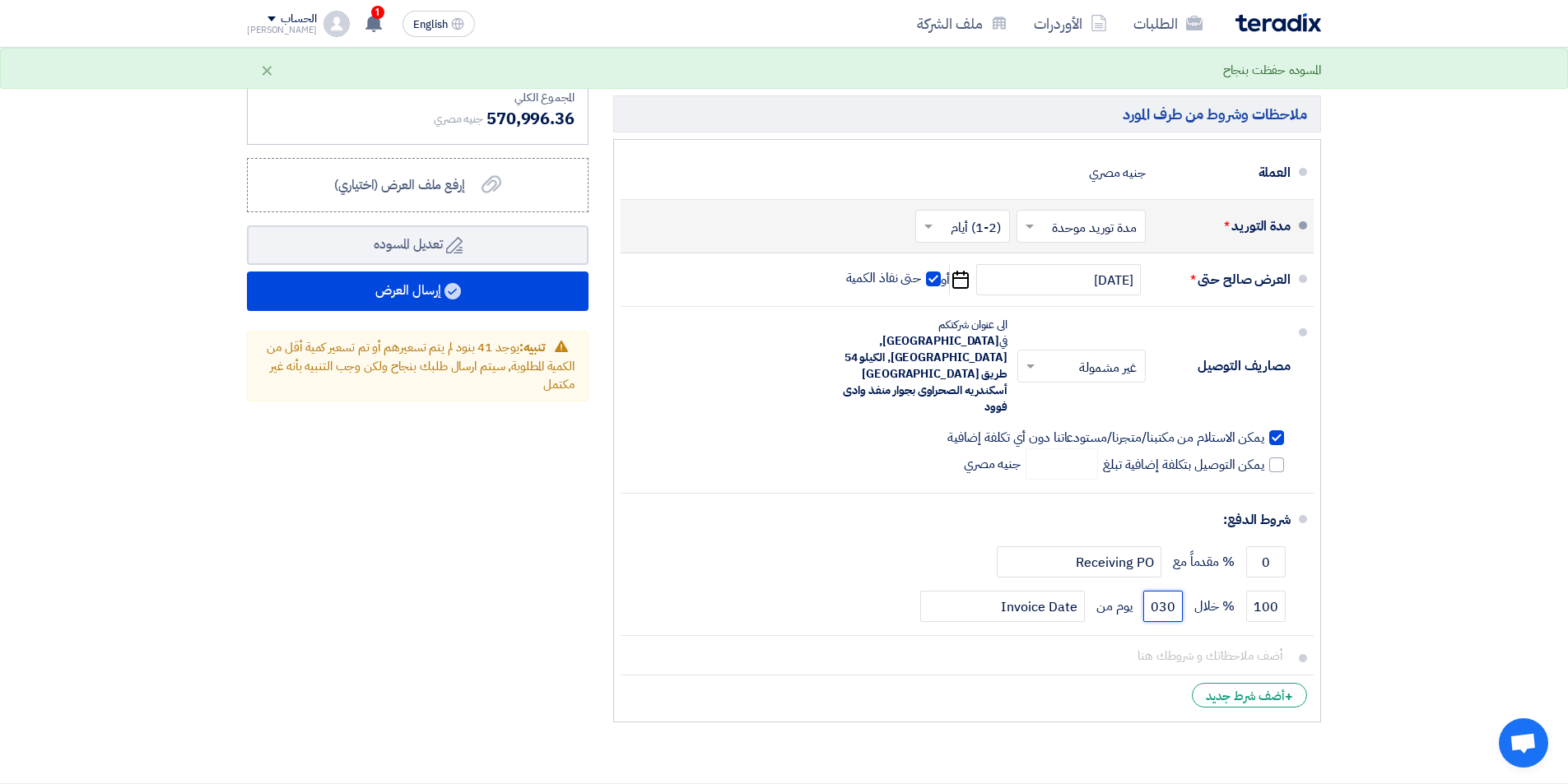
type input "030"
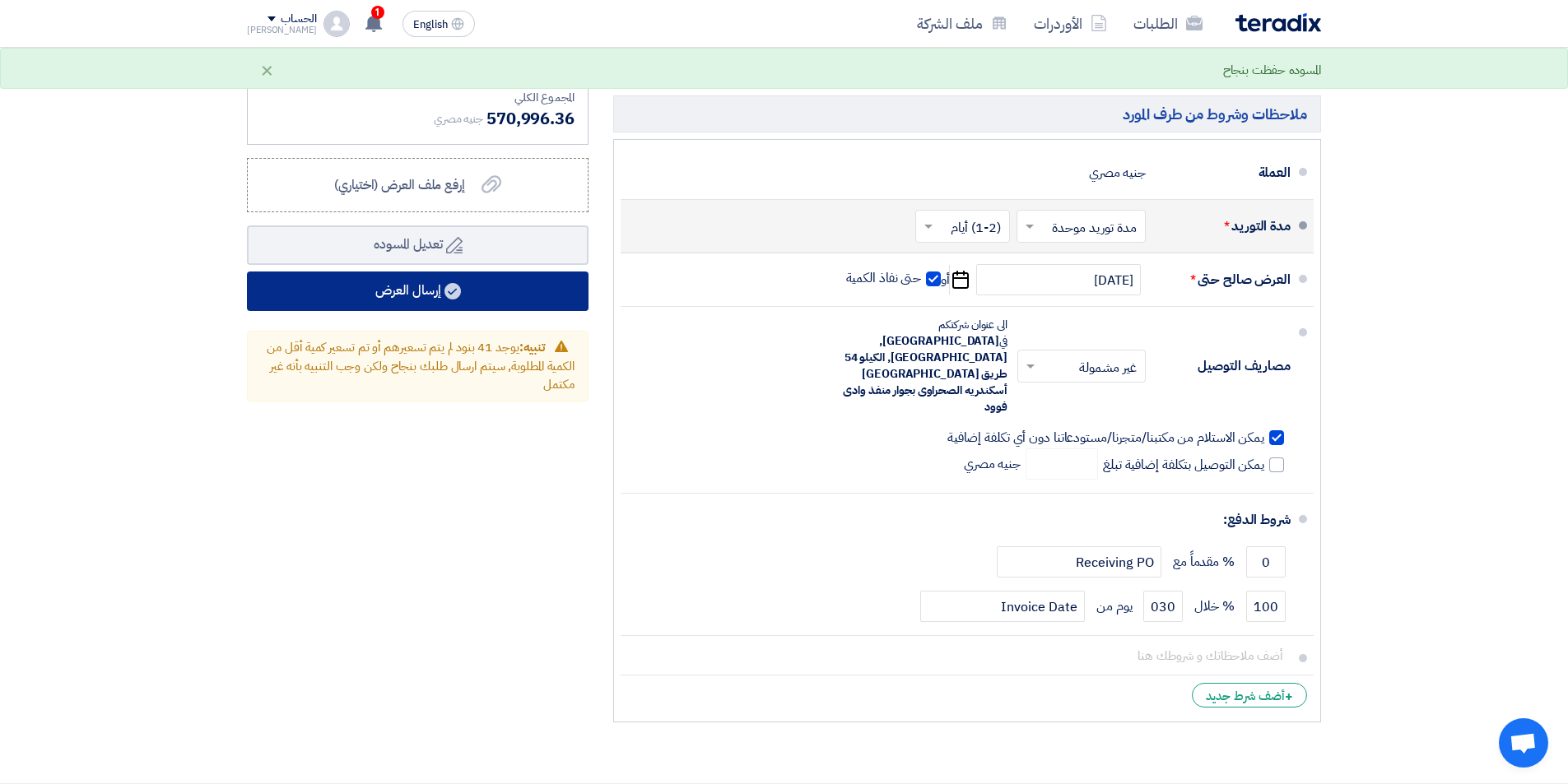
click at [481, 272] on button "إرسال العرض" at bounding box center [417, 292] width 341 height 40
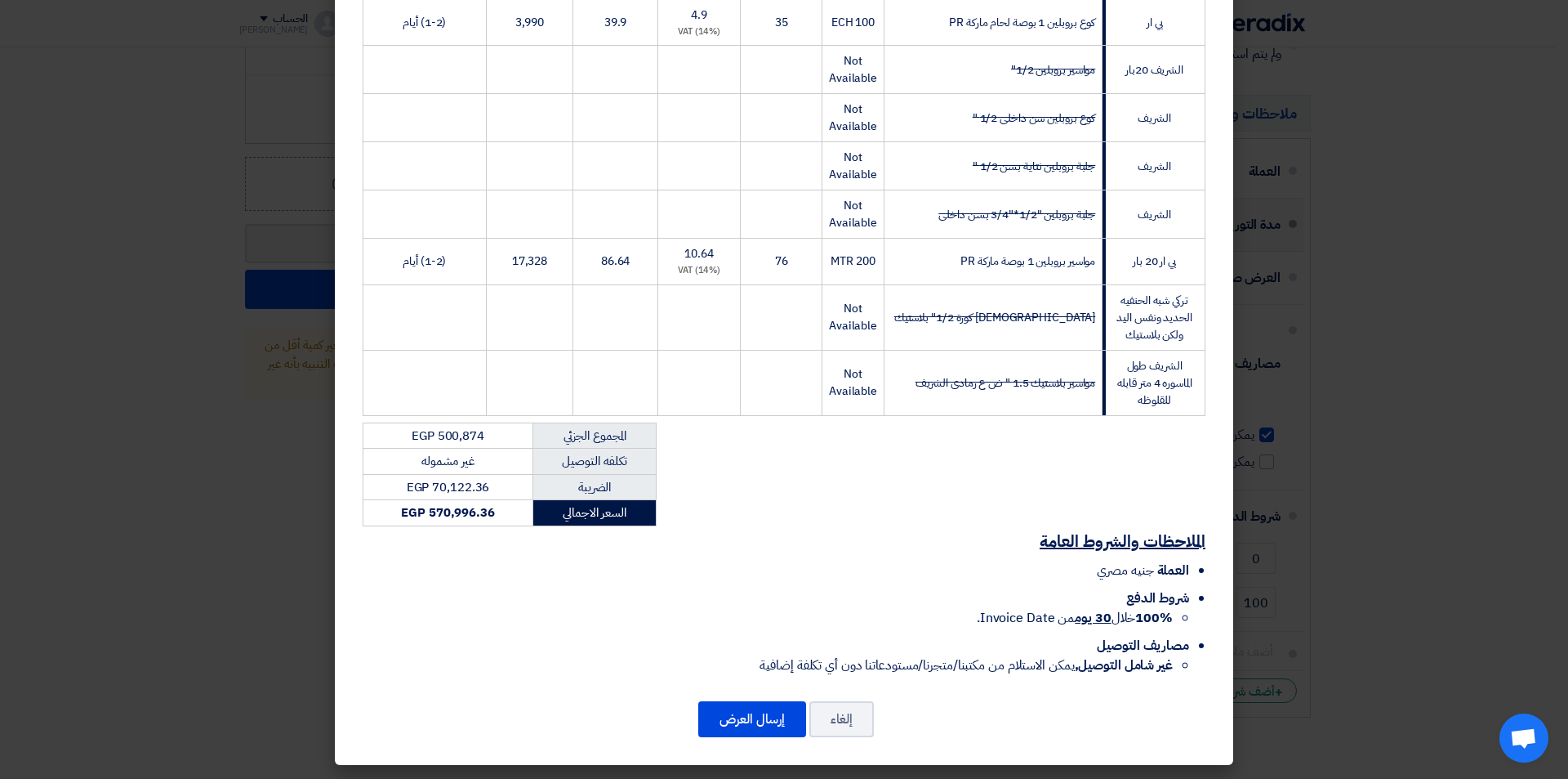
scroll to position [3680, 0]
click at [765, 724] on button "إرسال العرض" at bounding box center [752, 719] width 108 height 36
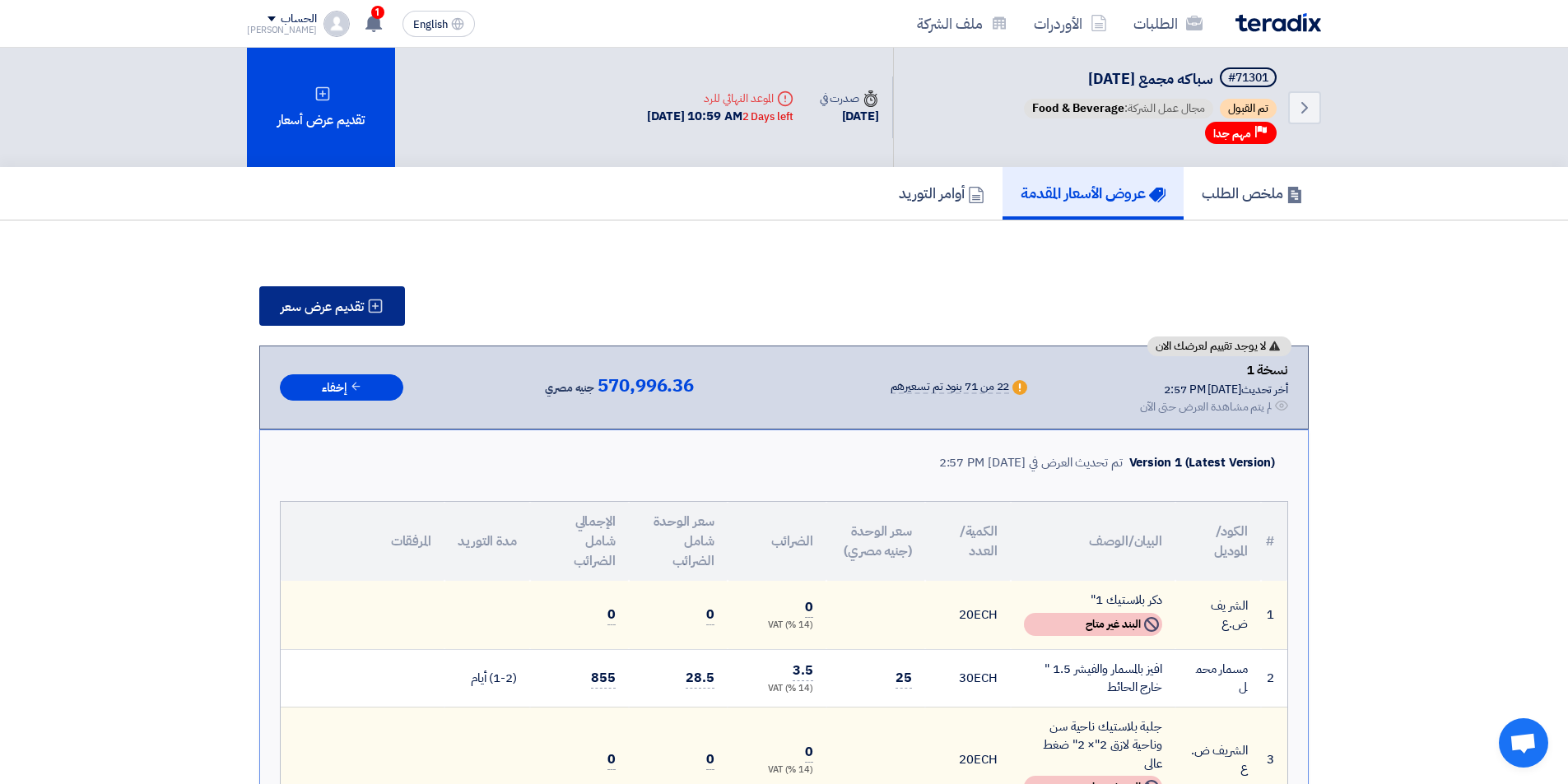
click at [344, 307] on span "تقديم عرض سعر" at bounding box center [323, 306] width 83 height 13
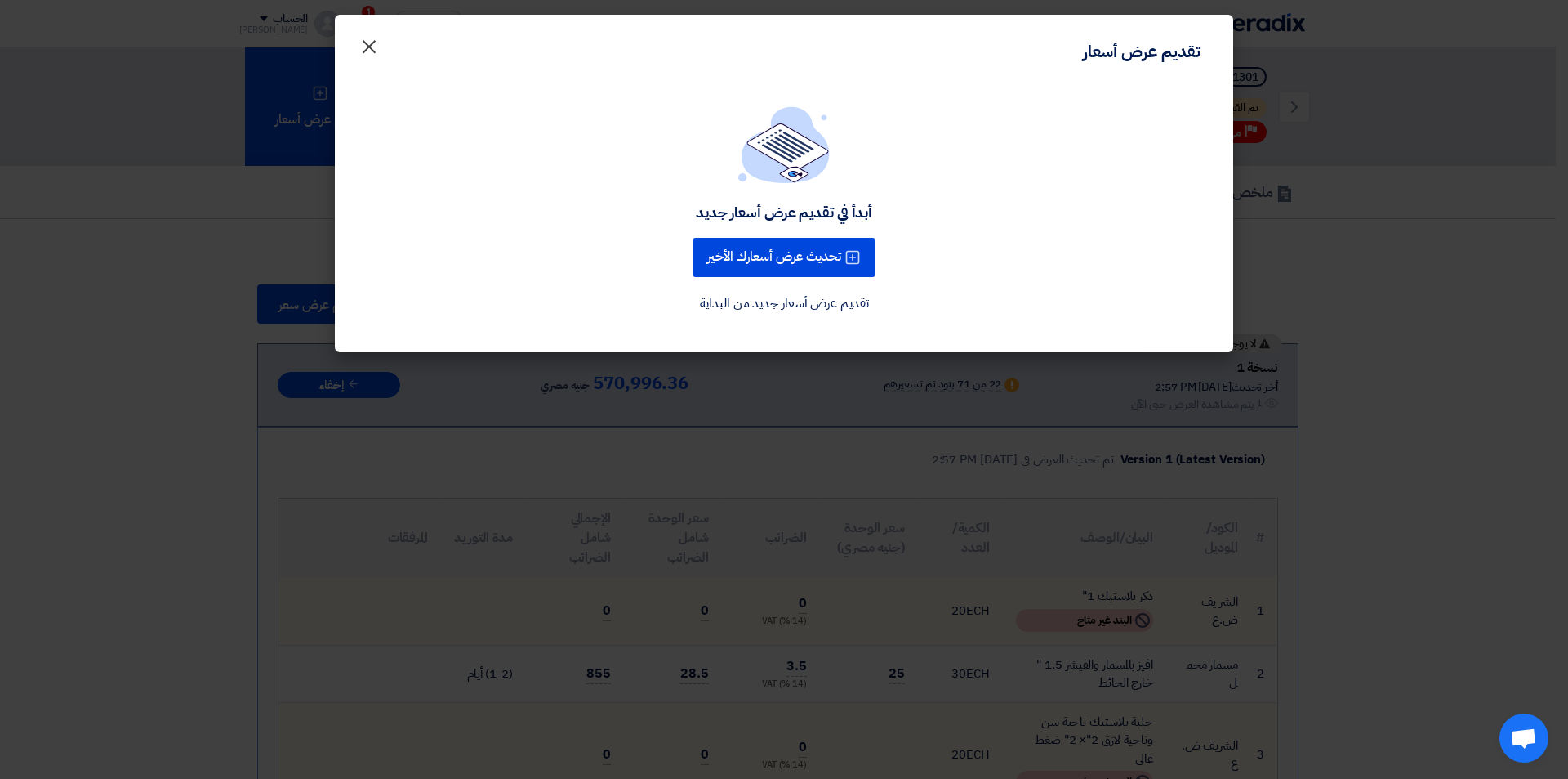
click at [365, 45] on span "×" at bounding box center [369, 46] width 20 height 49
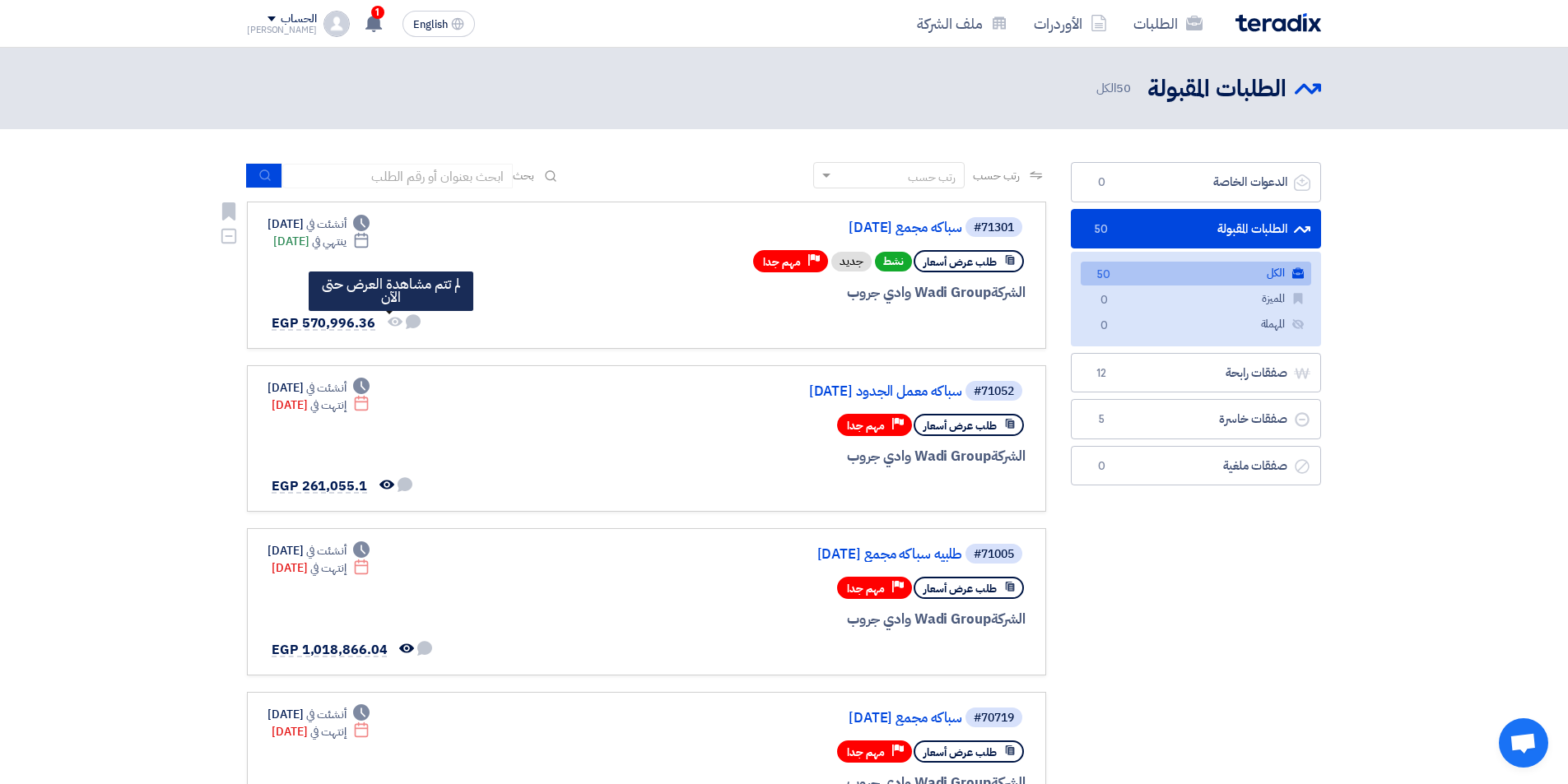
click at [395, 320] on use at bounding box center [395, 320] width 15 height 9
click at [836, 232] on link "سباكه مجمع [DATE]" at bounding box center [797, 227] width 329 height 15
click at [910, 223] on link "سباكه مجمع [DATE]" at bounding box center [797, 227] width 329 height 15
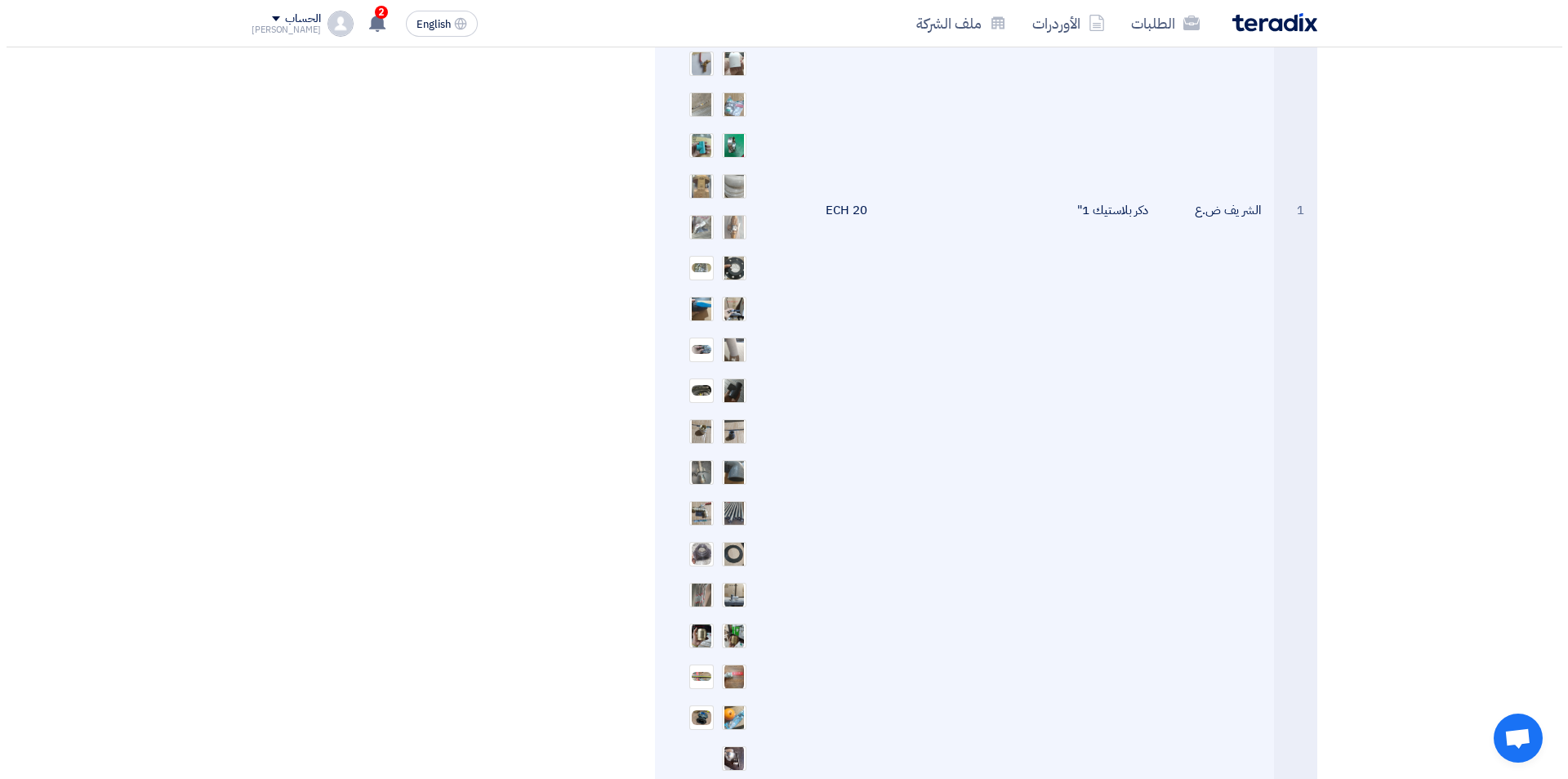
scroll to position [980, 0]
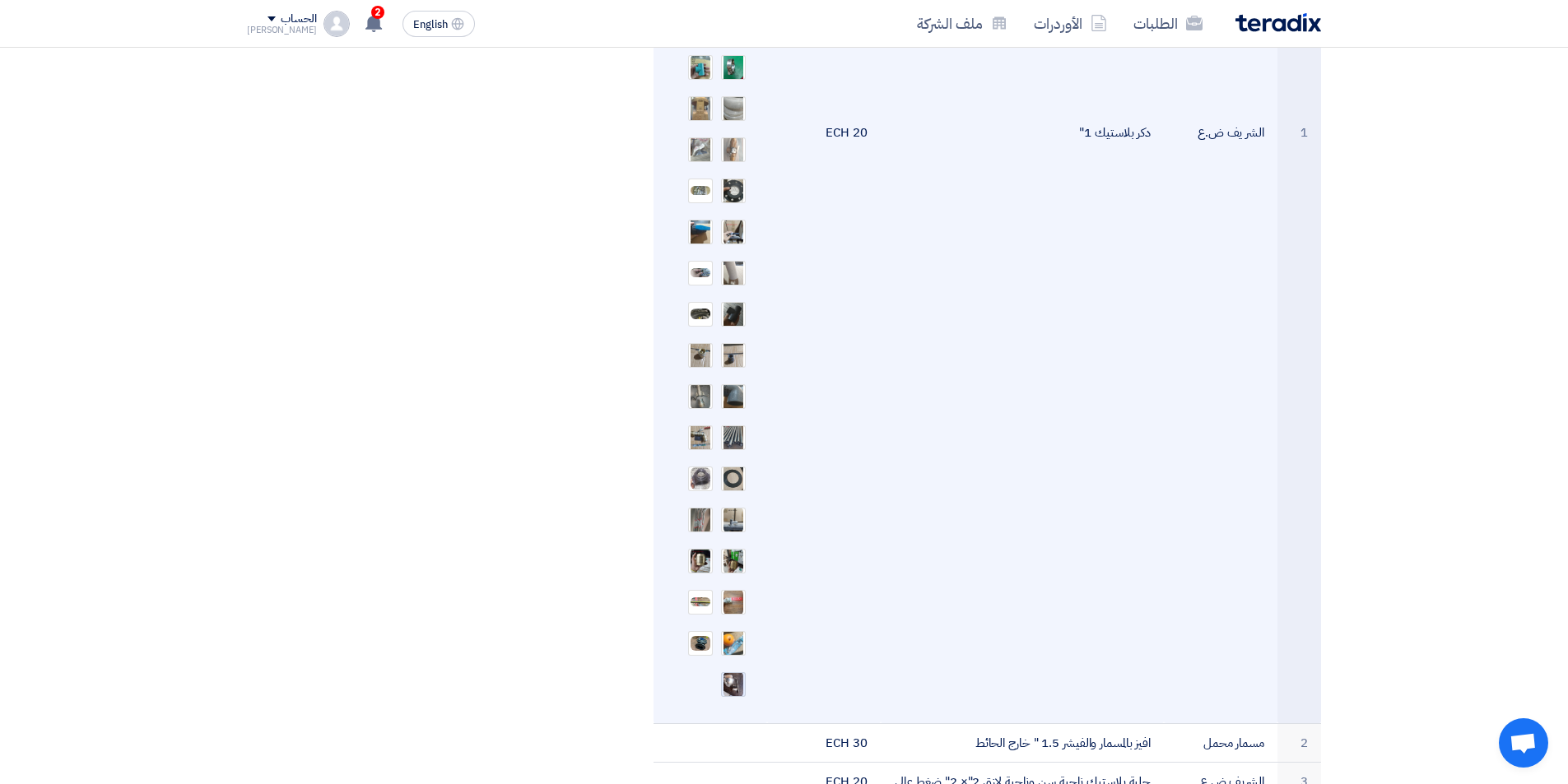
click at [735, 669] on img at bounding box center [733, 684] width 23 height 30
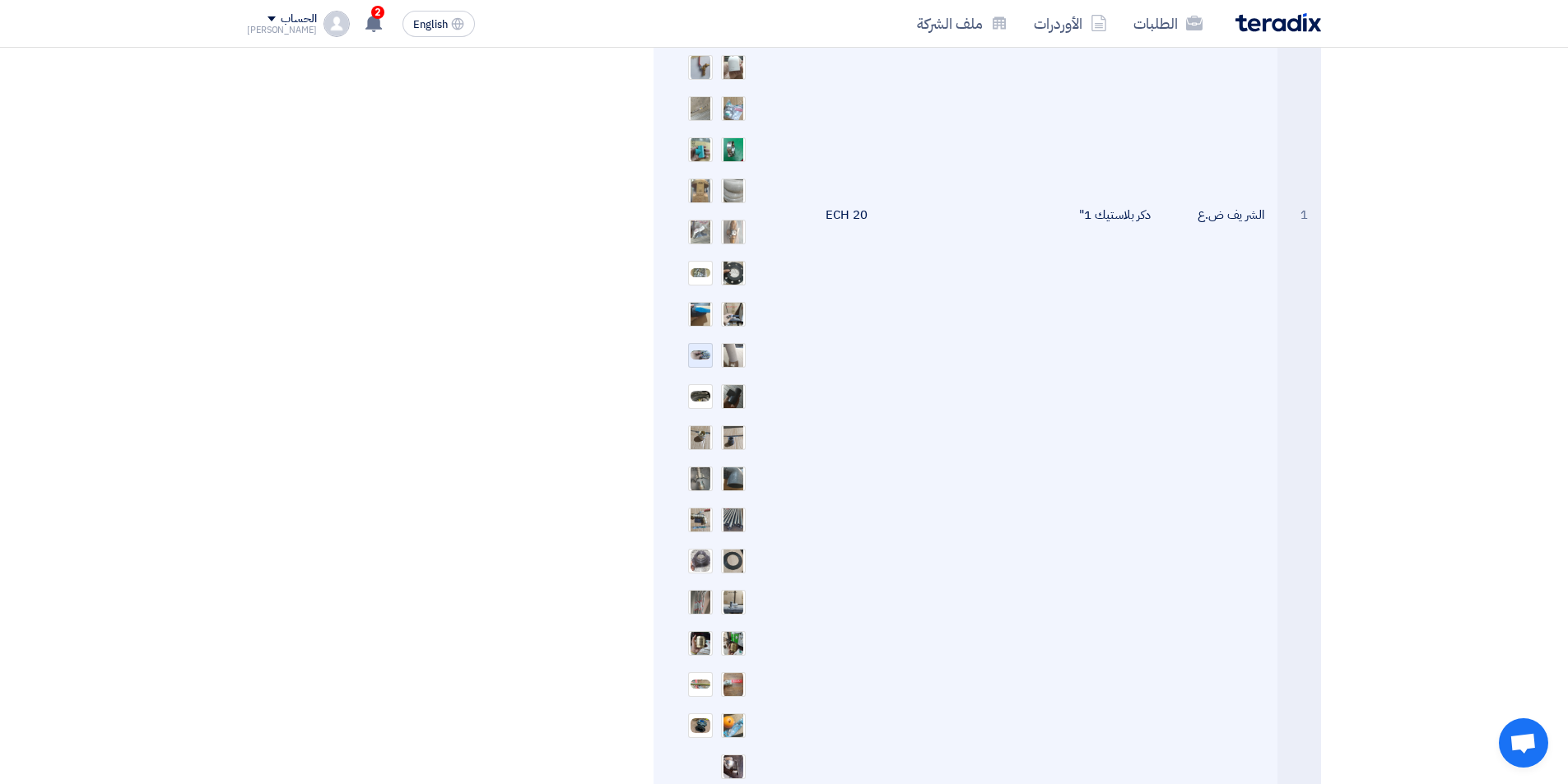
click at [702, 349] on img at bounding box center [699, 355] width 23 height 12
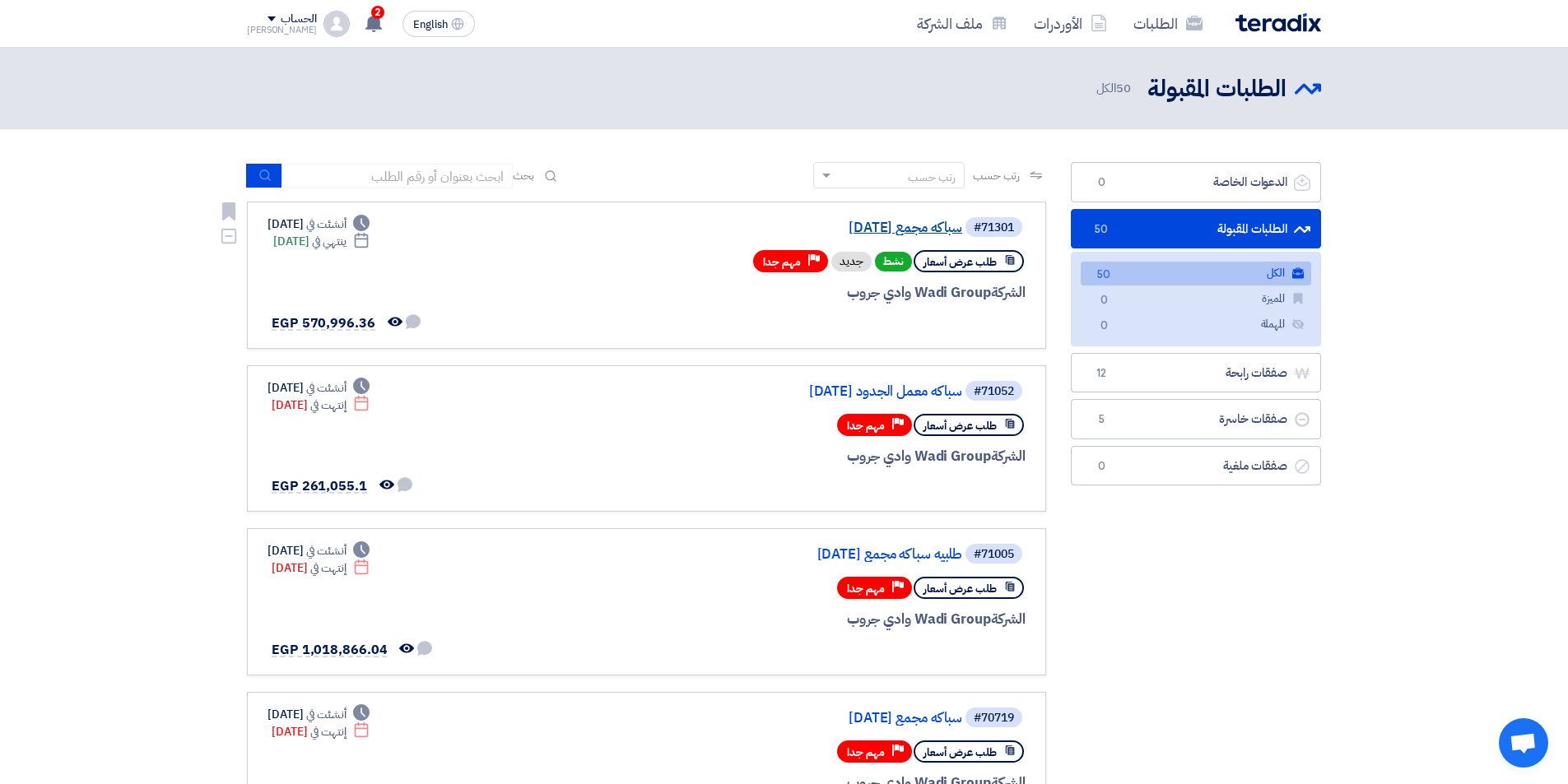
click at [917, 234] on link "سباكه مجمع [DATE]" at bounding box center [797, 227] width 329 height 15
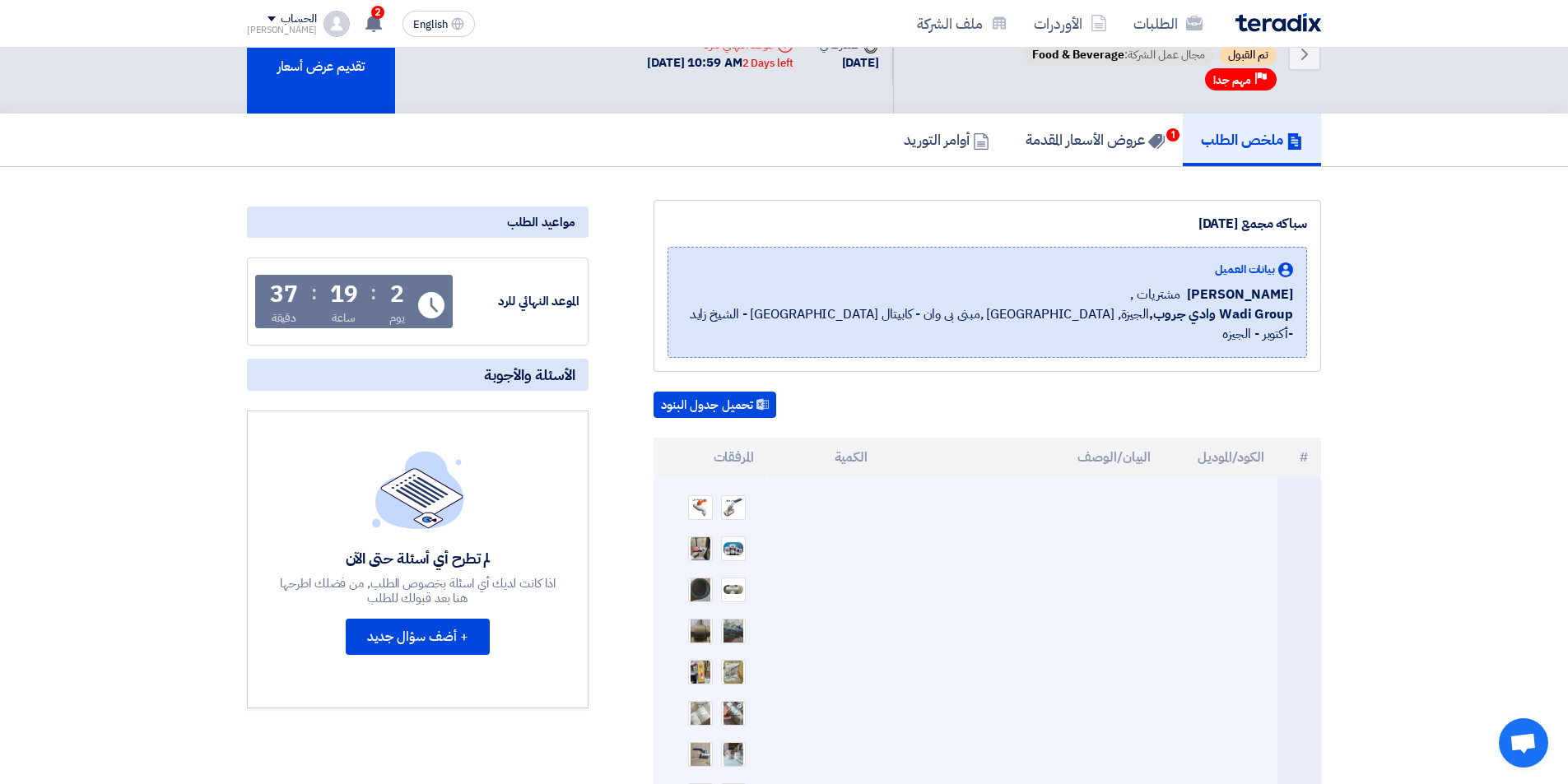
scroll to position [82, 0]
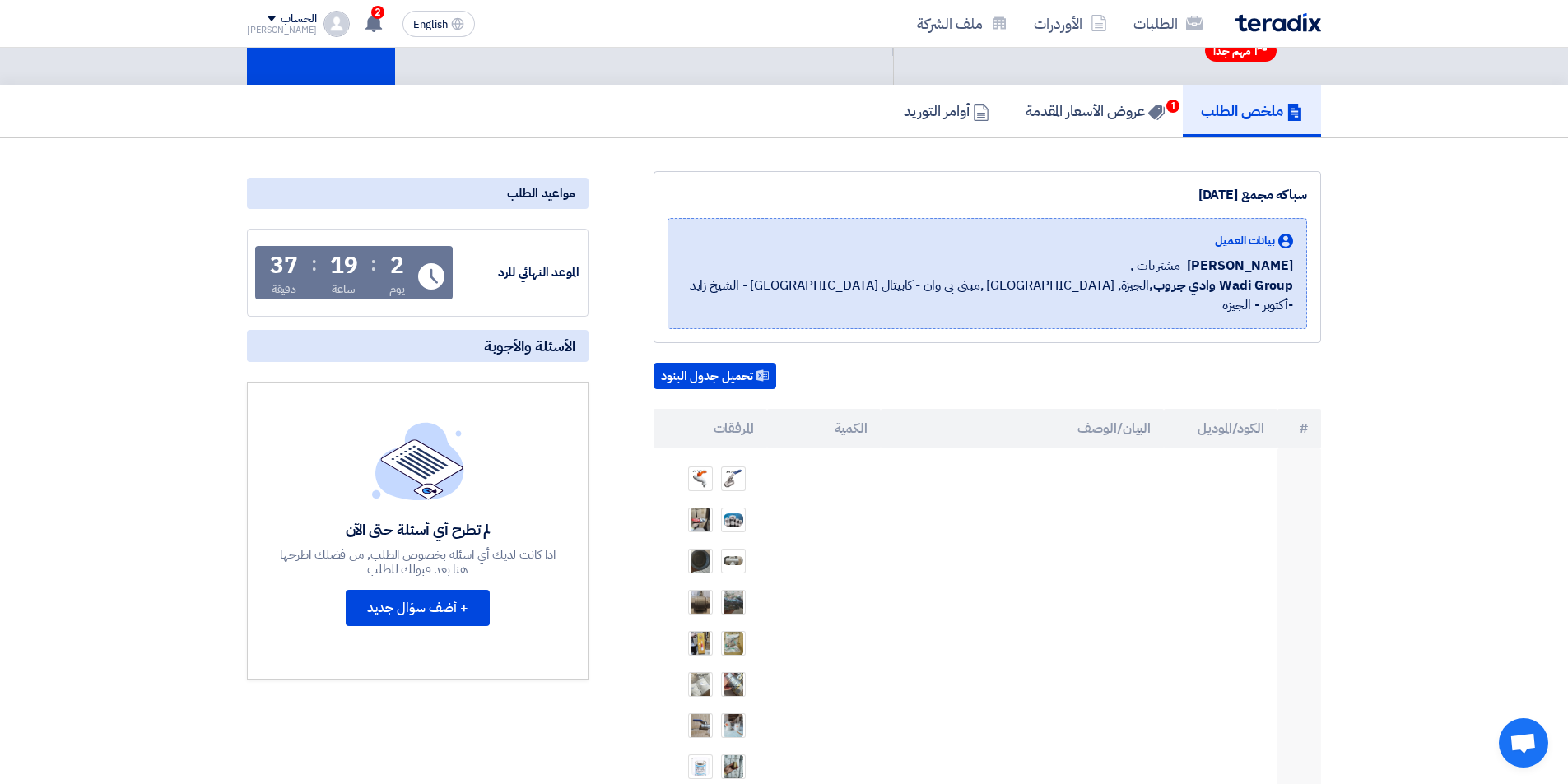
click at [714, 408] on th "المرفقات" at bounding box center [710, 428] width 114 height 40
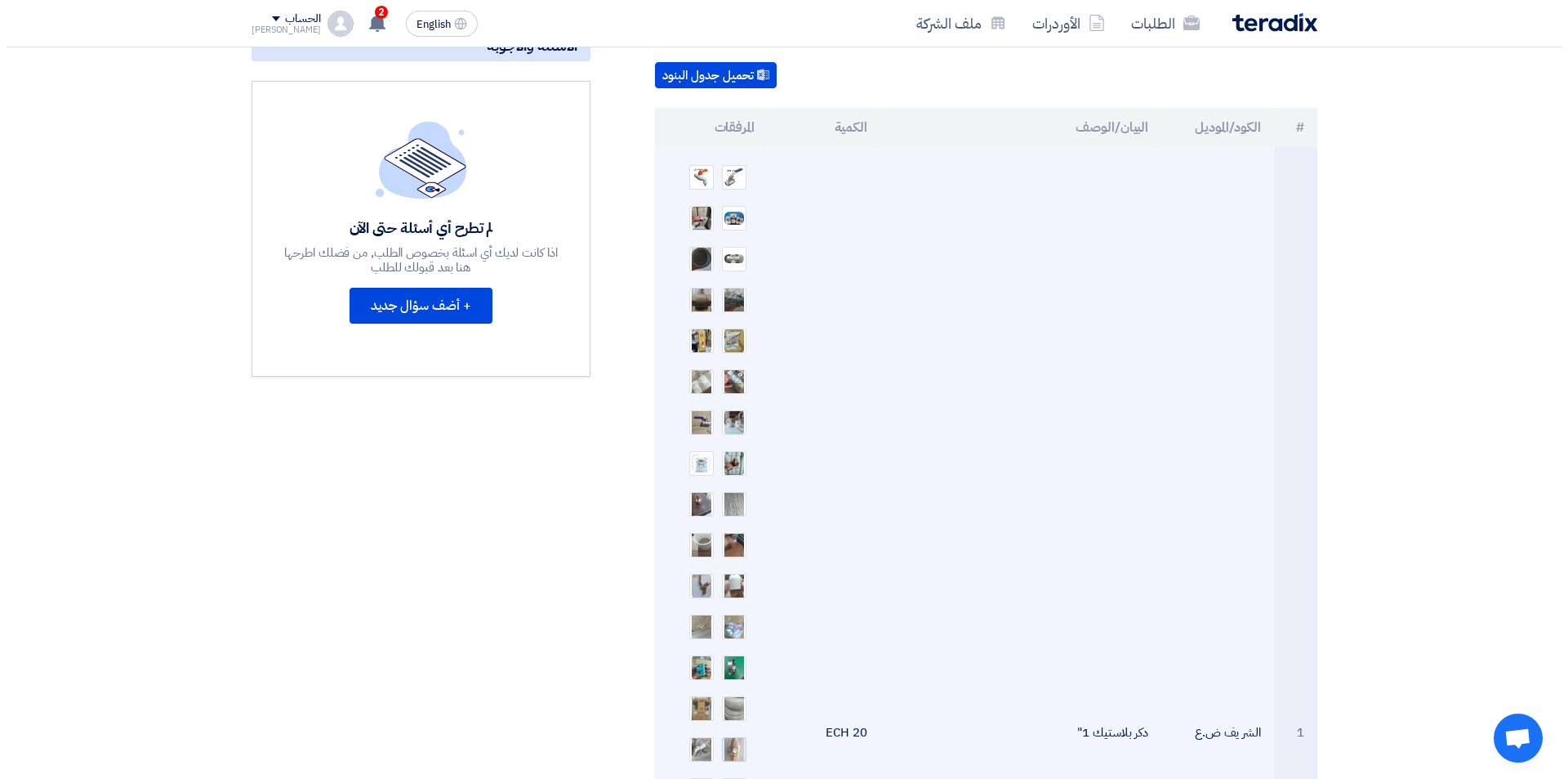
scroll to position [409, 0]
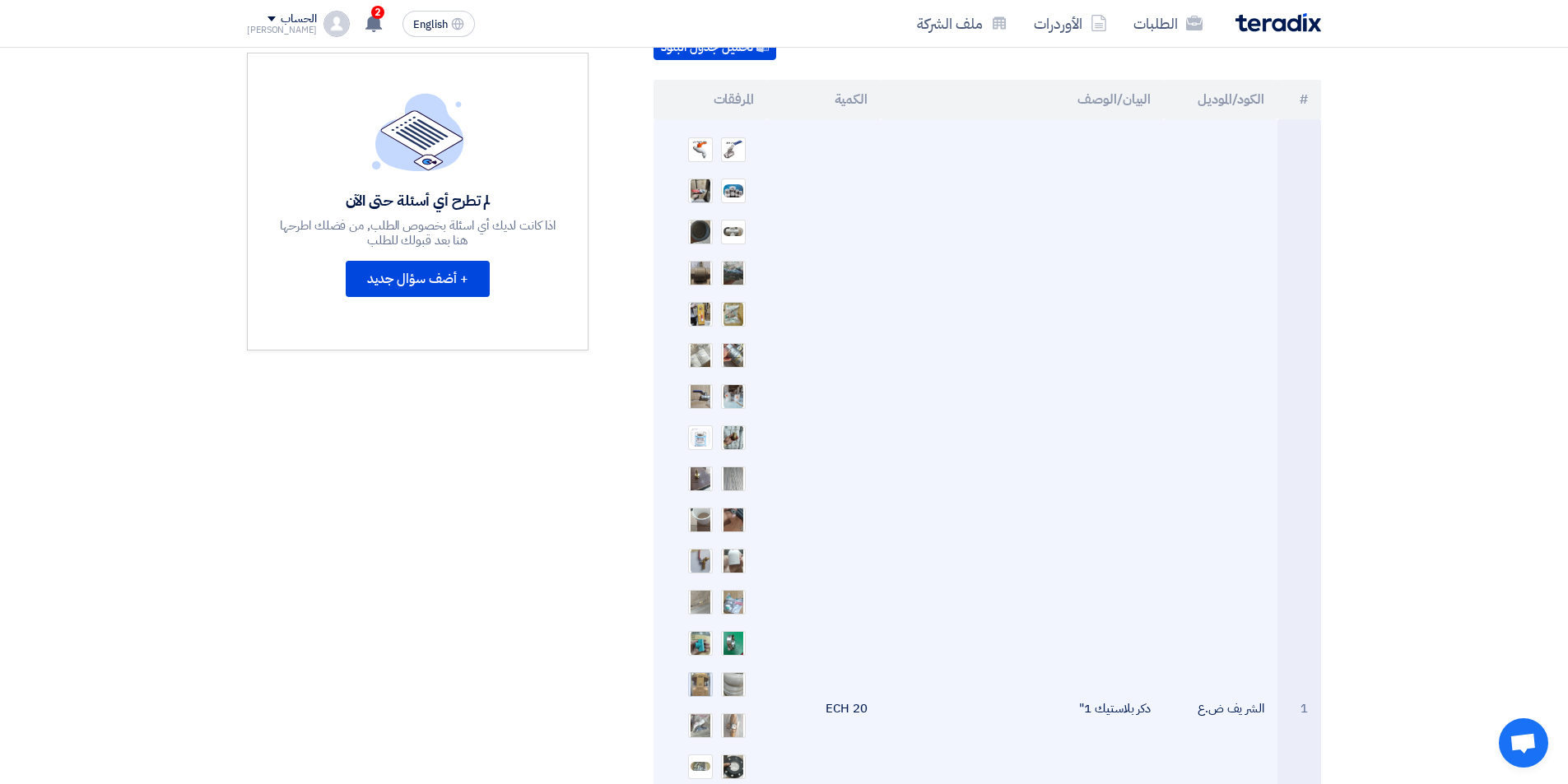
click at [690, 665] on img at bounding box center [699, 683] width 23 height 56
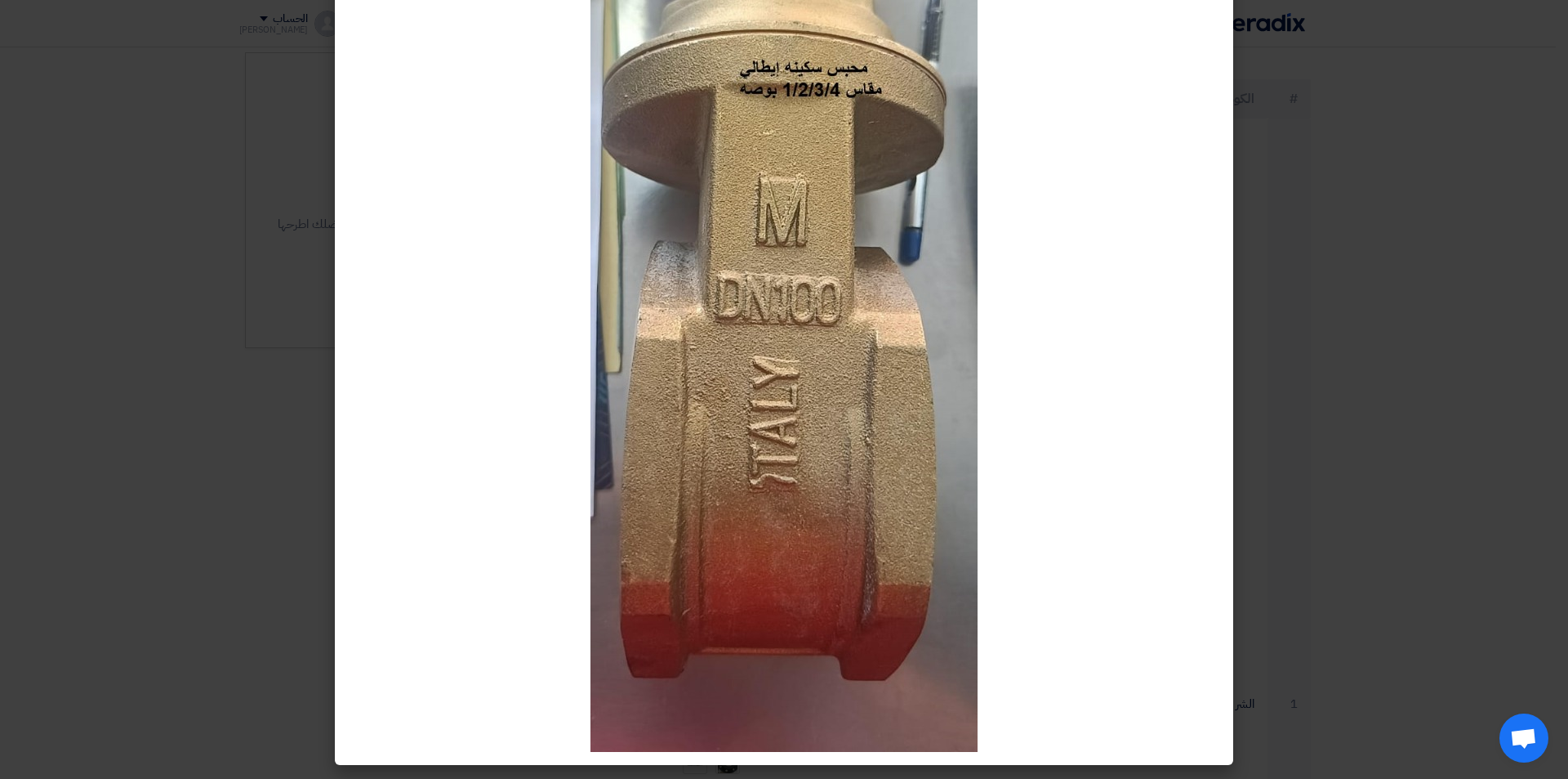
scroll to position [0, 0]
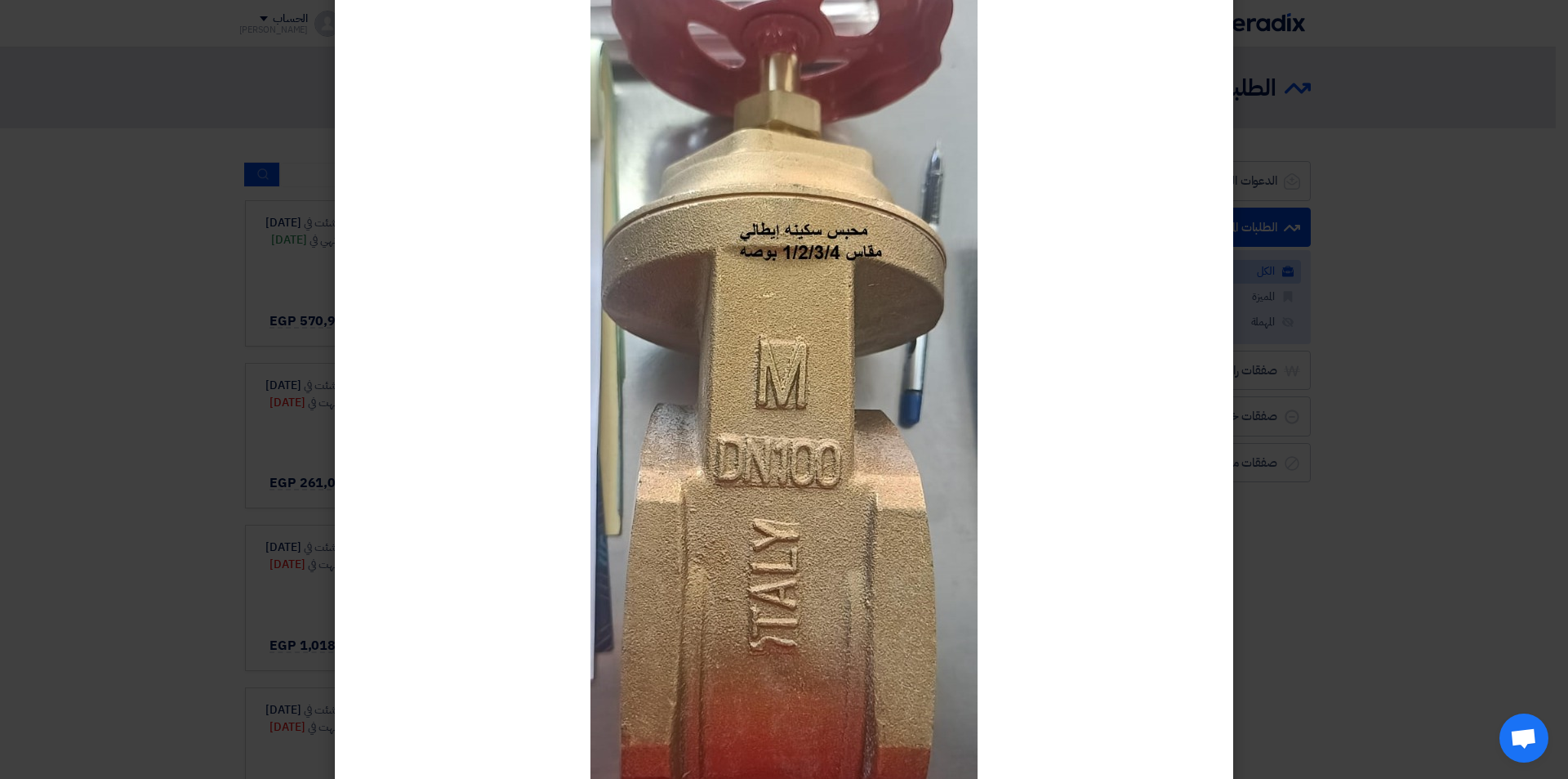
scroll to position [158, 0]
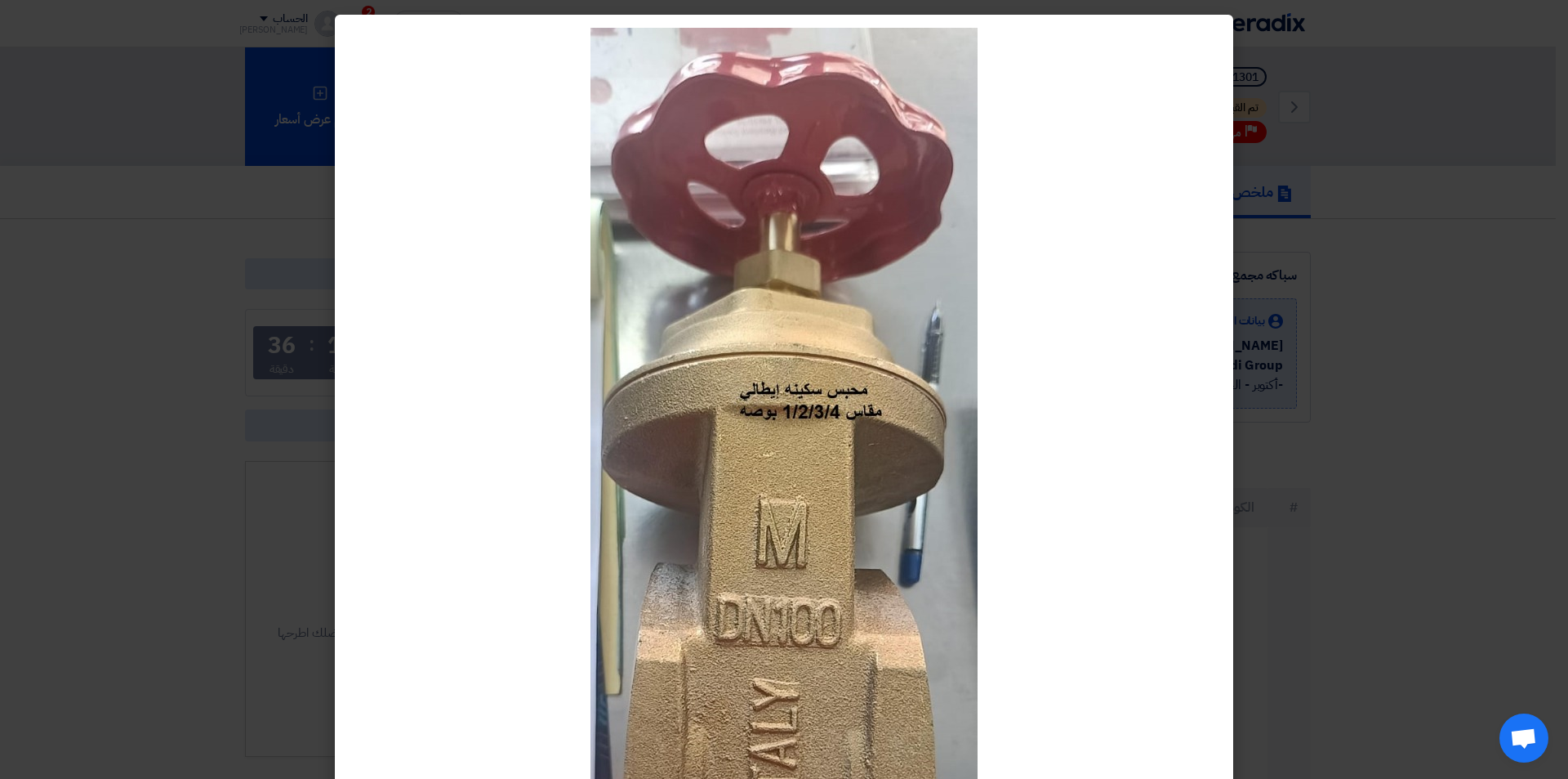
click at [236, 173] on modal-container at bounding box center [784, 389] width 1568 height 779
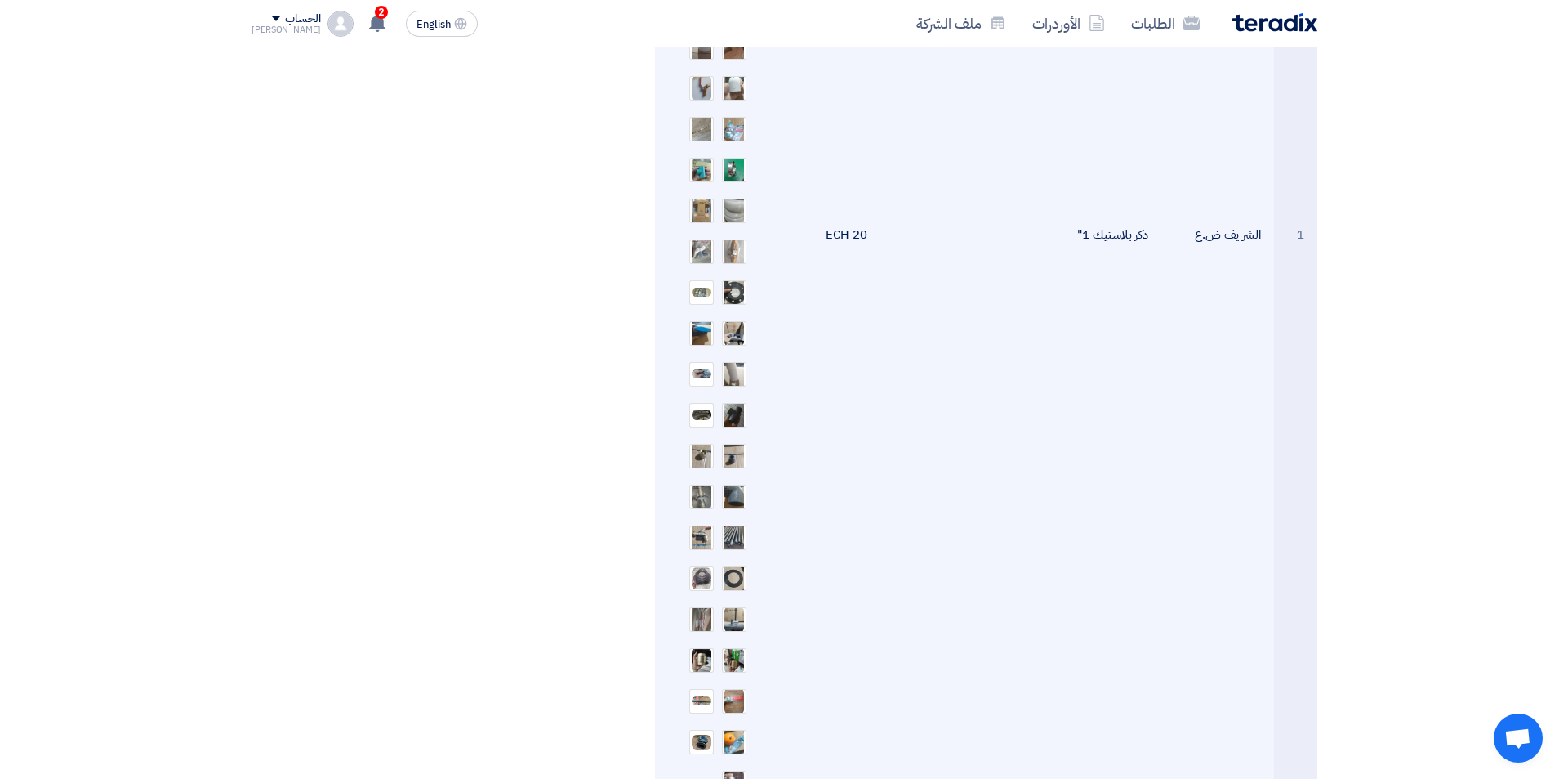
scroll to position [899, 0]
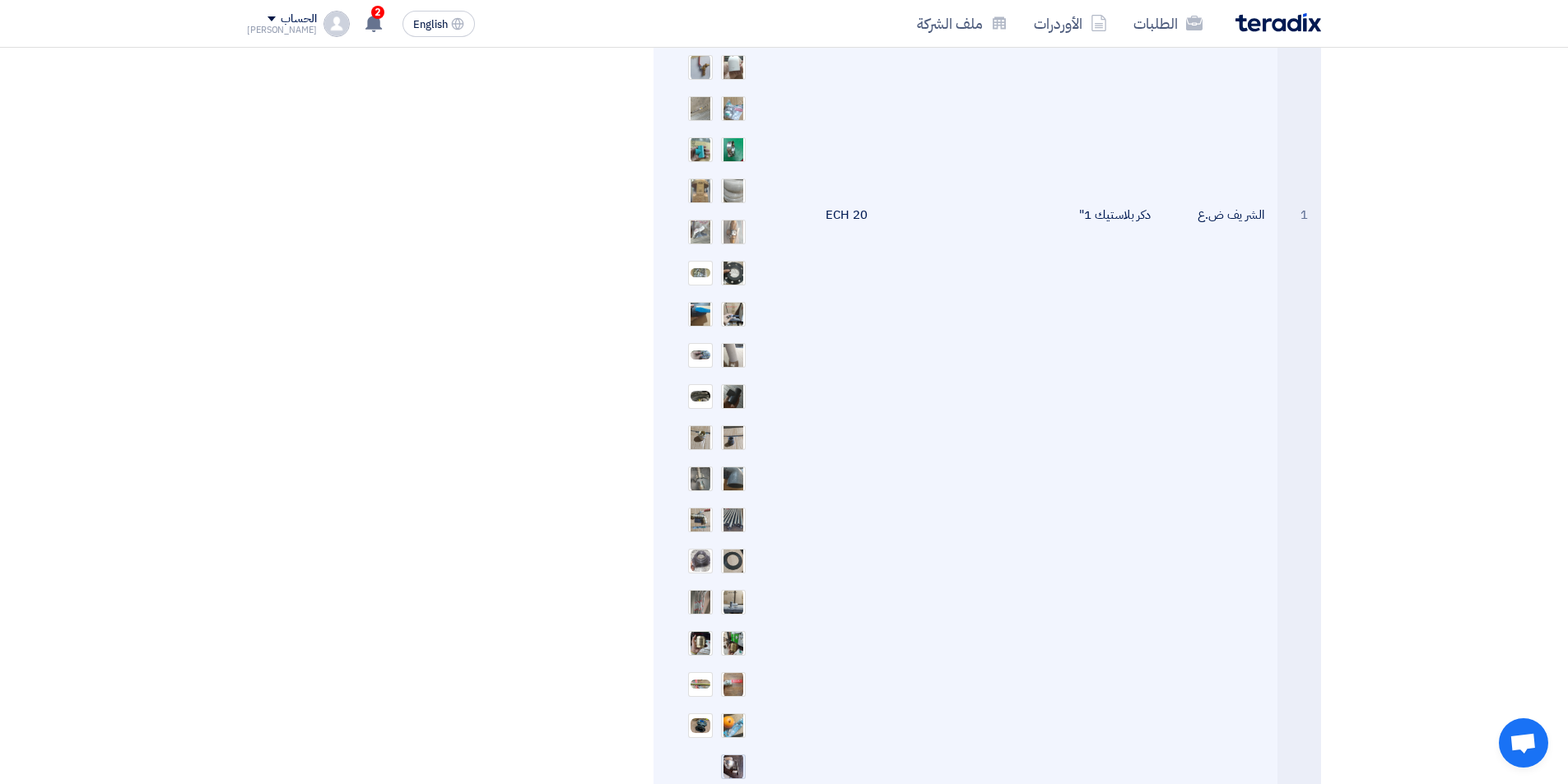
click at [741, 751] on img at bounding box center [733, 766] width 23 height 30
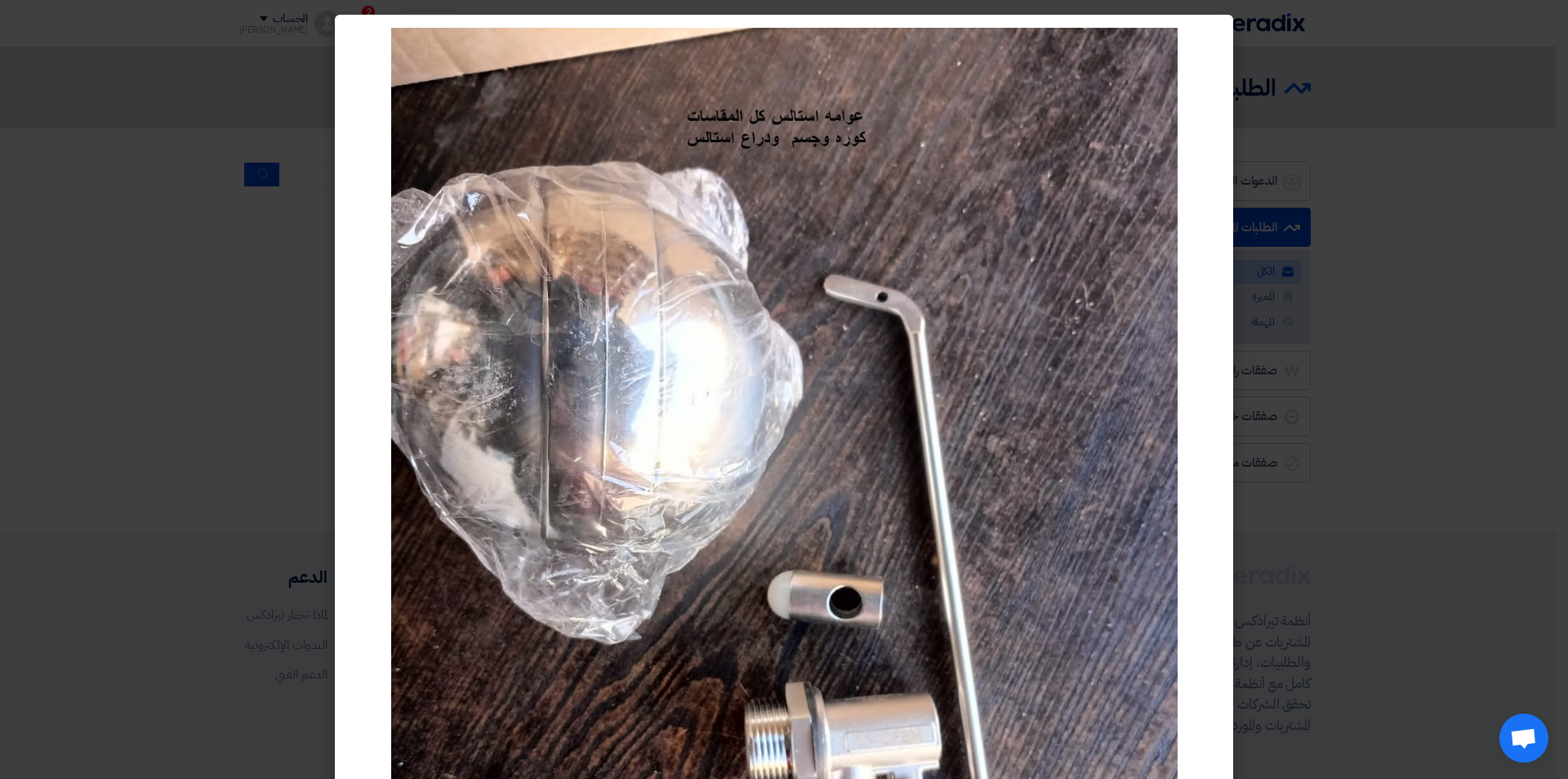
click at [239, 330] on modal-container at bounding box center [784, 389] width 1568 height 779
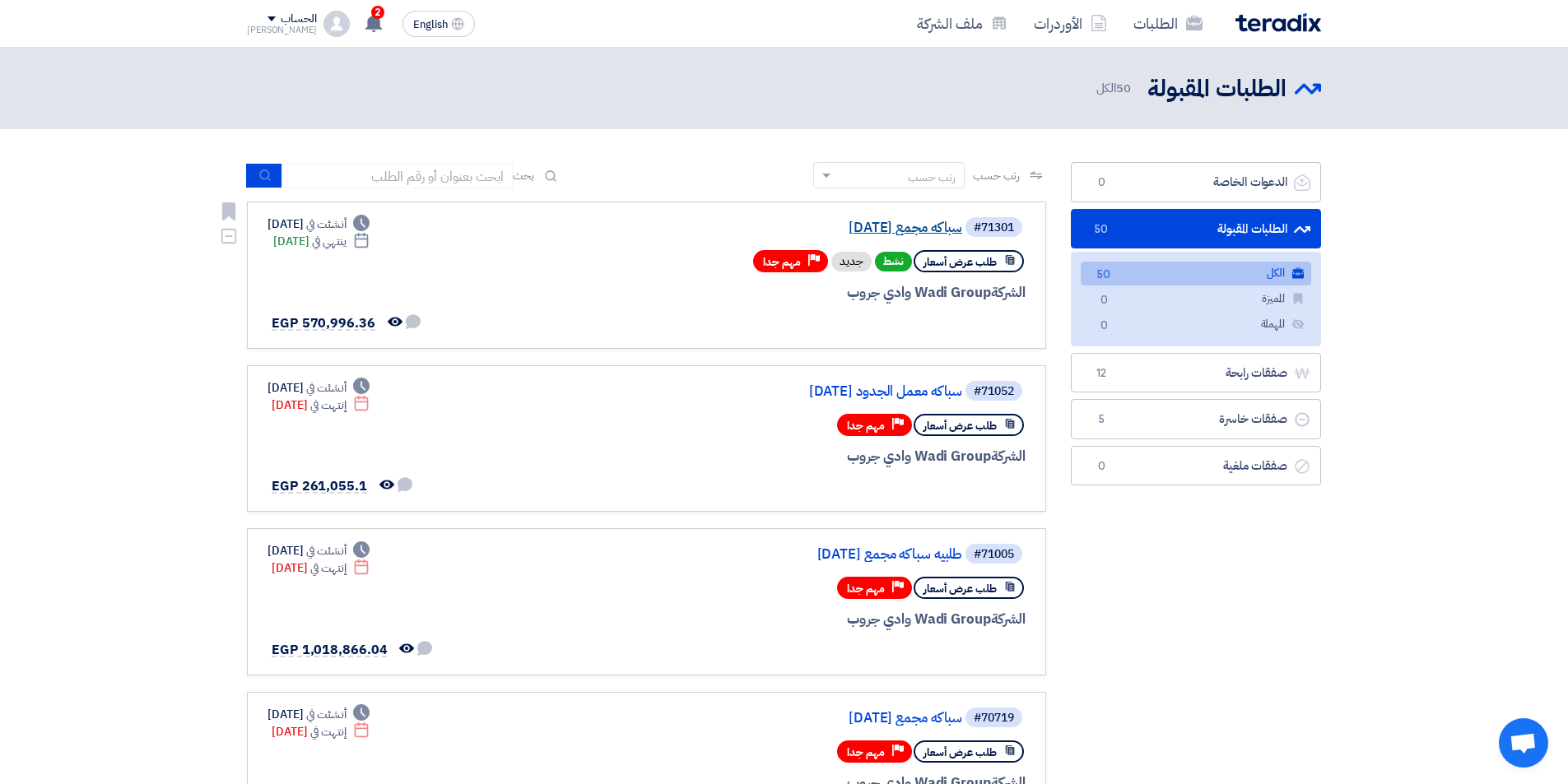
click at [923, 230] on link "سباكه مجمع [DATE]" at bounding box center [797, 227] width 329 height 15
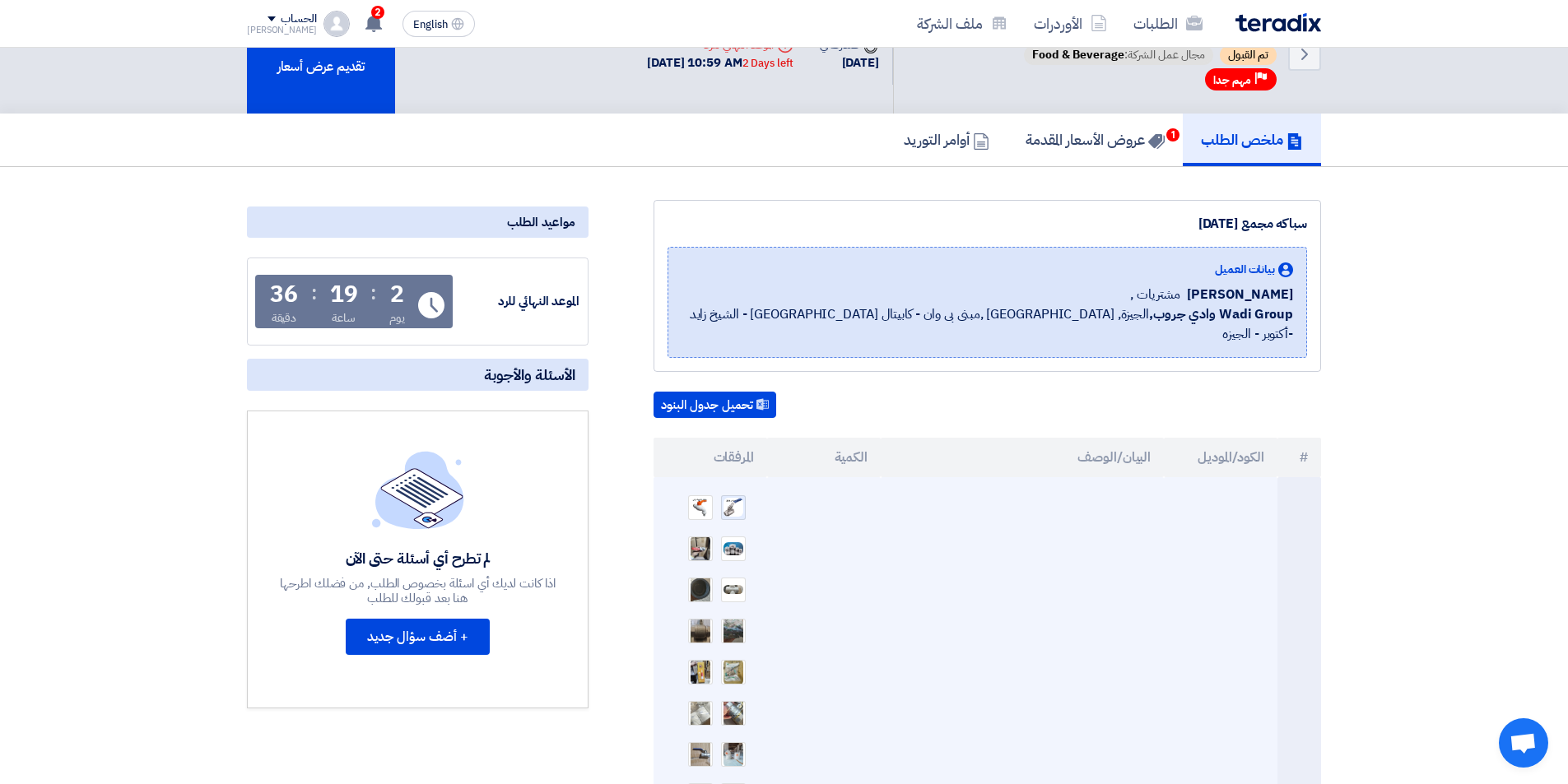
scroll to position [82, 0]
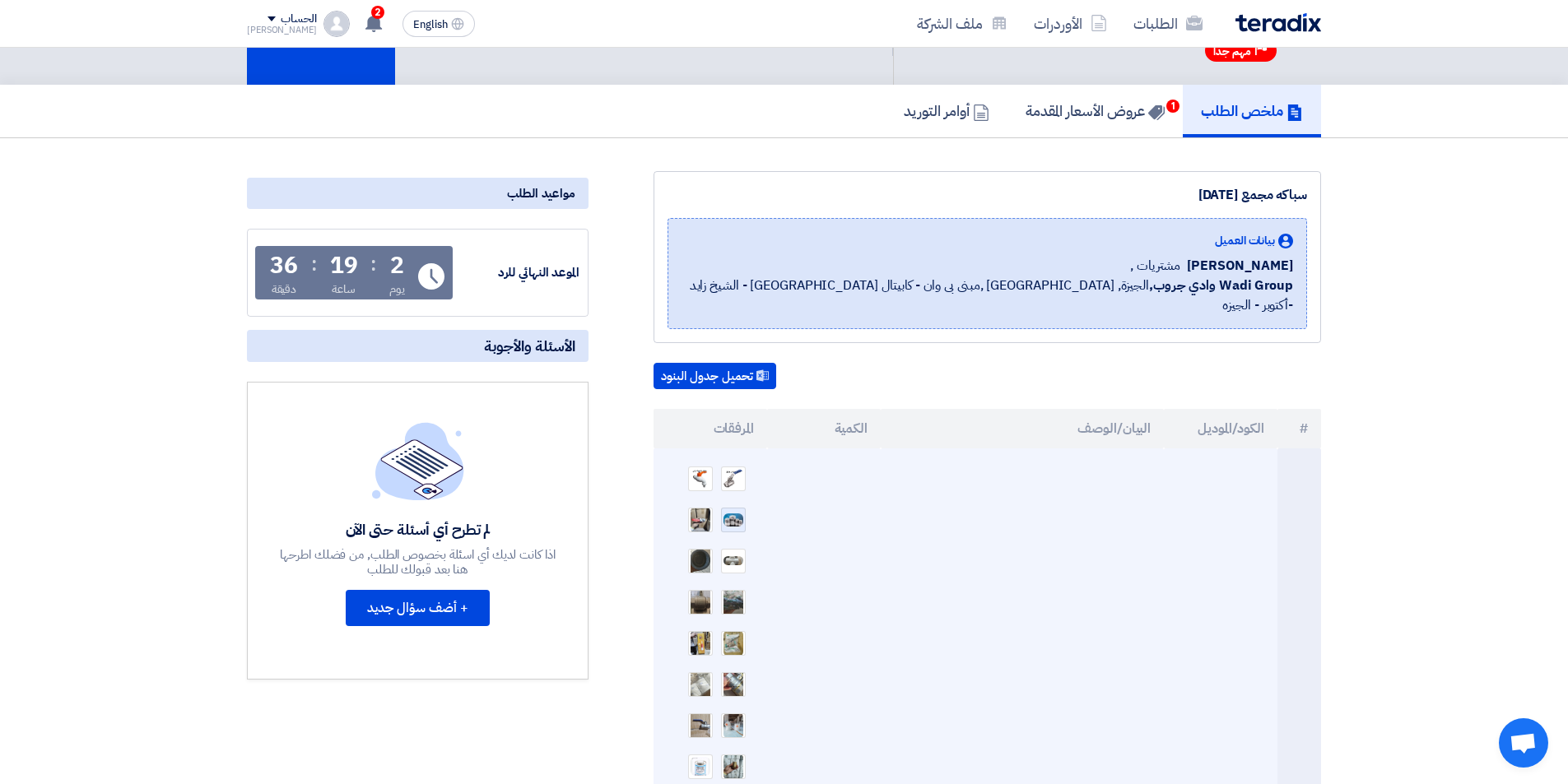
click at [735, 511] on img at bounding box center [733, 519] width 23 height 17
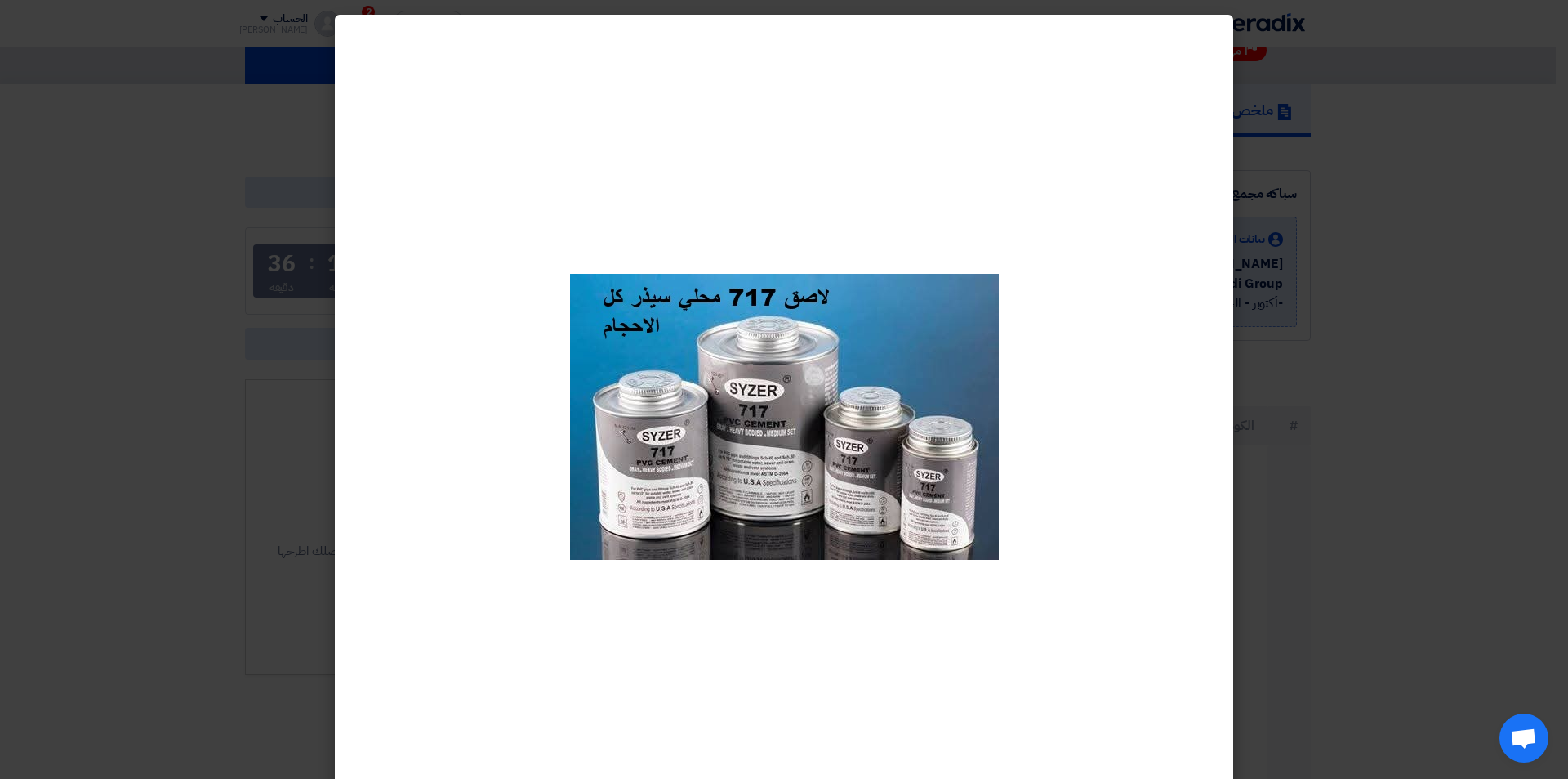
click at [292, 350] on modal-container at bounding box center [784, 389] width 1568 height 779
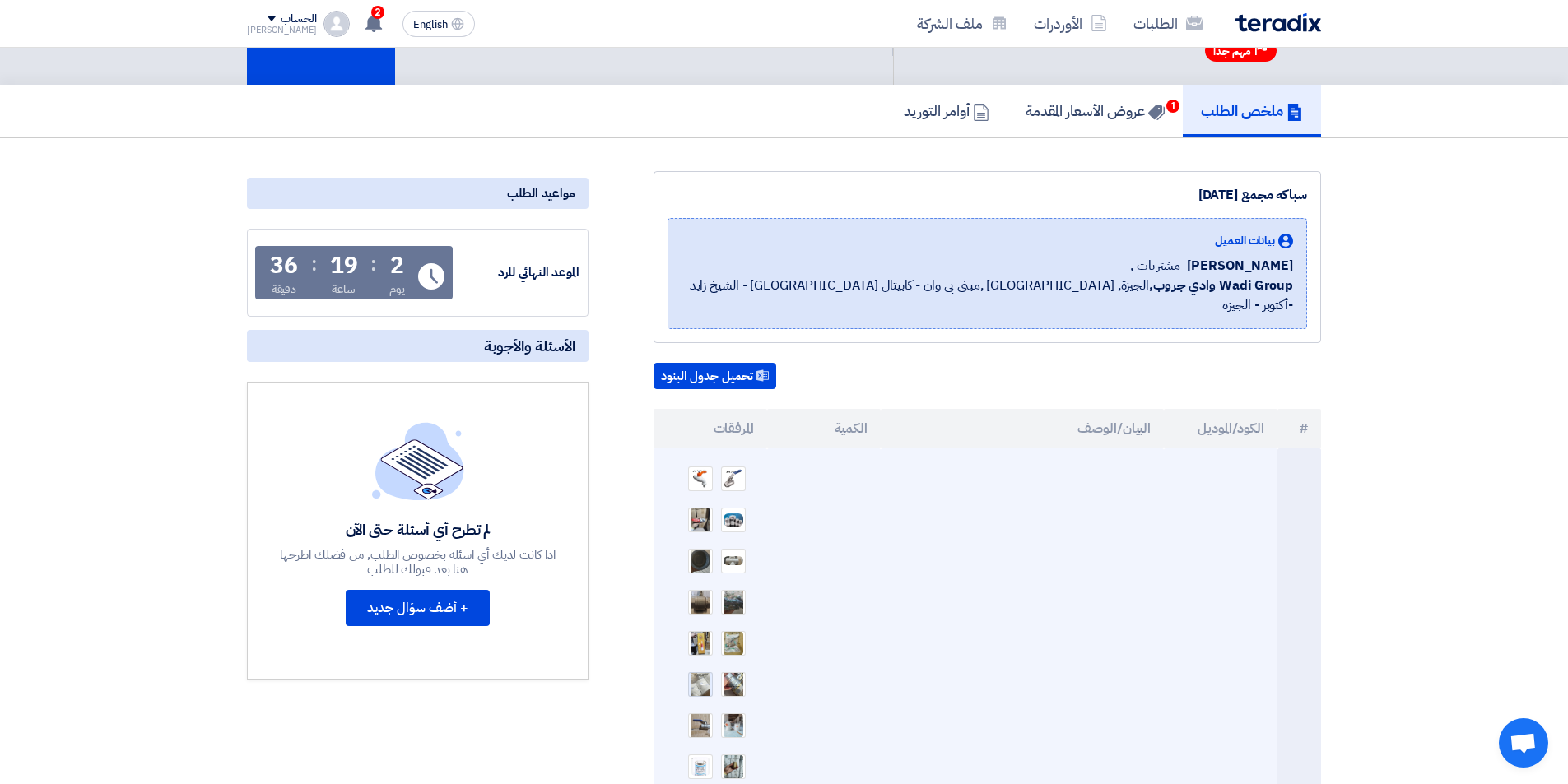
click at [692, 667] on img at bounding box center [699, 683] width 23 height 46
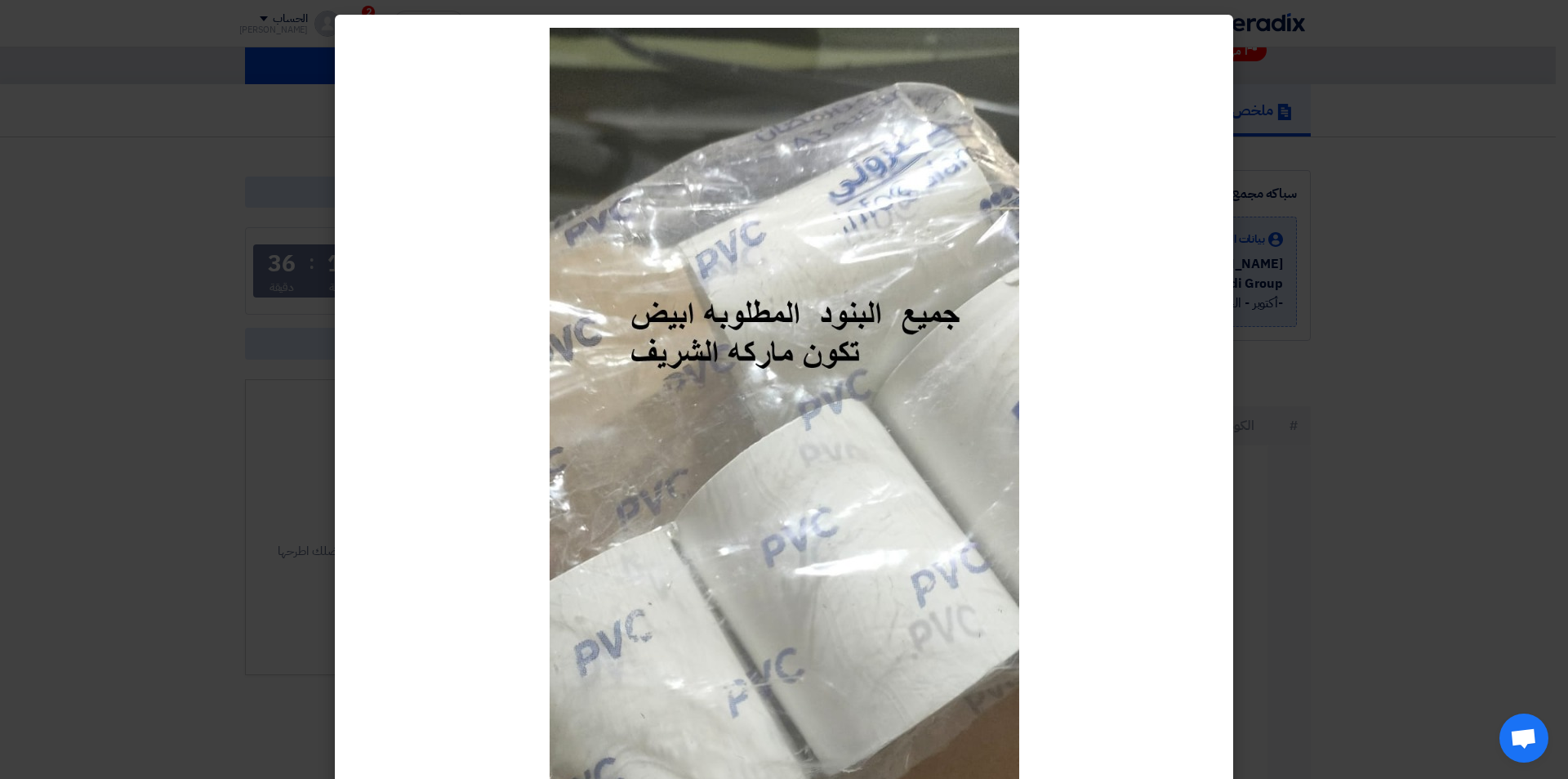
click at [271, 545] on modal-container at bounding box center [784, 389] width 1568 height 779
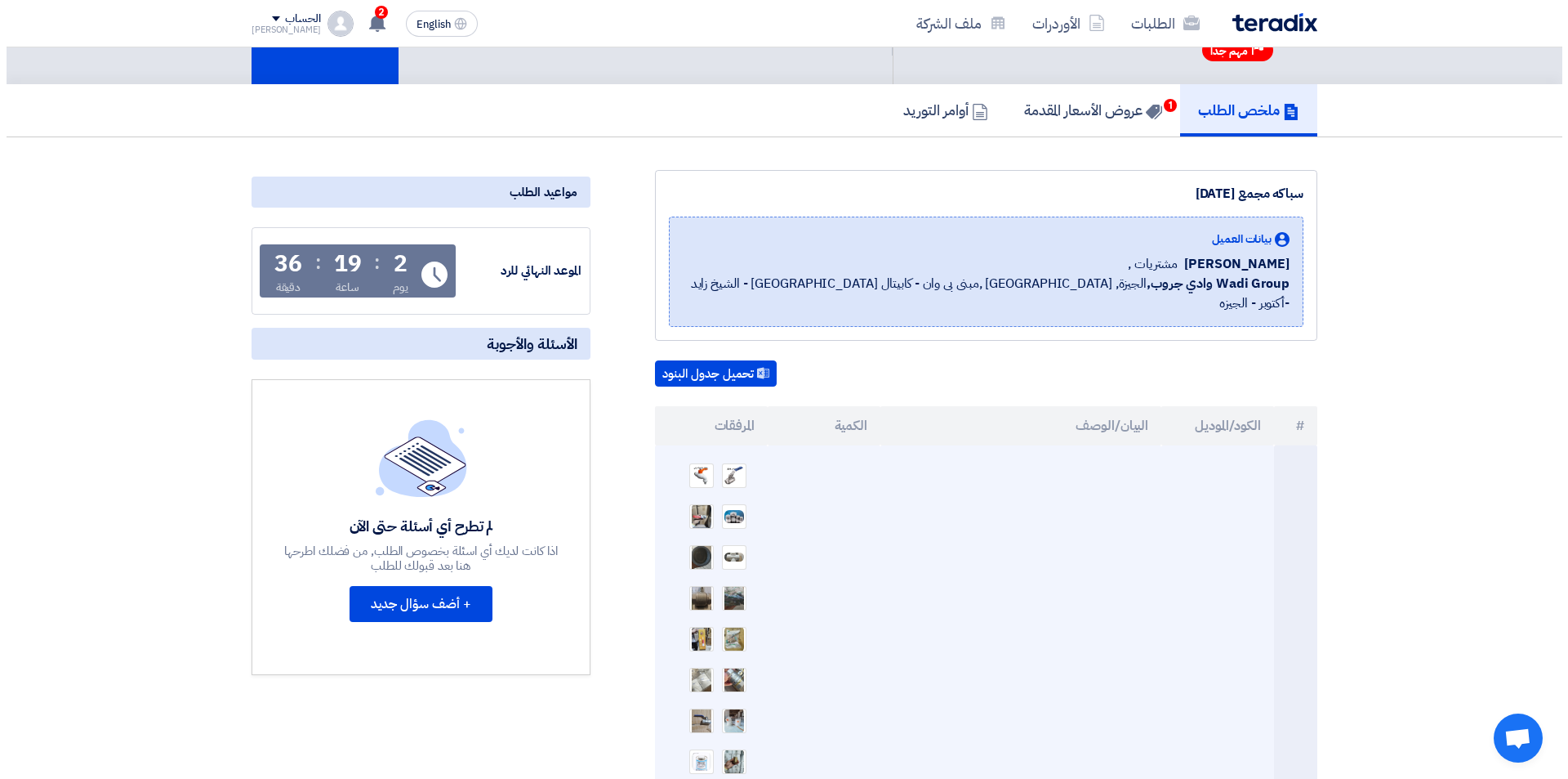
scroll to position [163, 0]
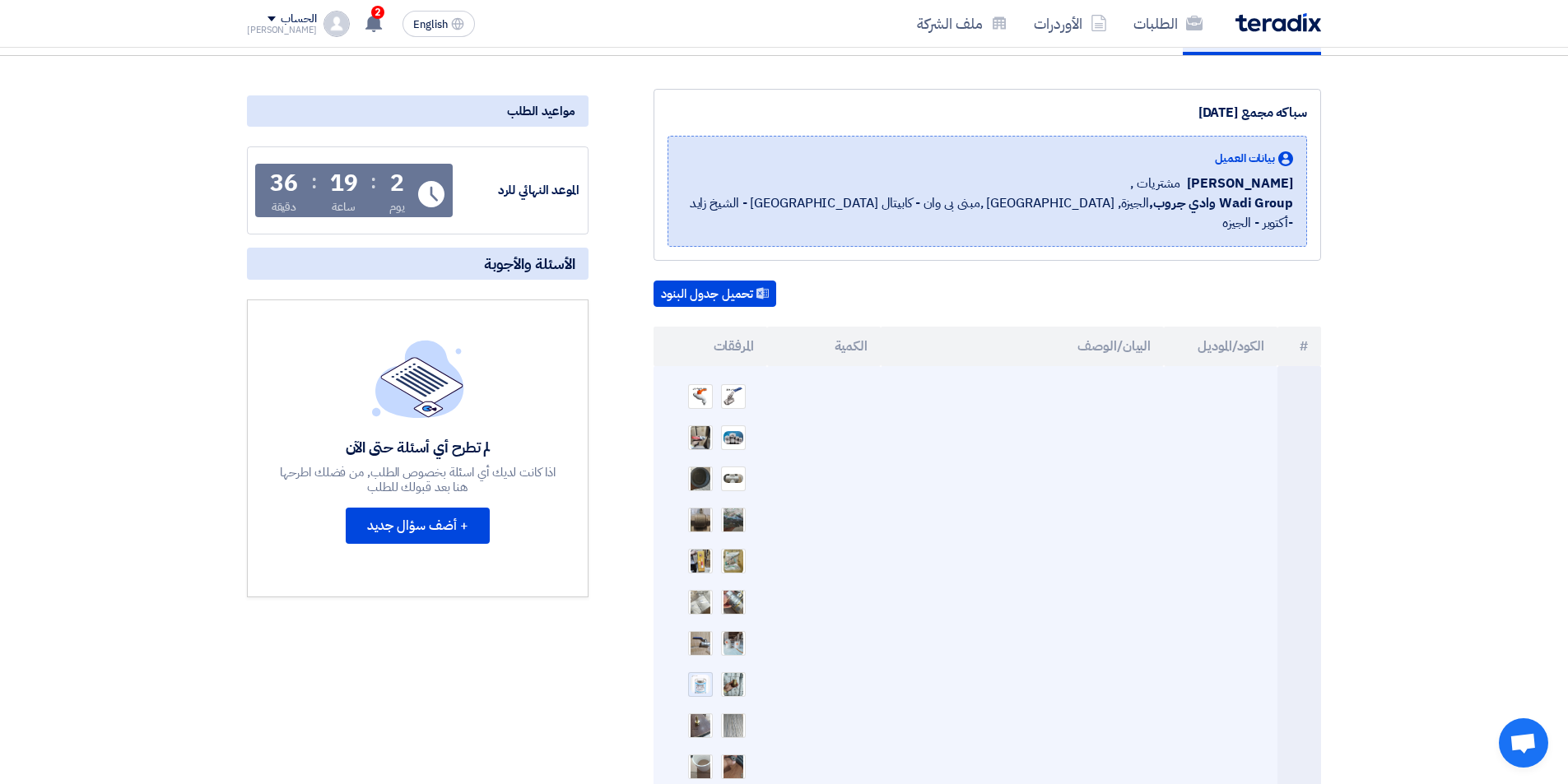
click at [708, 673] on img at bounding box center [699, 684] width 23 height 23
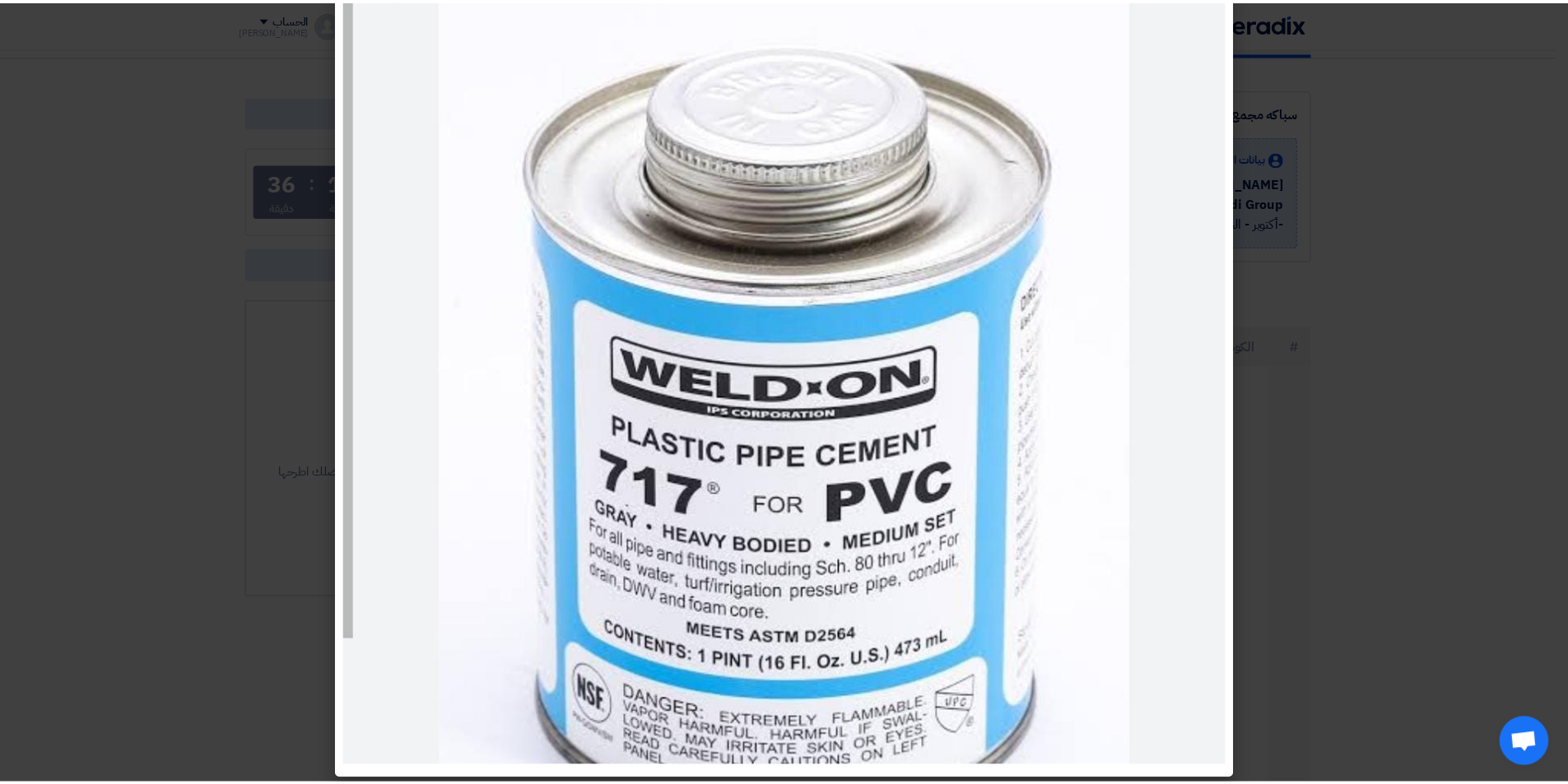
scroll to position [152, 0]
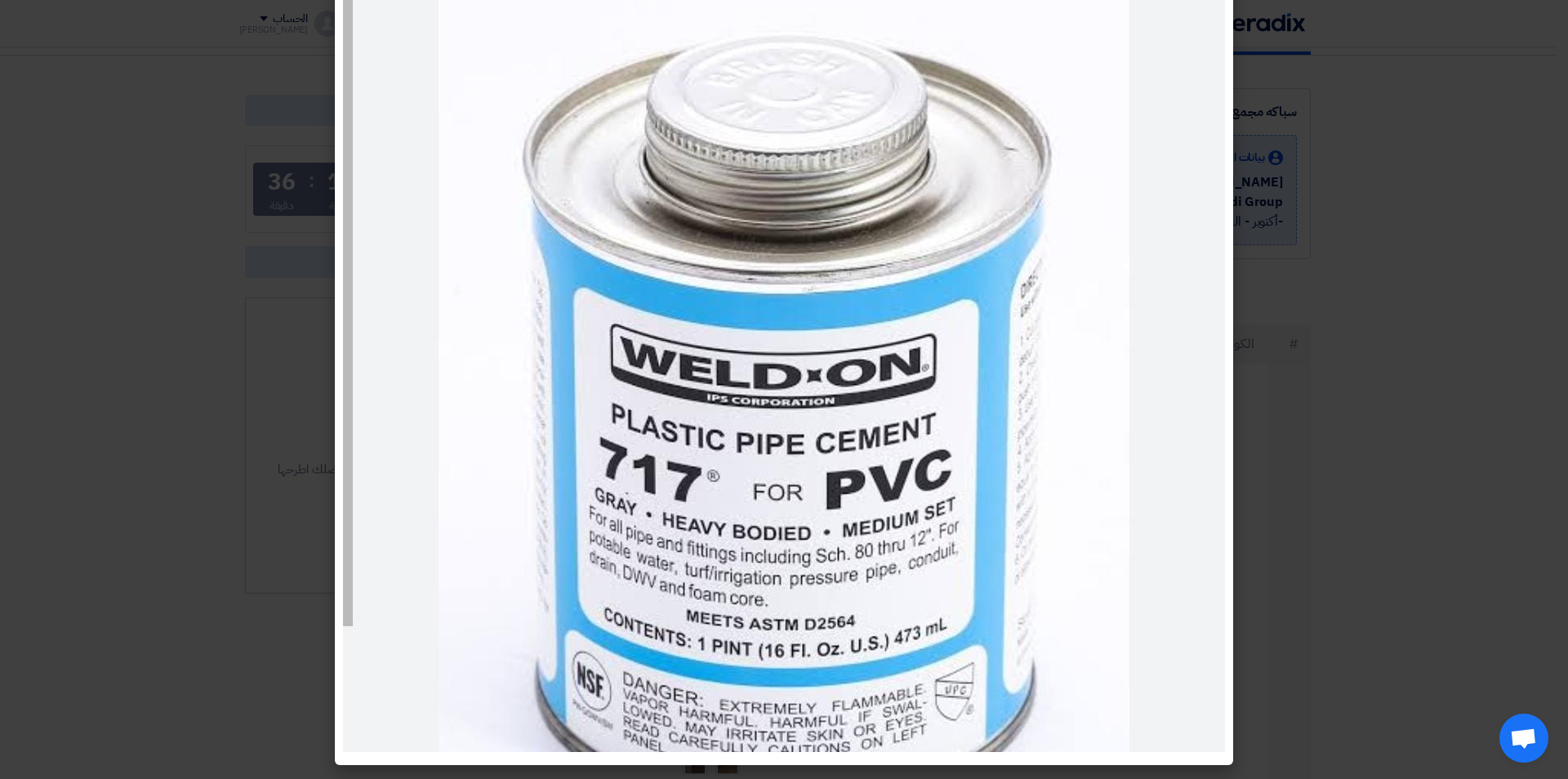
click at [281, 511] on modal-container at bounding box center [784, 389] width 1568 height 779
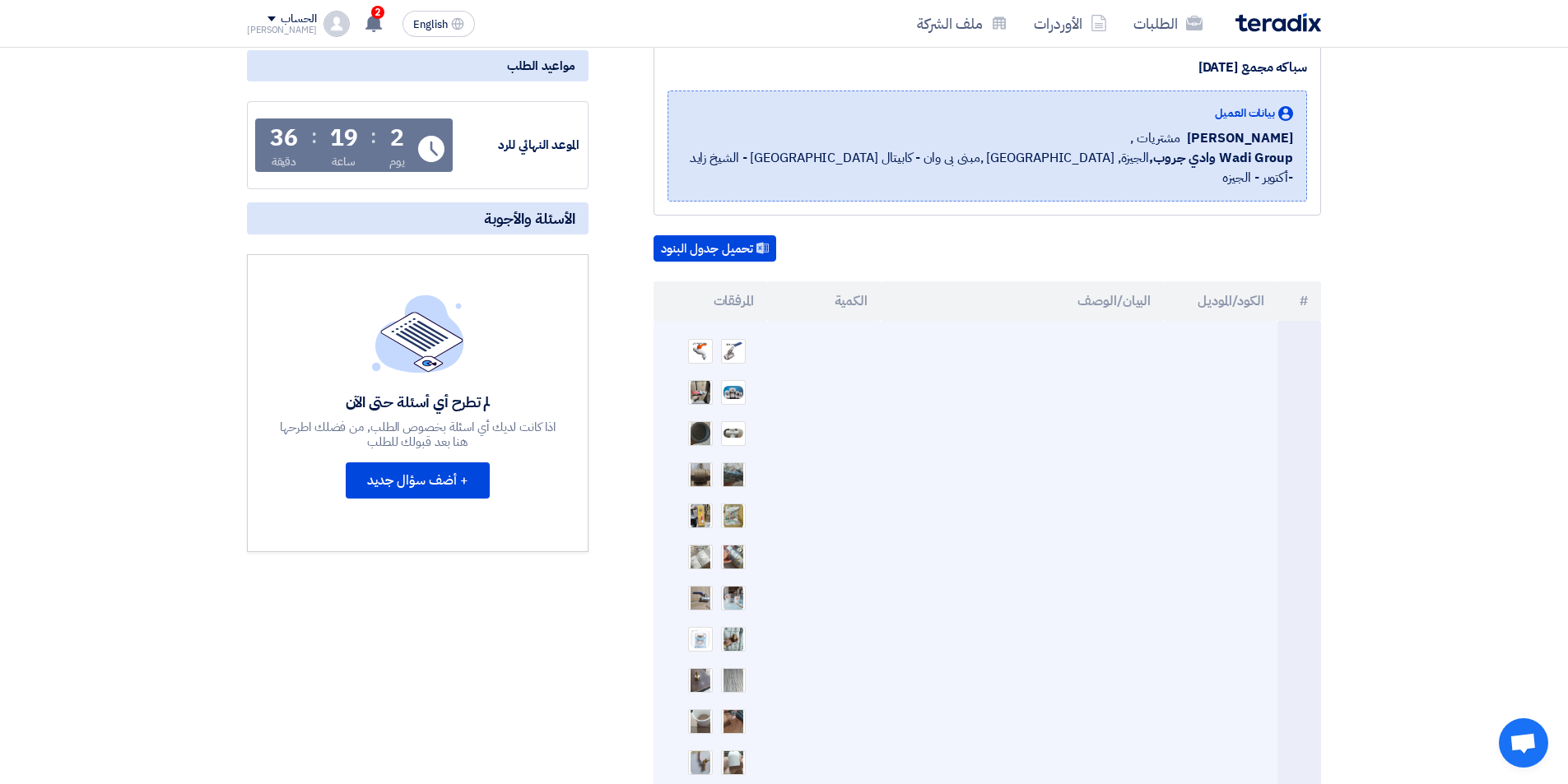
scroll to position [247, 0]
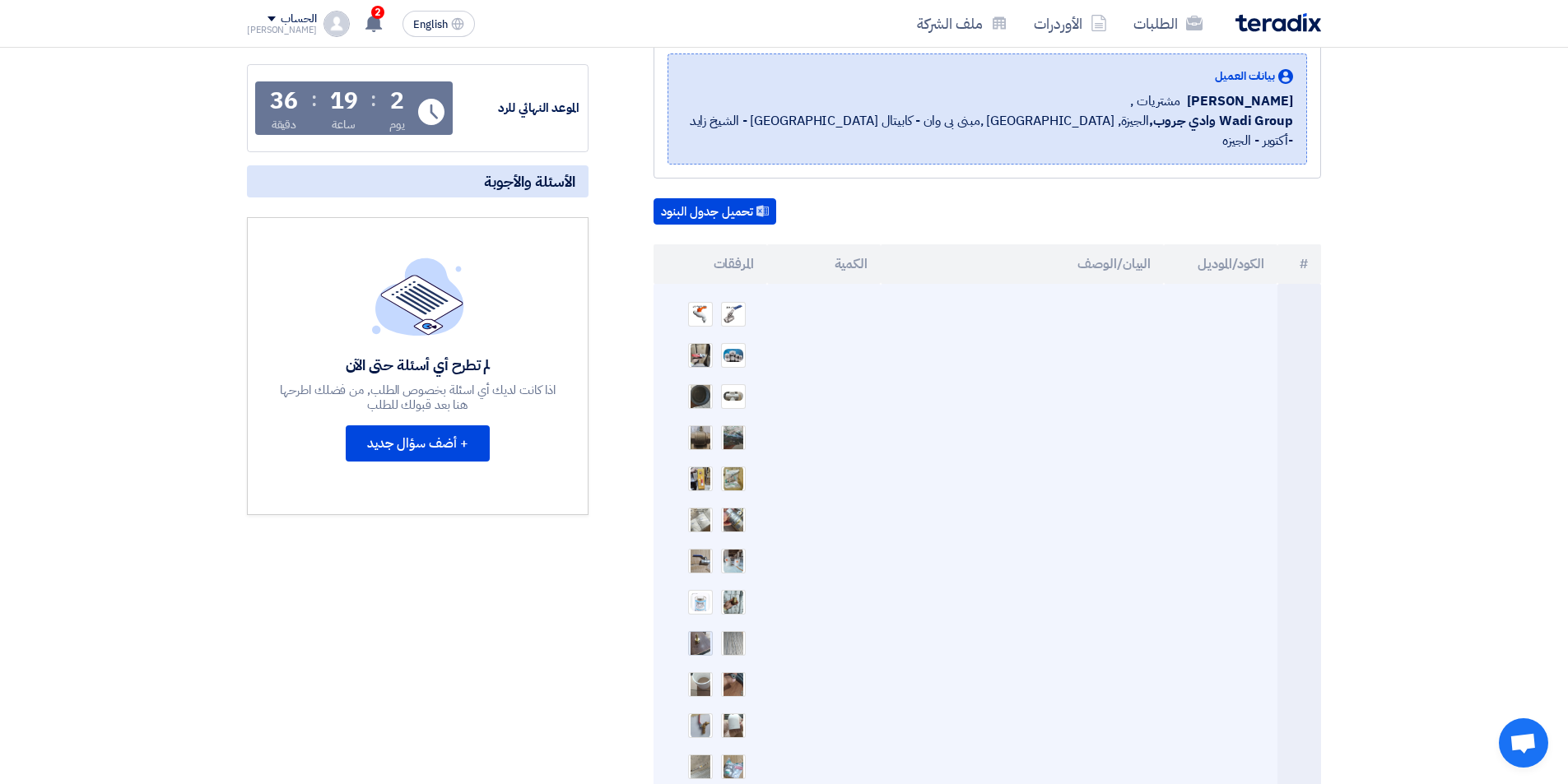
click at [710, 628] on img at bounding box center [699, 642] width 23 height 46
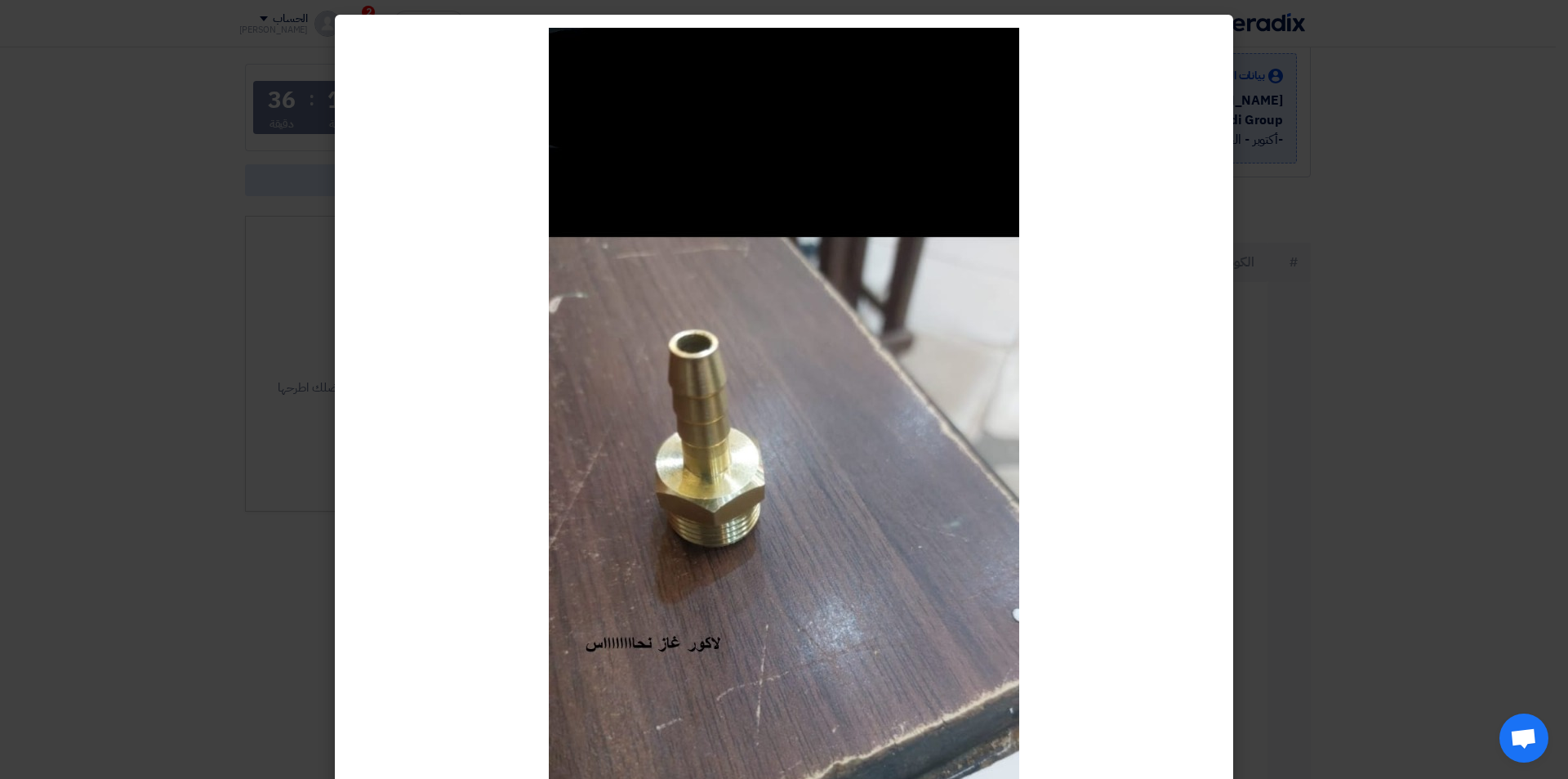
click at [205, 531] on modal-container at bounding box center [784, 389] width 1568 height 779
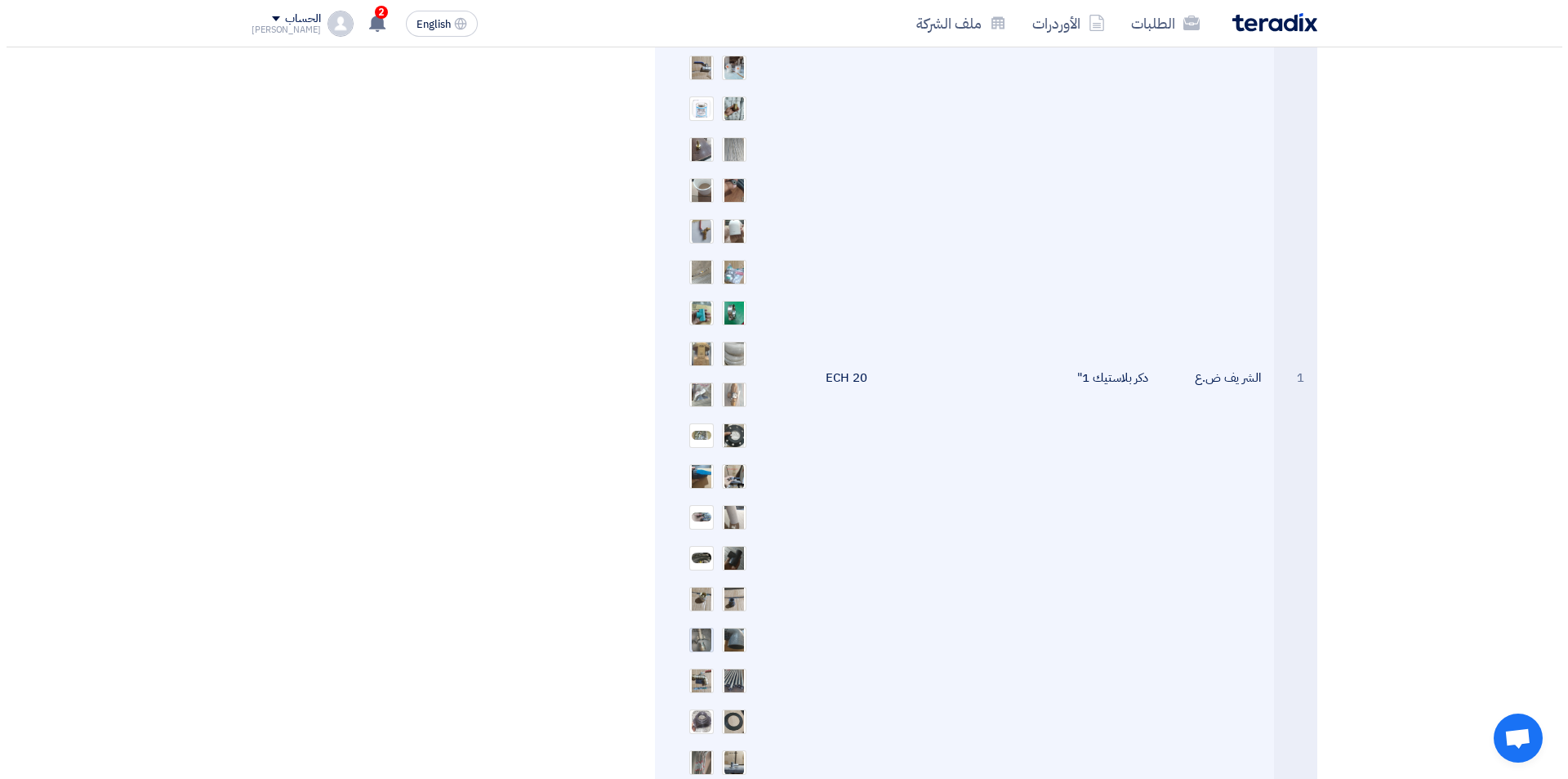
scroll to position [736, 0]
click at [700, 577] on img at bounding box center [694, 597] width 23 height 46
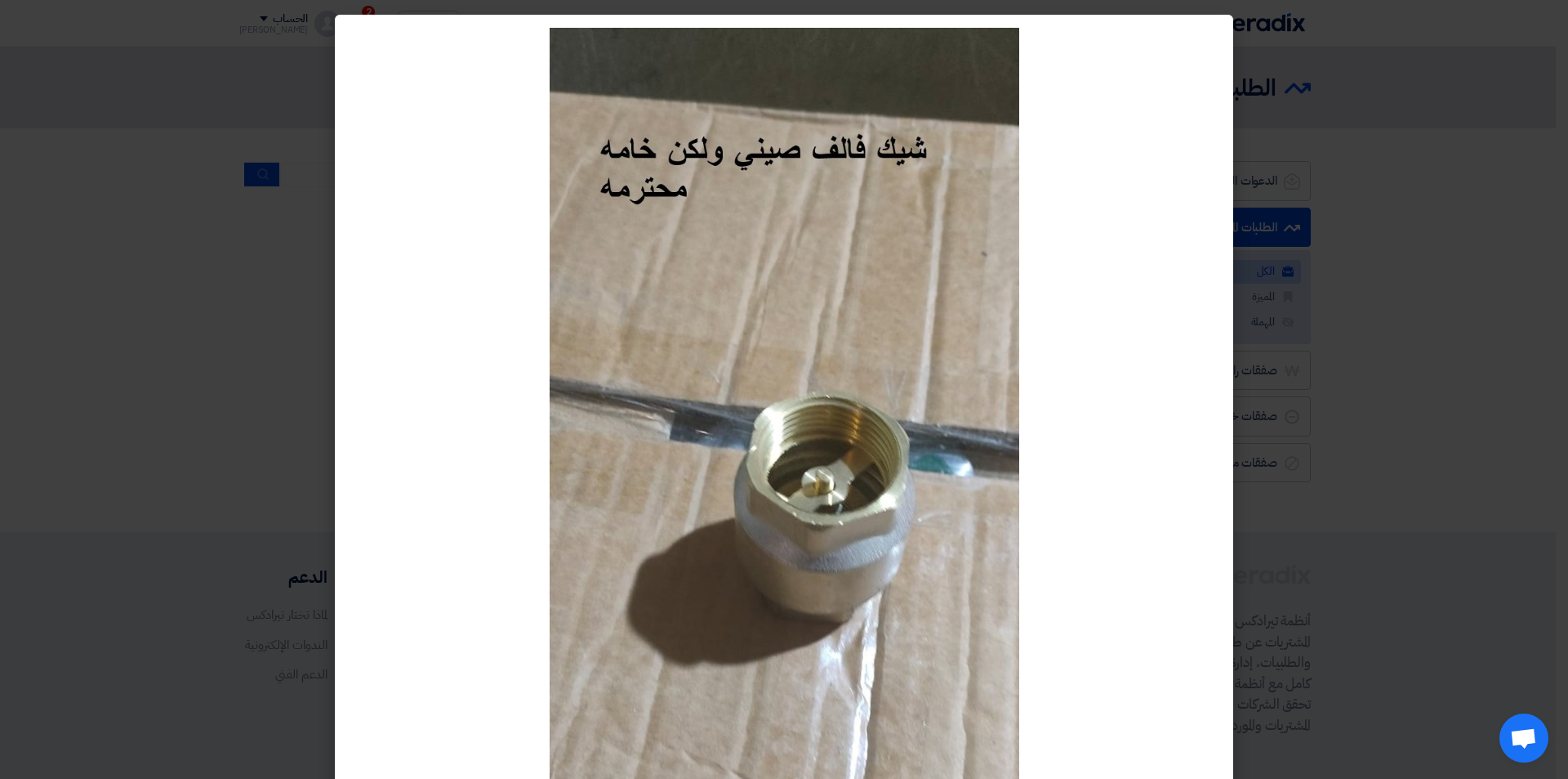
click at [149, 284] on modal-container at bounding box center [784, 389] width 1568 height 779
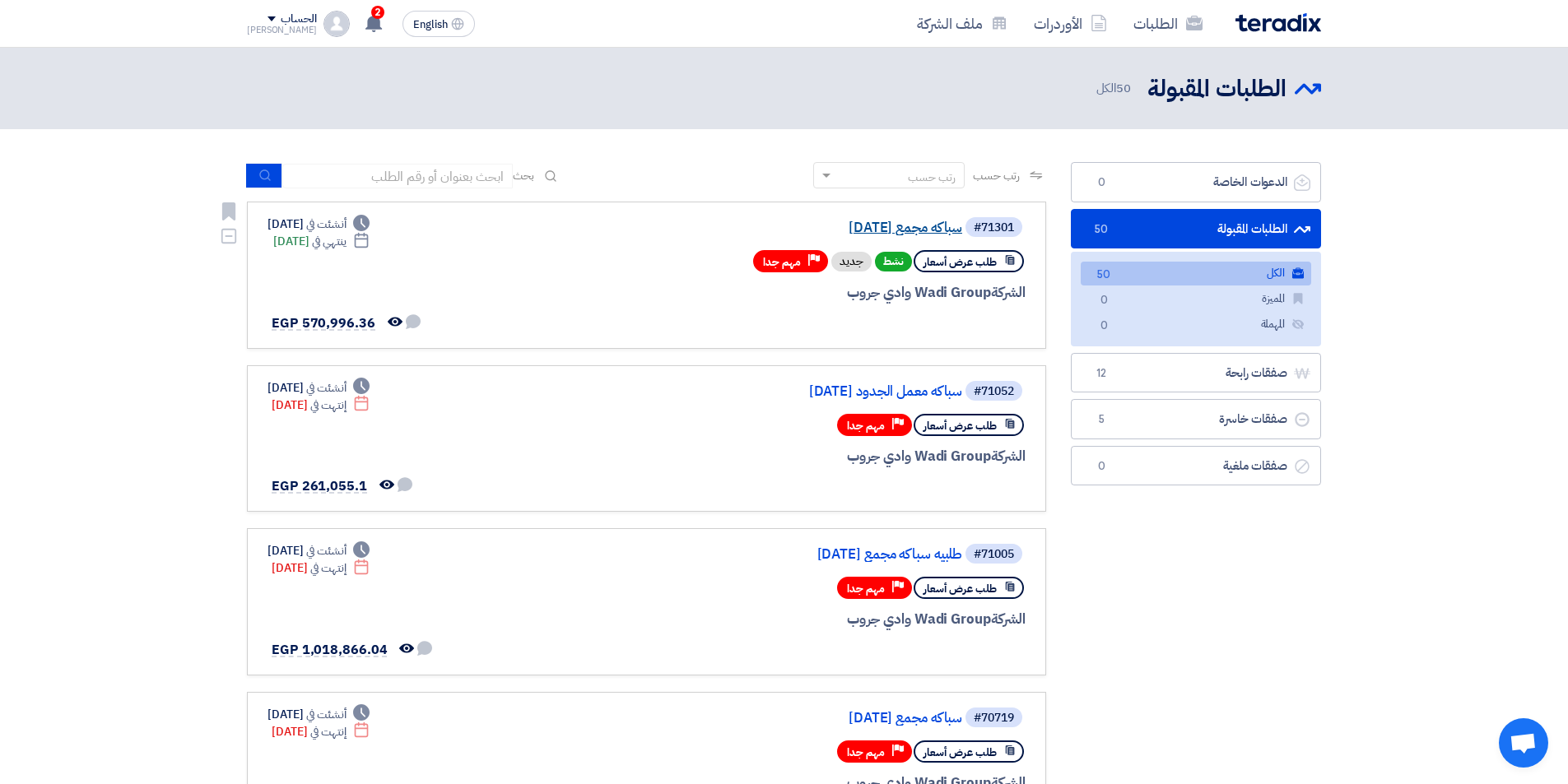
click at [906, 226] on link "سباكه مجمع [DATE]" at bounding box center [797, 227] width 329 height 15
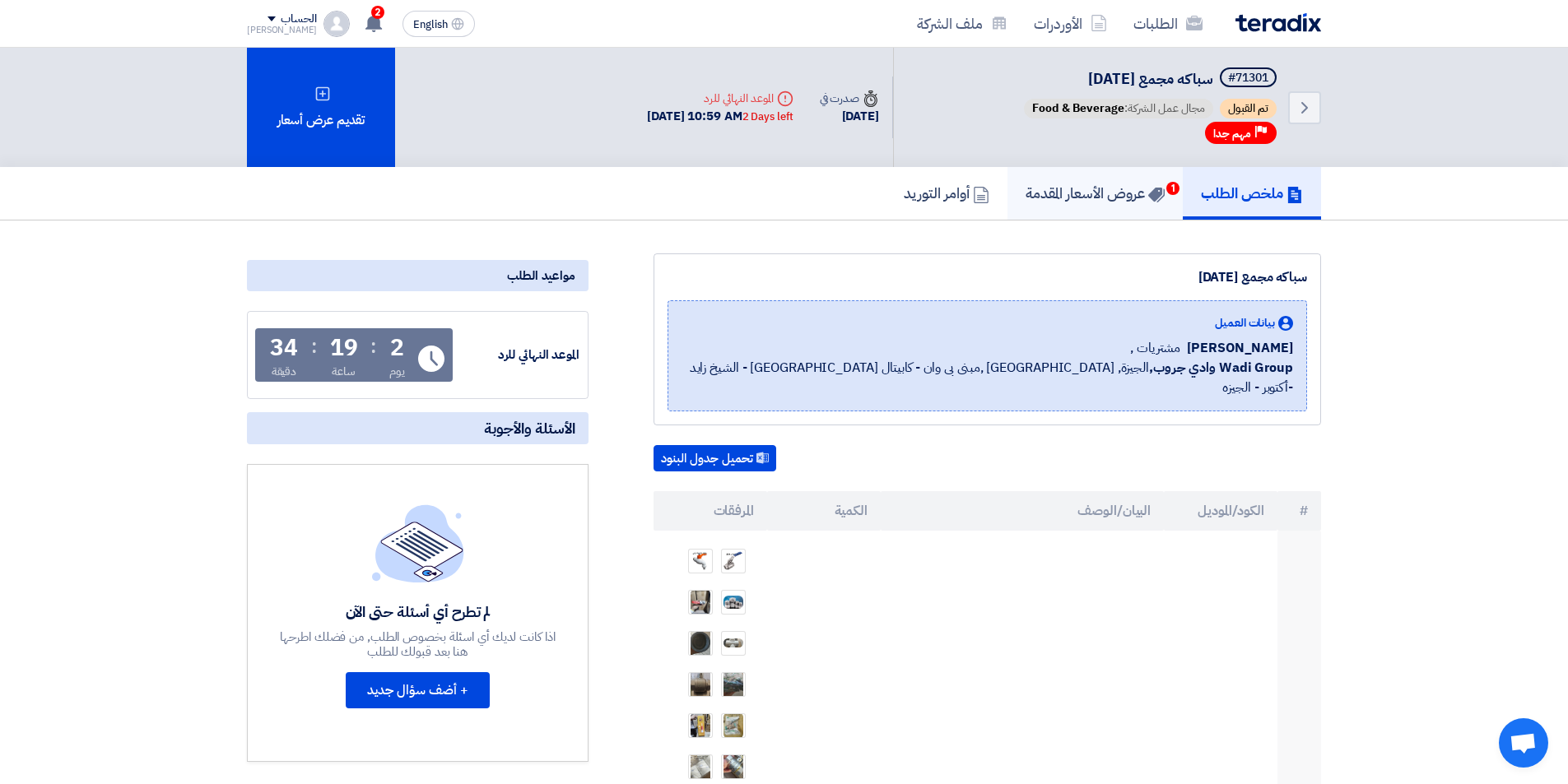
click at [1105, 199] on h5 "عروض الأسعار المقدمة 1" at bounding box center [1095, 193] width 139 height 19
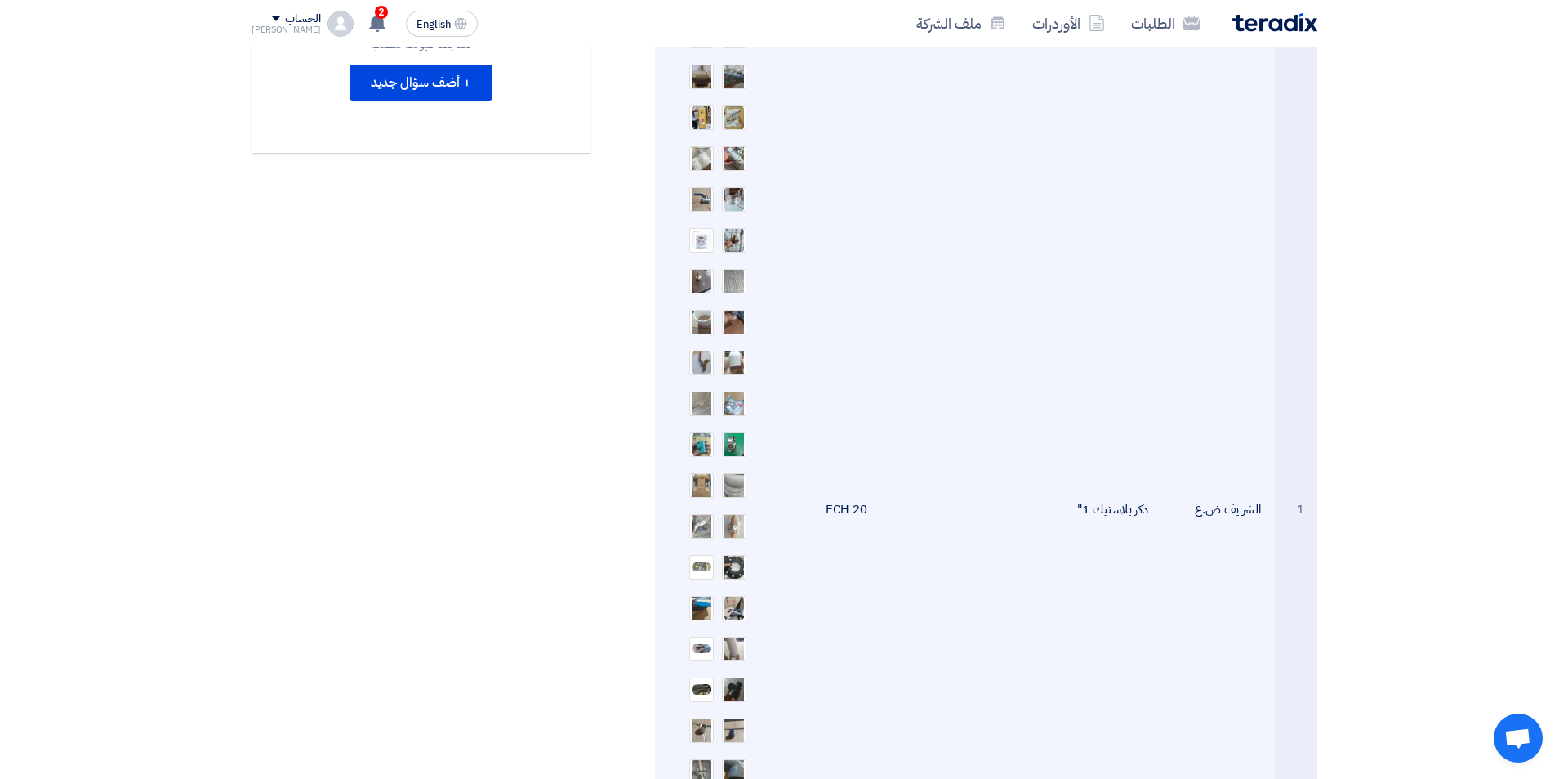
scroll to position [654, 0]
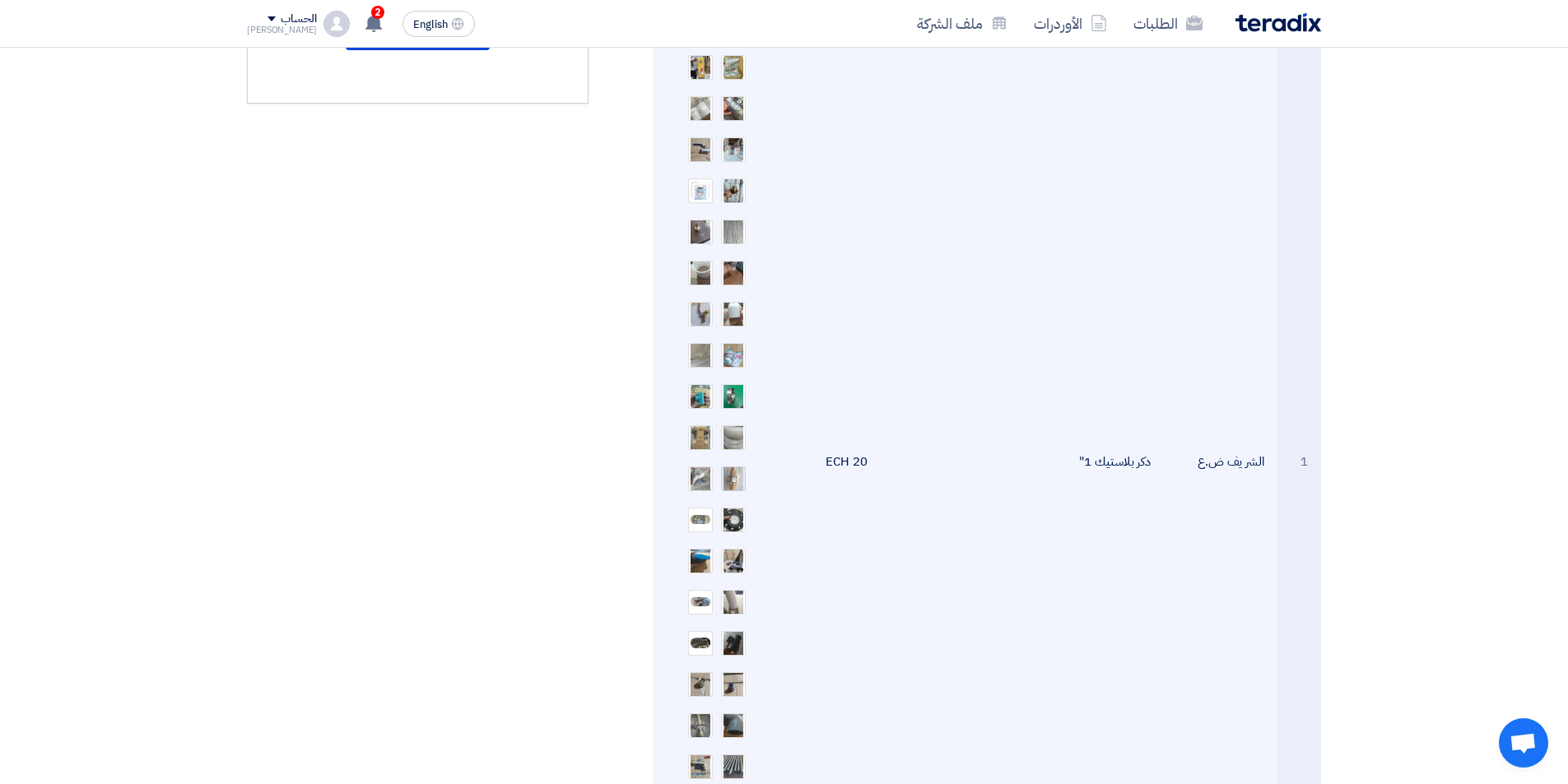
click at [742, 463] on img at bounding box center [733, 478] width 23 height 39
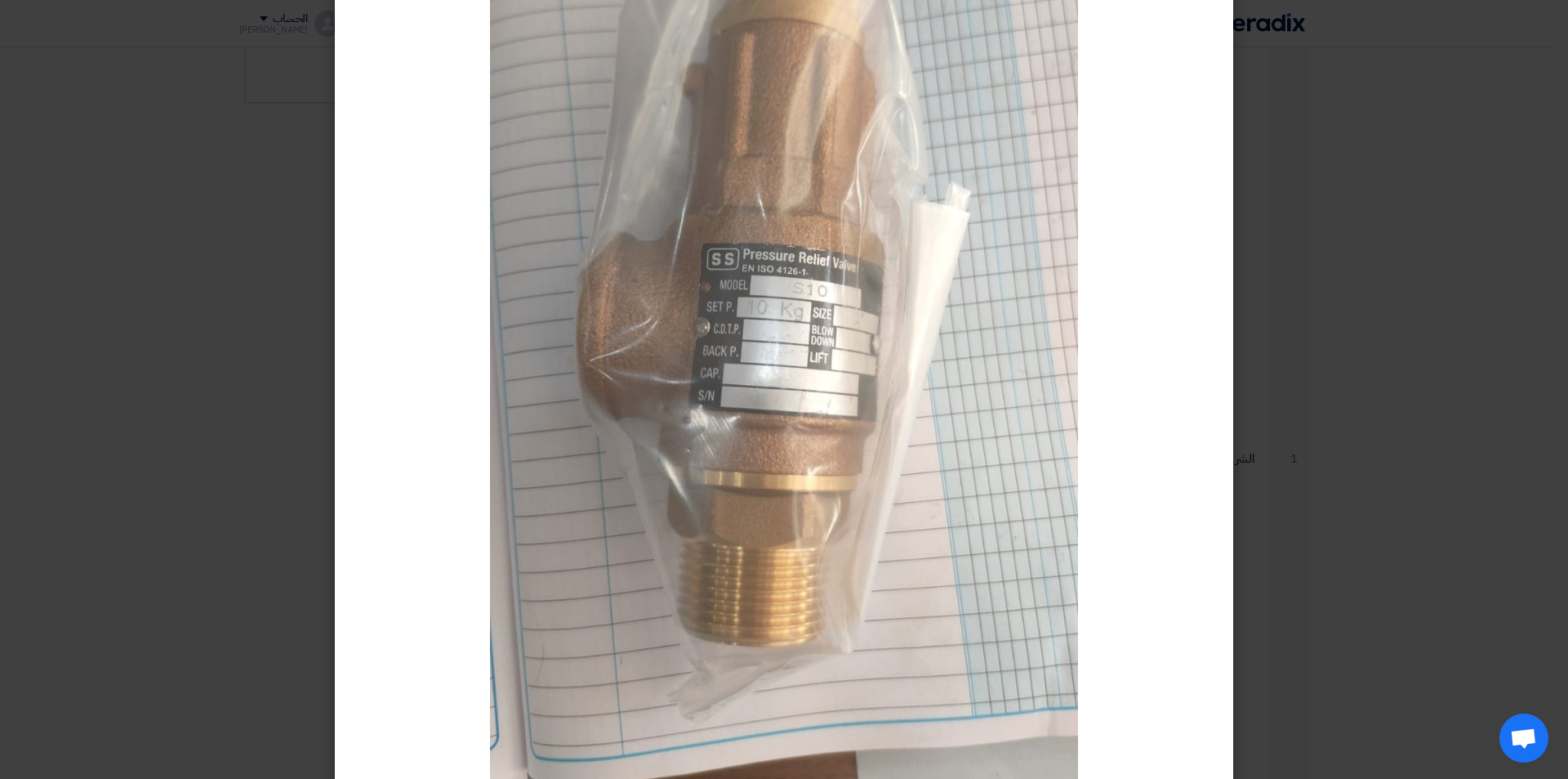
scroll to position [0, 0]
